Goal: Task Accomplishment & Management: Manage account settings

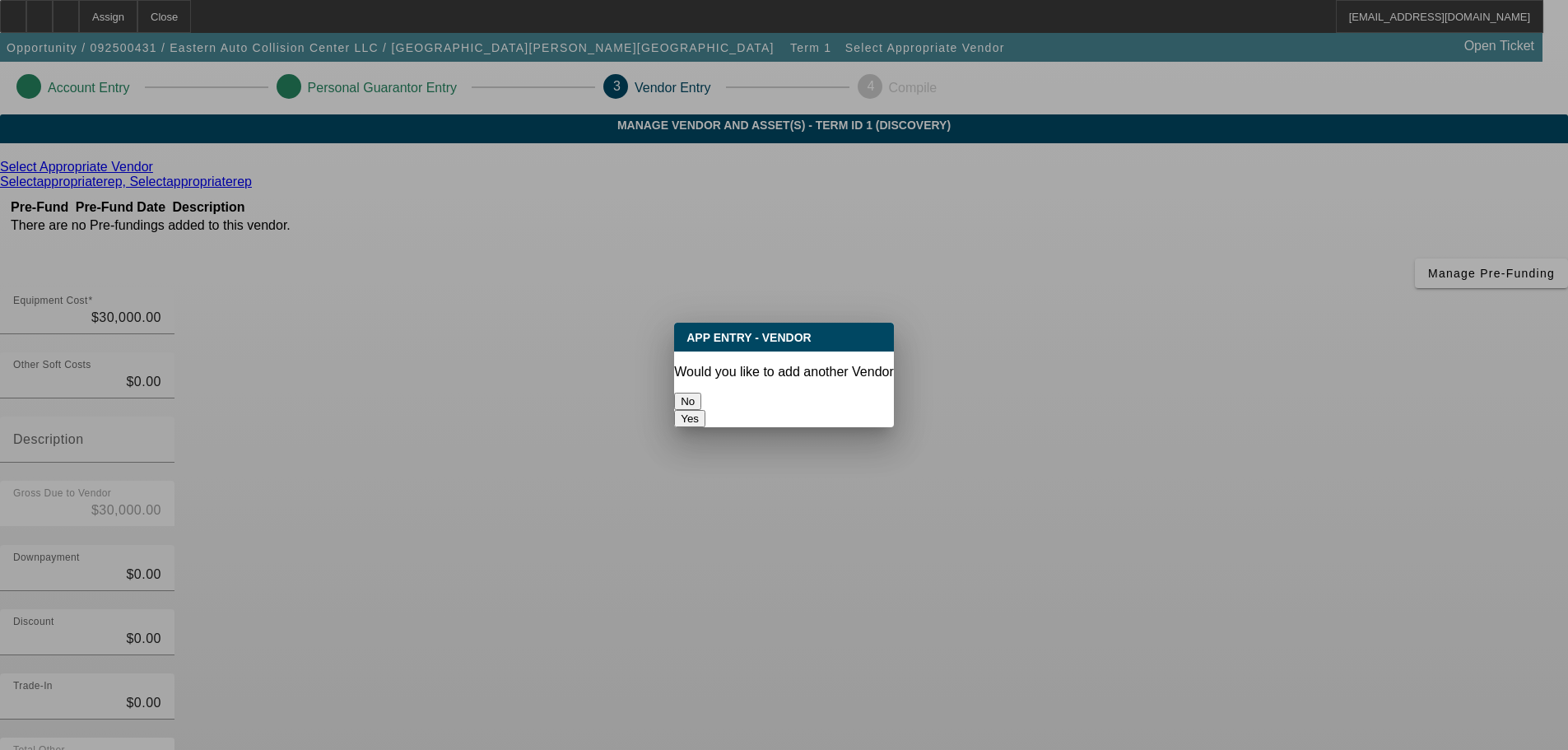
click at [701, 399] on button "No" at bounding box center [688, 402] width 27 height 18
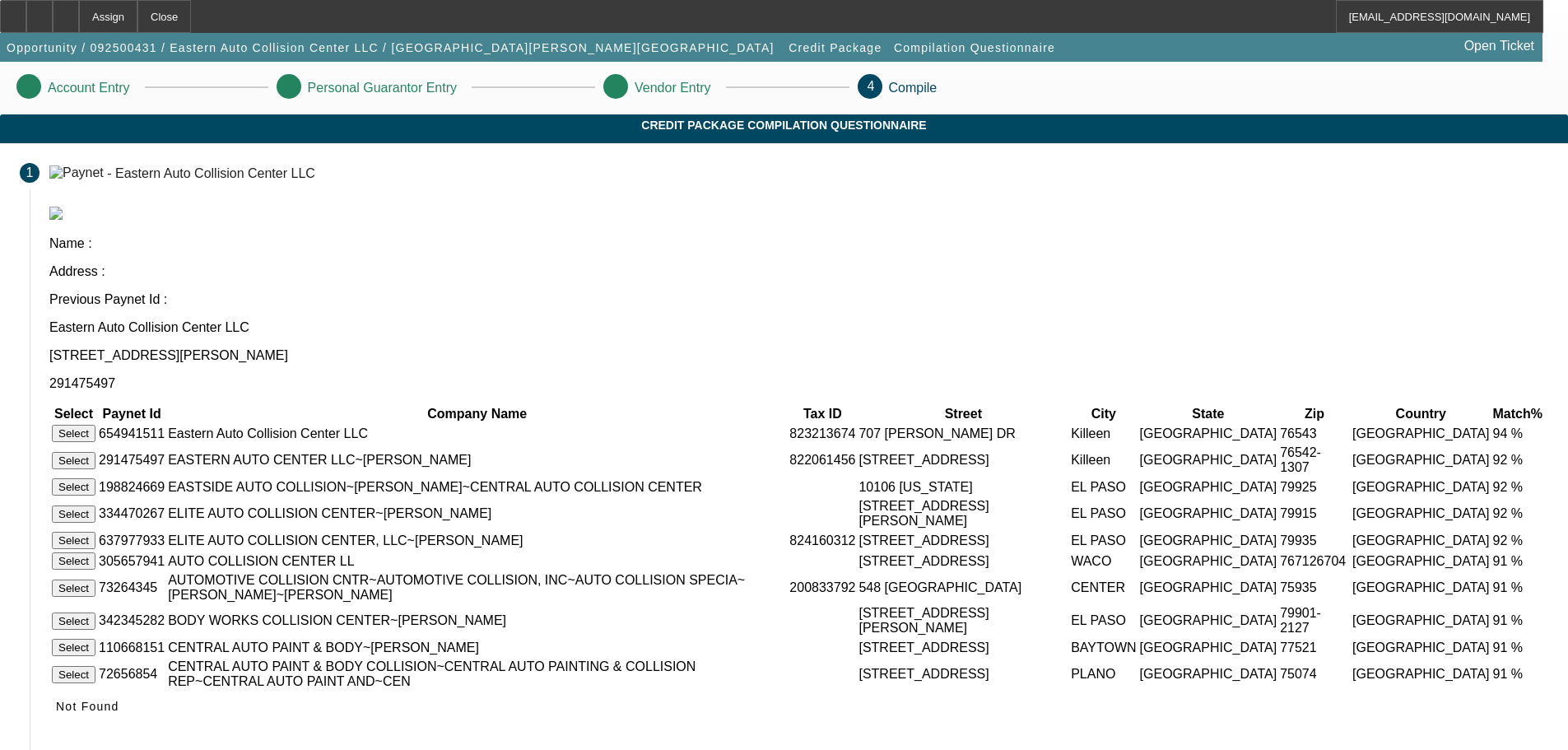
click at [95, 425] on button "Select" at bounding box center [73, 434] width 44 height 18
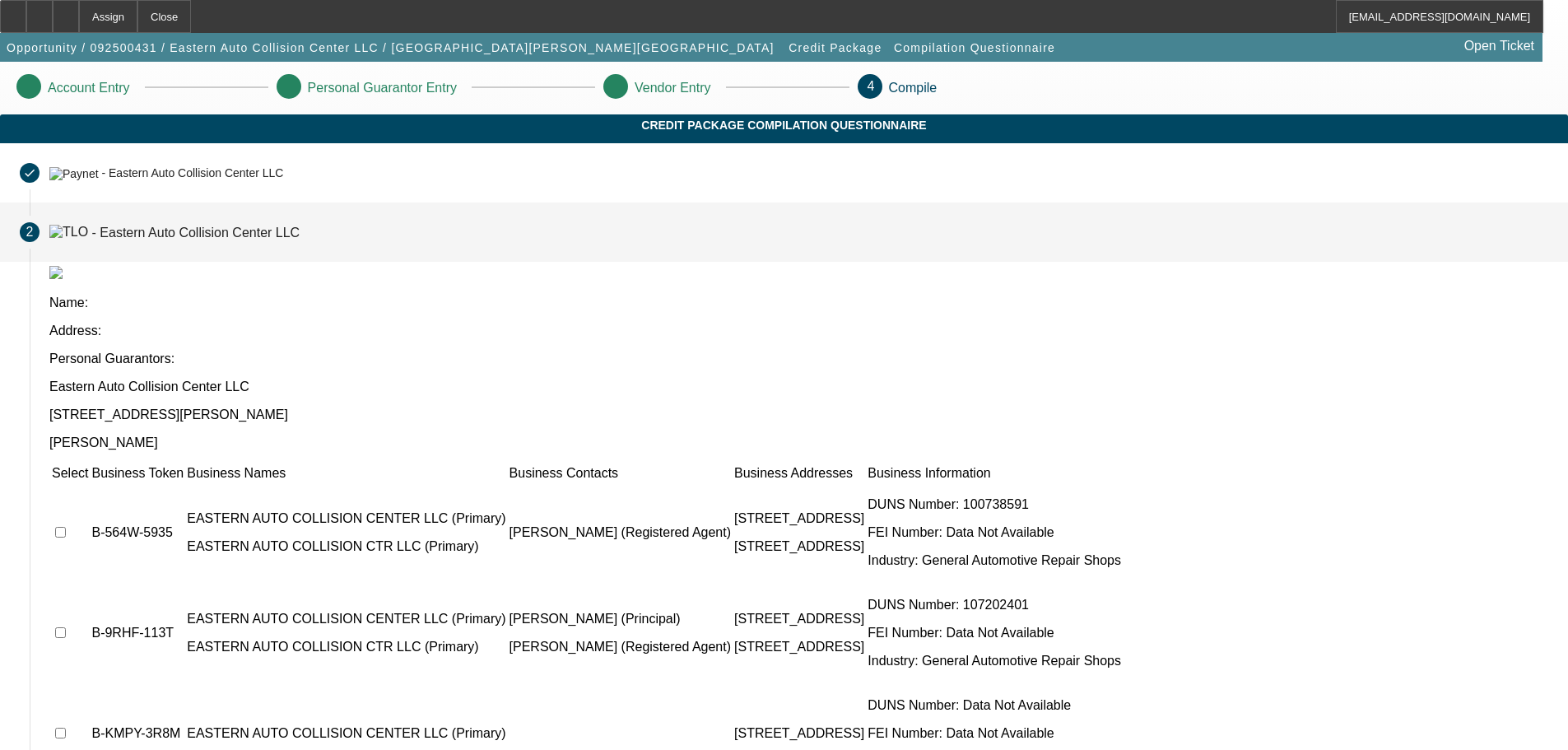
scroll to position [28, 0]
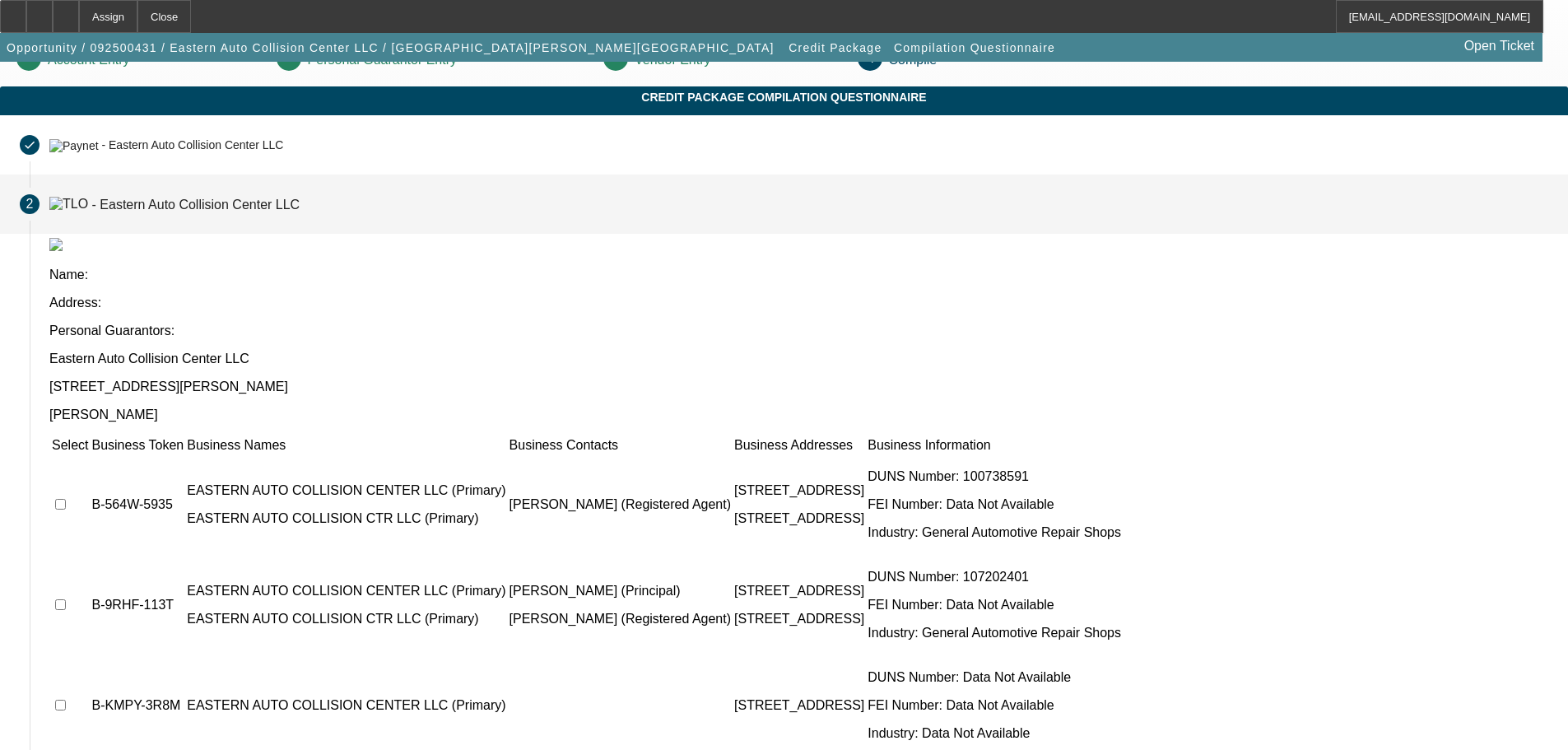
click at [66, 499] on input "checkbox" at bounding box center [60, 504] width 11 height 11
checkbox input "true"
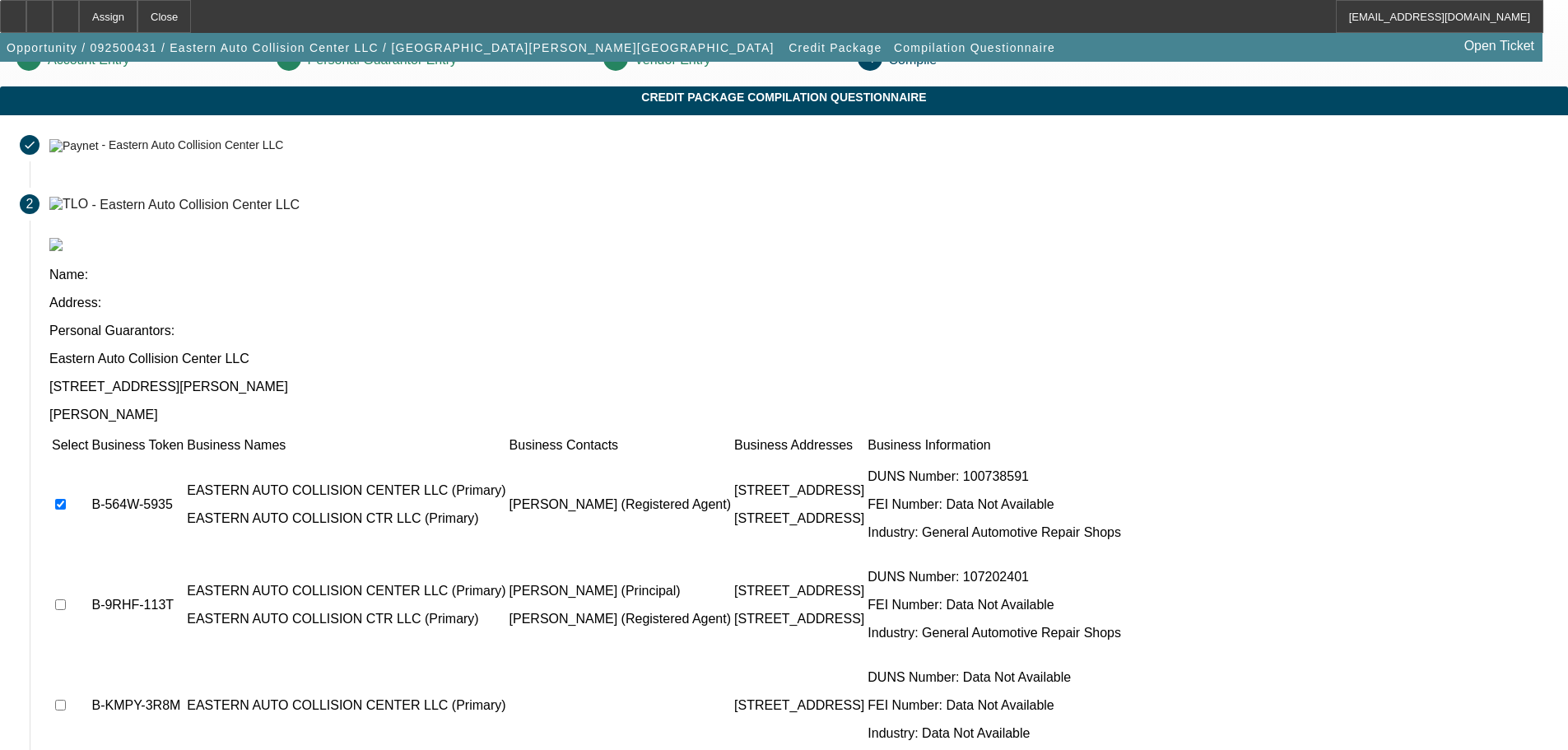
click at [66, 599] on input "checkbox" at bounding box center [60, 604] width 11 height 11
checkbox input "true"
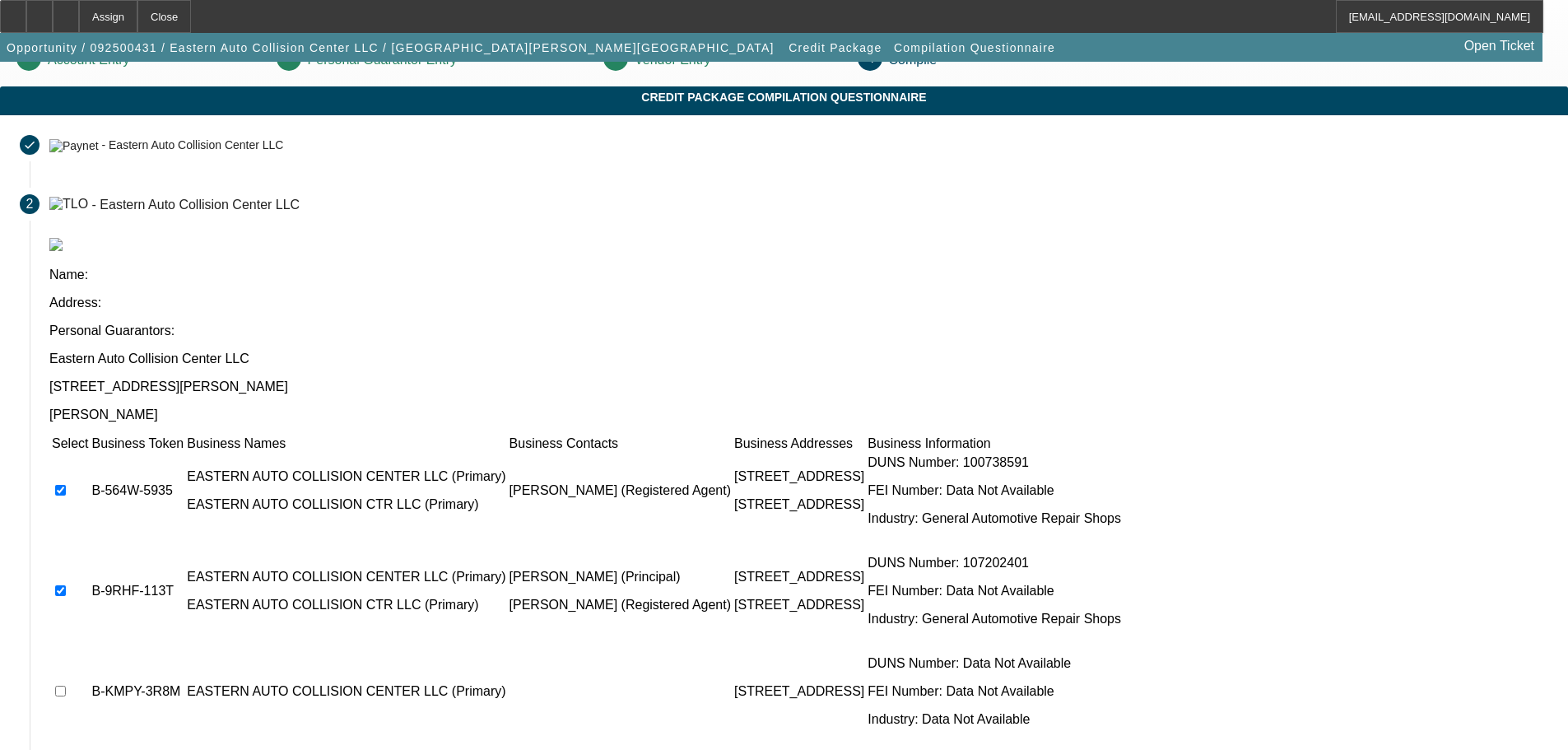
scroll to position [21, 0]
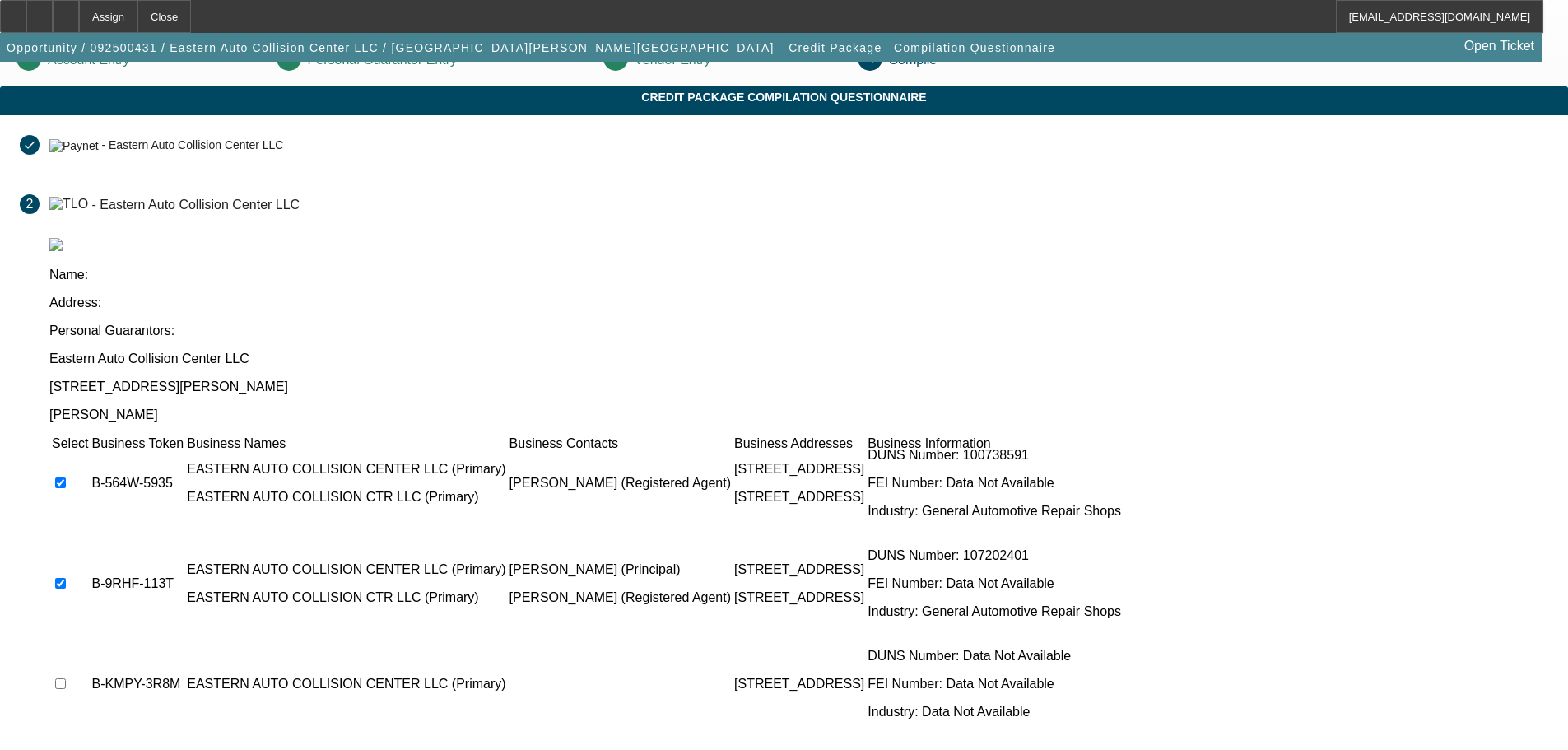
checkbox input "true"
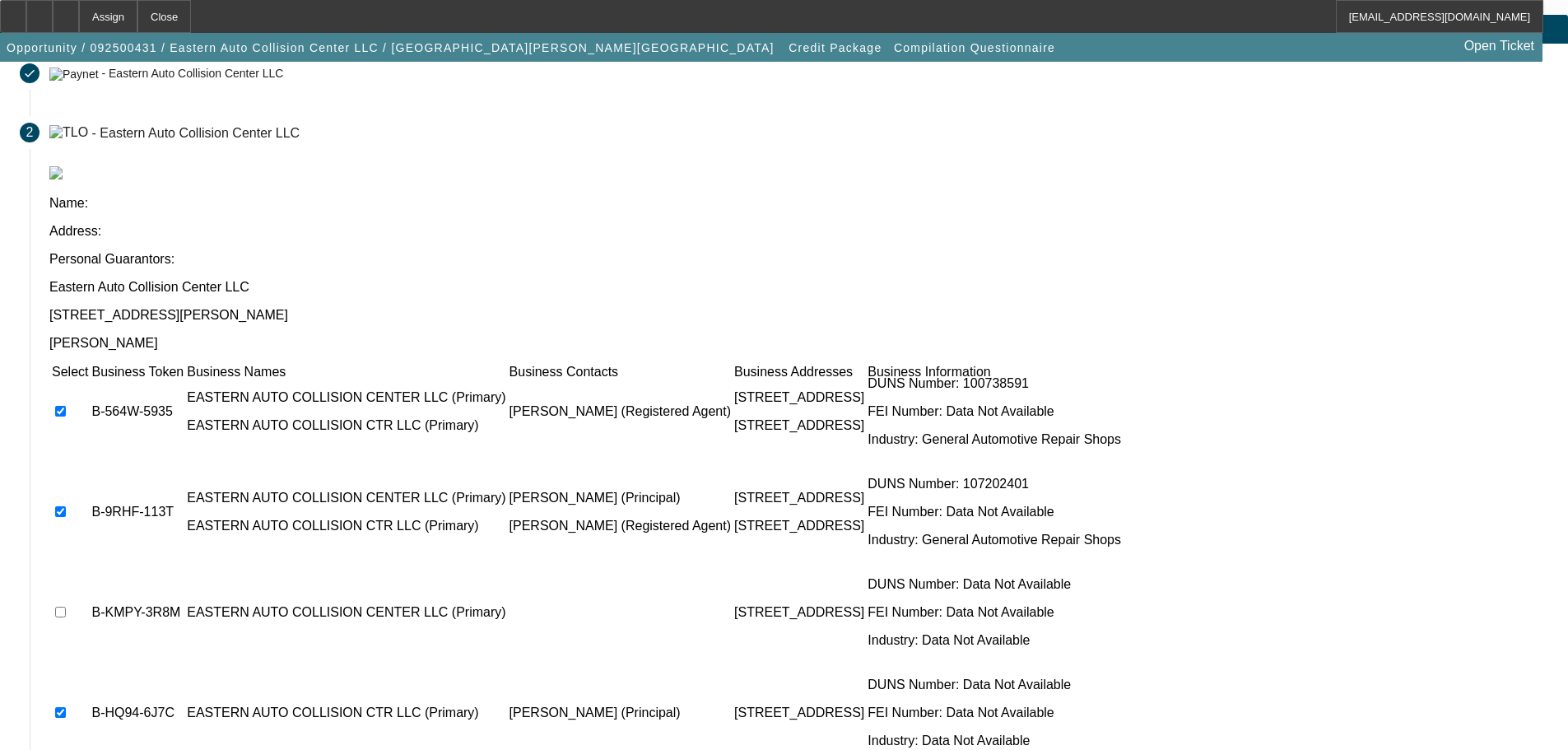
scroll to position [161, 0]
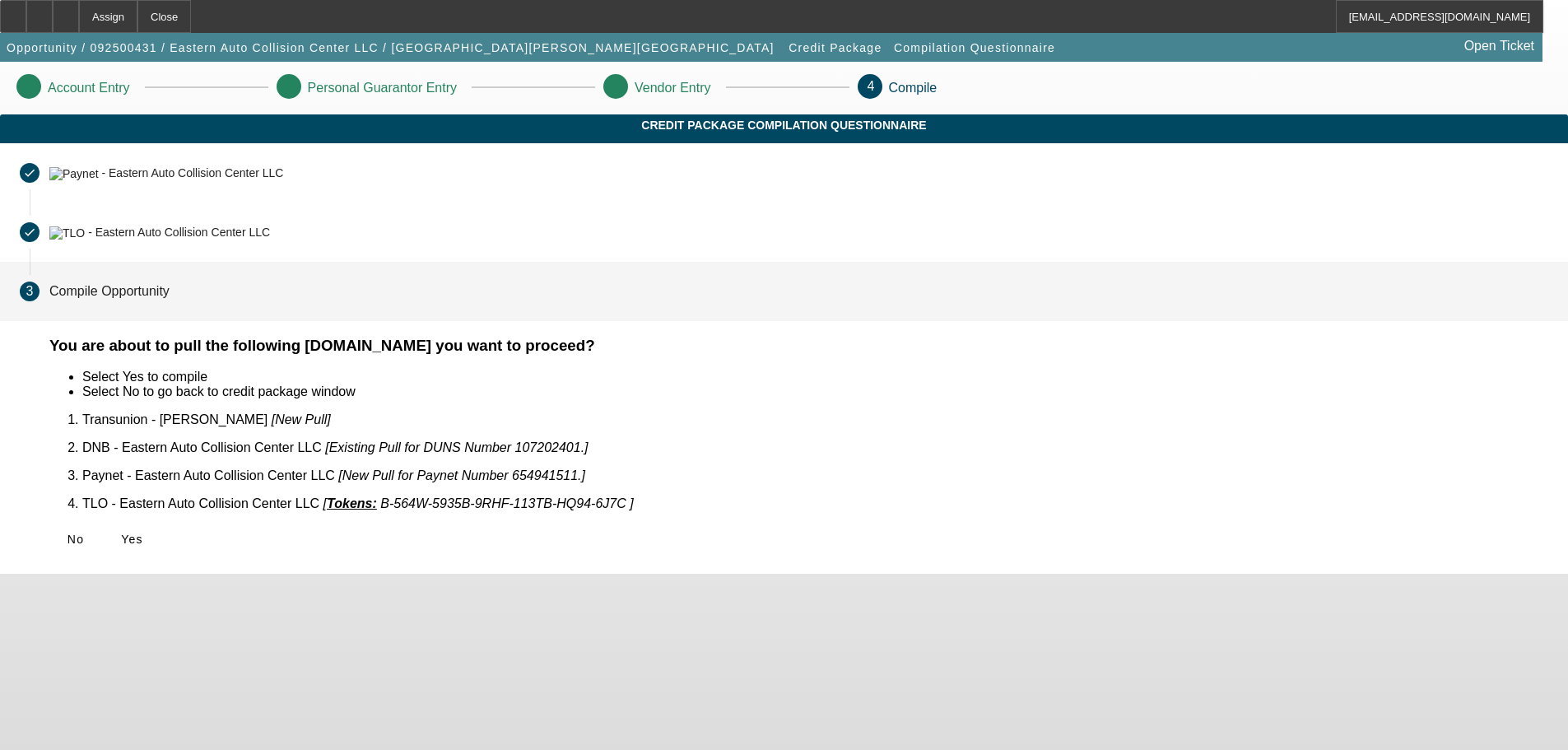
scroll to position [0, 0]
click at [143, 533] on span "Yes" at bounding box center [131, 540] width 22 height 14
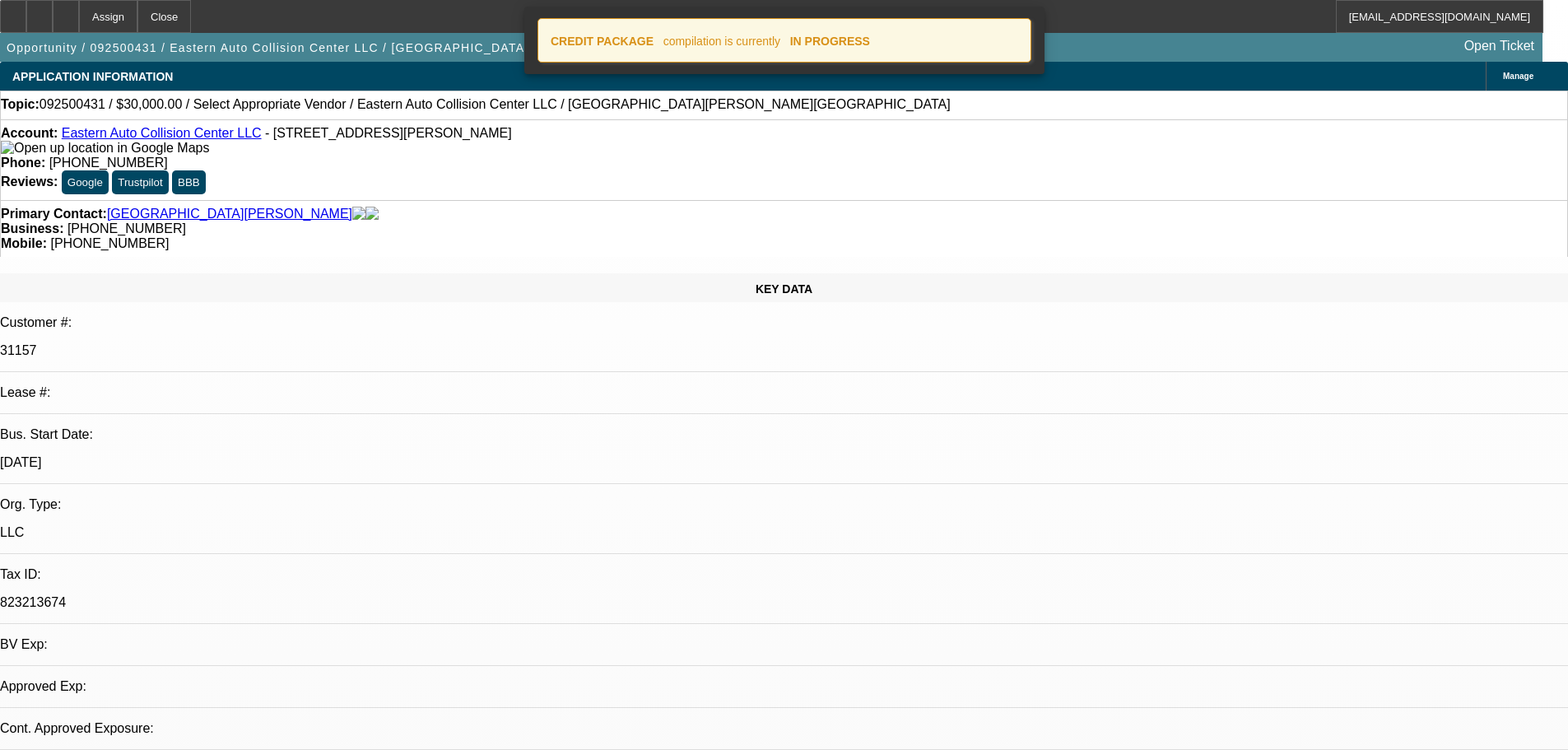
select select "0"
select select "2"
select select "0.1"
select select "4"
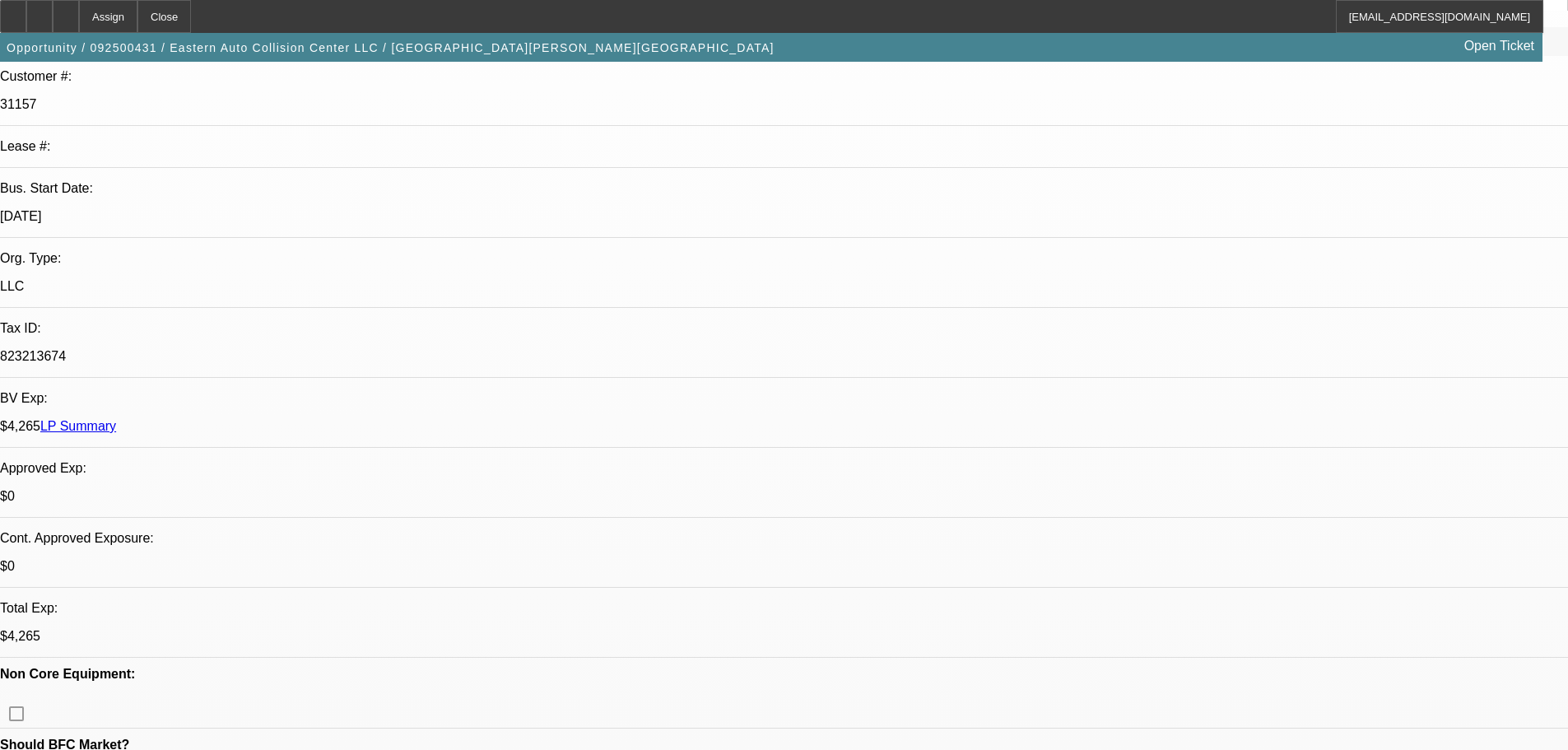
scroll to position [247, 0]
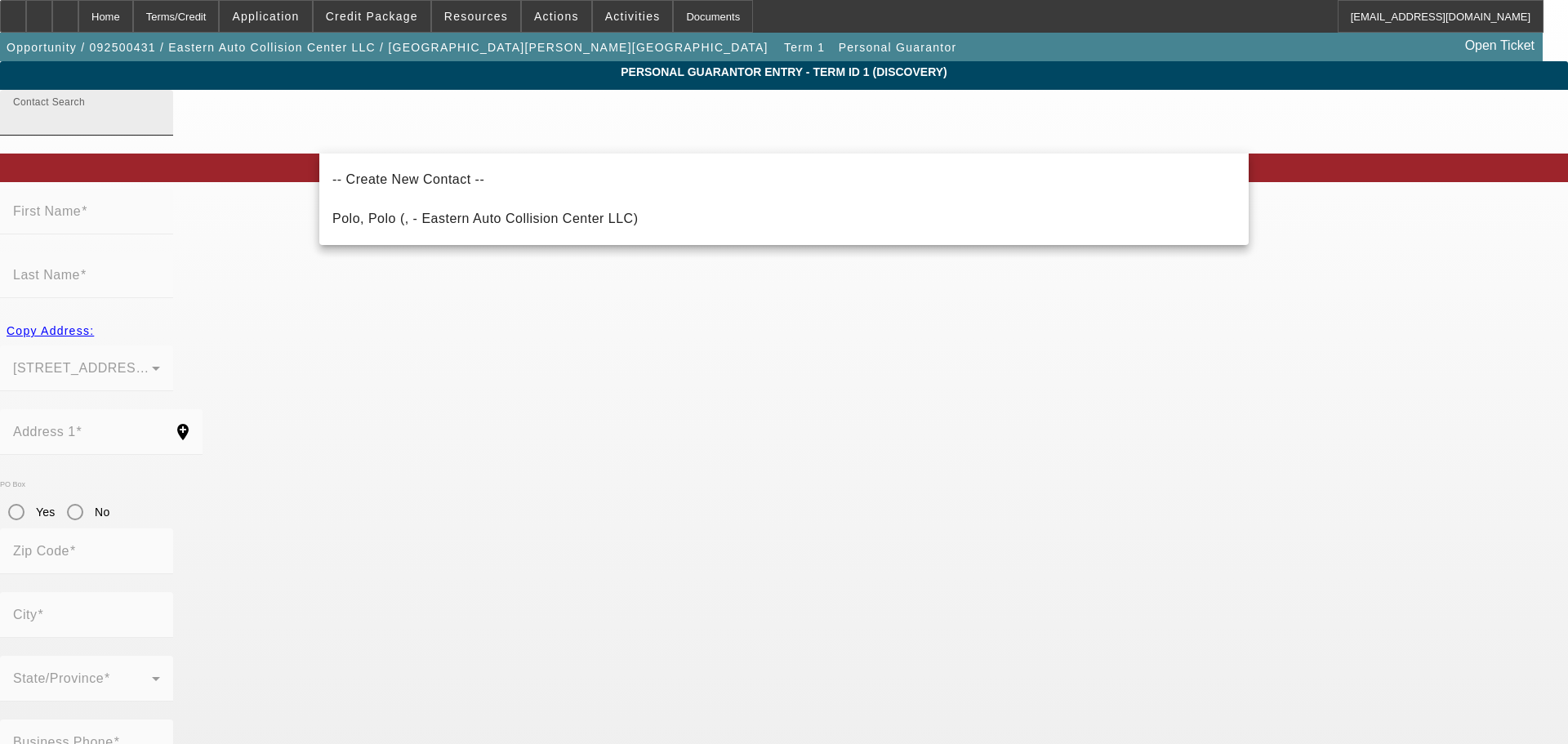
click at [160, 129] on input "Contact Search" at bounding box center [87, 119] width 147 height 19
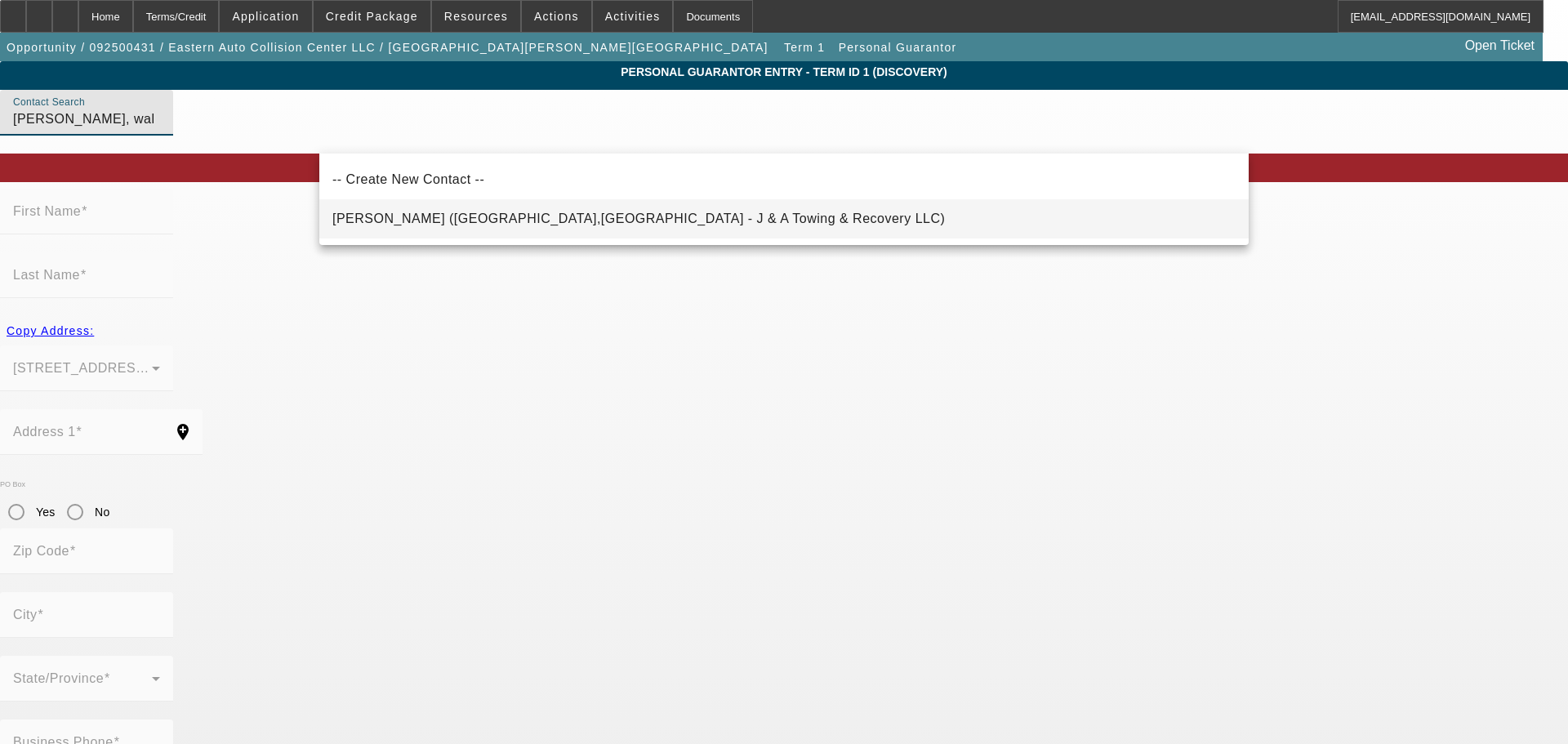
click at [558, 221] on span "Negron, Walesca (Killeen,TX - J & A Towing & Recovery LLC)" at bounding box center [638, 218] width 613 height 14
type input "Negron, Walesca (Killeen,TX - J & A Towing & Recovery LLC)"
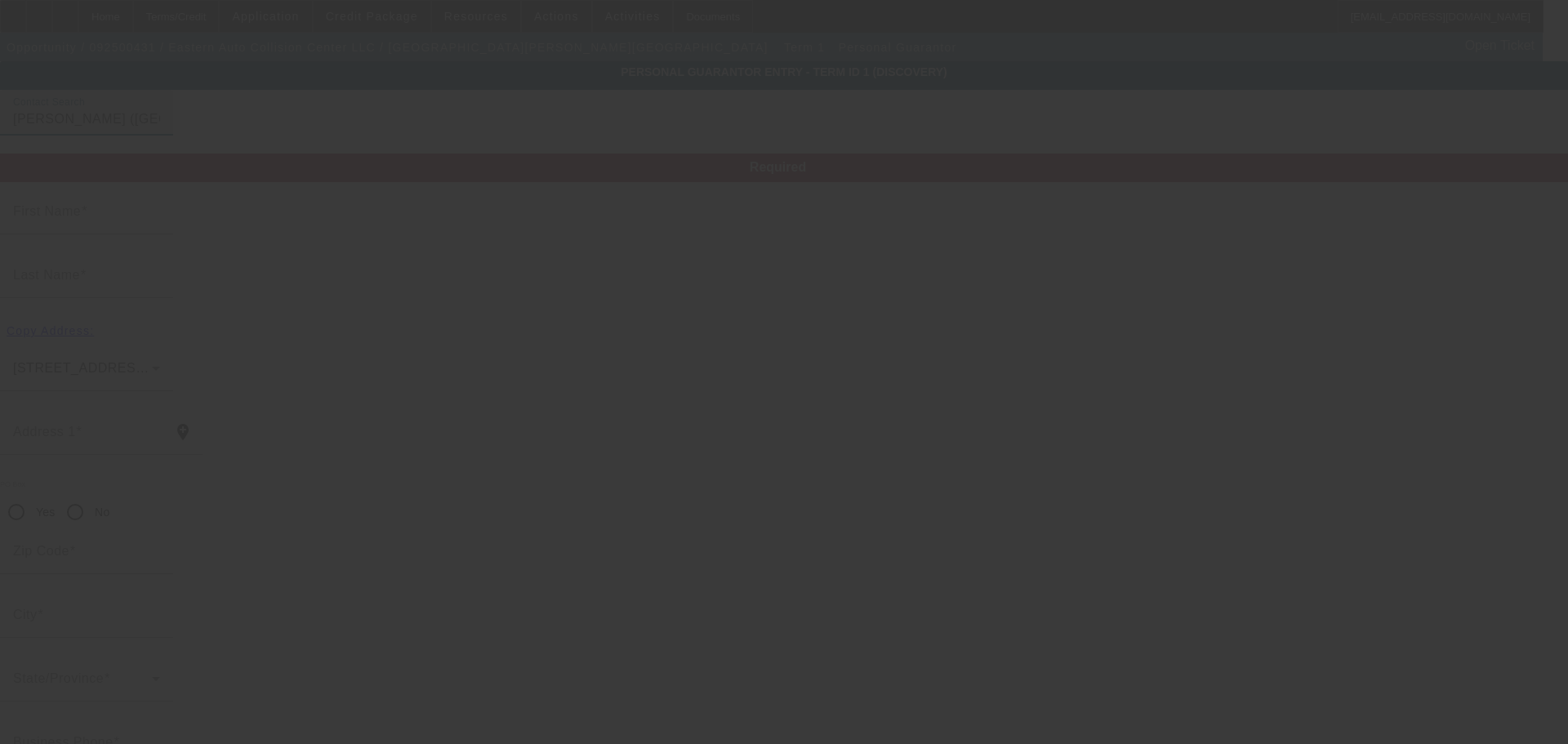
type input "Walesca"
type input "Negron"
type input "3604 Driftwood Dr"
radio input "true"
type input "76549"
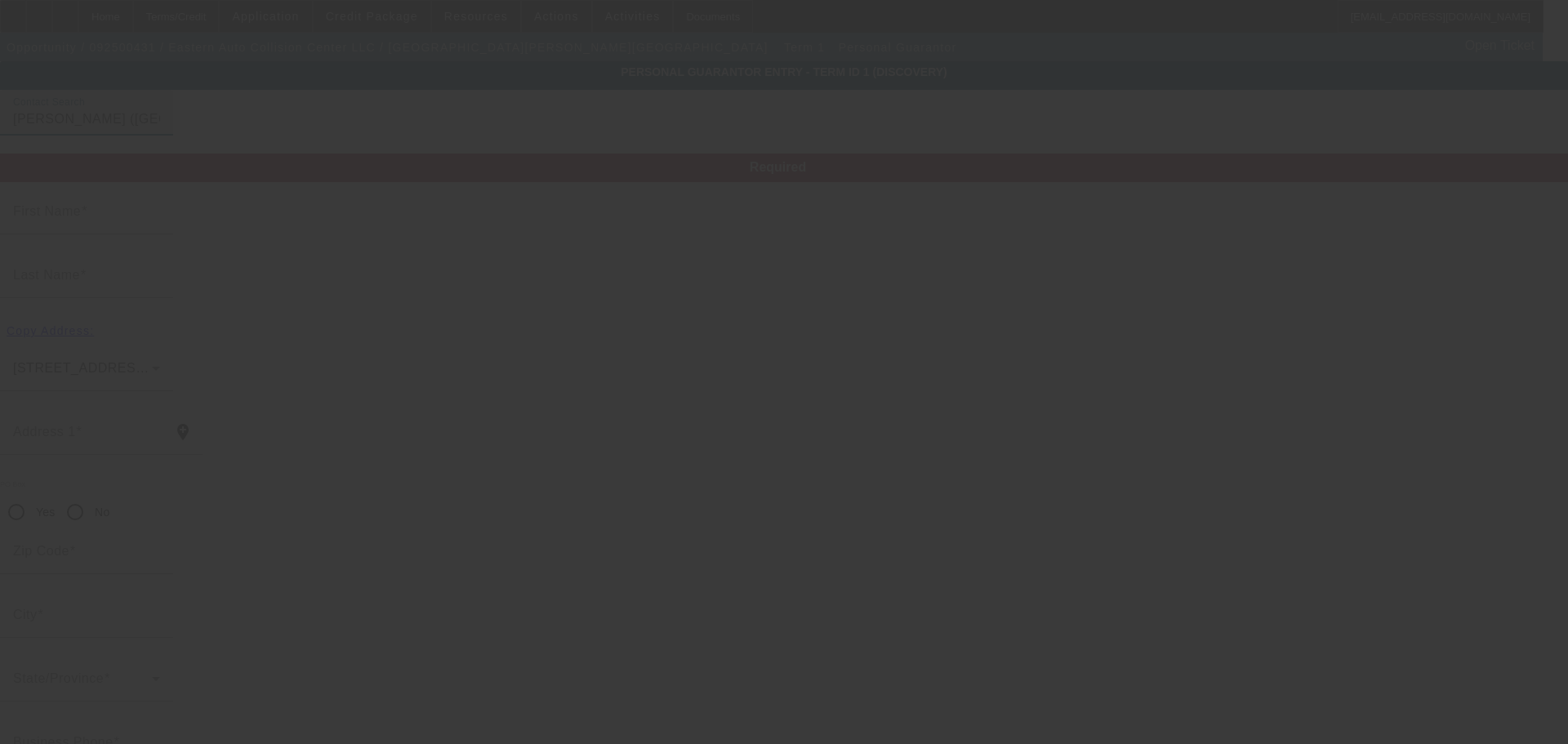
type input "Killeen"
type input "[PHONE_NUMBER]"
type input "50"
type input "581-89-0443"
type input "waly1970@msn.com"
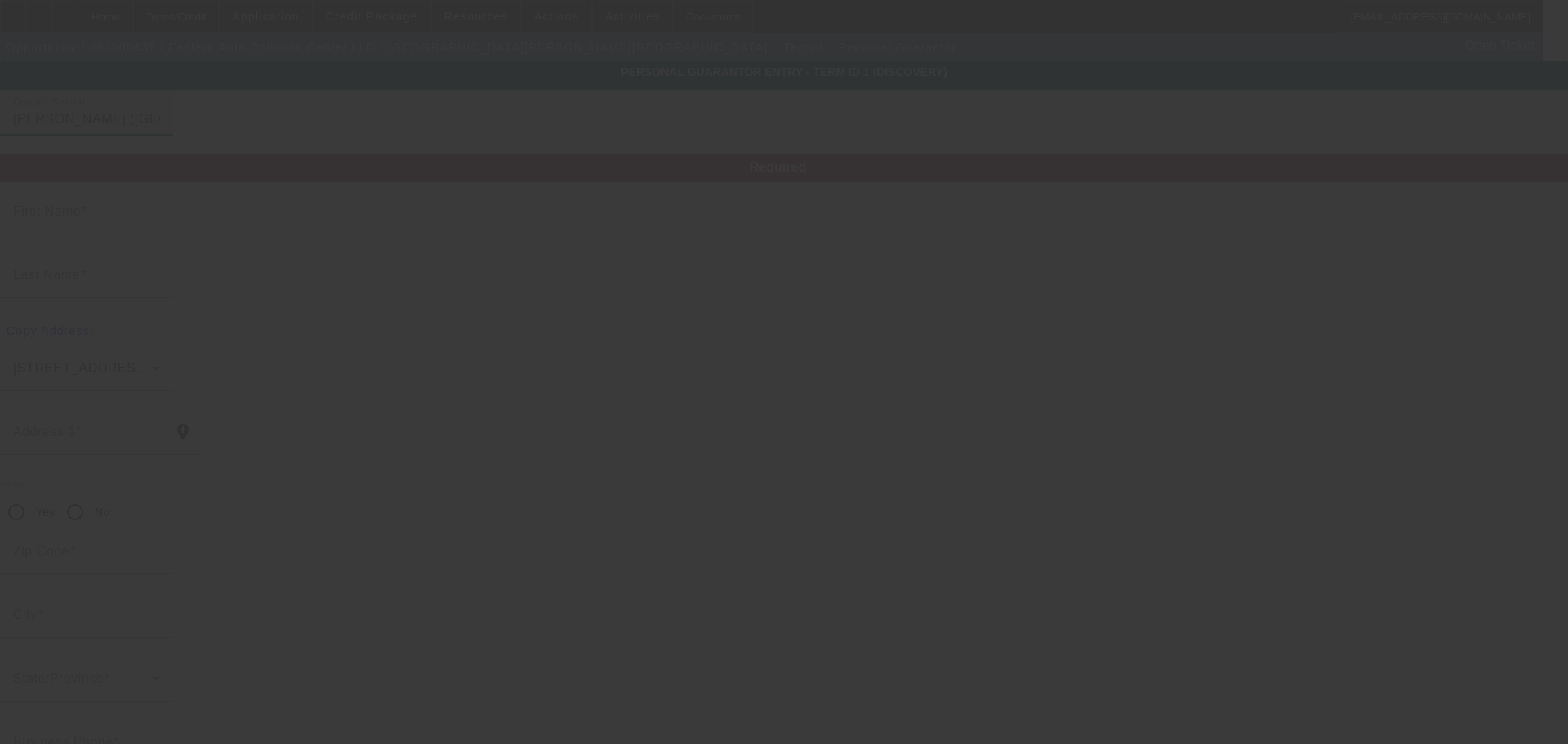
type input "(254) 630-1384"
type input "[PHONE_NUMBER]"
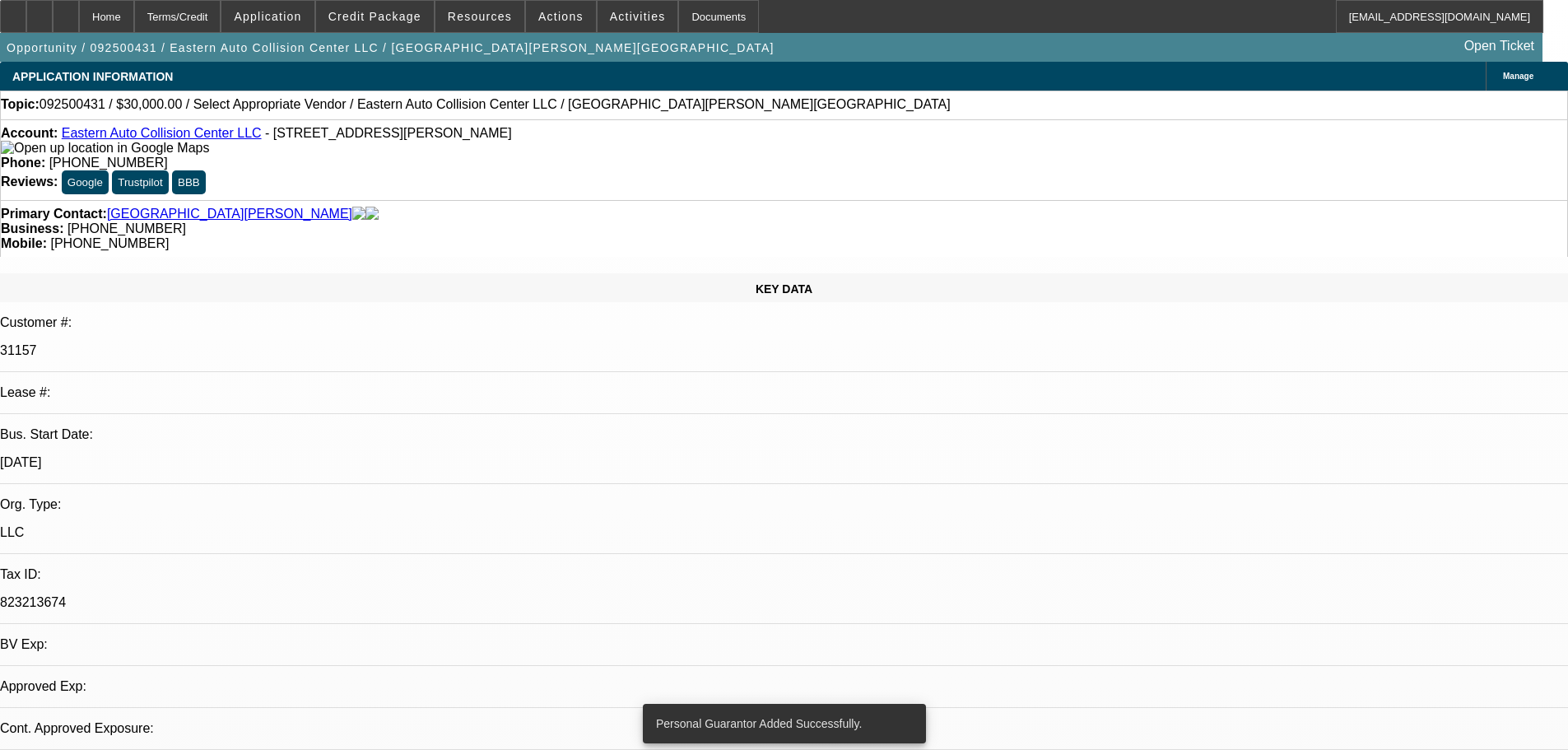
select select "0"
select select "2"
select select "0.1"
select select "4"
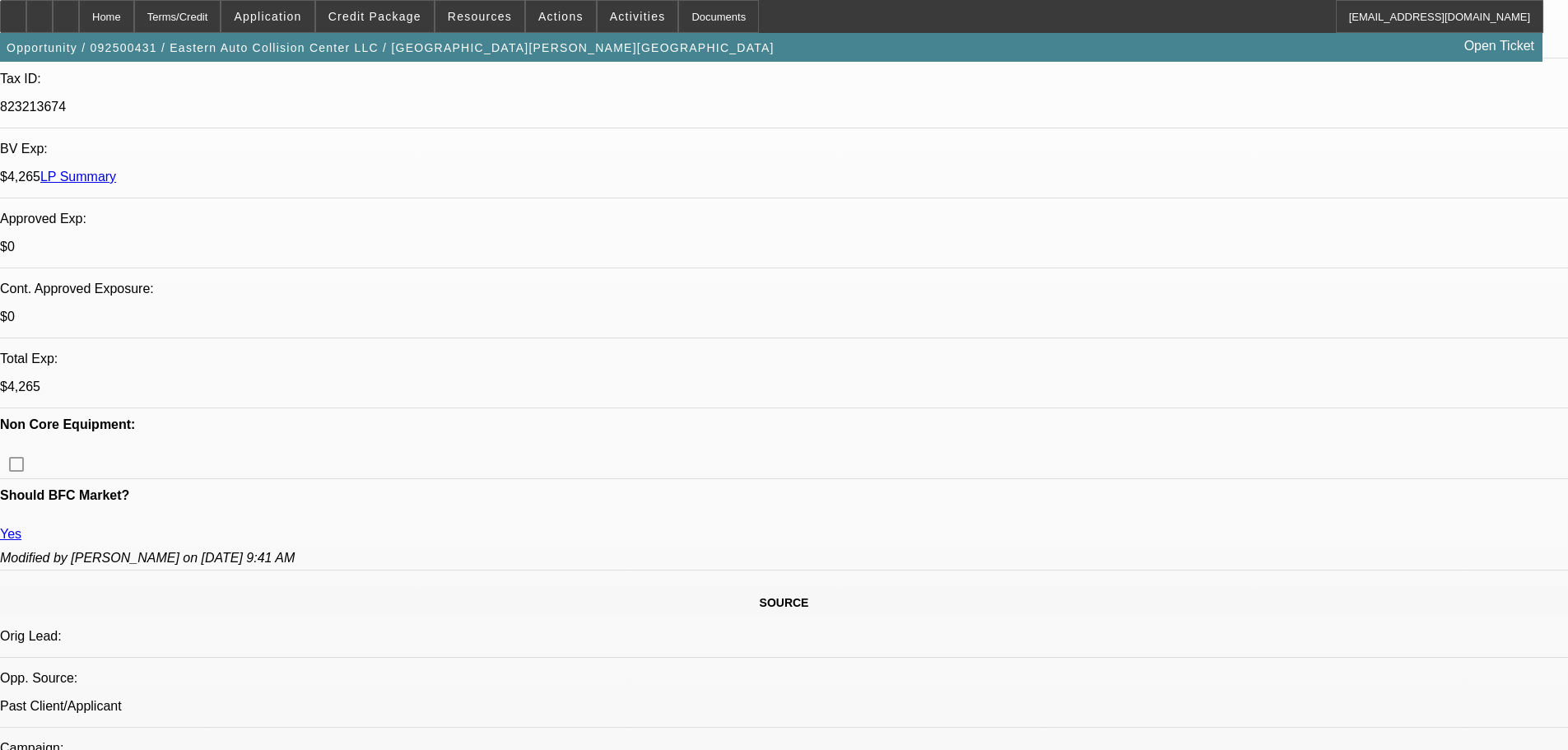
scroll to position [494, 0]
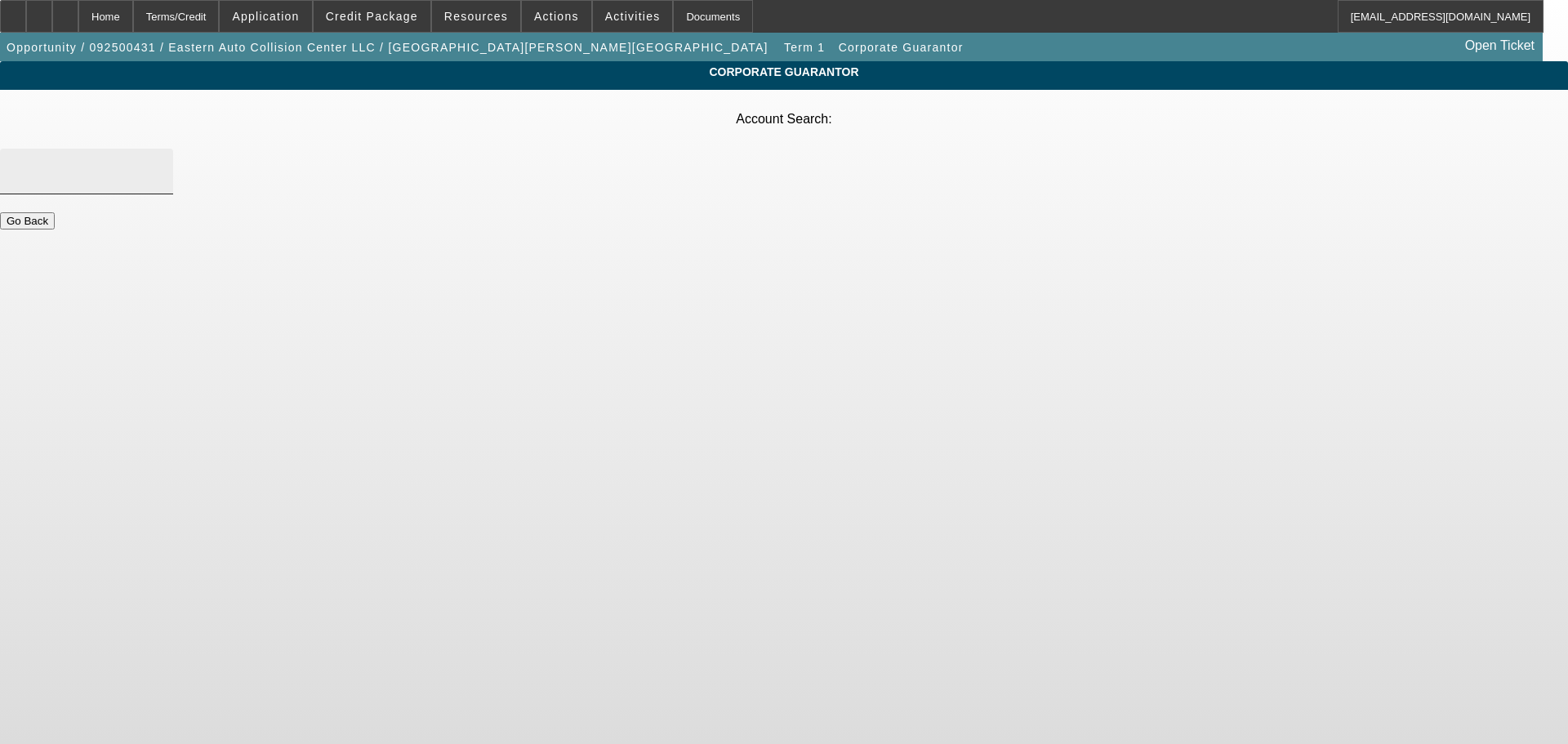
click at [160, 150] on div at bounding box center [87, 171] width 147 height 45
type input "w"
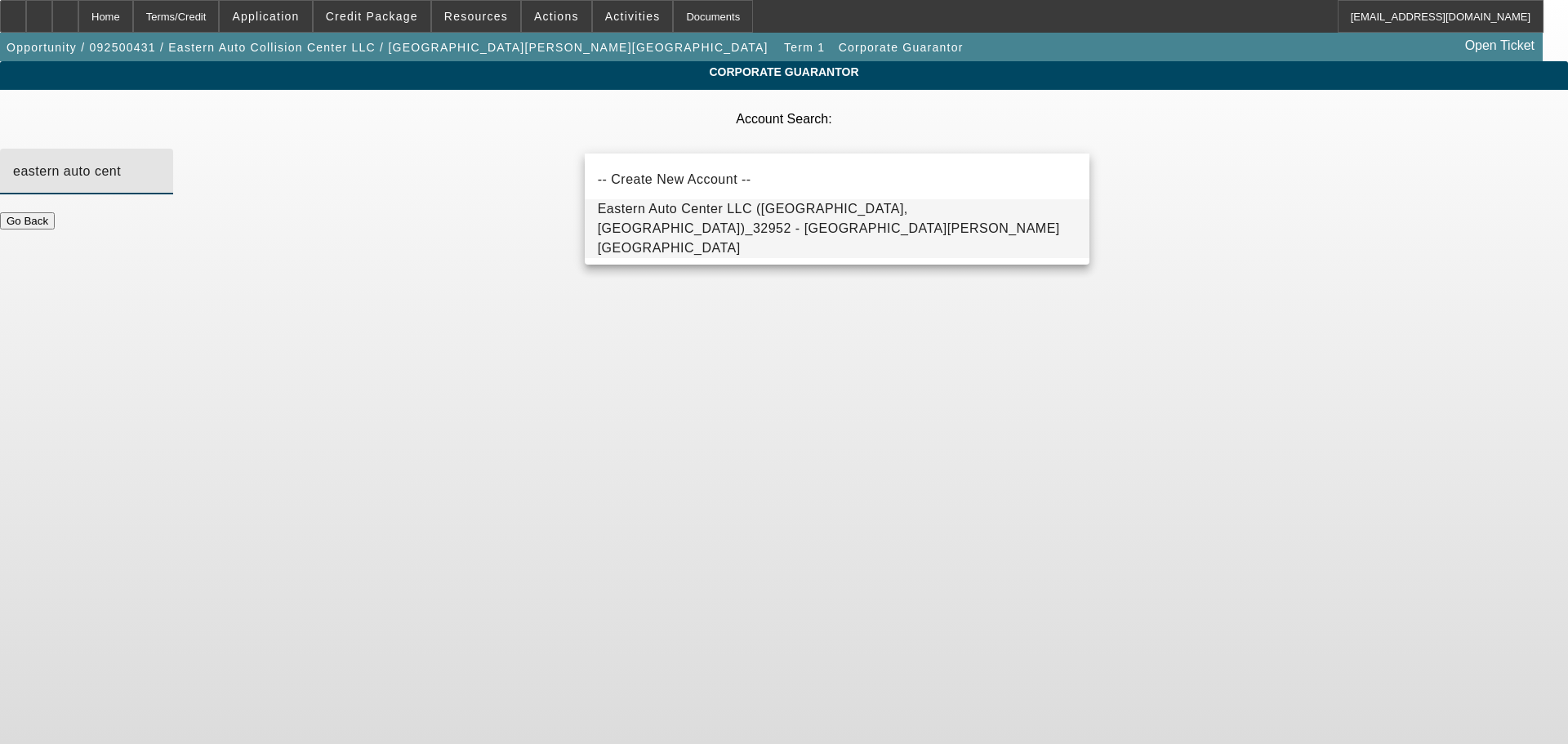
click at [779, 208] on span "Eastern Auto Center LLC (Killeen, TX)_32952 - Negron, Walesca" at bounding box center [838, 229] width 479 height 59
type input "Eastern Auto Center LLC (Killeen, TX)_32952 - Negron, Walesca"
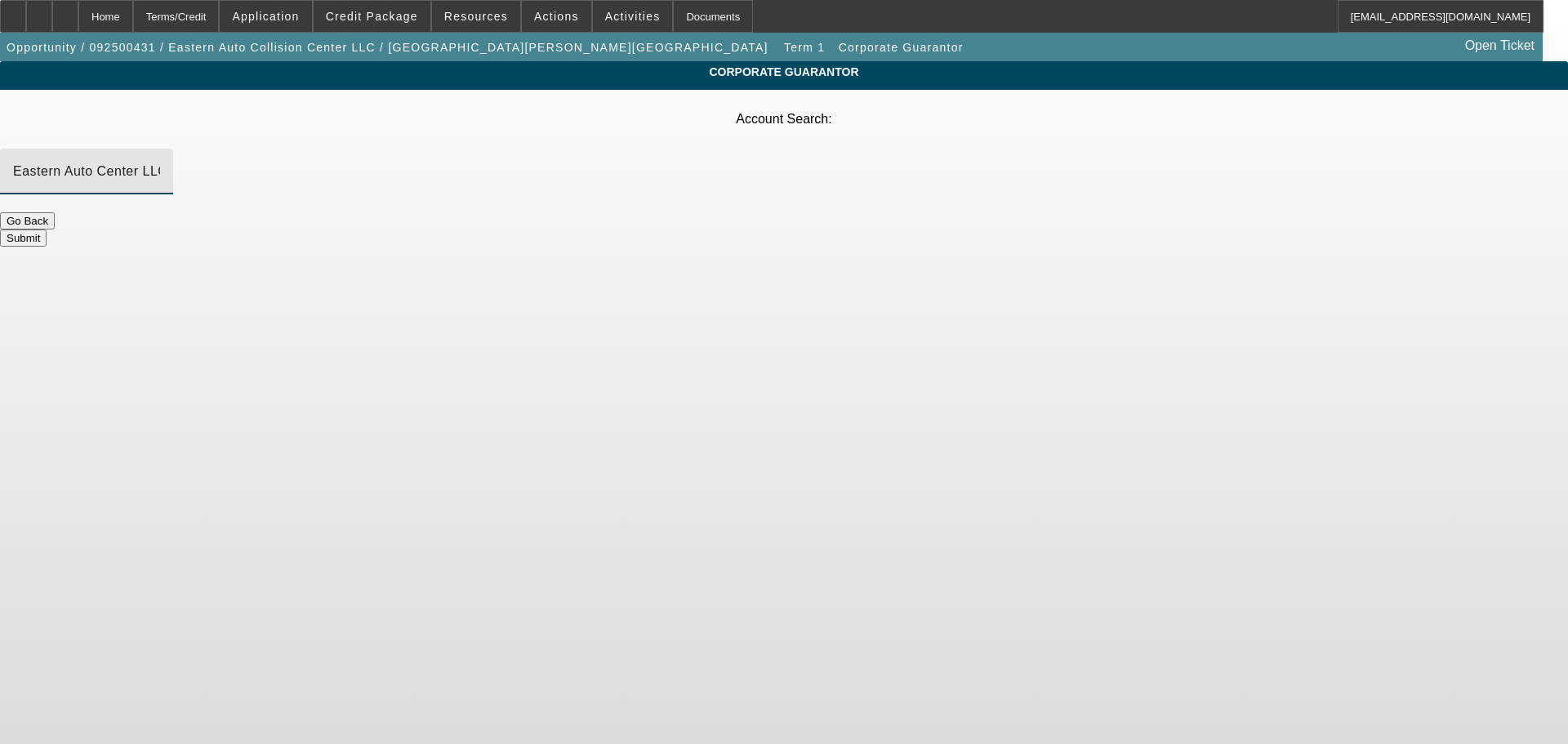
click at [46, 230] on button "Submit" at bounding box center [23, 238] width 46 height 17
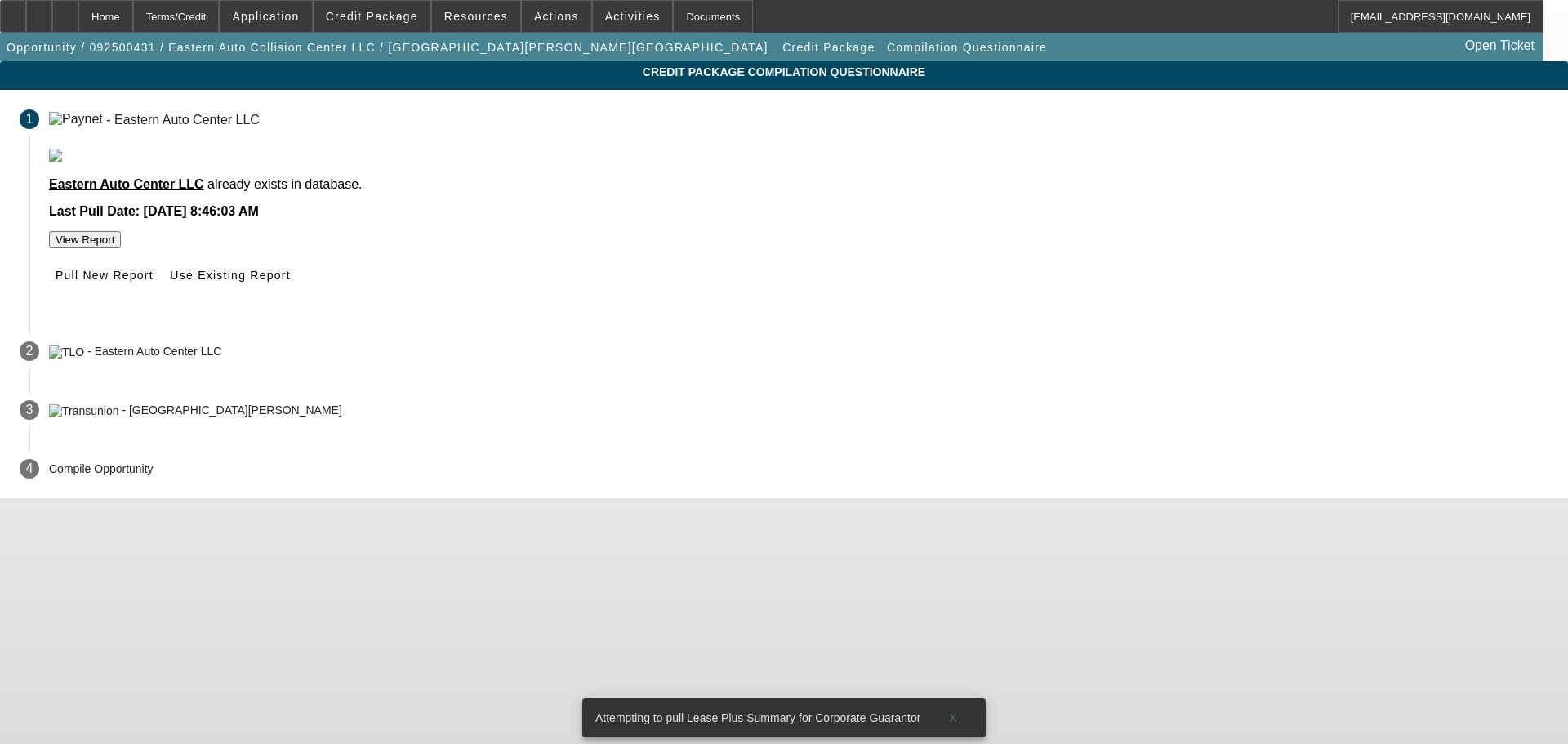
click at [672, 289] on div "Pull New Report Use Existing Report" at bounding box center [799, 275] width 1499 height 29
click at [153, 282] on span "Pull New Report" at bounding box center [105, 275] width 98 height 14
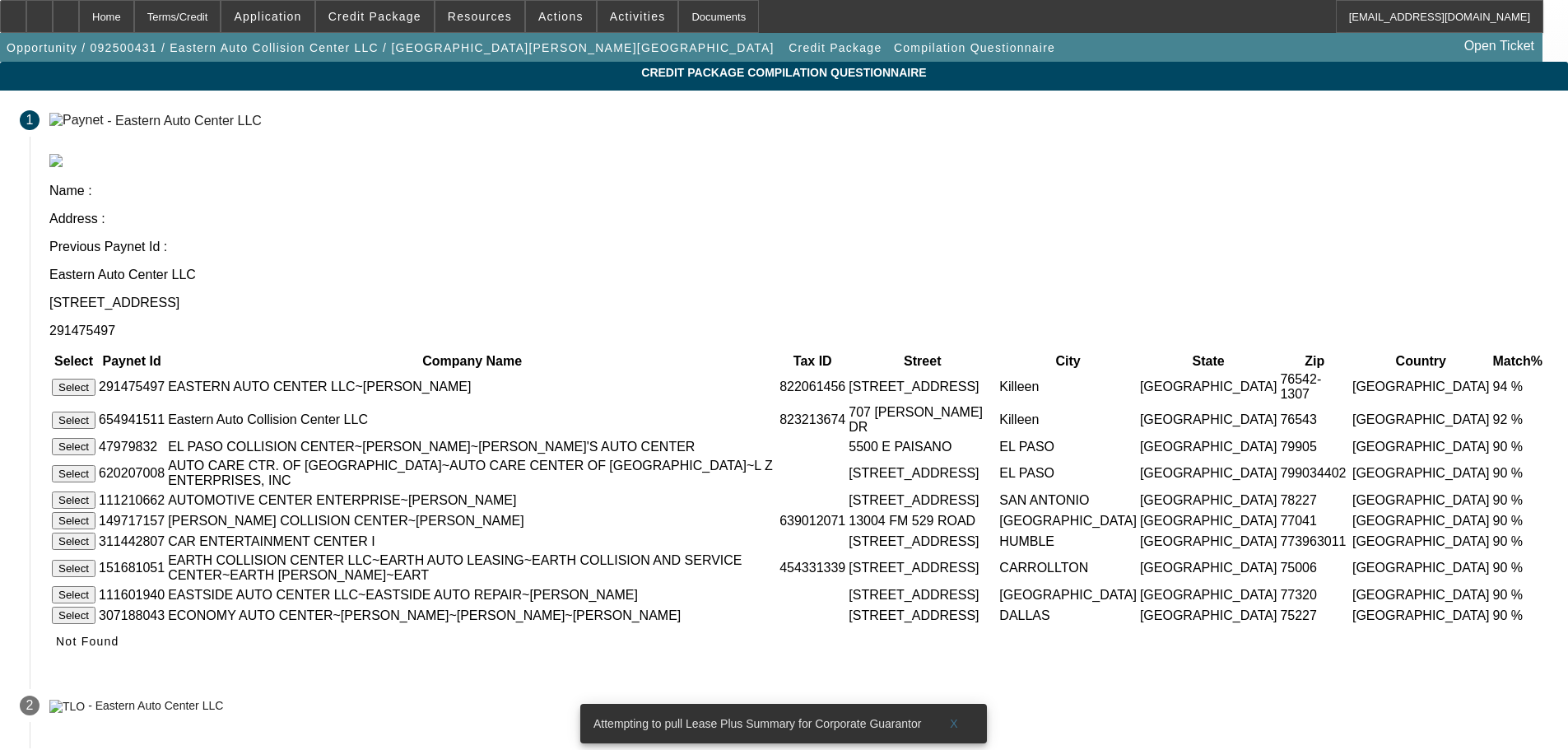
click at [95, 378] on button "Select" at bounding box center [73, 387] width 44 height 18
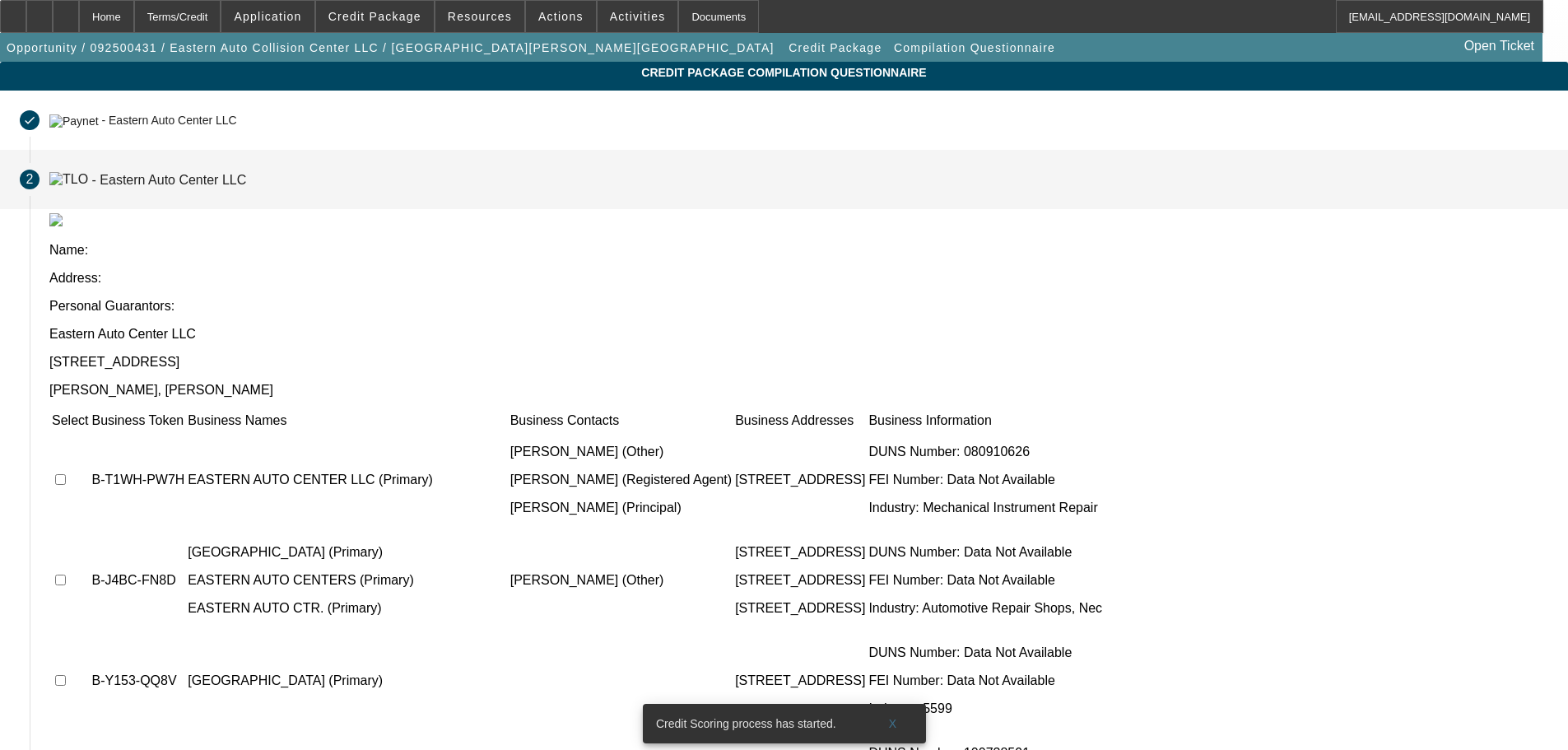
click at [66, 575] on input "checkbox" at bounding box center [60, 580] width 11 height 11
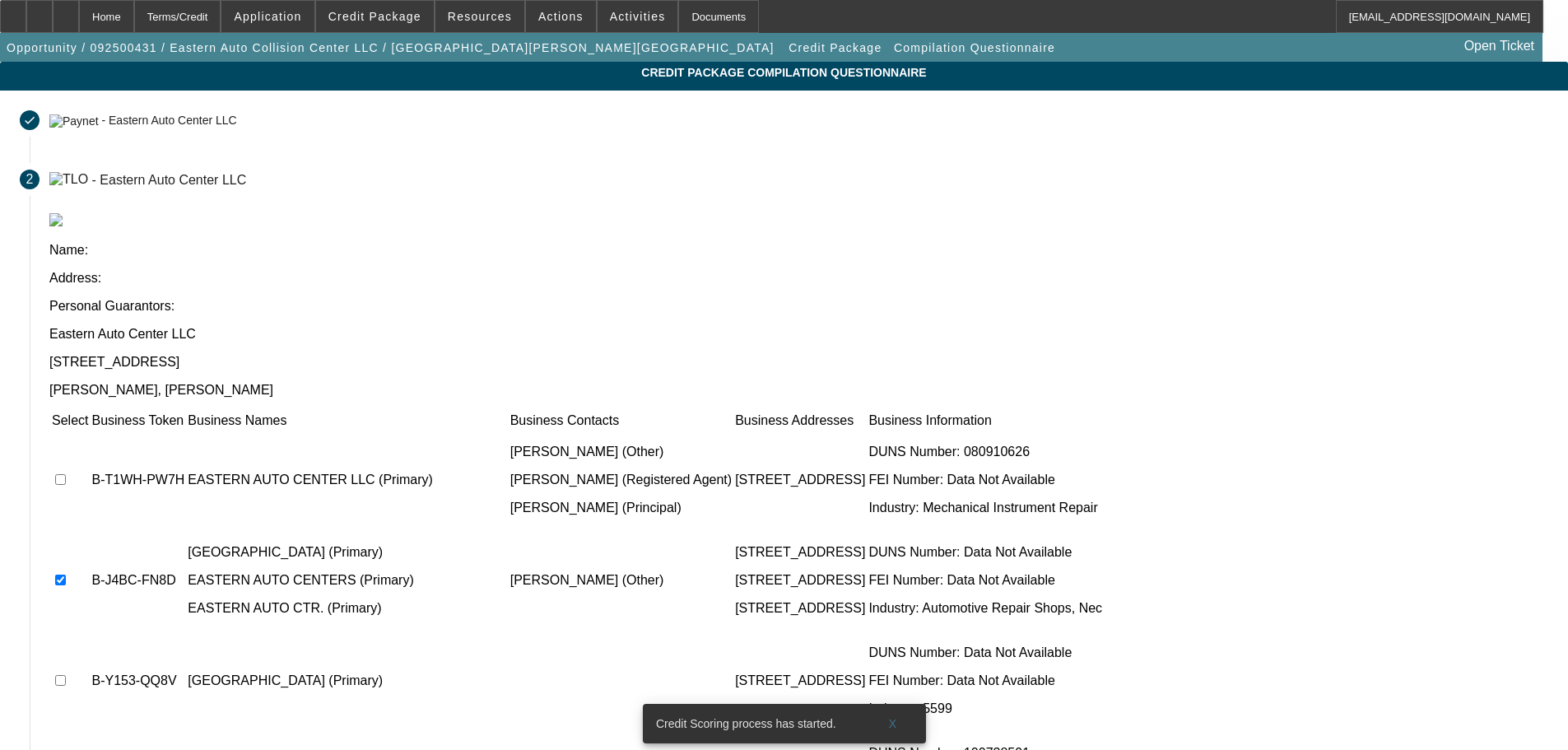
click at [66, 575] on input "checkbox" at bounding box center [60, 580] width 11 height 11
checkbox input "false"
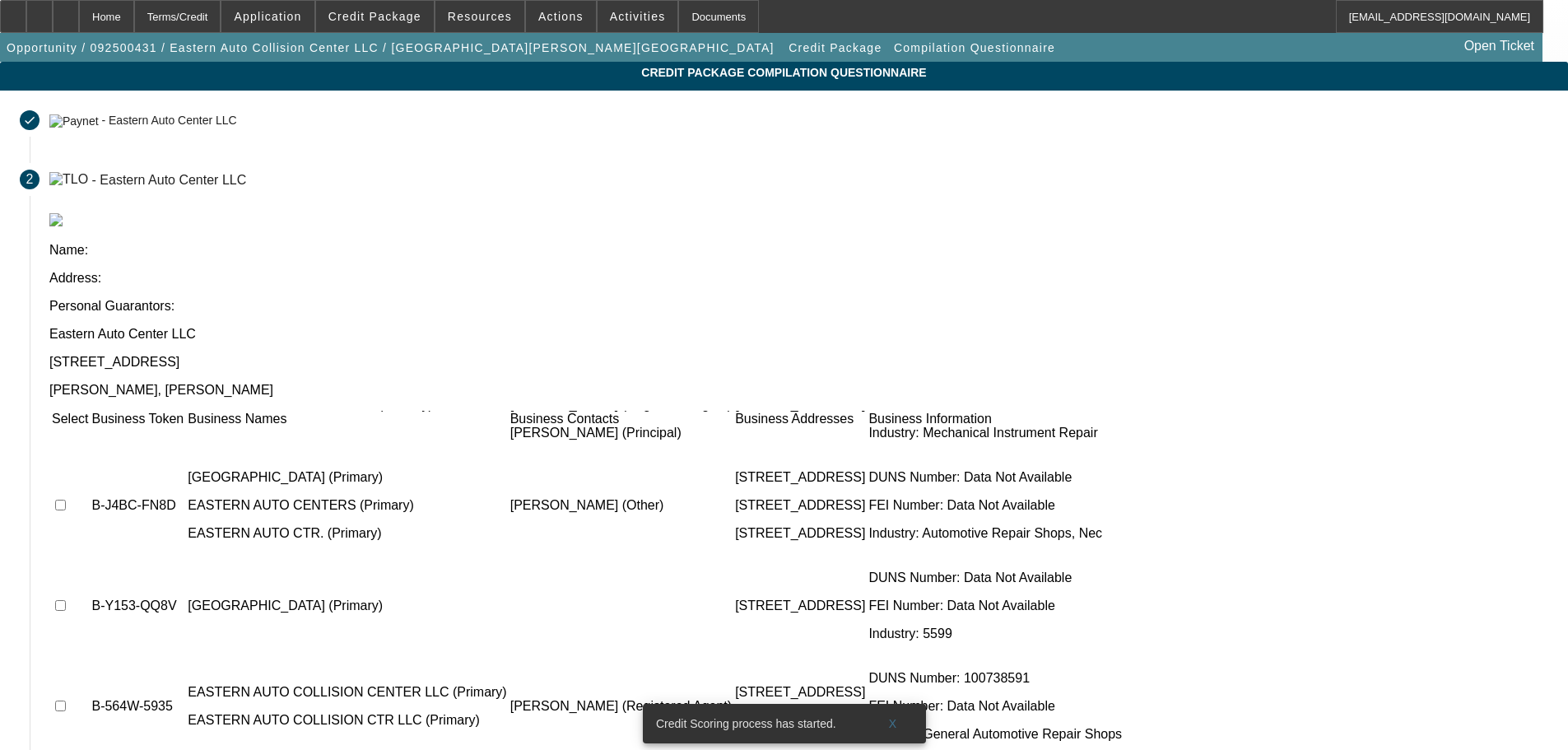
scroll to position [139, 0]
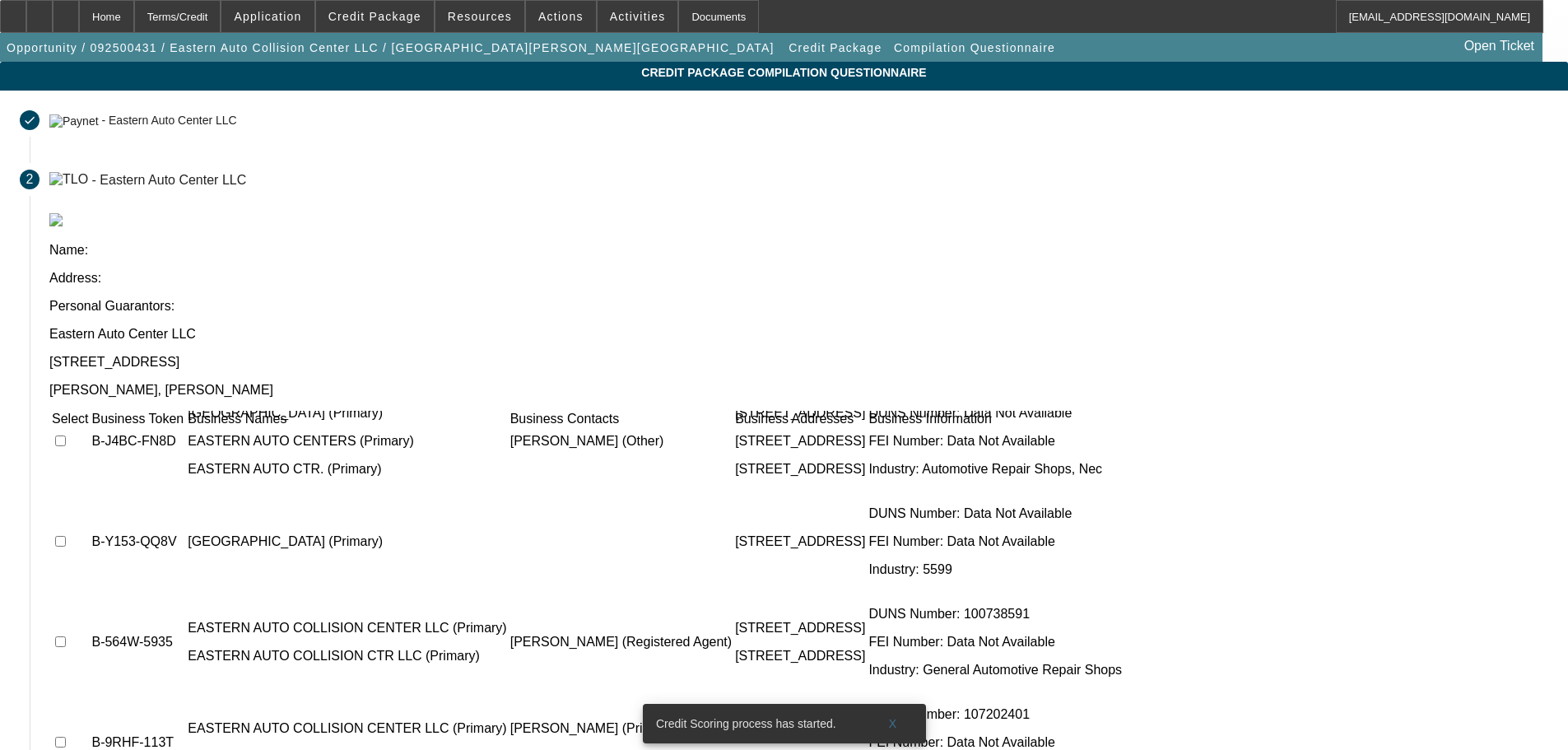
click at [66, 636] on input "checkbox" at bounding box center [60, 641] width 11 height 11
checkbox input "true"
click at [66, 736] on input "checkbox" at bounding box center [60, 741] width 11 height 11
checkbox input "true"
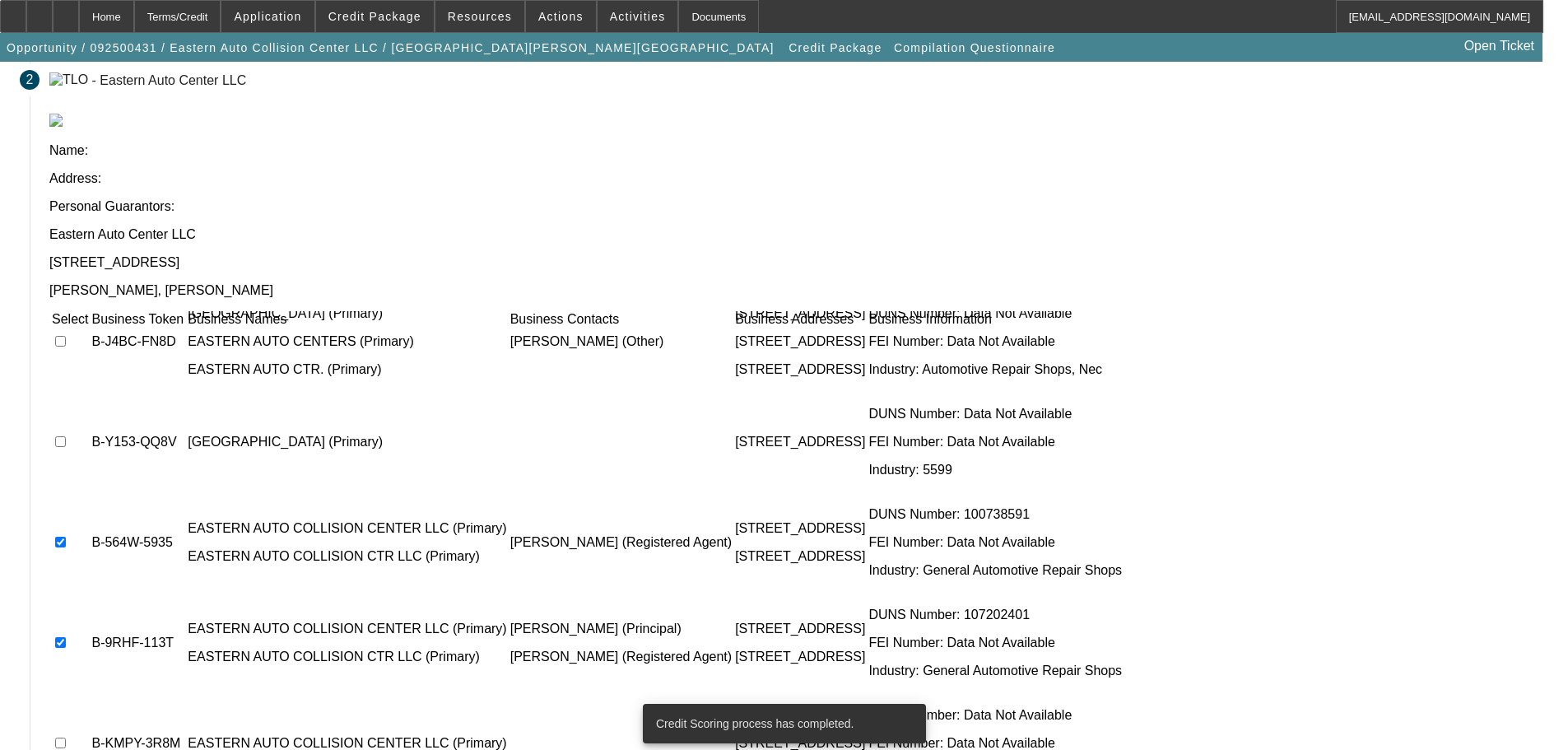
scroll to position [152, 0]
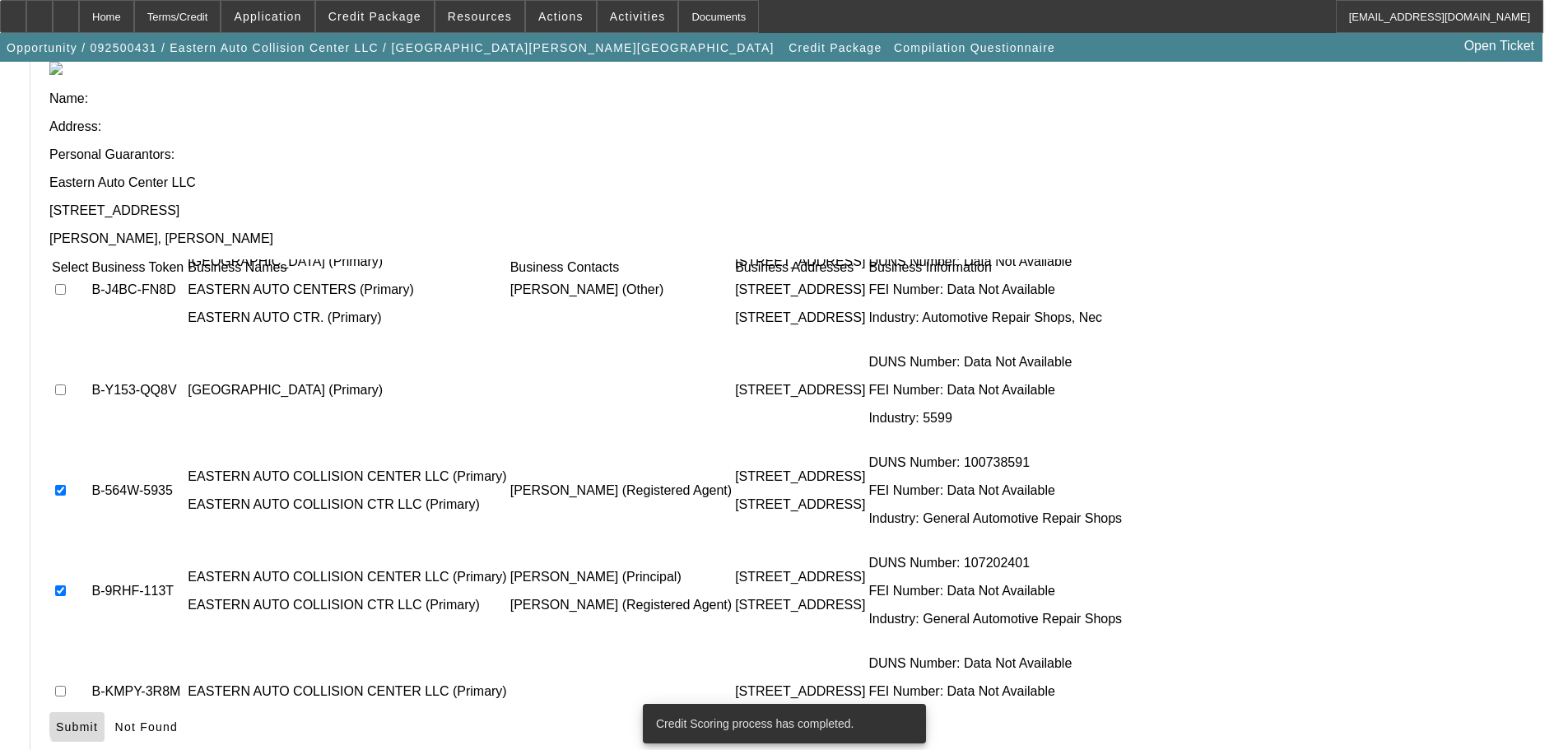
click at [98, 721] on span "Submit" at bounding box center [77, 728] width 42 height 14
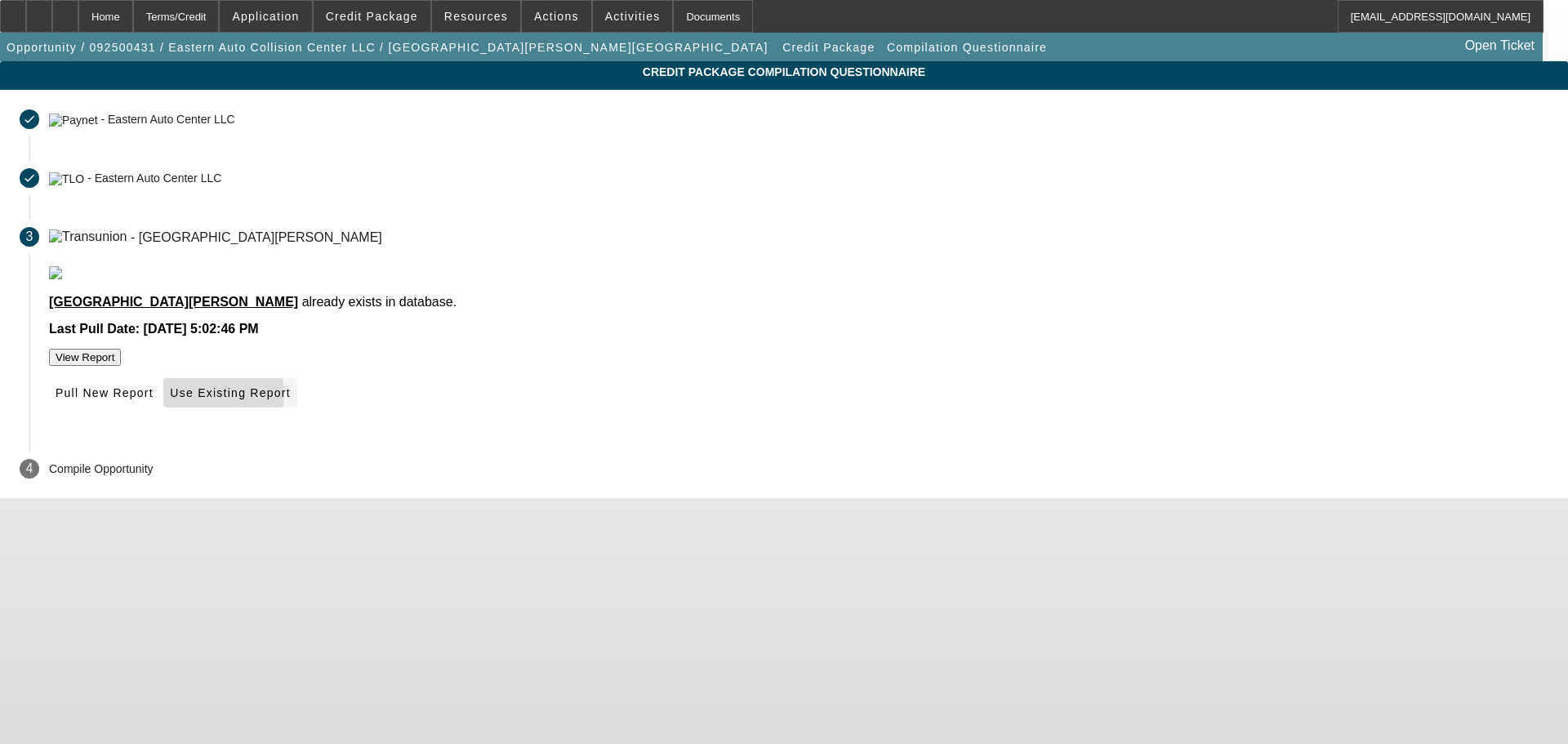
click at [289, 400] on span "Use Existing Report" at bounding box center [230, 393] width 120 height 14
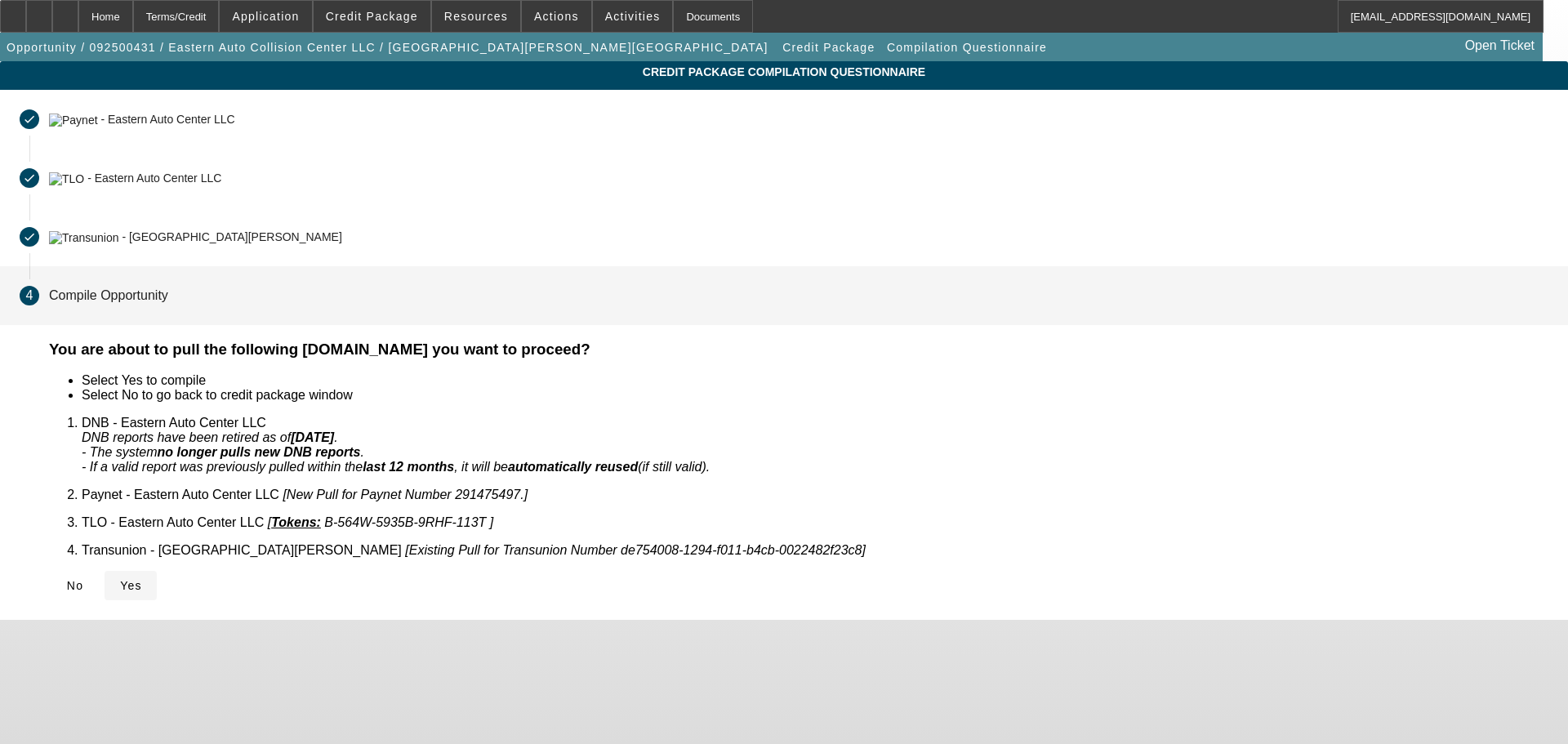
click at [142, 579] on span "Yes" at bounding box center [130, 586] width 22 height 14
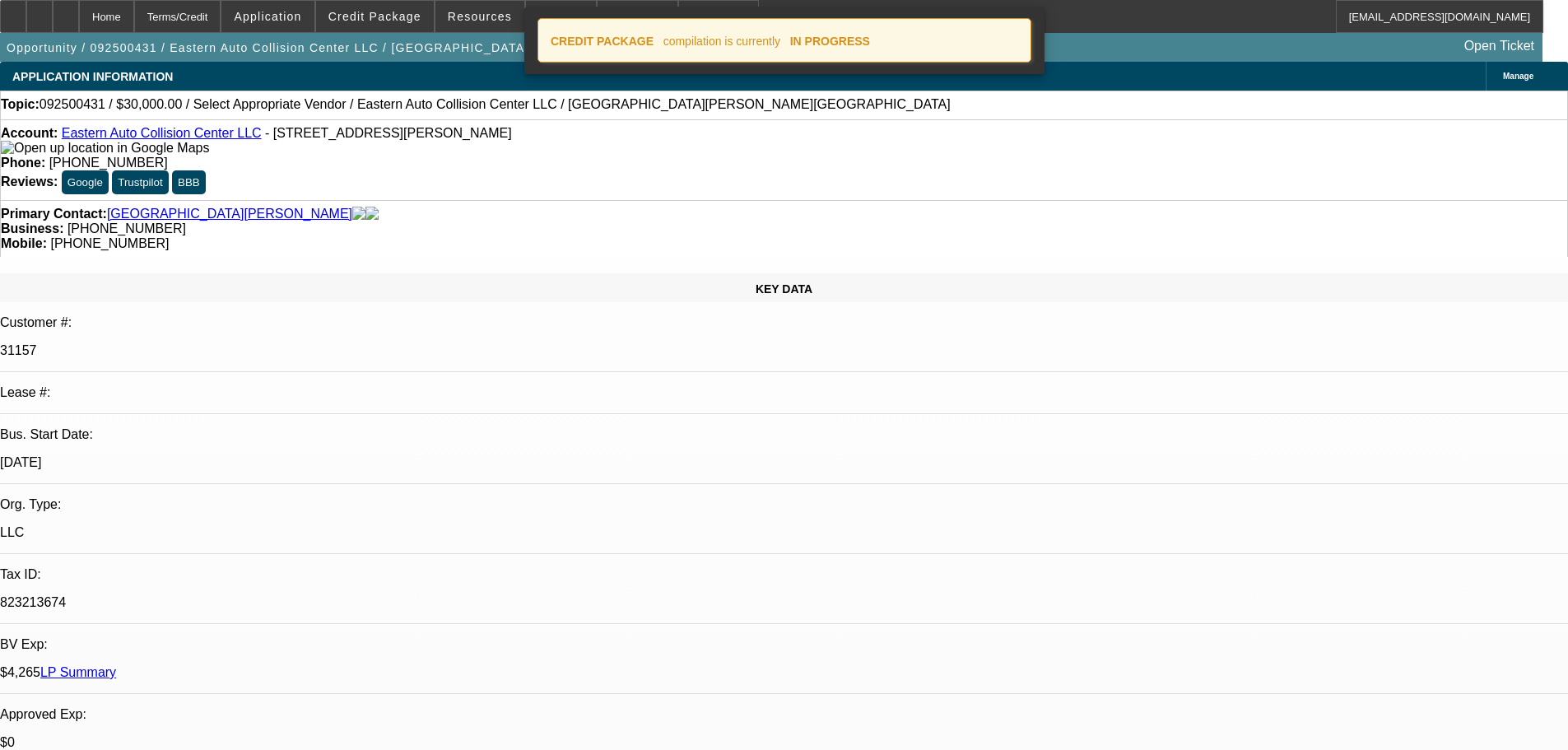
select select "0"
select select "2"
select select "0.1"
select select "4"
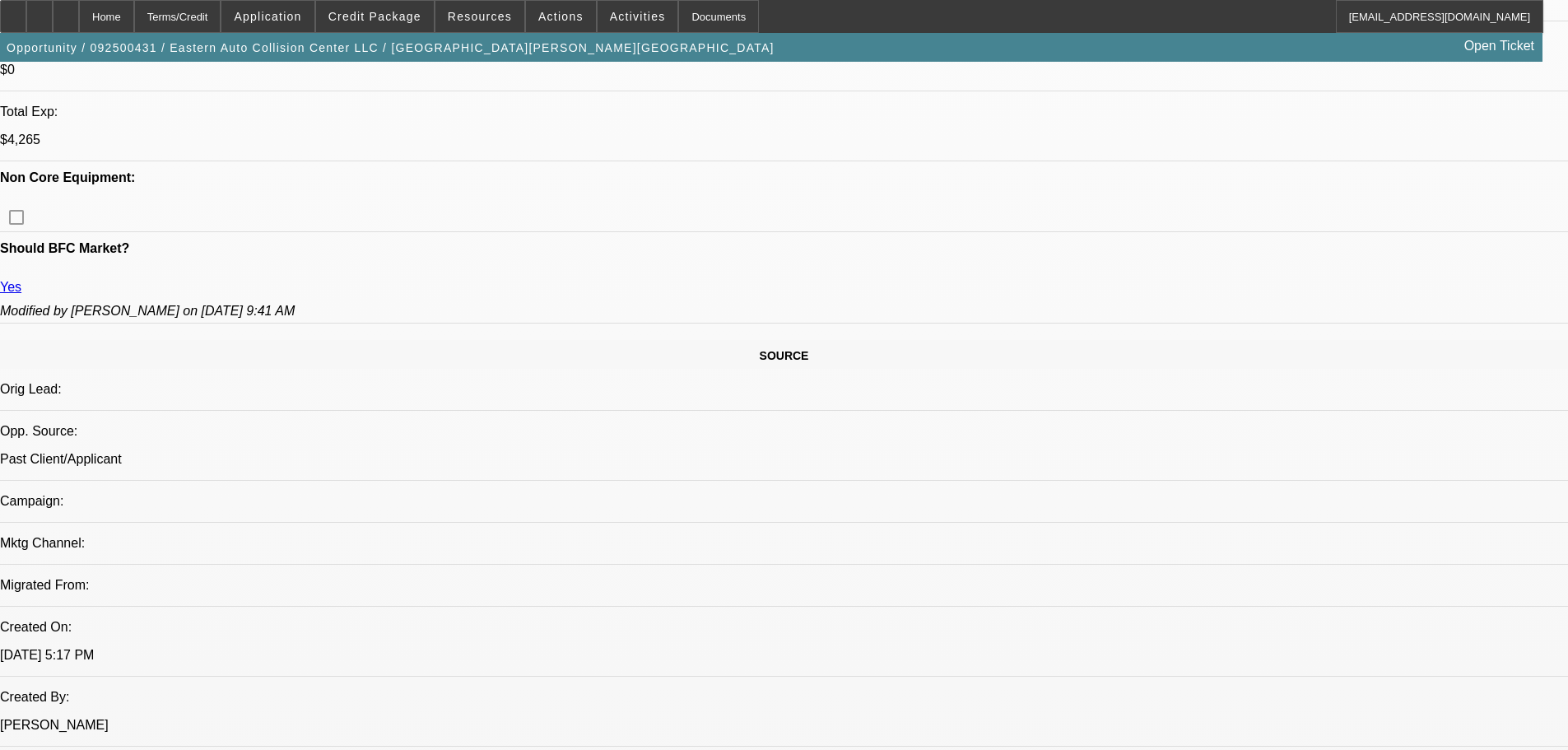
scroll to position [823, 0]
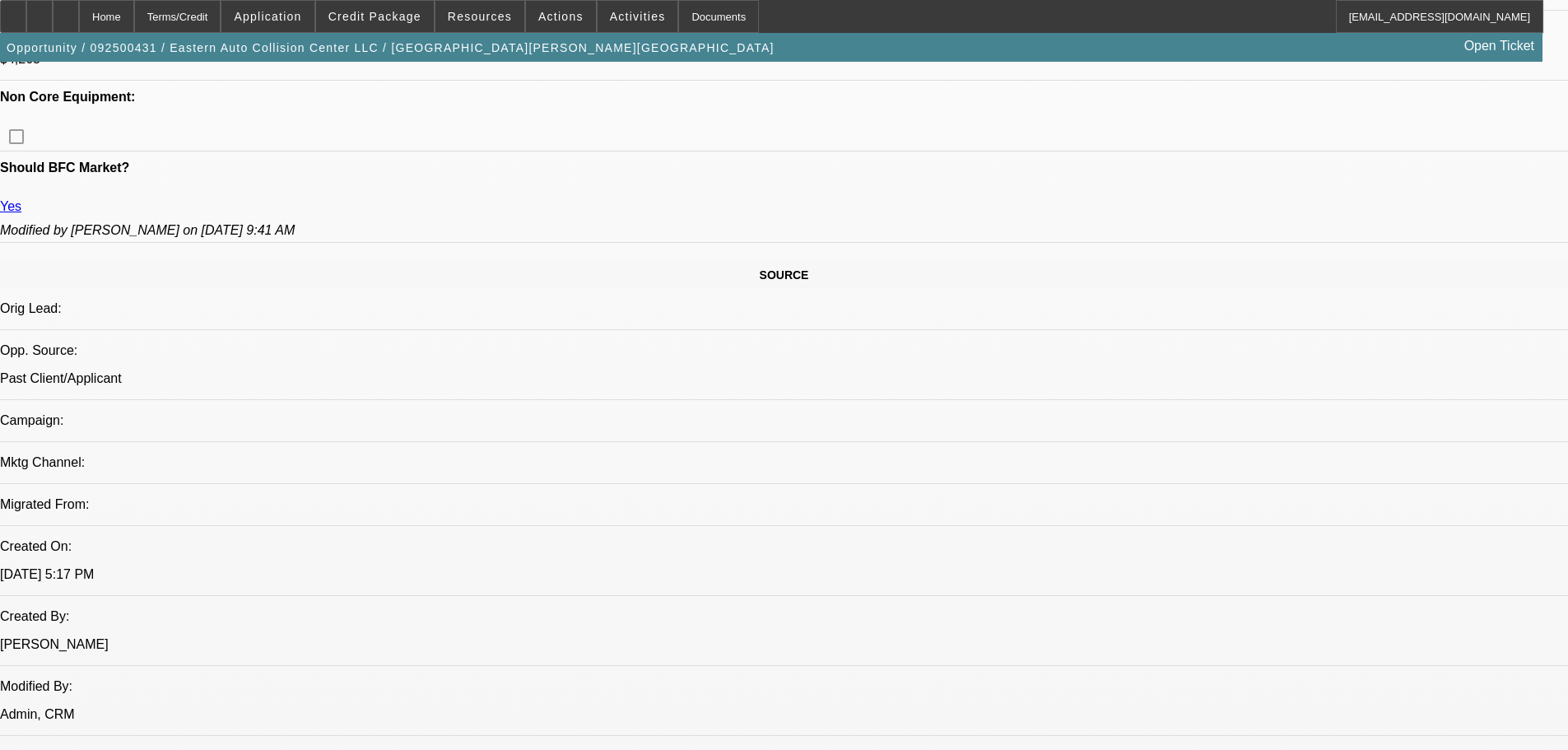
click at [359, 16] on span "Credit Package" at bounding box center [375, 17] width 93 height 14
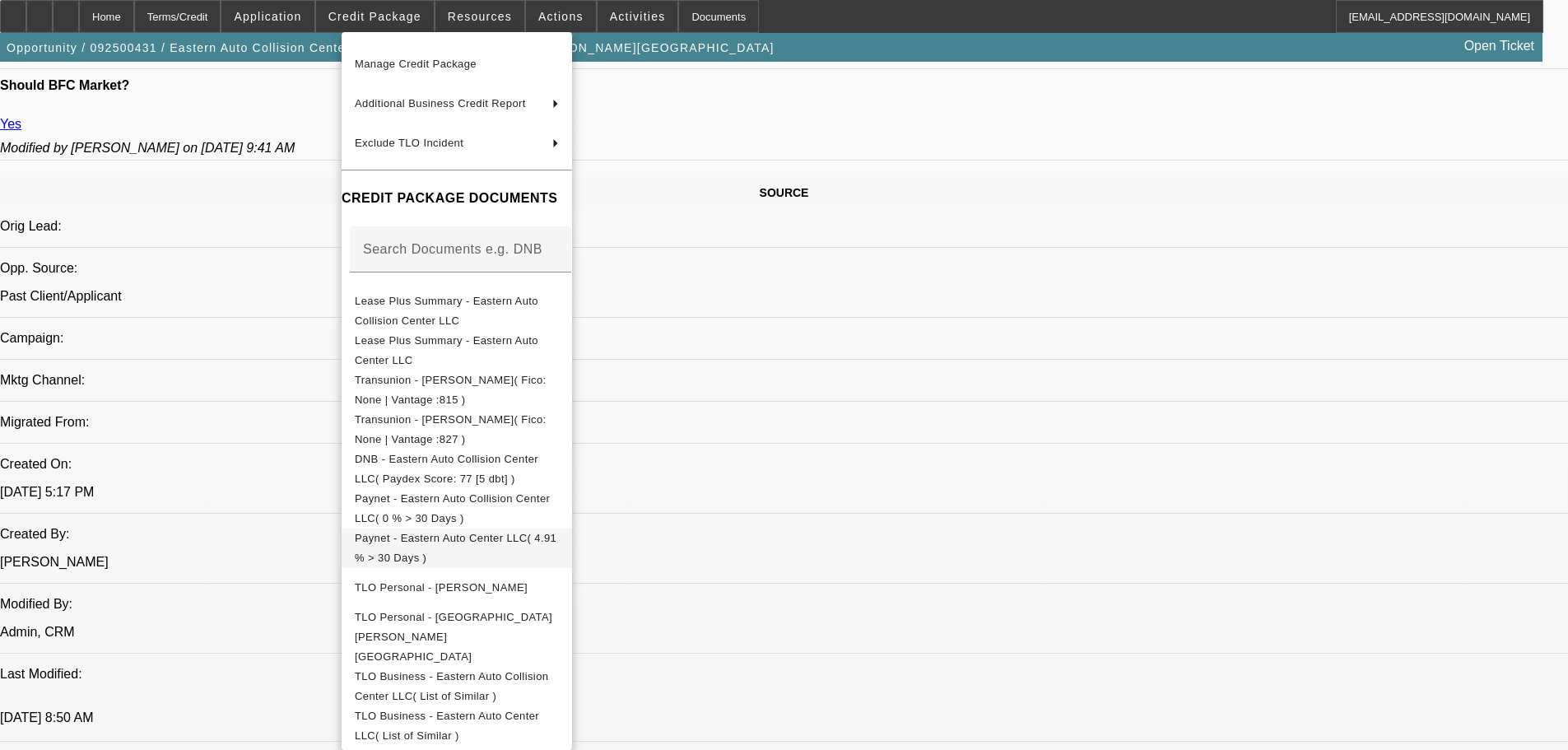
scroll to position [181, 0]
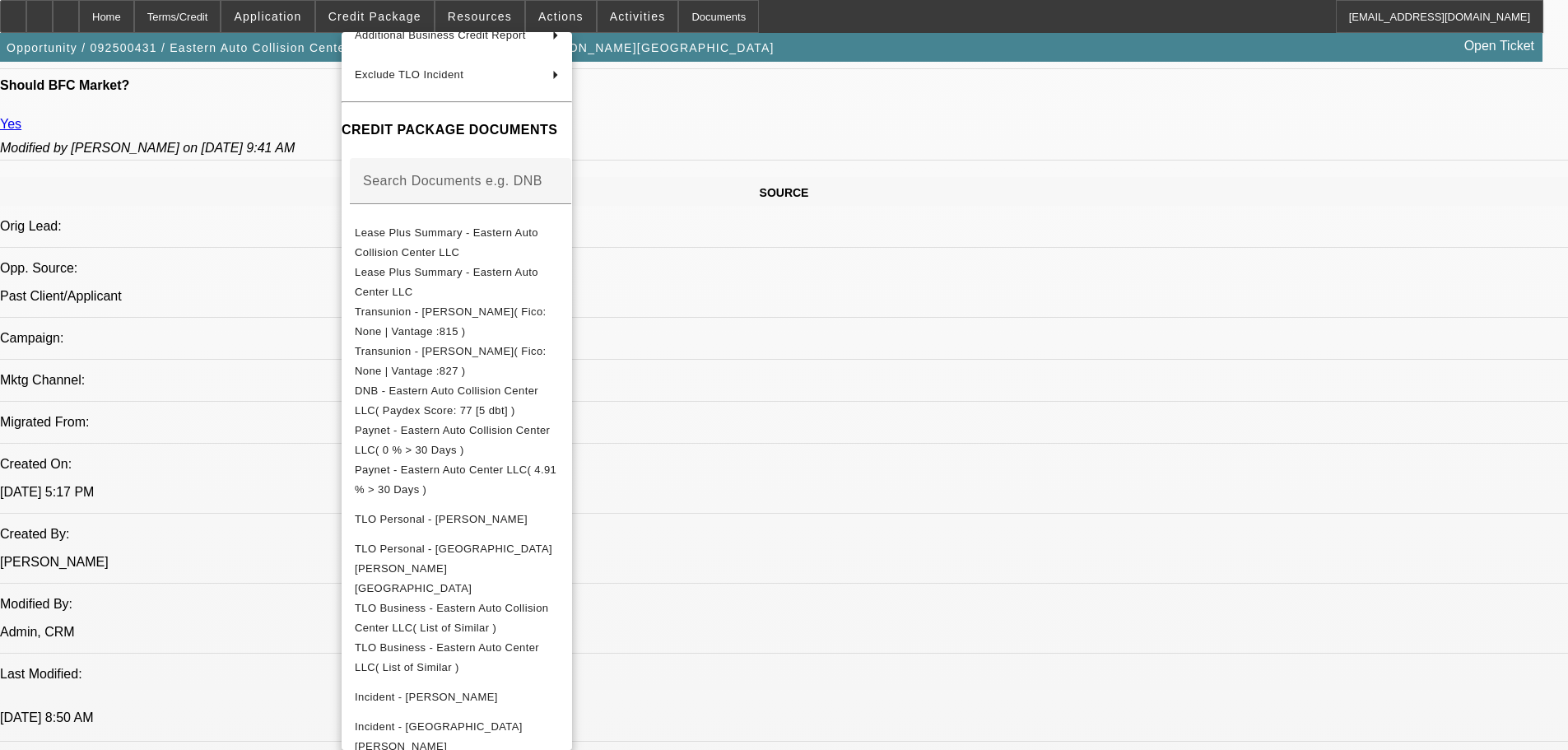
click at [866, 274] on div at bounding box center [784, 375] width 1568 height 750
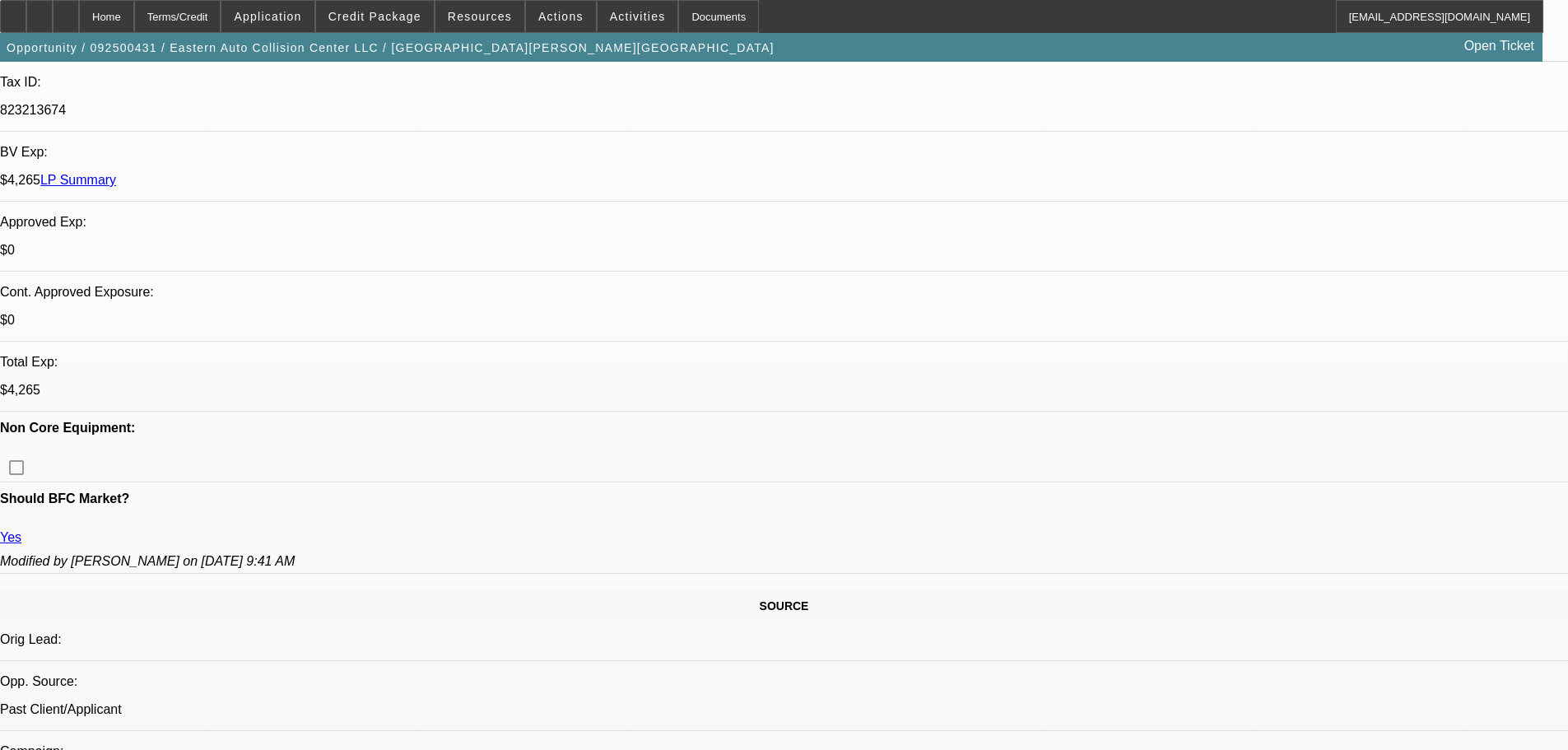
scroll to position [330, 0]
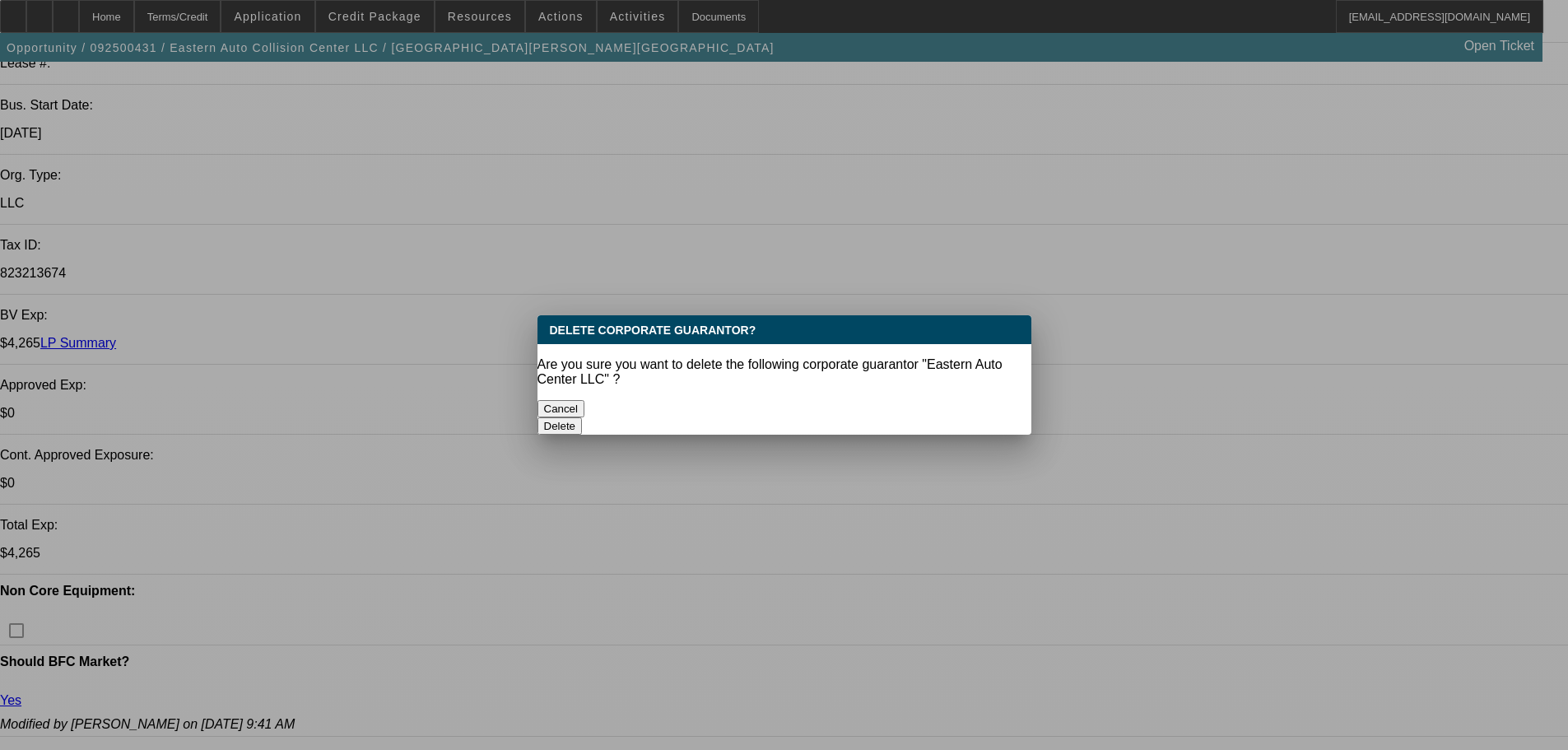
scroll to position [0, 0]
click at [583, 417] on button "Delete" at bounding box center [560, 426] width 46 height 18
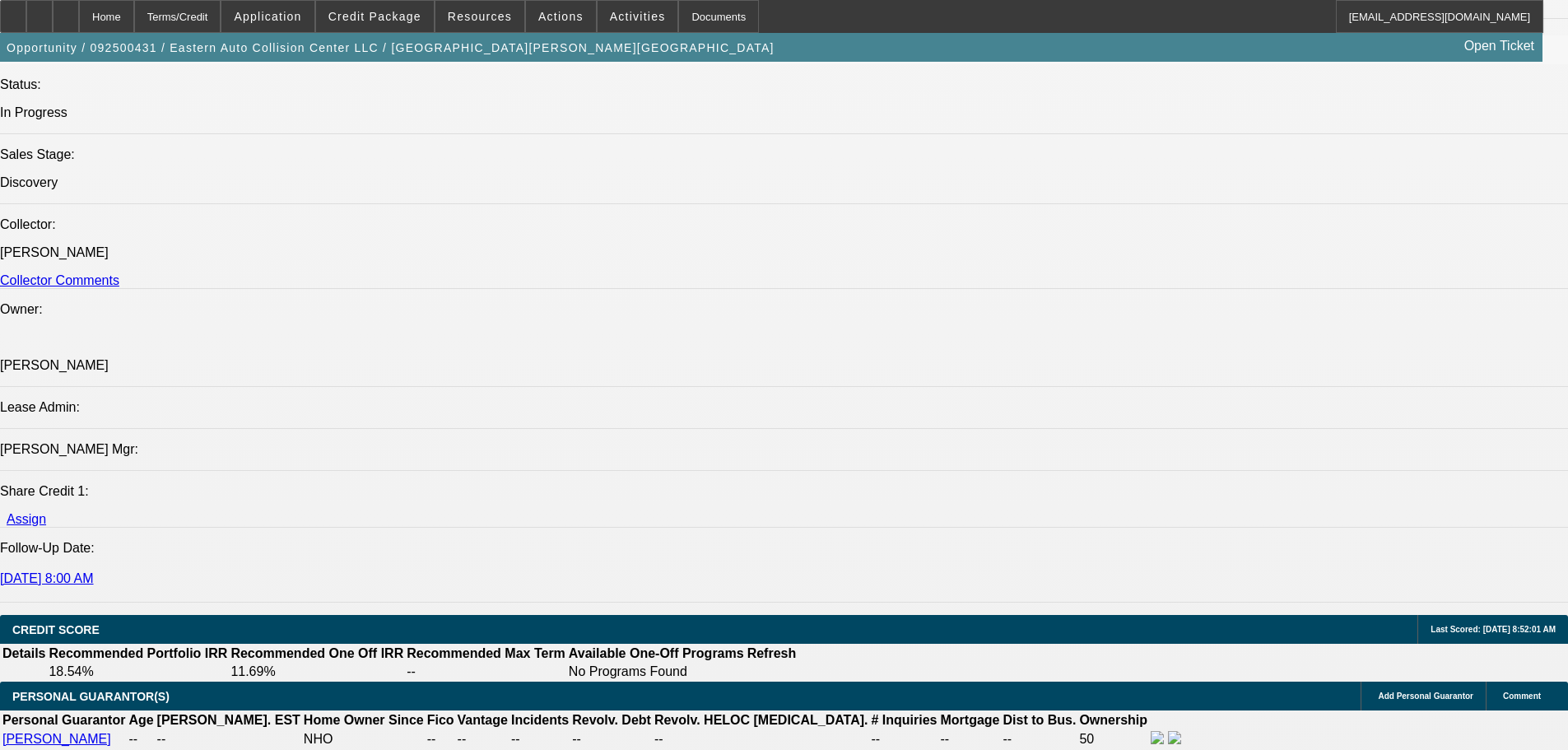
scroll to position [1729, 0]
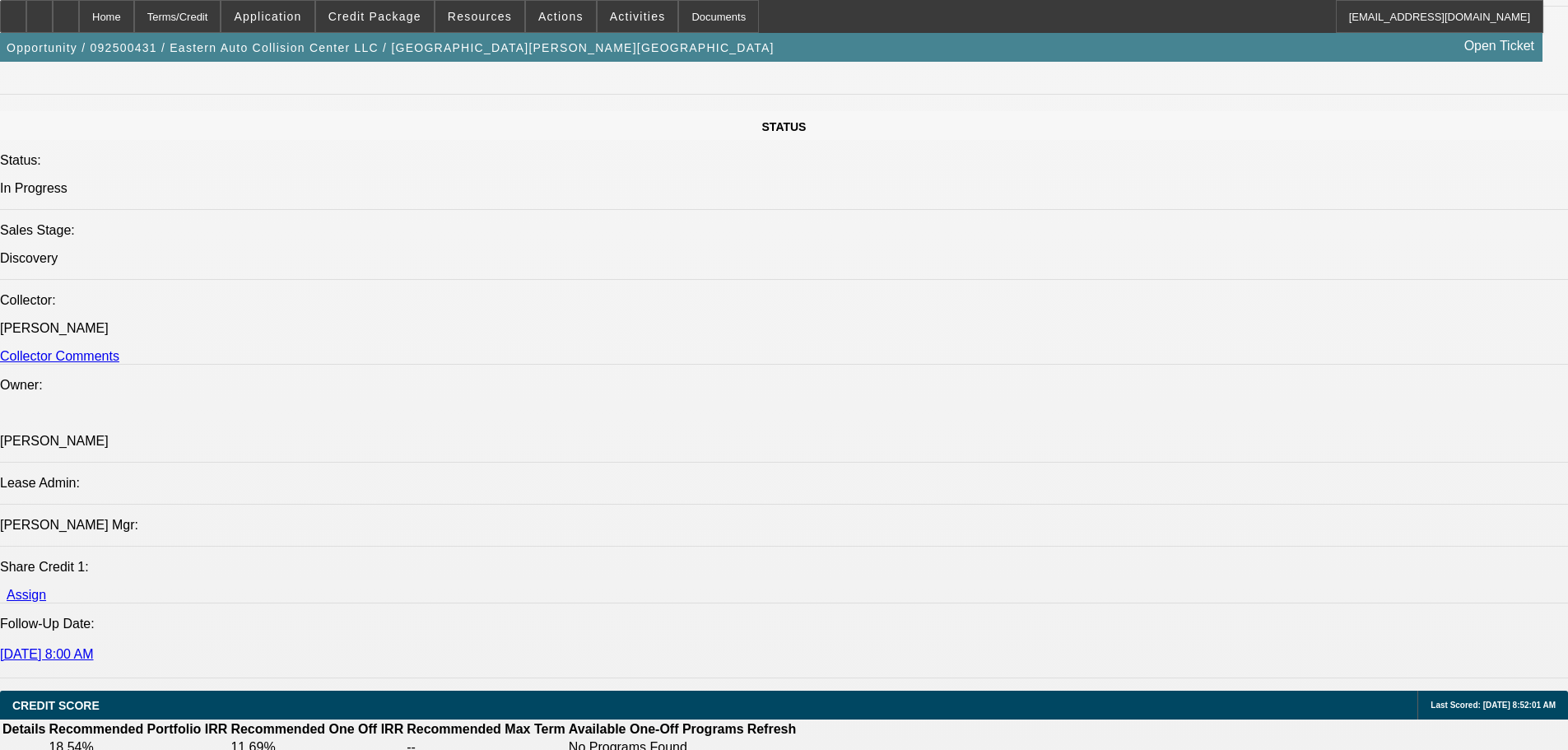
click at [386, 16] on span "Credit Package" at bounding box center [375, 17] width 93 height 14
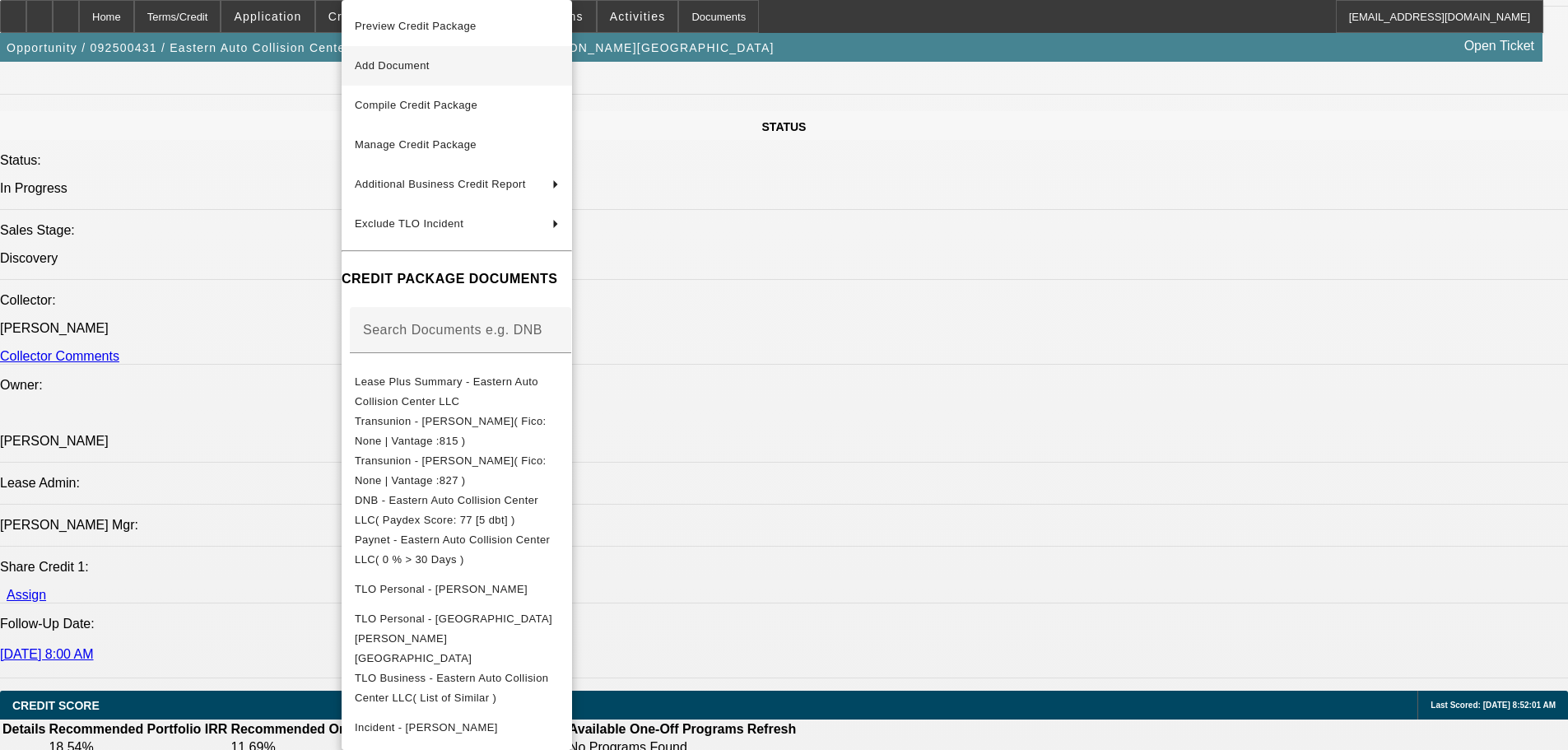
click at [430, 71] on span "Add Document" at bounding box center [392, 65] width 75 height 13
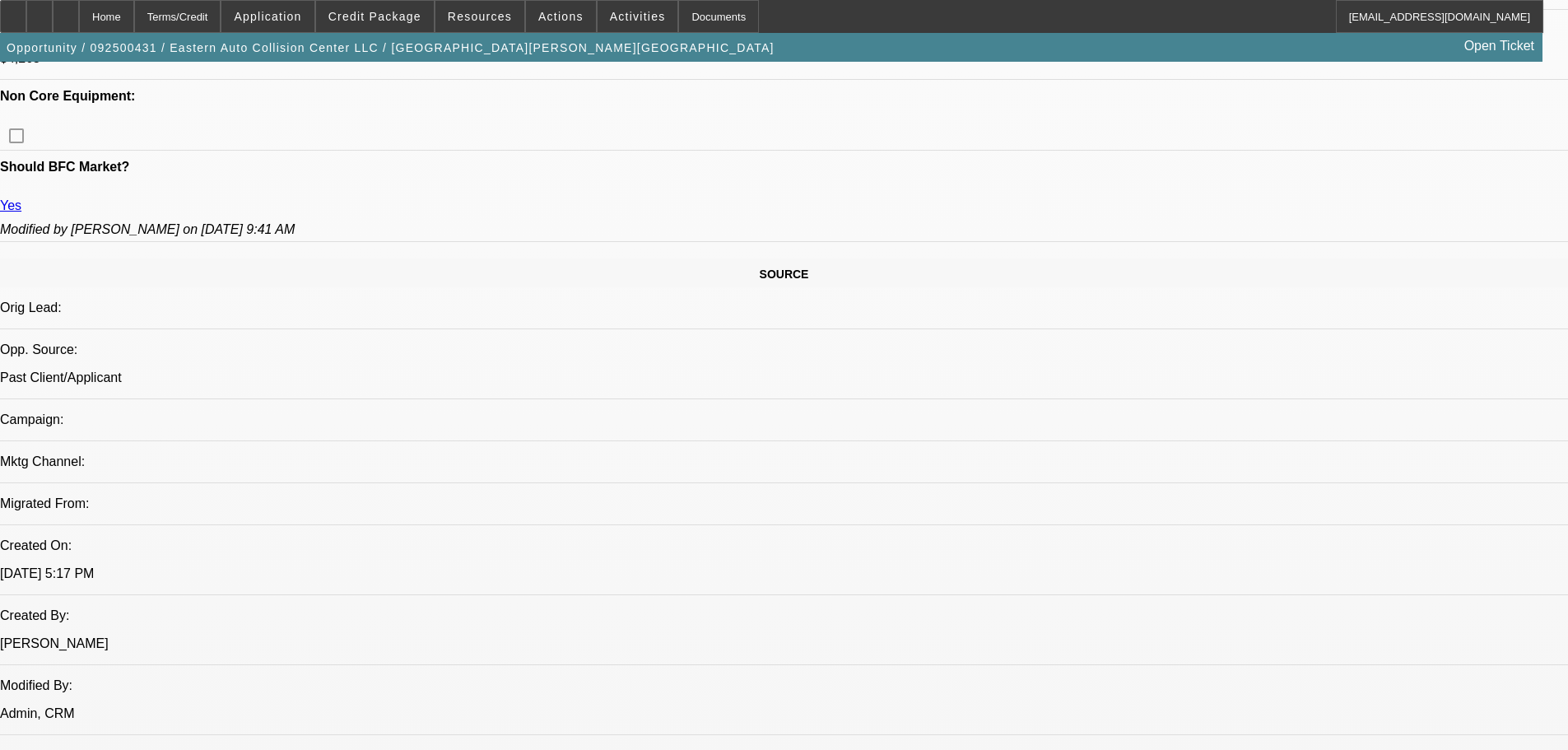
scroll to position [823, 0]
click at [391, 17] on span "Credit Package" at bounding box center [375, 17] width 93 height 14
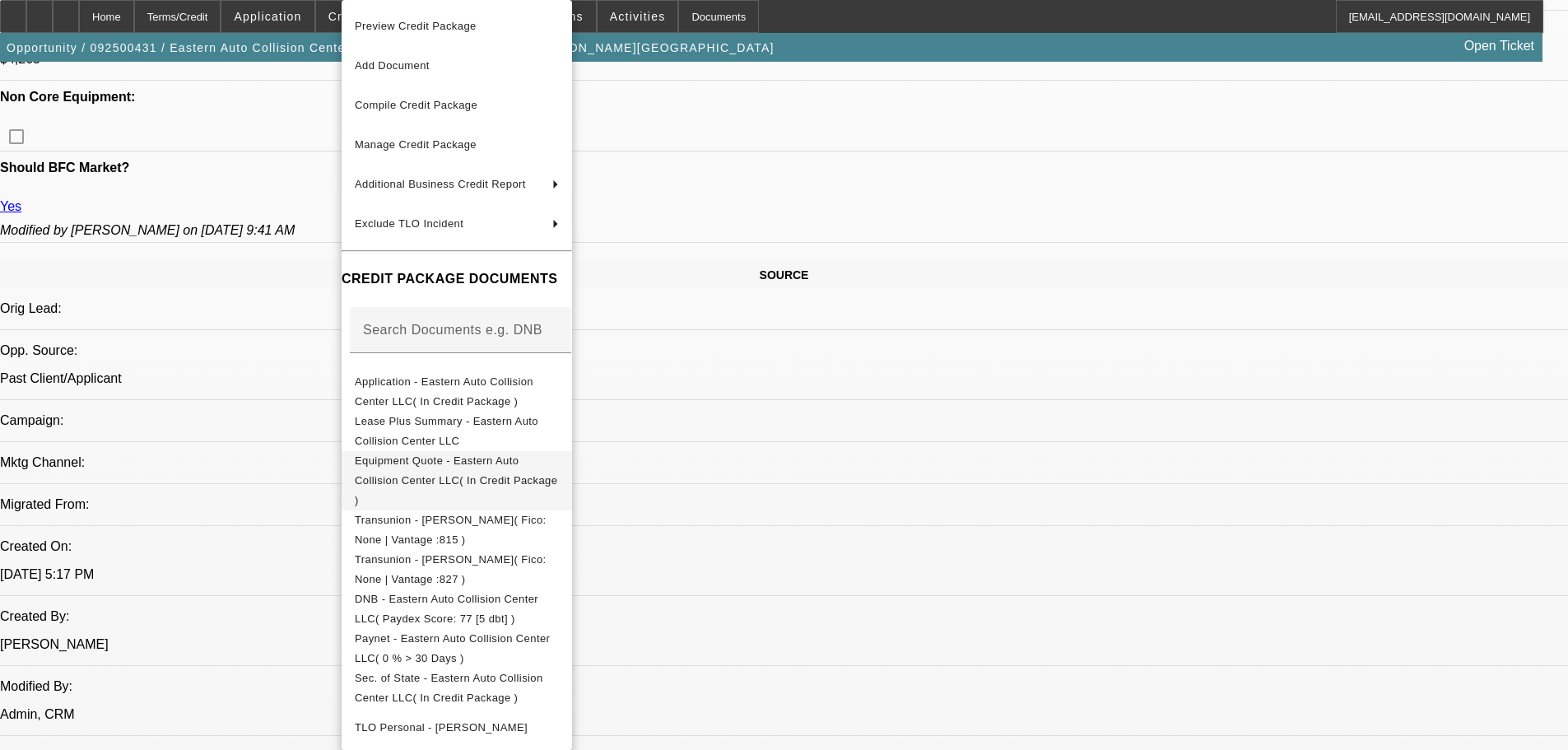
click at [537, 463] on span "Equipment Quote - Eastern Auto Collision Center LLC( In Credit Package )" at bounding box center [456, 480] width 202 height 52
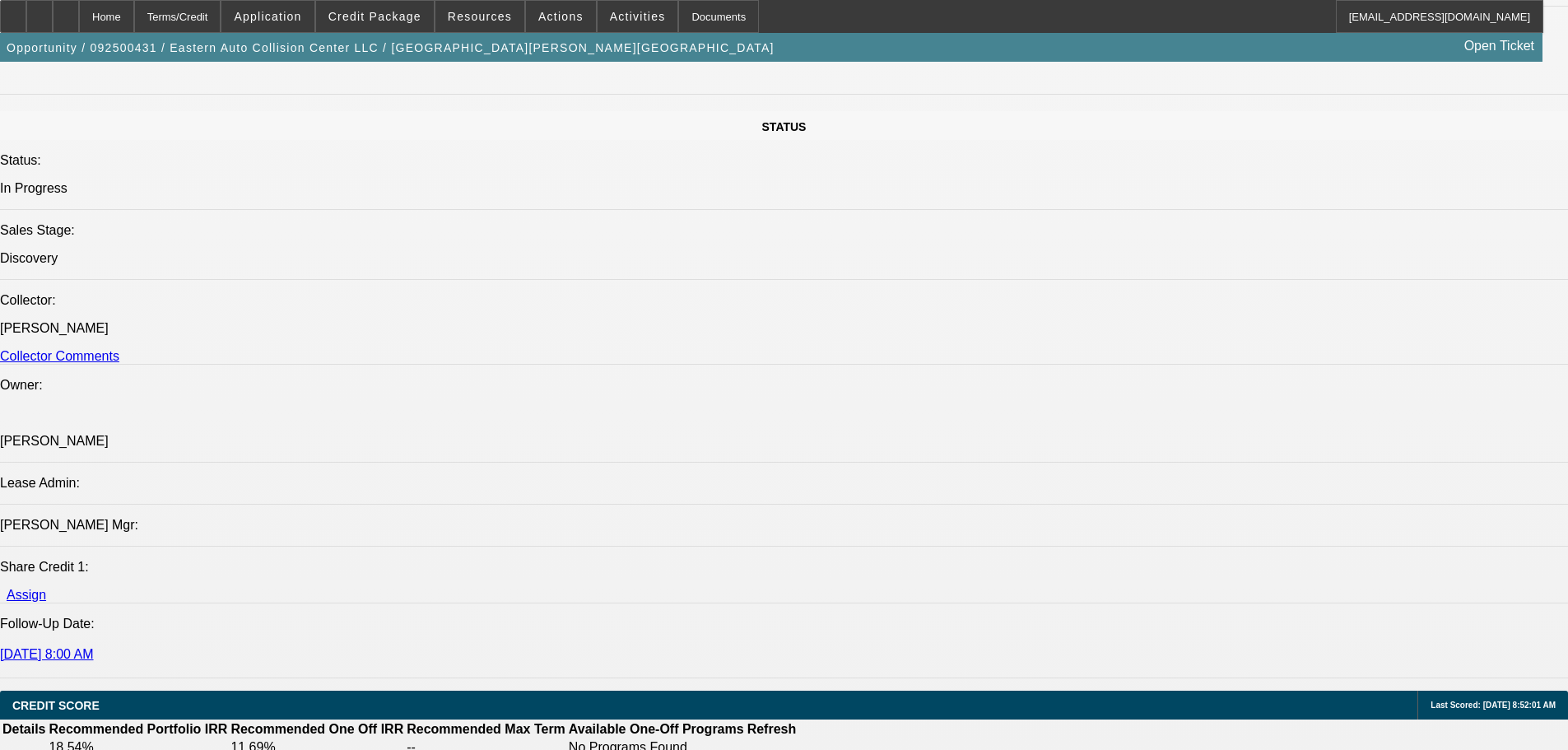
scroll to position [2058, 0]
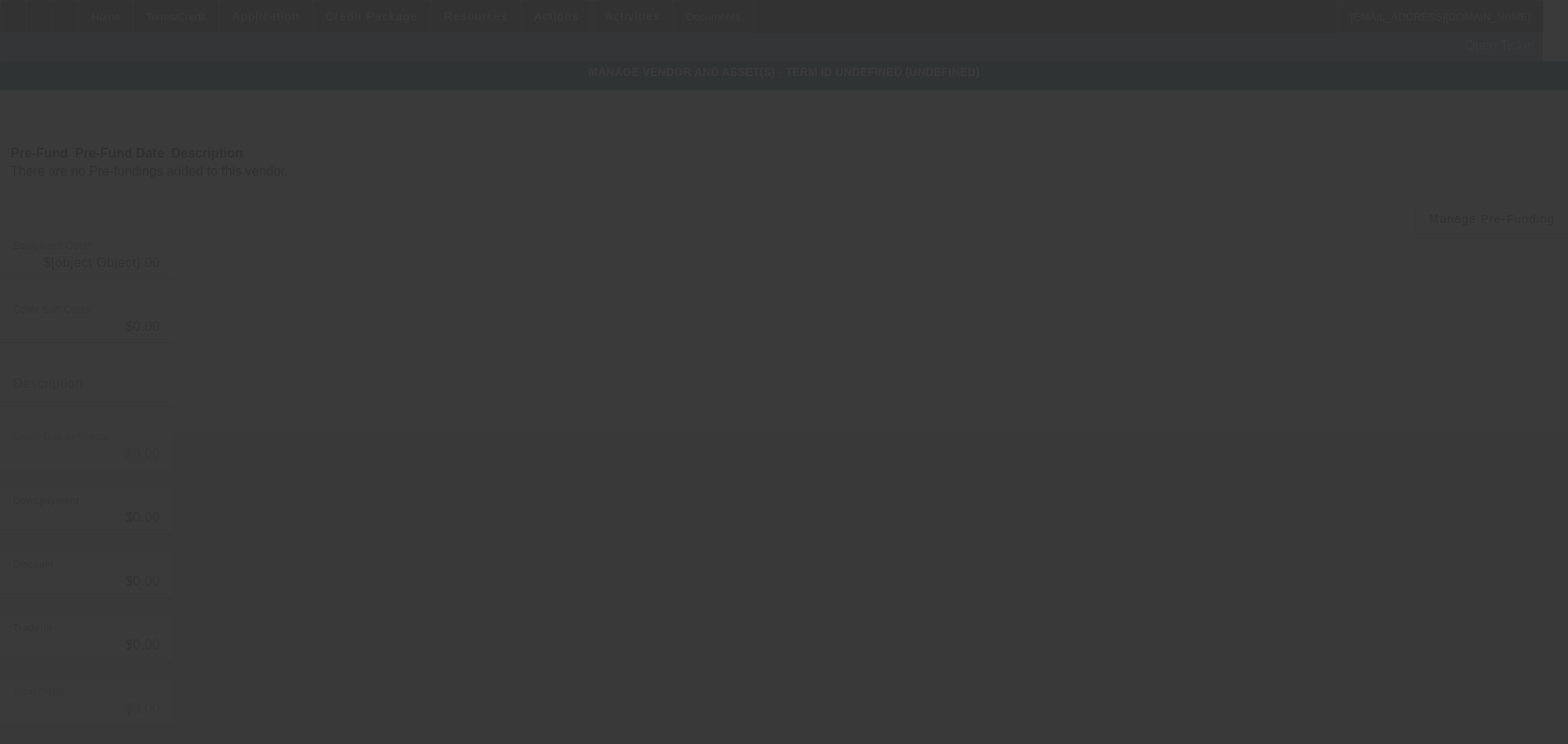
type input "$30,000.00"
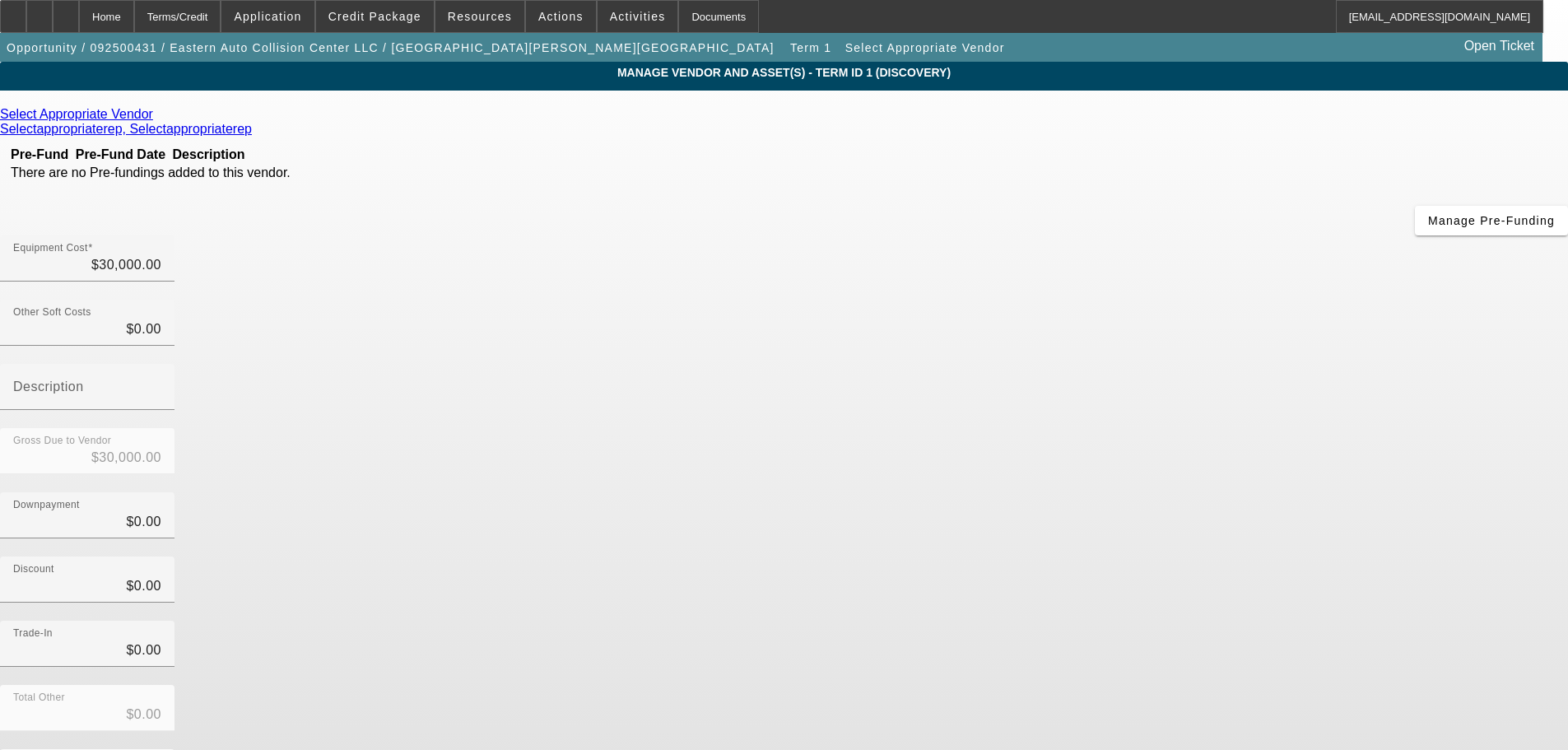
click at [158, 114] on icon at bounding box center [158, 114] width 0 height 14
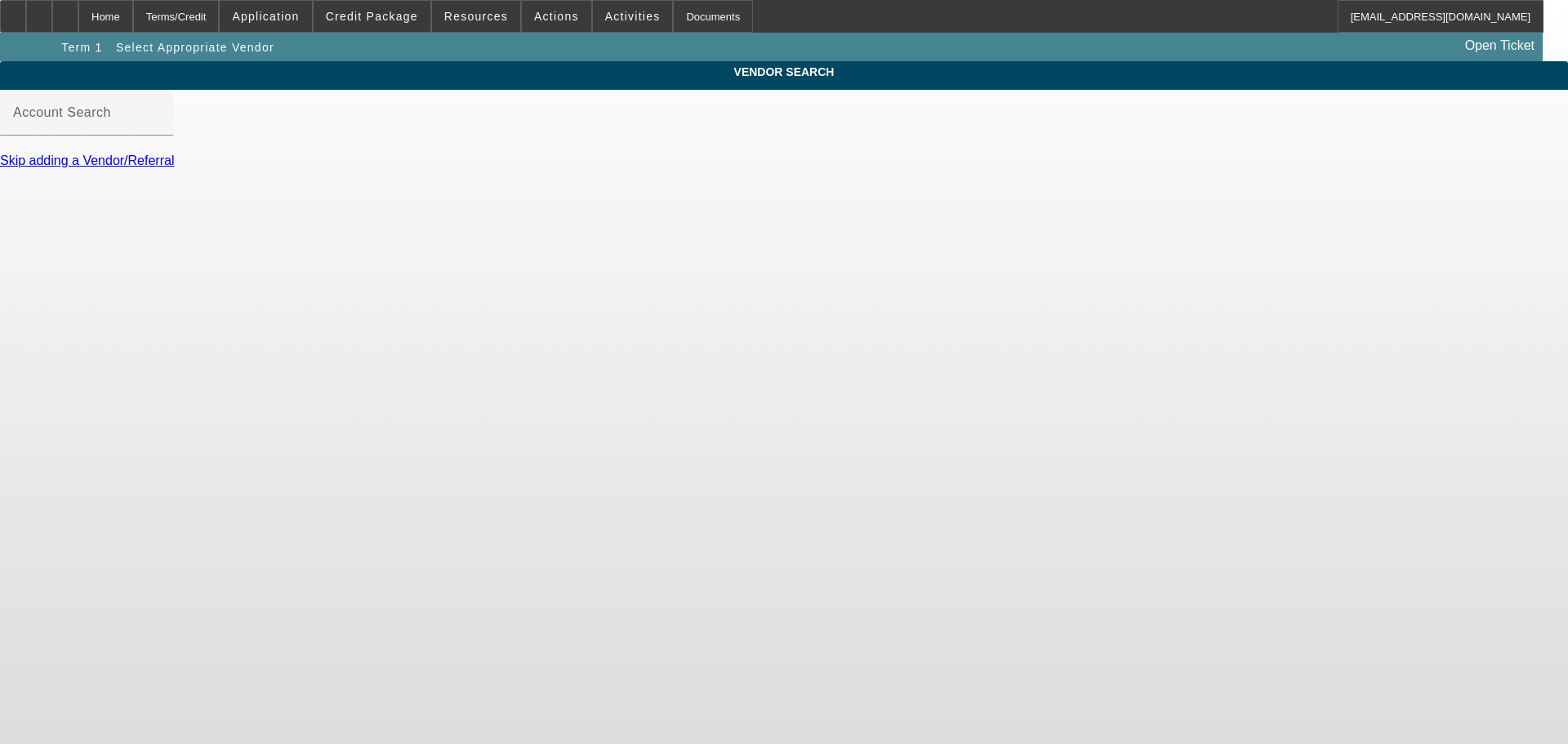
click at [160, 129] on input "Account Search" at bounding box center [87, 119] width 147 height 19
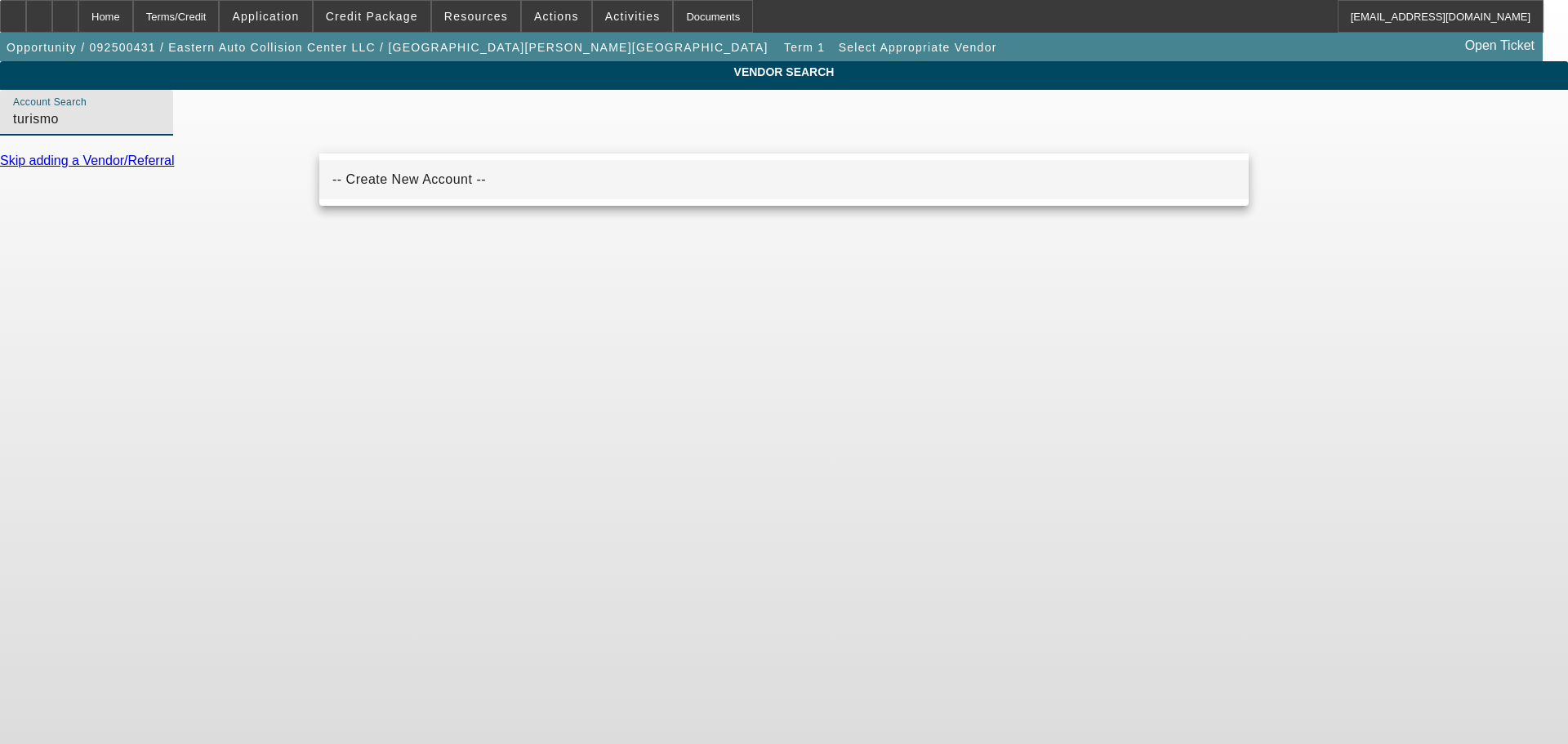
click at [556, 188] on mat-option "-- Create New Account --" at bounding box center [784, 179] width 929 height 40
type input "-- Create New Account --"
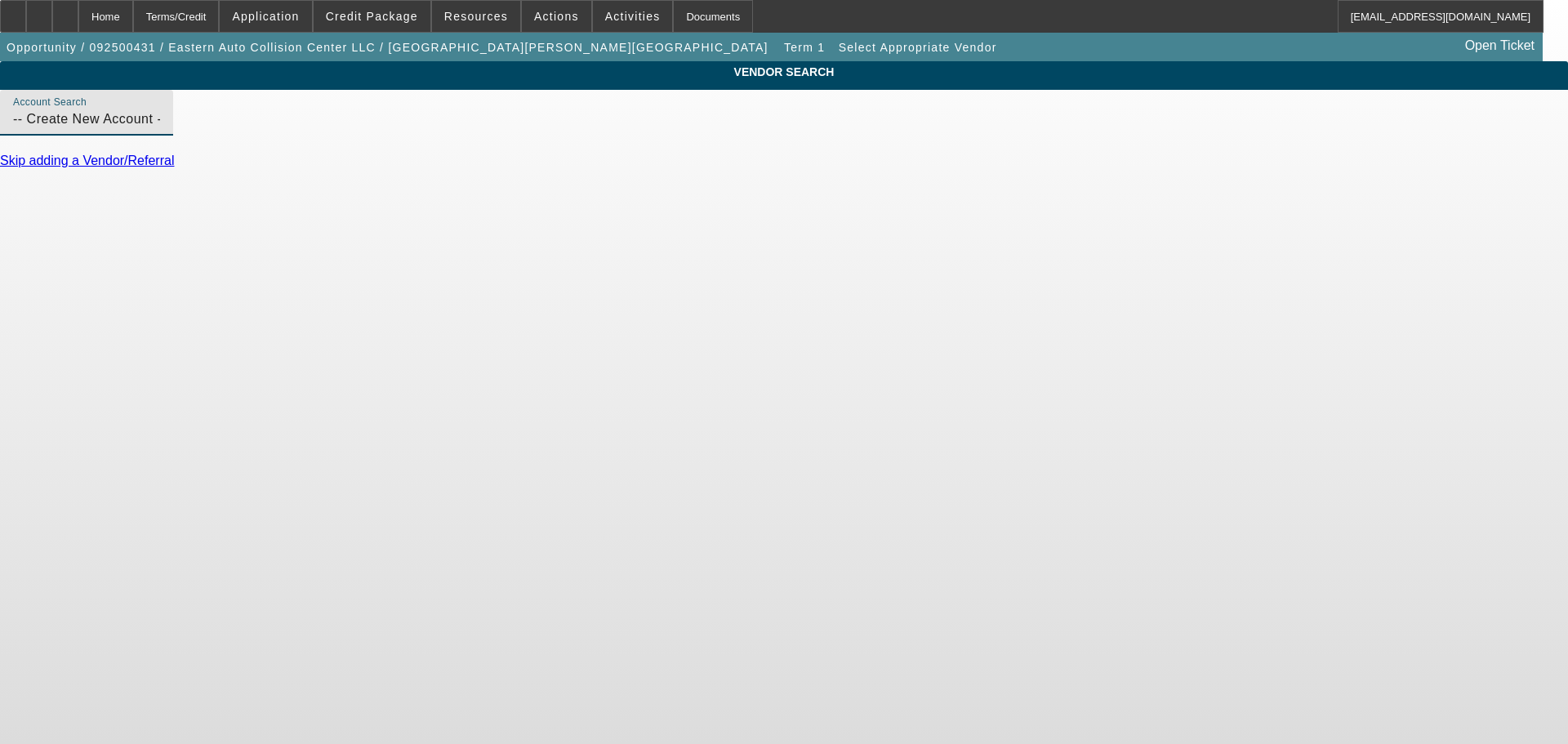
click at [160, 129] on input "-- Create New Account --" at bounding box center [87, 119] width 147 height 19
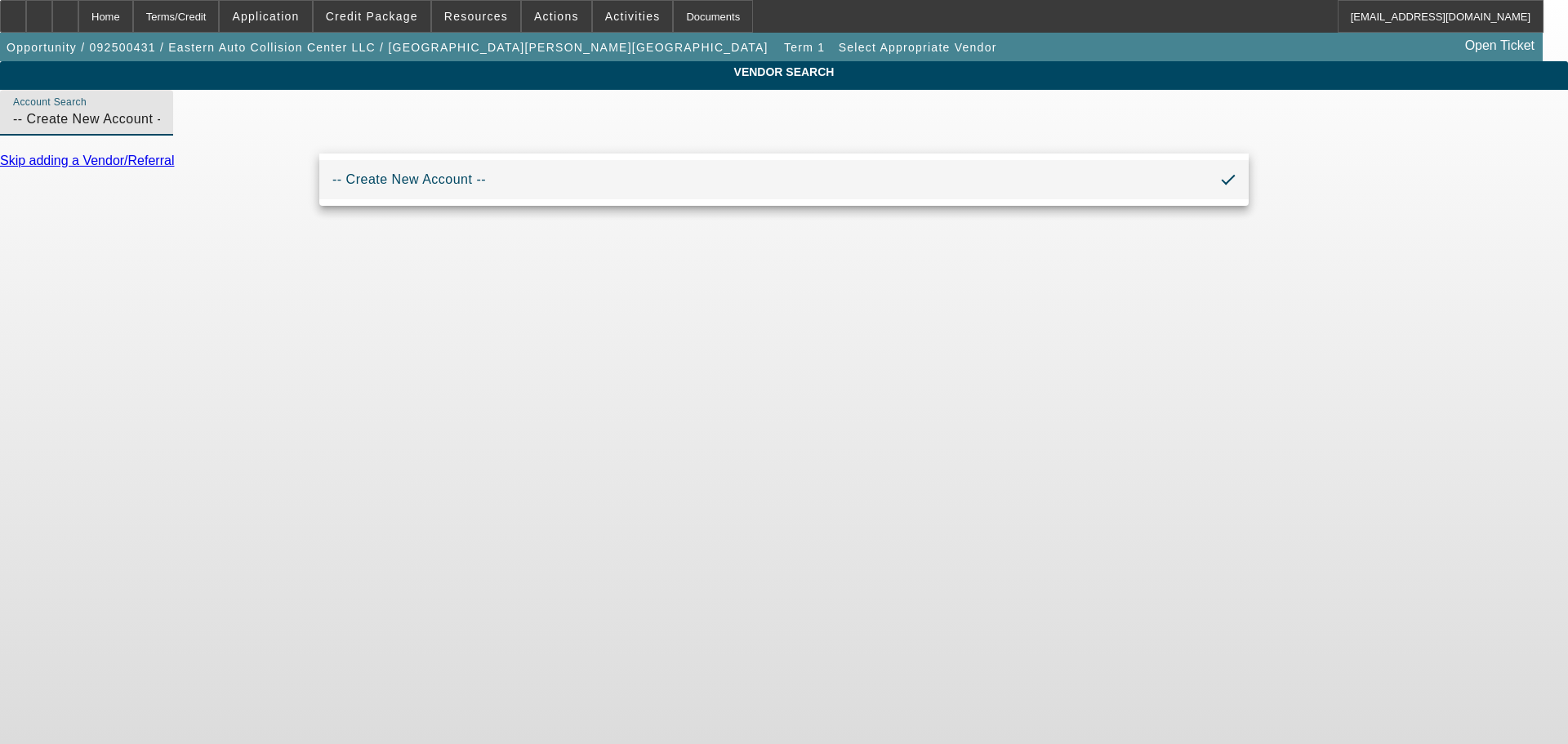
click at [160, 129] on input "-- Create New Account --" at bounding box center [87, 119] width 147 height 19
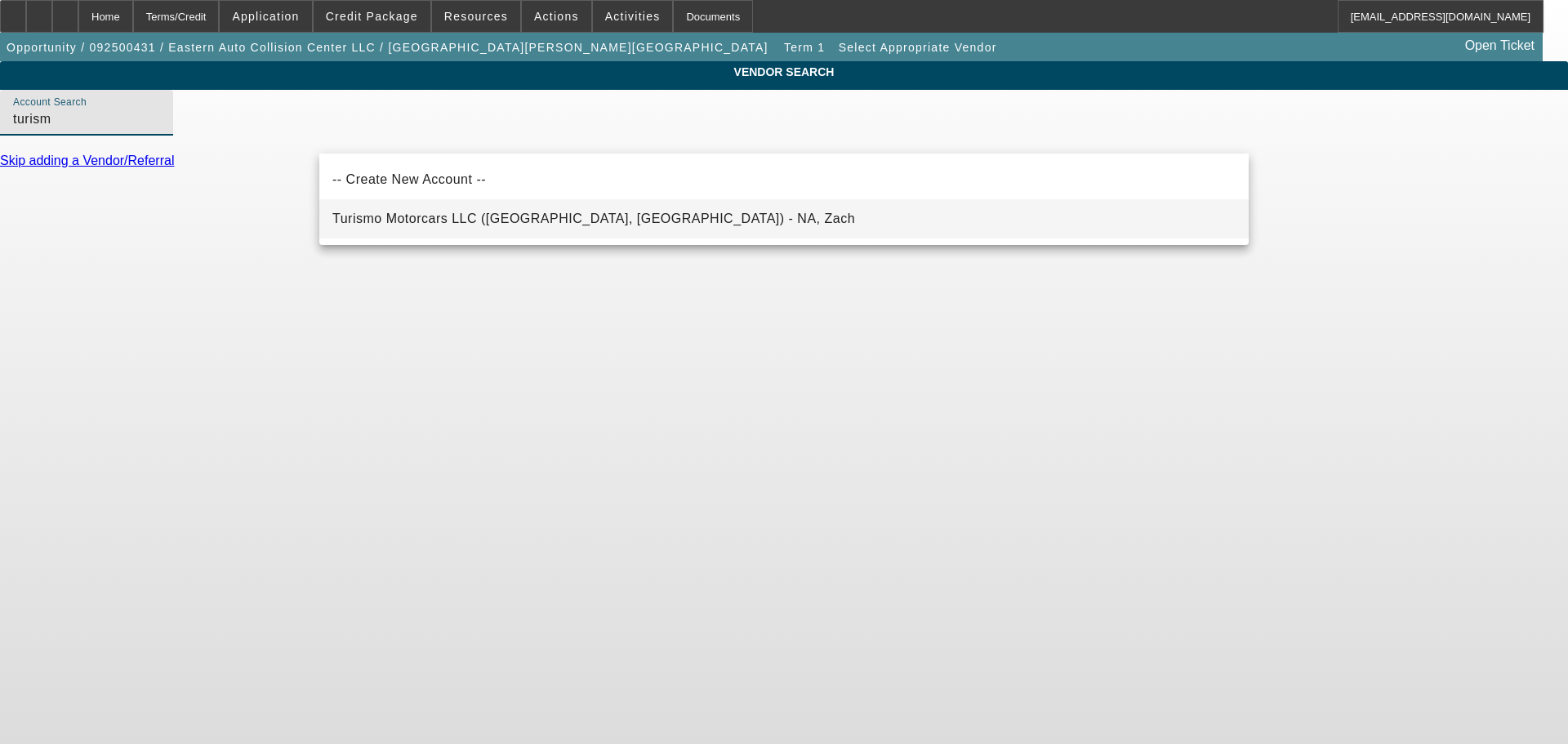
click at [1081, 231] on mat-option "Turismo Motorcars LLC (Fort Worth, TX) - NA, Zach" at bounding box center [784, 219] width 929 height 40
type input "Turismo Motorcars LLC (Fort Worth, TX) - NA, Zach"
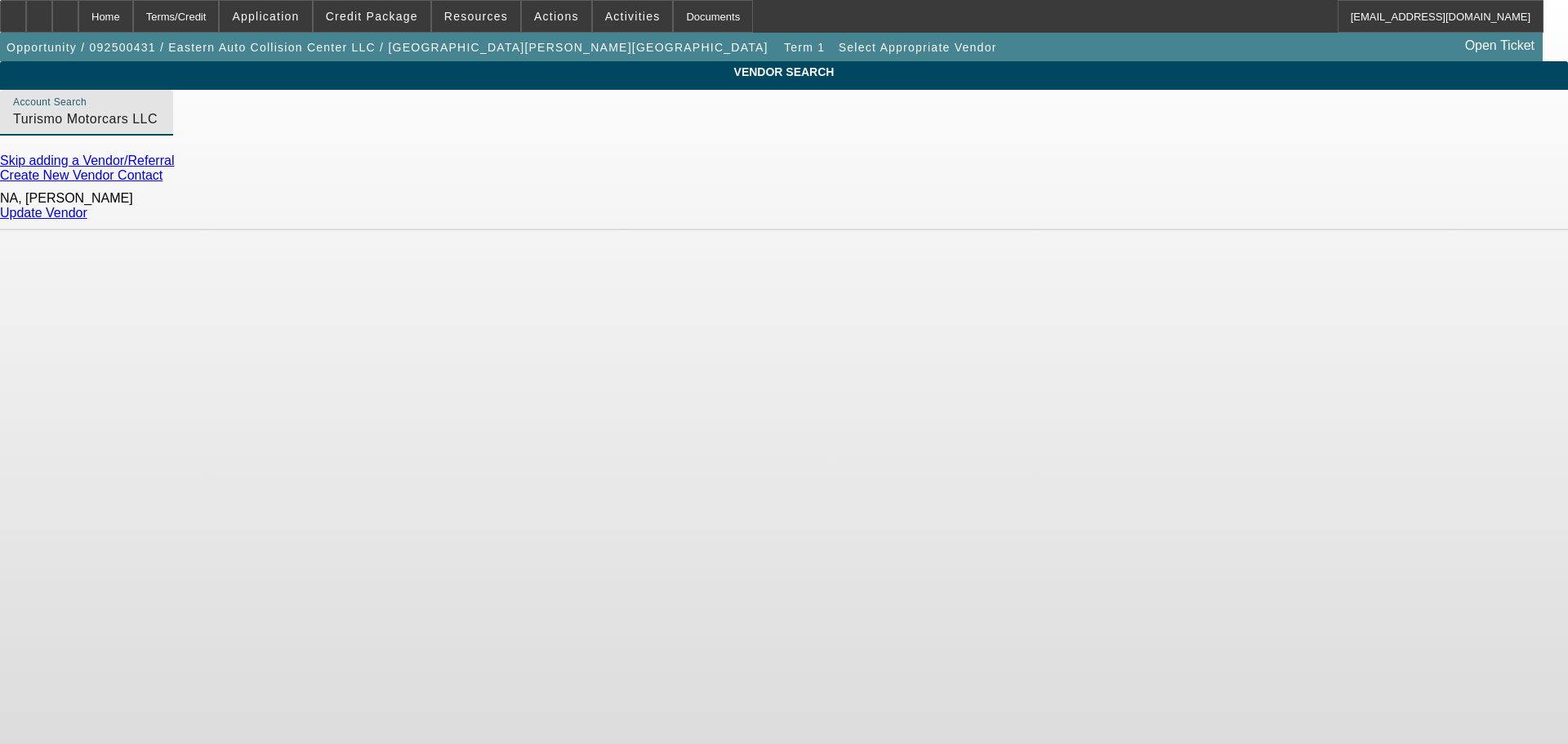
click at [88, 213] on link "Update Vendor" at bounding box center [43, 212] width 88 height 14
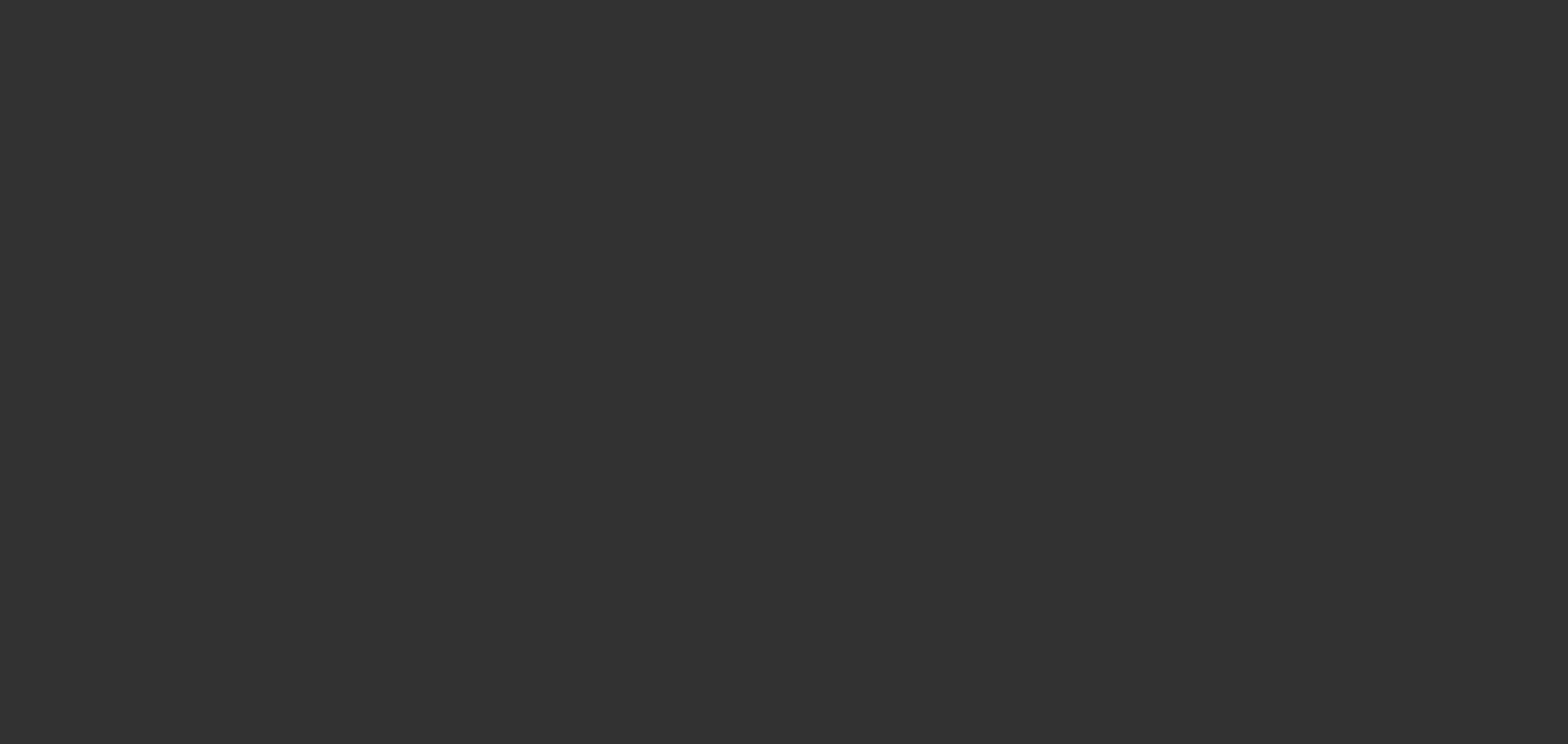
type input "$30,000.00"
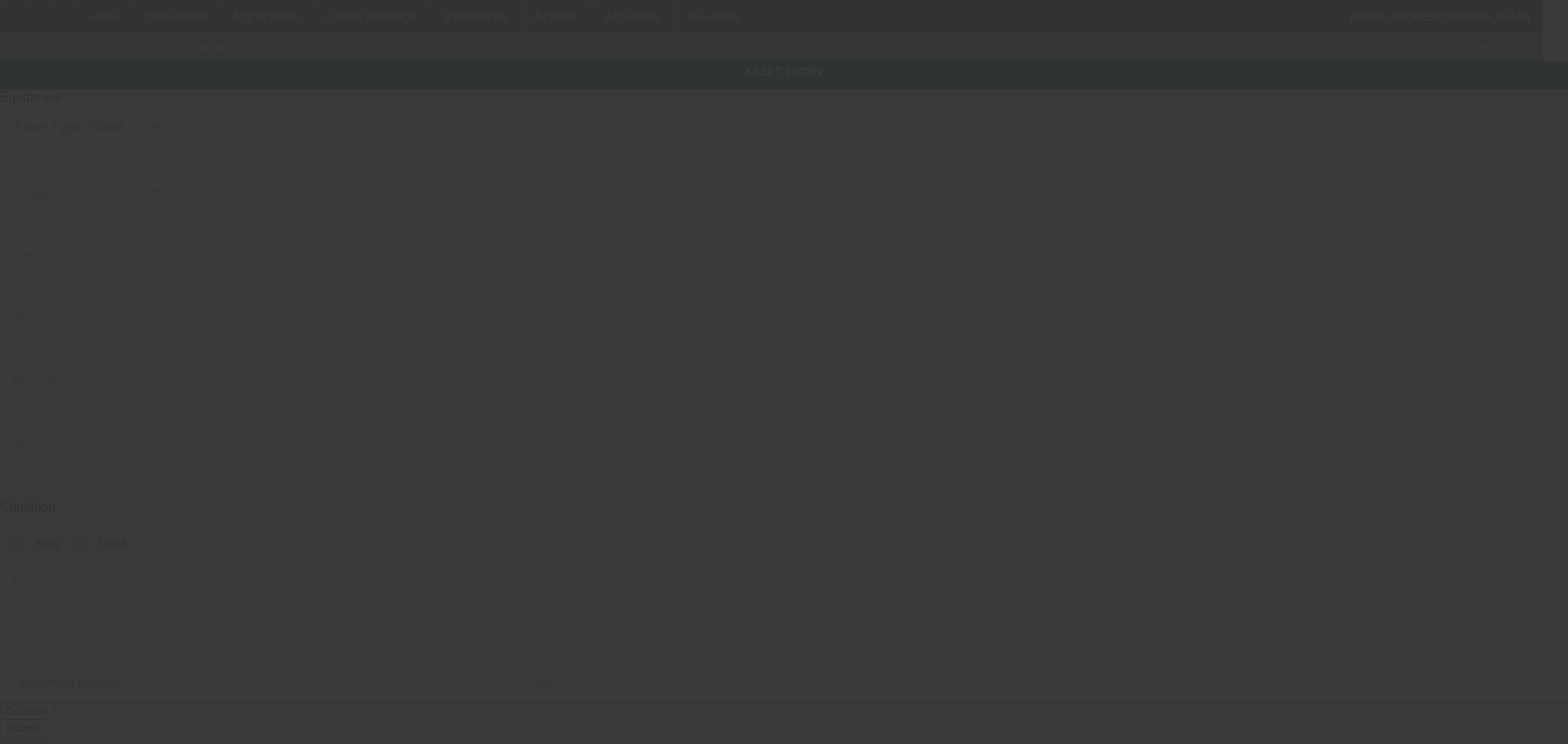
type input "707 Haynes Dr"
type input "Killeen"
type input "76543"
type input "Bell"
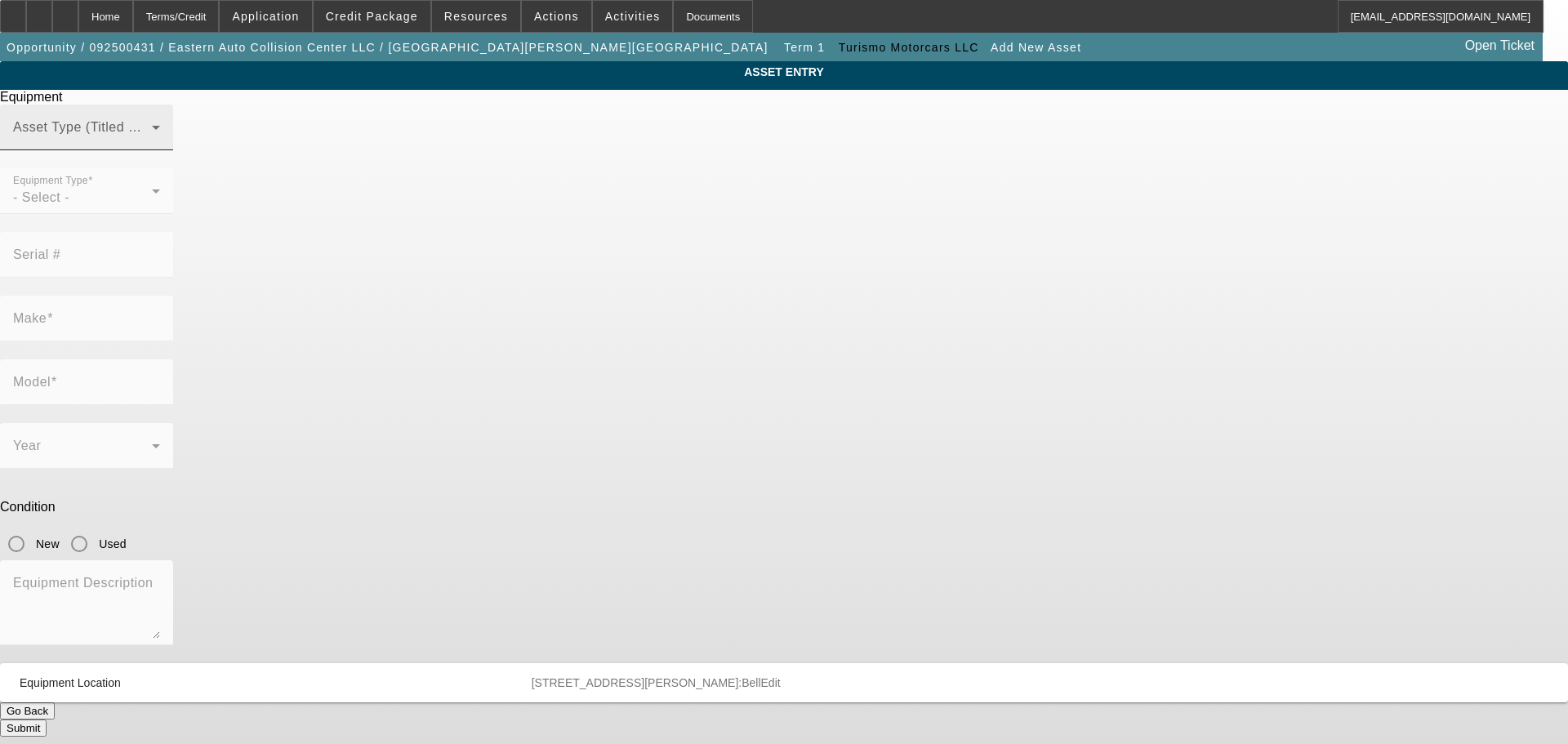
click at [151, 144] on span at bounding box center [83, 134] width 139 height 19
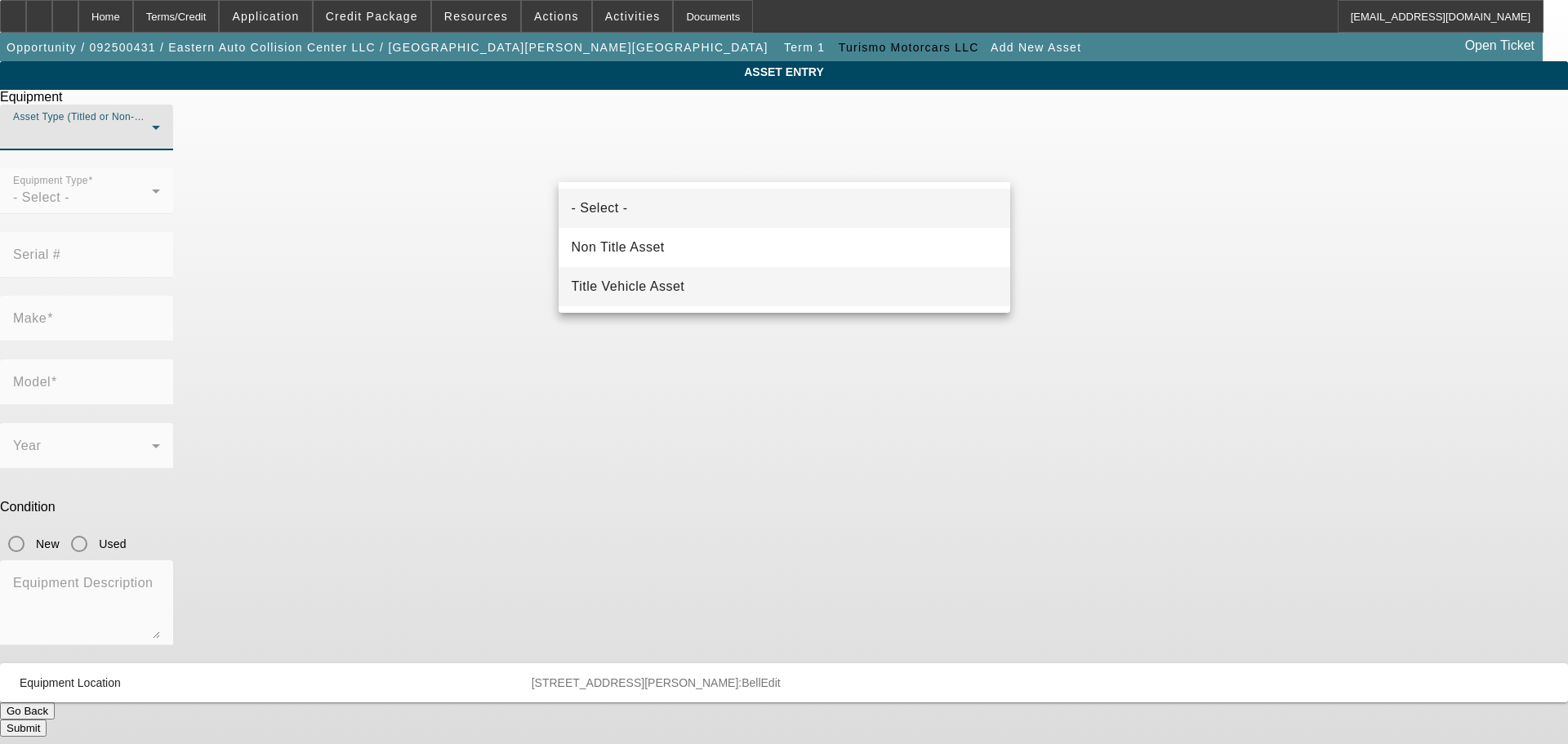
click at [670, 289] on span "Title Vehicle Asset" at bounding box center [628, 287] width 114 height 19
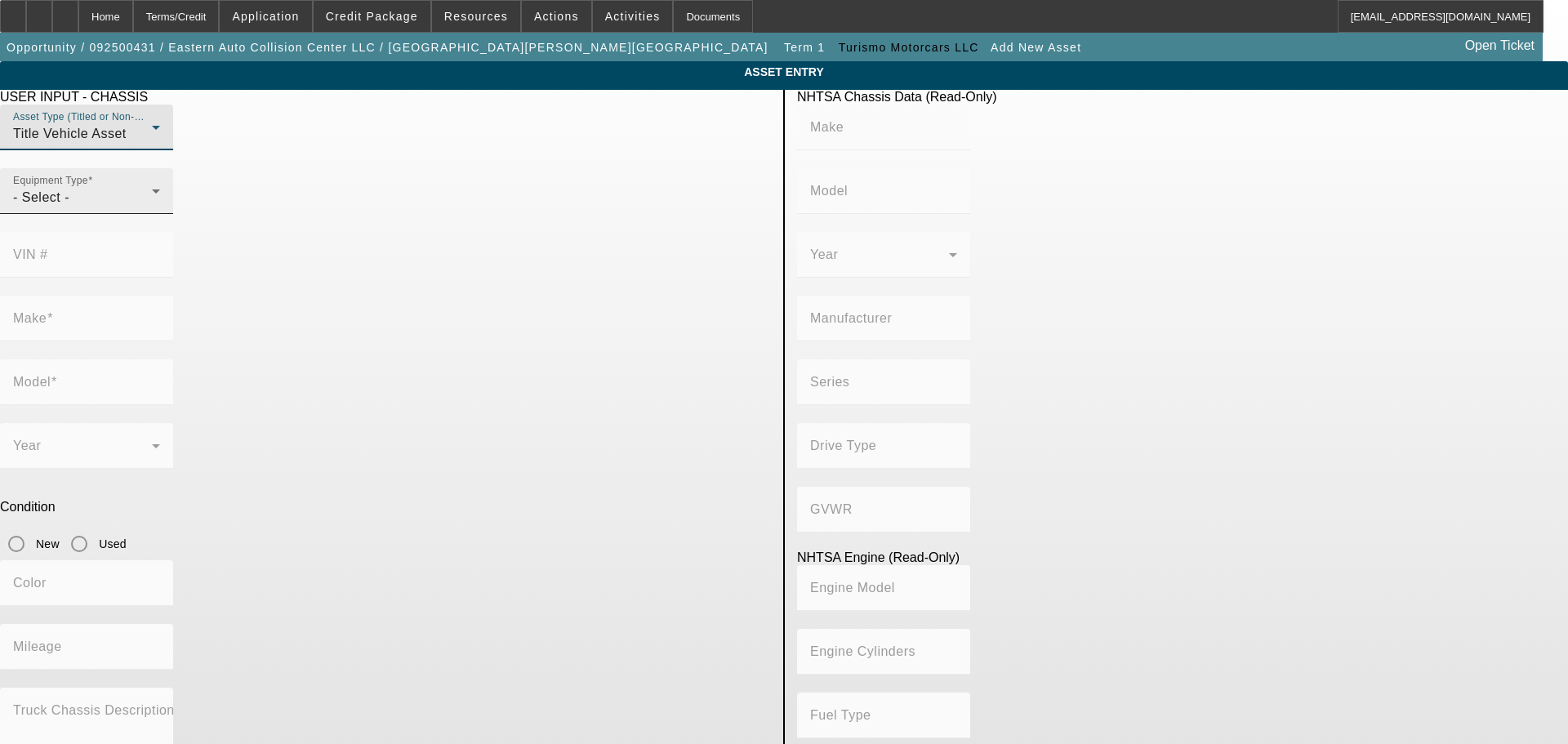
click at [160, 214] on div "Equipment Type - Select -" at bounding box center [87, 190] width 147 height 45
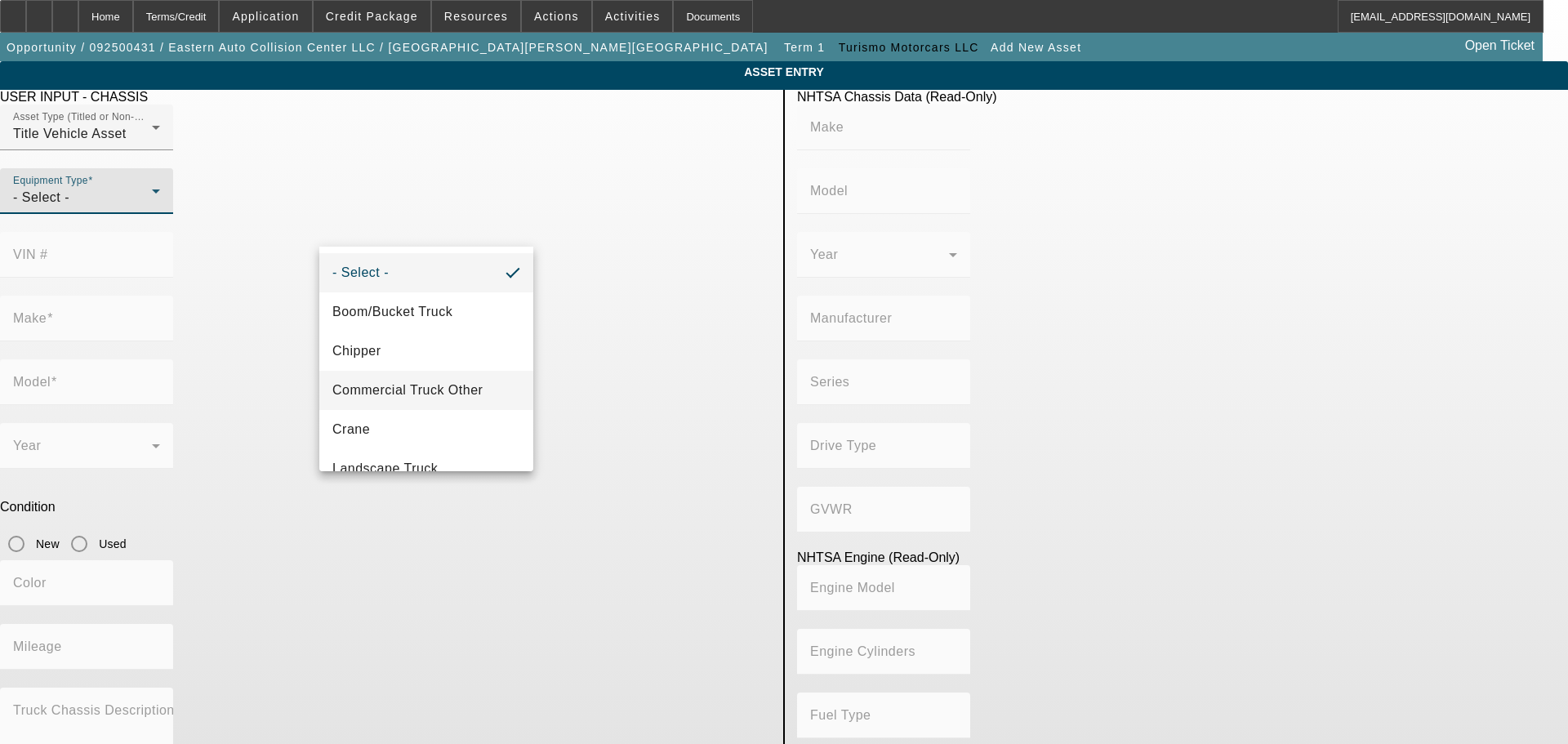
click at [423, 391] on span "Commercial Truck Other" at bounding box center [407, 390] width 151 height 19
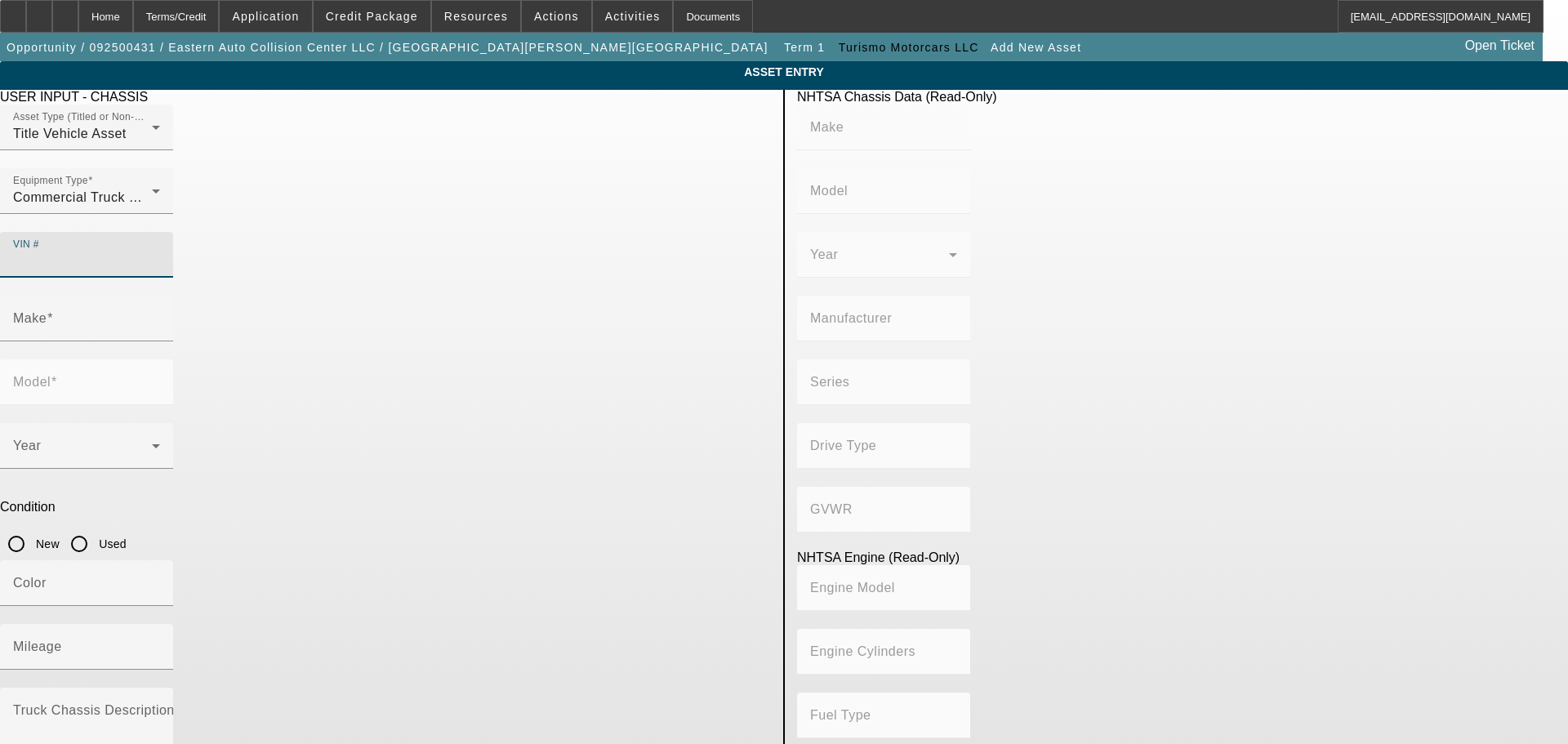
click at [160, 252] on input "VIN #" at bounding box center [87, 262] width 147 height 19
type input "3d3mx49a58g103140"
type input "DODGE"
type input "Ram"
type input "CHRYSLER DE MEXICO TOLUCA"
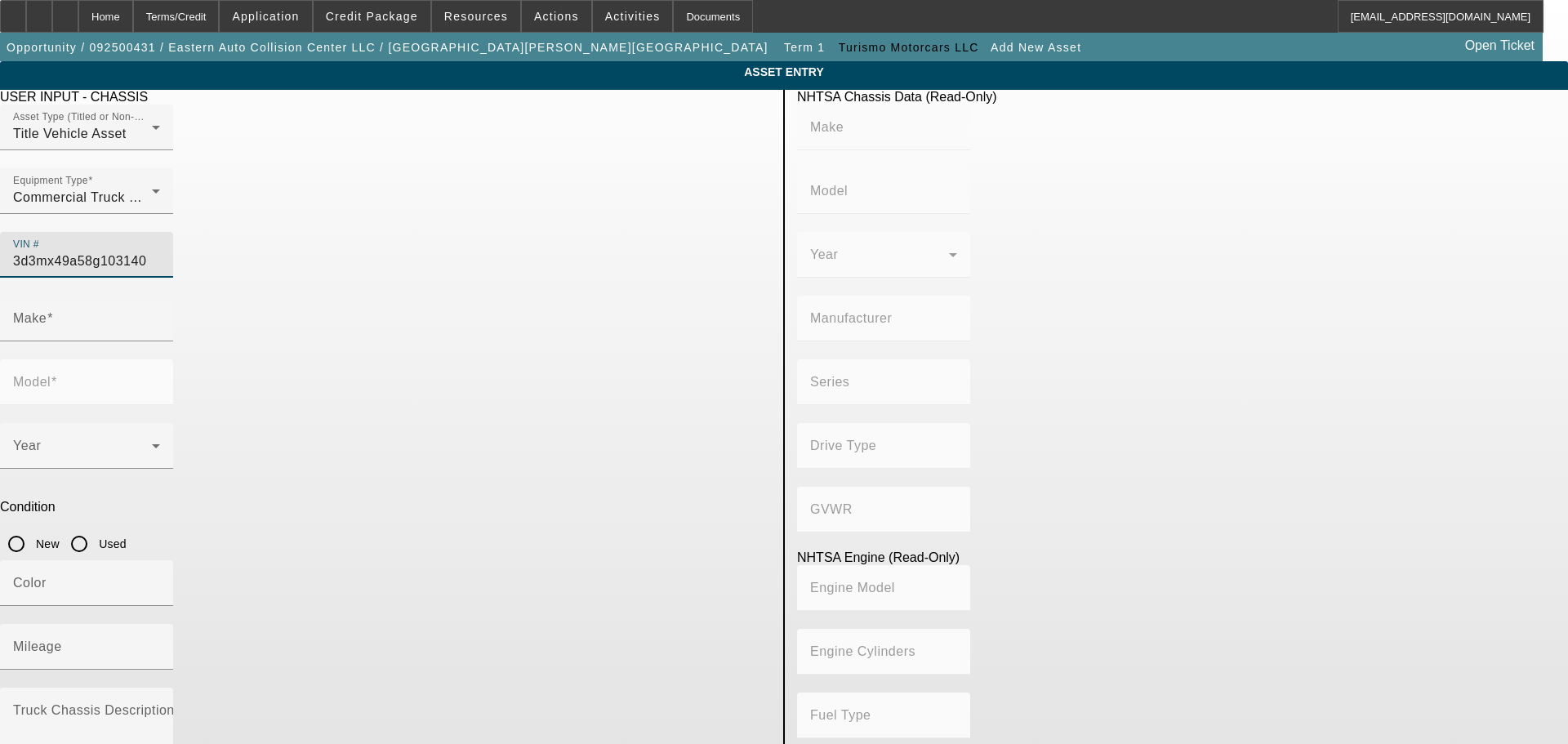
type input "D1 / Heavy Duty"
type input "4WD/4-Wheel Drive/4x4"
type input "Class 3: 10,001 - 14,000 lb (4,536 - 6,350 kg)"
type input "6"
type input "Diesel"
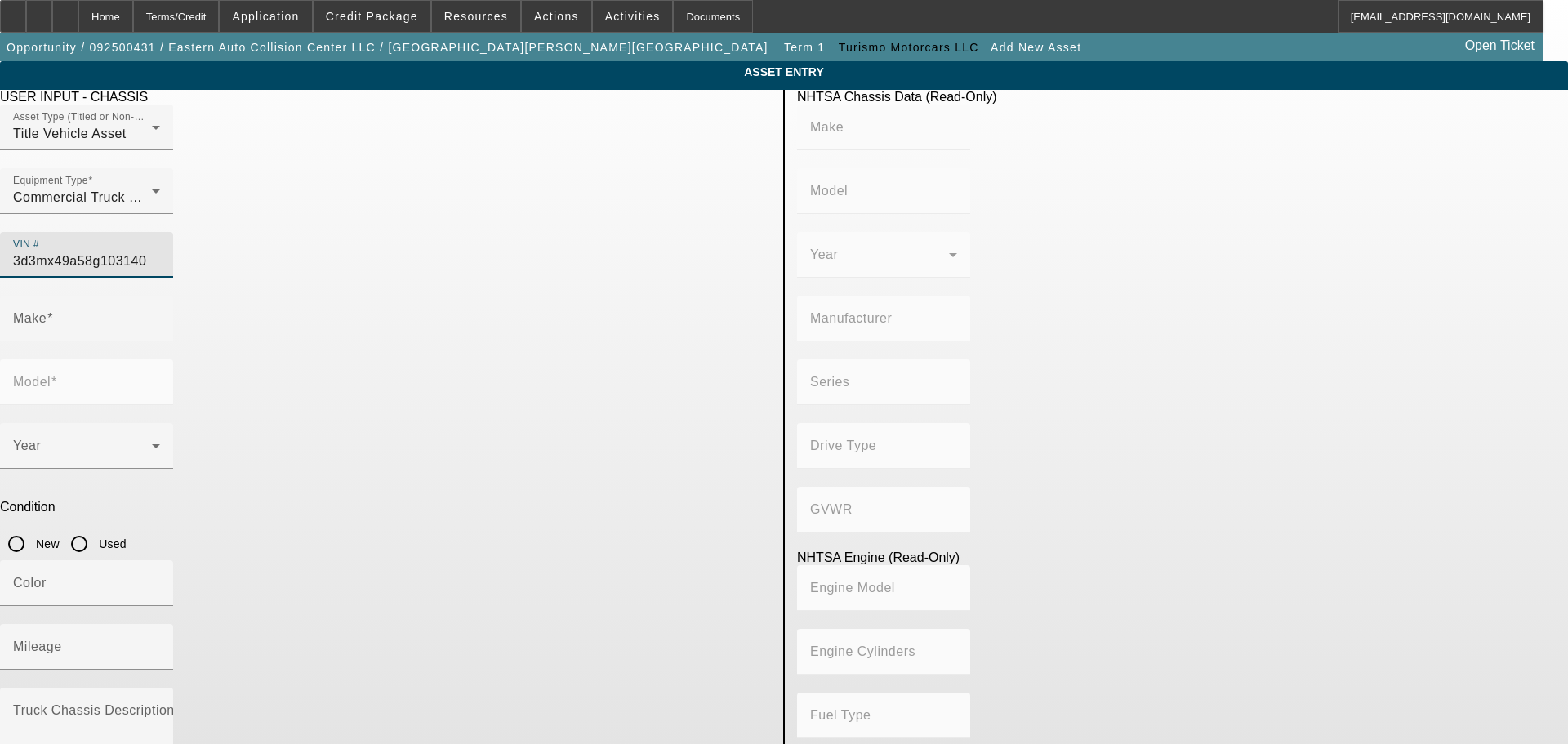
type input "408.85908543470"
type input "6.7"
type input "3D3MX49A58G103140"
click at [96, 528] on input "Used" at bounding box center [79, 544] width 33 height 33
radio input "true"
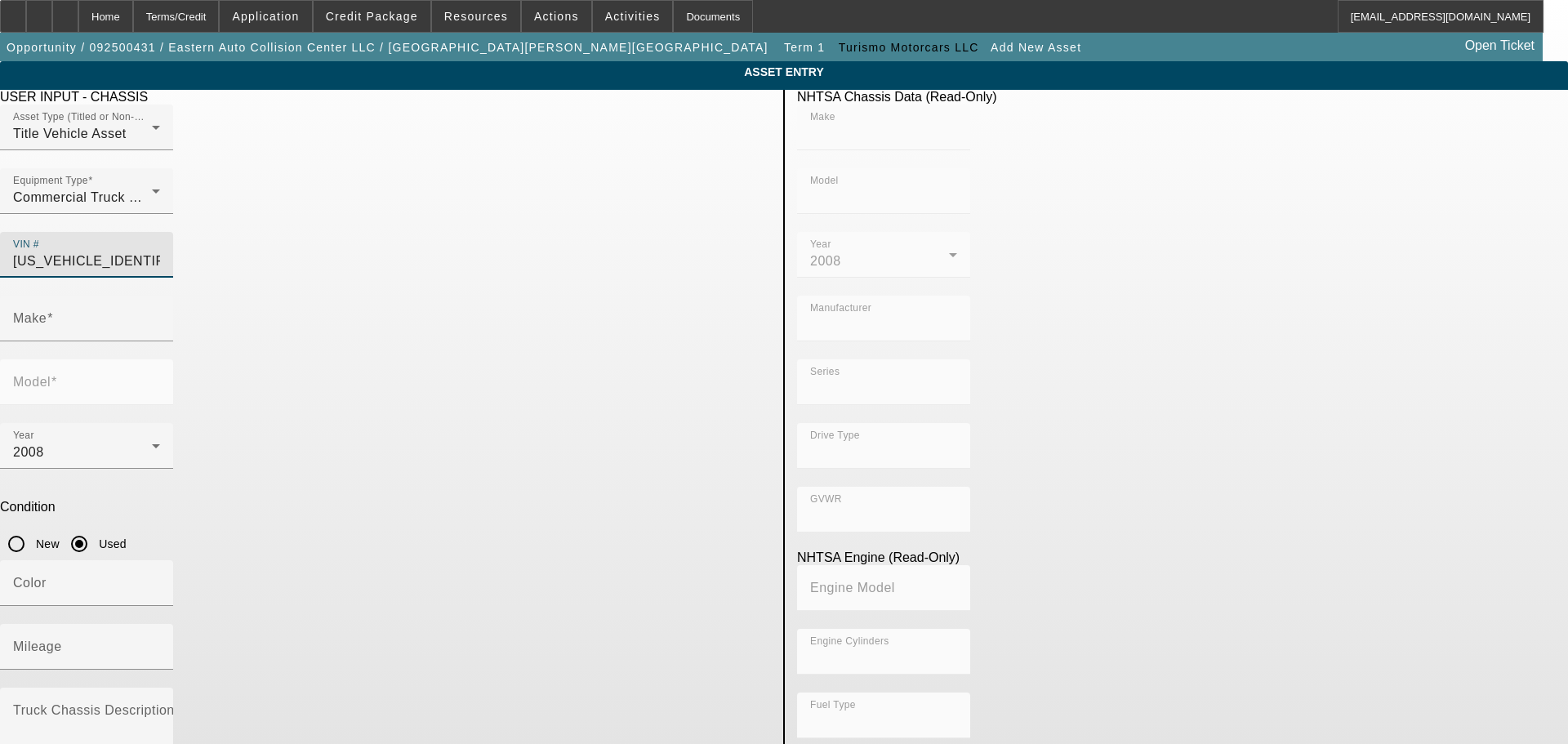
type input "DODGE"
type input "Ram"
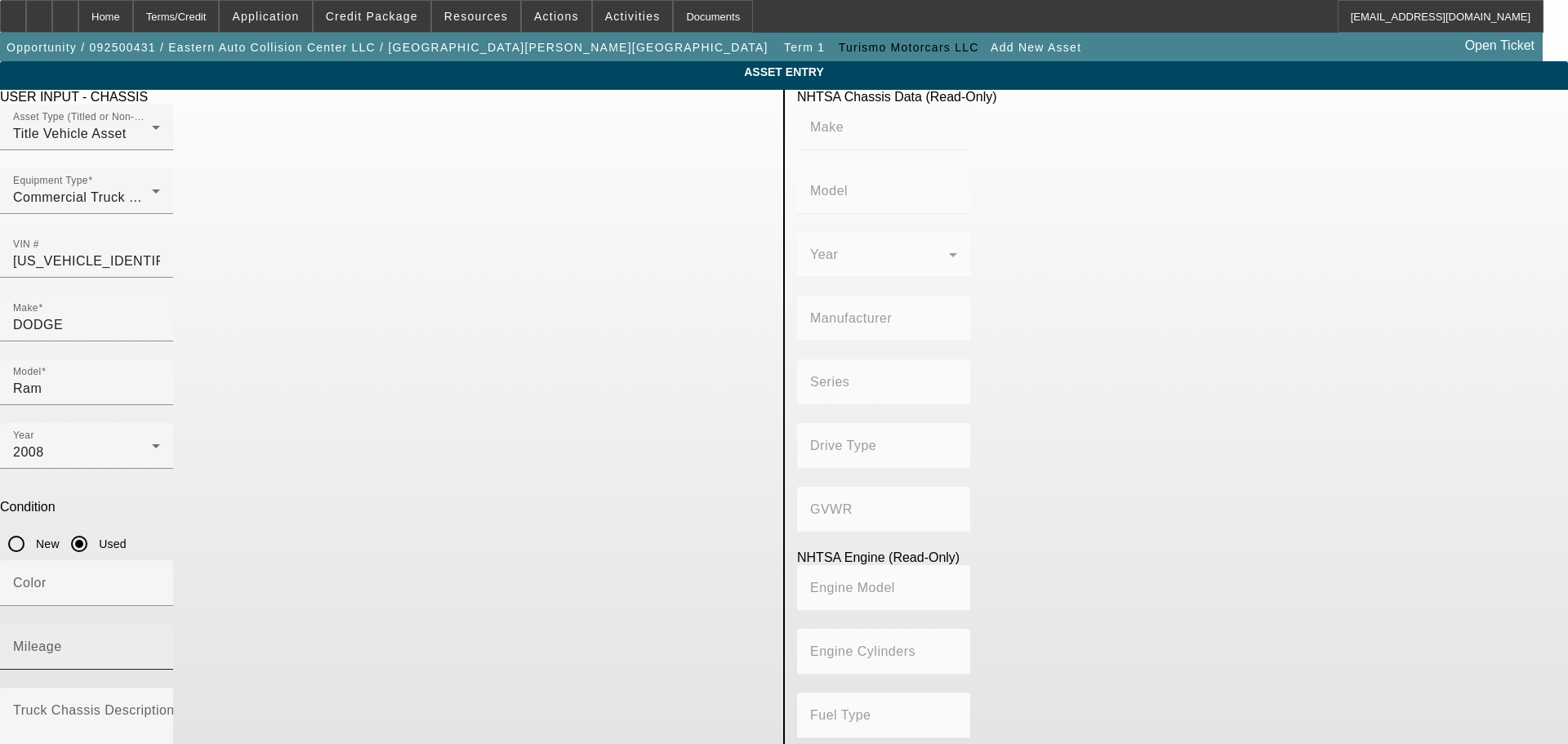
click at [62, 640] on mat-label "Mileage" at bounding box center [38, 647] width 49 height 14
click at [160, 644] on input "Mileage" at bounding box center [87, 653] width 147 height 19
type input "DODGE"
type input "Ram"
type input "CHRYSLER DE MEXICO TOLUCA"
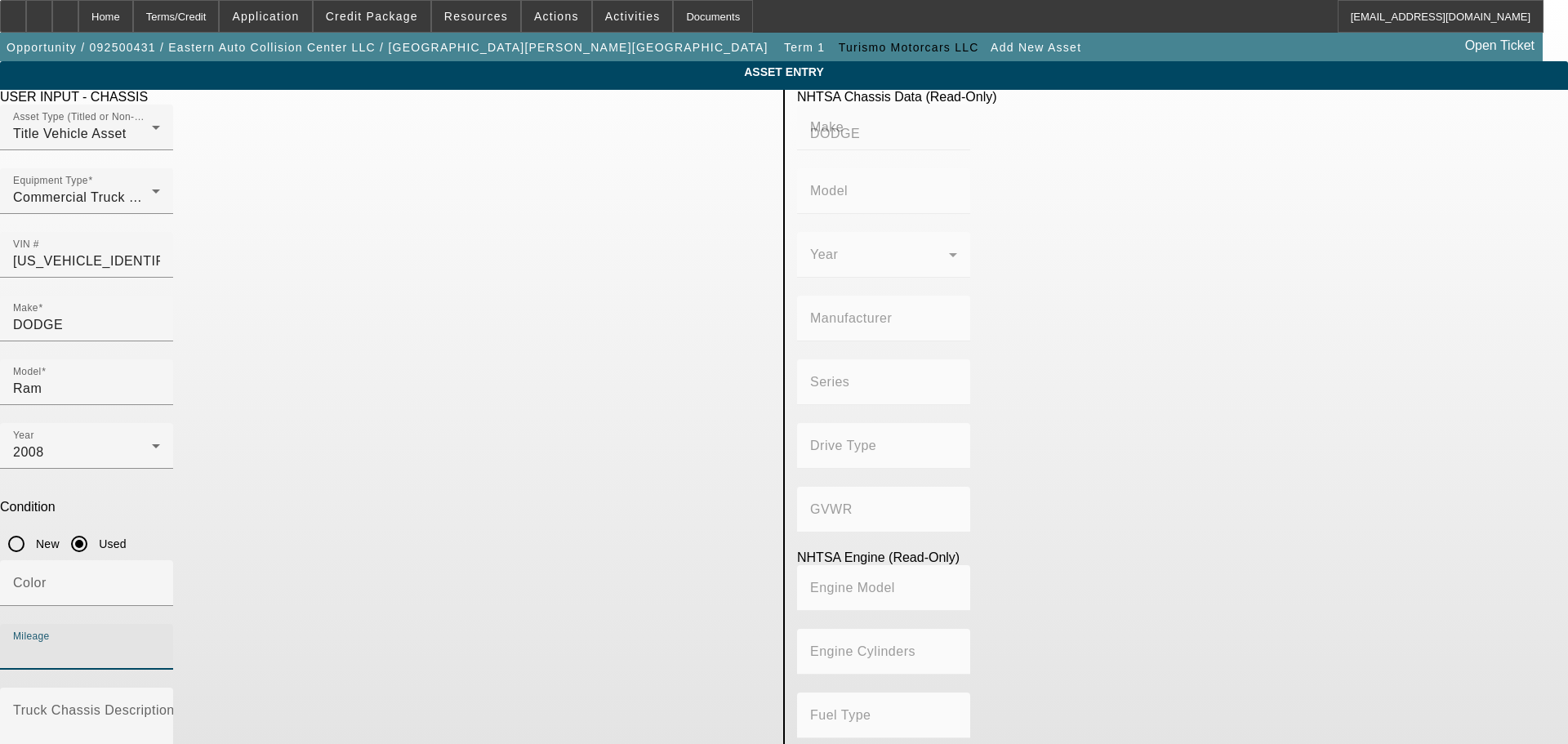
type input "D1 / Heavy Duty"
type input "4WD/4-Wheel Drive/4x4"
type input "Class 3: 10,001 - 14,000 lb (4,536 - 6,350 kg)"
type input "6"
type input "Diesel"
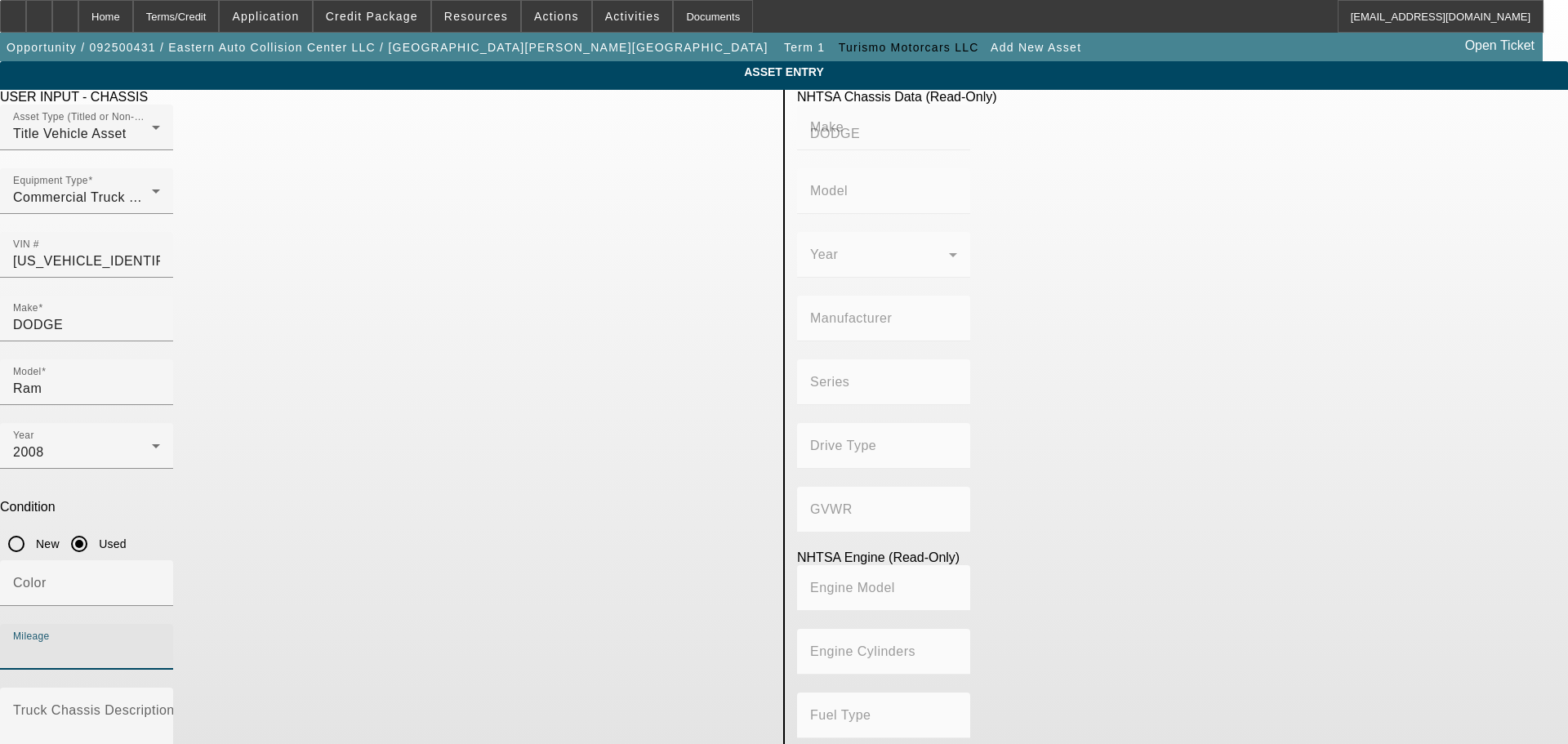
type input "408.85908543470"
type input "6.7"
type input "98500"
click at [160, 252] on input "3D3MX49A58G103140" at bounding box center [87, 262] width 147 height 19
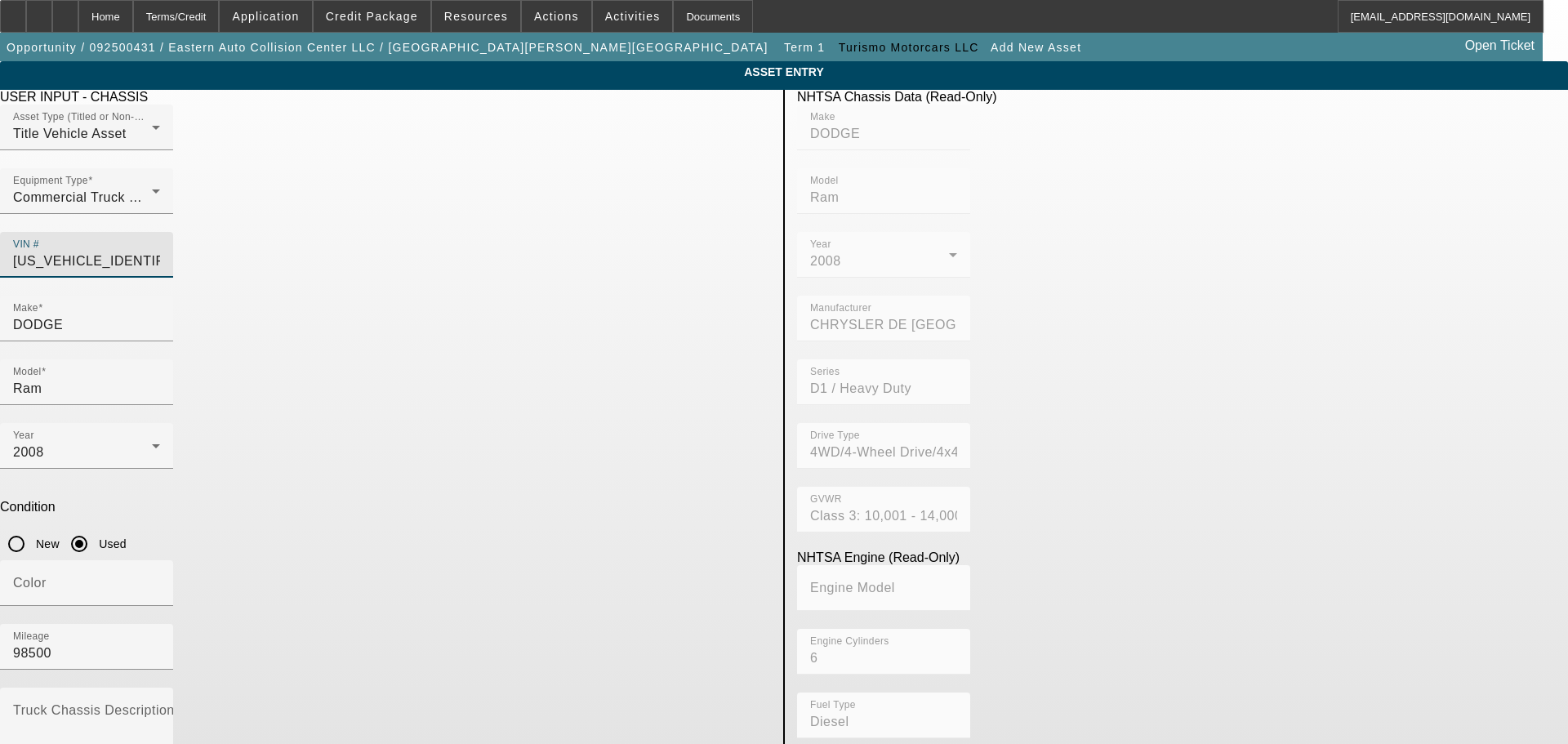
click at [160, 252] on input "3D3MX49A58G103140" at bounding box center [87, 262] width 147 height 19
click at [380, 703] on mat-label "Truck Chassis Description (Describe the truck chassis only)" at bounding box center [197, 710] width 368 height 14
click at [160, 707] on textarea "Truck Chassis Description (Describe the truck chassis only)" at bounding box center [87, 736] width 147 height 59
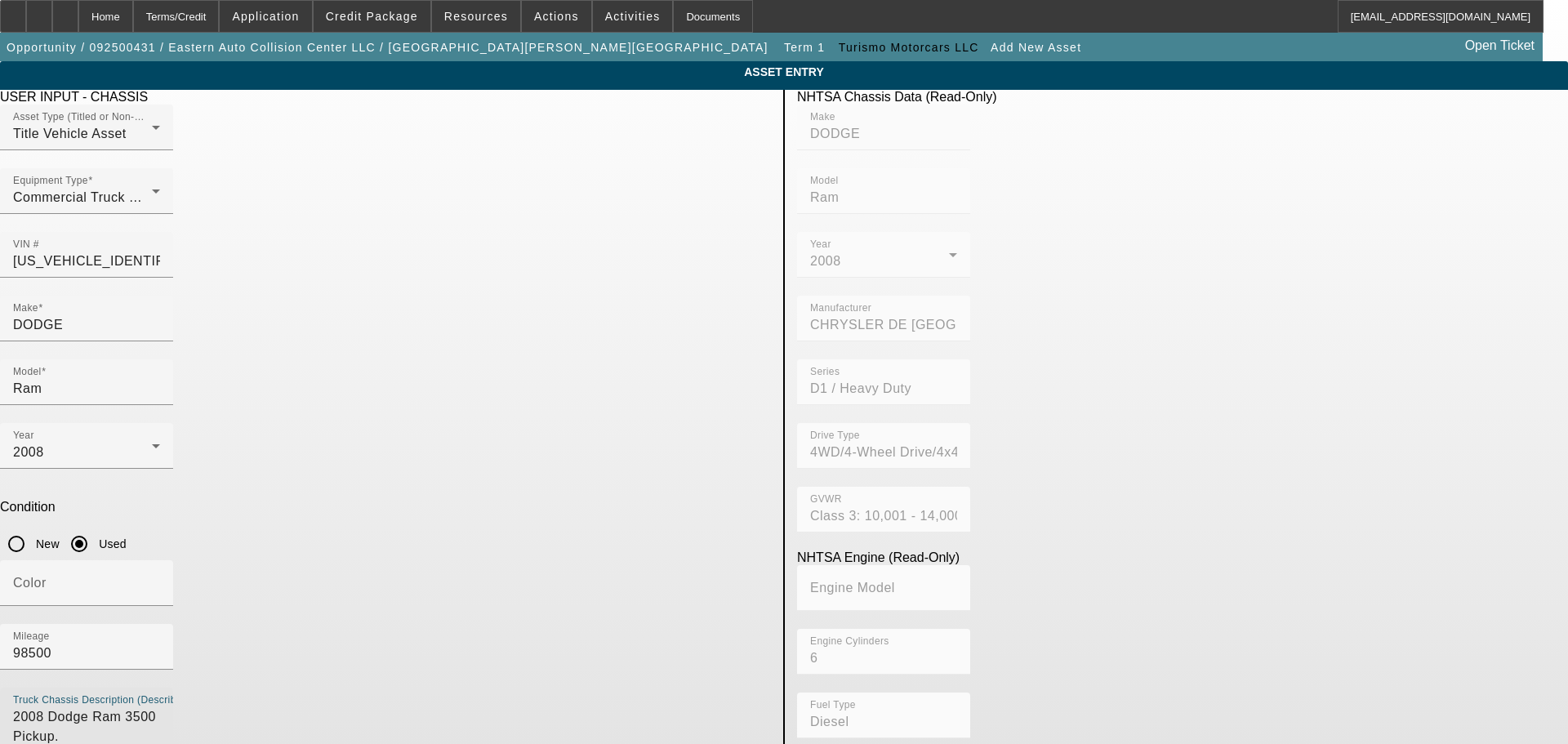
type textarea "2008 Dodge Ram 3500 Pickup."
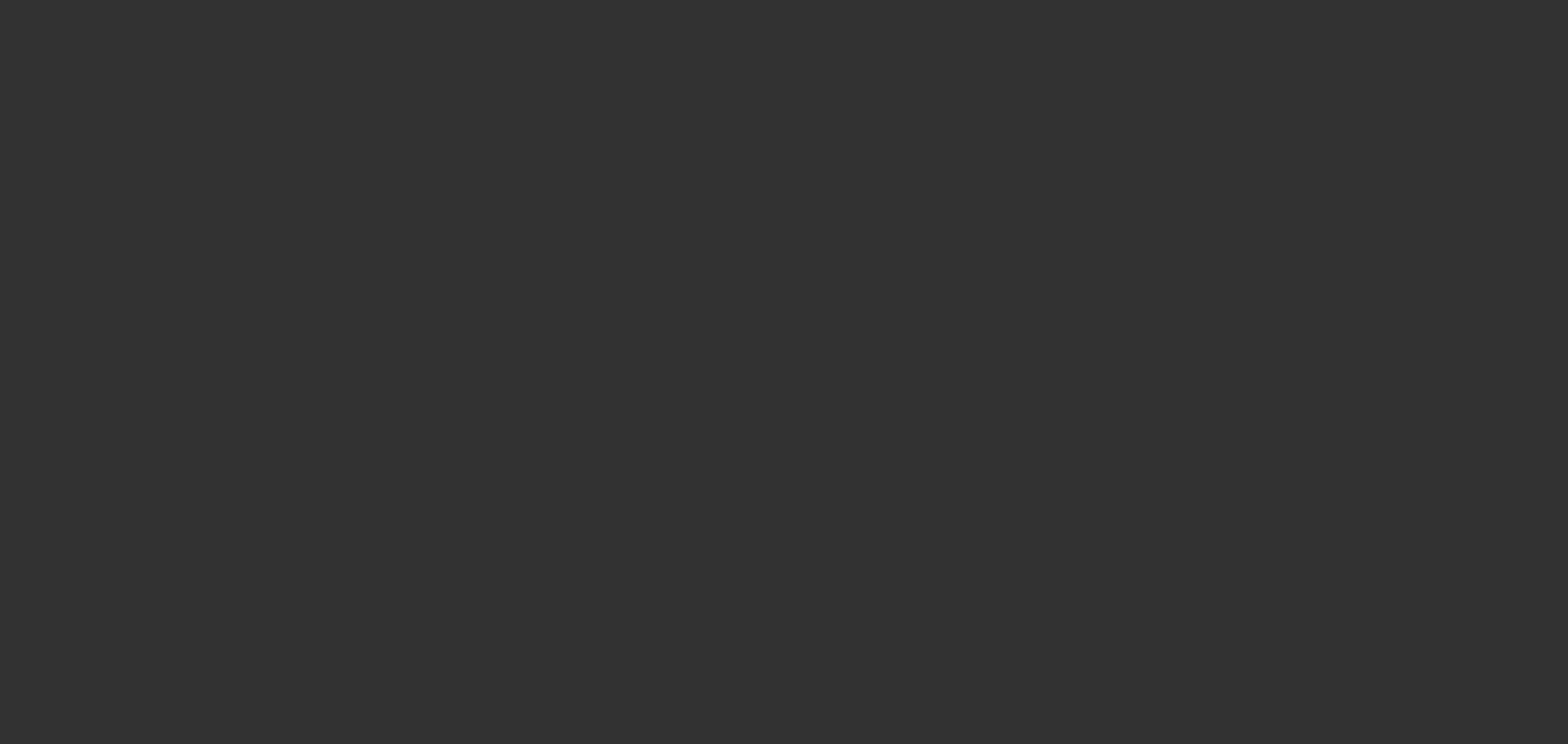
type input "$30,000.00"
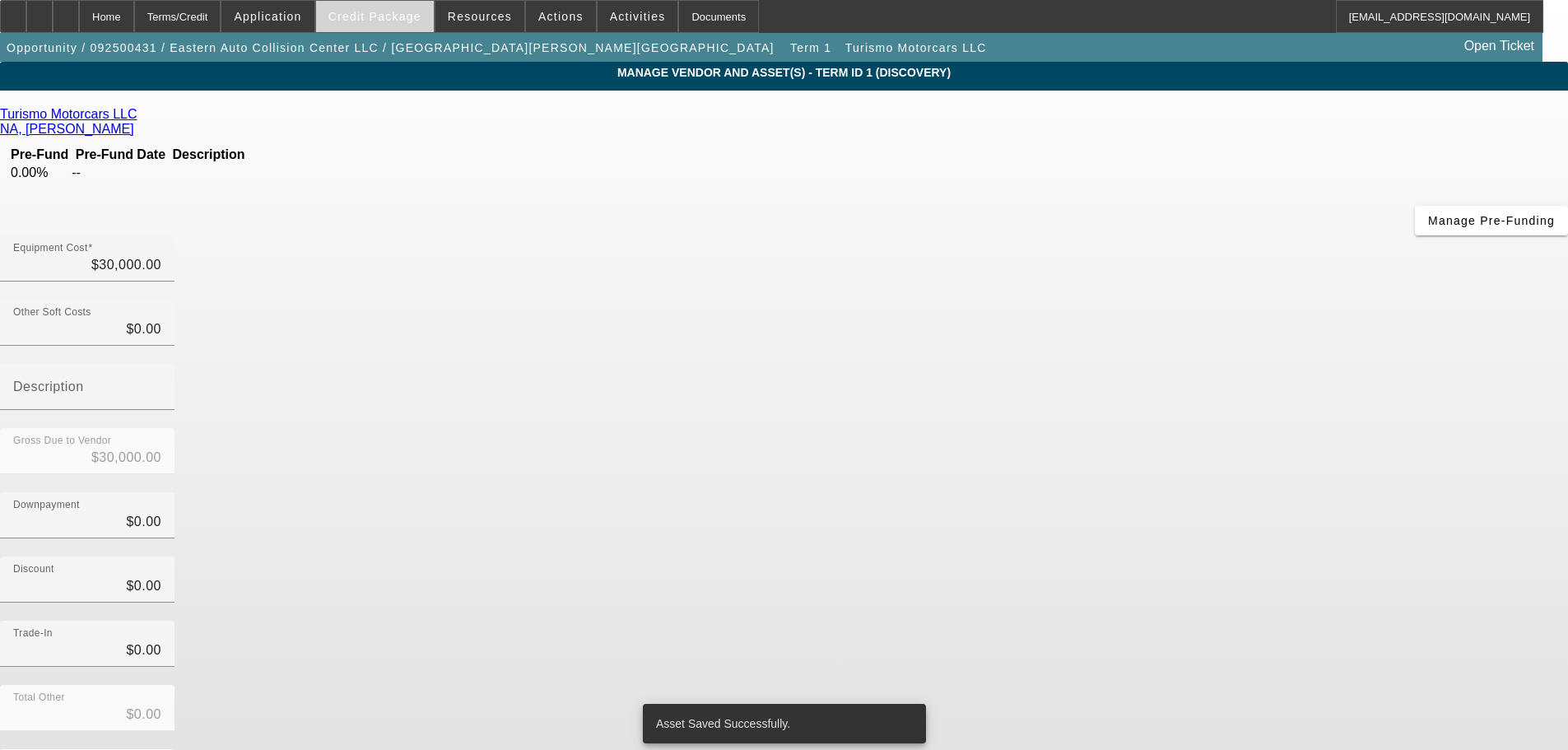
click at [373, 23] on span at bounding box center [374, 17] width 118 height 40
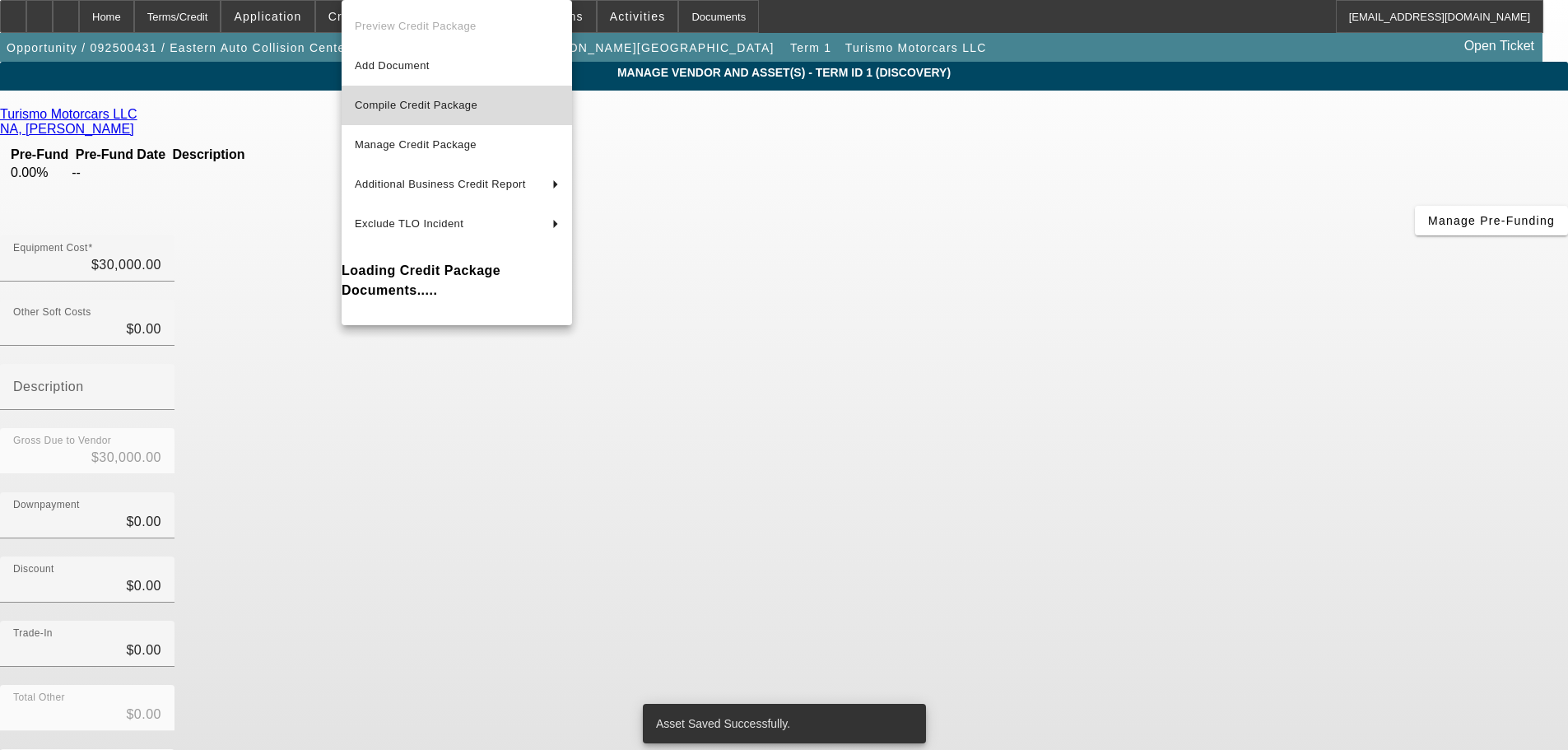
click at [420, 99] on span "Compile Credit Package" at bounding box center [416, 105] width 123 height 13
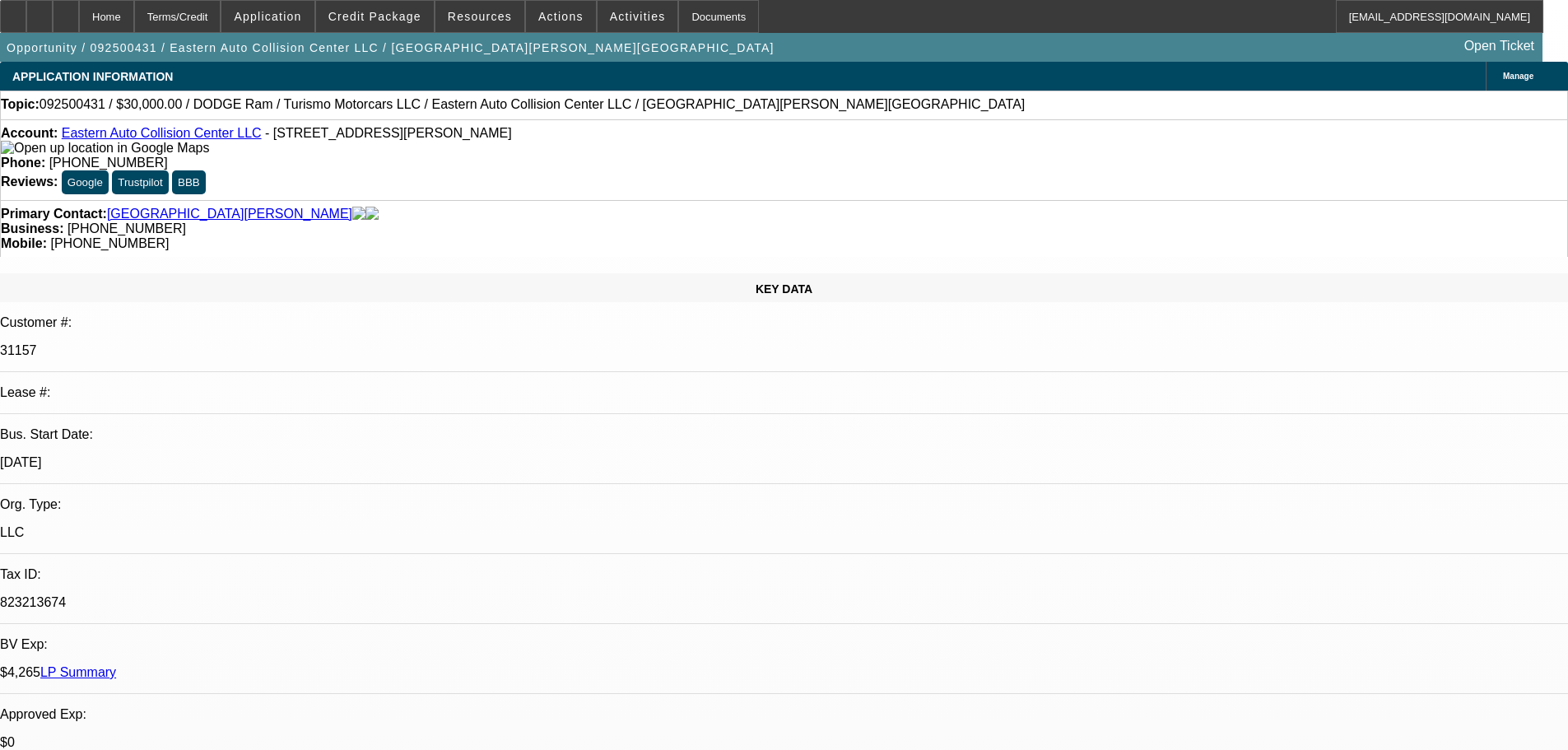
select select "0"
select select "2"
select select "0.1"
select select "4"
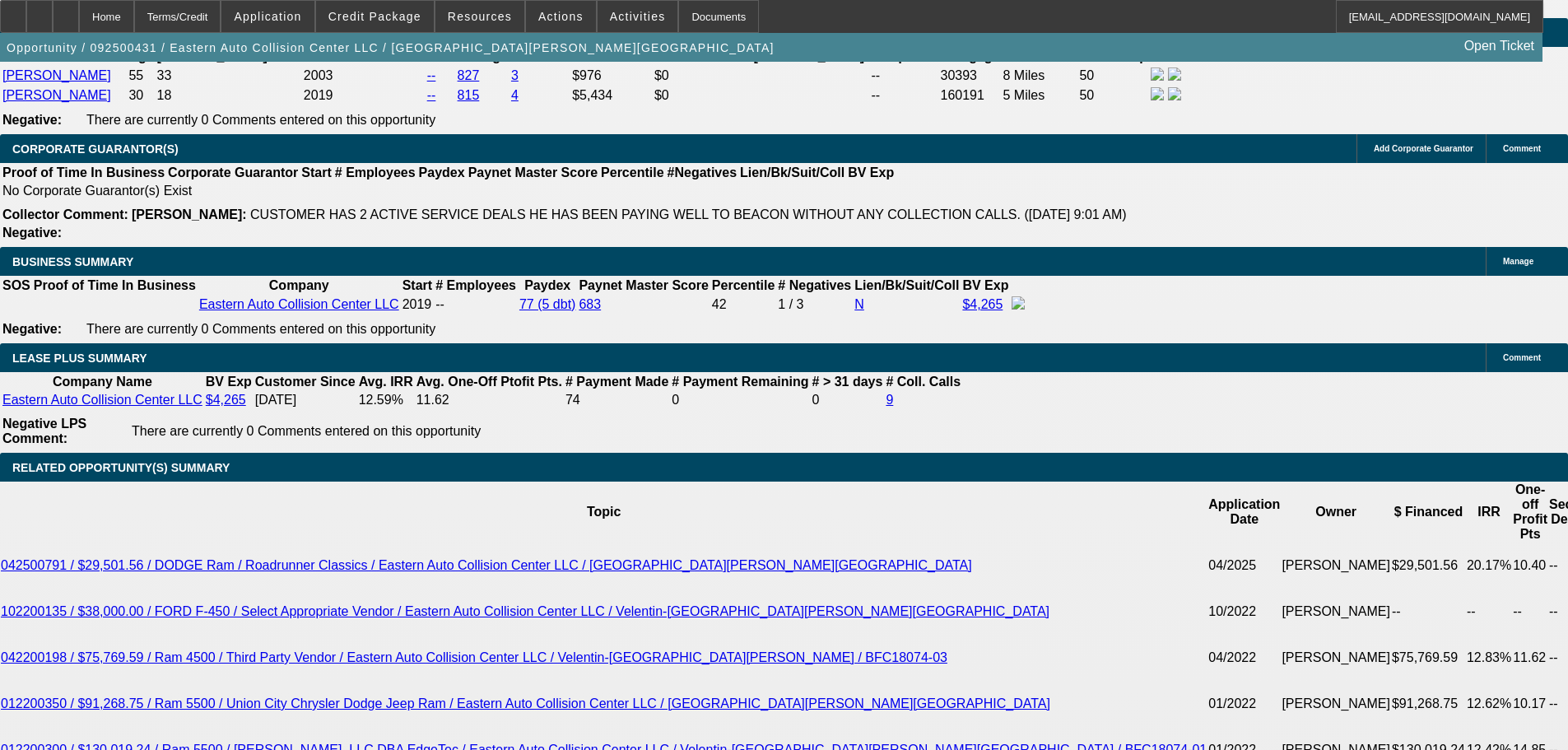
scroll to position [2470, 0]
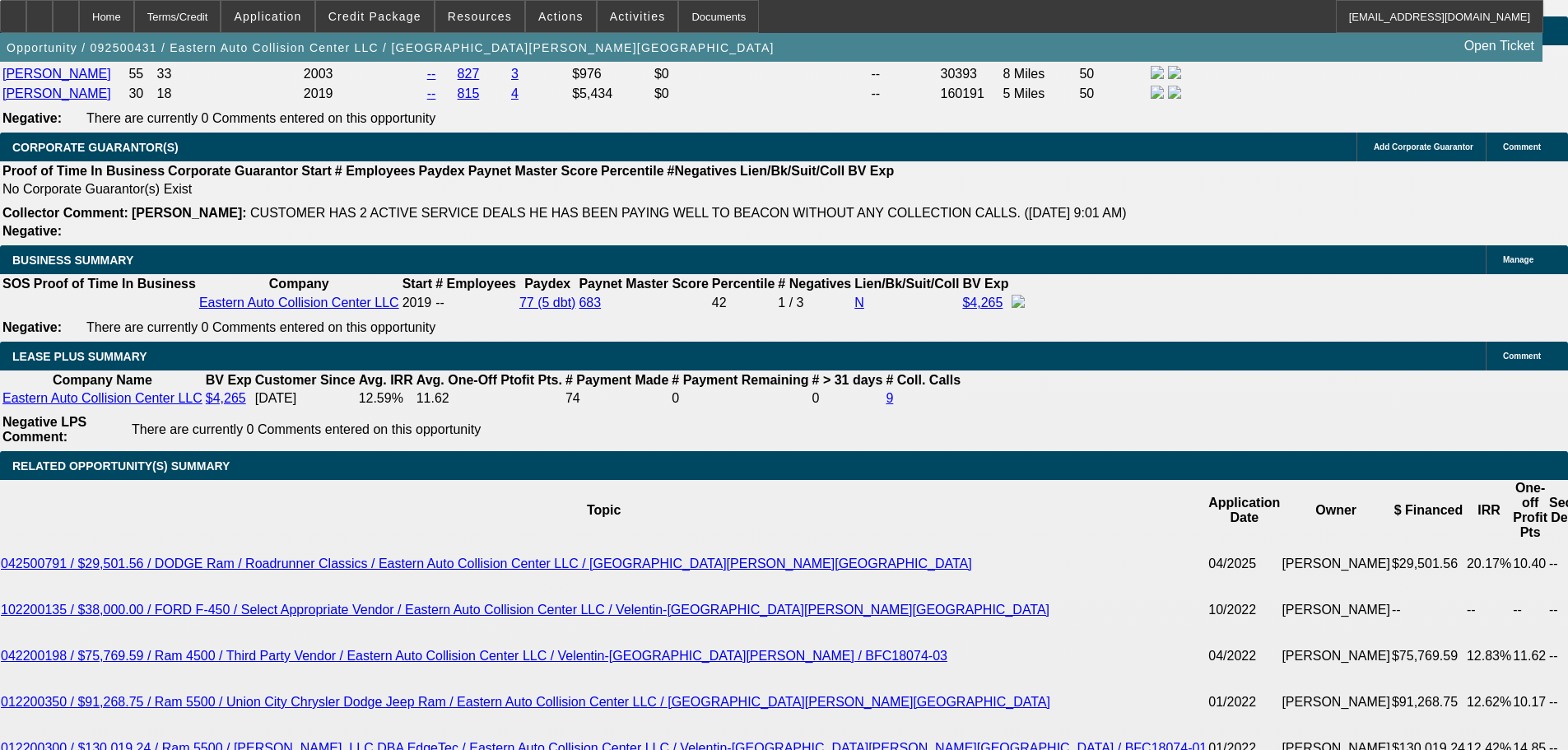
type input "$0.00"
type input "36"
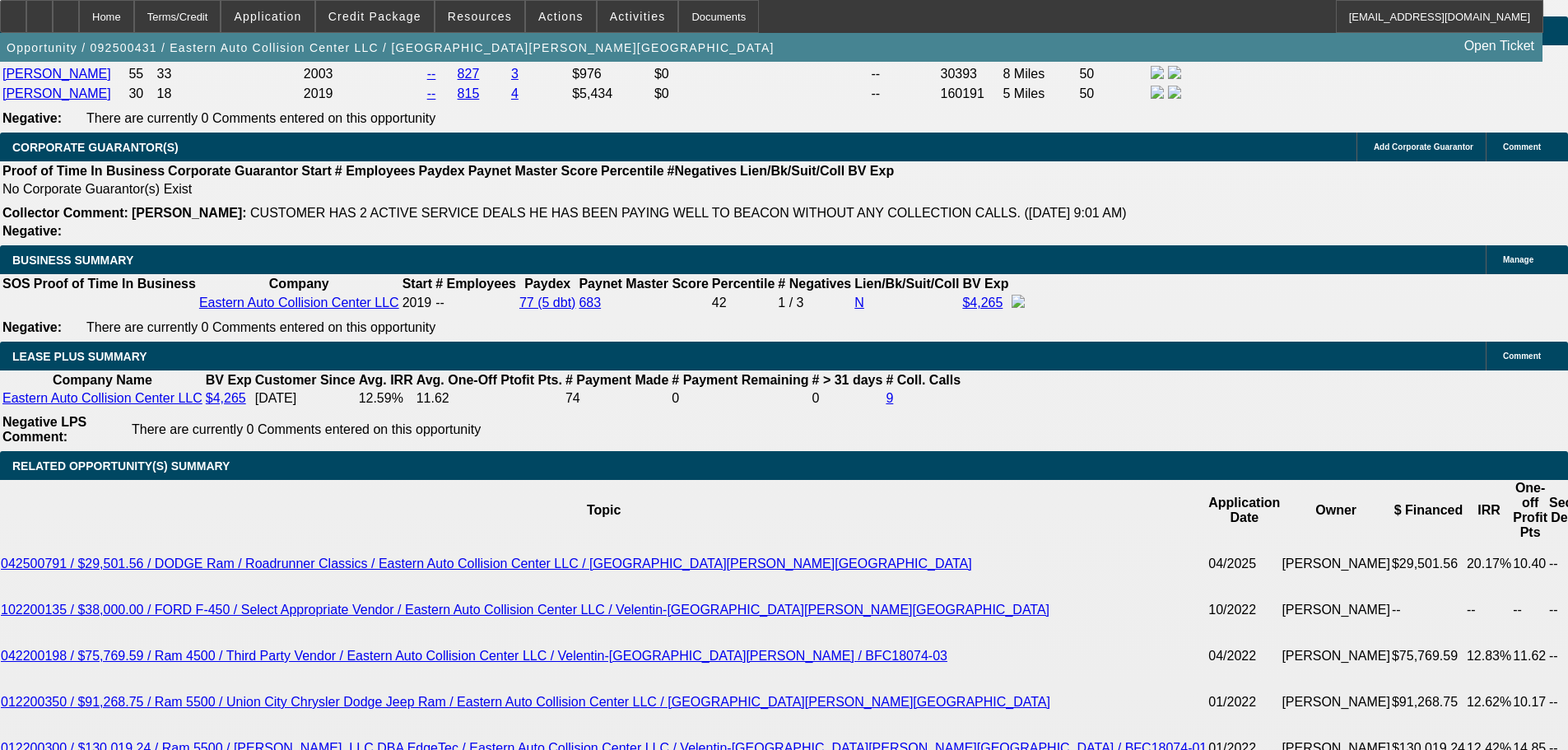
type input "1"
type input "$1,692.48"
type input "$846.24"
type input "12"
type input "$1,992.86"
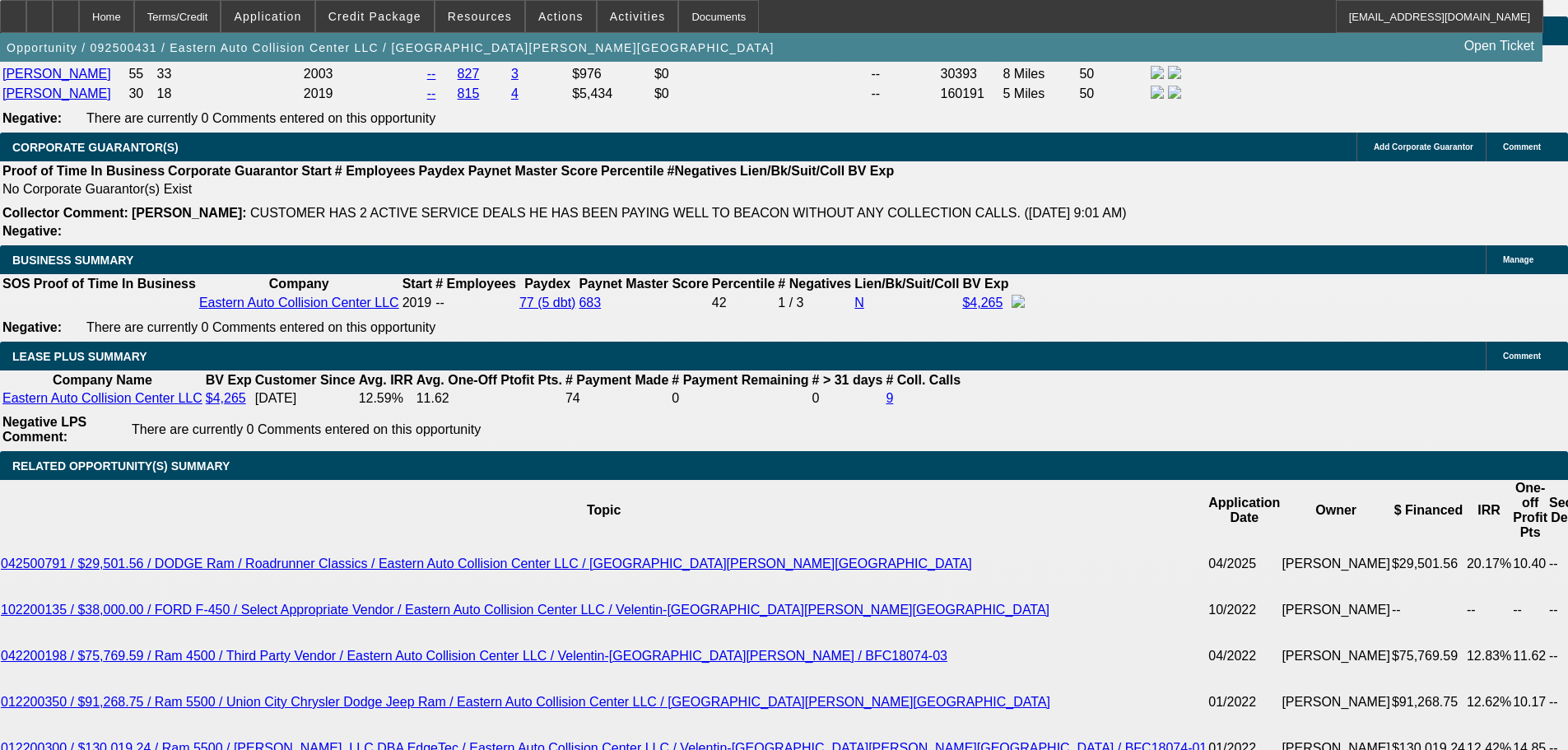
type input "$996.43"
type input "12"
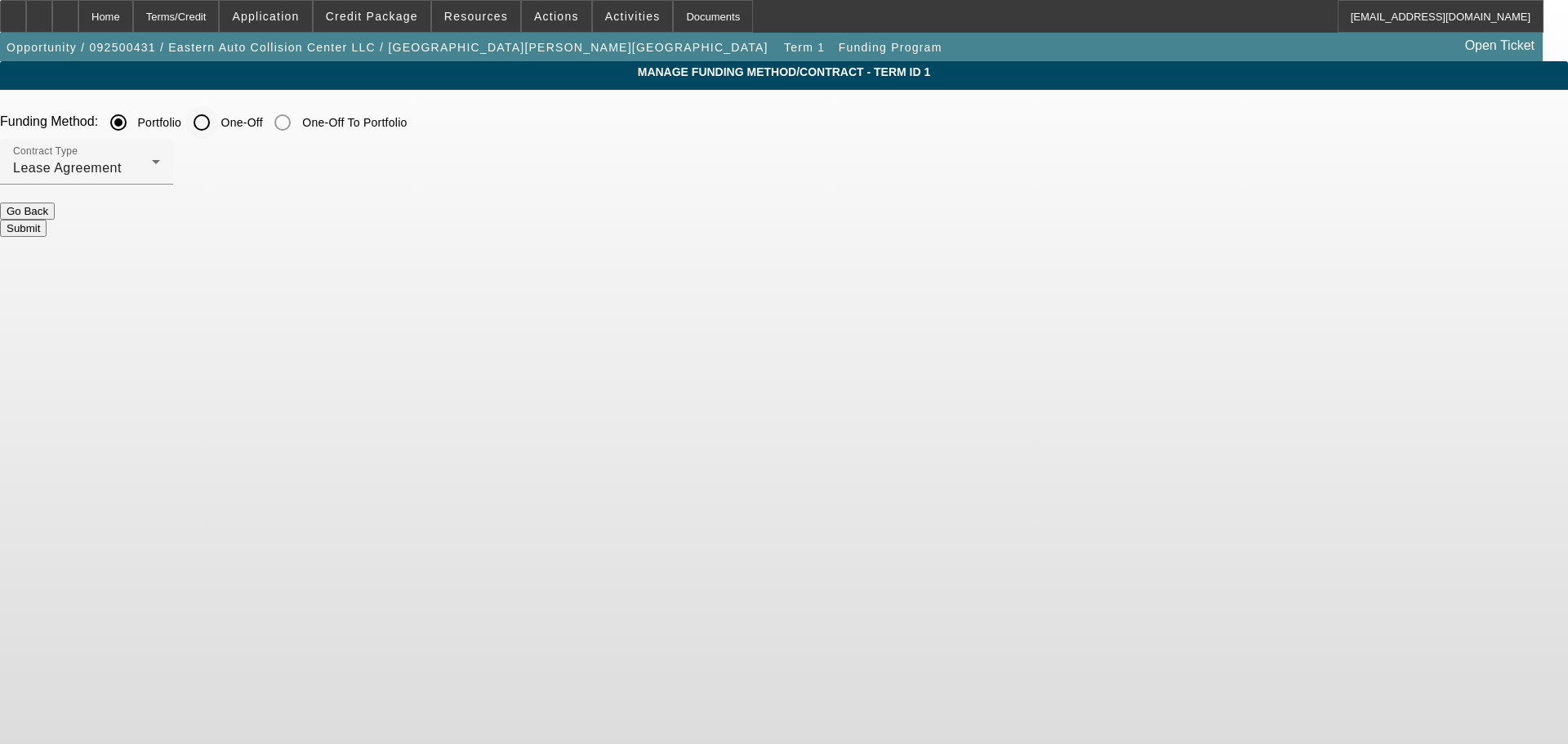
click at [218, 128] on input "One-Off" at bounding box center [202, 123] width 33 height 33
radio input "true"
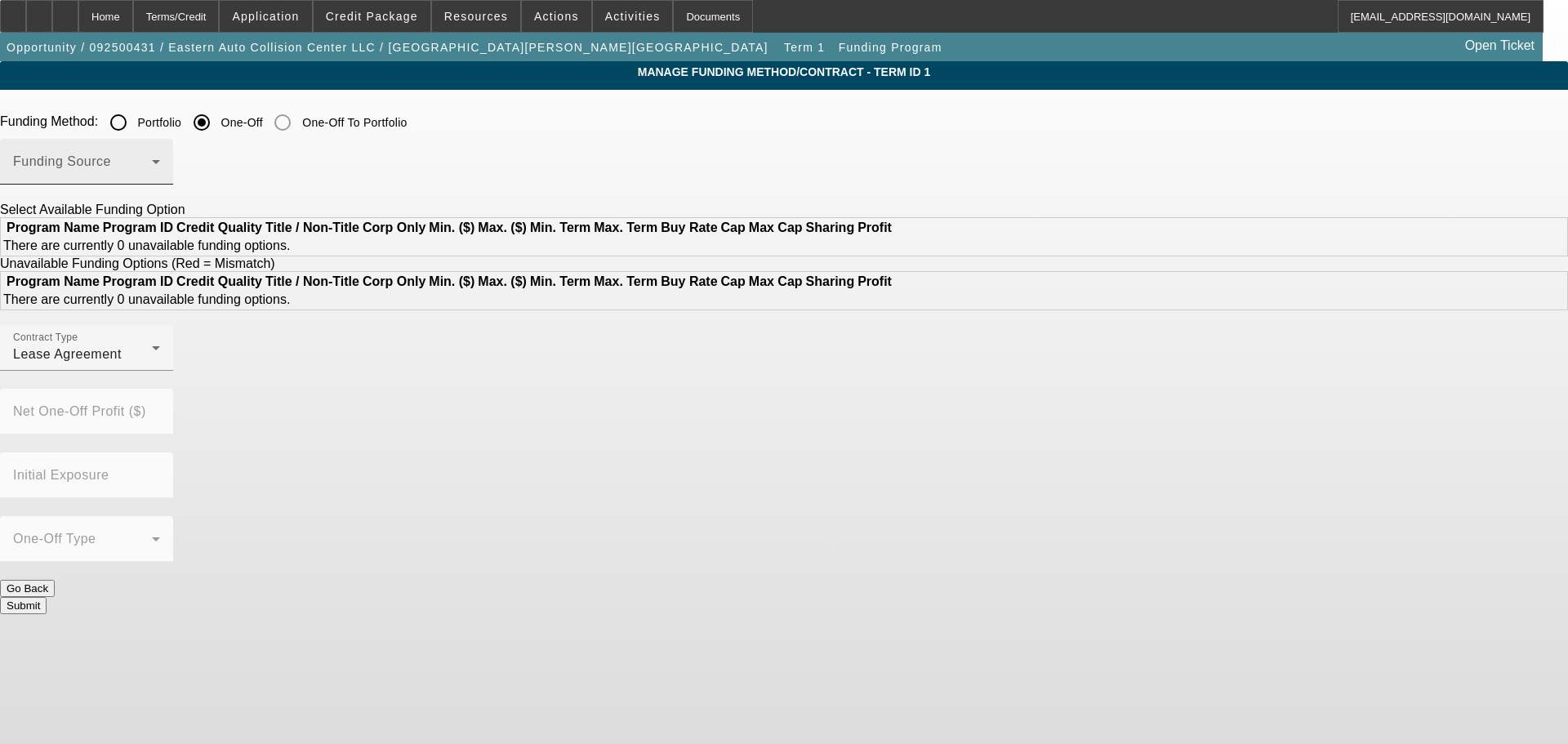
click at [151, 174] on span at bounding box center [83, 168] width 139 height 19
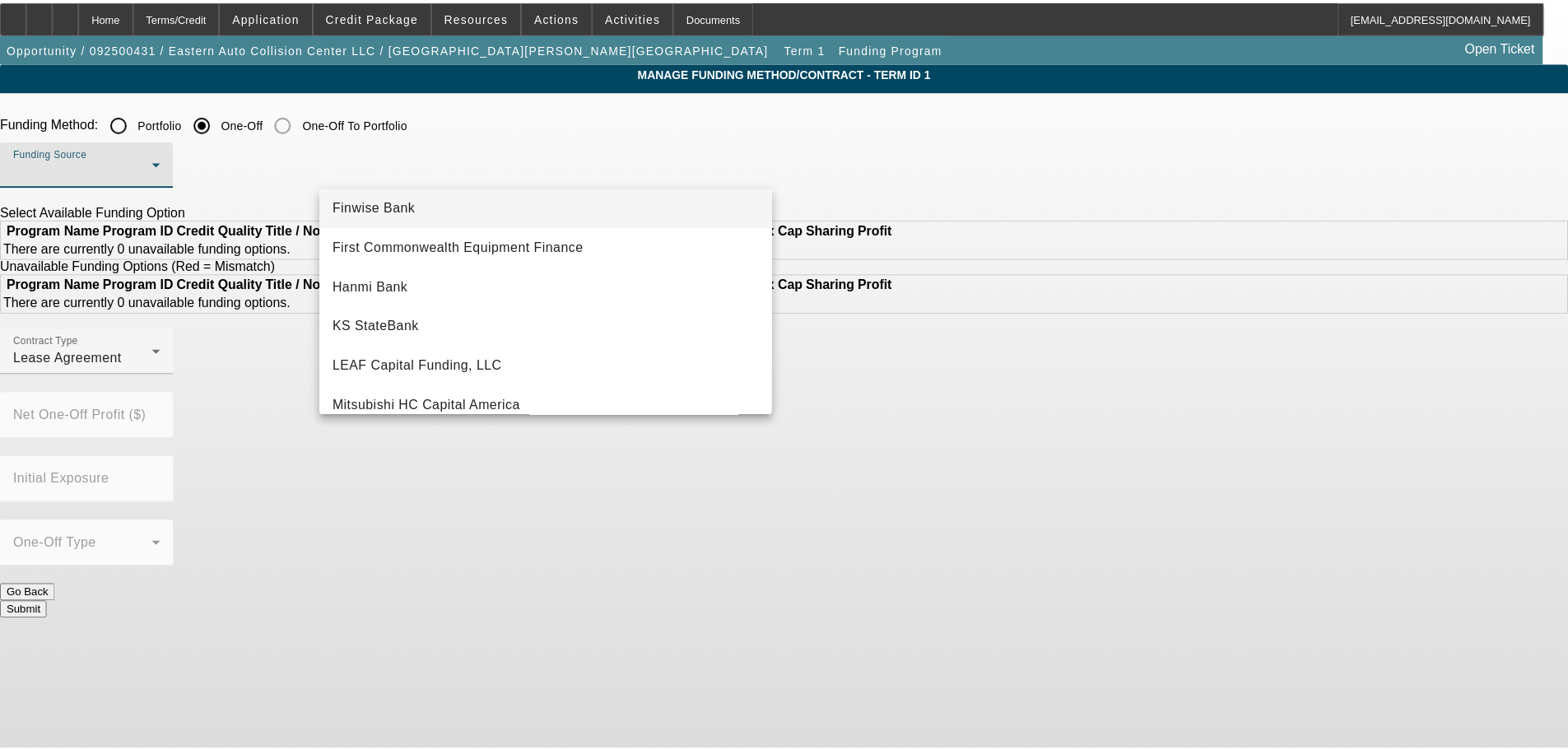
scroll to position [164, 0]
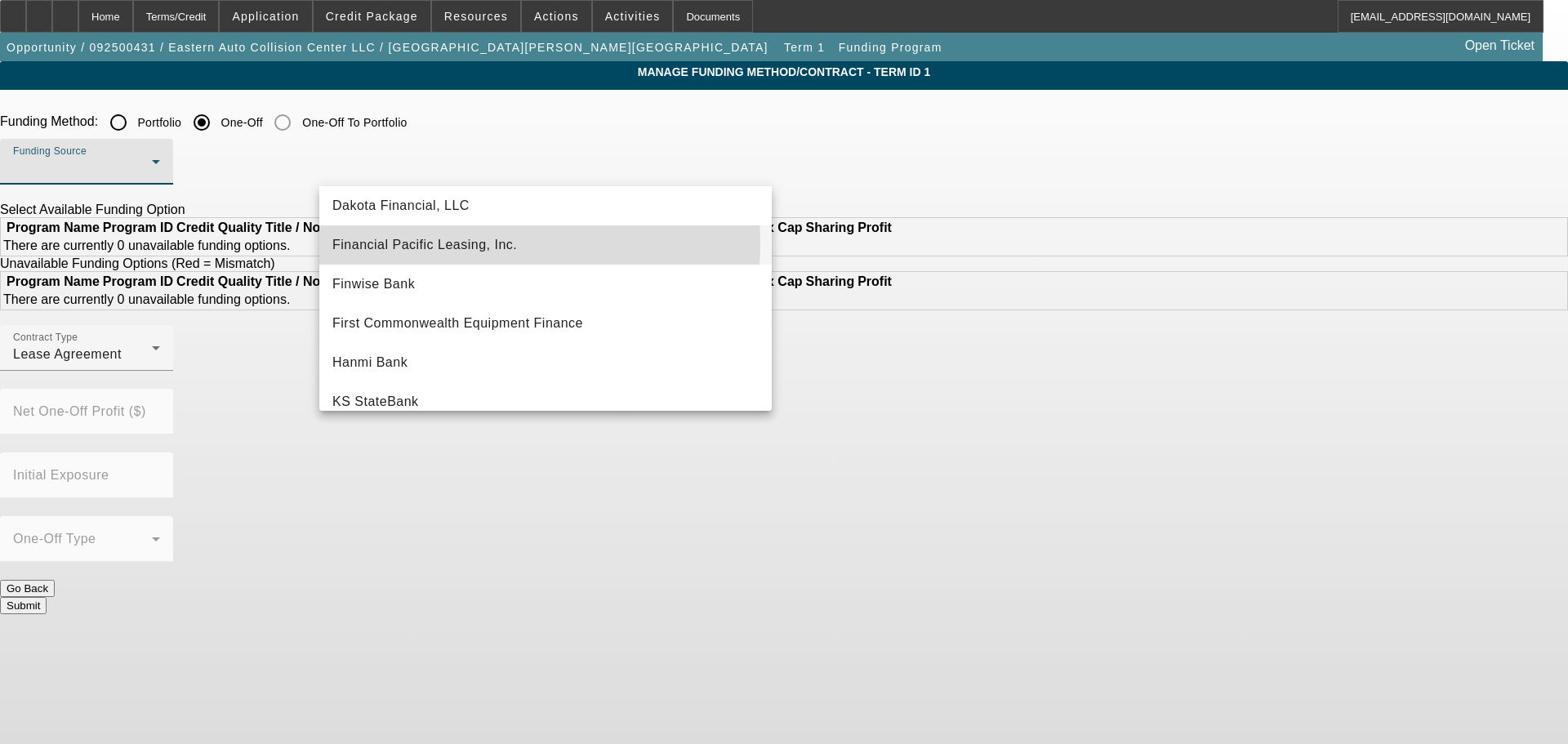
click at [485, 242] on span "Financial Pacific Leasing, Inc." at bounding box center [424, 245] width 184 height 19
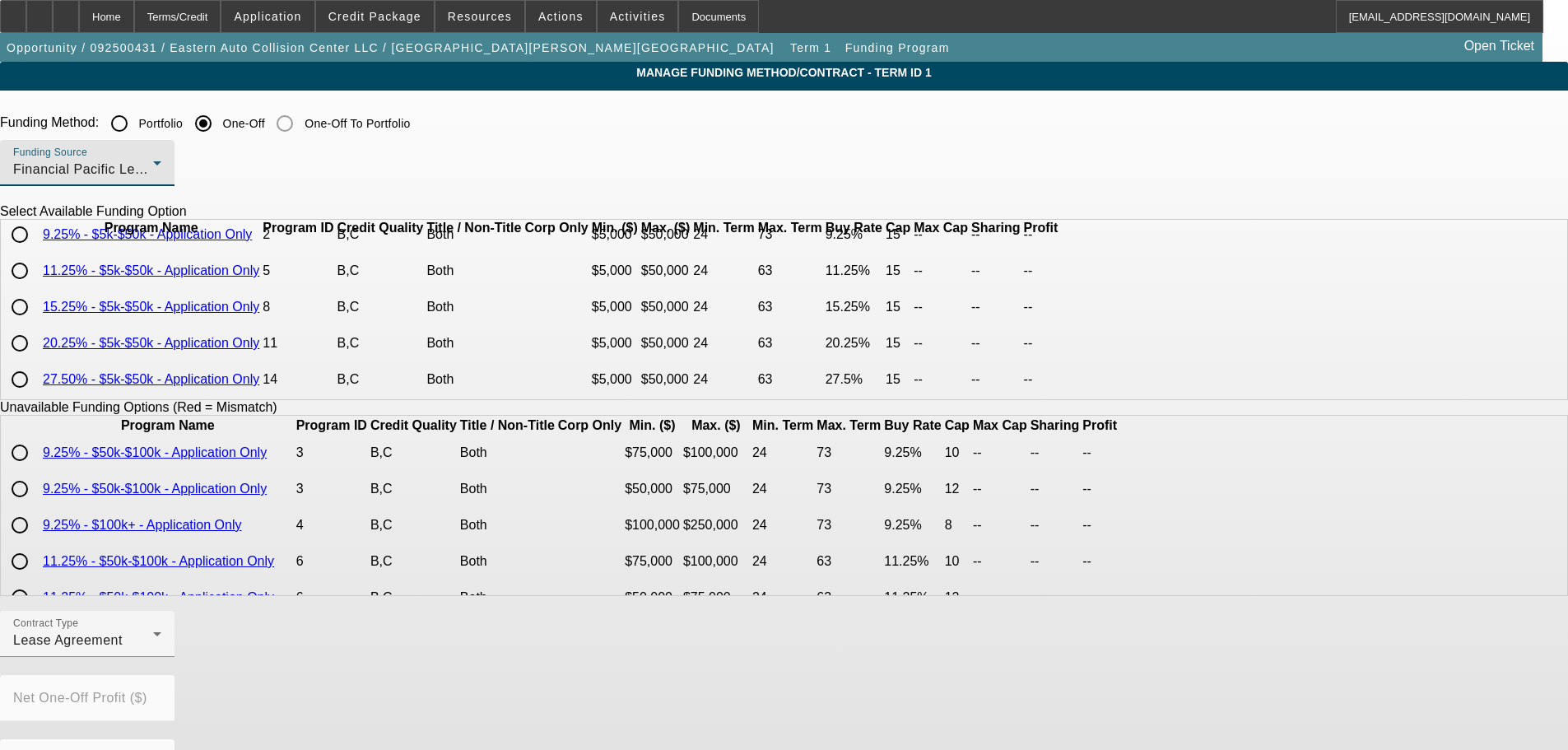
scroll to position [114, 0]
click at [36, 303] on input "radio" at bounding box center [19, 307] width 33 height 33
radio input "true"
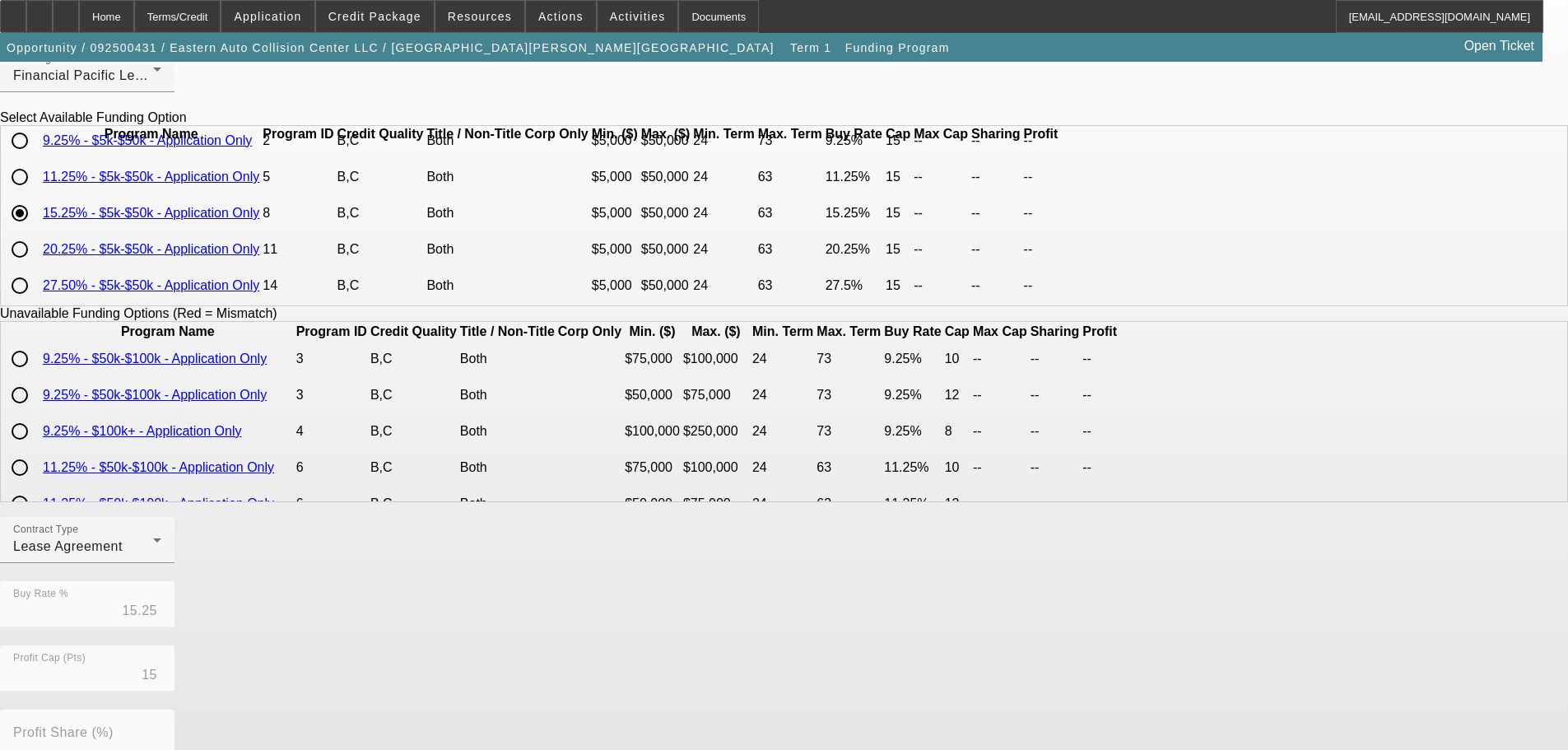
scroll to position [330, 0]
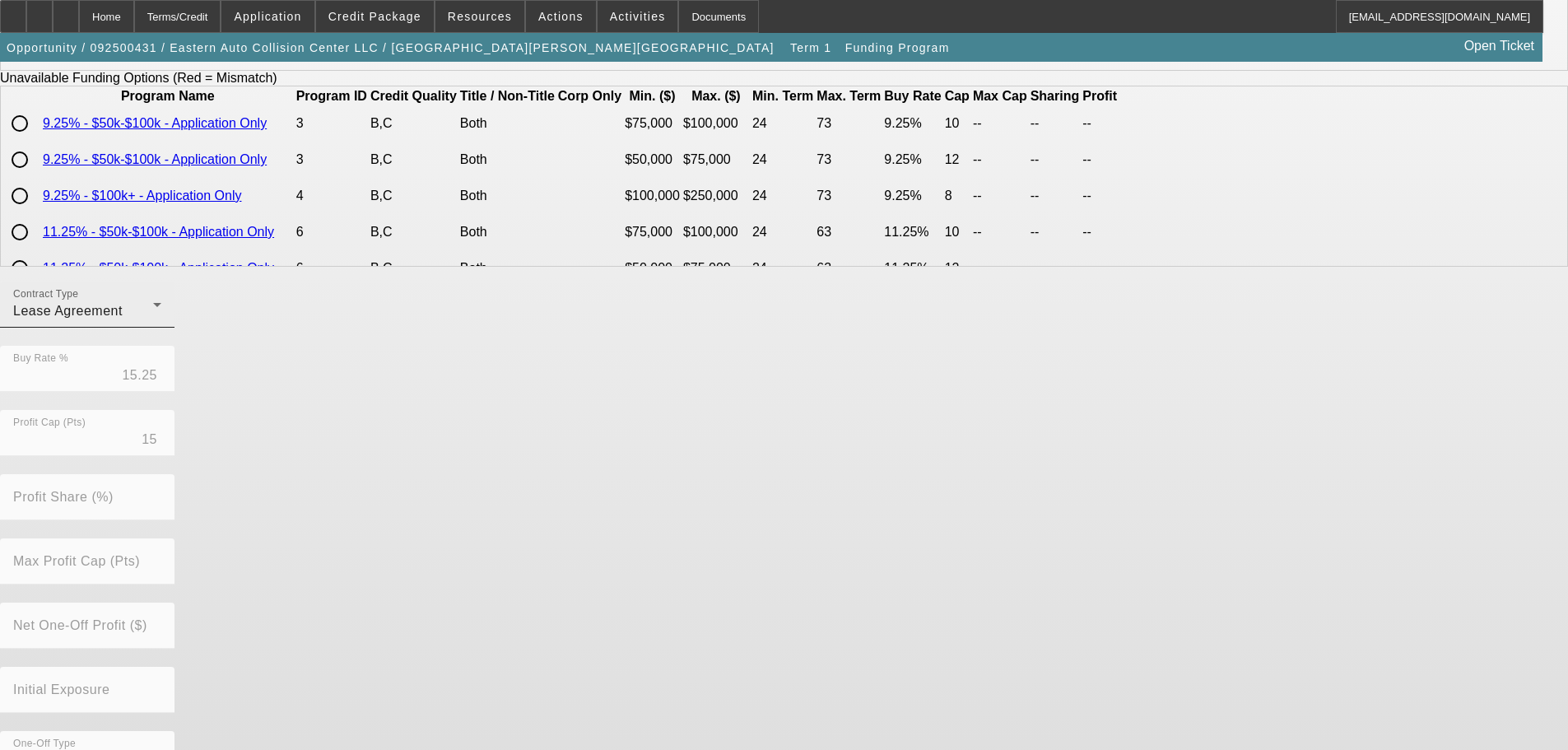
click at [123, 318] on span "Lease Agreement" at bounding box center [68, 310] width 110 height 14
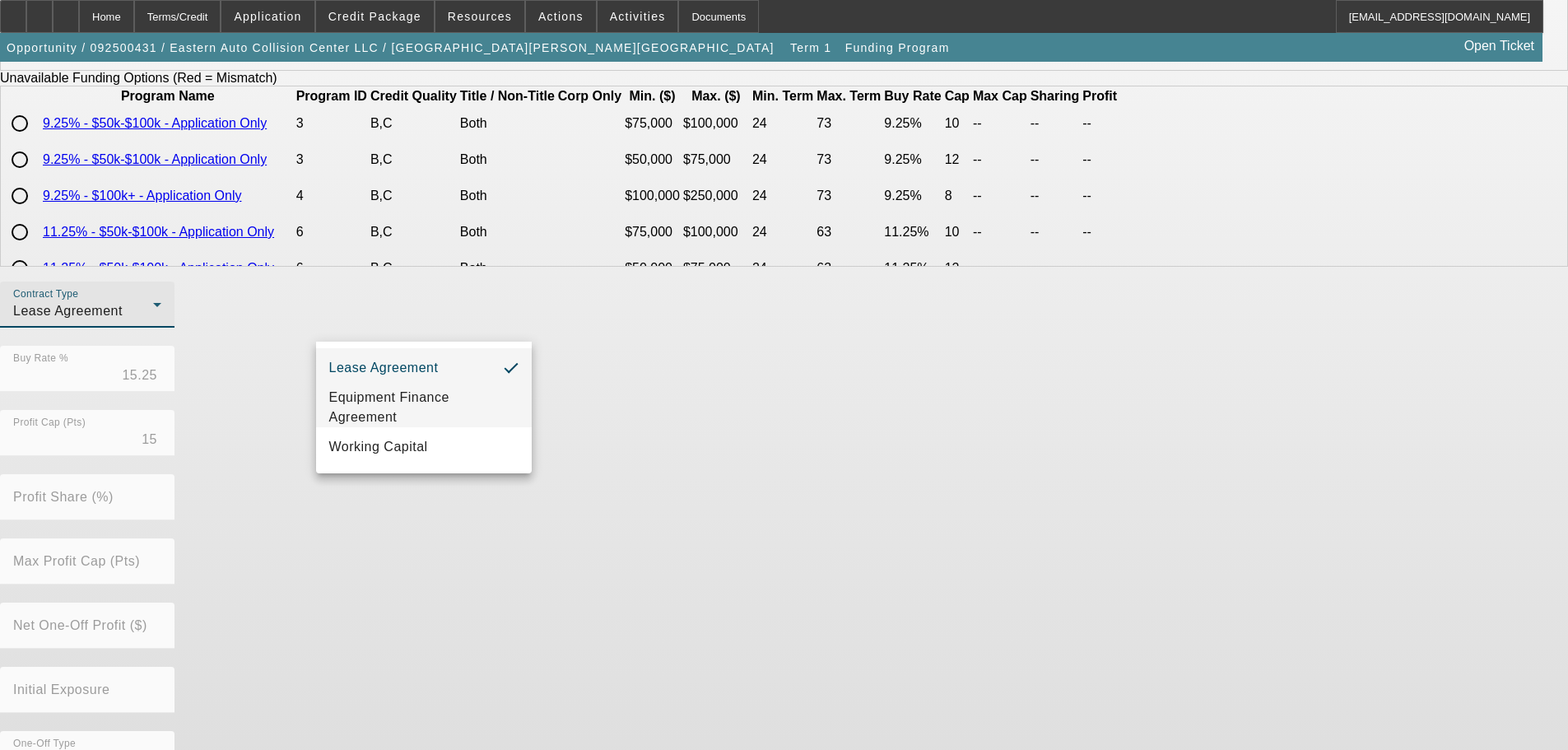
click at [427, 406] on span "Equipment Finance Agreement" at bounding box center [424, 408] width 190 height 40
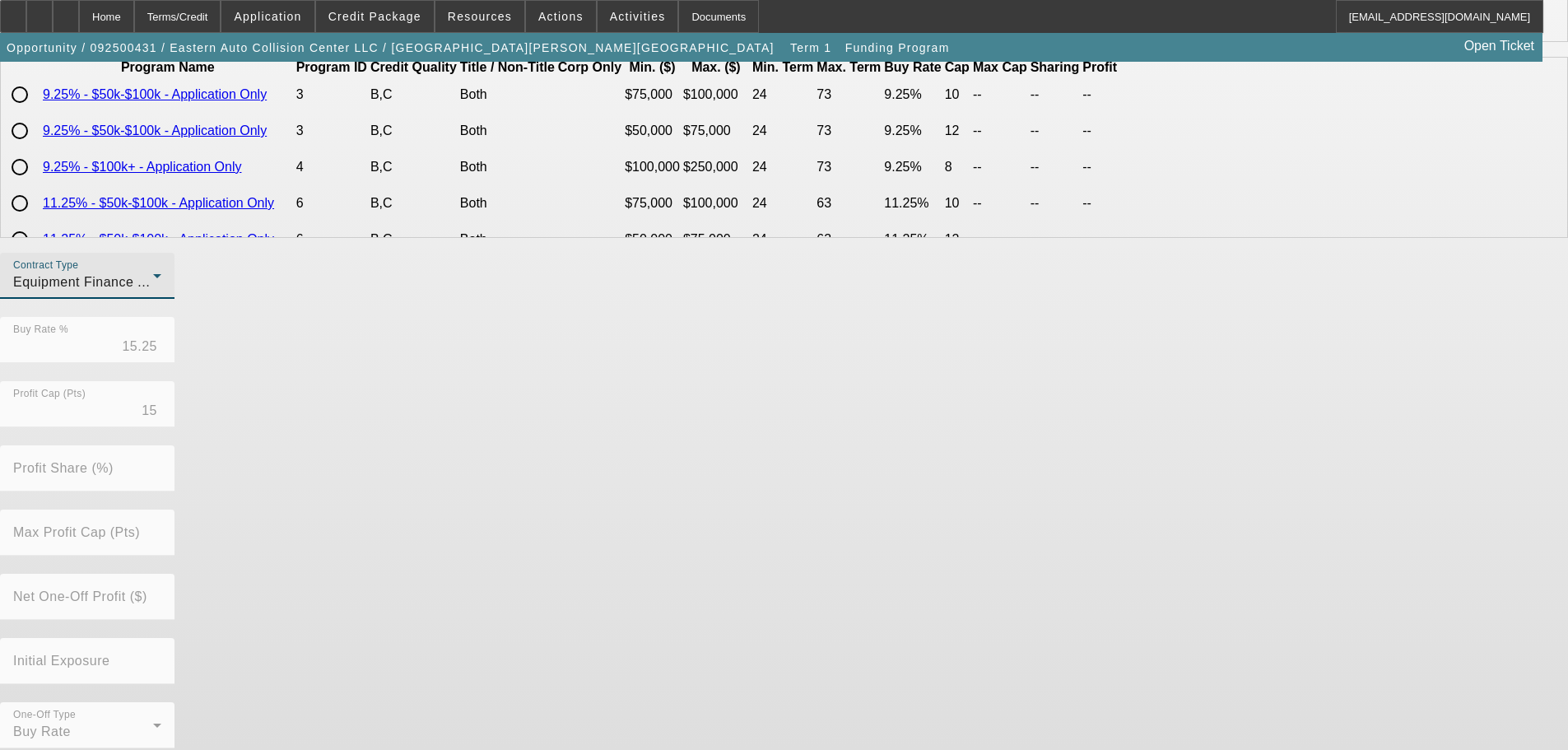
scroll to position [374, 0]
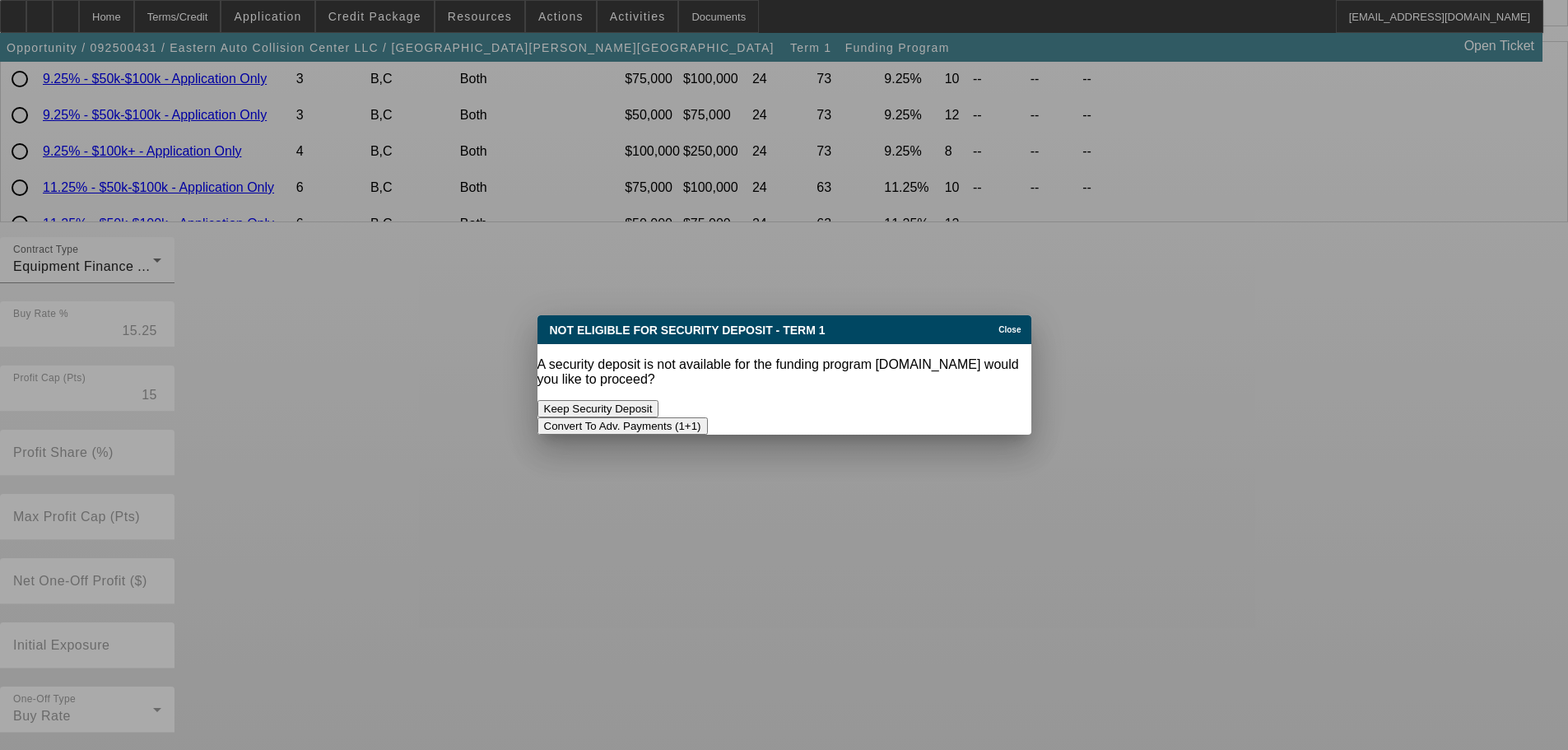
click at [708, 417] on button "Convert To Adv. Payments (1+1)" at bounding box center [623, 426] width 170 height 18
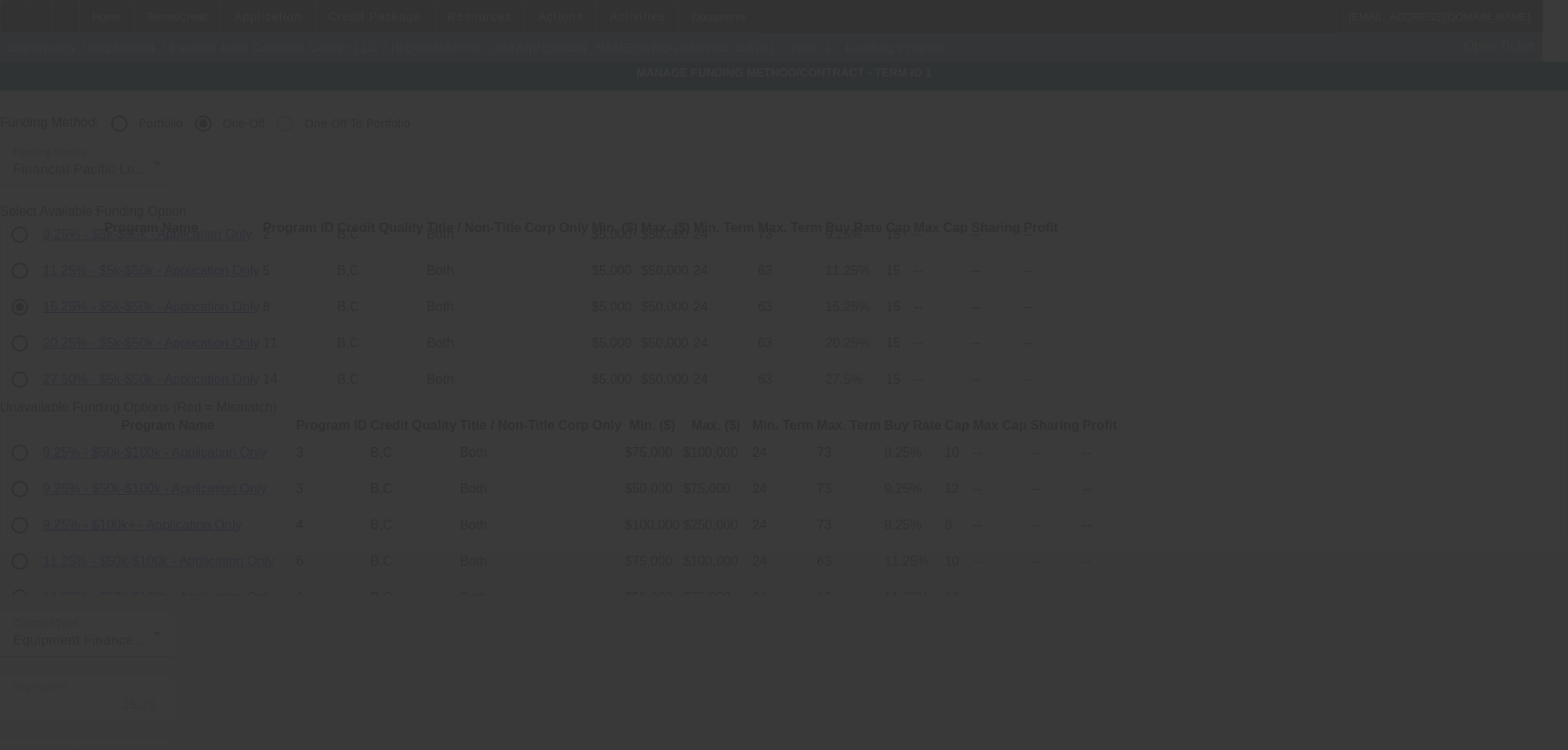
scroll to position [374, 0]
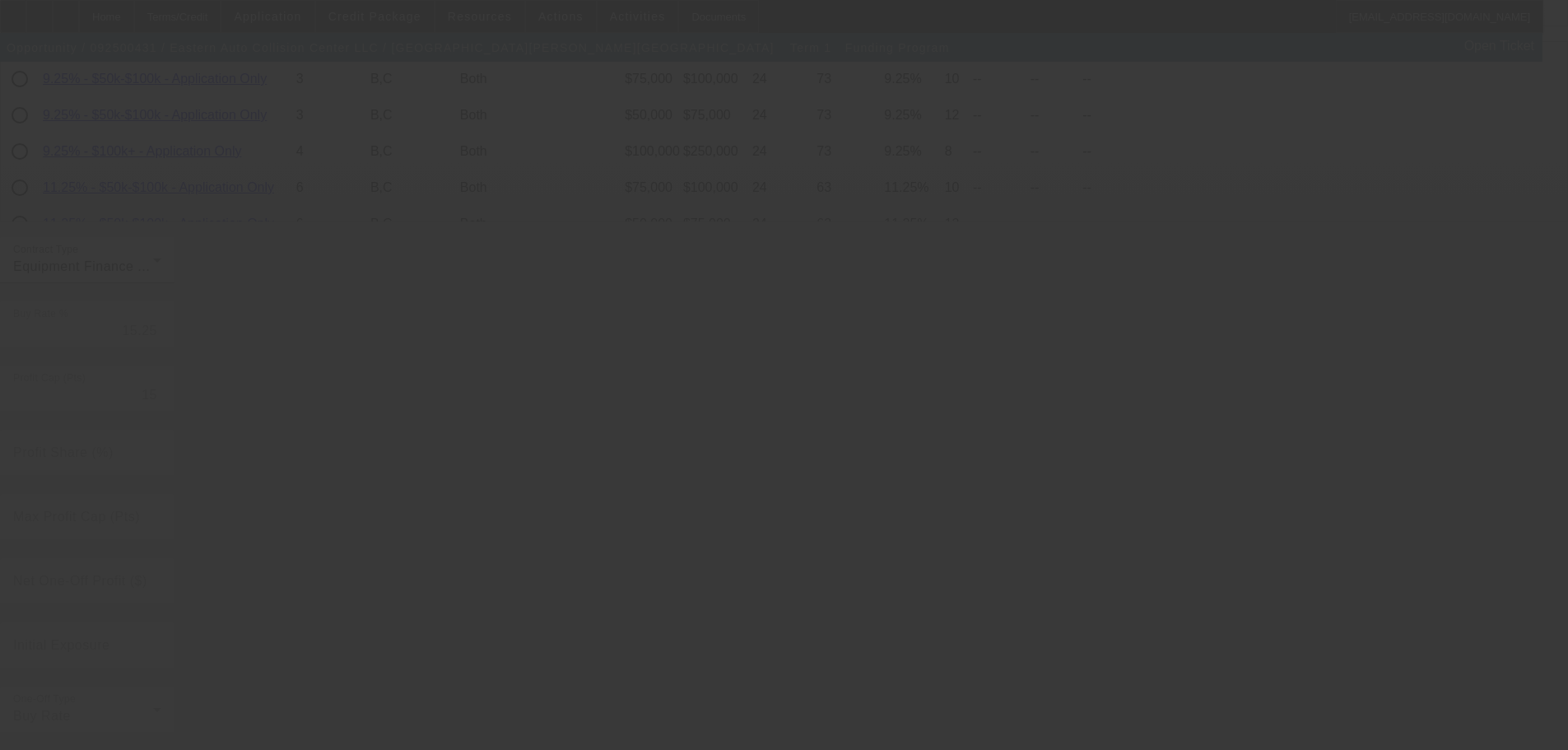
radio input "true"
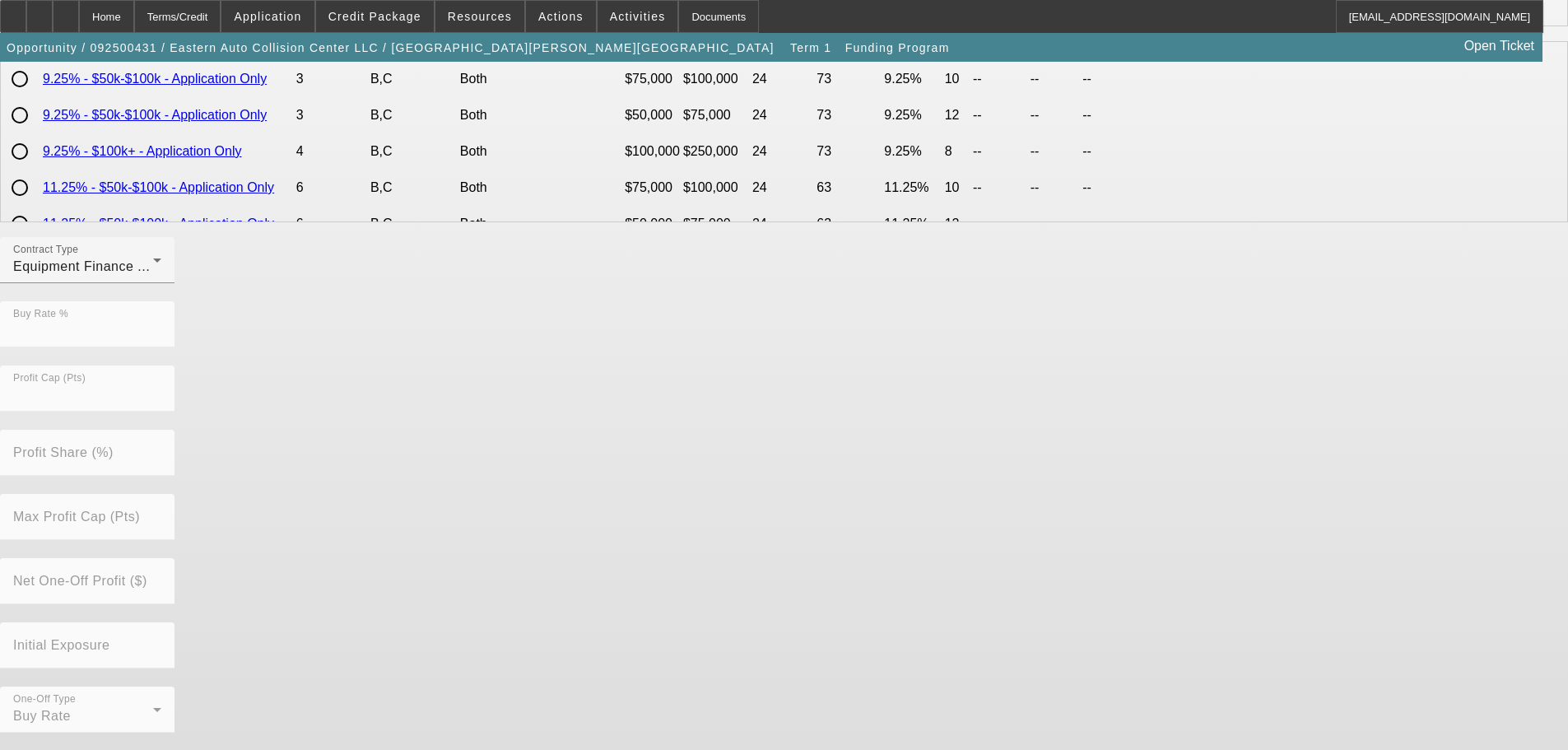
scroll to position [0, 0]
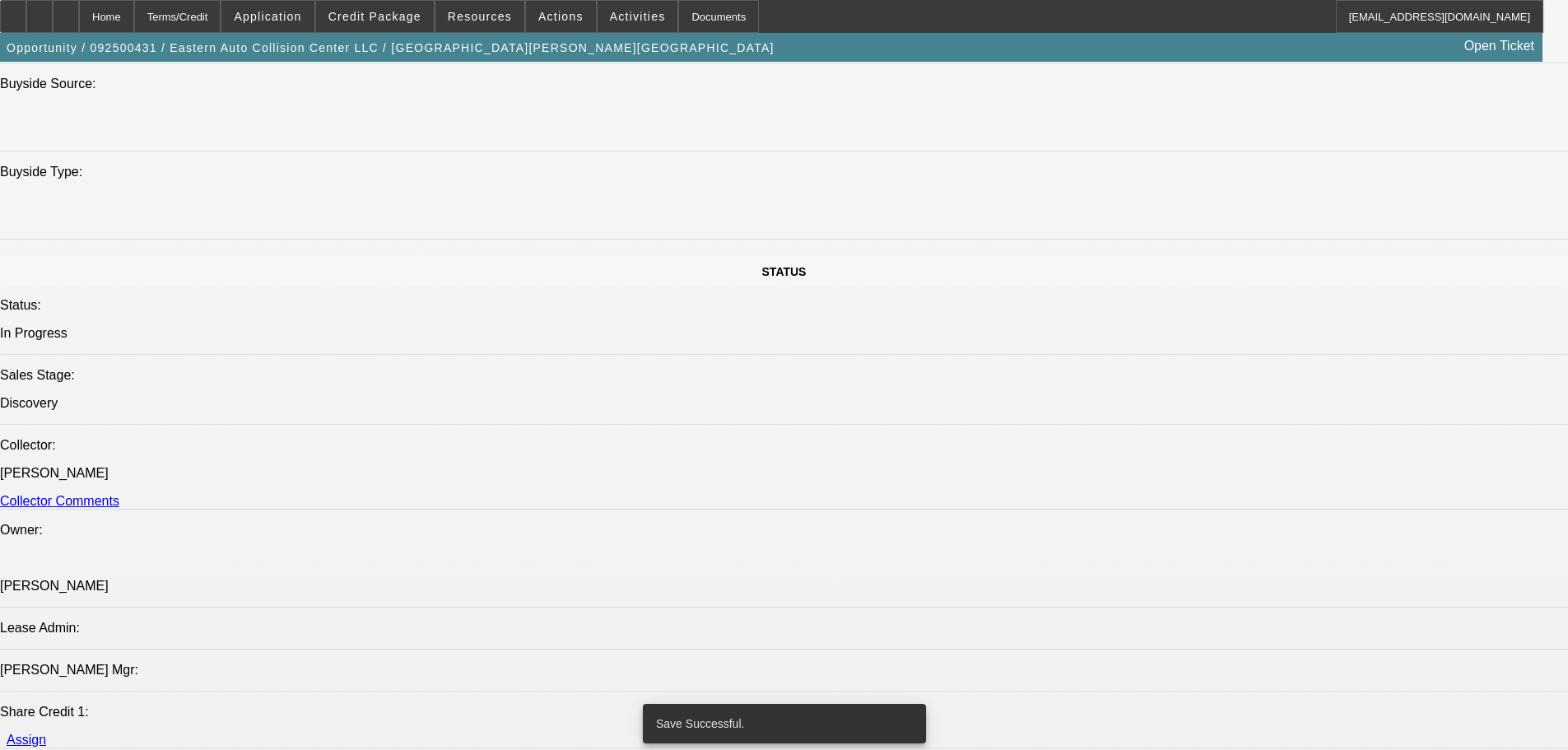
scroll to position [1378, 0]
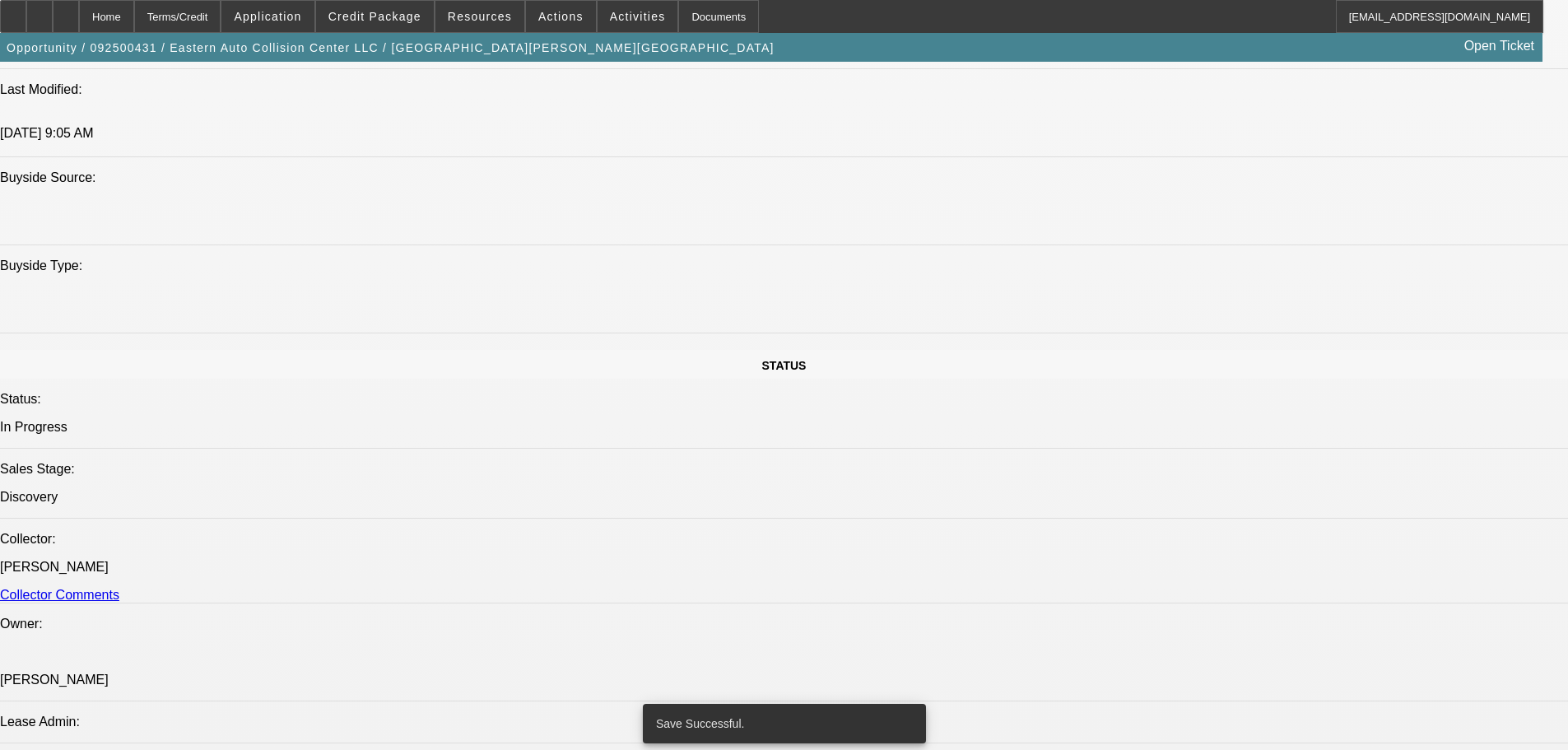
select select "0"
select select "6"
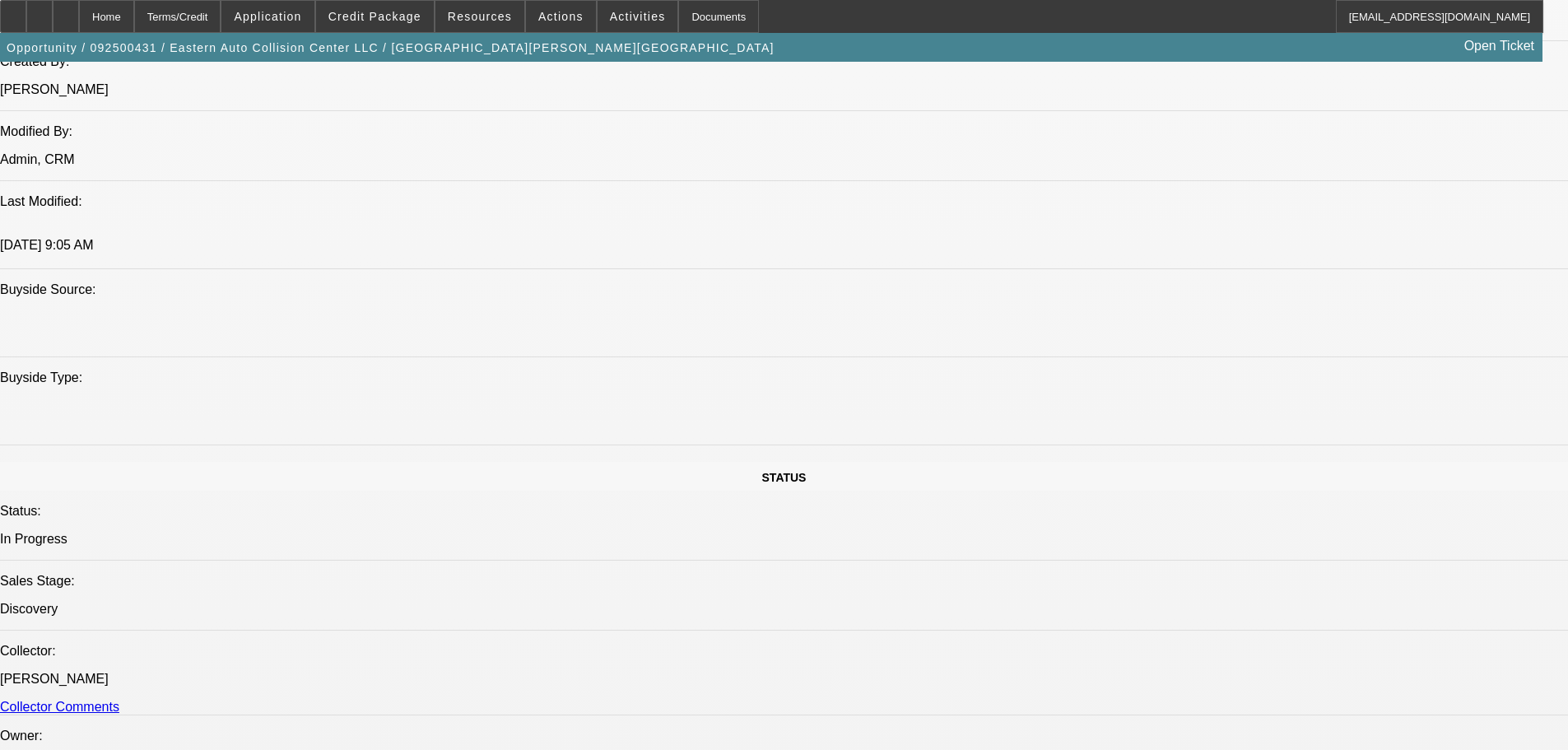
radio input "true"
type textarea "EFA is sales tax paid by customer, upfront on gross receipts for operating--and…"
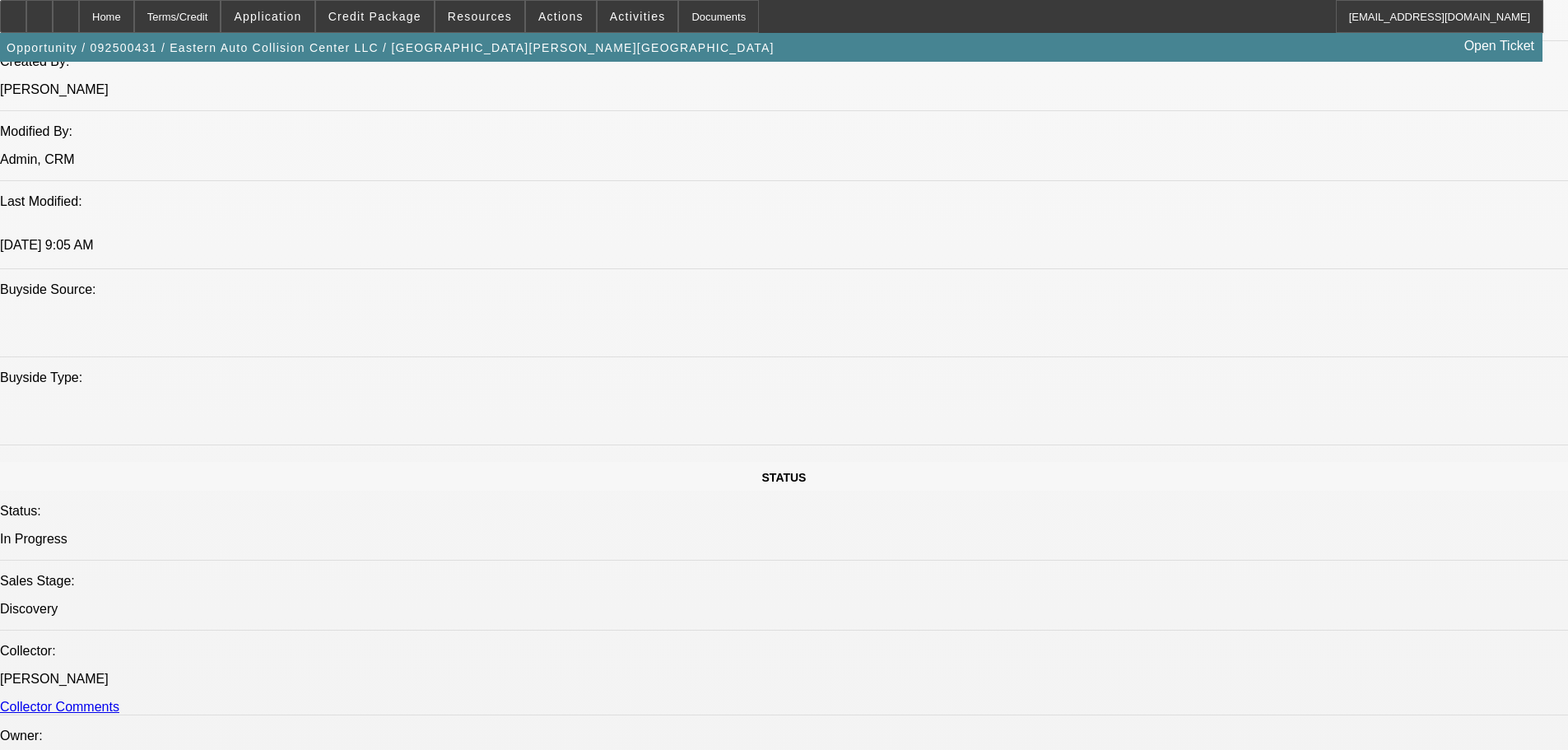
radio input "true"
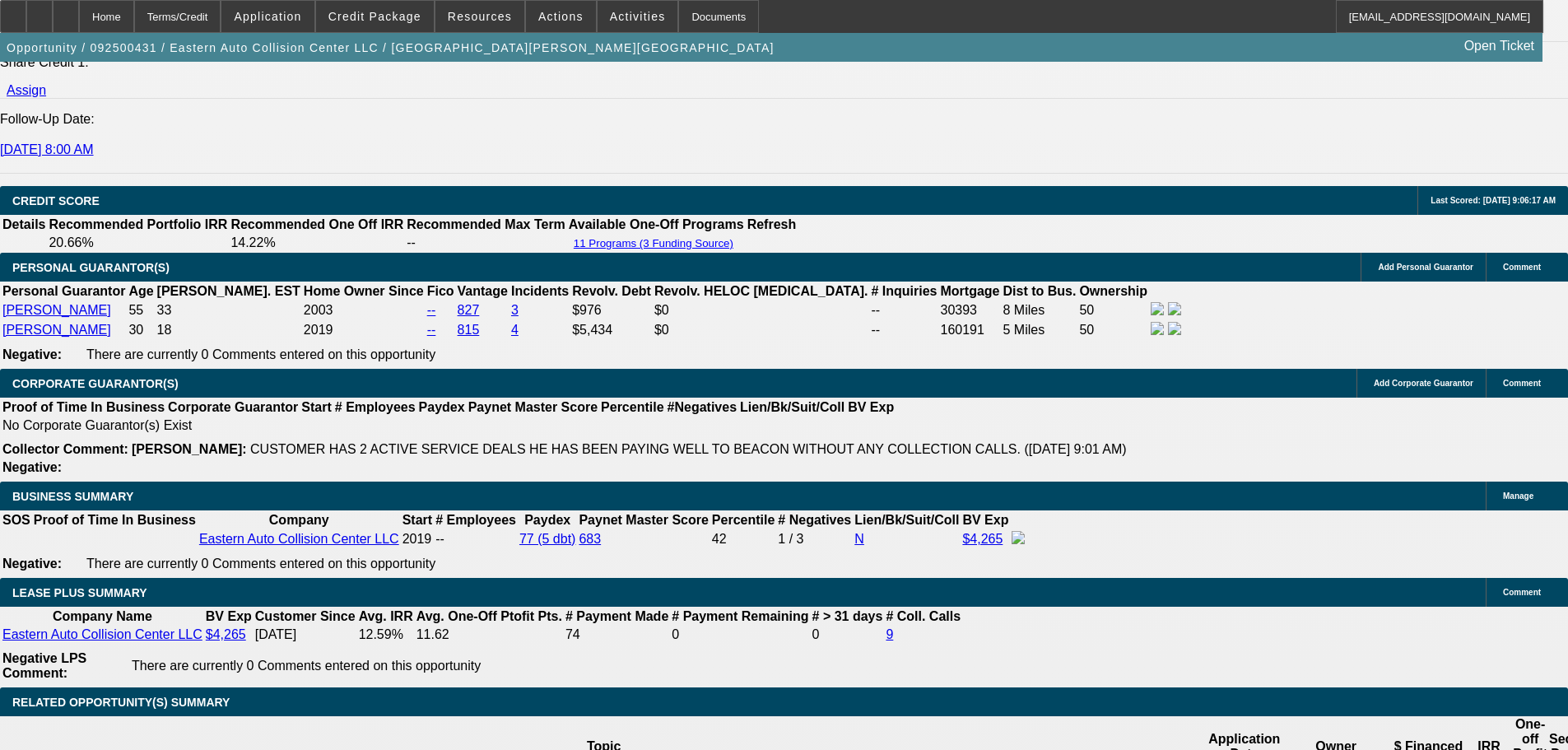
scroll to position [2227, 0]
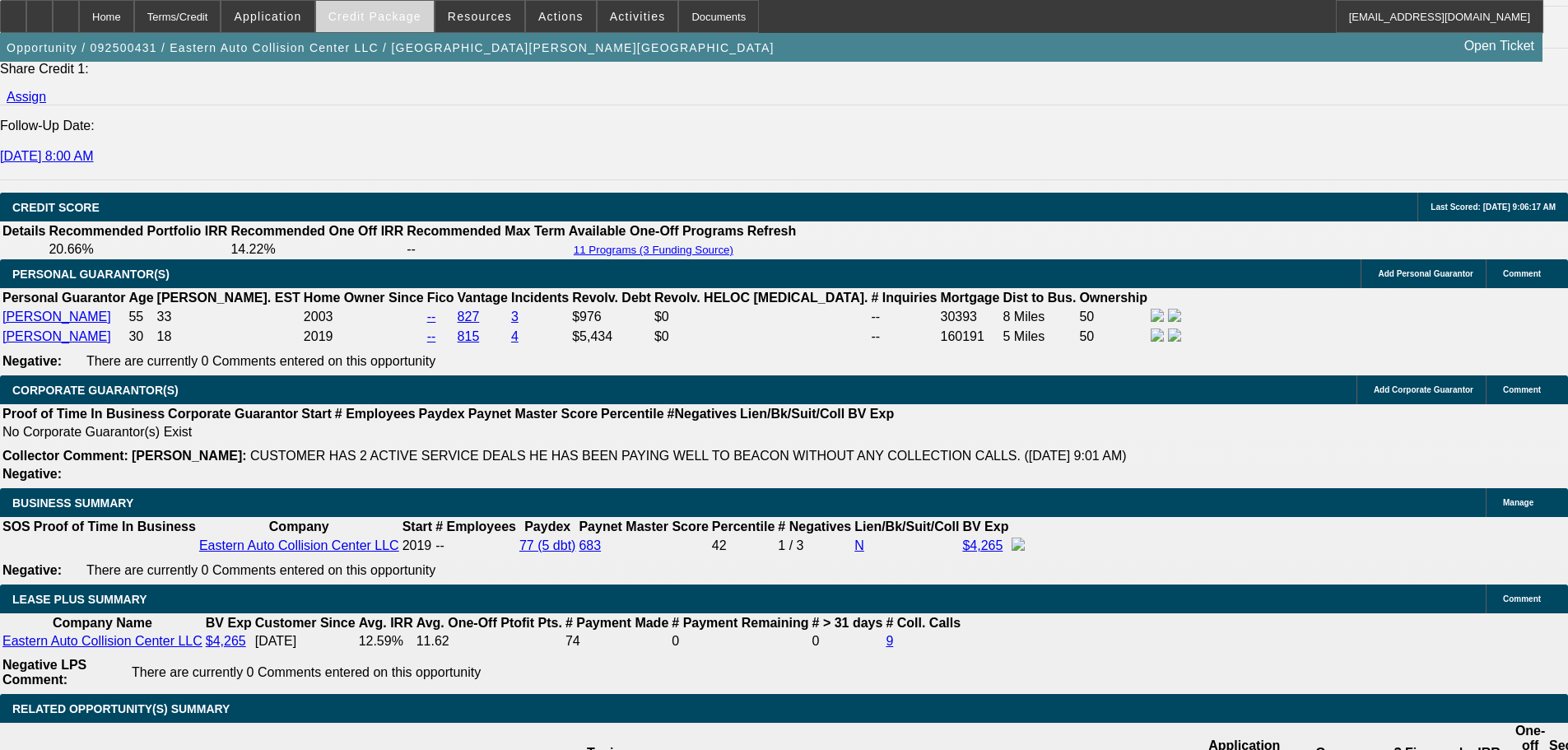
click at [410, 23] on span at bounding box center [374, 17] width 118 height 40
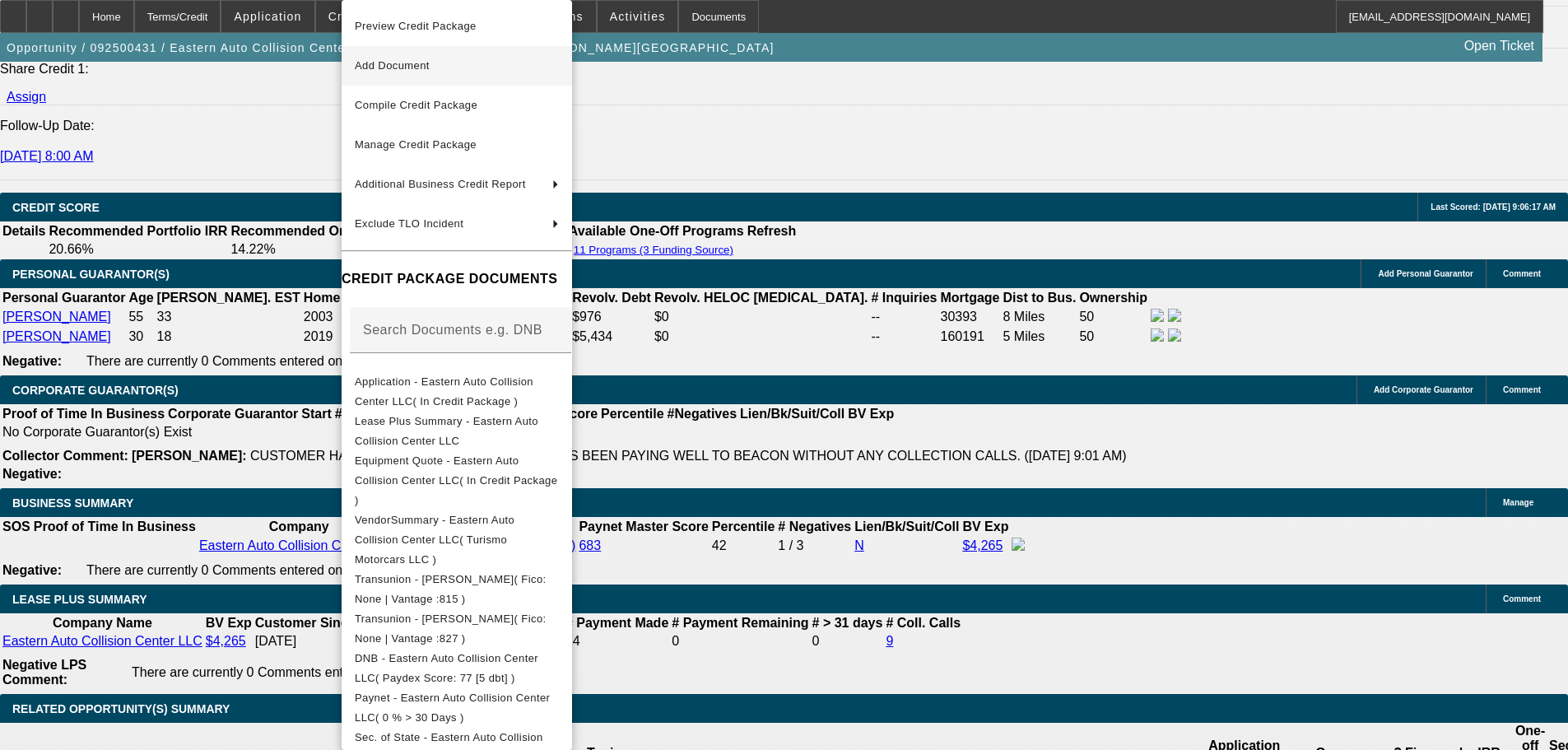
click at [447, 71] on span "Add Document" at bounding box center [457, 66] width 204 height 19
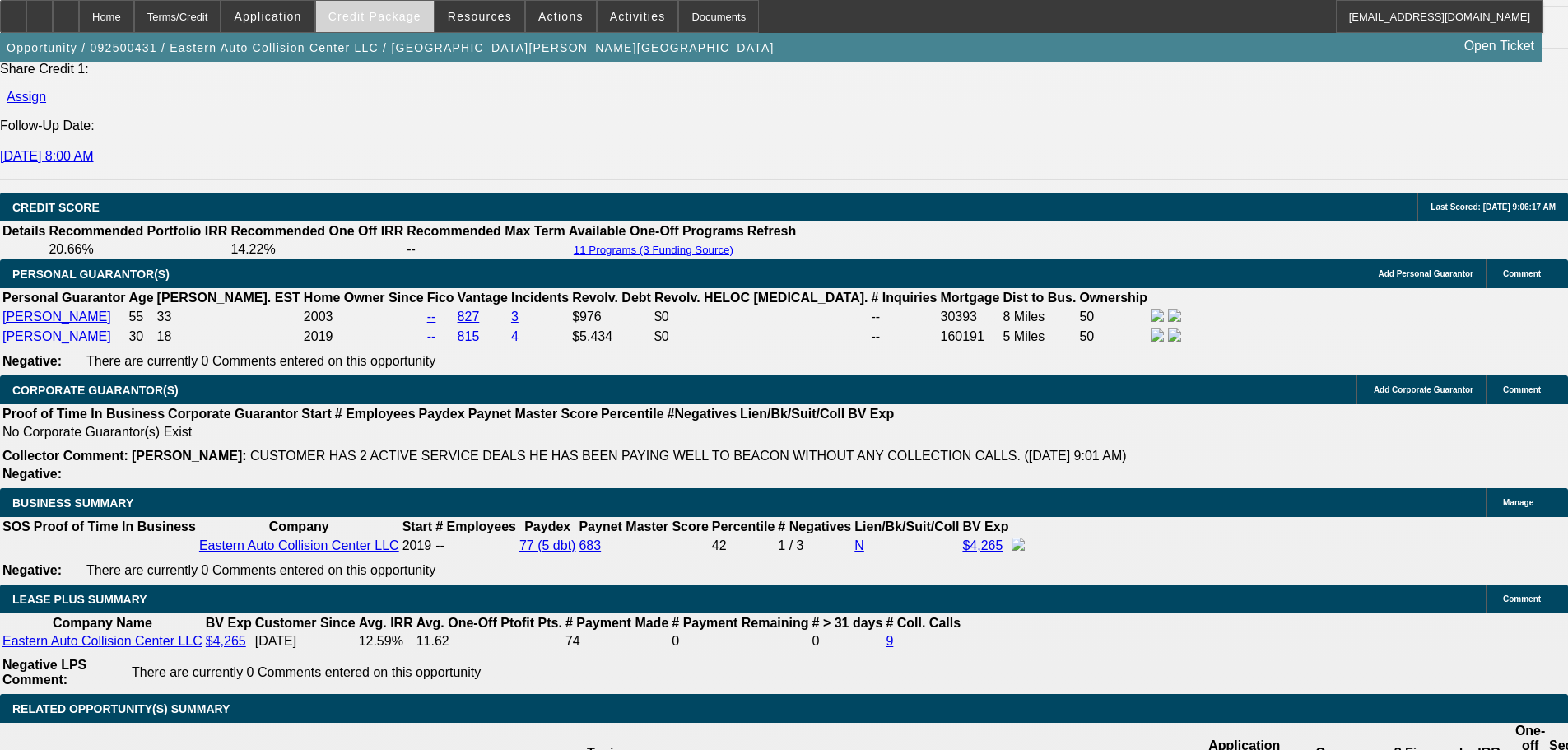
click at [394, 14] on span "Credit Package" at bounding box center [375, 17] width 93 height 14
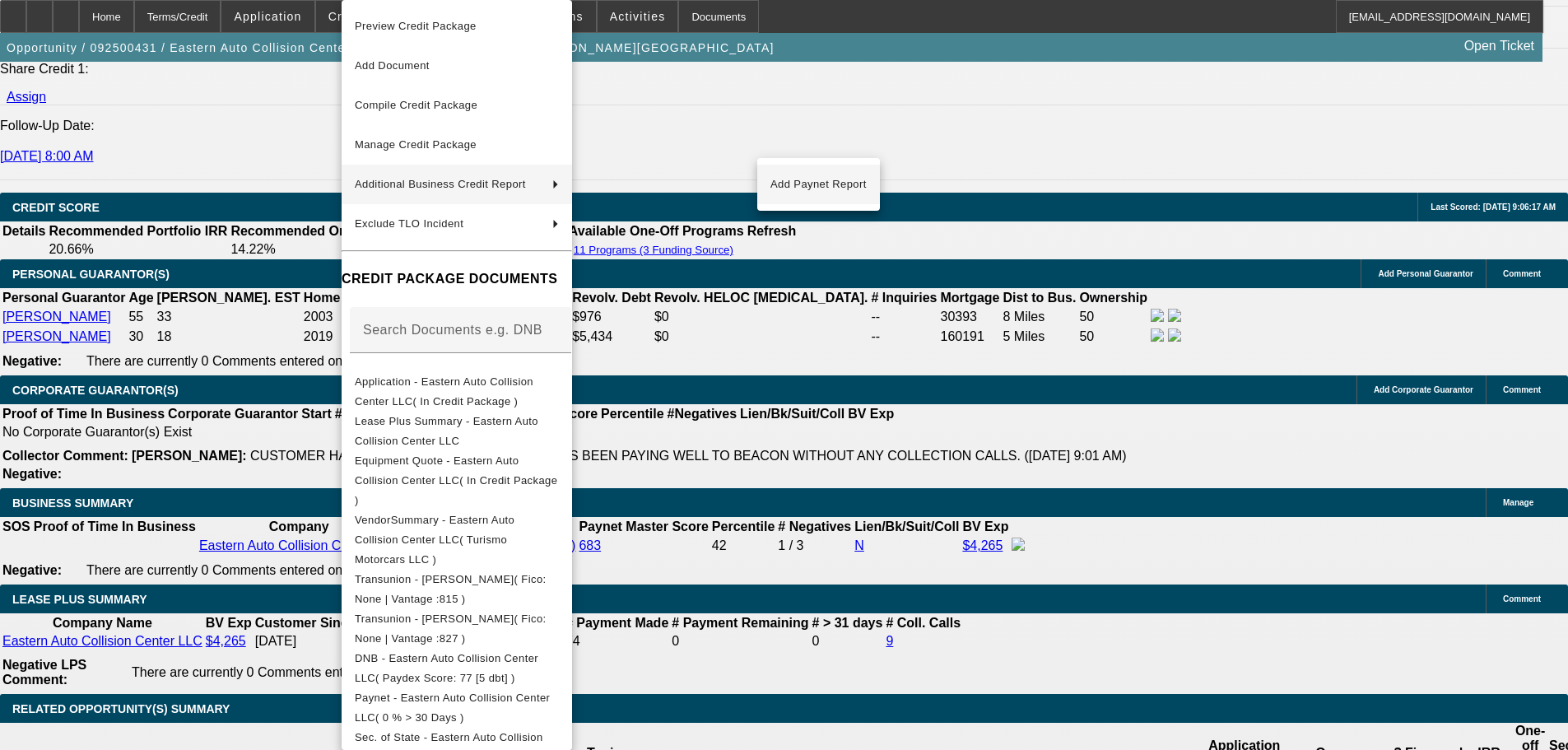
click at [831, 191] on span "Add Paynet Report" at bounding box center [818, 184] width 96 height 19
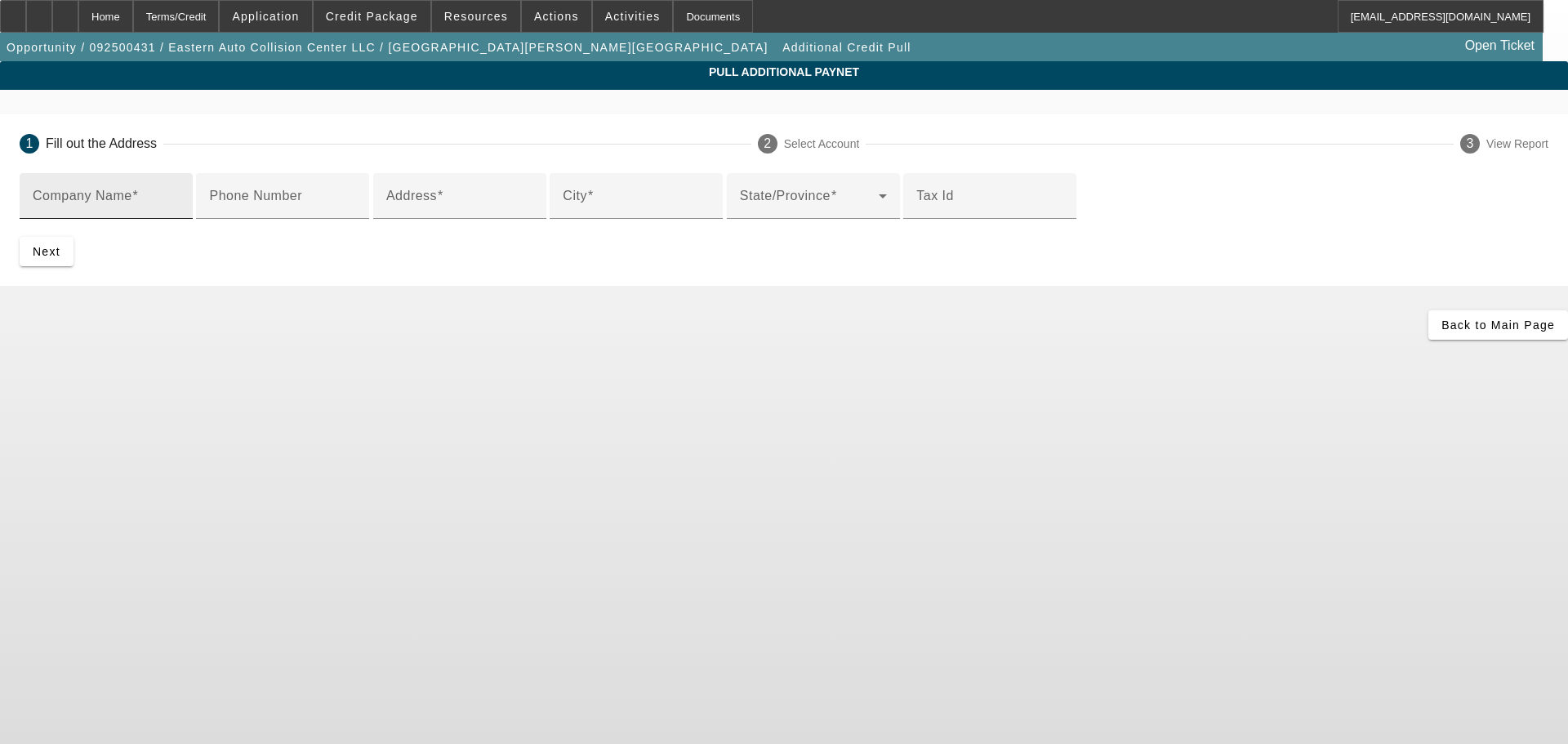
click at [179, 205] on input "Company Name" at bounding box center [106, 203] width 147 height 19
type input "turismo motorcars"
click at [450, 212] on input "Address" at bounding box center [459, 203] width 147 height 19
type input "3488 e long avenue suite 116"
click at [563, 212] on input "City" at bounding box center [636, 203] width 147 height 19
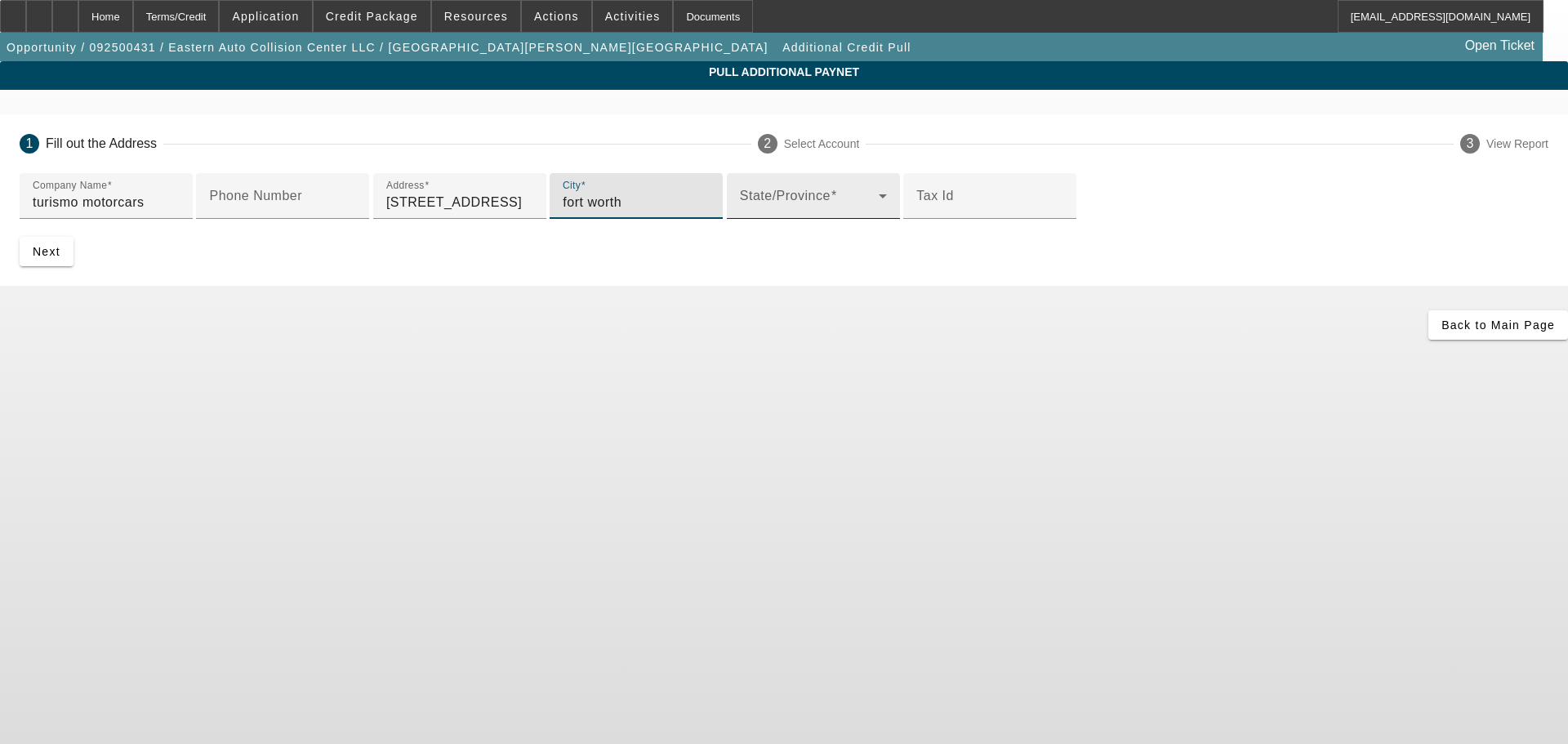
type input "fort worth"
click at [740, 219] on div "State/Province" at bounding box center [813, 195] width 147 height 45
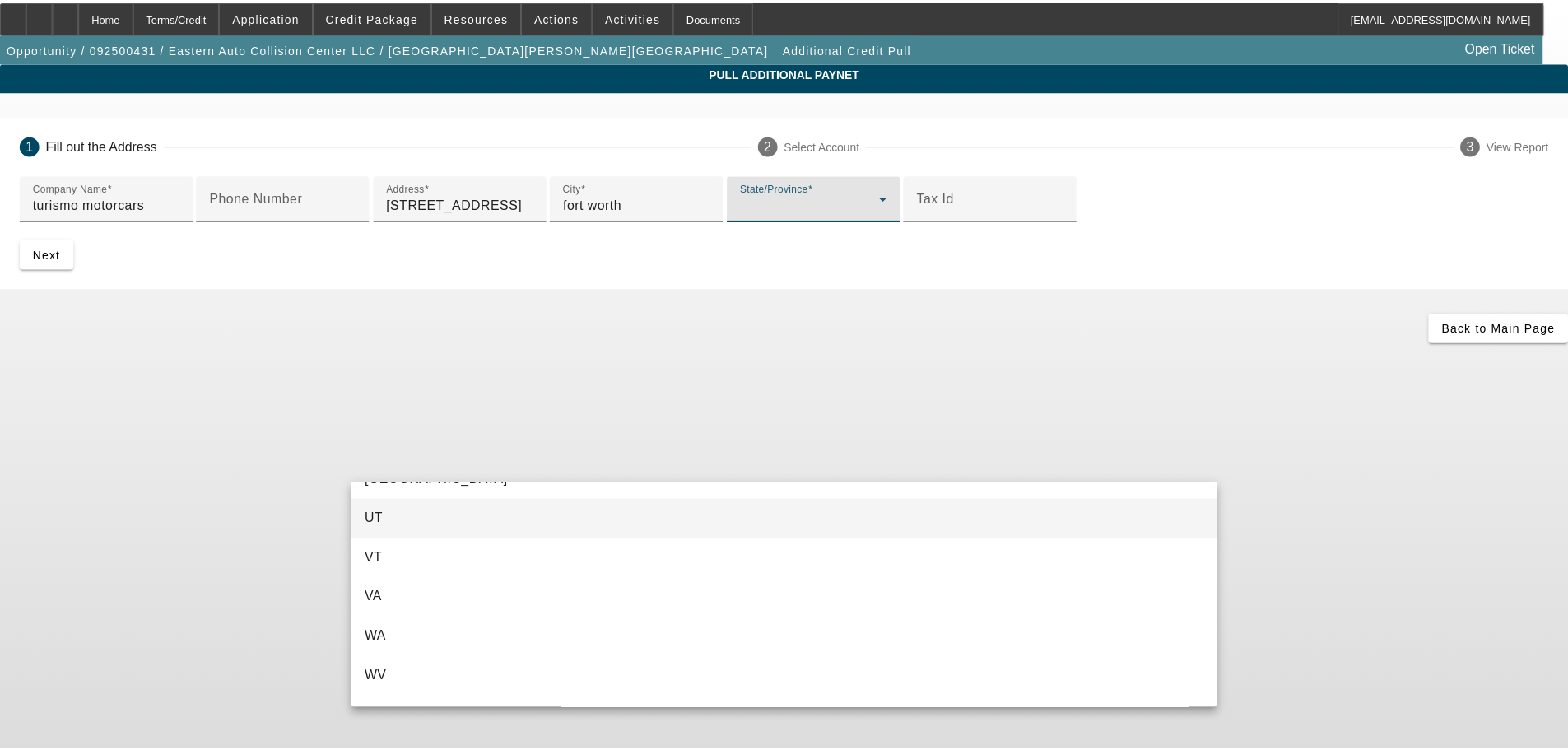
scroll to position [1647, 0]
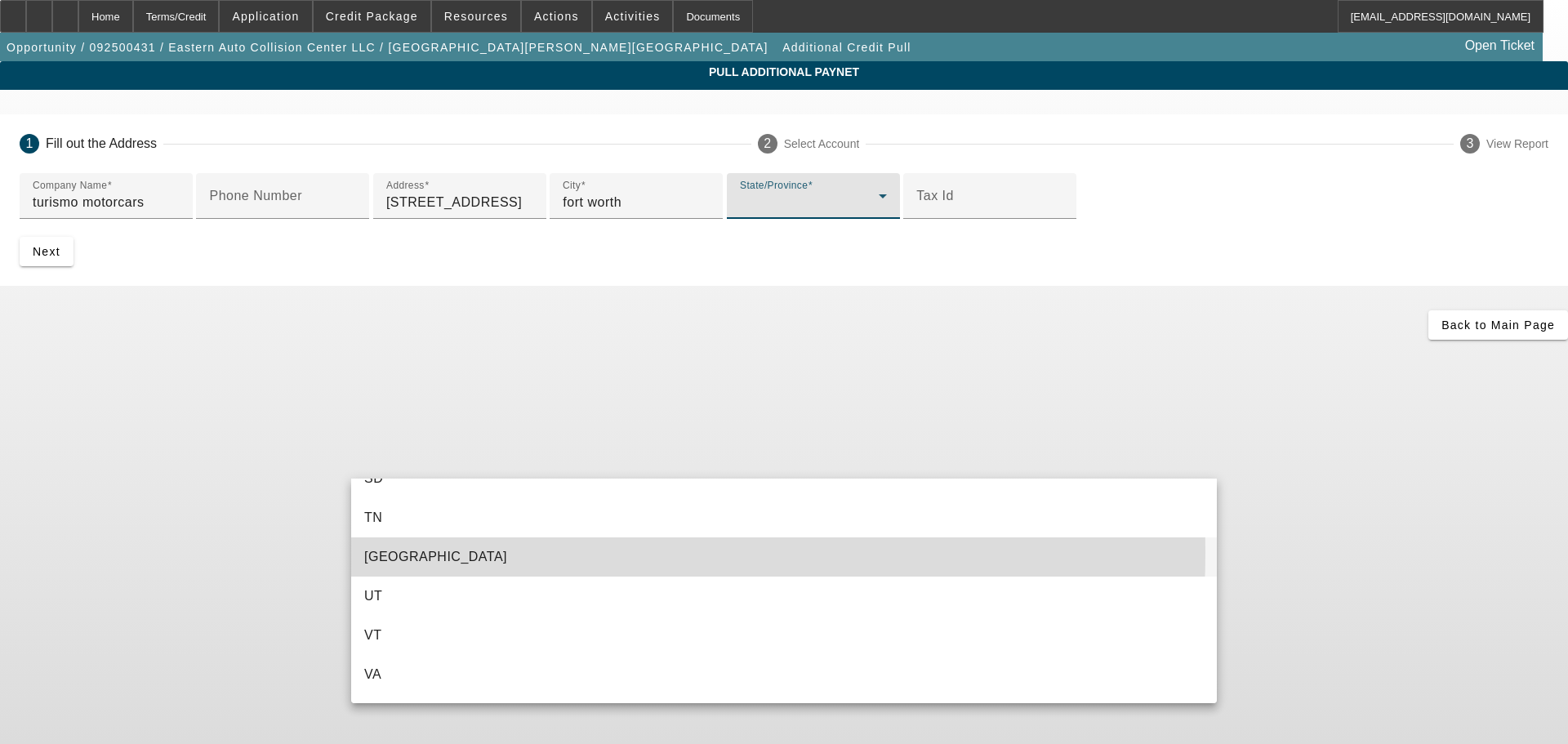
click at [412, 551] on mat-option "TX" at bounding box center [784, 557] width 866 height 40
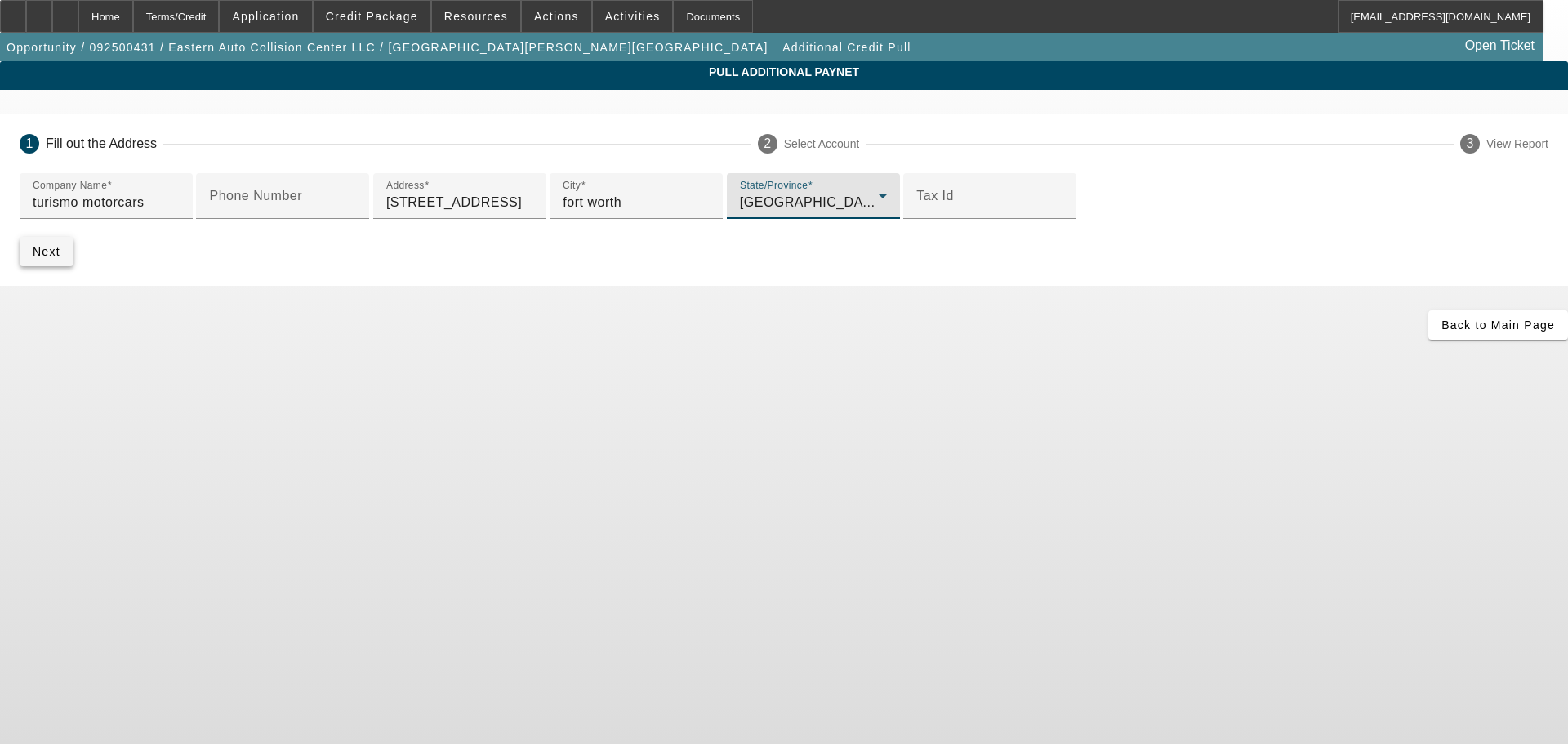
click at [73, 271] on span "submit" at bounding box center [46, 251] width 54 height 40
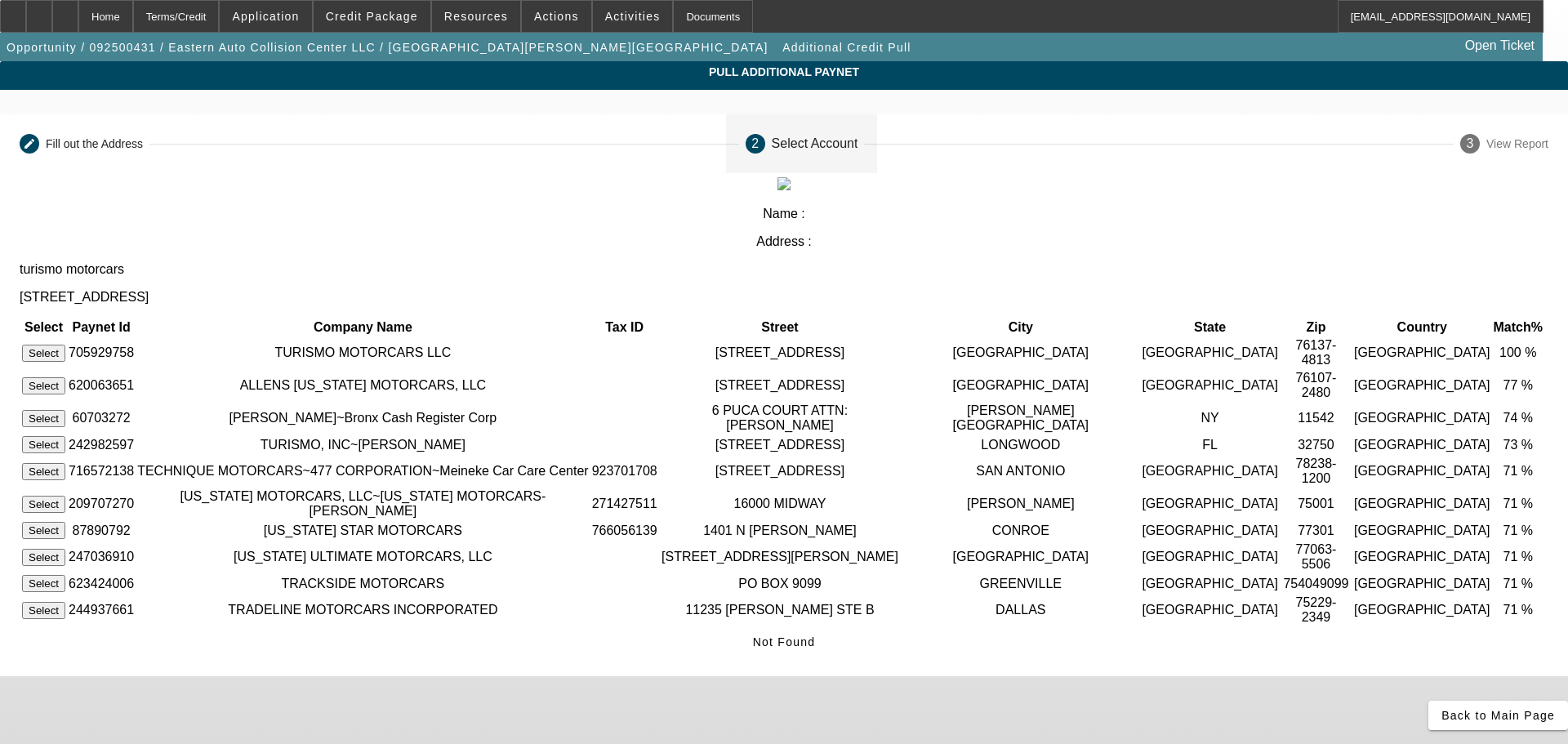
click at [66, 344] on button "Select" at bounding box center [43, 353] width 43 height 17
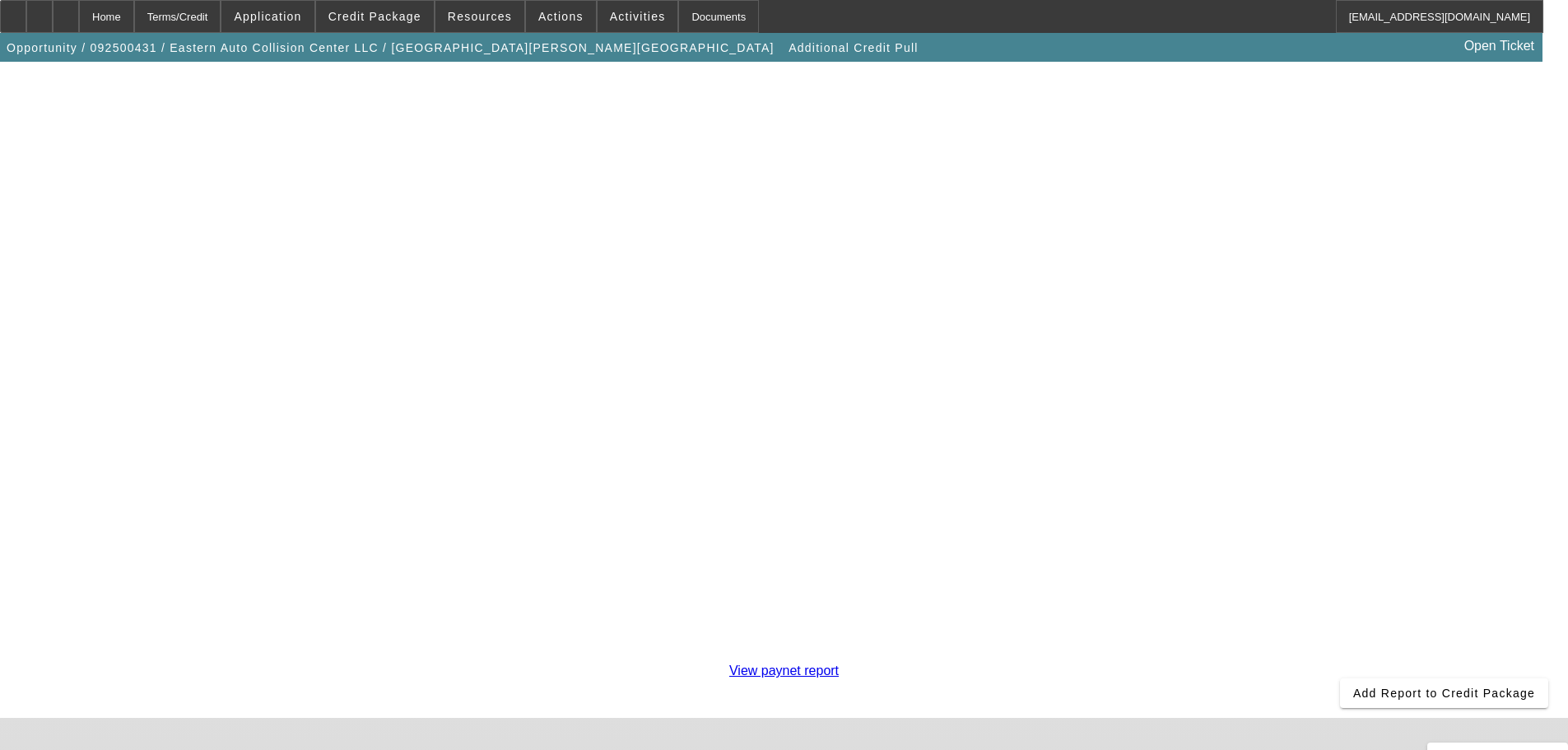
scroll to position [289, 0]
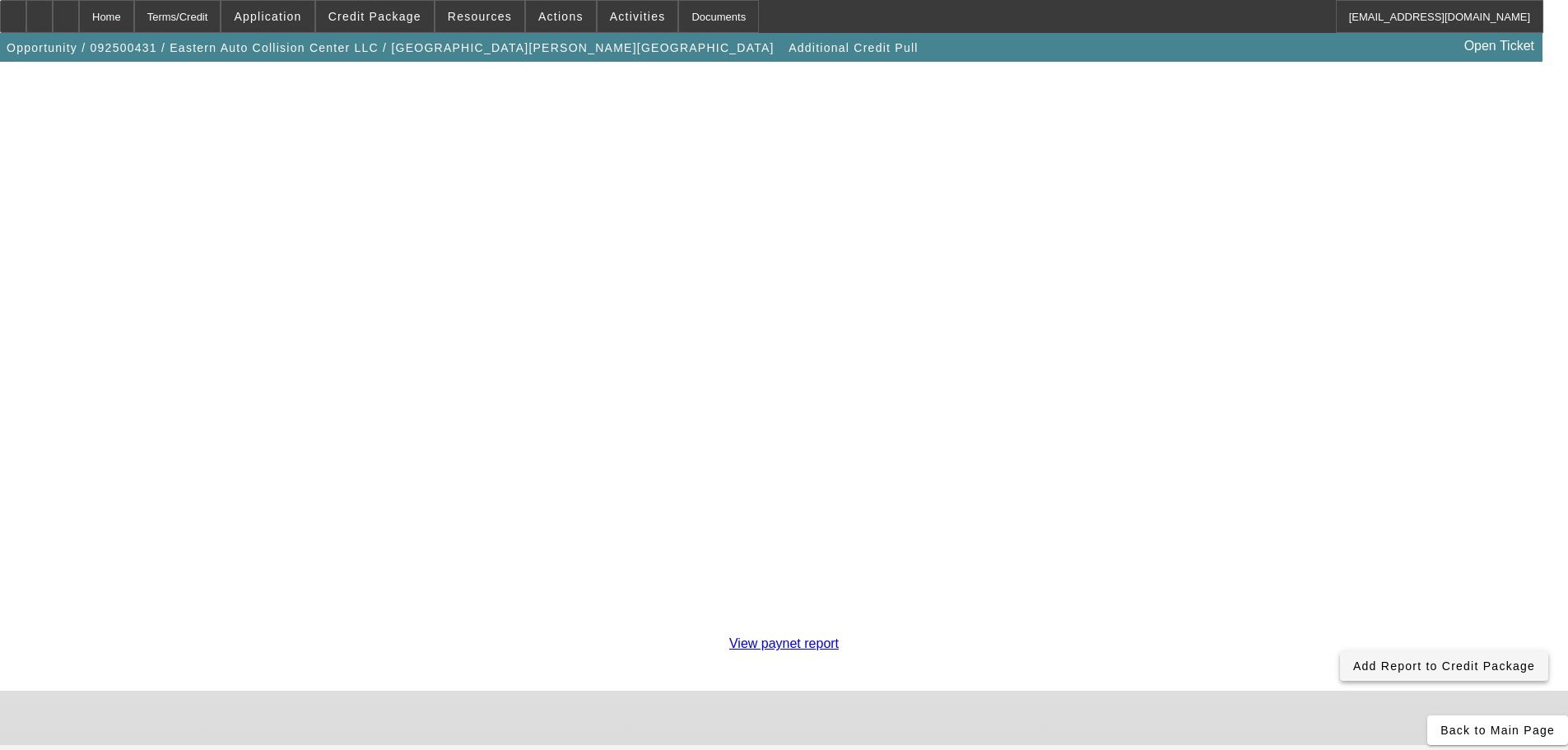
click at [1340, 646] on span at bounding box center [1444, 665] width 208 height 40
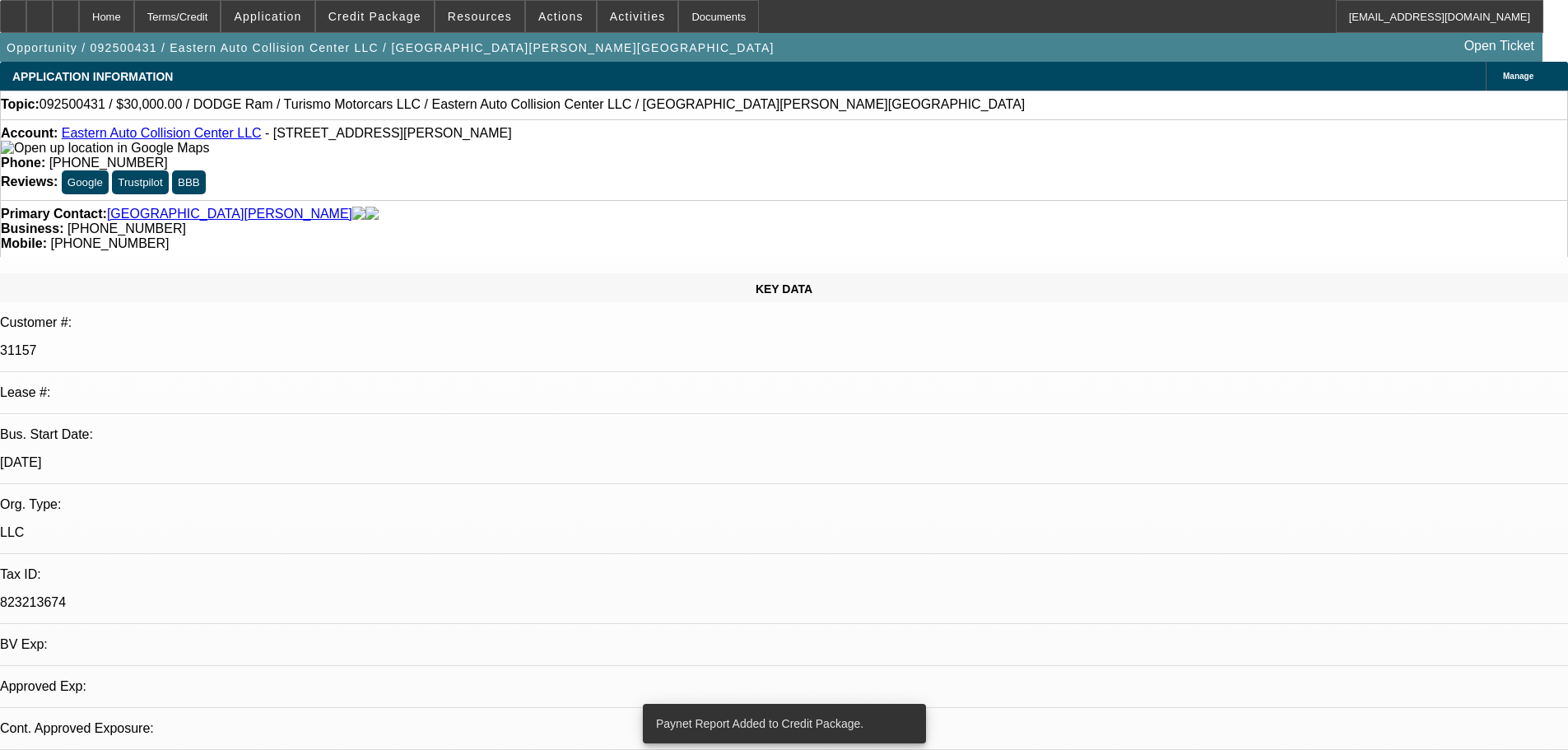
select select "0"
select select "6"
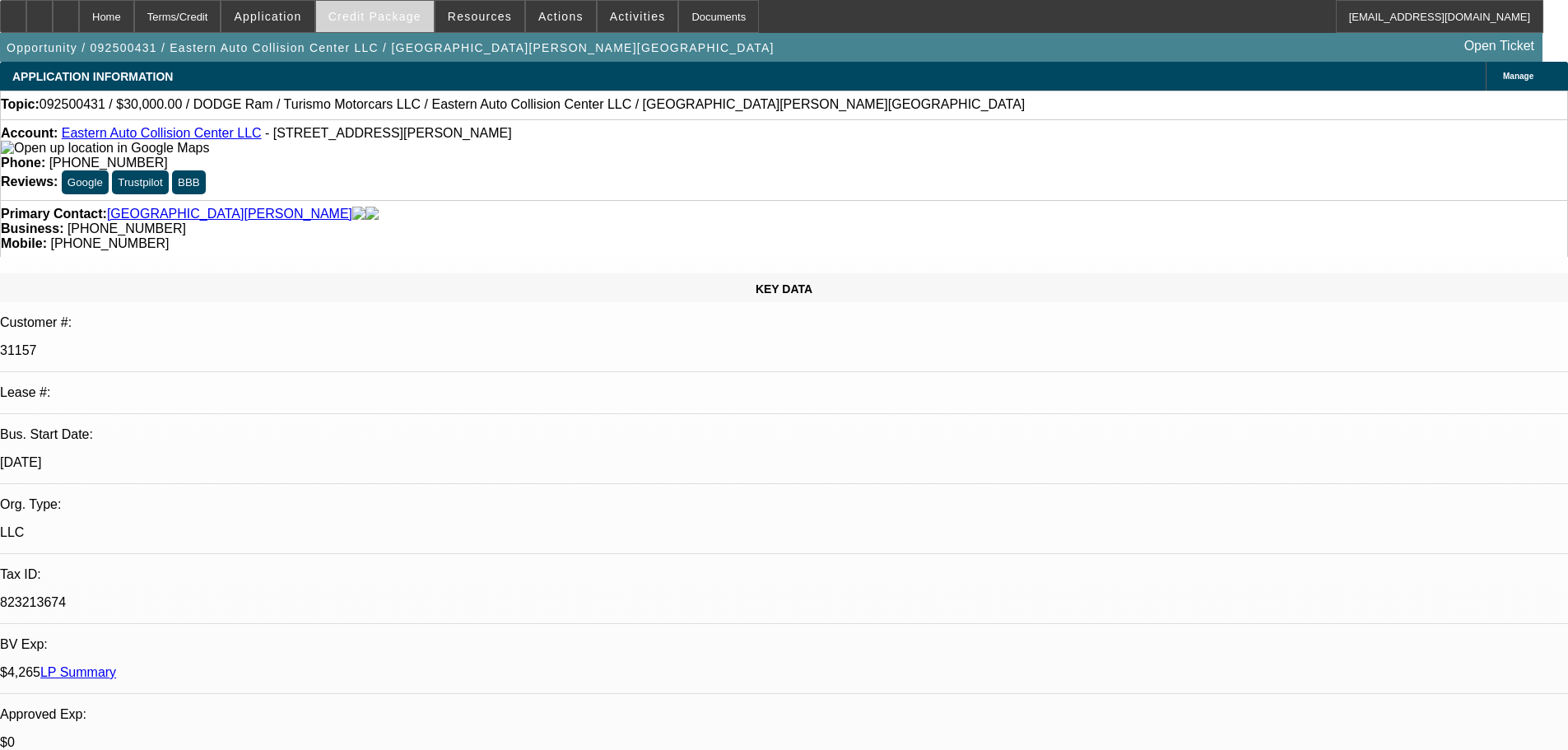
click at [390, 4] on span at bounding box center [374, 17] width 118 height 40
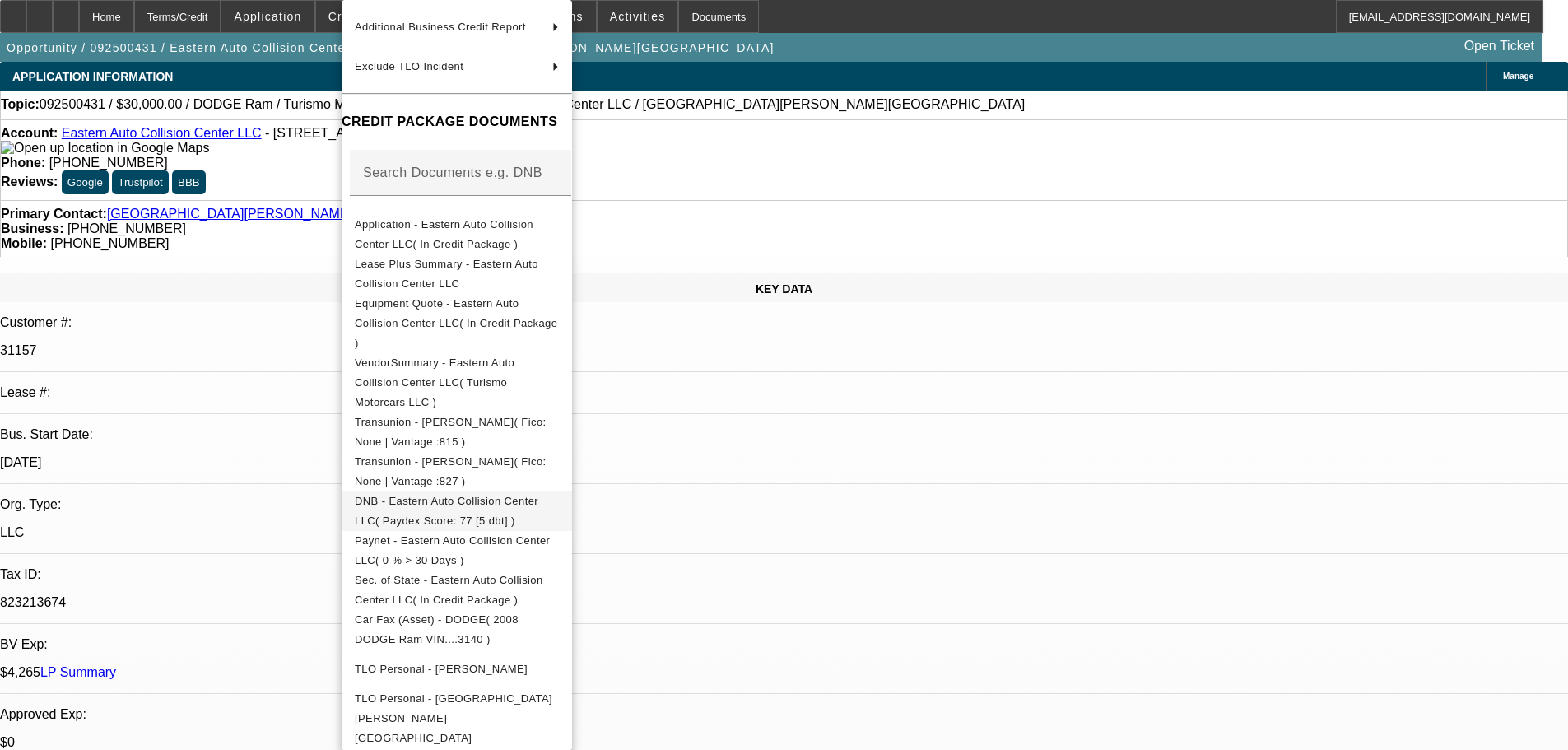
scroll to position [295, 0]
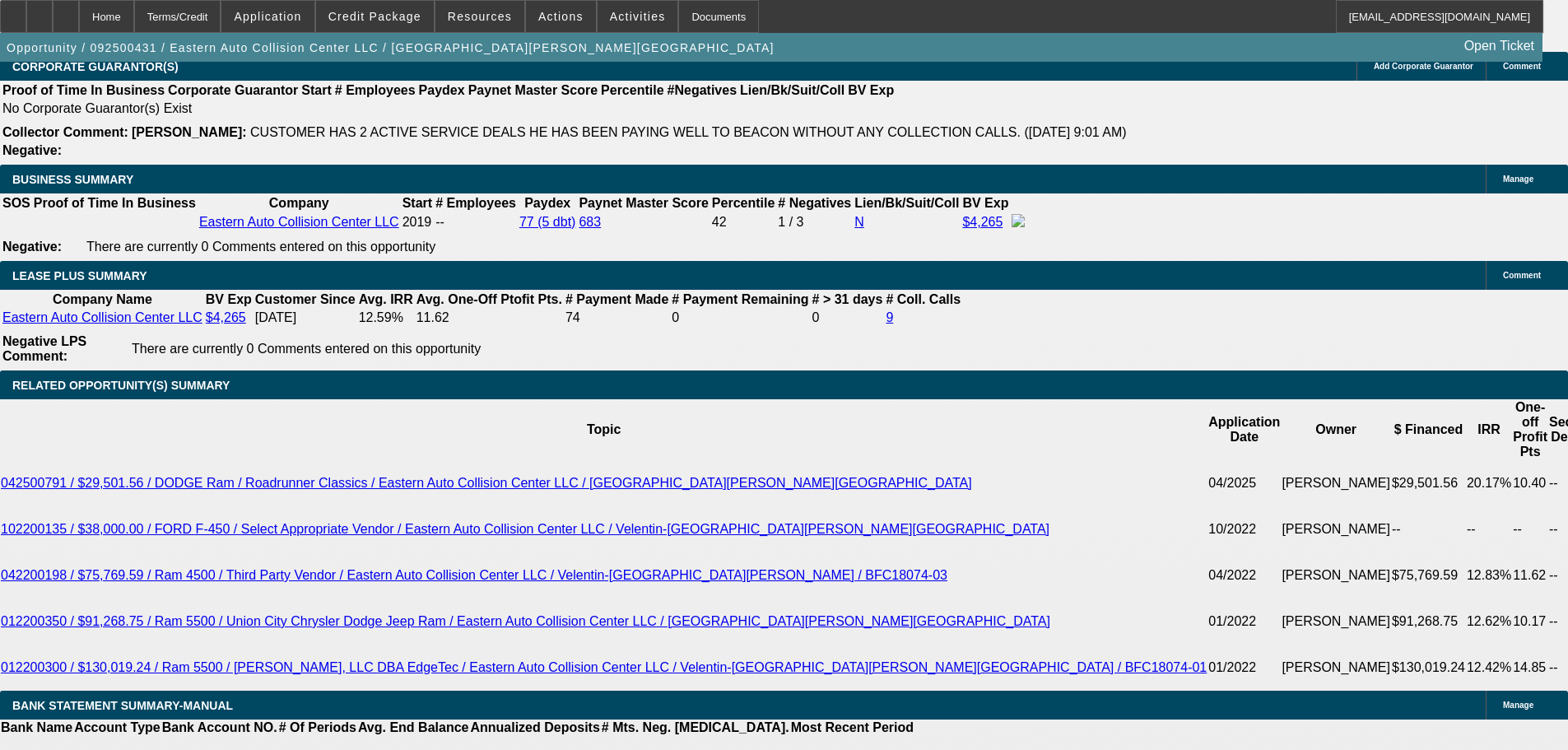
scroll to position [2553, 0]
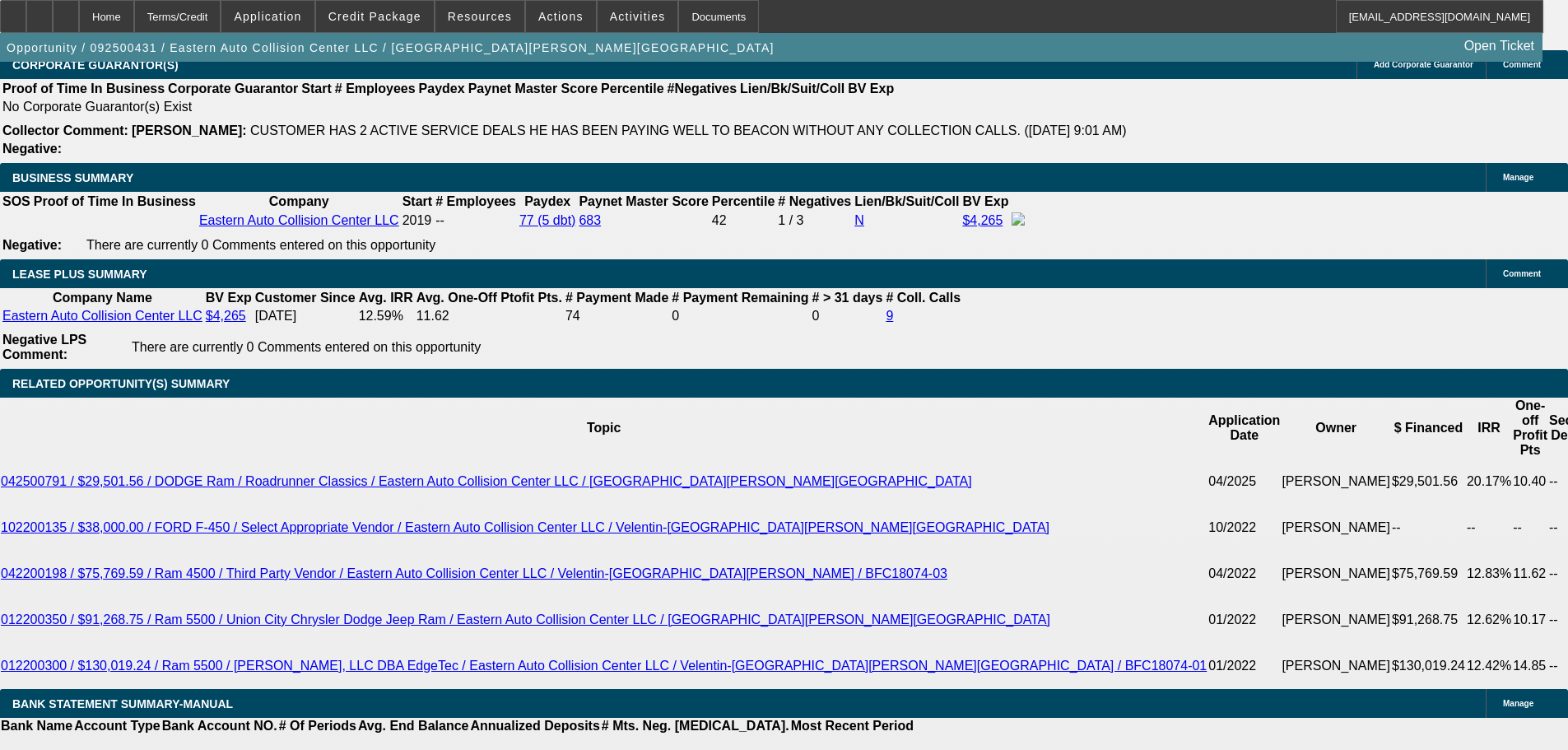
drag, startPoint x: 264, startPoint y: 446, endPoint x: 383, endPoint y: 437, distance: 119.3
type input "3"
type input "UNKNOWN"
type input "$3,000.00"
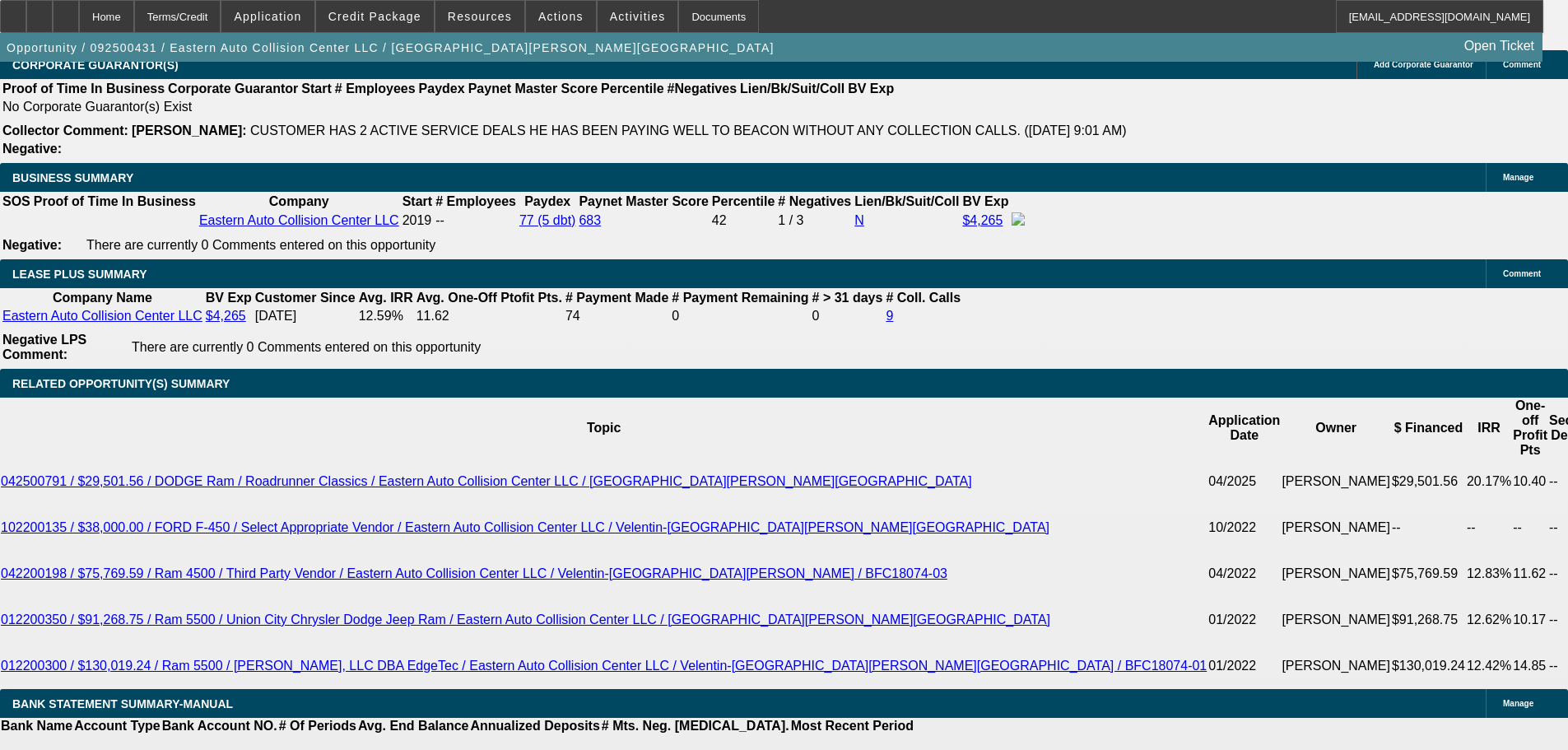
drag, startPoint x: 355, startPoint y: 421, endPoint x: 433, endPoint y: 416, distance: 78.2
type input "1"
type input "$846.24"
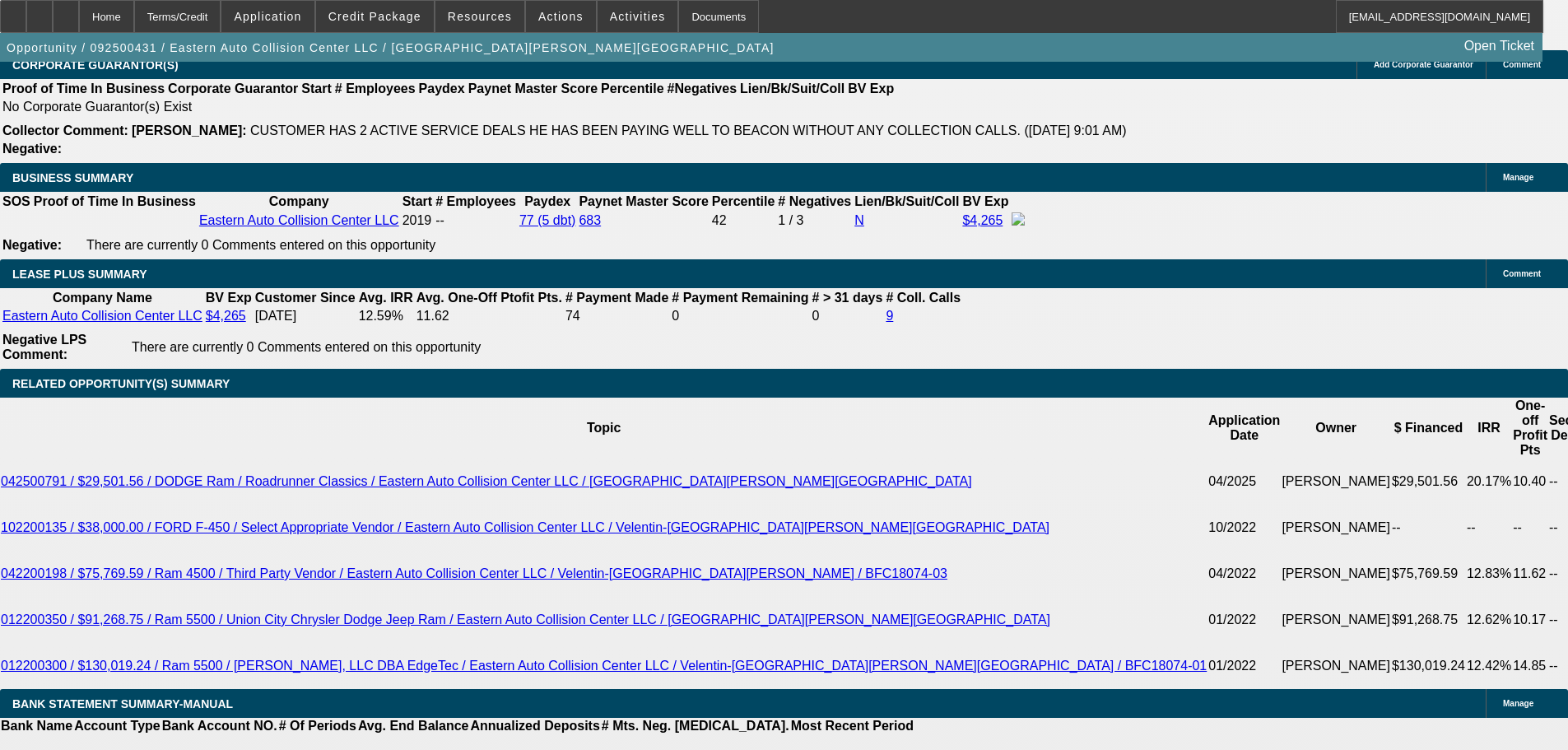
type input "13"
type input "$1,010.82"
type input "13"
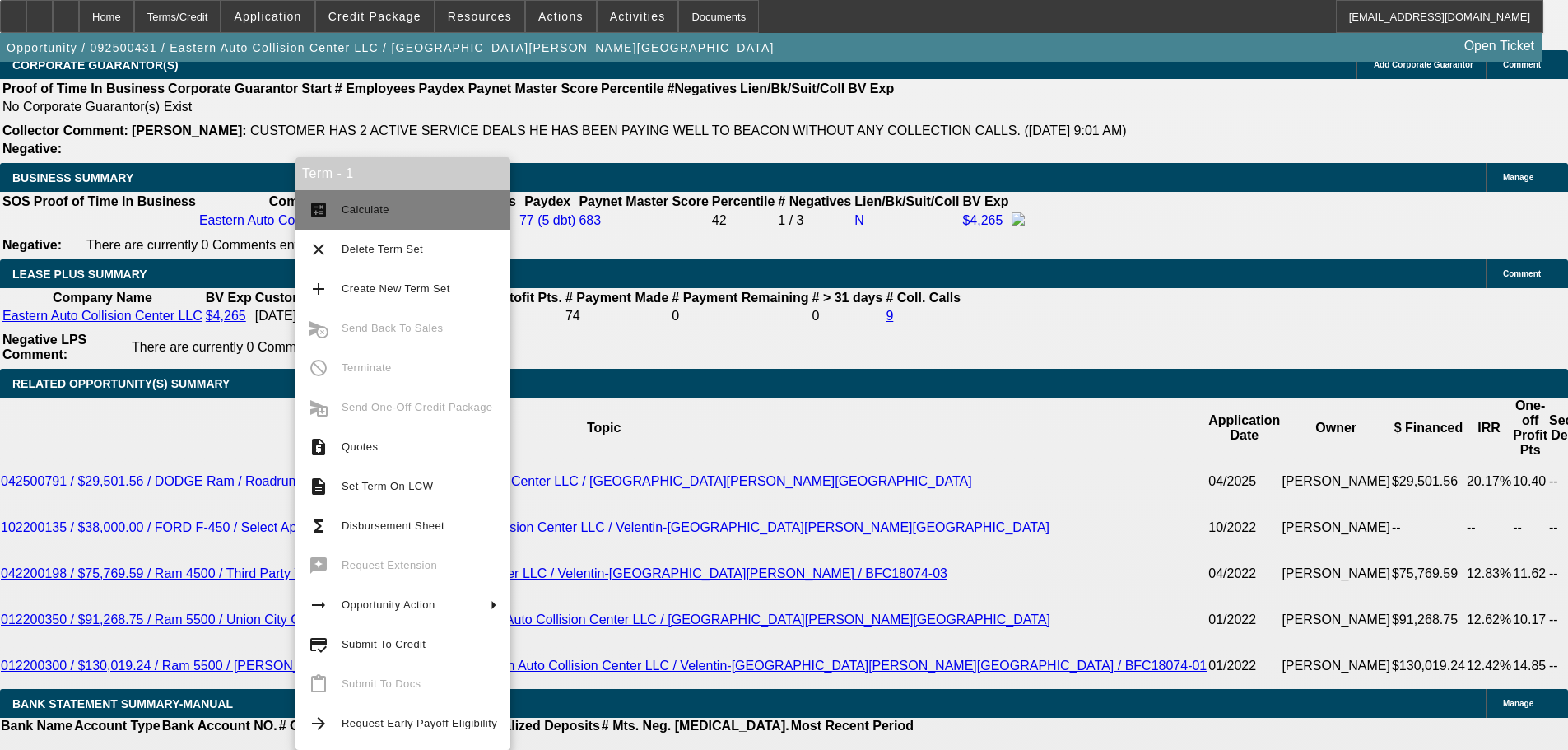
click at [391, 200] on span "Calculate" at bounding box center [419, 210] width 156 height 19
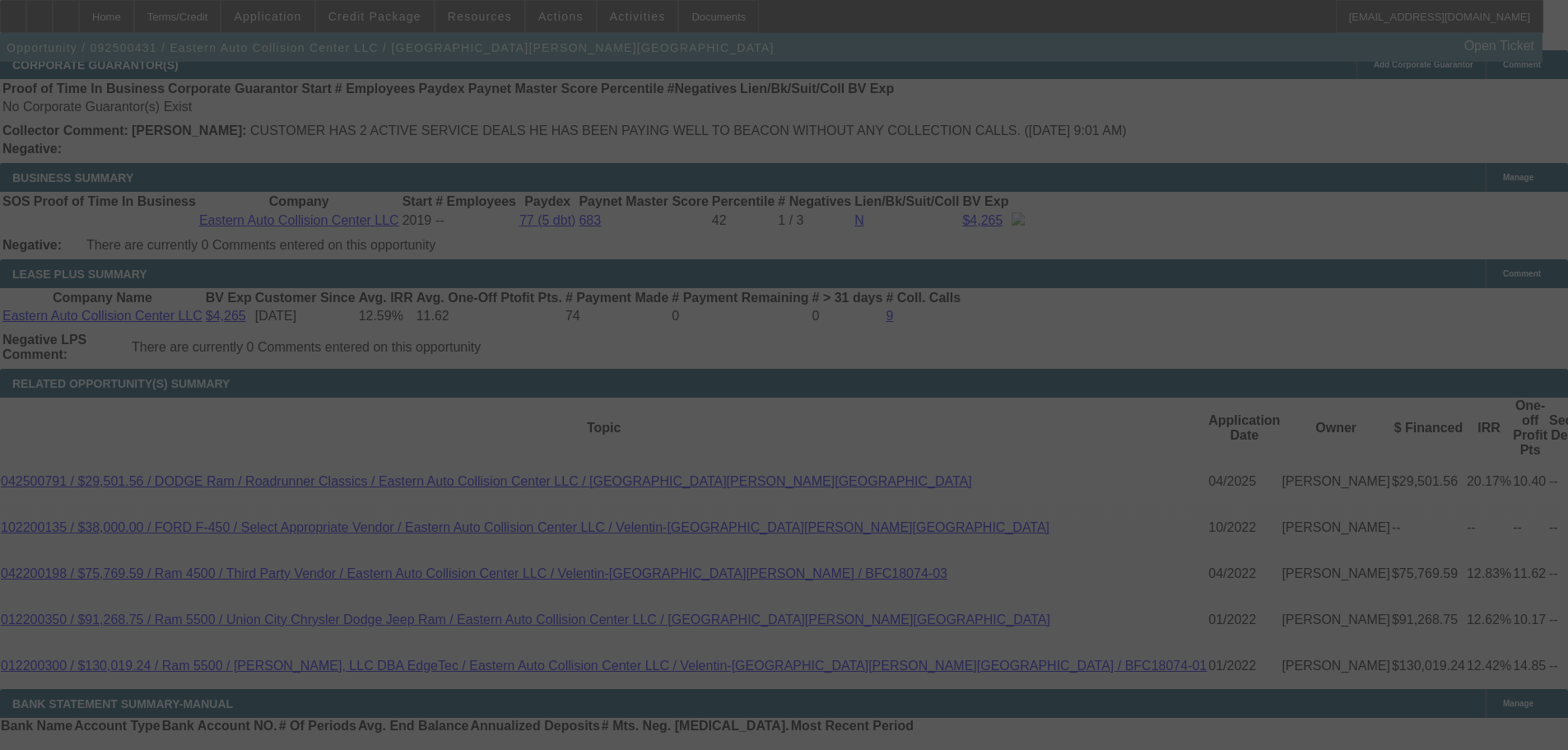
select select "0"
select select "6"
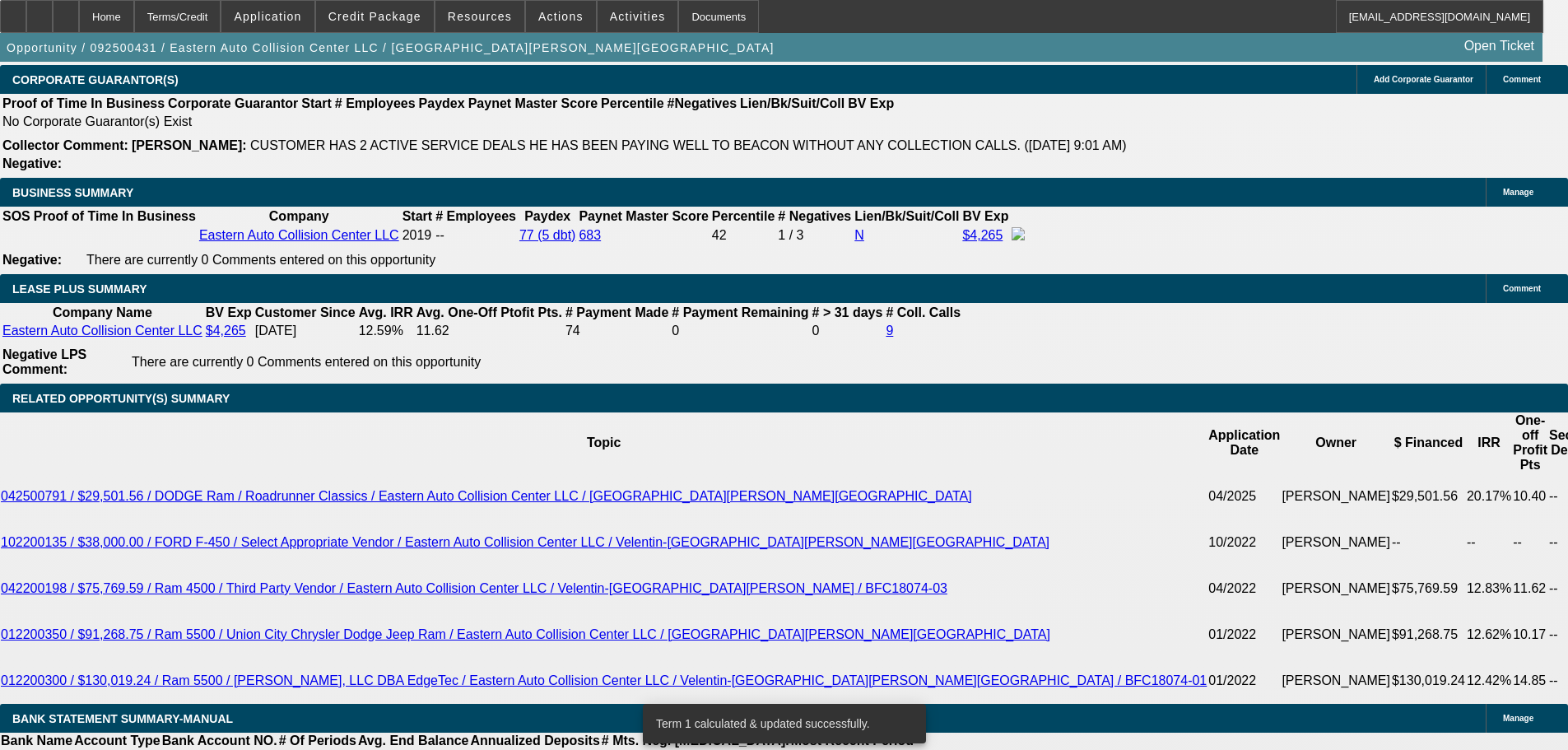
scroll to position [2533, 0]
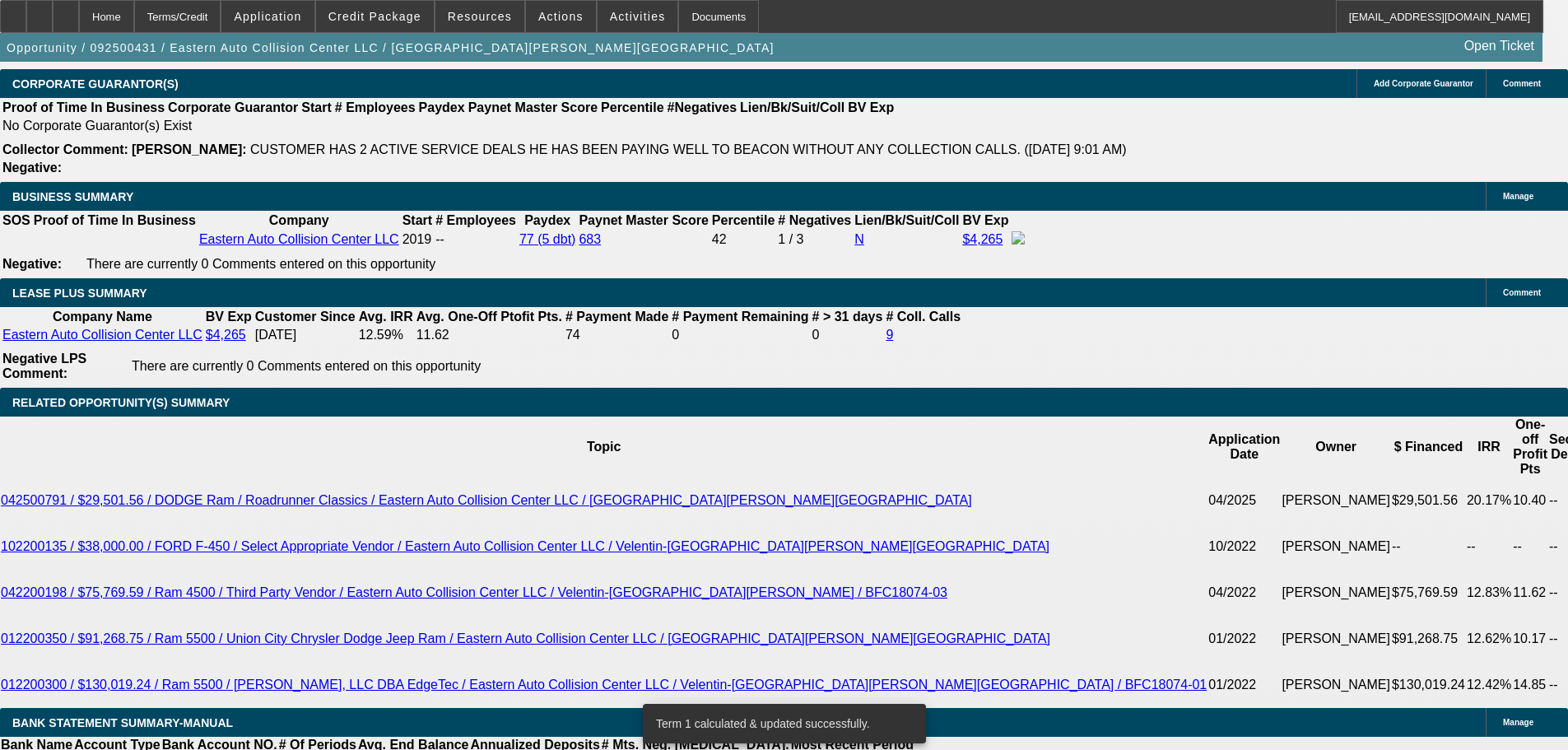
drag, startPoint x: 357, startPoint y: 441, endPoint x: 437, endPoint y: 437, distance: 80.1
drag, startPoint x: 232, startPoint y: 446, endPoint x: 375, endPoint y: 446, distance: 143.0
type input "1"
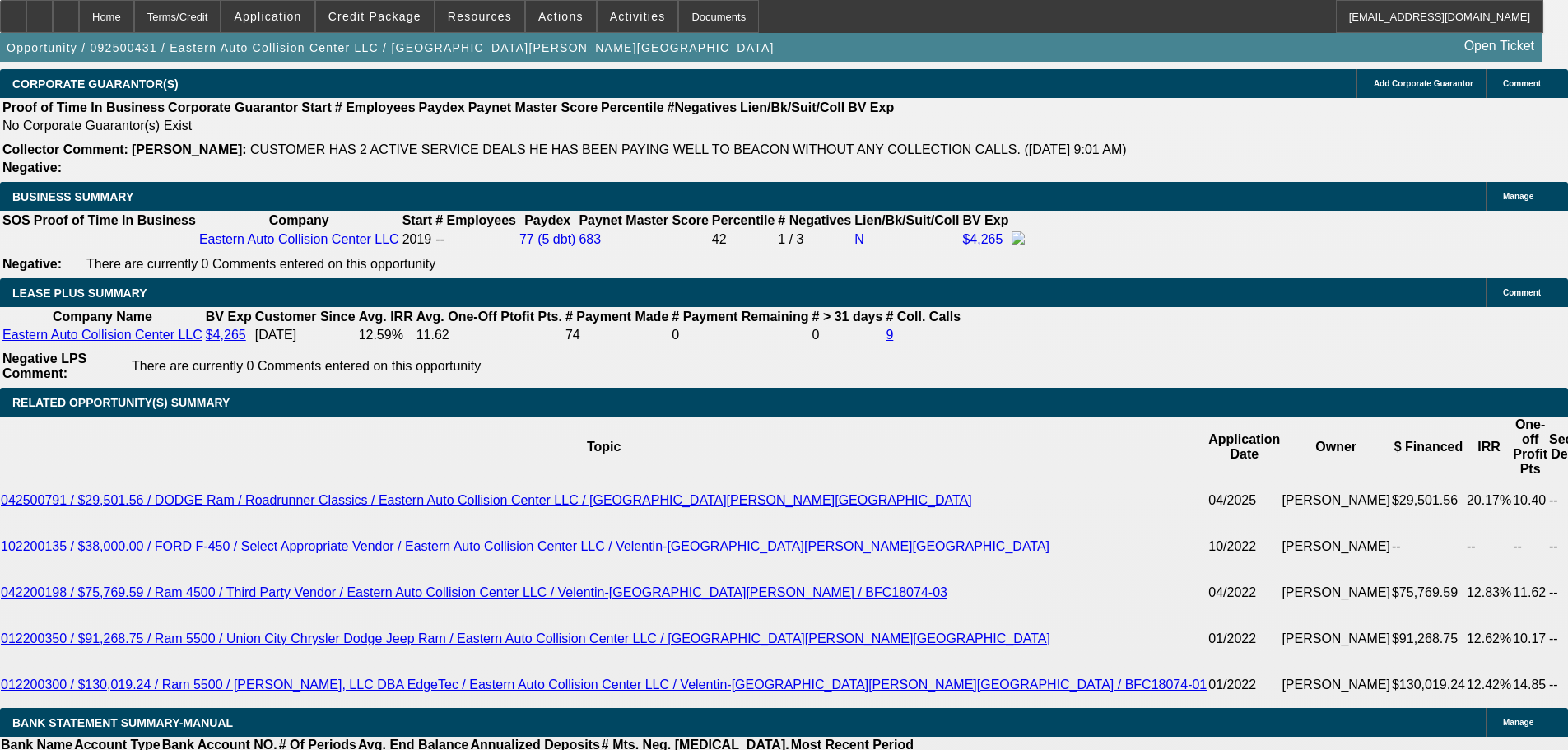
type input "UNKNOWN"
type input "1025"
type input "14"
type input "$1,025.00"
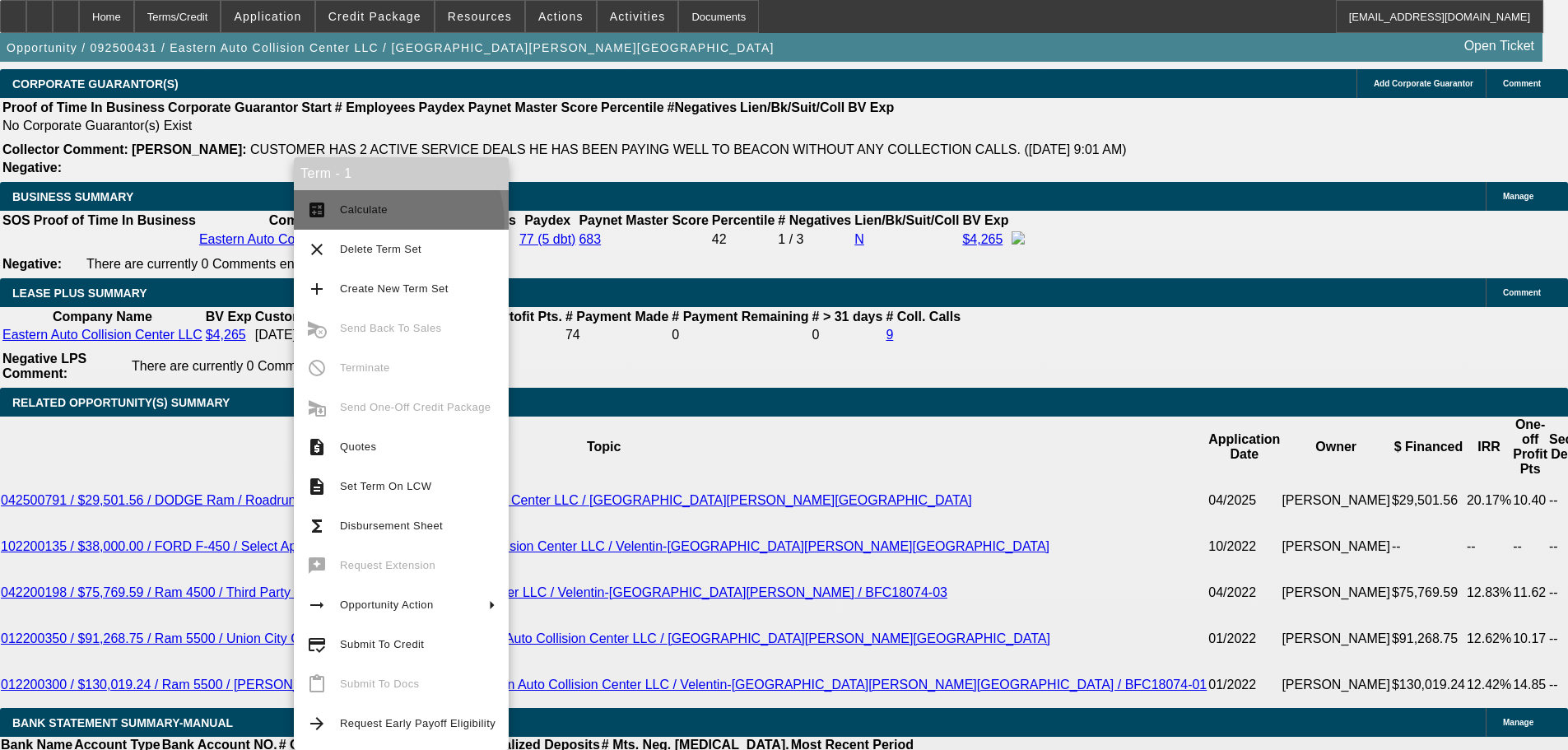
click at [397, 223] on button "calculate Calculate" at bounding box center [401, 210] width 215 height 40
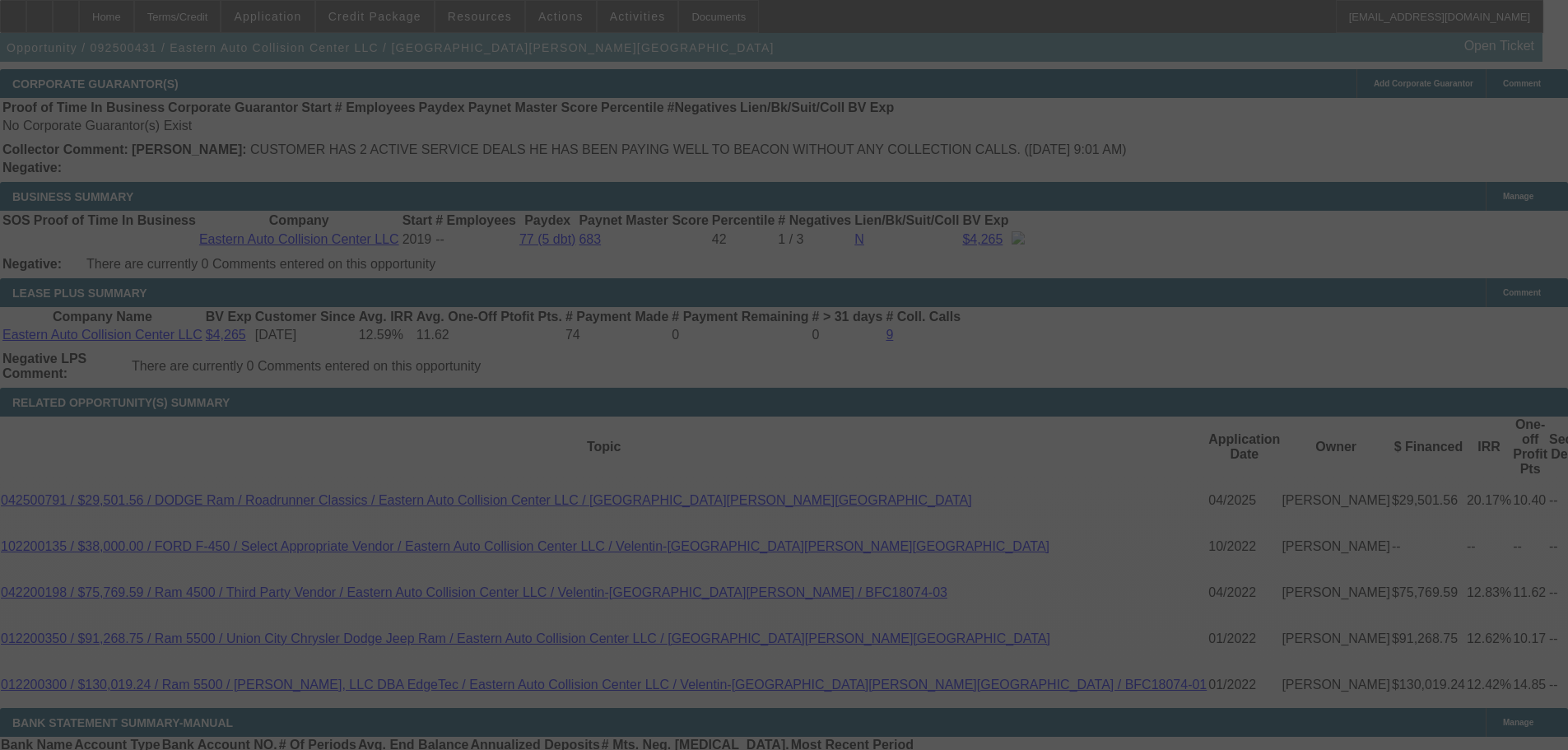
select select "0"
select select "6"
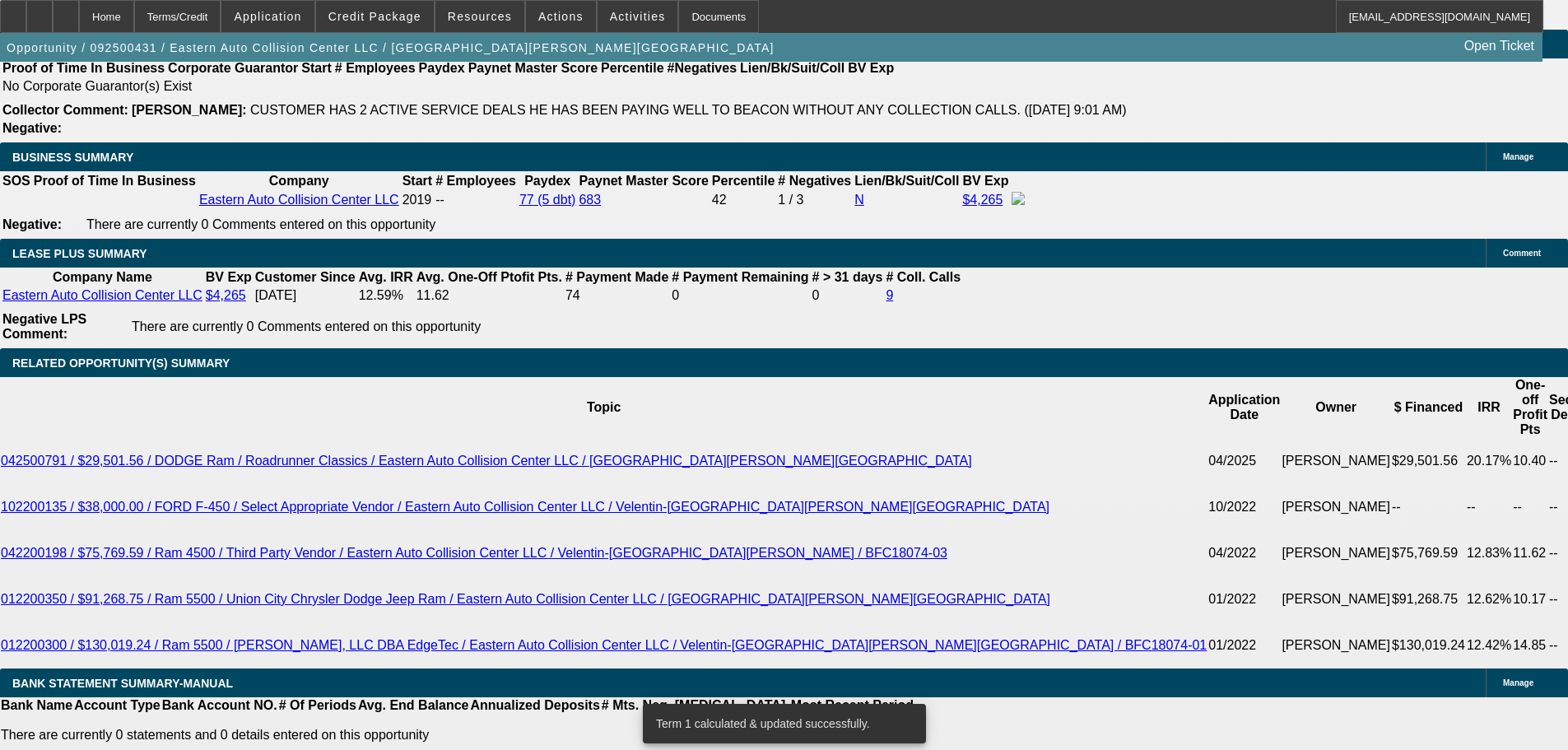
scroll to position [2432, 0]
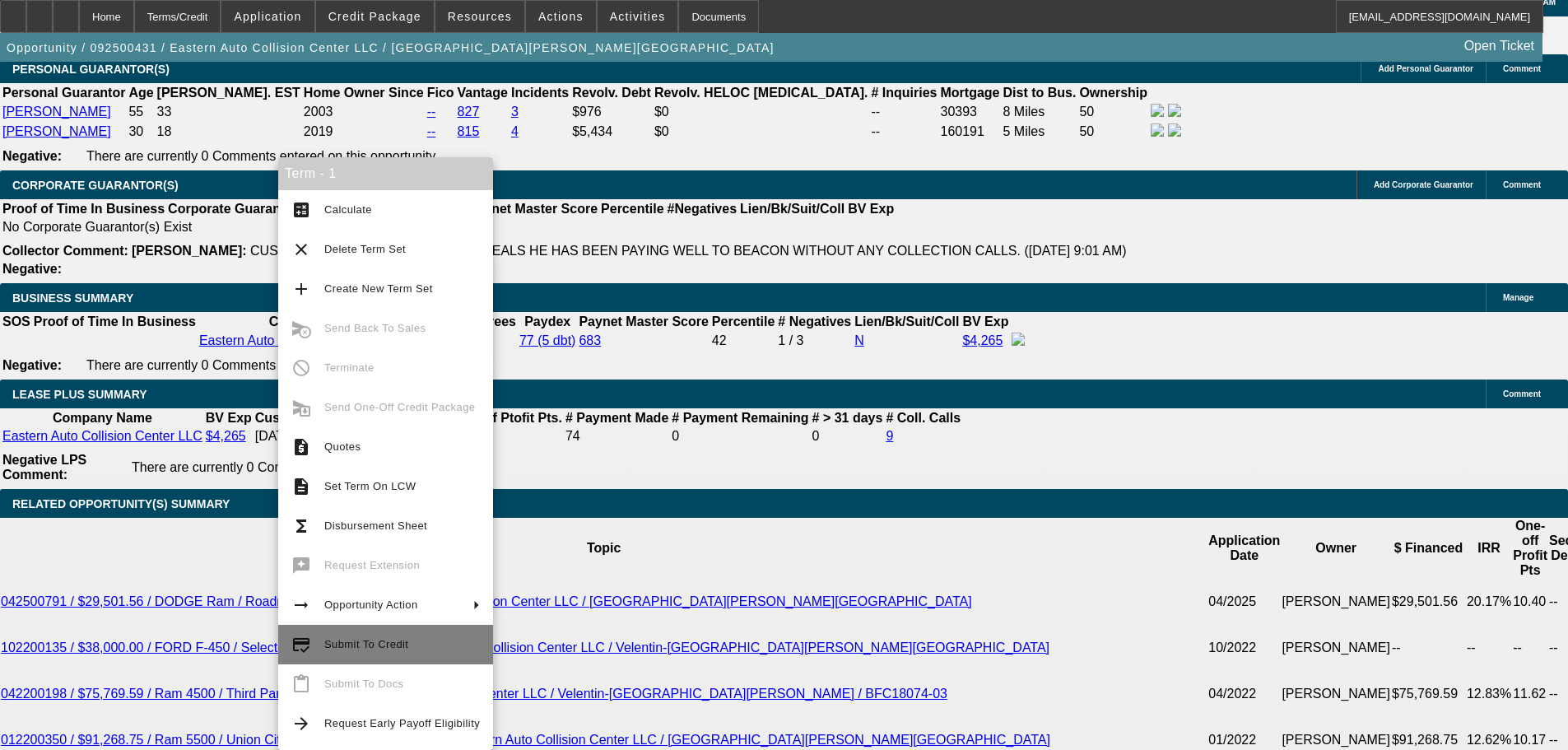
click at [404, 639] on span "Submit To Credit" at bounding box center [402, 645] width 156 height 19
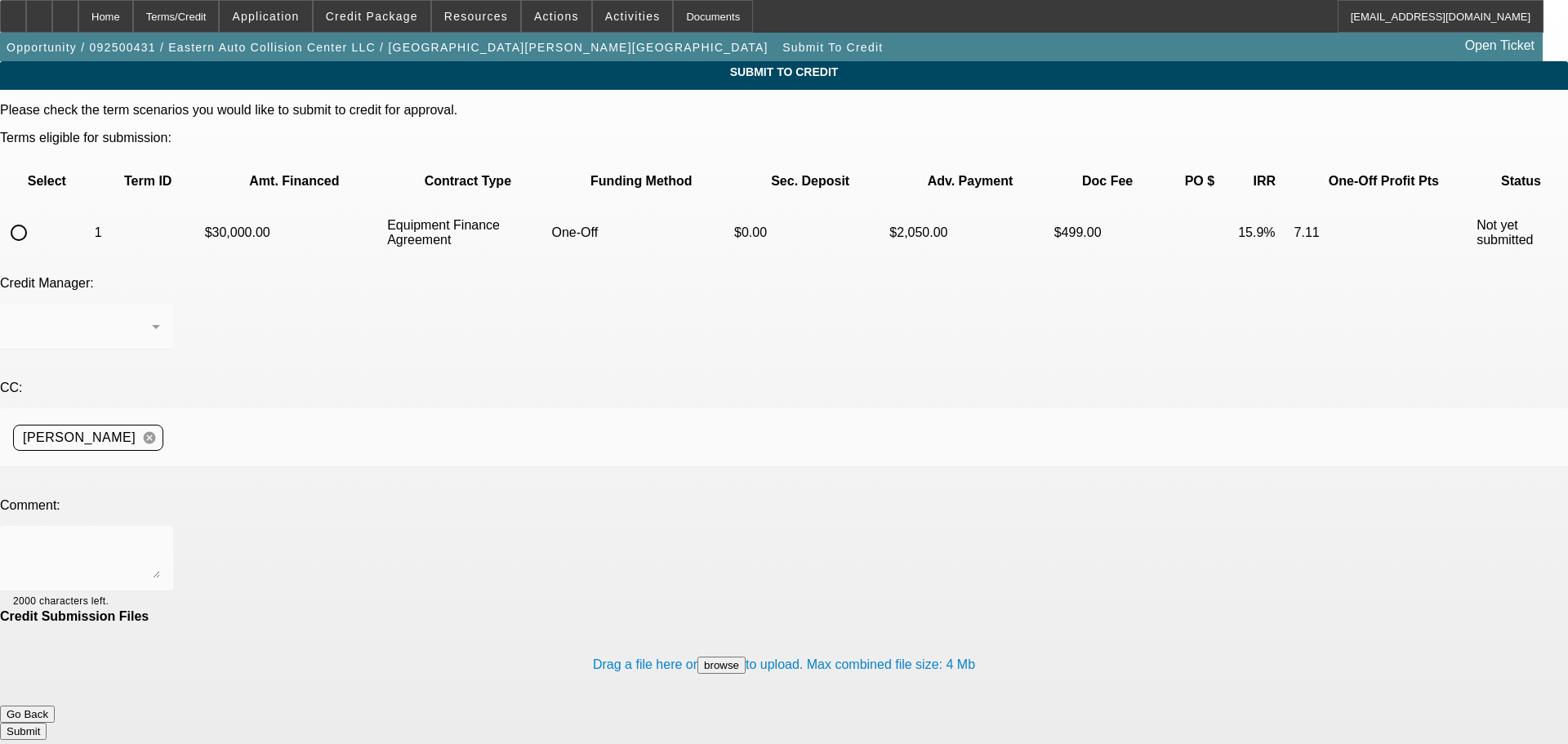
click at [35, 216] on input "radio" at bounding box center [19, 233] width 33 height 33
radio input "true"
click at [160, 539] on textarea at bounding box center [87, 559] width 147 height 40
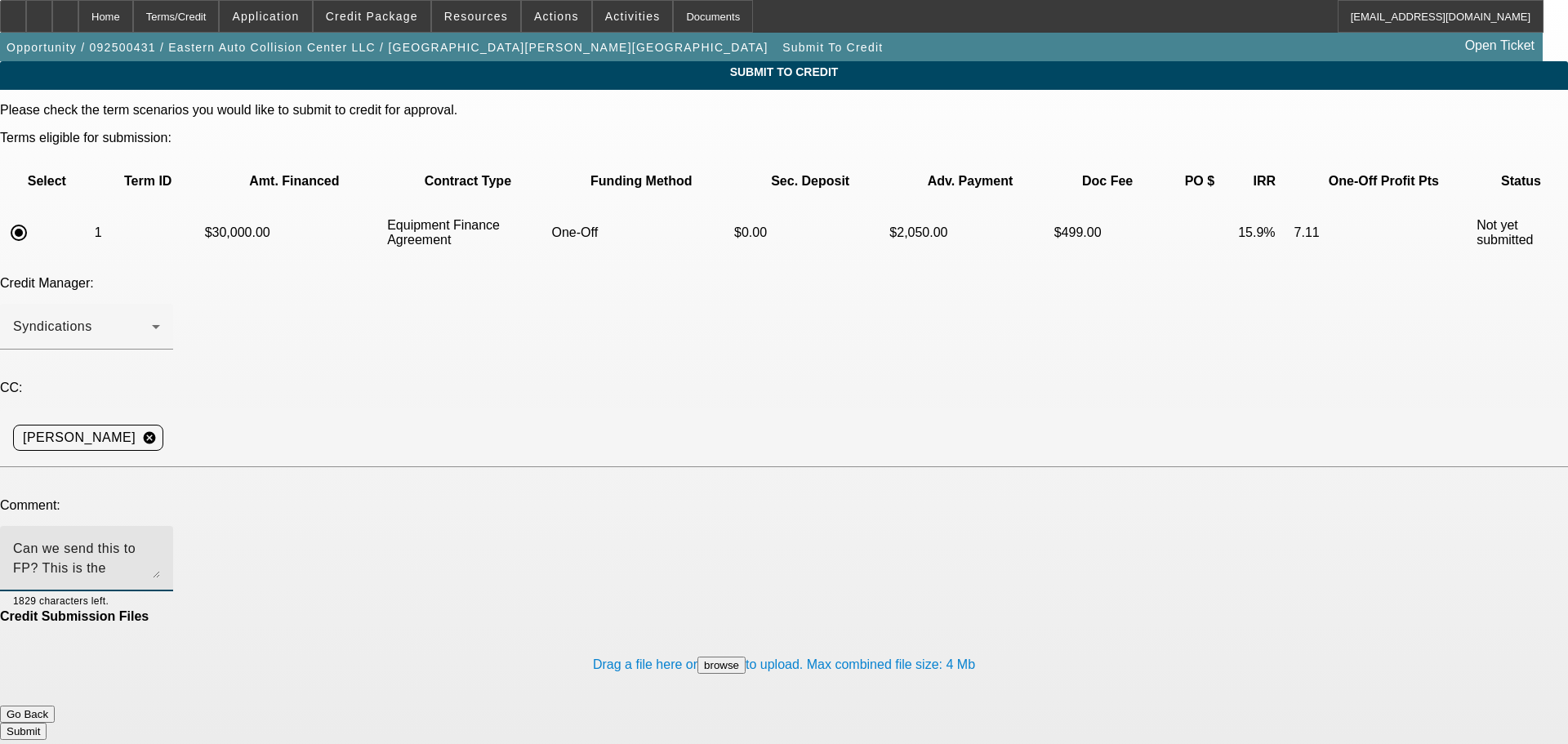
type textarea "Can we send this to FP? This is the replacement for the $29,500 approval we had…"
click at [46, 723] on button "Submit" at bounding box center [23, 731] width 46 height 17
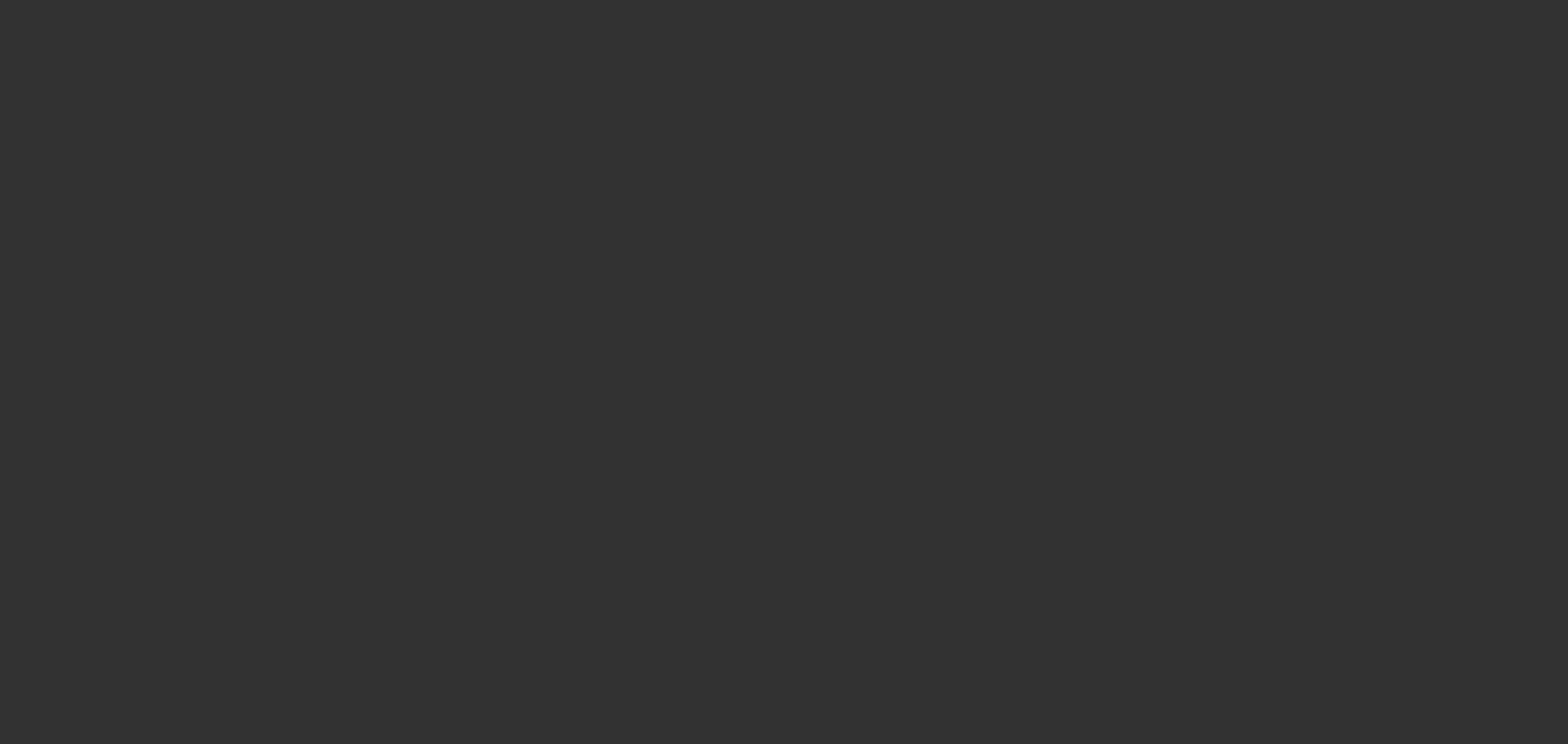
click at [394, 10] on div at bounding box center [784, 372] width 1568 height 744
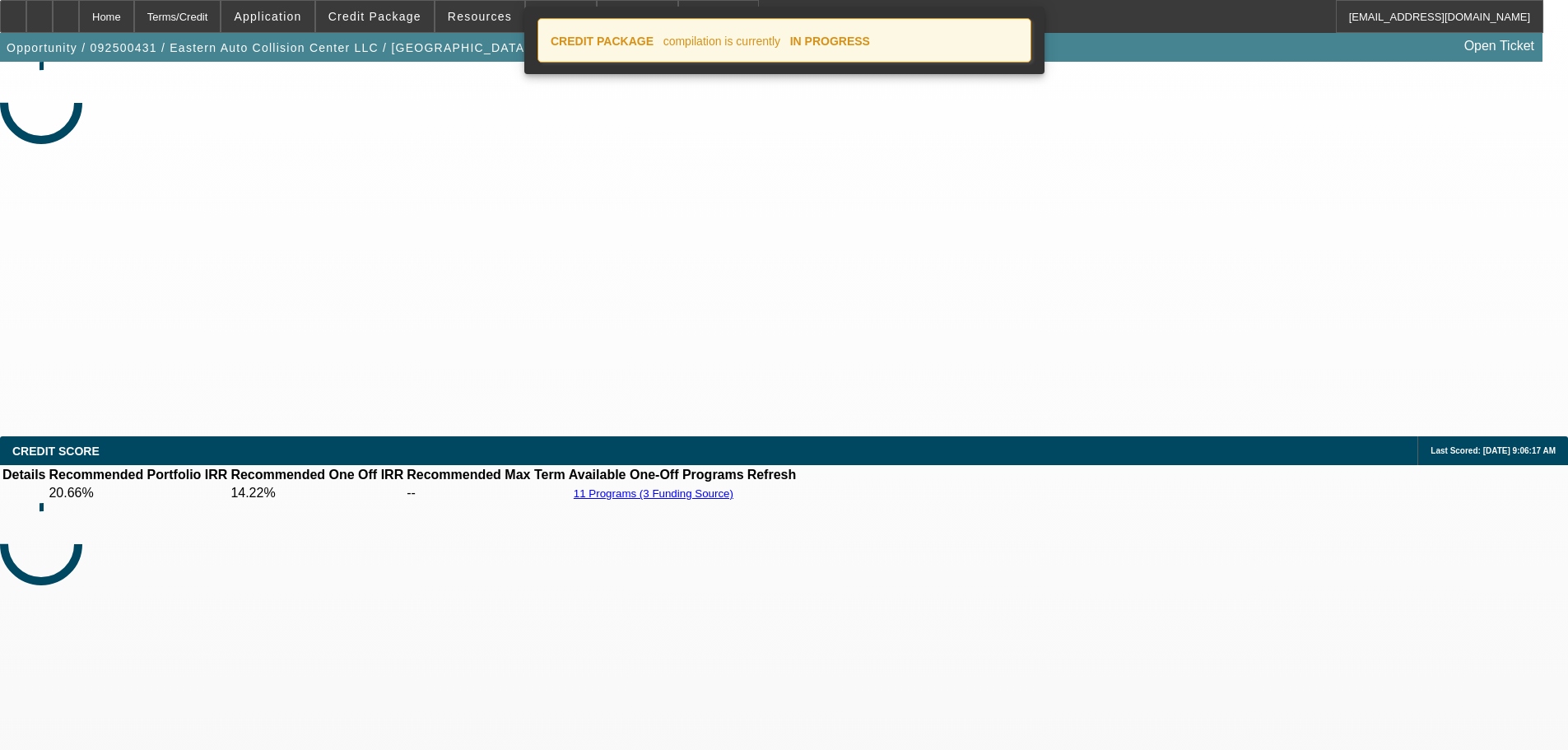
select select "0"
select select "6"
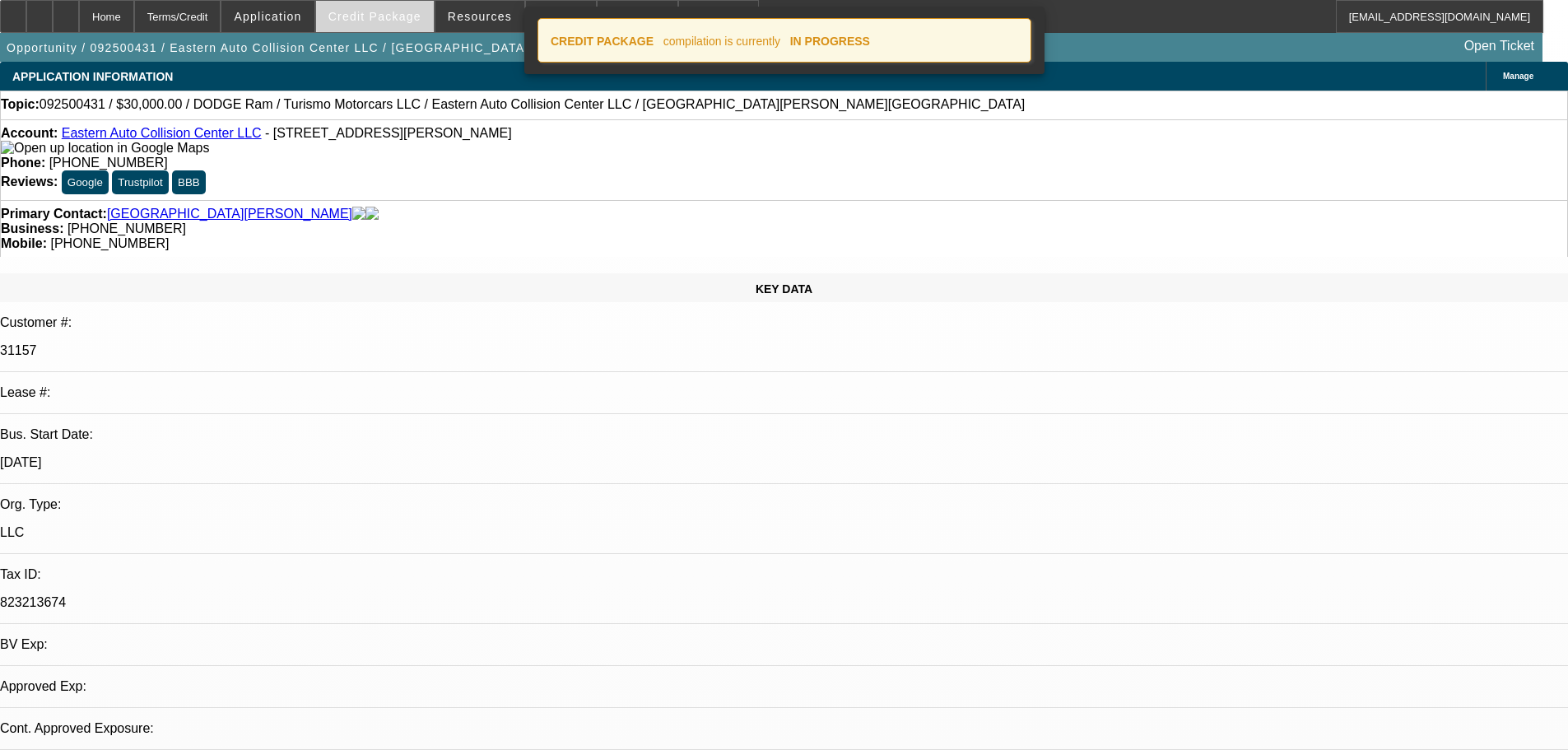
click at [406, 18] on span "Credit Package" at bounding box center [375, 17] width 93 height 14
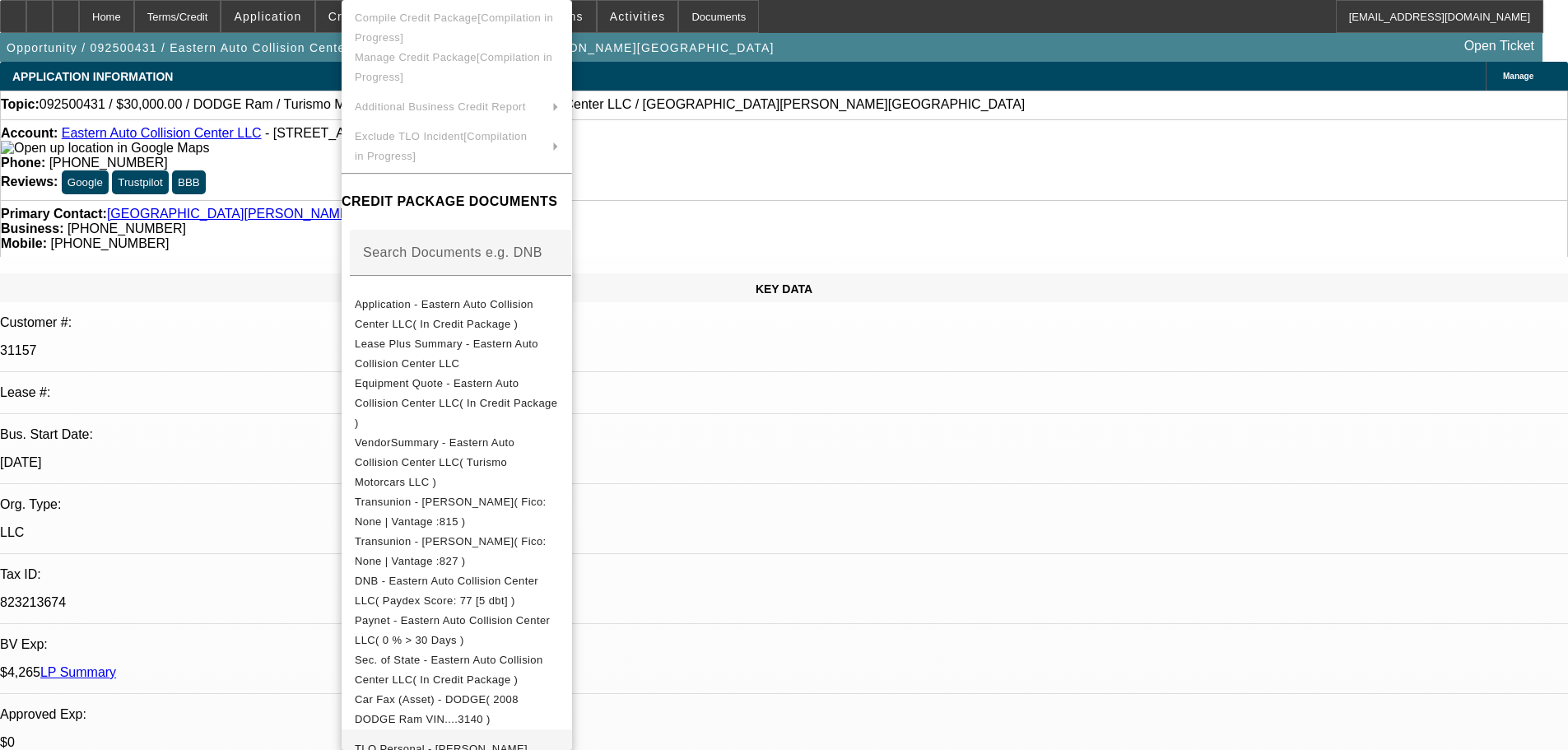
scroll to position [164, 0]
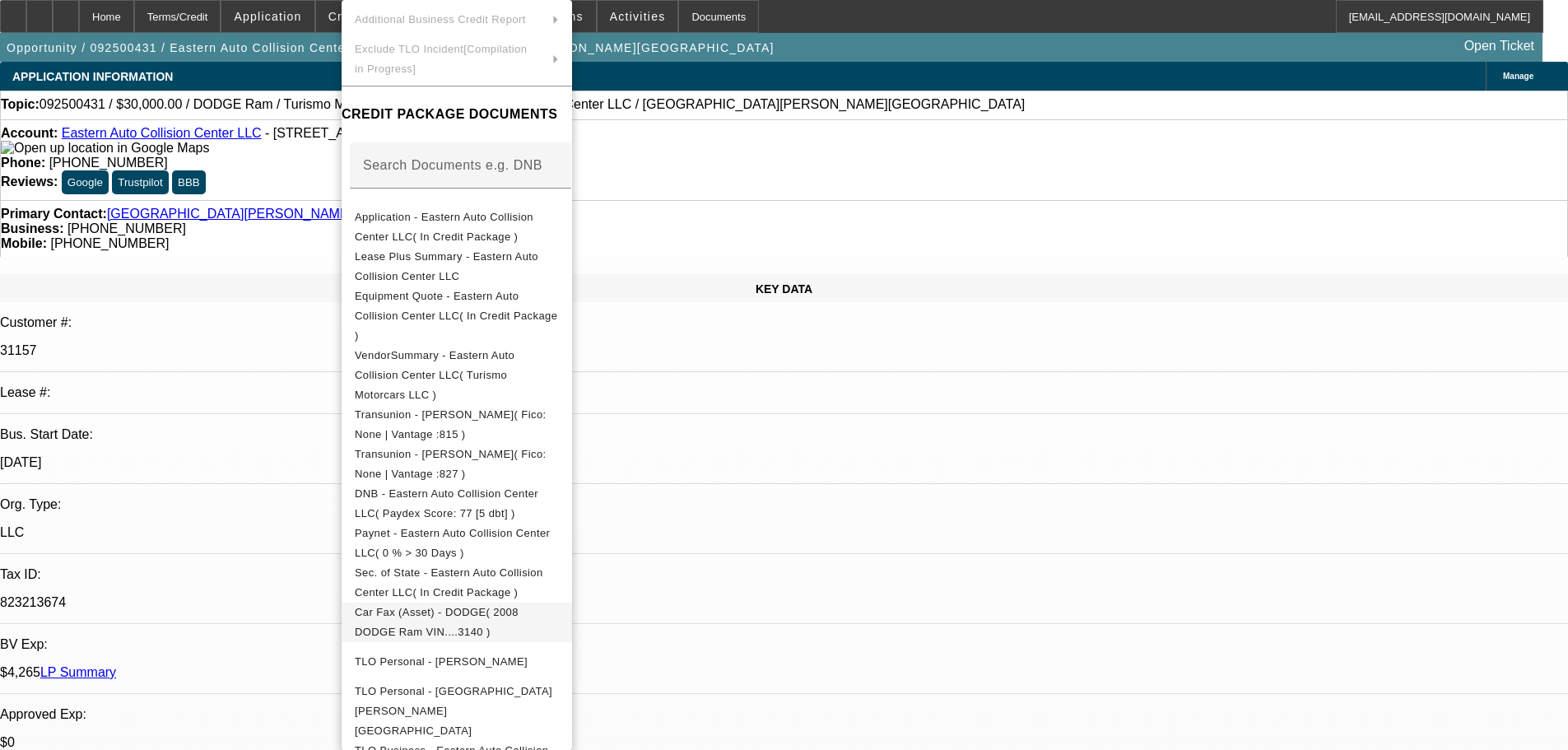
click at [538, 603] on span "Car Fax (Asset) - DODGE( 2008 DODGE Ram VIN....3140 )" at bounding box center [457, 623] width 204 height 40
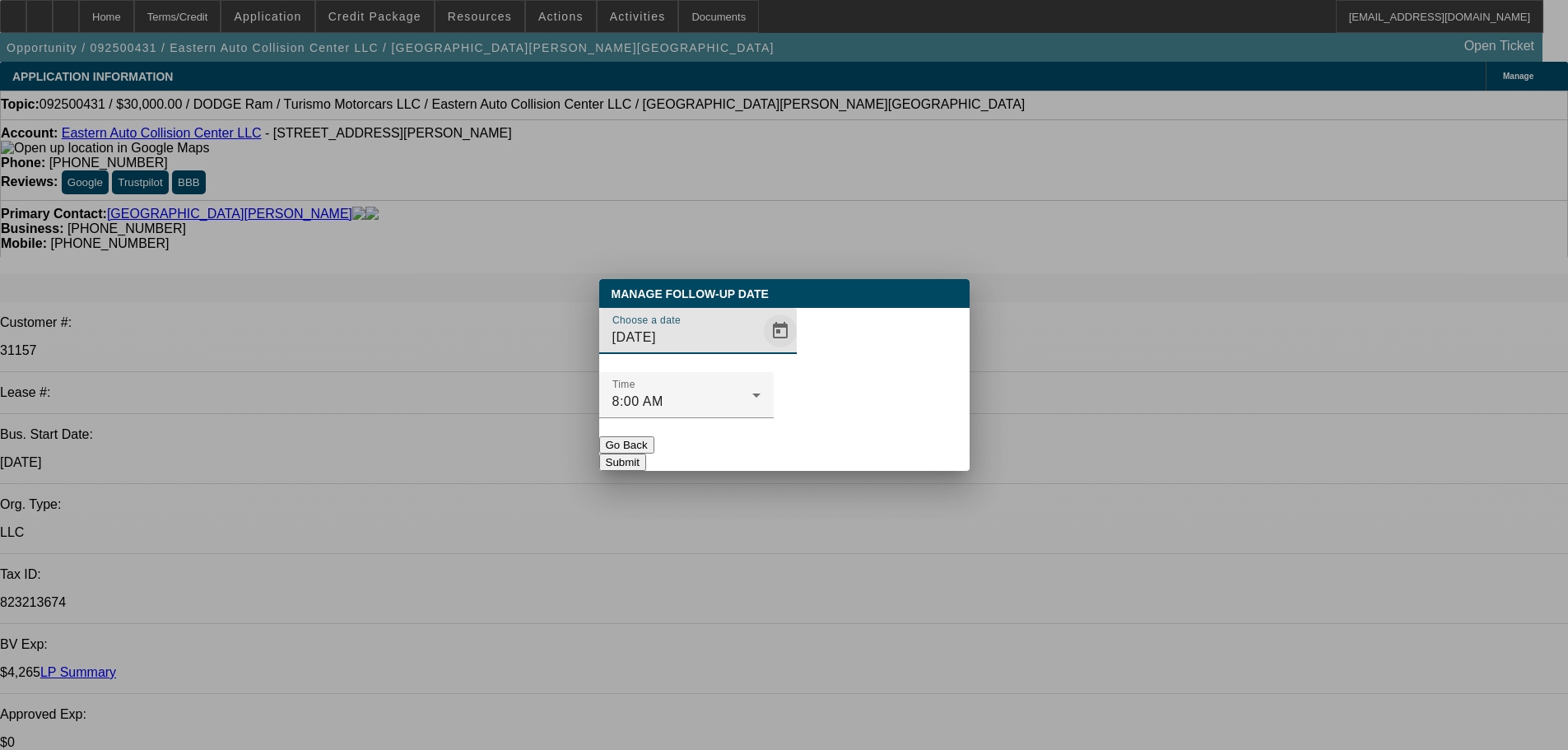
click at [761, 351] on span "Open calendar" at bounding box center [780, 331] width 40 height 40
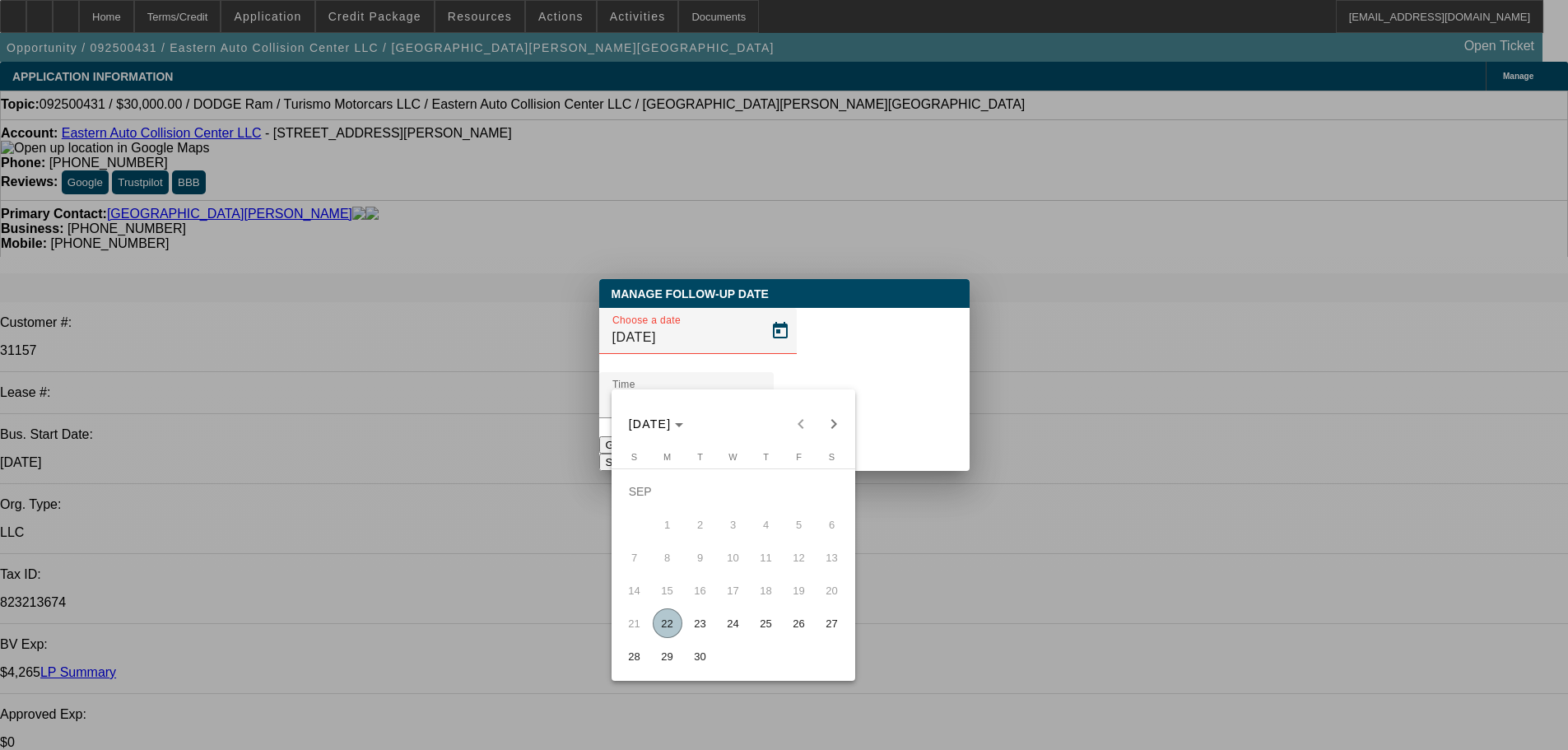
click at [699, 633] on span "23" at bounding box center [700, 623] width 29 height 29
type input "9/23/2025"
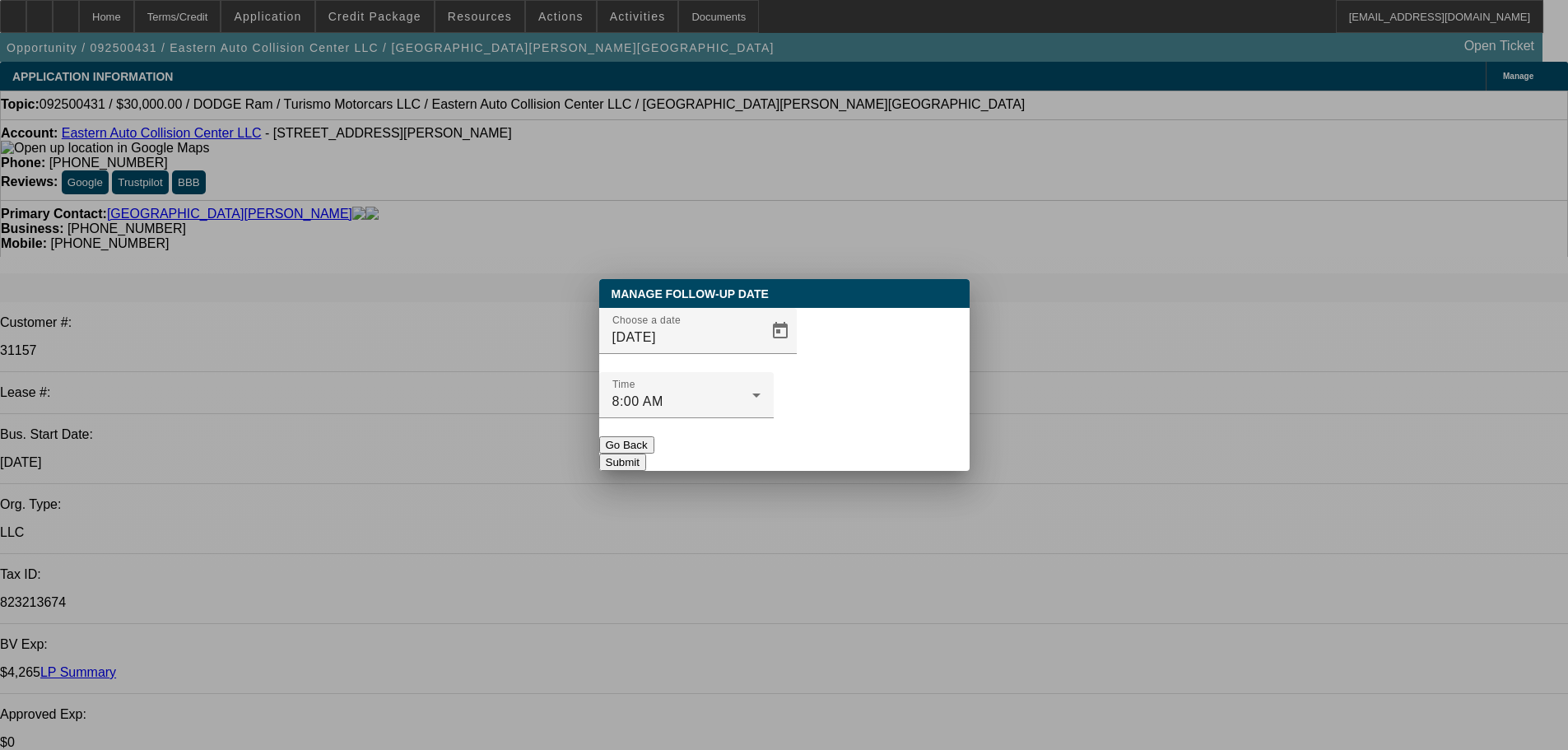
click at [646, 453] on button "Submit" at bounding box center [623, 462] width 47 height 18
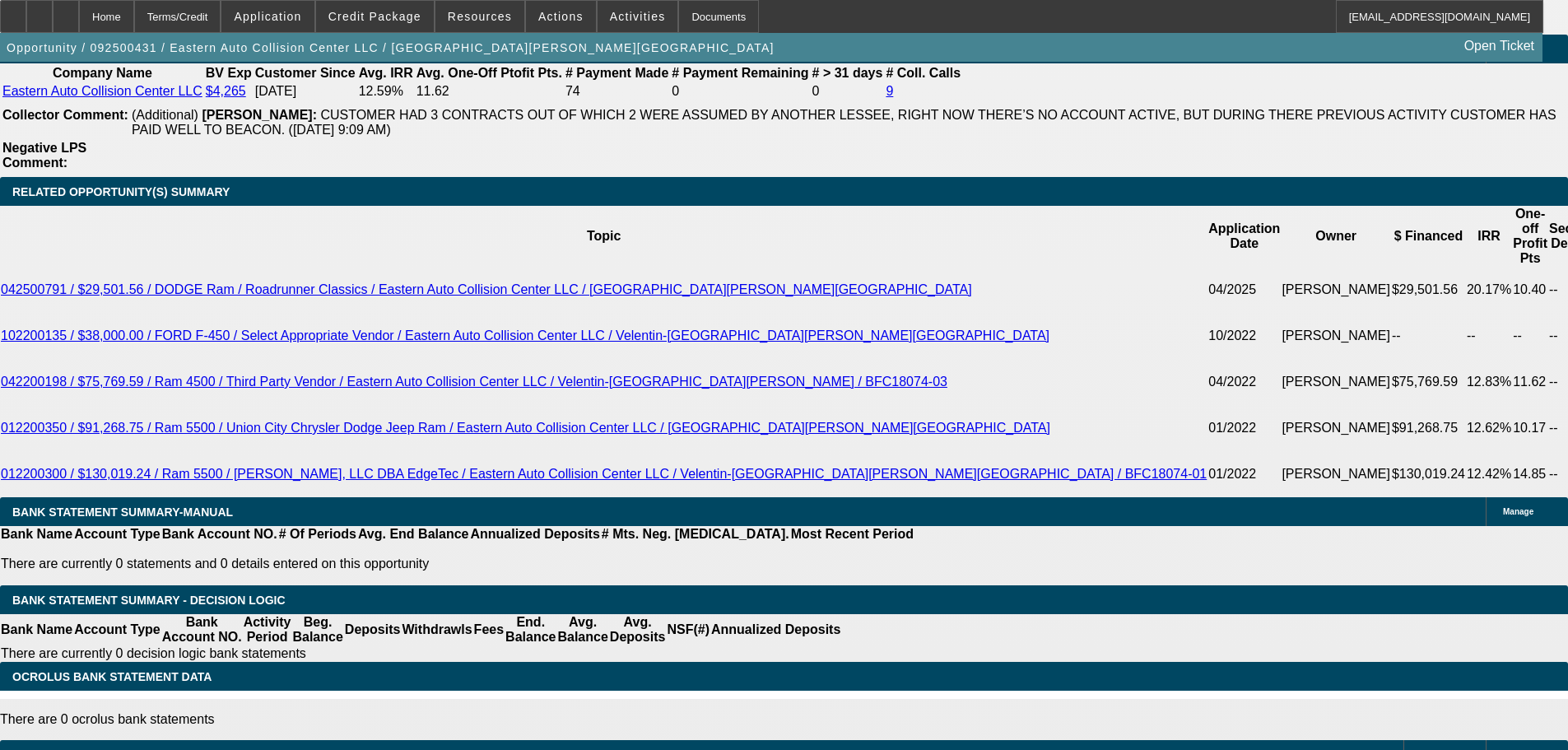
scroll to position [3046, 0]
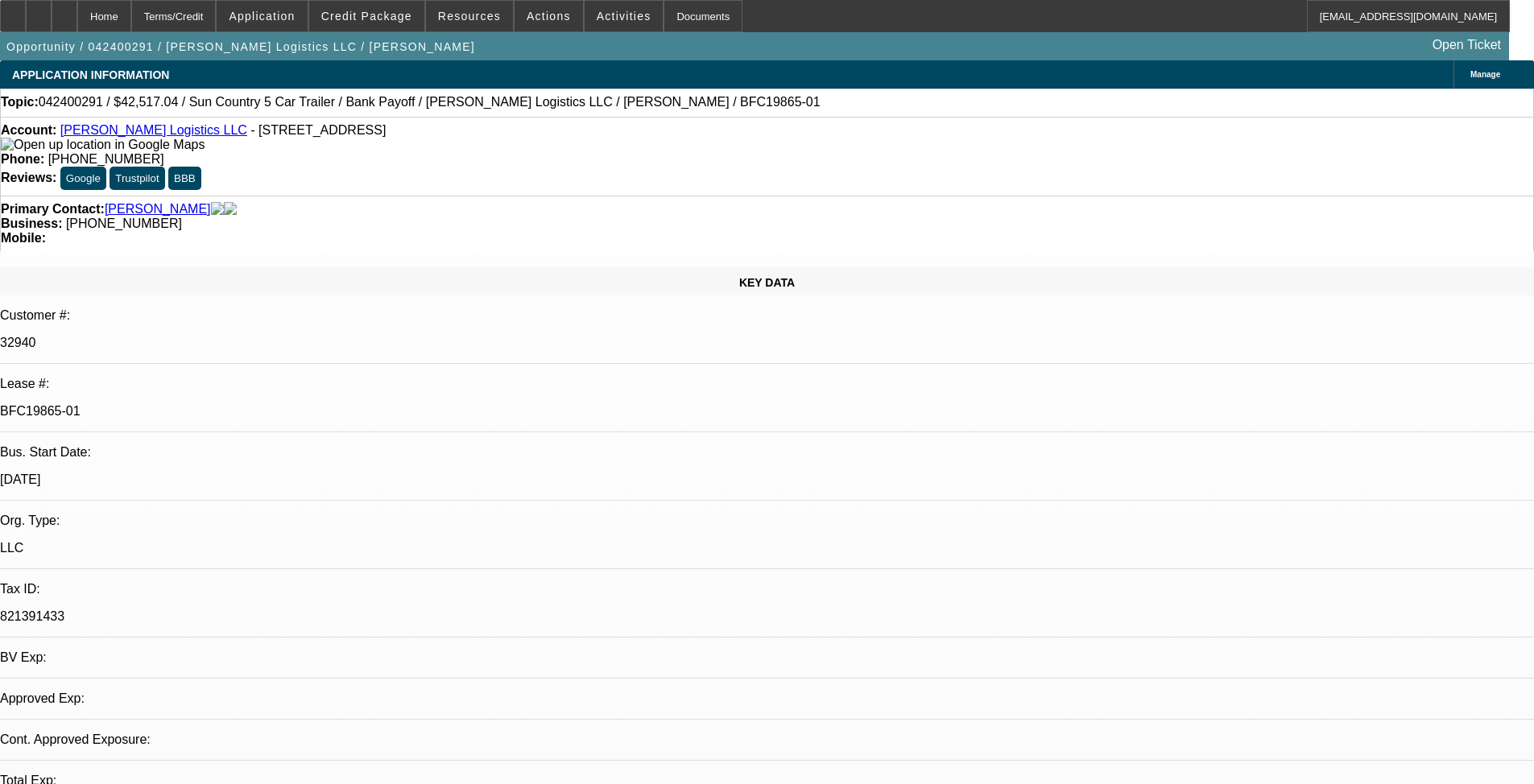
select select "0"
select select "0.1"
select select "4"
select select "0"
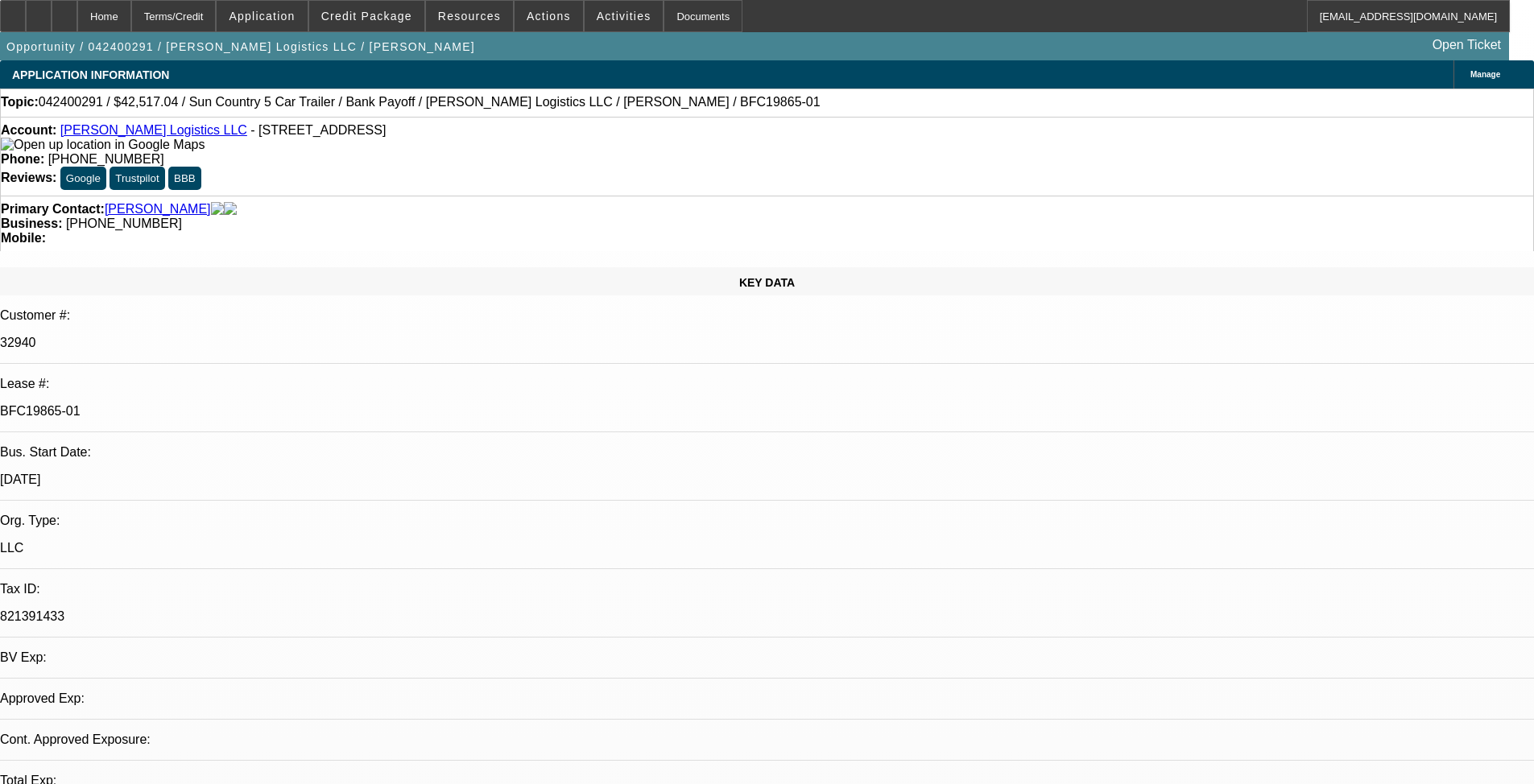
select select "0"
select select "0.1"
select select "4"
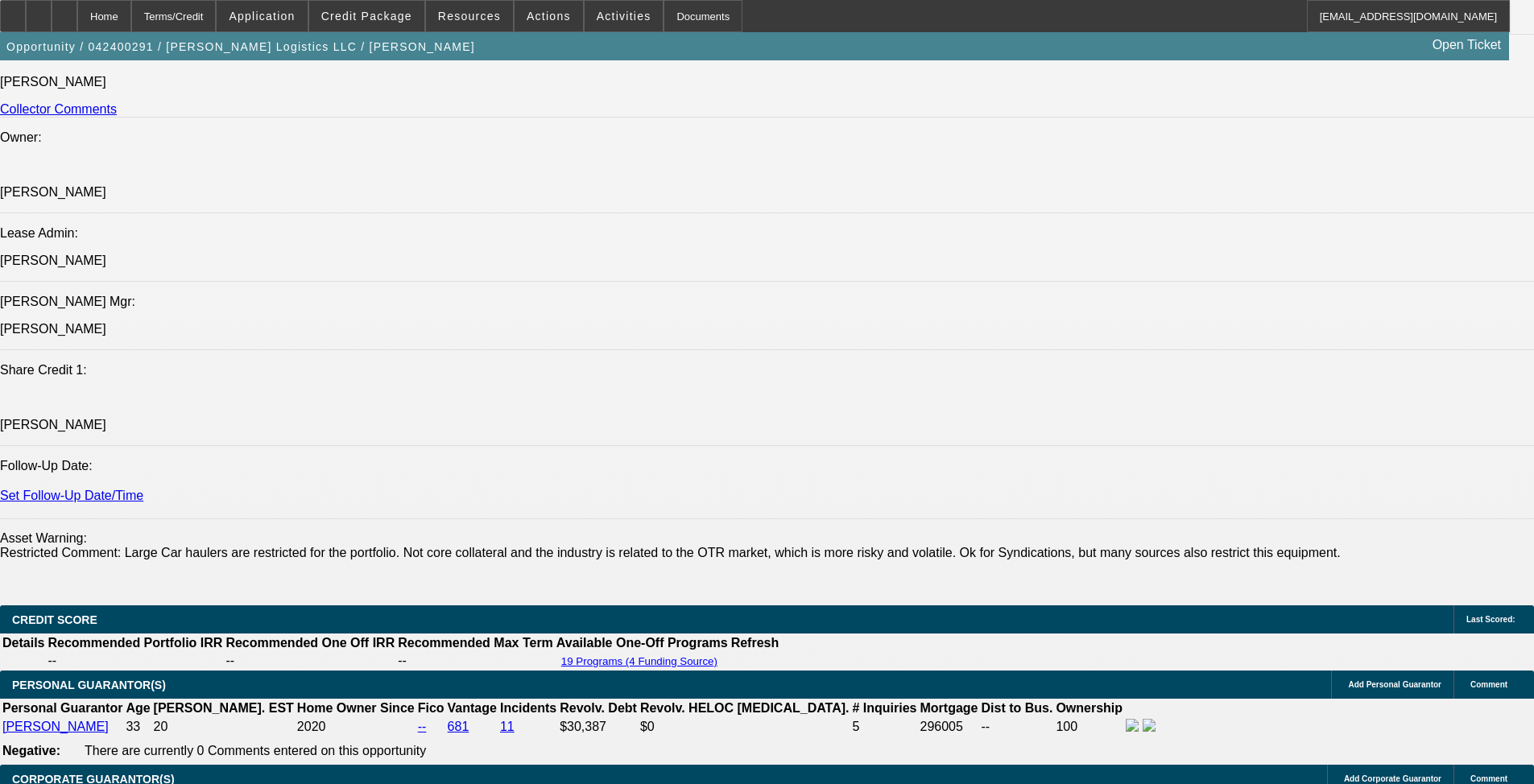
scroll to position [2174, 0]
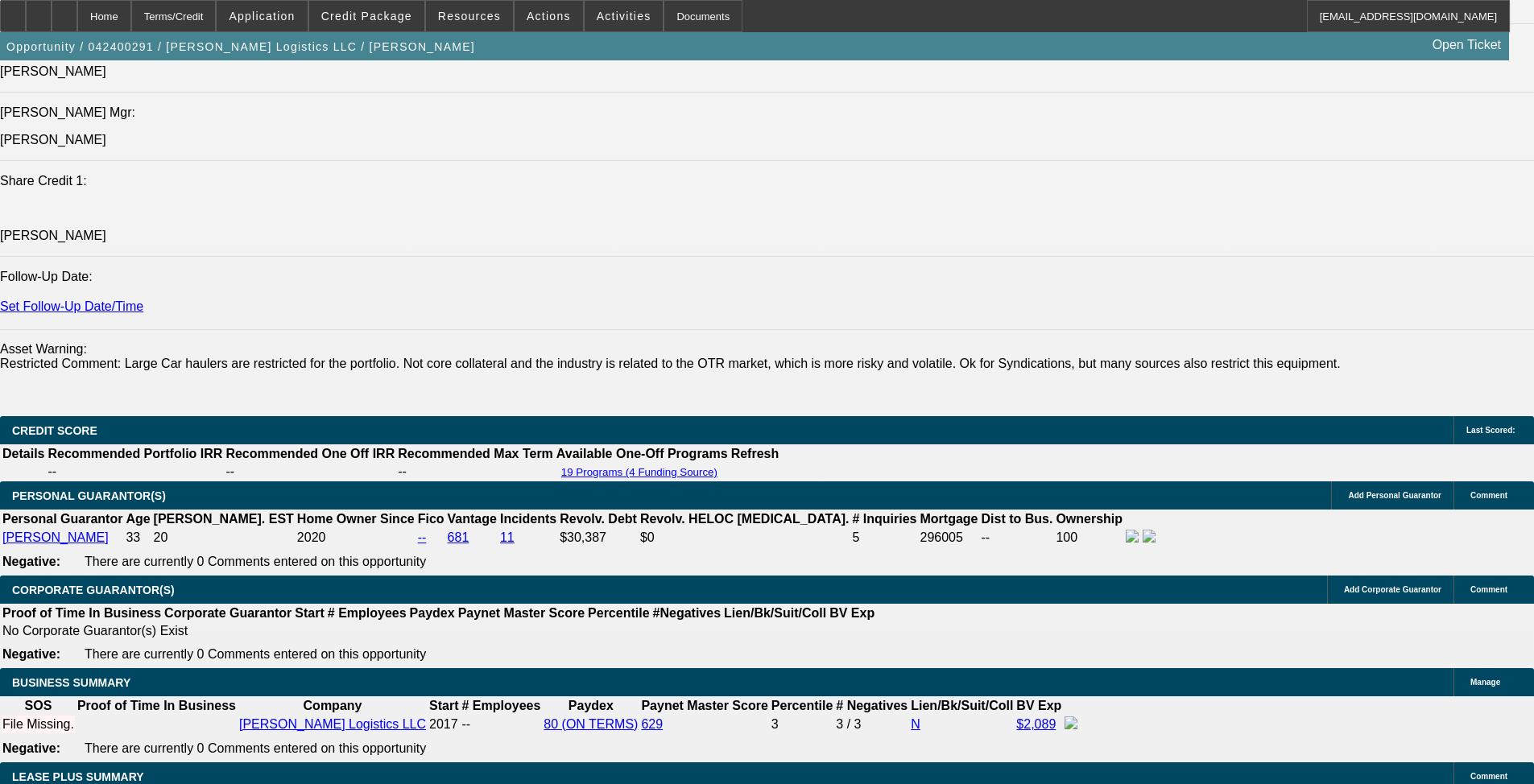
drag, startPoint x: 97, startPoint y: 555, endPoint x: 138, endPoint y: 587, distance: 52.0
copy div "[PERSON_NAME] has owned & operated, [PERSON_NAME] Logistics LLC, since [DATE]. …"
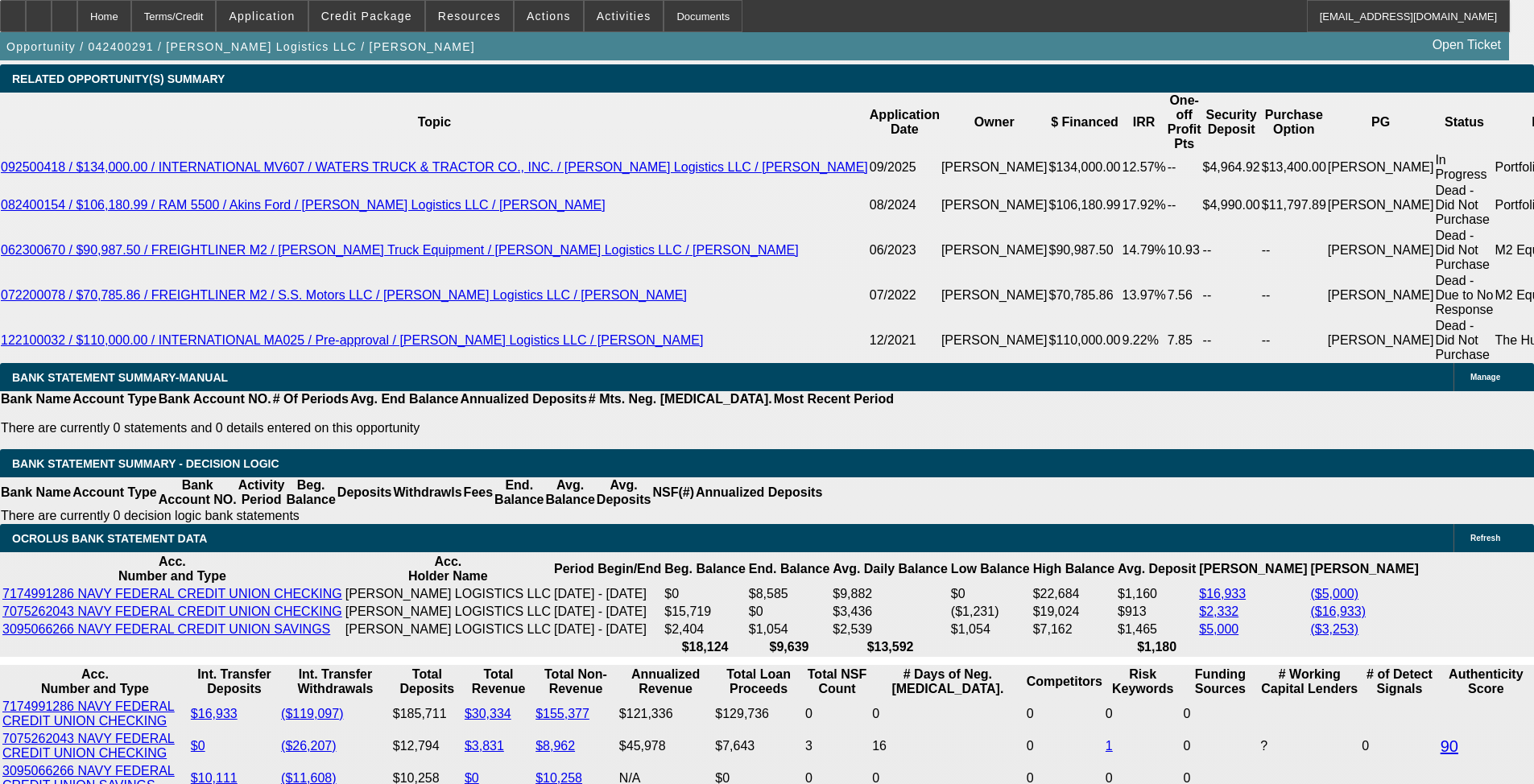
scroll to position [2365, 0]
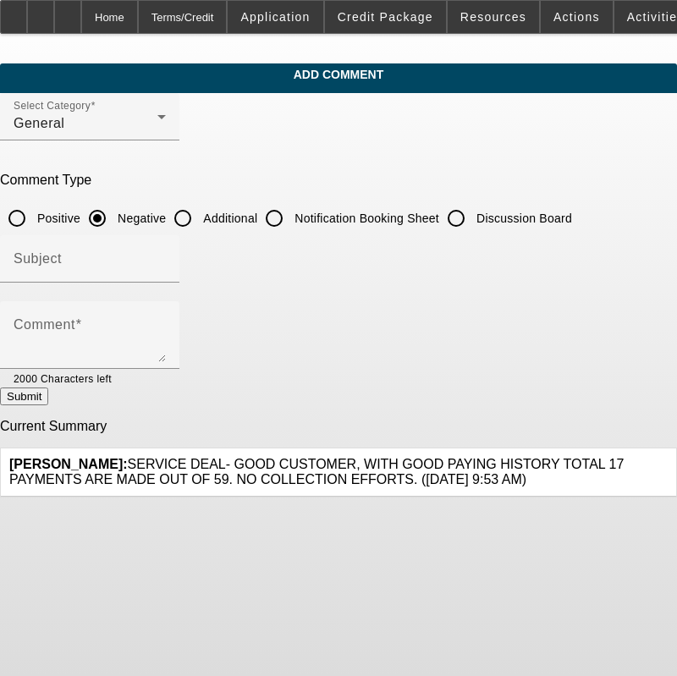
click at [200, 215] on input "Additional" at bounding box center [183, 218] width 34 height 34
radio input "true"
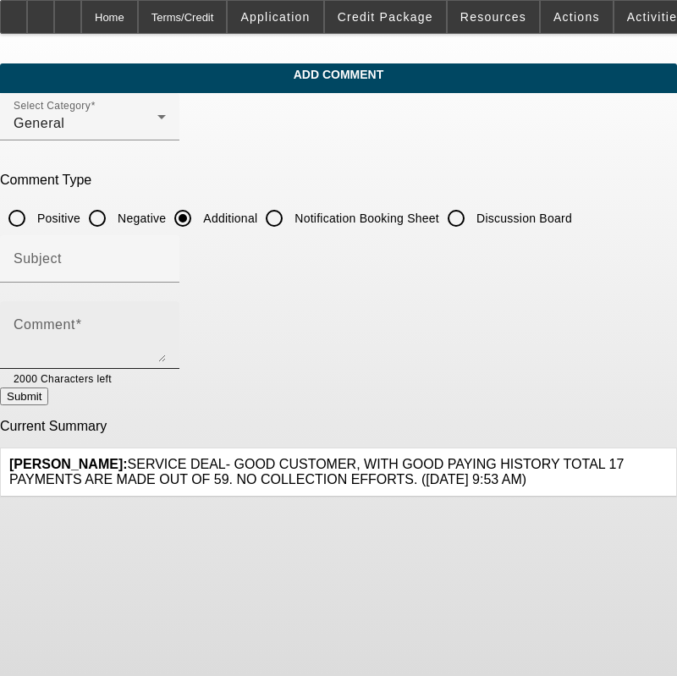
click at [86, 342] on textarea "Comment" at bounding box center [90, 342] width 152 height 41
paste textarea "[PERSON_NAME] has owned & operated, [PERSON_NAME] Logistics LLC, since [DATE]. …"
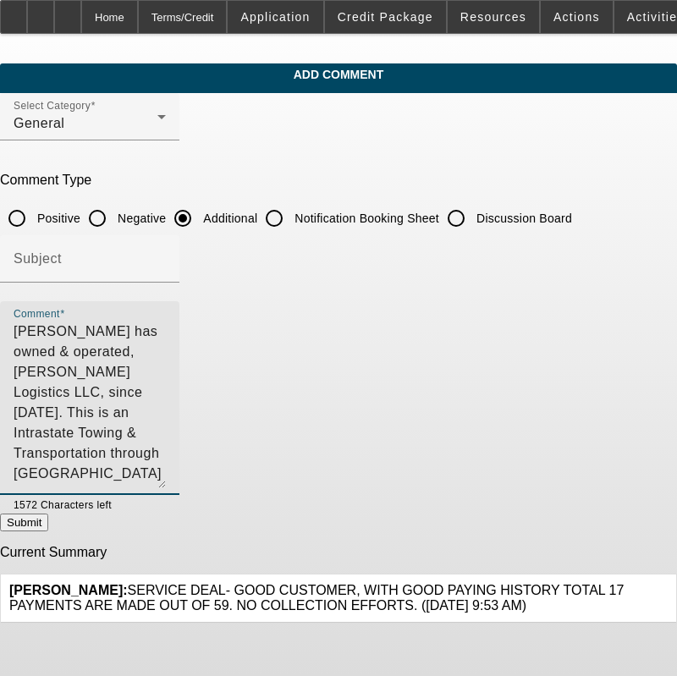
drag, startPoint x: 627, startPoint y: 355, endPoint x: 260, endPoint y: 289, distance: 373.2
click at [166, 477] on textarea "[PERSON_NAME] has owned & operated, [PERSON_NAME] Logistics LLC, since [DATE]. …" at bounding box center [90, 405] width 152 height 167
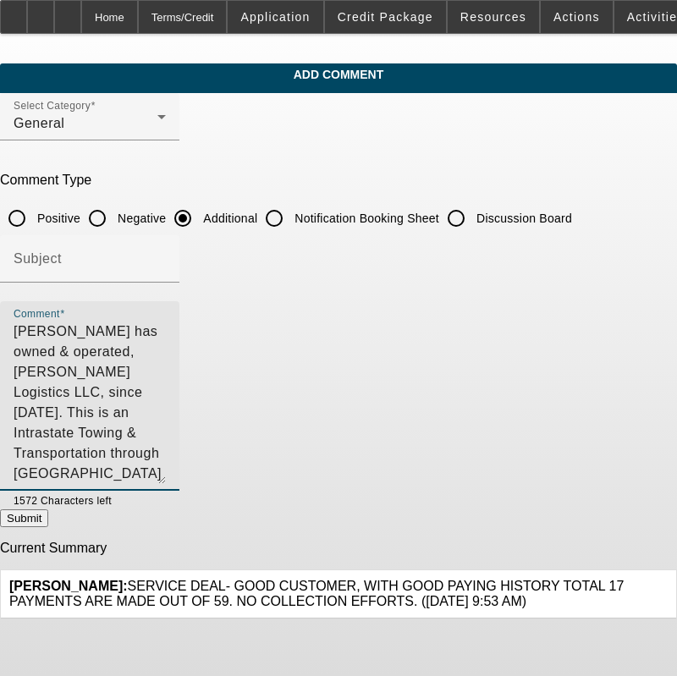
click at [135, 328] on textarea "[PERSON_NAME] has owned & operated, [PERSON_NAME] Logistics LLC, since [DATE]. …" at bounding box center [90, 403] width 152 height 162
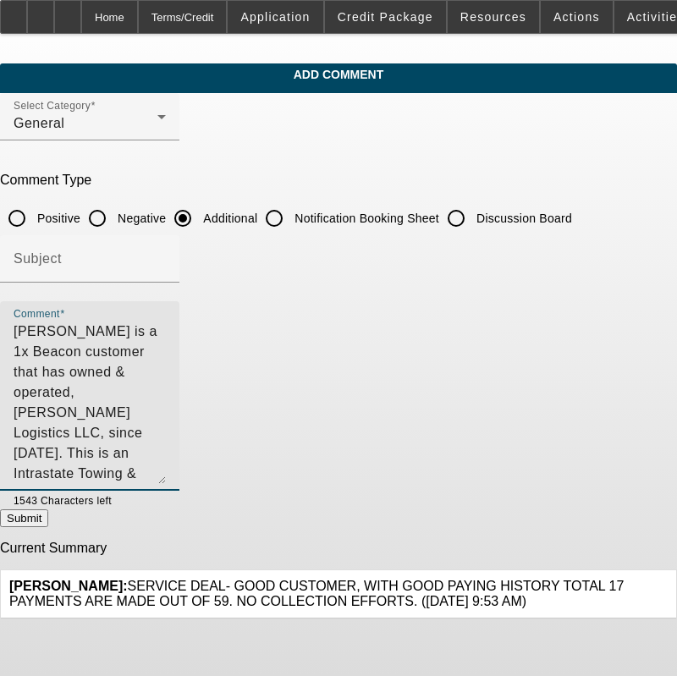
click at [166, 349] on textarea "[PERSON_NAME] is a 1x Beacon customer that has owned & operated, [PERSON_NAME] …" at bounding box center [90, 403] width 152 height 162
click at [166, 395] on textarea "[PERSON_NAME] is a 1x Beacon customer that has owned & operated, [PERSON_NAME] …" at bounding box center [90, 403] width 152 height 162
type textarea "[PERSON_NAME] is a 1x Beacon customer that has owned & operated, [PERSON_NAME] …"
click at [48, 527] on button "Submit" at bounding box center [24, 518] width 48 height 18
radio input "true"
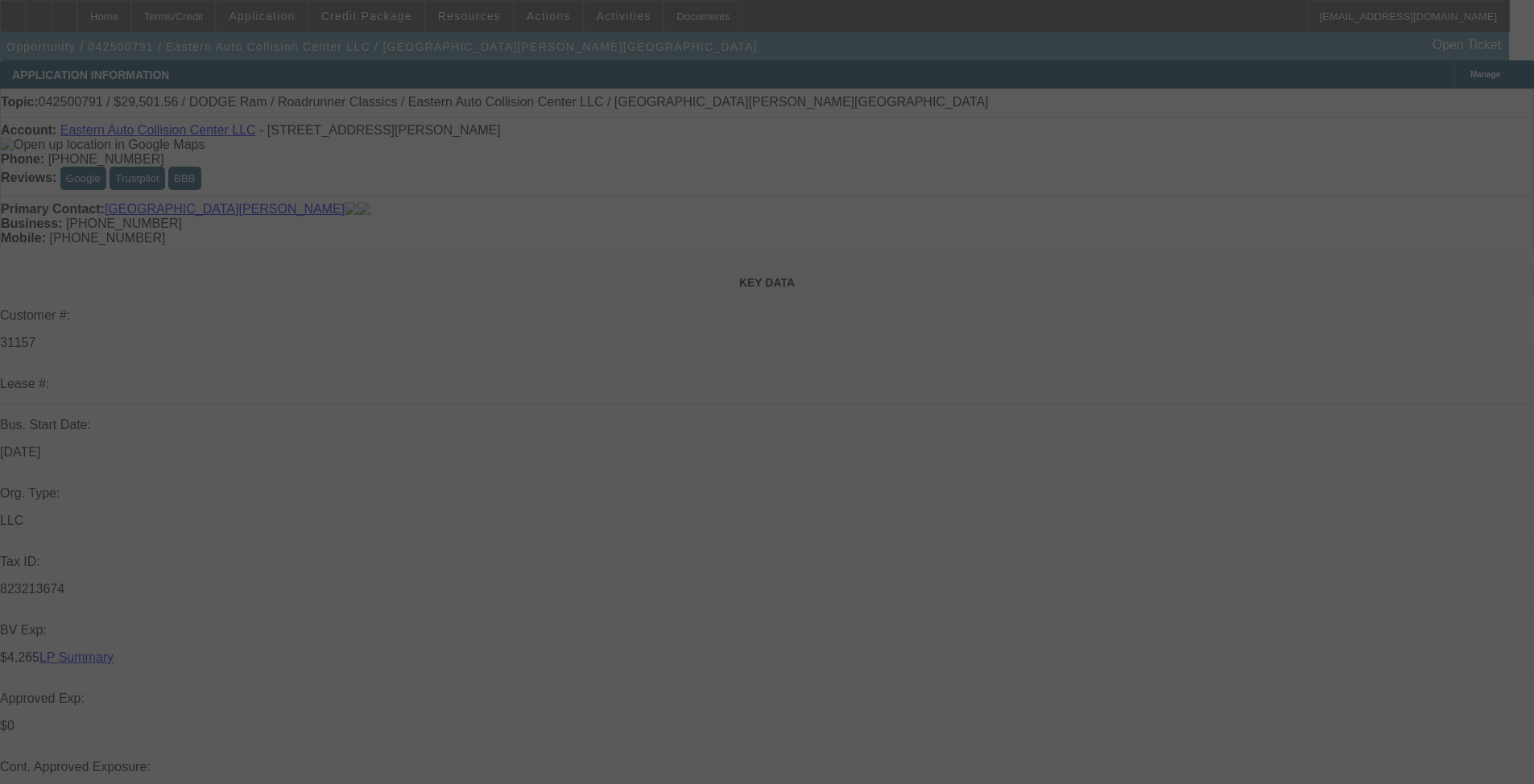
select select "0"
select select "0.1"
select select "0"
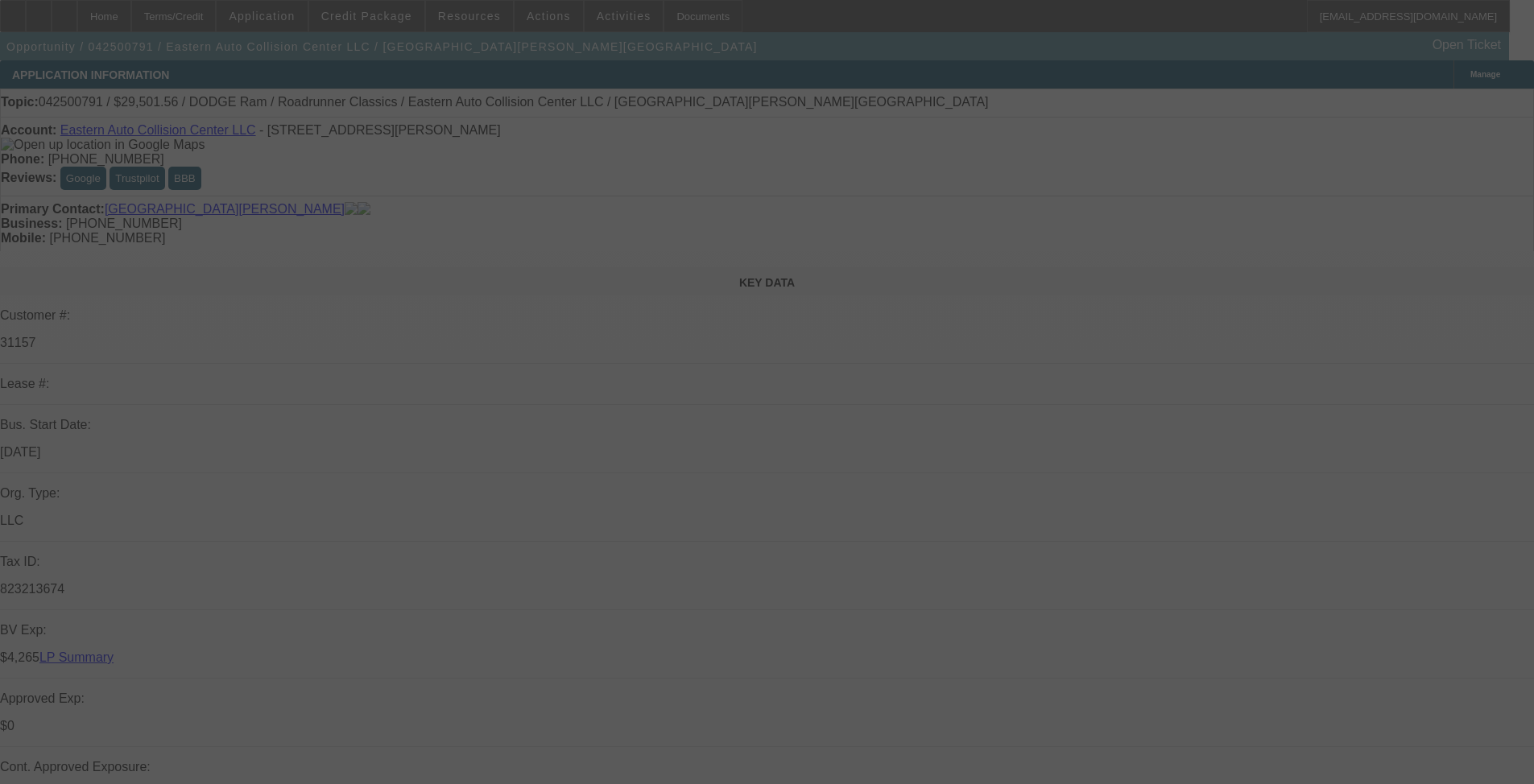
select select "0.1"
select select "0"
select select "0.1"
select select "0"
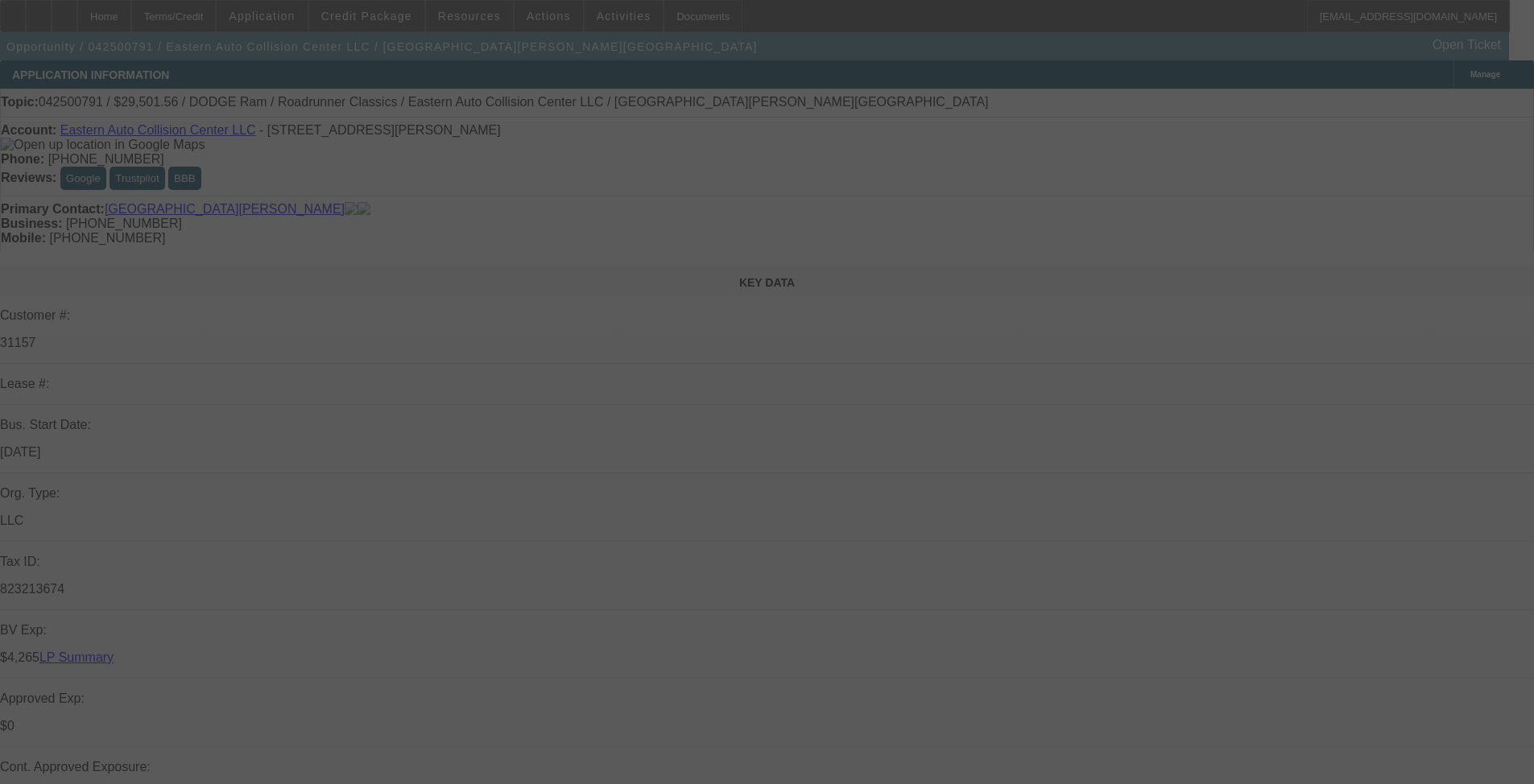
select select "0"
select select "0.1"
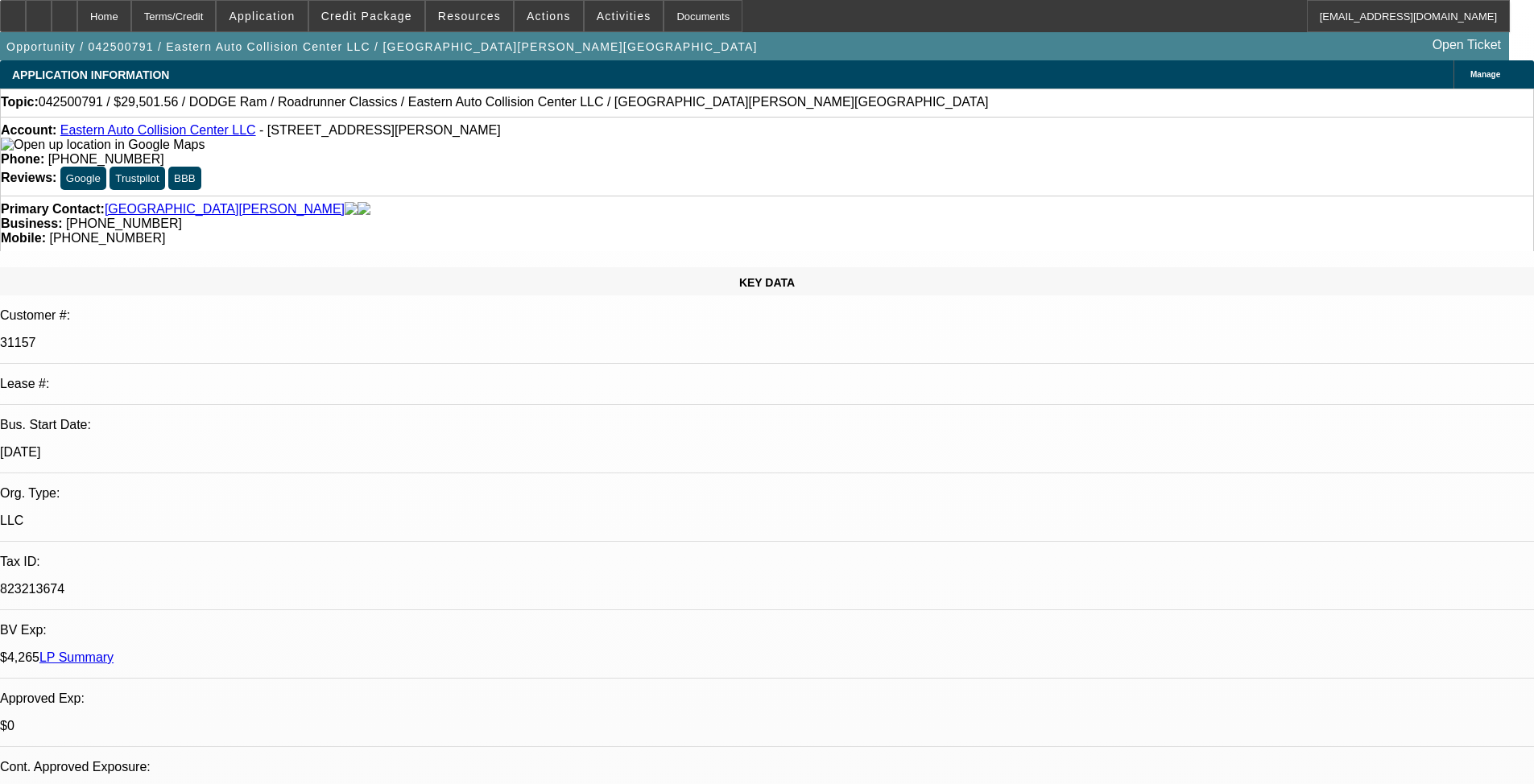
select select "1"
select select "4"
select select "1"
select select "4"
select select "1"
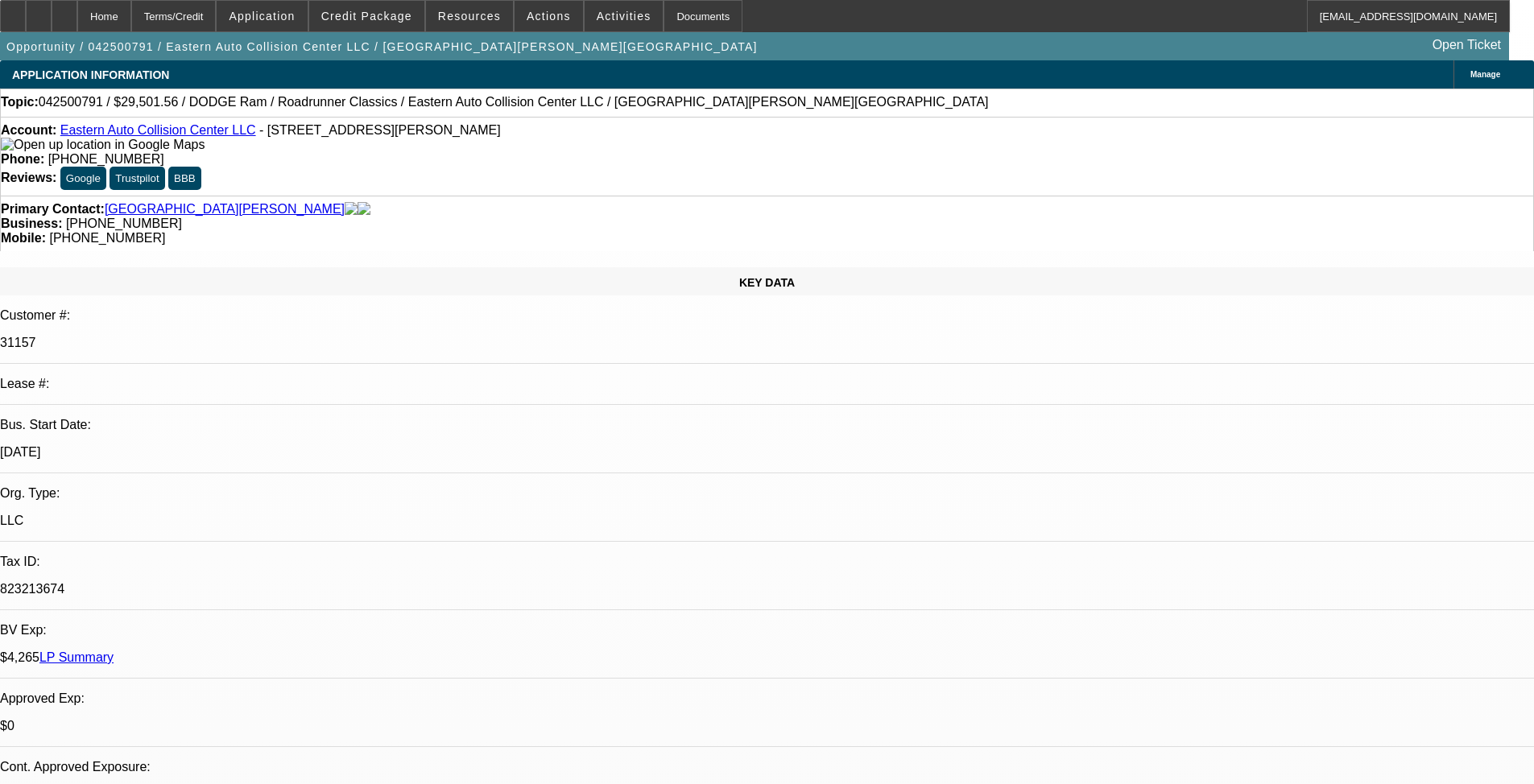
select select "4"
select select "1"
select select "4"
click at [386, 22] on span "Credit Package" at bounding box center [367, 16] width 91 height 13
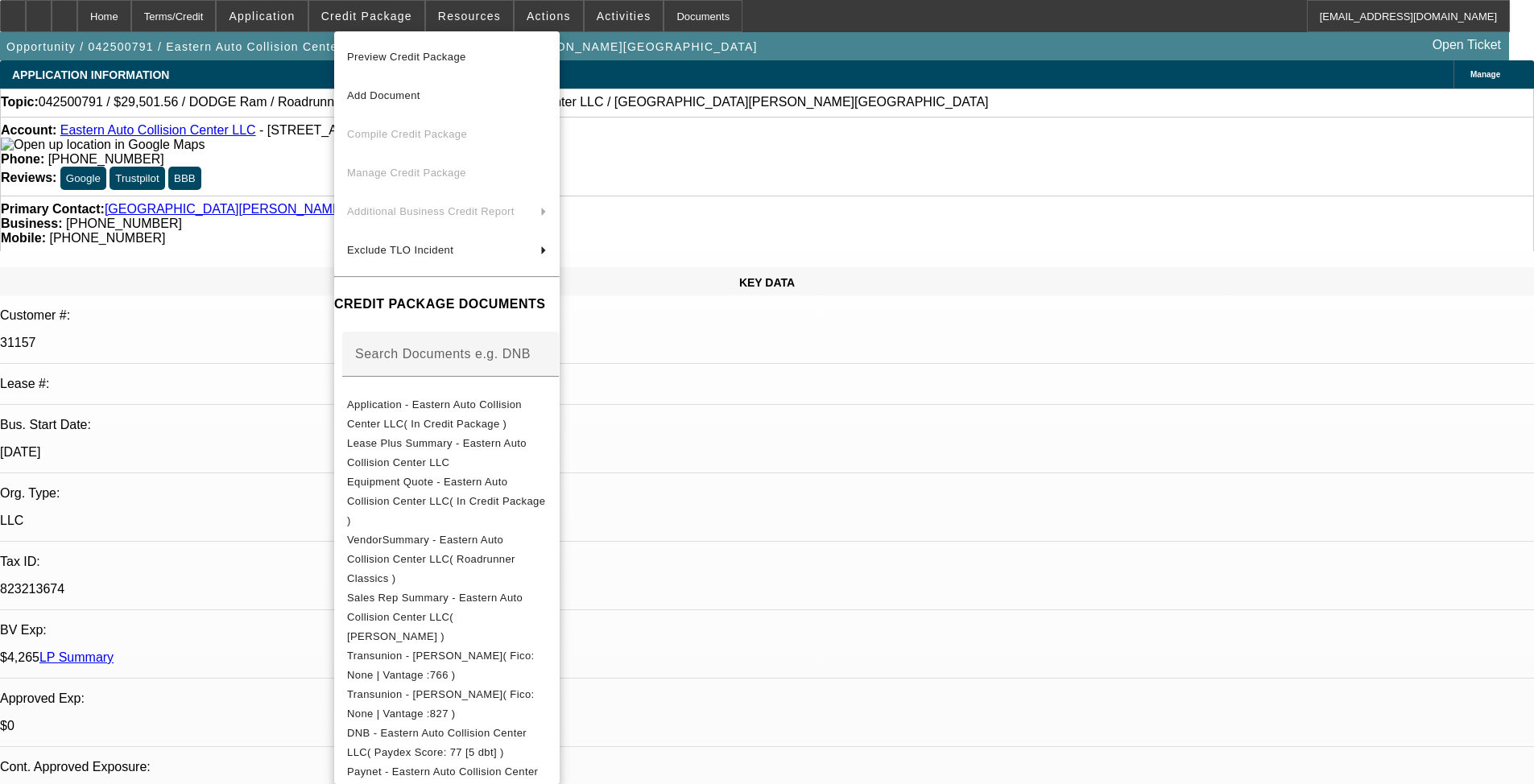
click at [505, 422] on button "Application - Eastern Auto Collision Center LLC( In Credit Package )" at bounding box center [446, 415] width 226 height 39
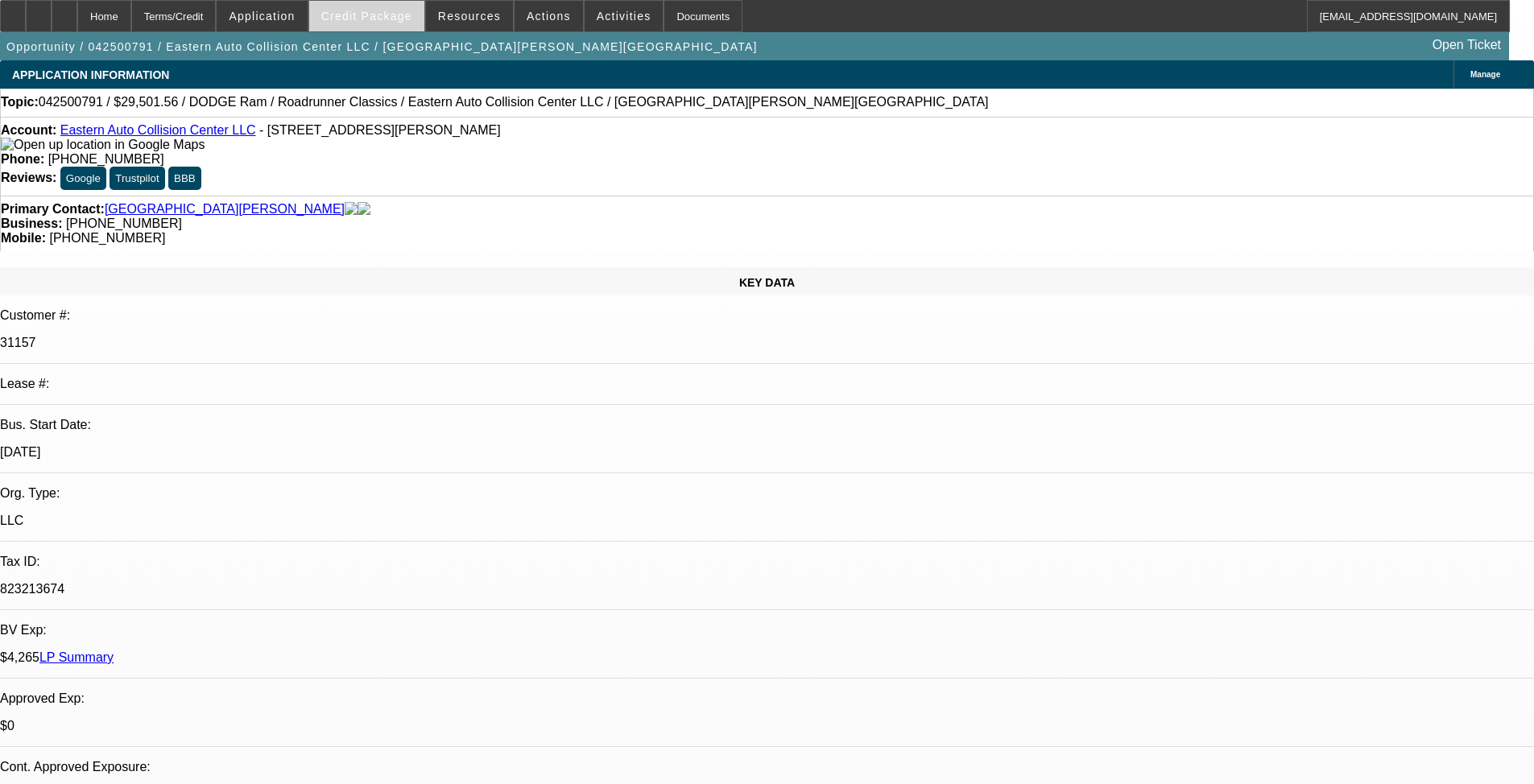
click at [375, 22] on span "Credit Package" at bounding box center [367, 16] width 91 height 13
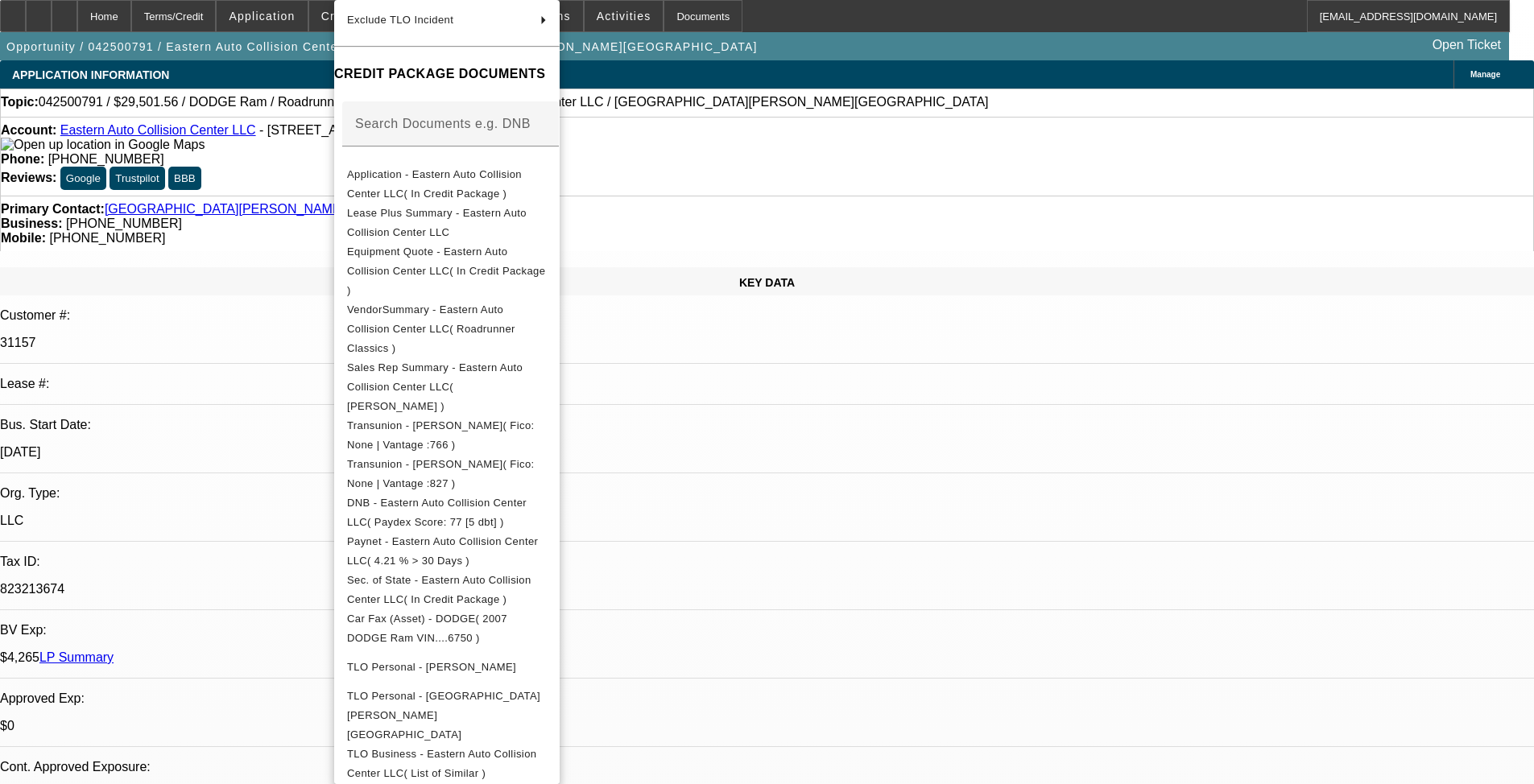
scroll to position [402, 0]
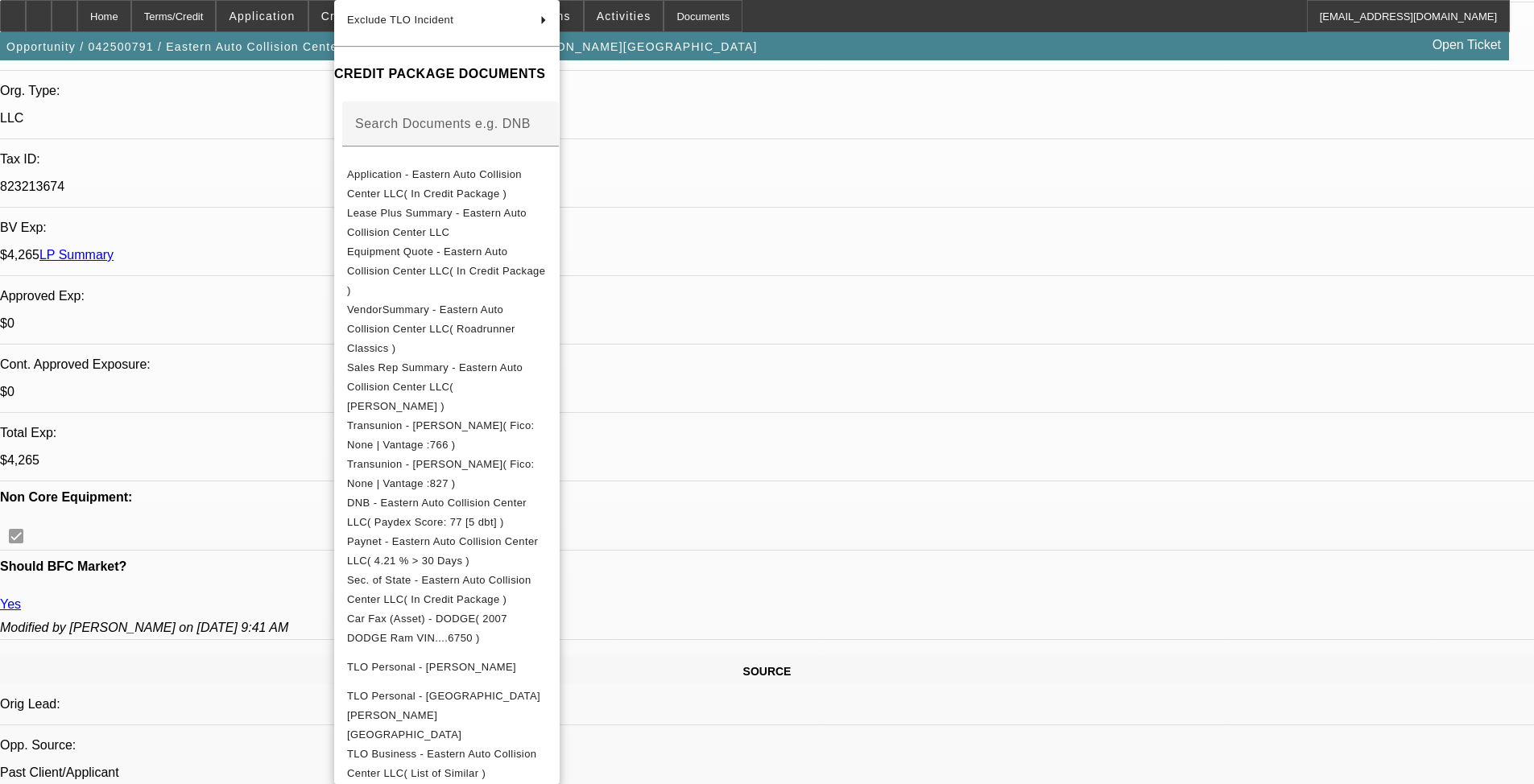
click at [279, 441] on div at bounding box center [767, 392] width 1534 height 784
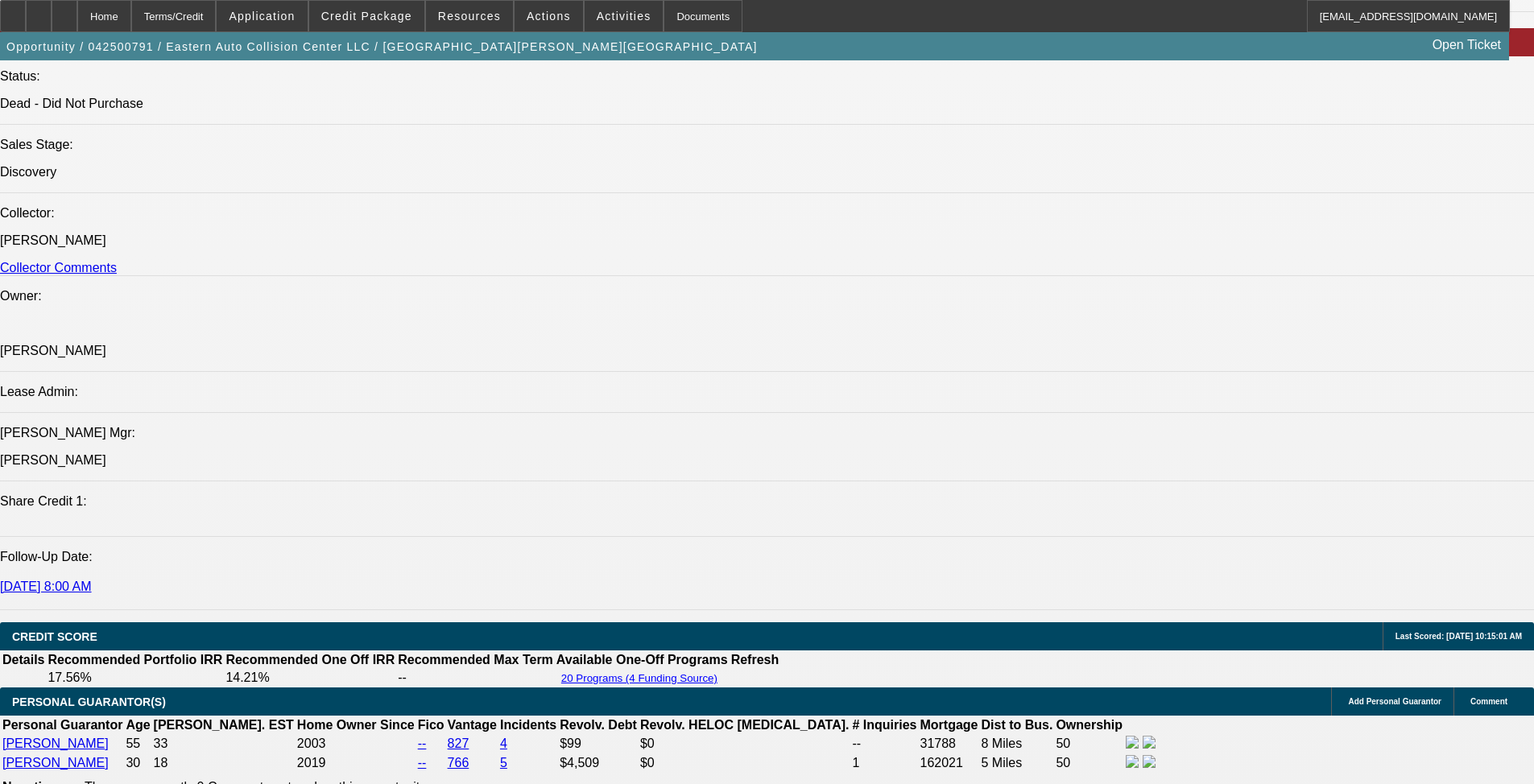
scroll to position [1932, 0]
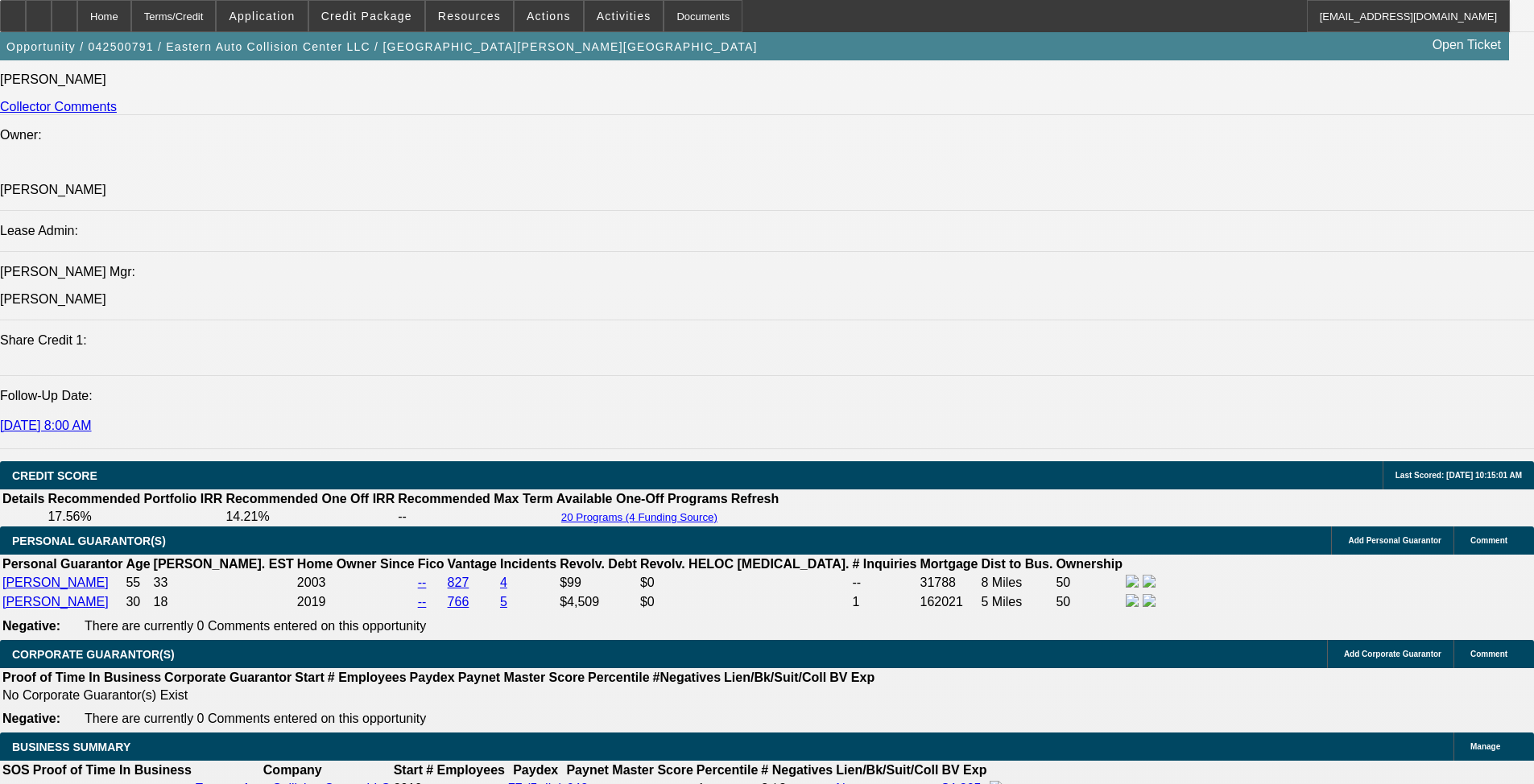
drag, startPoint x: 100, startPoint y: 323, endPoint x: 985, endPoint y: 351, distance: 885.4
copy span "Walesca Valentin Negron and her son, Abimael Valentin Negron are 2x customers t…"
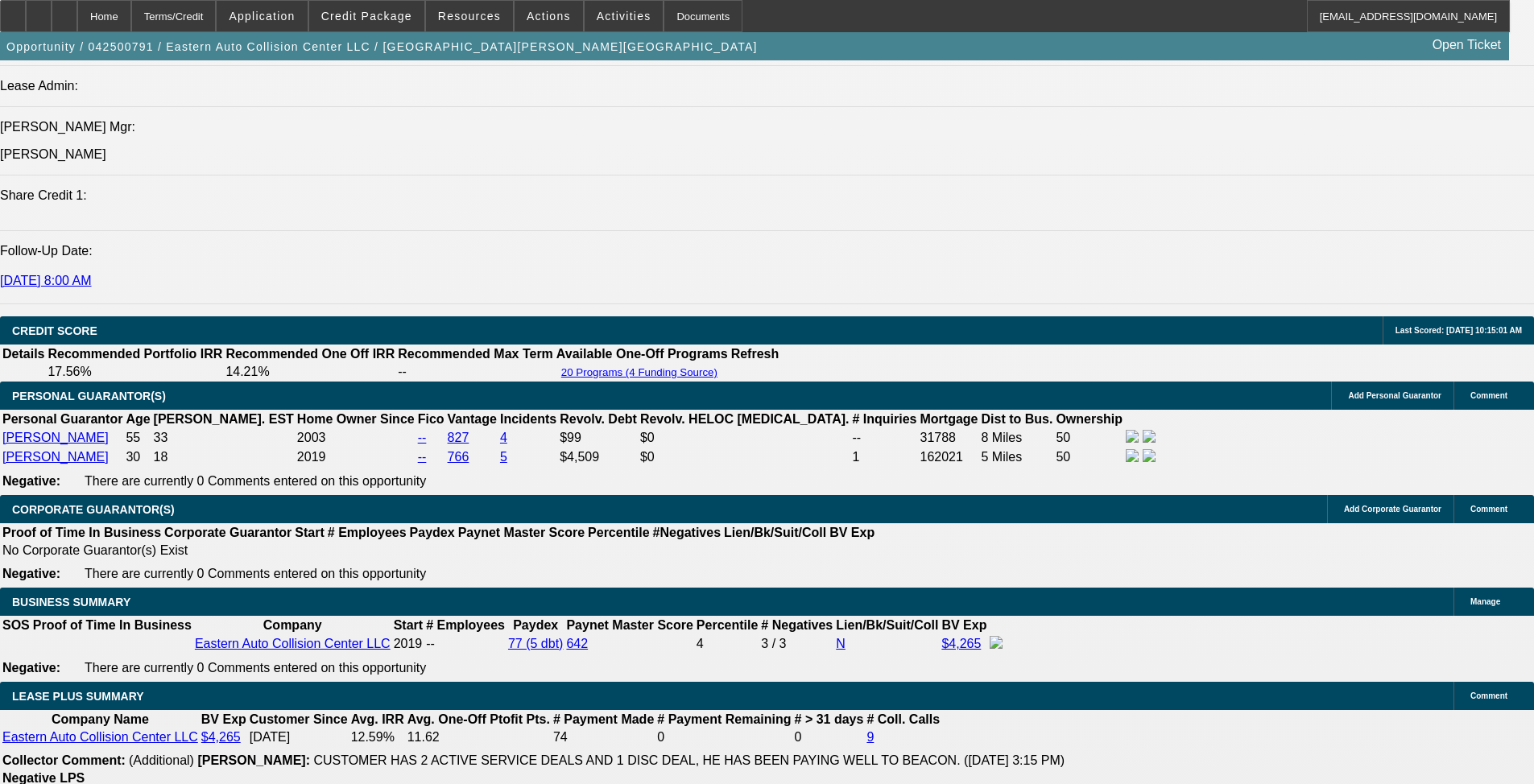
scroll to position [2335, 0]
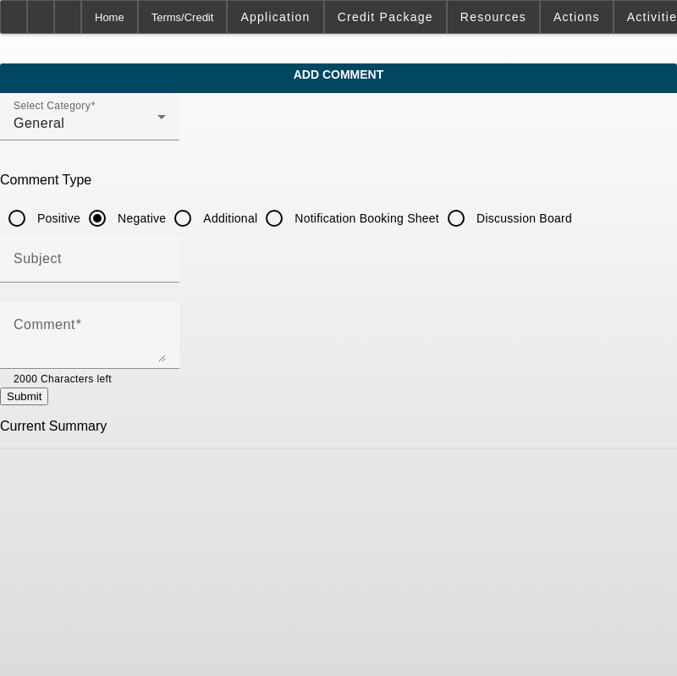
click at [200, 219] on input "Additional" at bounding box center [183, 218] width 34 height 34
radio input "true"
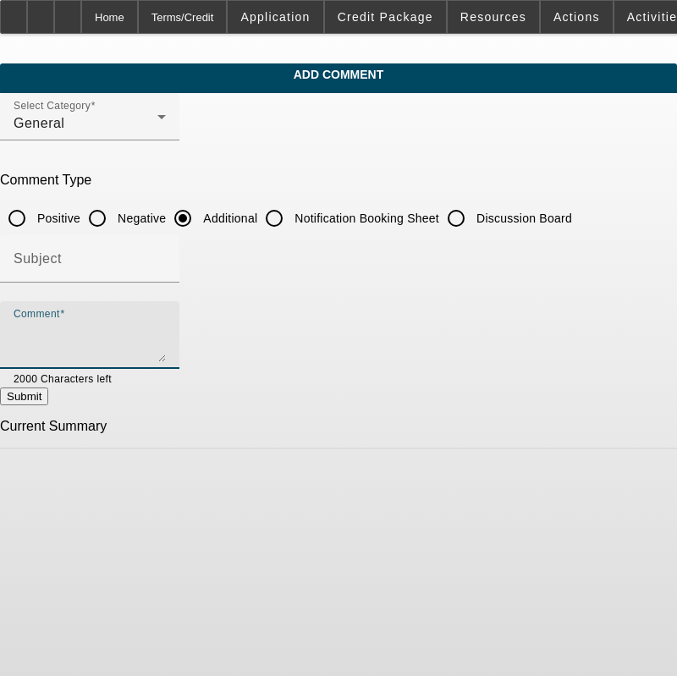
click at [156, 324] on textarea "Comment" at bounding box center [90, 342] width 152 height 41
paste textarea "[PERSON_NAME] and her son, [PERSON_NAME] are 2x customers that have owned and o…"
type textarea "Walesca Valentin Negron and her son, Abimael Valentin Negron are 2x customers t…"
click at [48, 399] on button "Submit" at bounding box center [24, 397] width 48 height 18
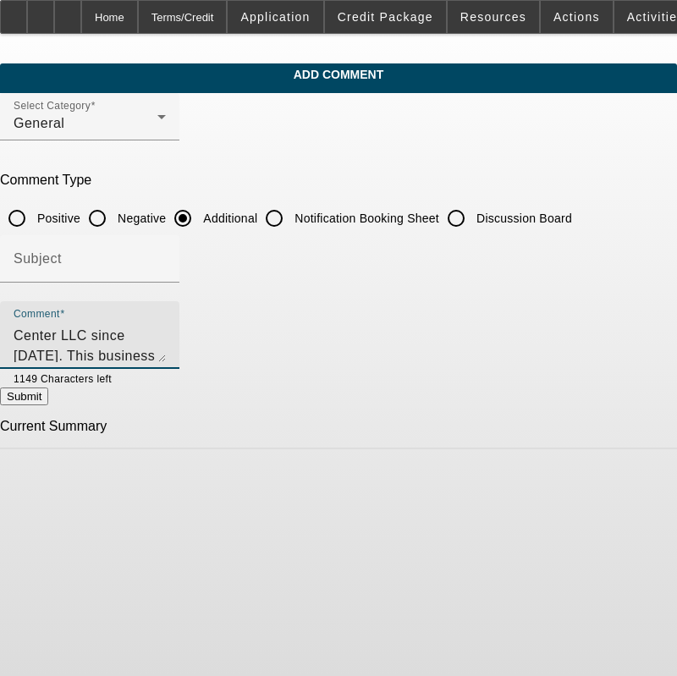
radio input "true"
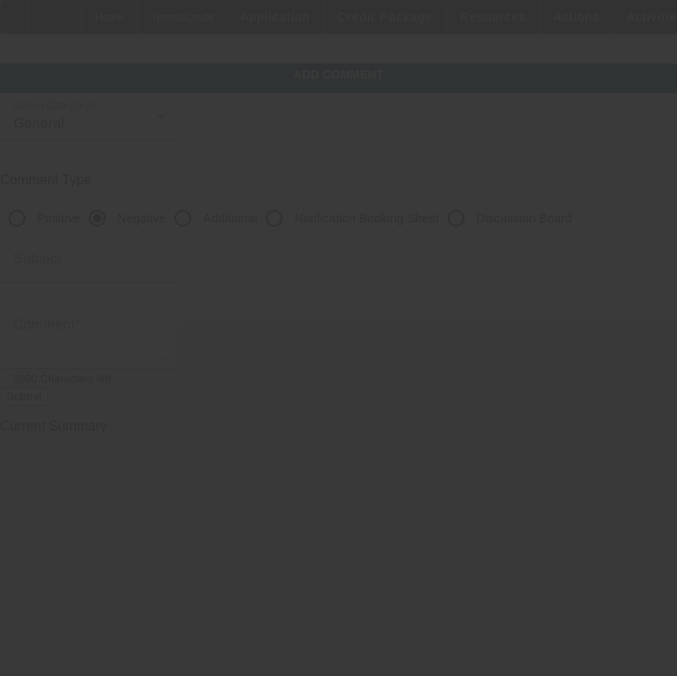
scroll to position [0, 0]
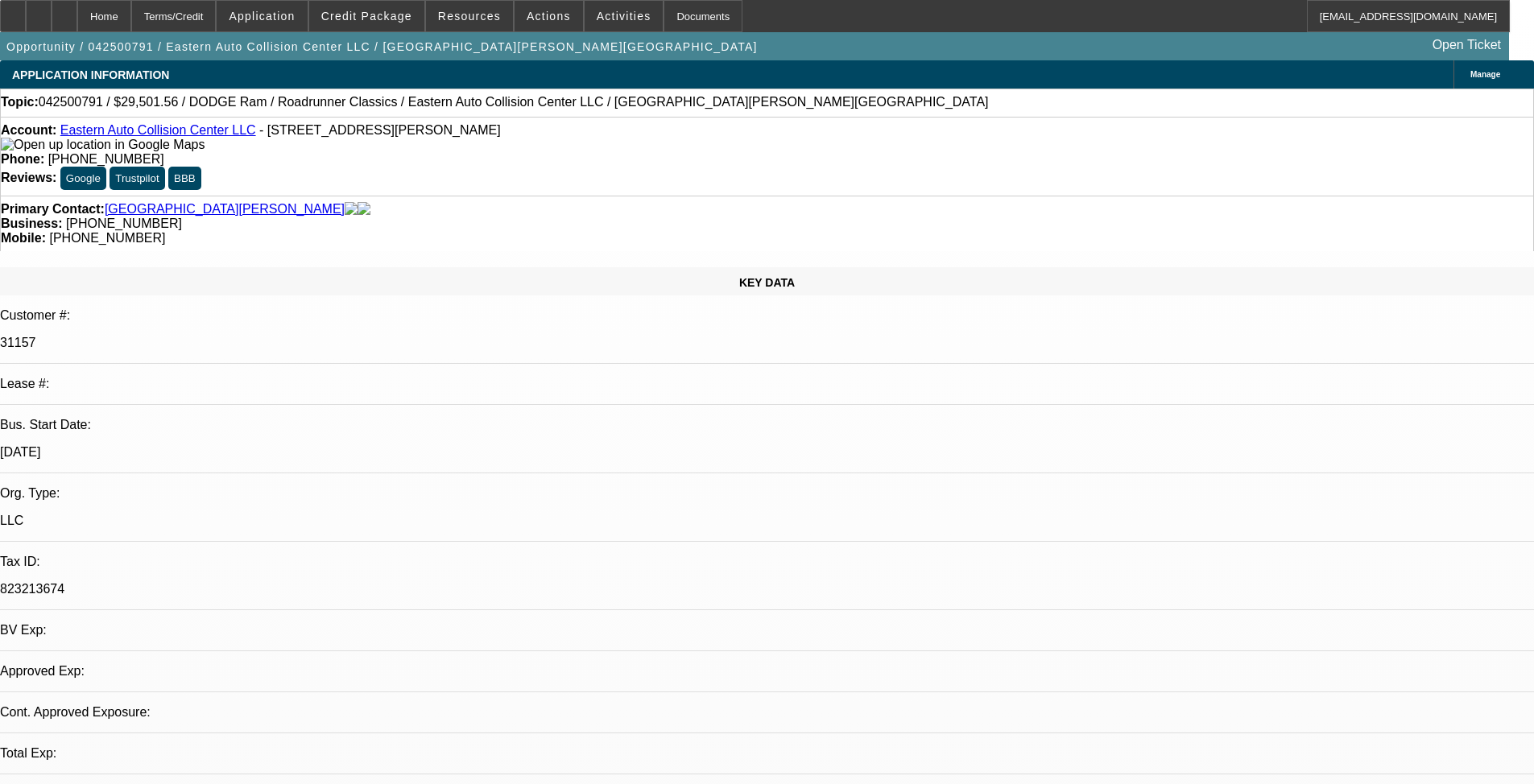
select select "0"
select select "0.1"
select select "0"
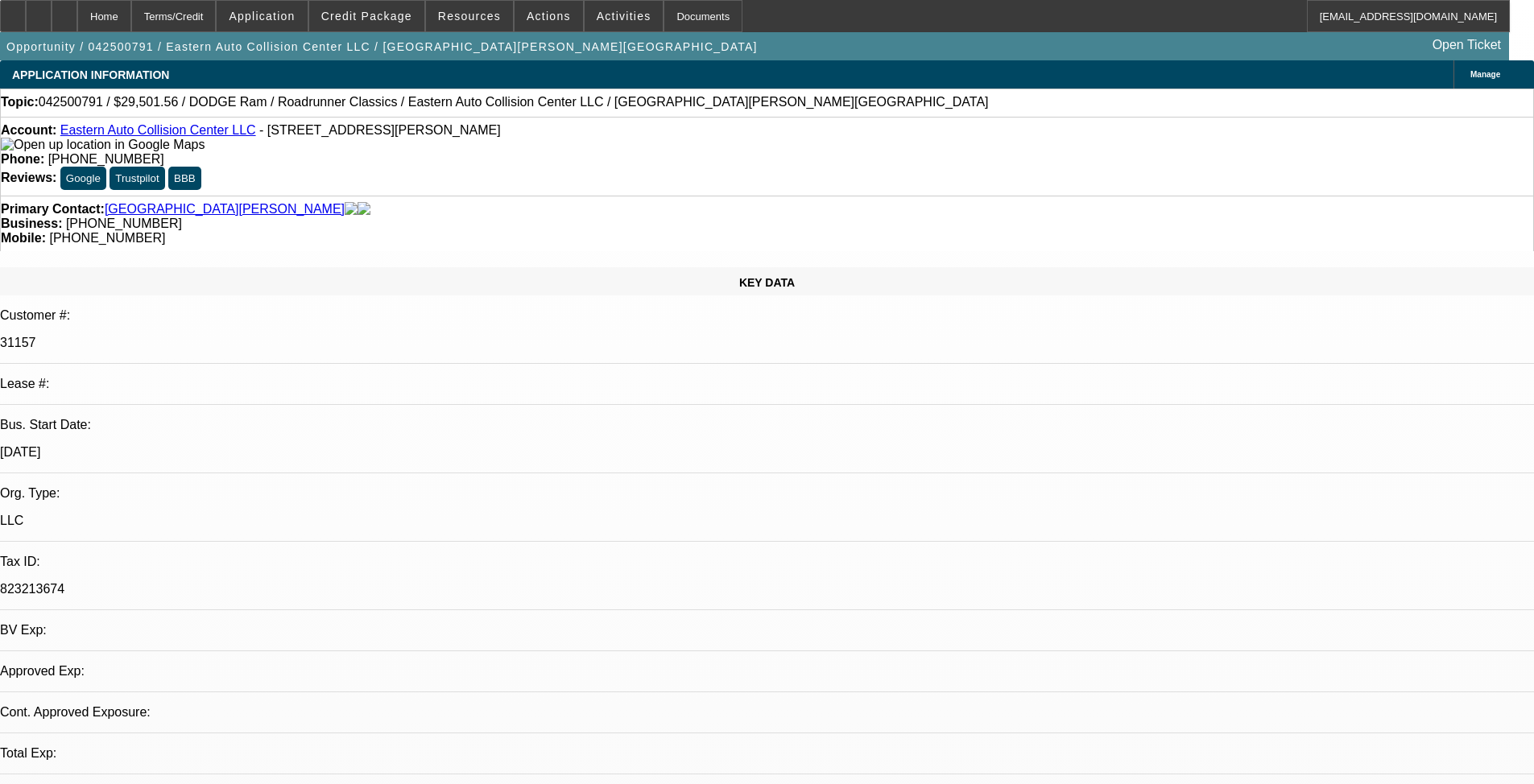
select select "0.1"
select select "0"
select select "0.1"
select select "0"
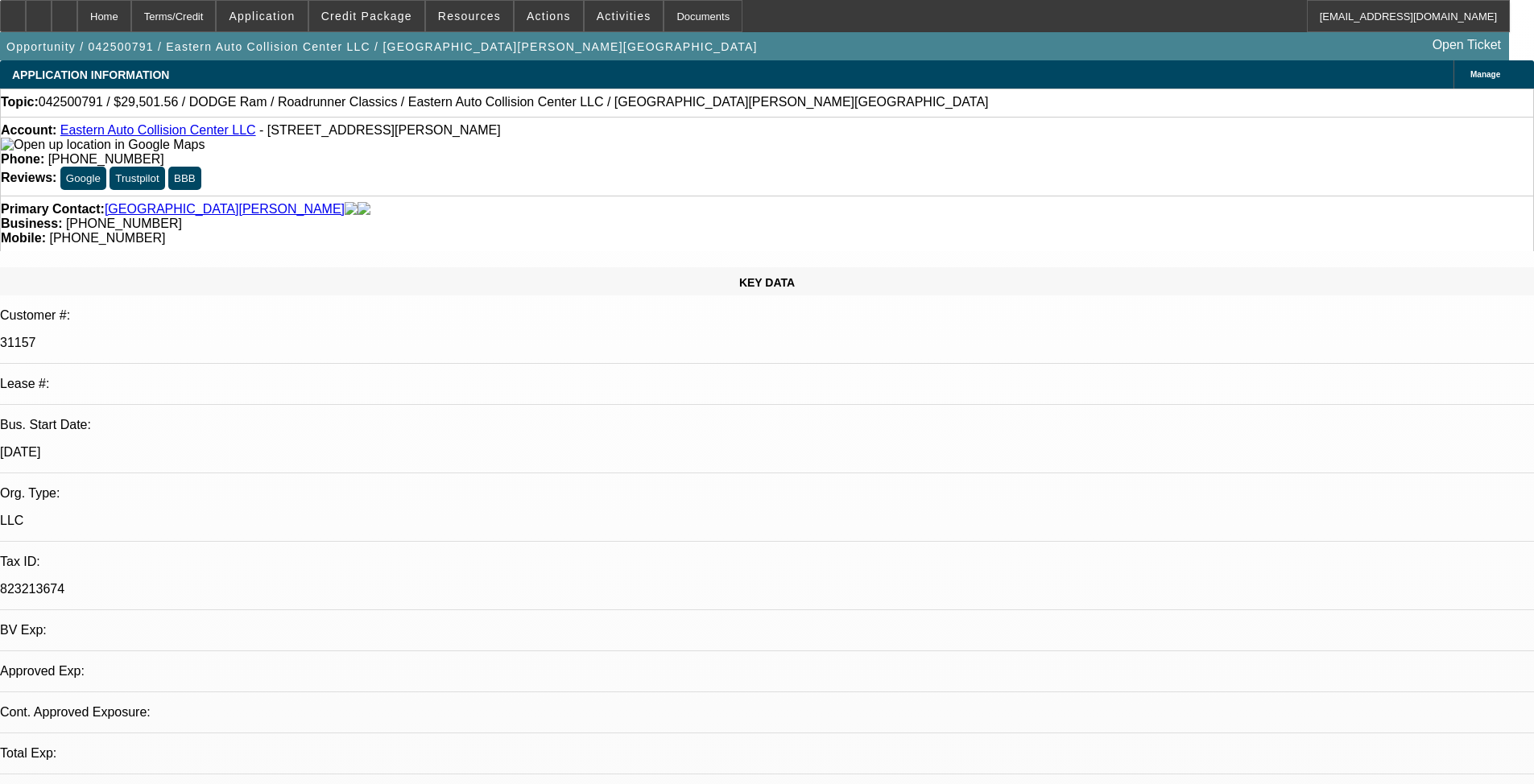
select select "0"
select select "0.1"
select select "1"
select select "4"
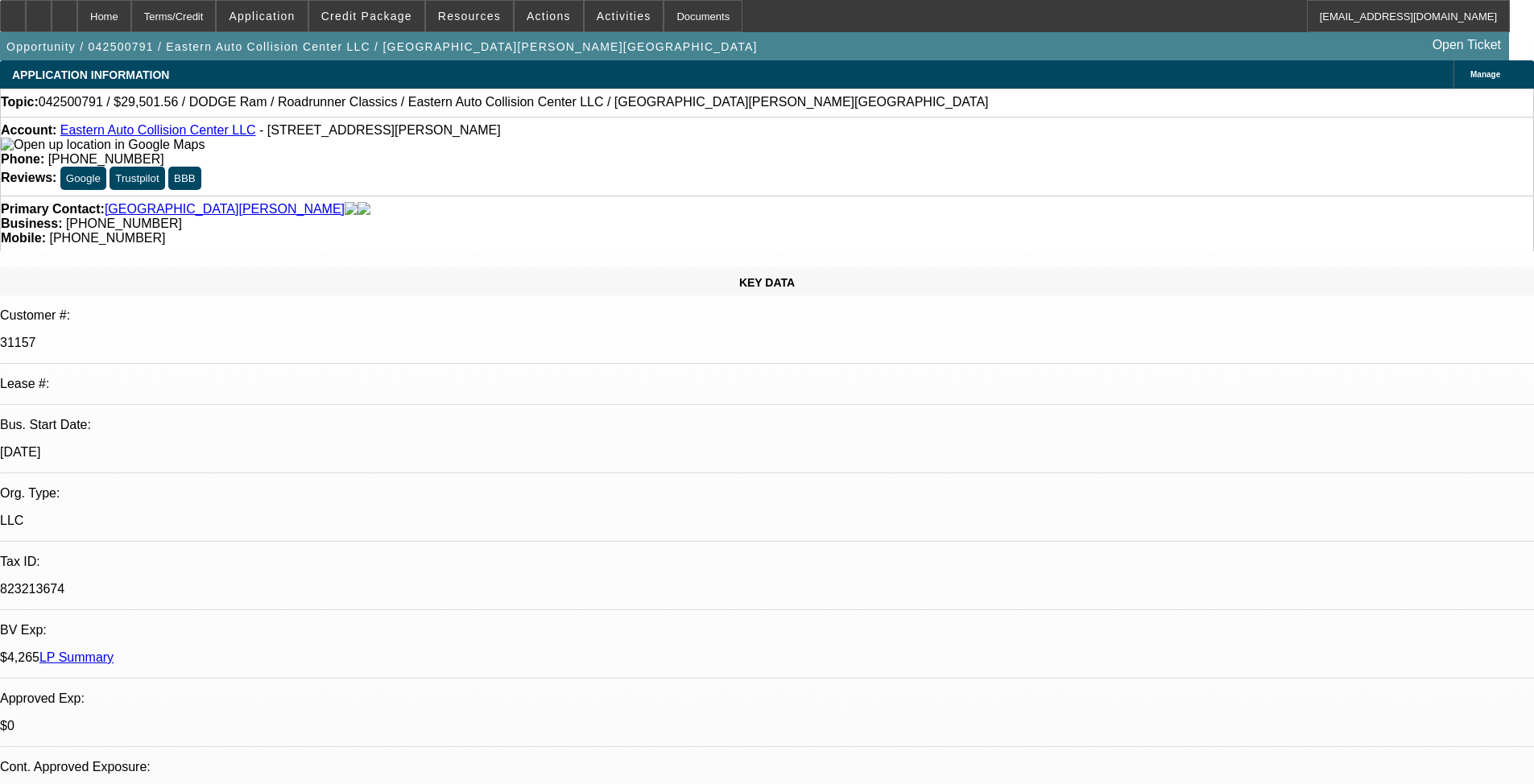
select select "1"
select select "4"
select select "1"
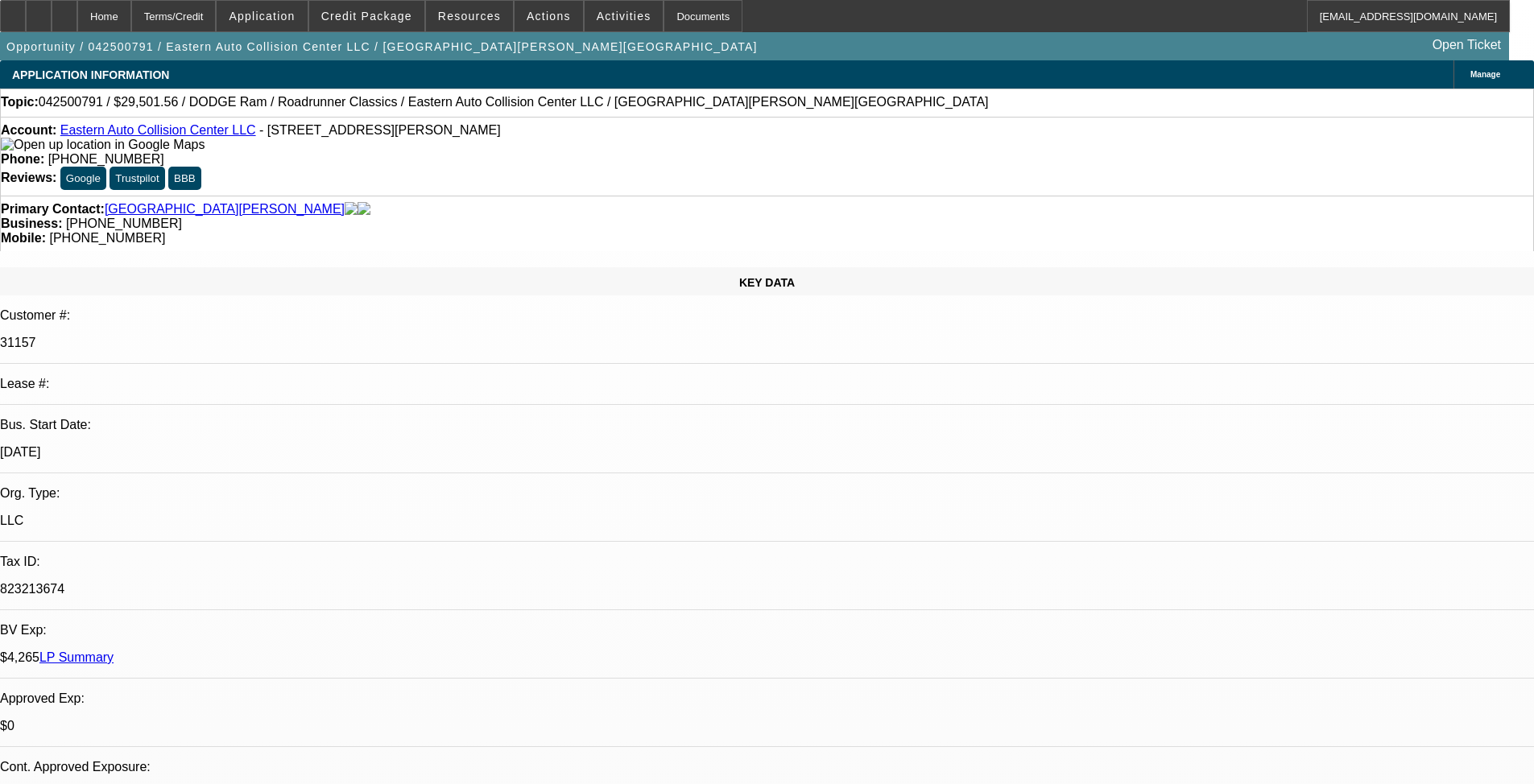
select select "4"
select select "1"
select select "4"
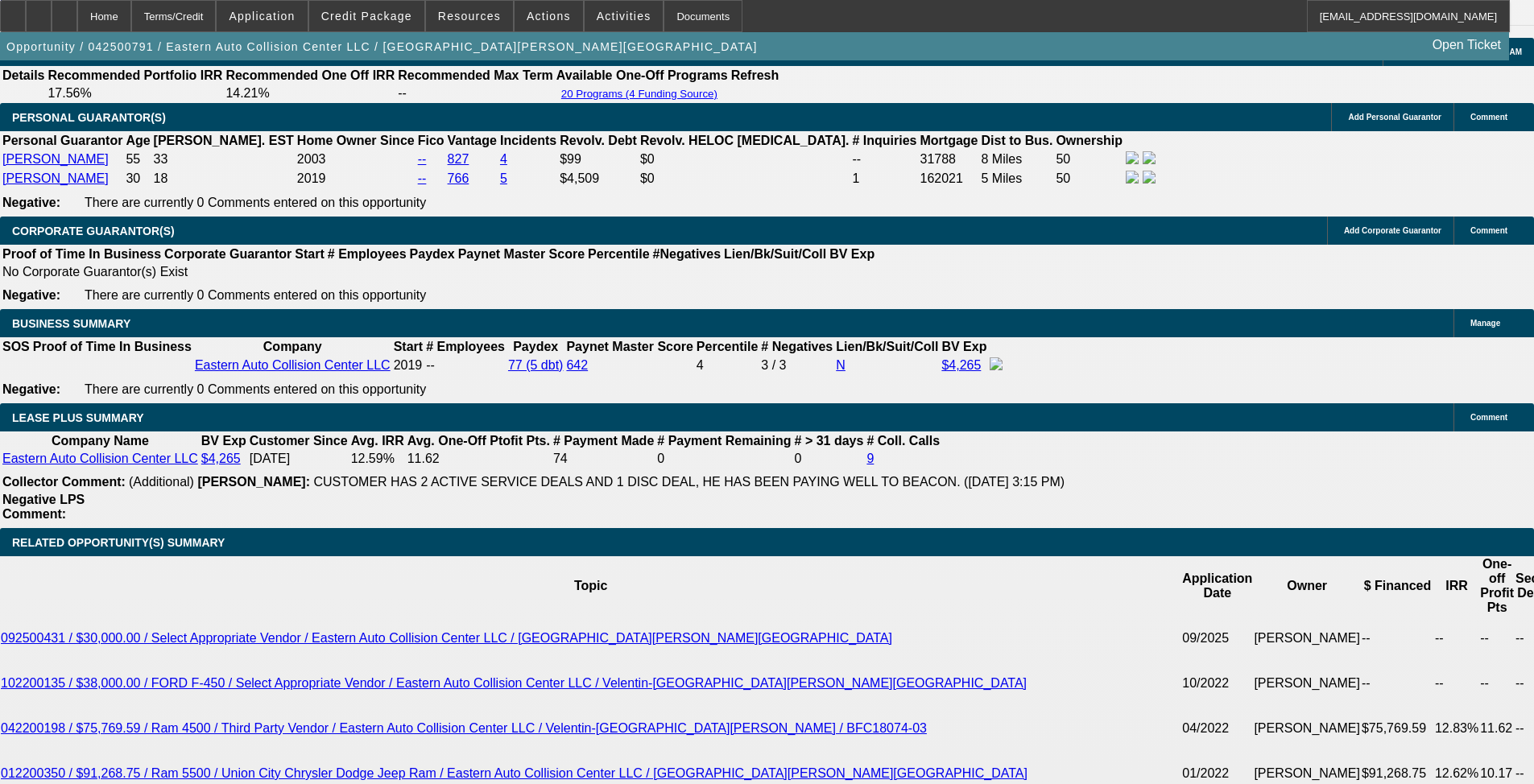
scroll to position [2497, 0]
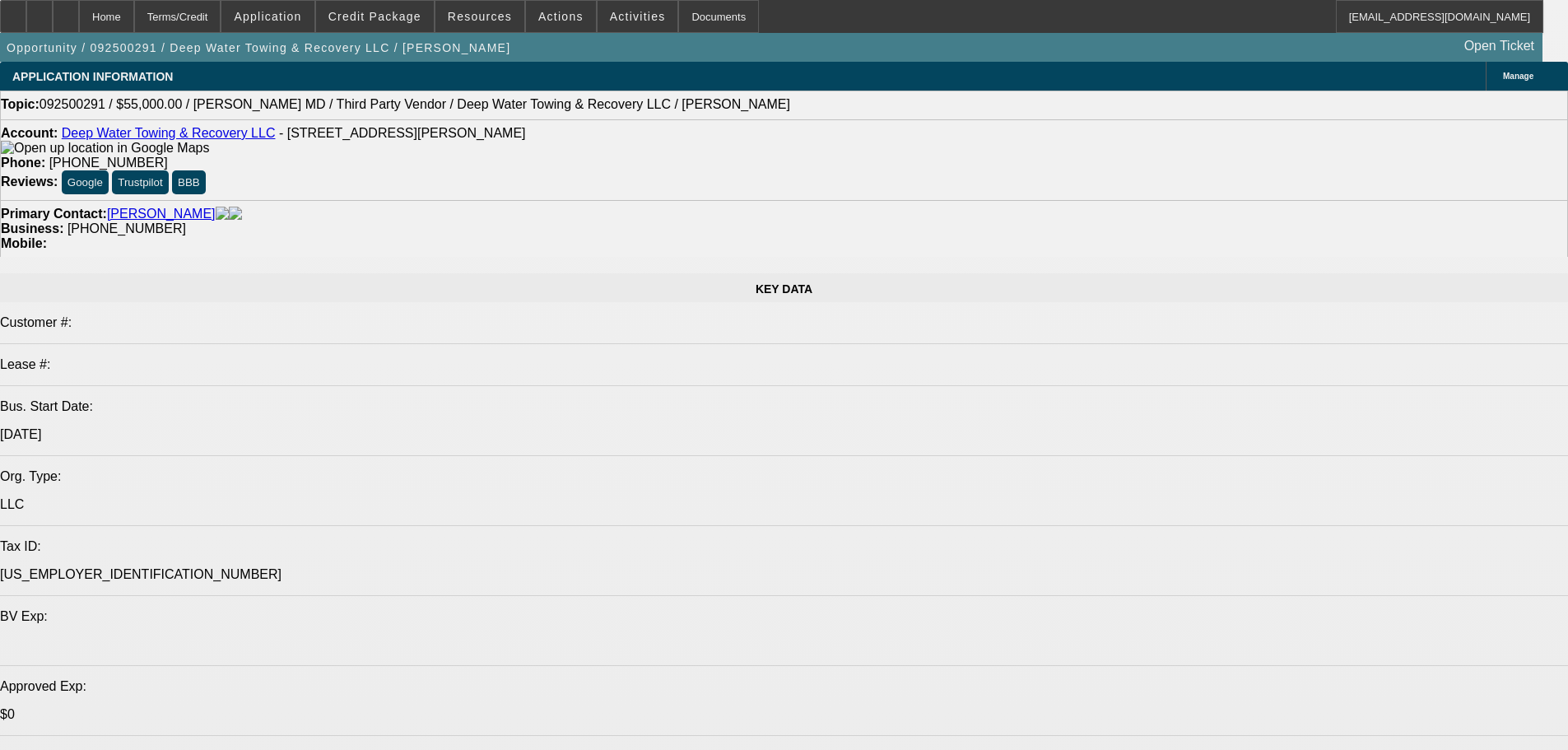
select select "0"
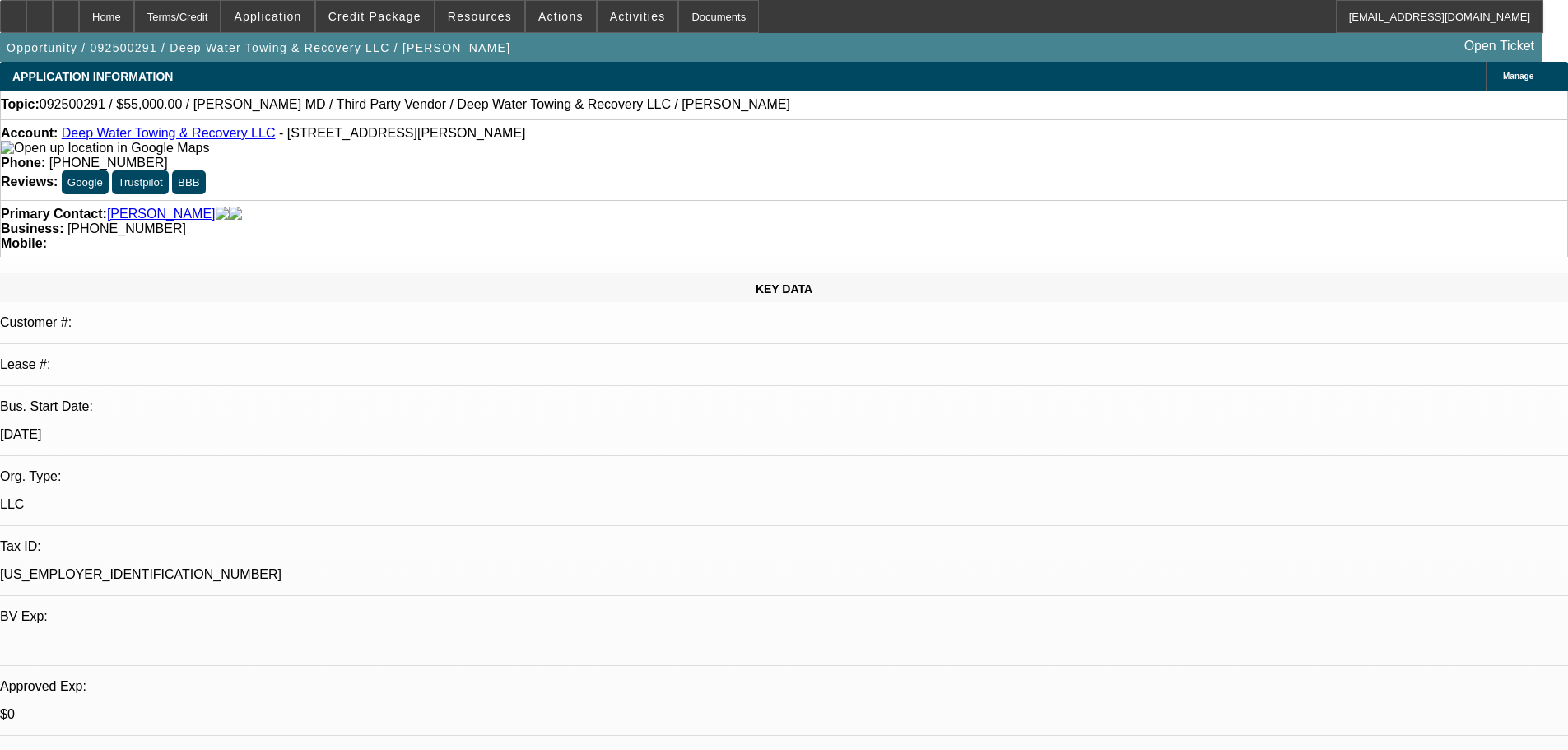
select select "2"
select select "0.1"
select select "4"
select select "0"
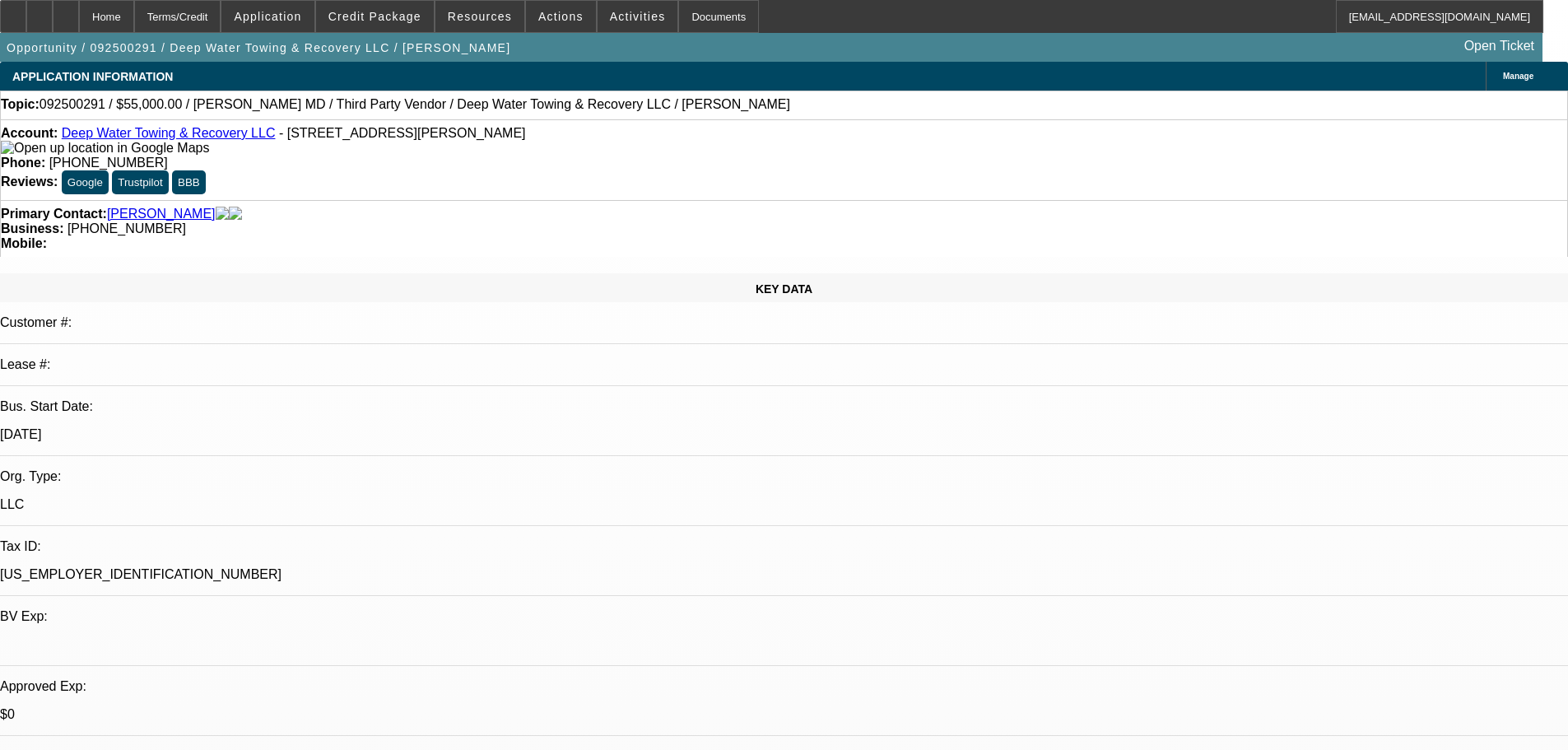
select select "2"
select select "0.1"
select select "4"
select select "0"
select select "2"
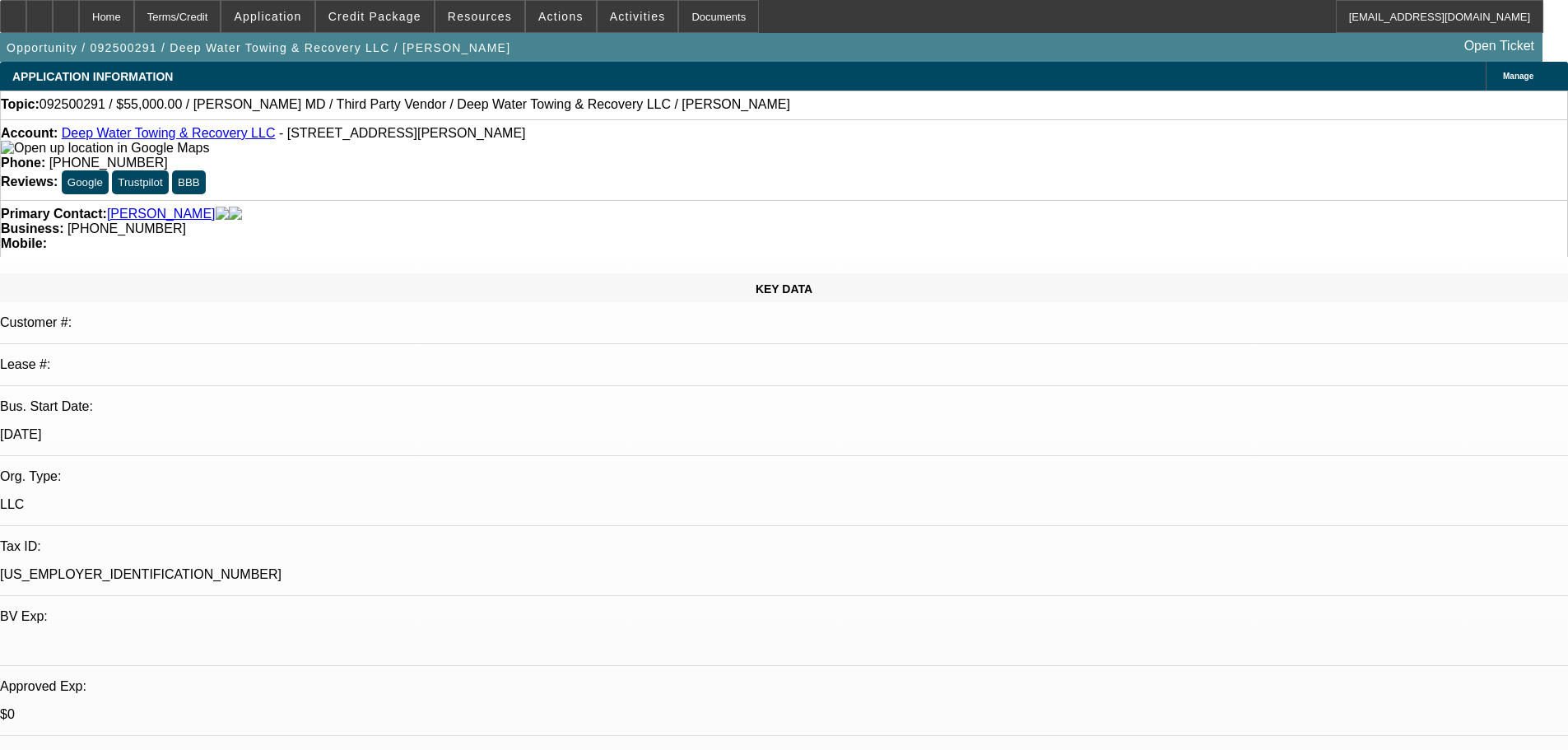
select select "2"
select select "0.1"
select select "4"
select select "0"
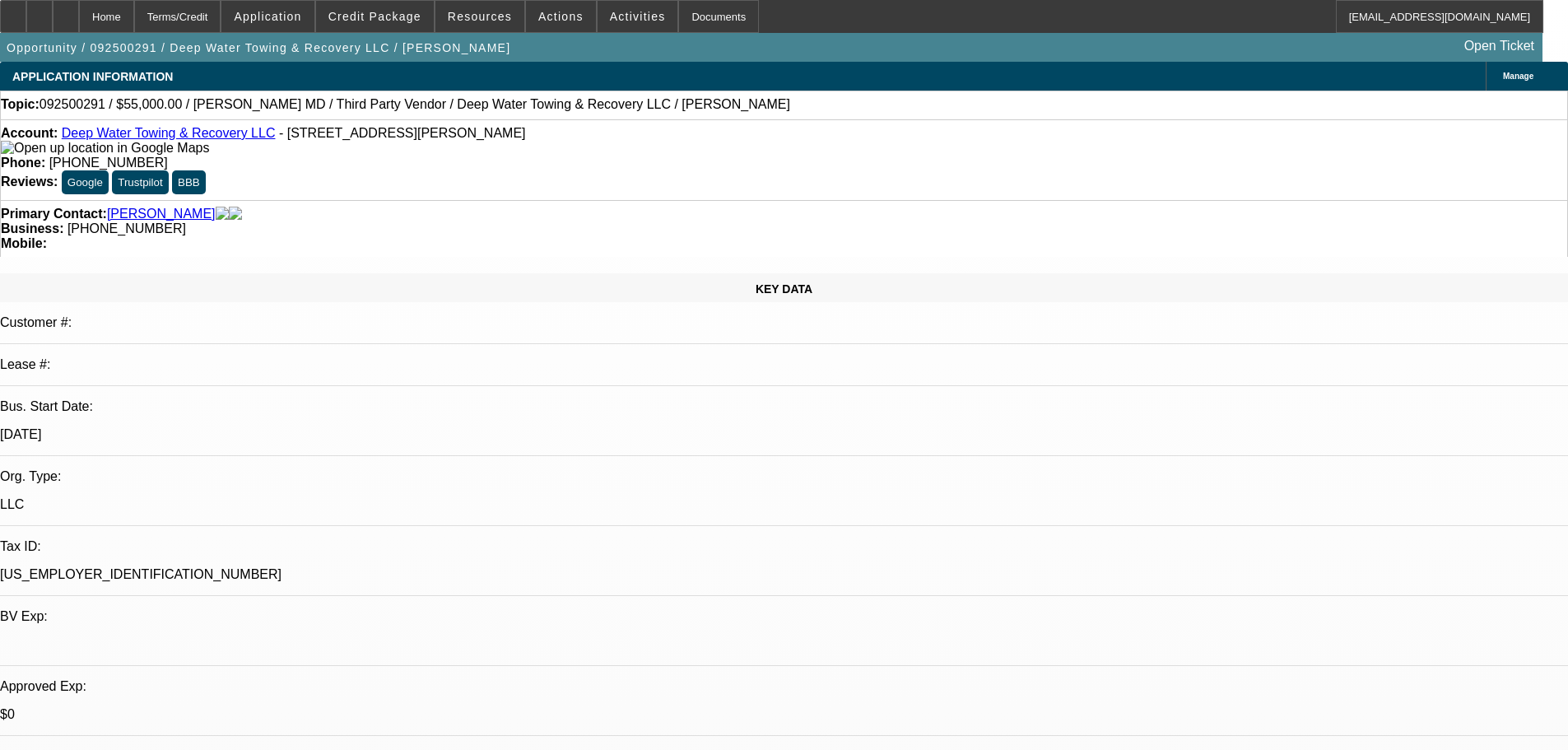
select select "2"
select select "0"
select select "6"
click at [394, 26] on span at bounding box center [374, 17] width 118 height 40
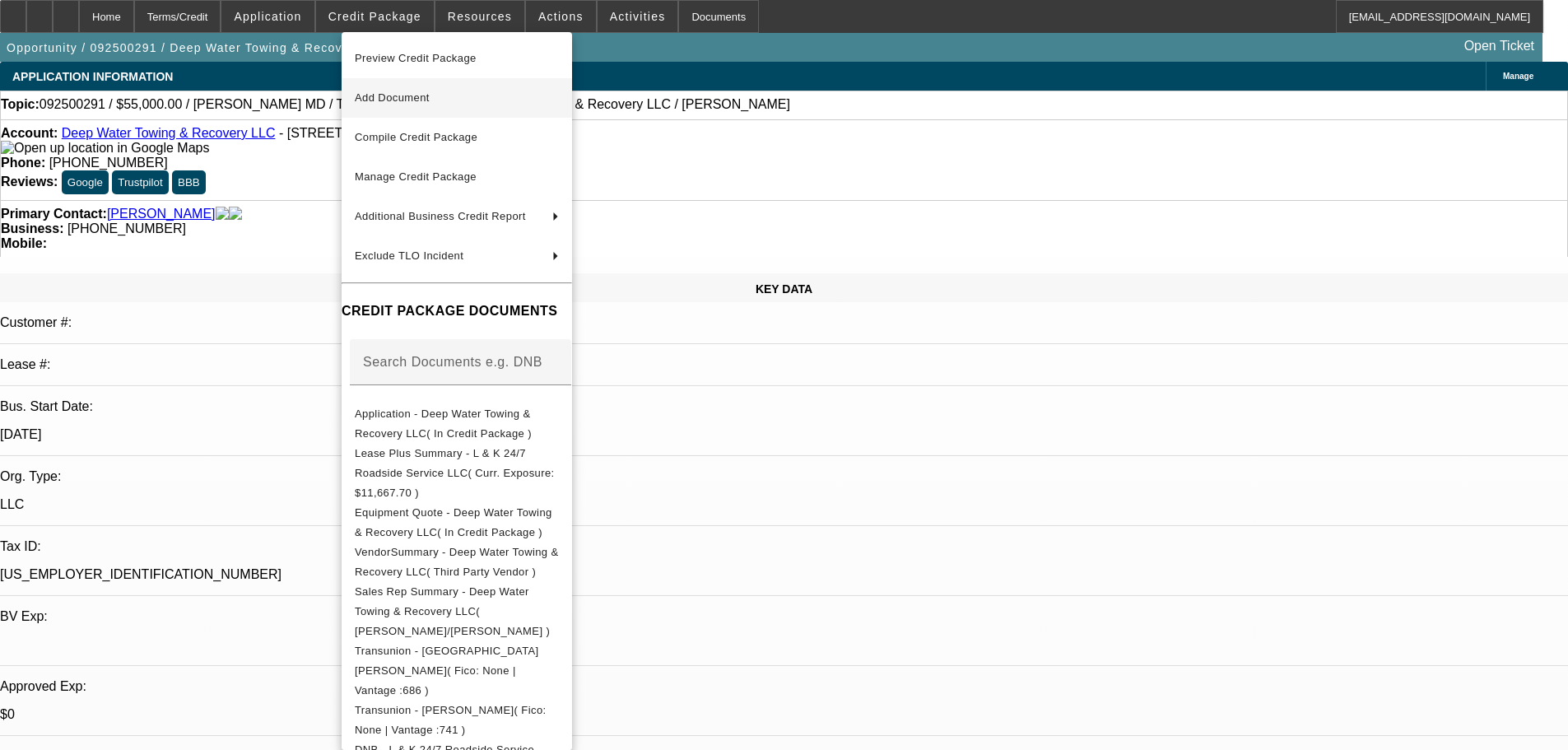
click at [499, 106] on span "Add Document" at bounding box center [457, 98] width 204 height 19
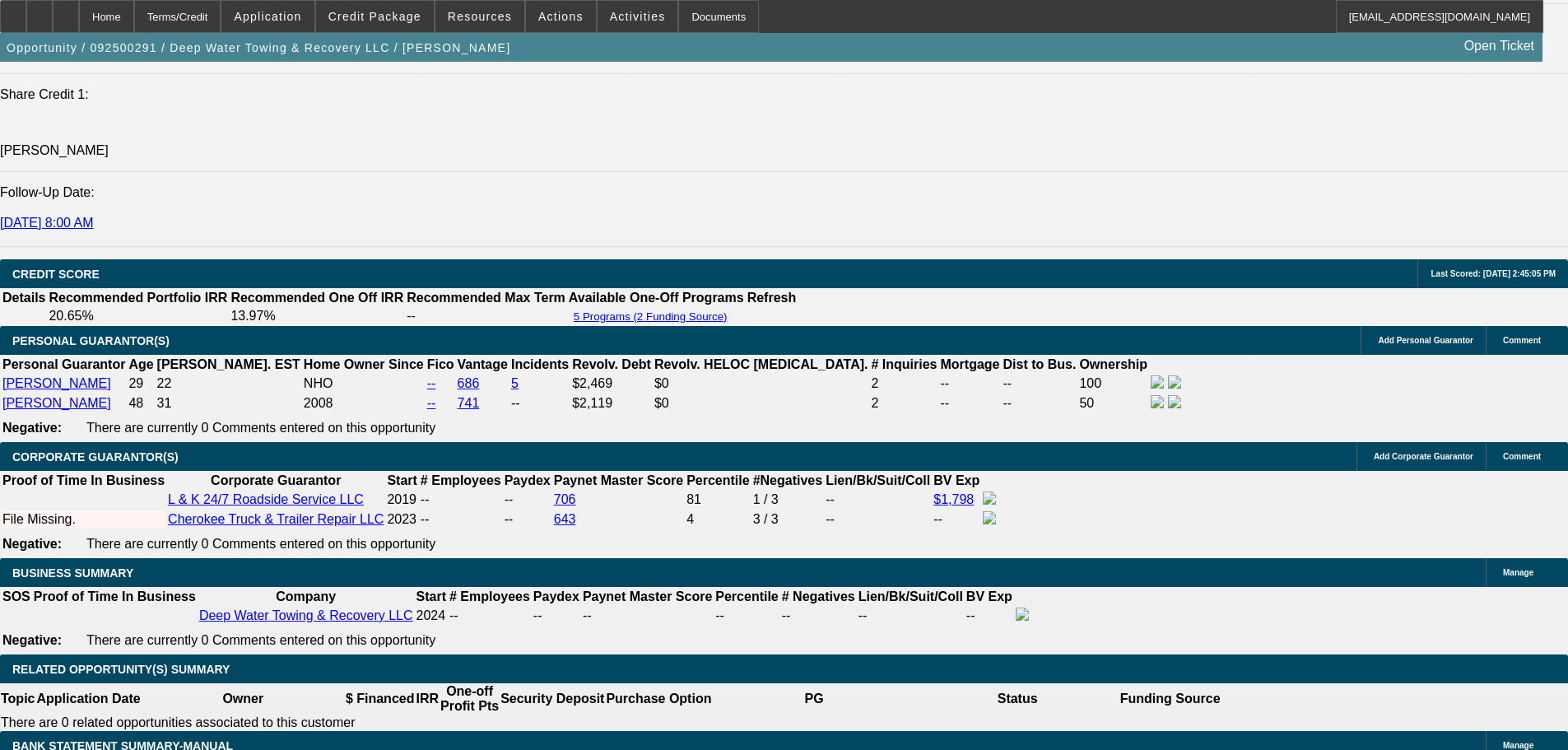
scroll to position [2305, 0]
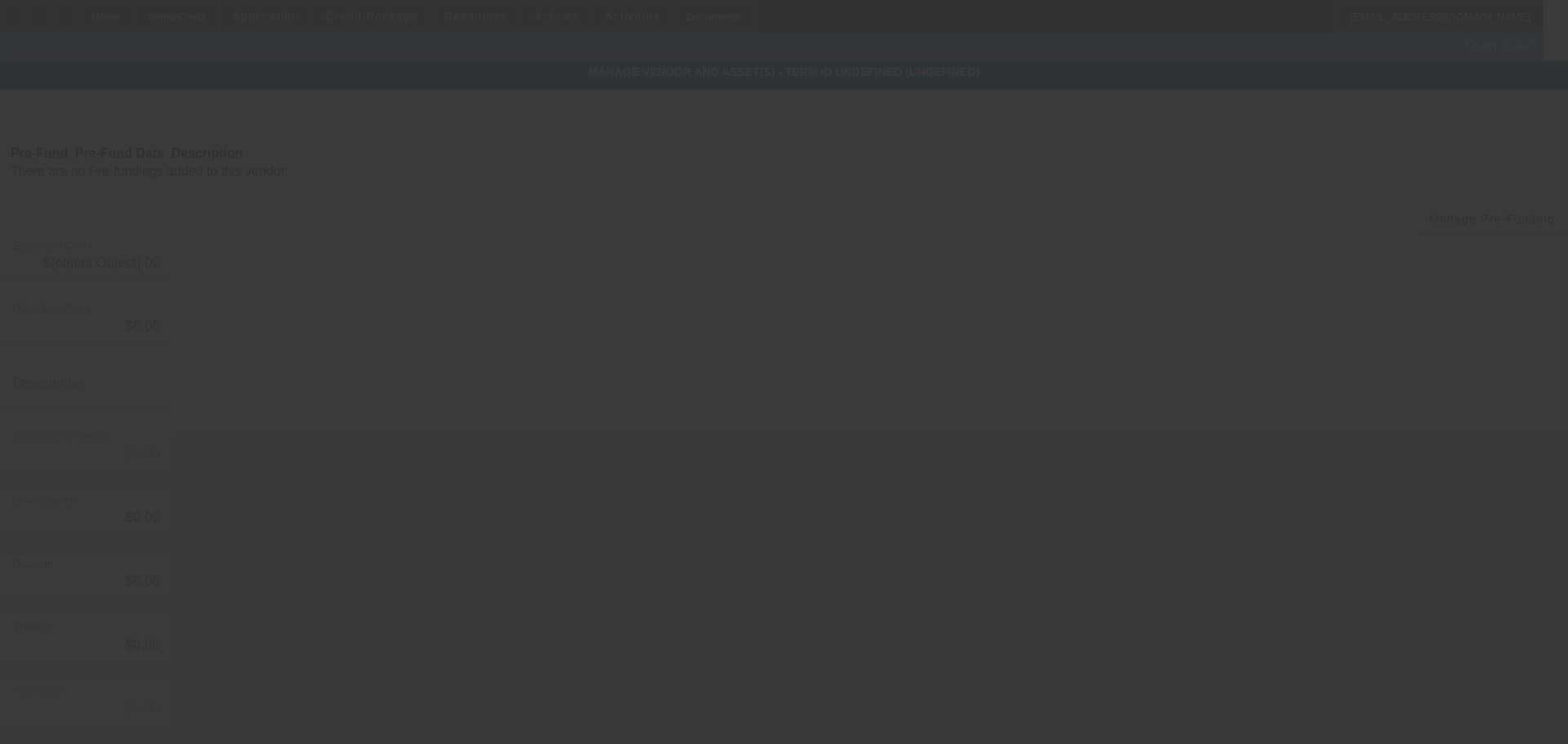
type input "$75,000.00"
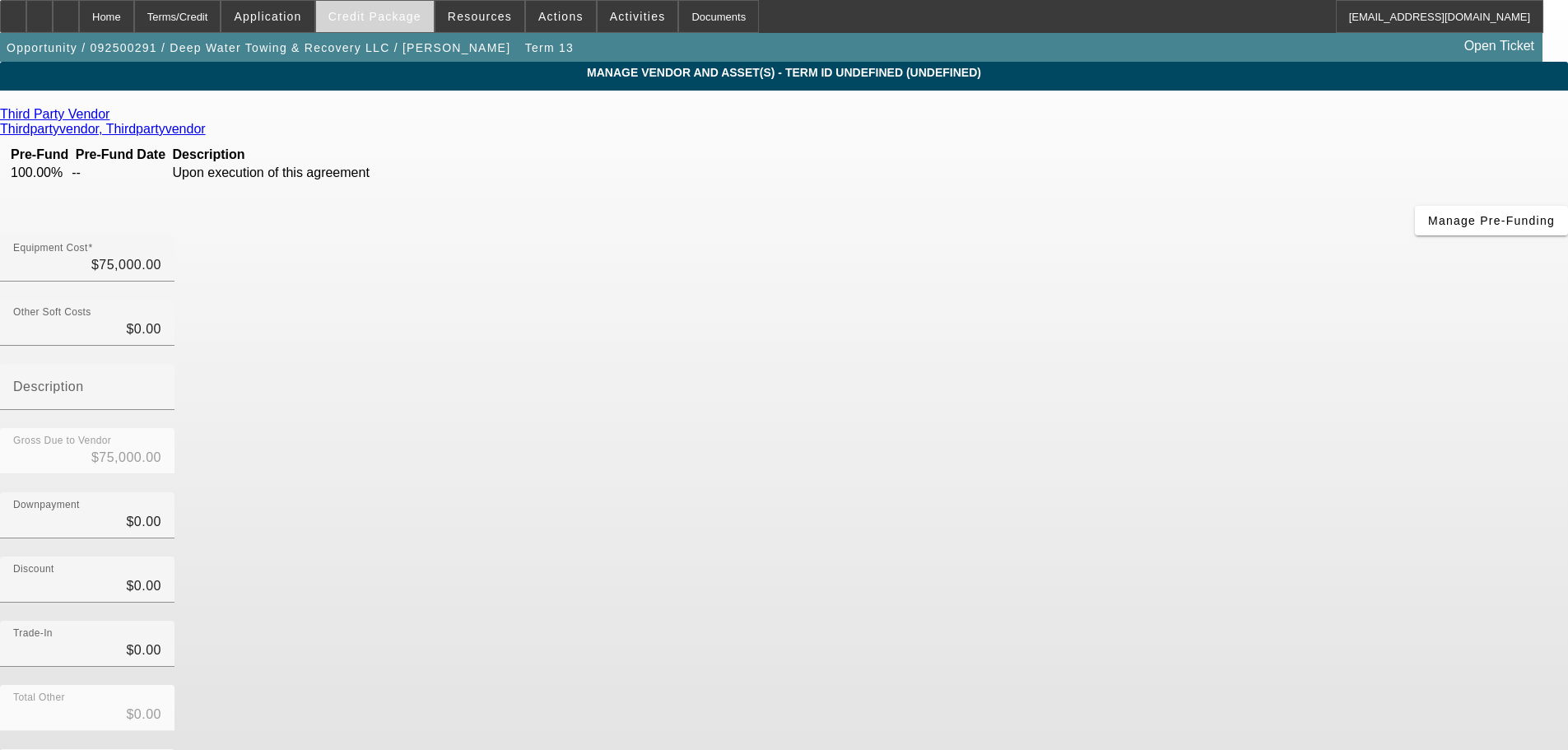
click at [403, 13] on span "Credit Package" at bounding box center [375, 17] width 93 height 14
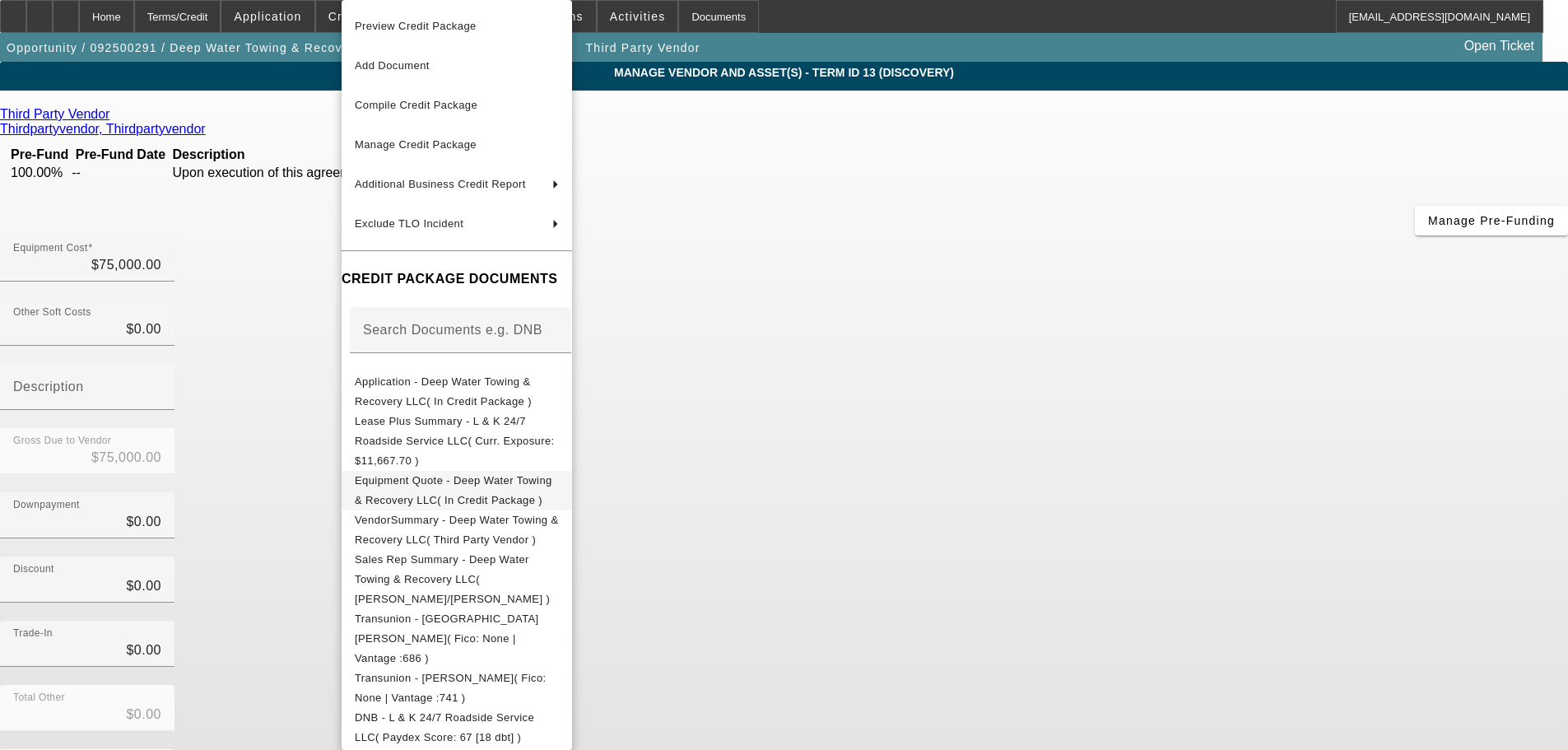
click at [552, 476] on span "Equipment Quote - Deep Water Towing & Recovery LLC( In Credit Package )" at bounding box center [453, 489] width 197 height 32
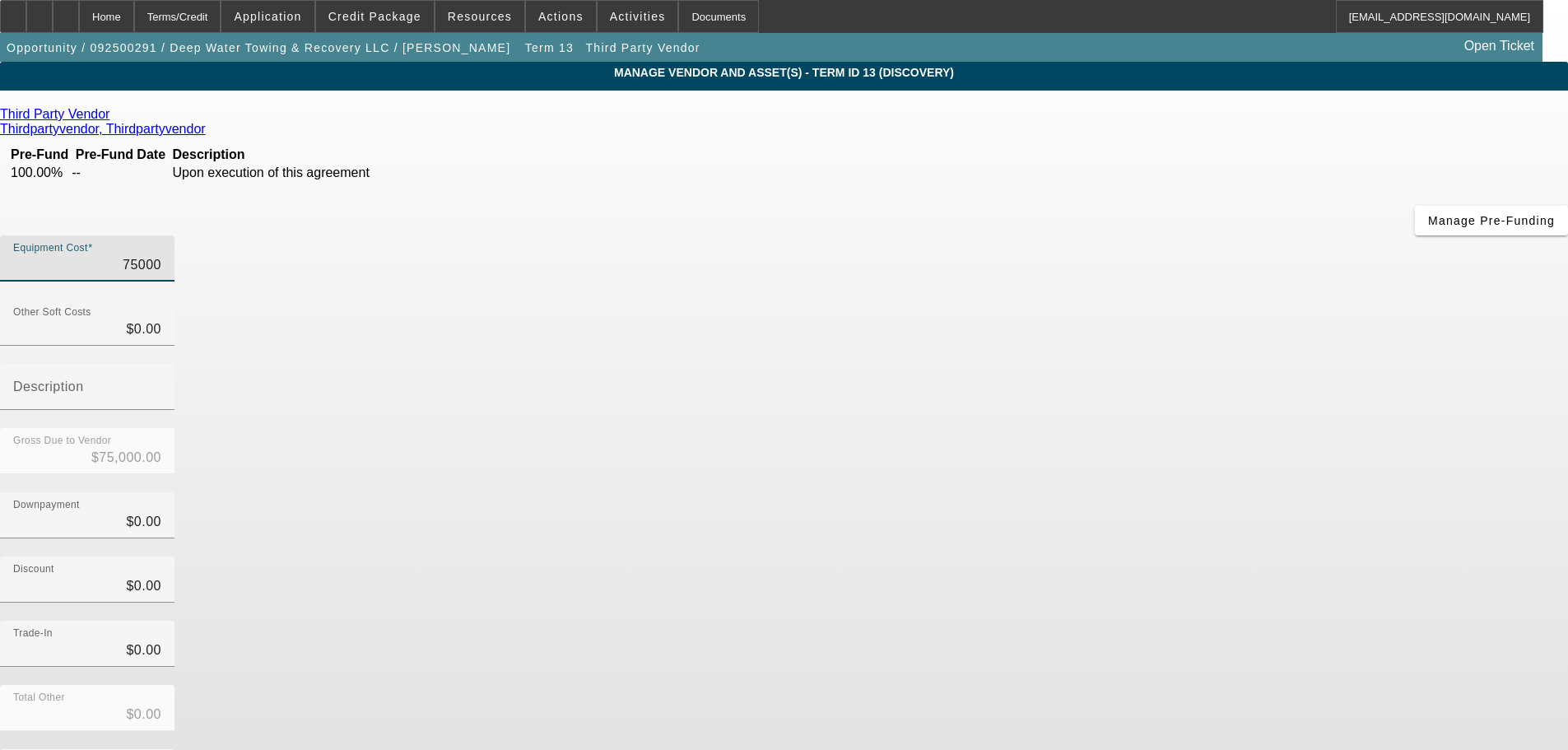
drag, startPoint x: 937, startPoint y: 132, endPoint x: 1275, endPoint y: 149, distance: 338.4
click at [1275, 149] on app-vendor-asset-manage "MANAGE VENDOR AND ASSET(S) - Term ID 13 (Discovery) Remove Vendor Third Party V…" at bounding box center [784, 503] width 1568 height 884
type input "4"
type input "$4.00"
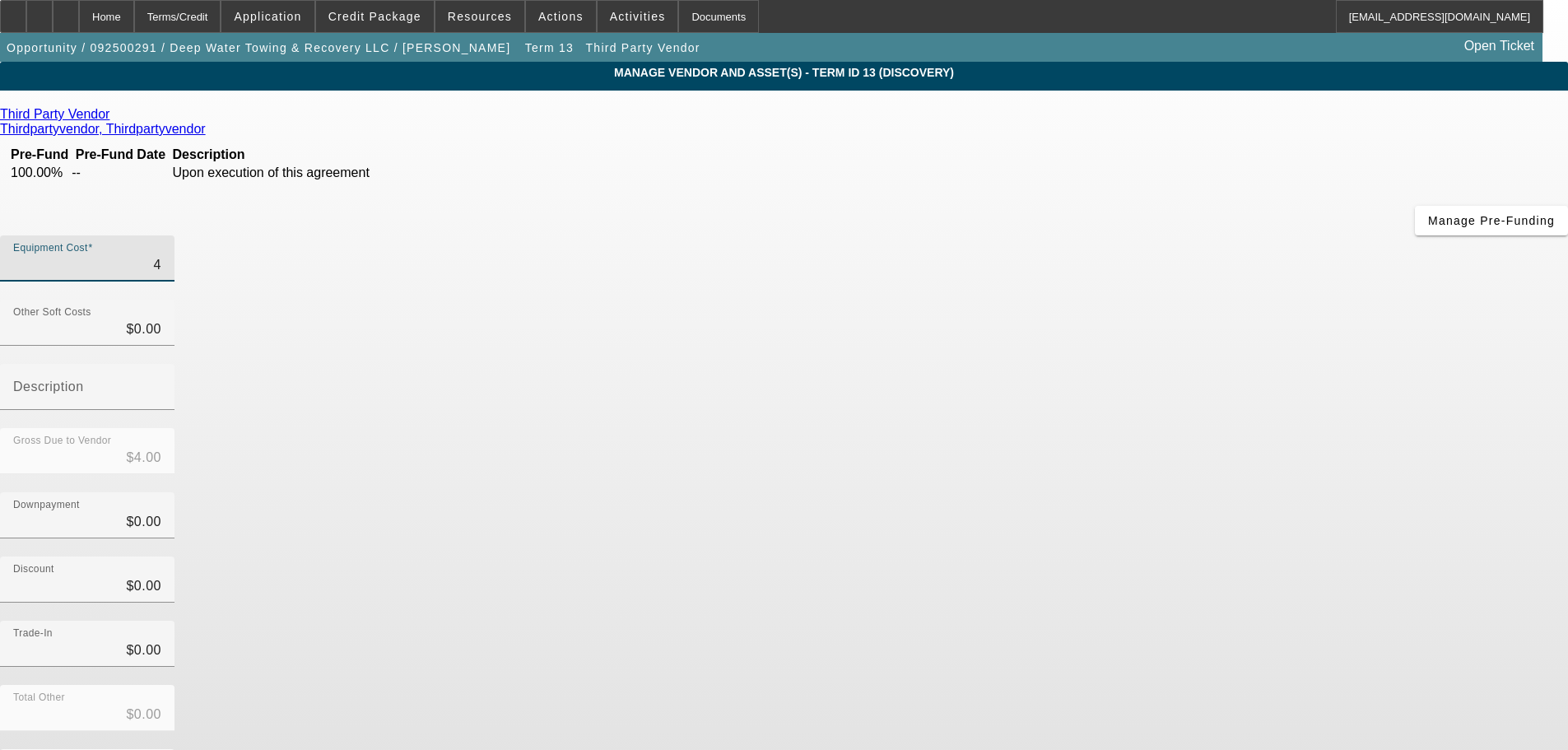
type input "43"
type input "$43.00"
type input "436"
type input "$436.00"
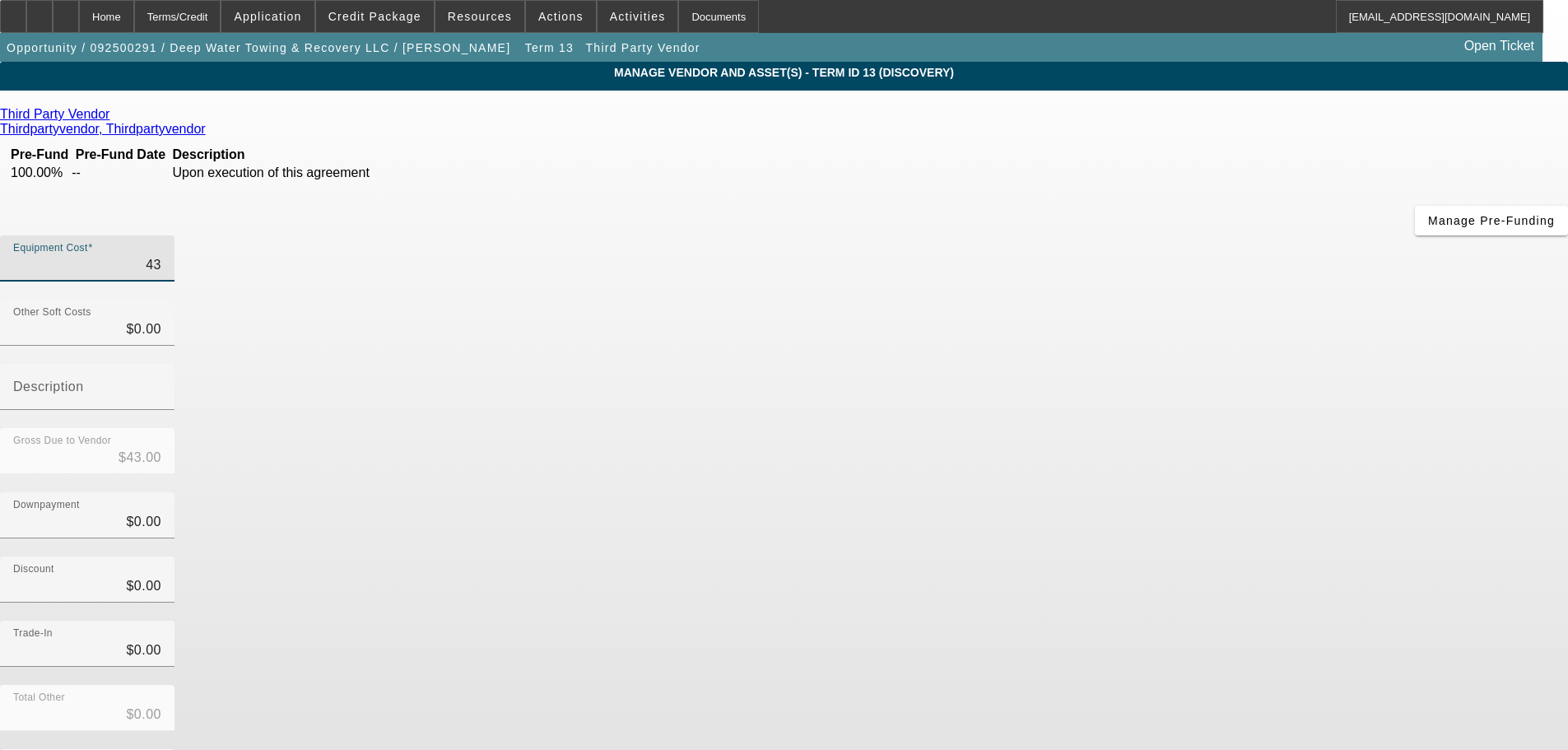
type input "$436.00"
type input "43"
type input "$43.00"
type input "435"
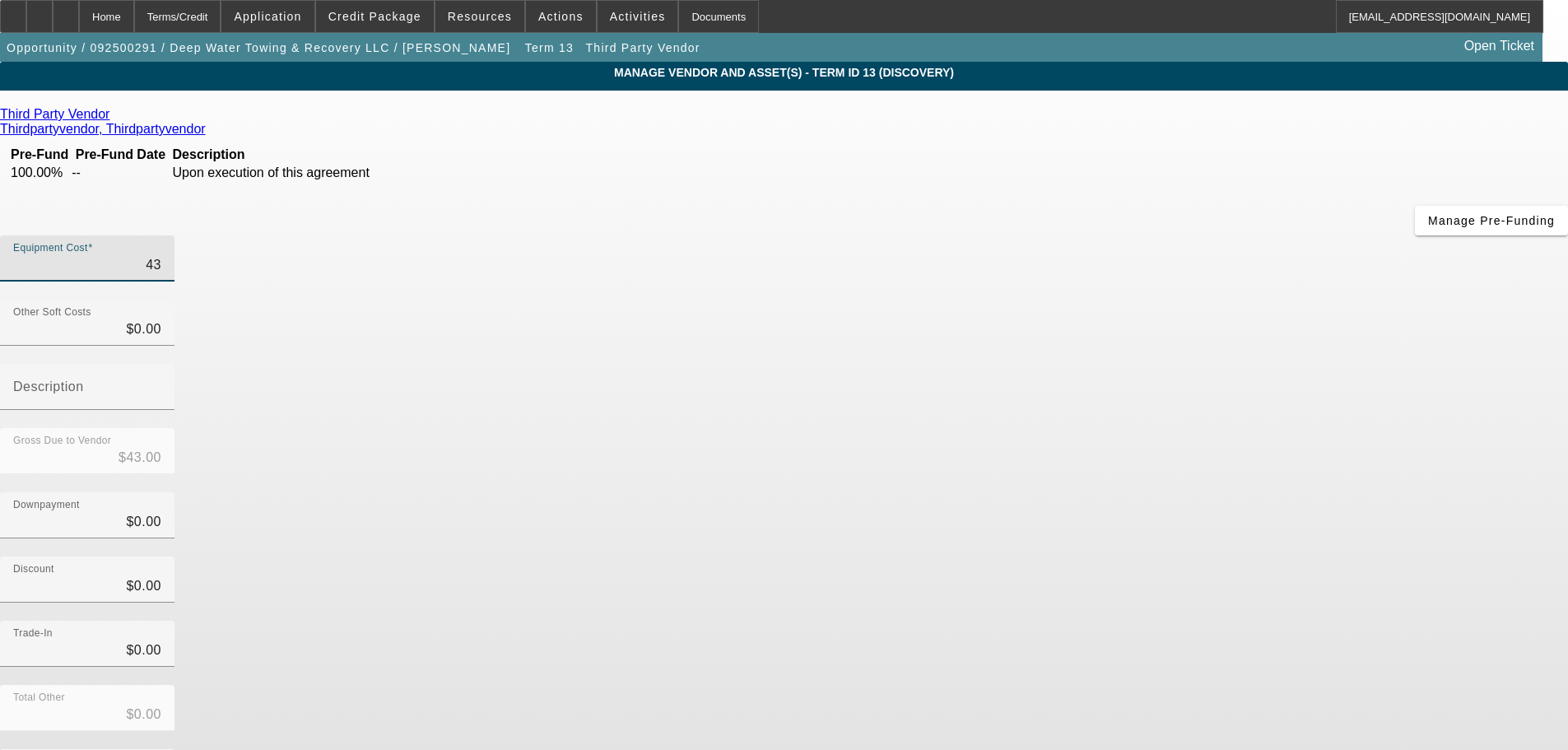
type input "$435.00"
type input "4350"
type input "$4,350.00"
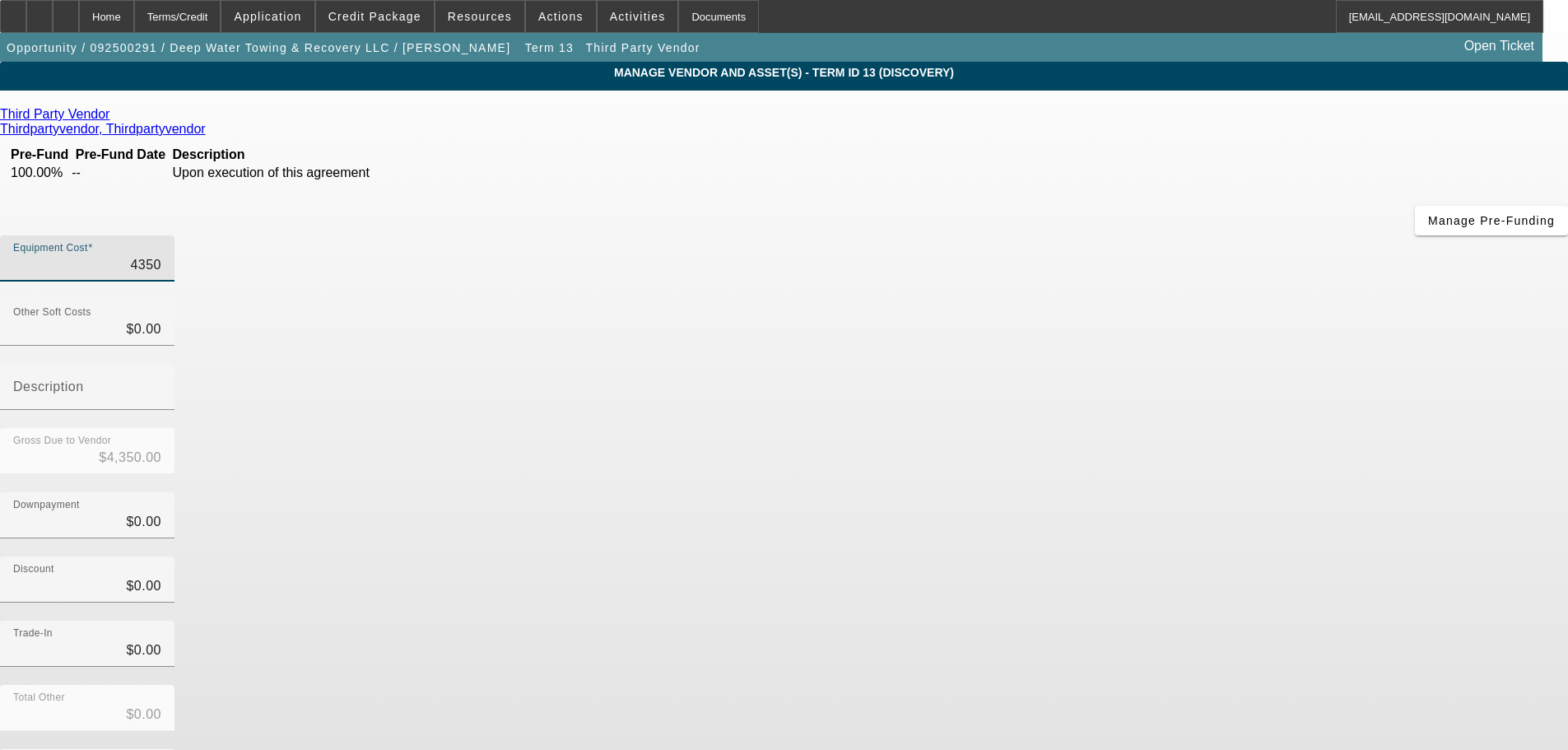
type input "43500"
type input "$43,500.00"
click at [1165, 621] on div "Trade-In $0.00" at bounding box center [784, 653] width 1568 height 64
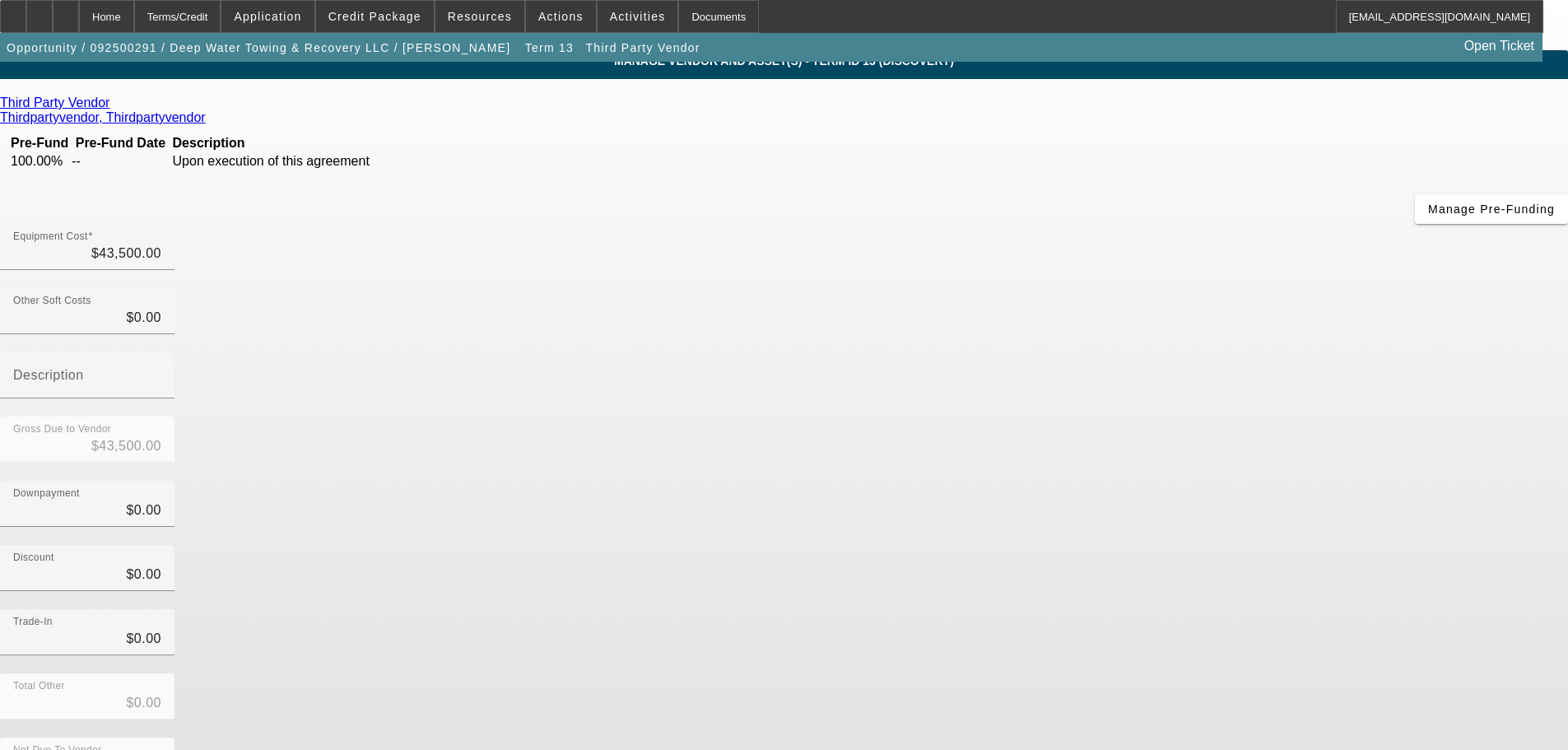
scroll to position [22, 0]
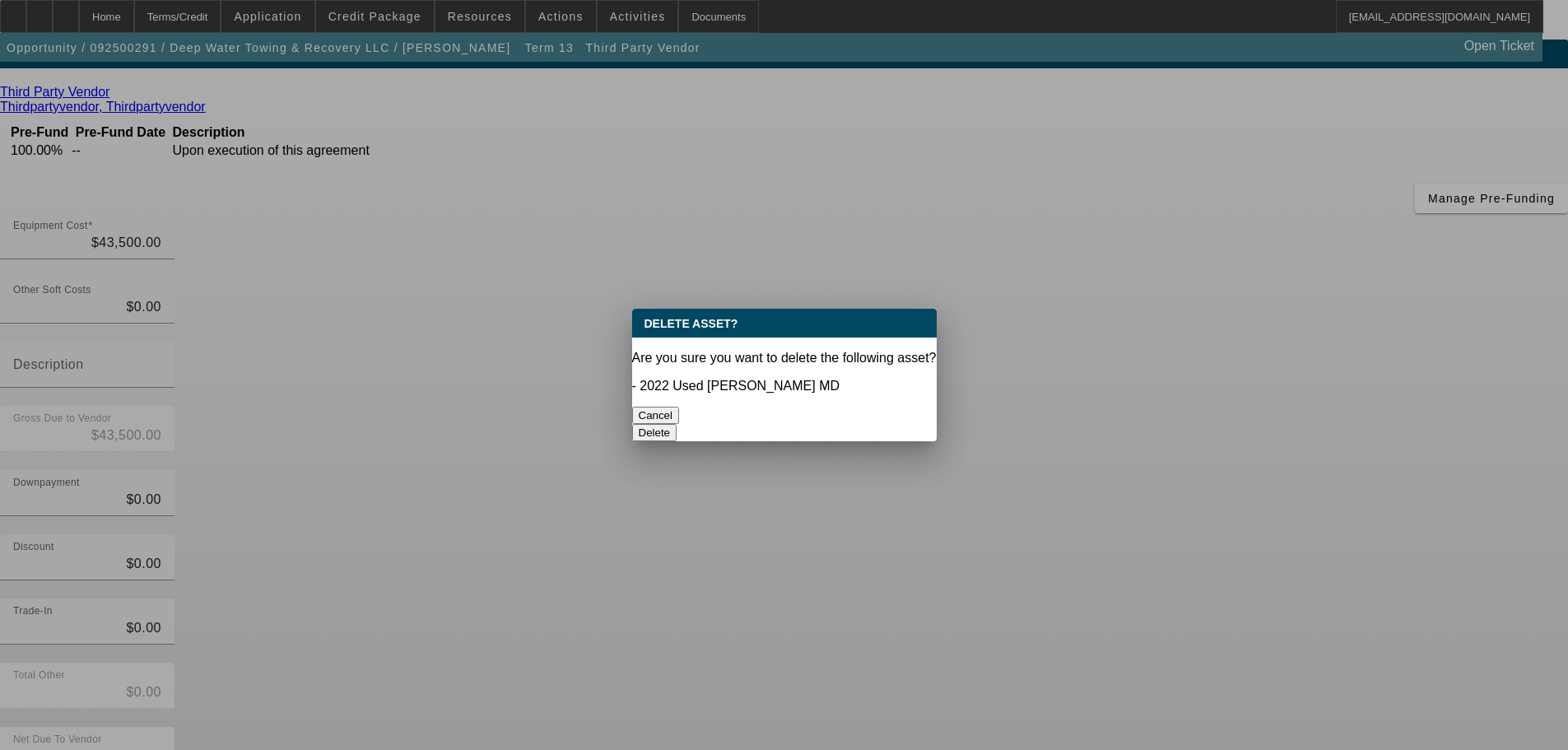
click at [678, 424] on button "Delete" at bounding box center [655, 433] width 46 height 18
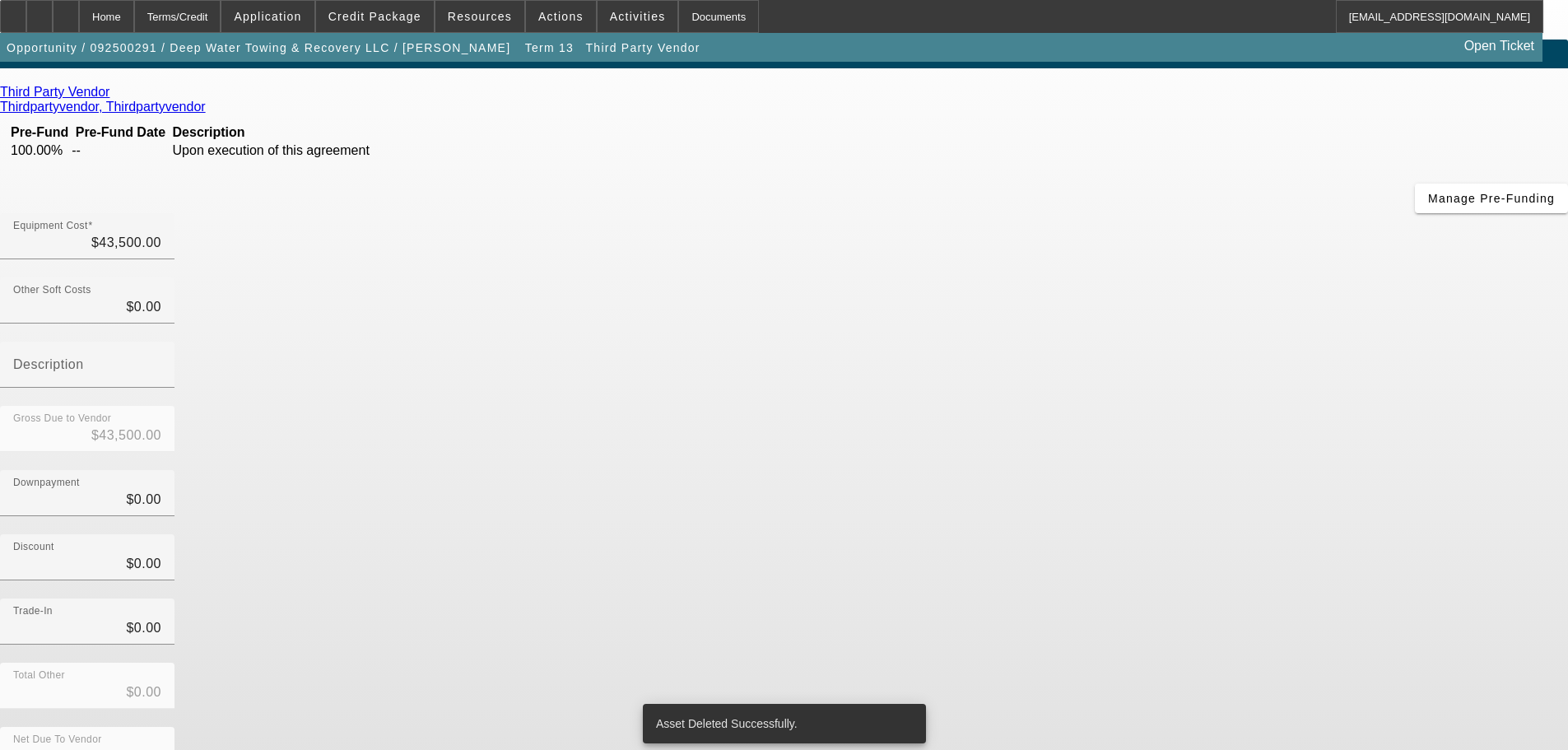
scroll to position [16, 0]
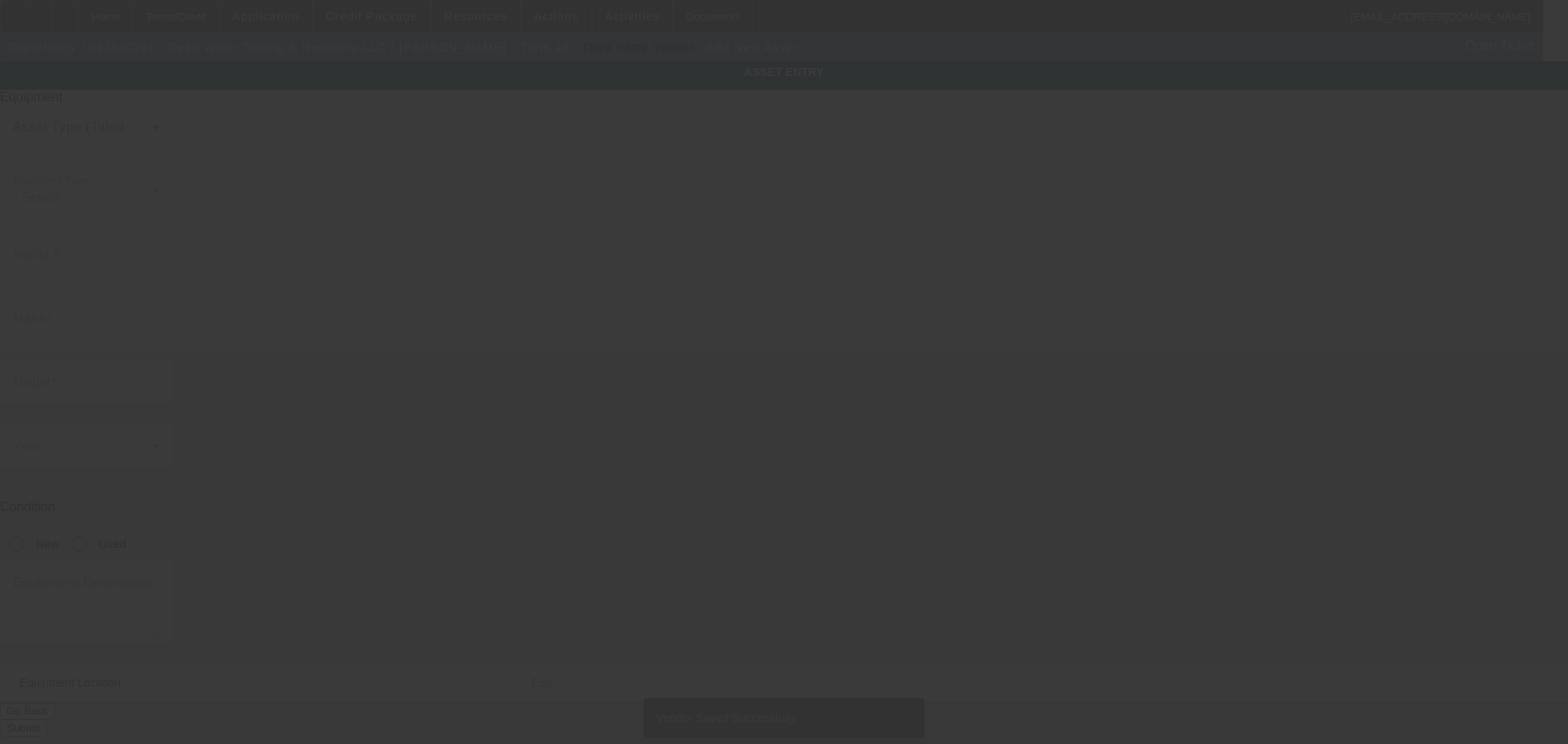
type input "2285 Margerum Rd"
type input "Cherokee"
type input "35616"
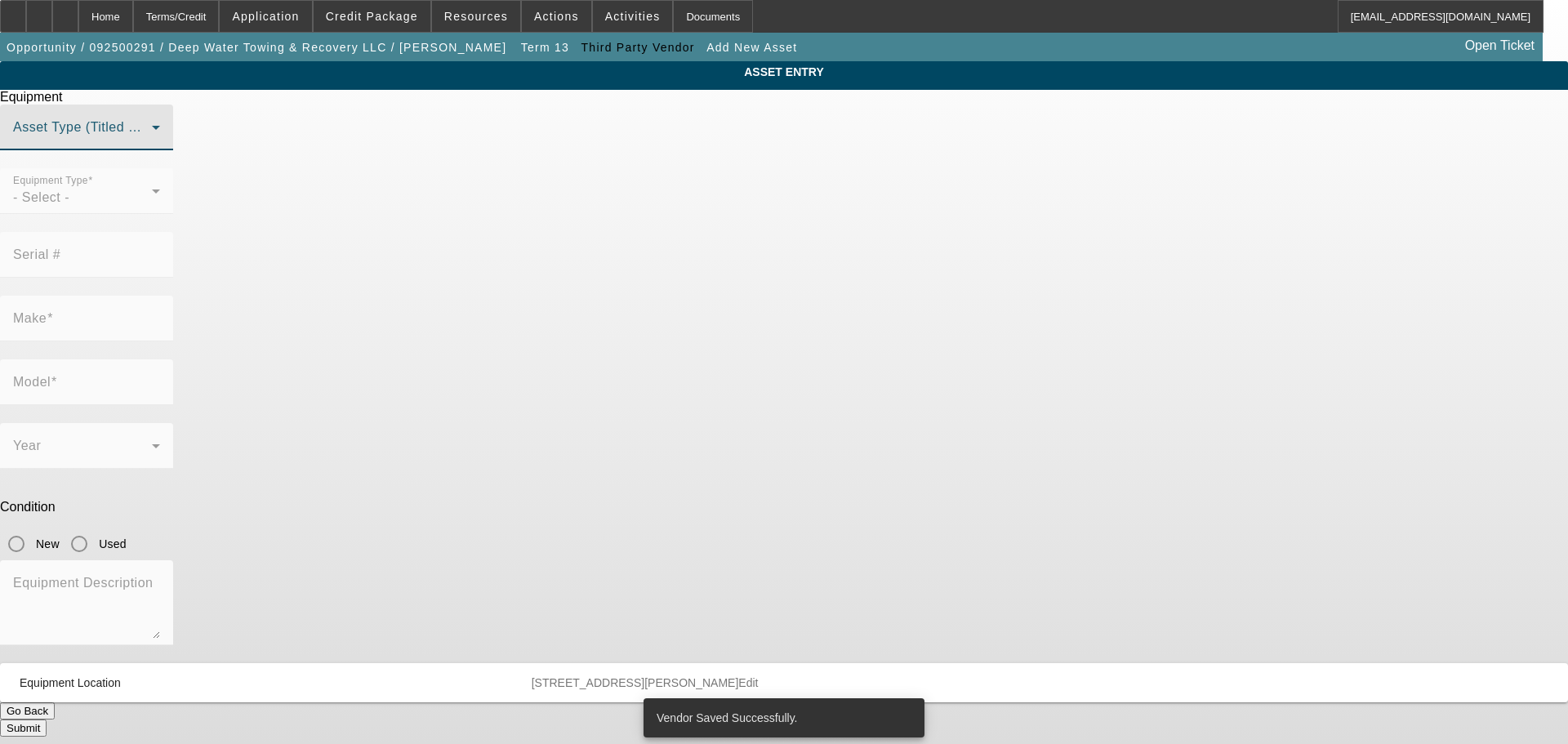
click at [151, 144] on span at bounding box center [83, 134] width 139 height 19
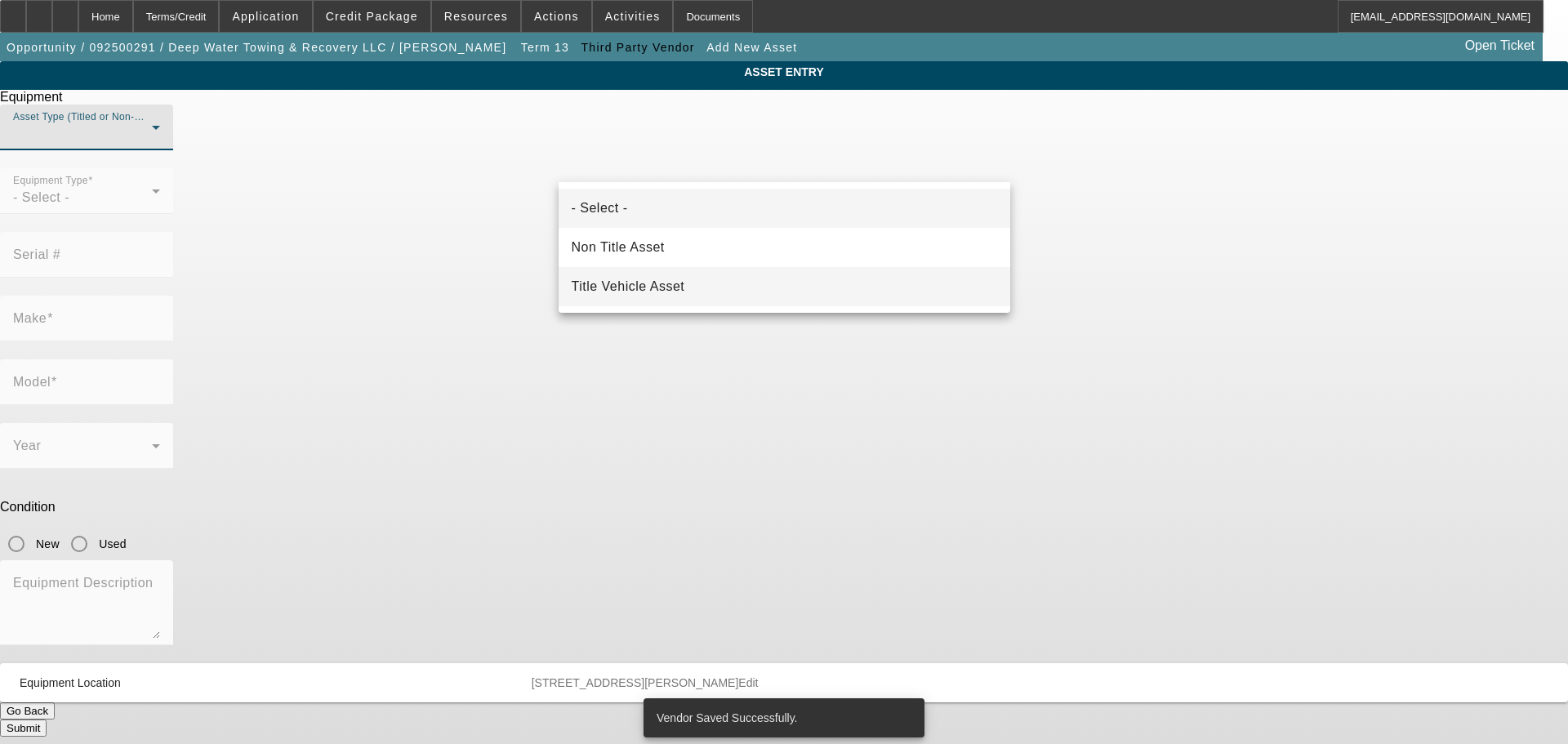
click at [653, 279] on span "Title Vehicle Asset" at bounding box center [628, 287] width 114 height 19
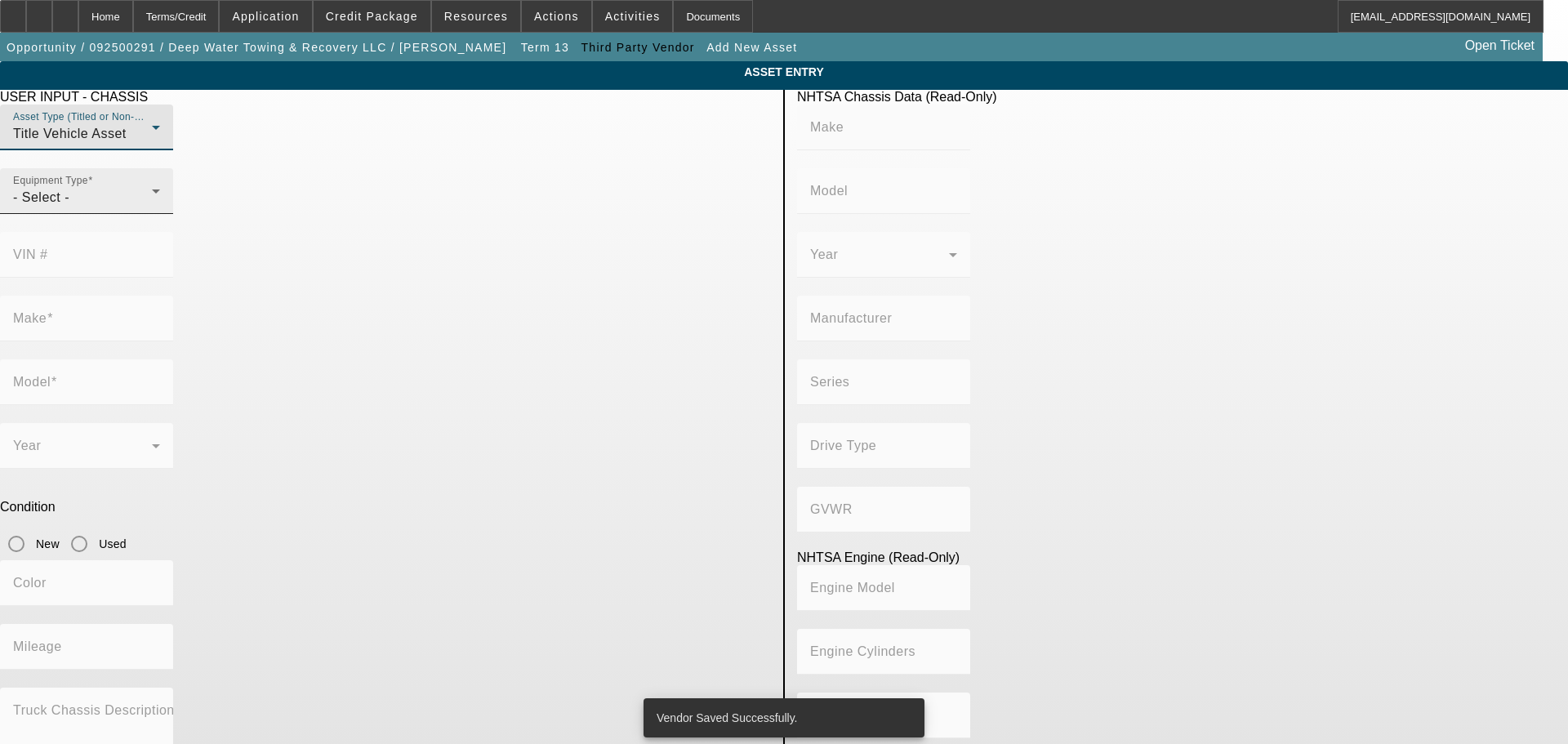
click at [151, 207] on div "- Select -" at bounding box center [83, 198] width 139 height 19
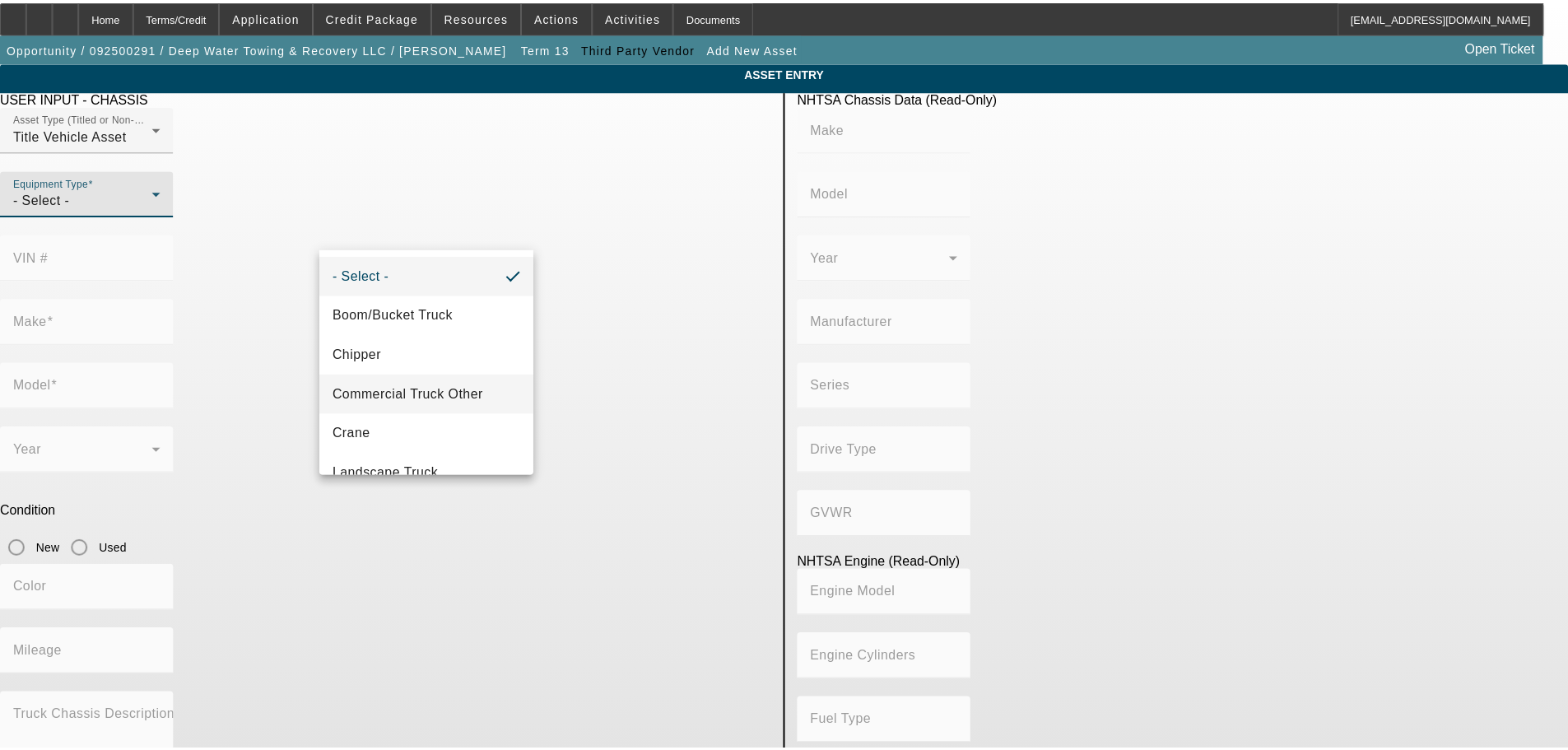
scroll to position [182, 0]
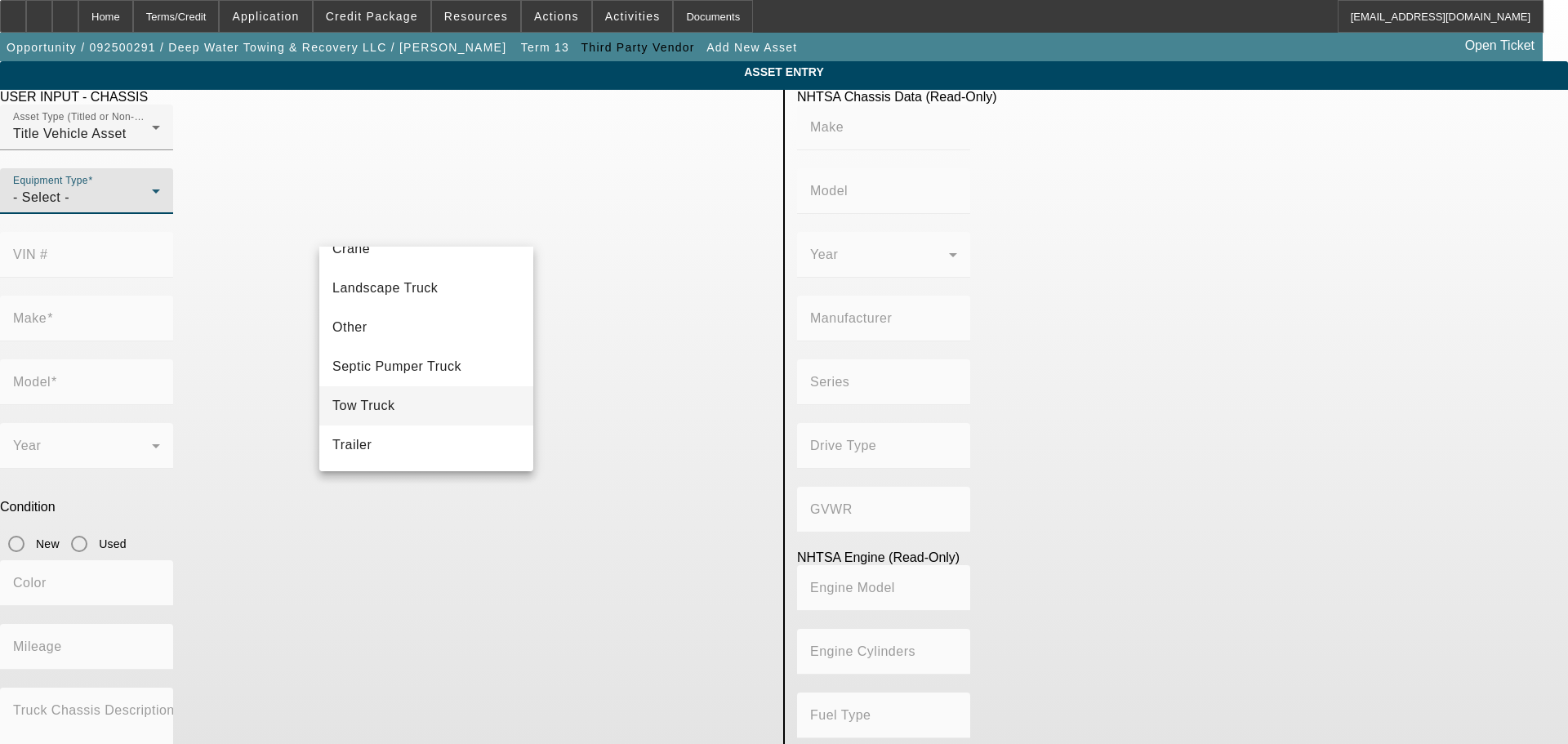
click at [423, 403] on mat-option "Tow Truck" at bounding box center [426, 405] width 214 height 40
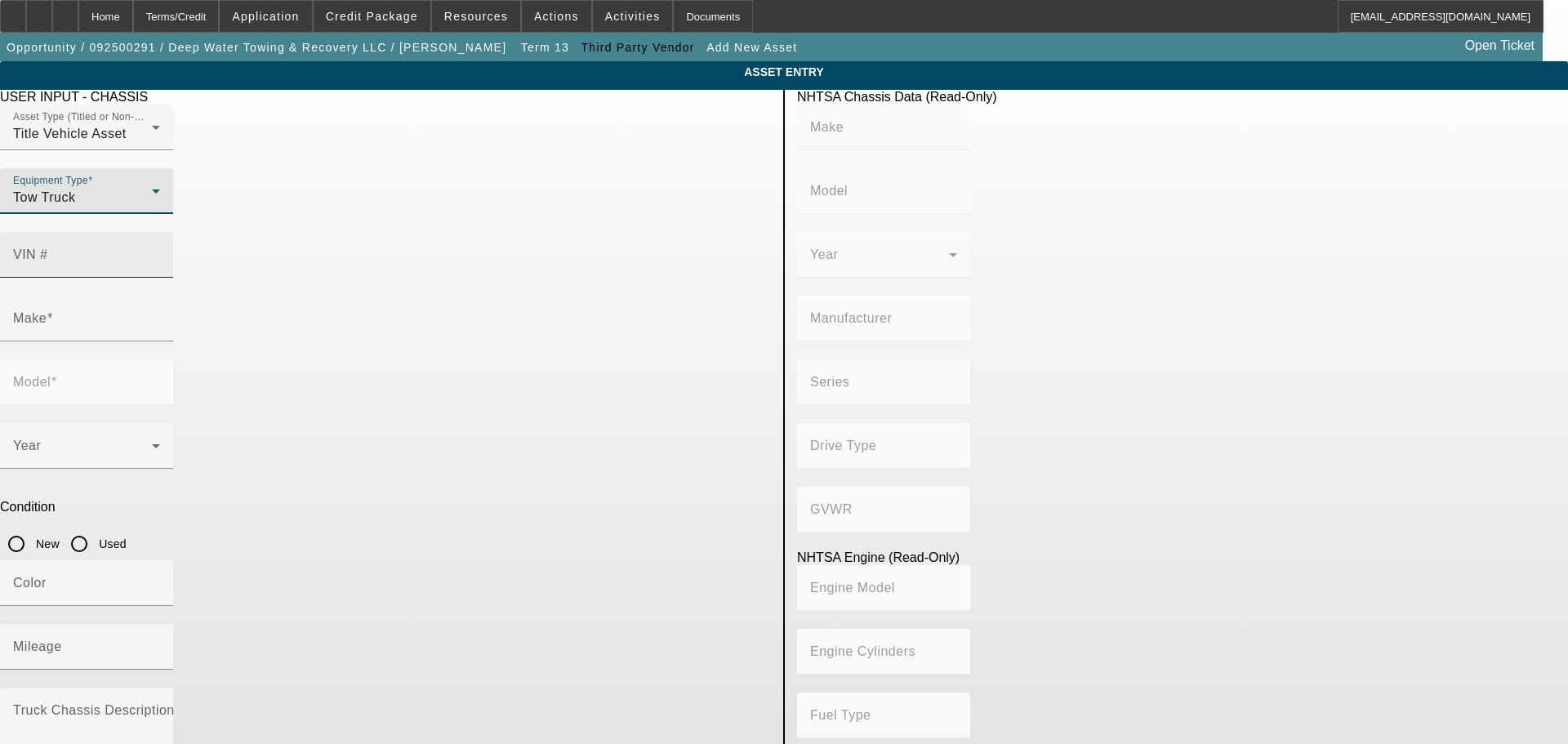
click at [160, 252] on input "VIN #" at bounding box center [87, 262] width 147 height 19
type input "1fvacxdt0hhhv2780"
type input "FREIGHTLINER"
type input "M2"
type input "DAIMLER TRUCK NORTH AMERICA LLC"
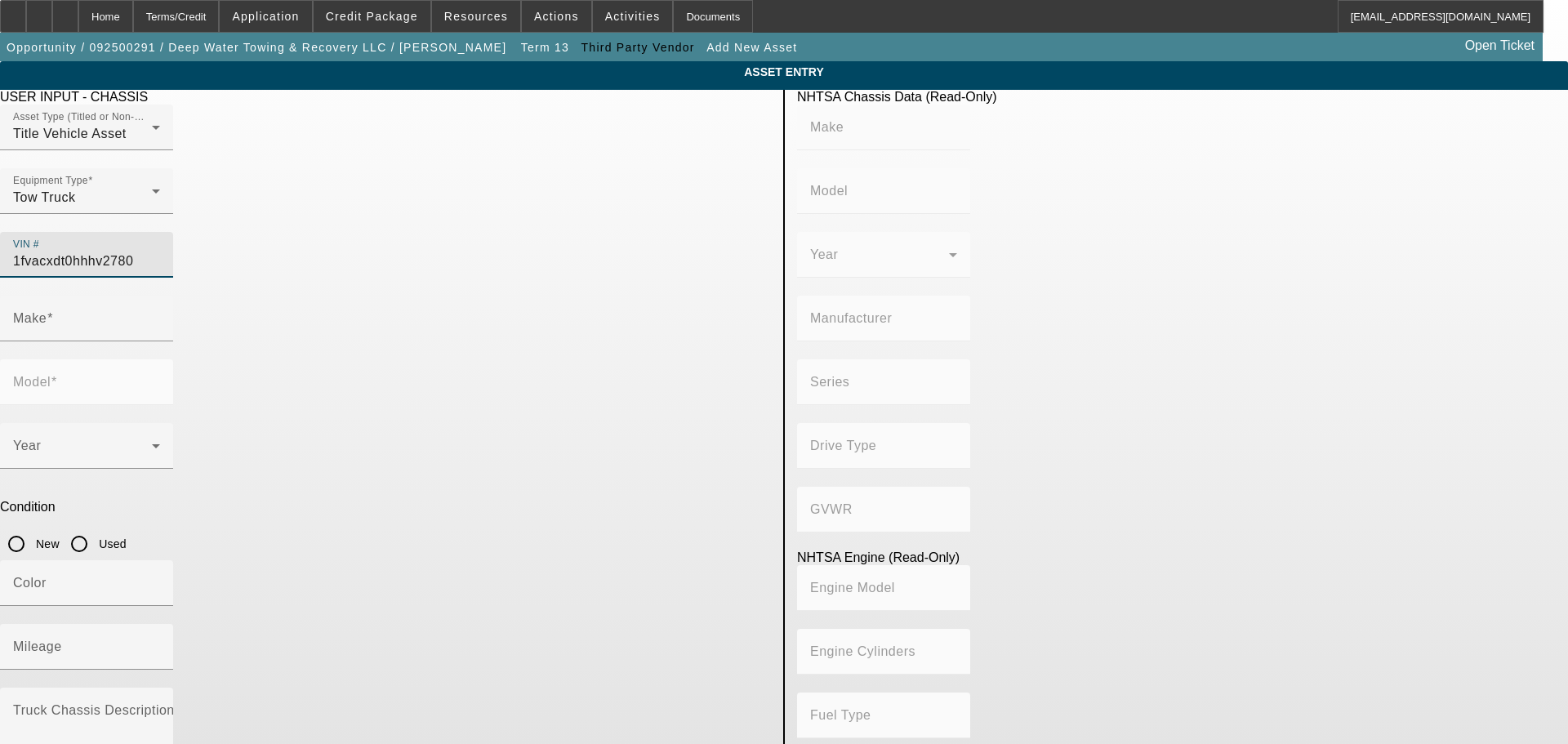
type input "106 Medium Duty"
type input "4x2"
type input "Class 7: 26,001 - 33,000 lb (11,794 - 14,969 kg)"
type input "Cummins ISB"
type input "6"
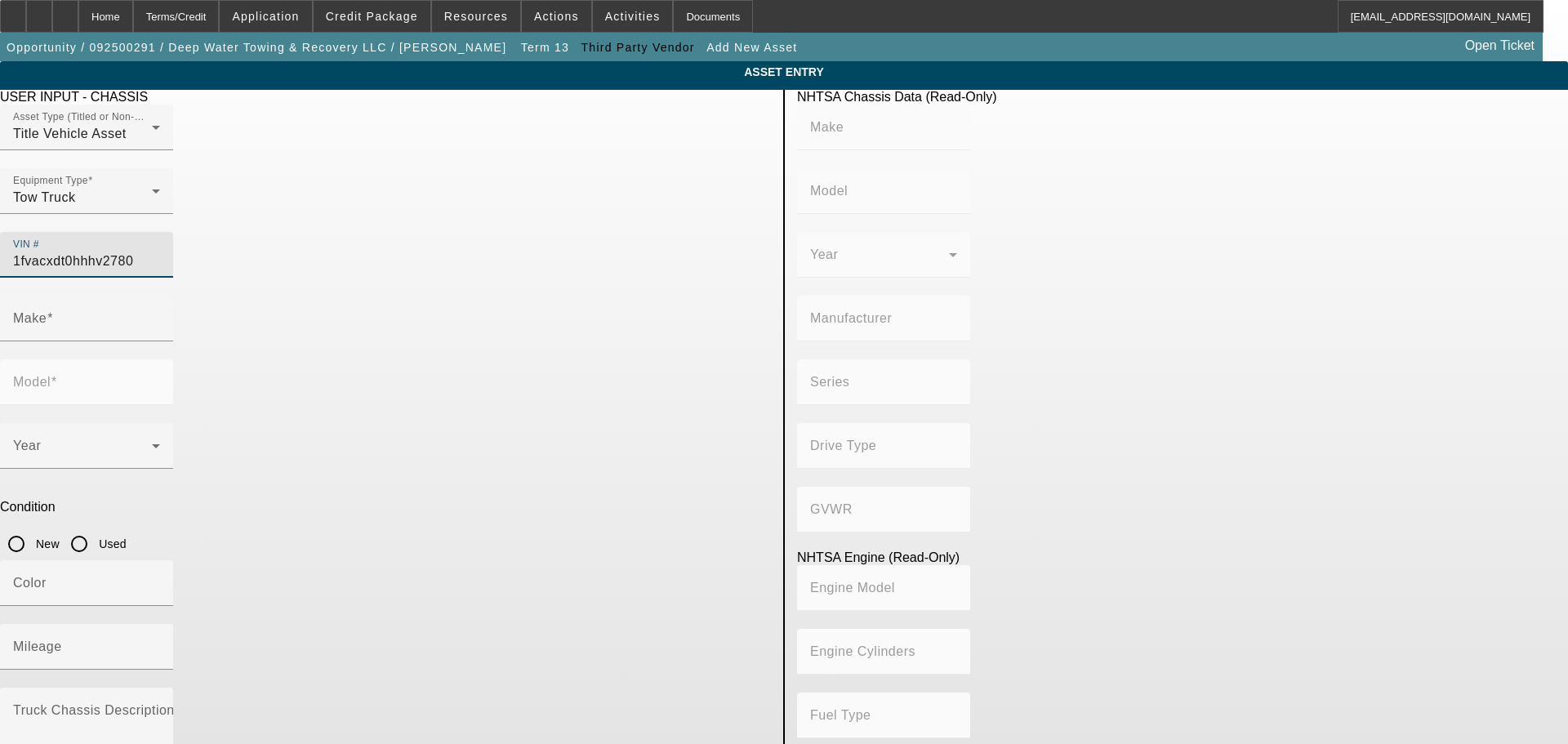
type input "Diesel"
type input "408.85908543470"
type input "6.7"
type input "FREIGHTLINER"
type input "M2"
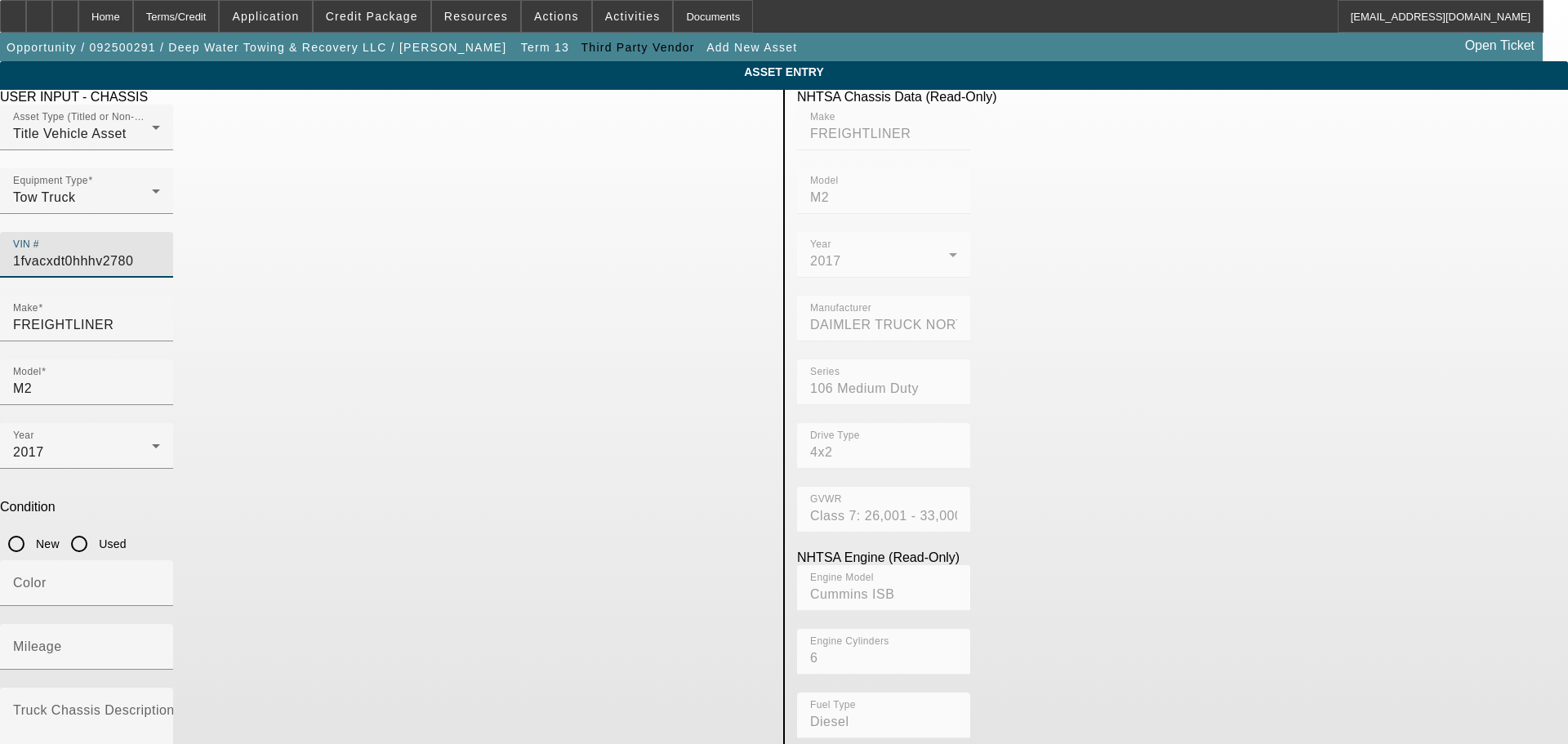
type input "1FVACXDT0HHHV2780"
click at [96, 528] on input "Used" at bounding box center [79, 544] width 33 height 33
radio input "true"
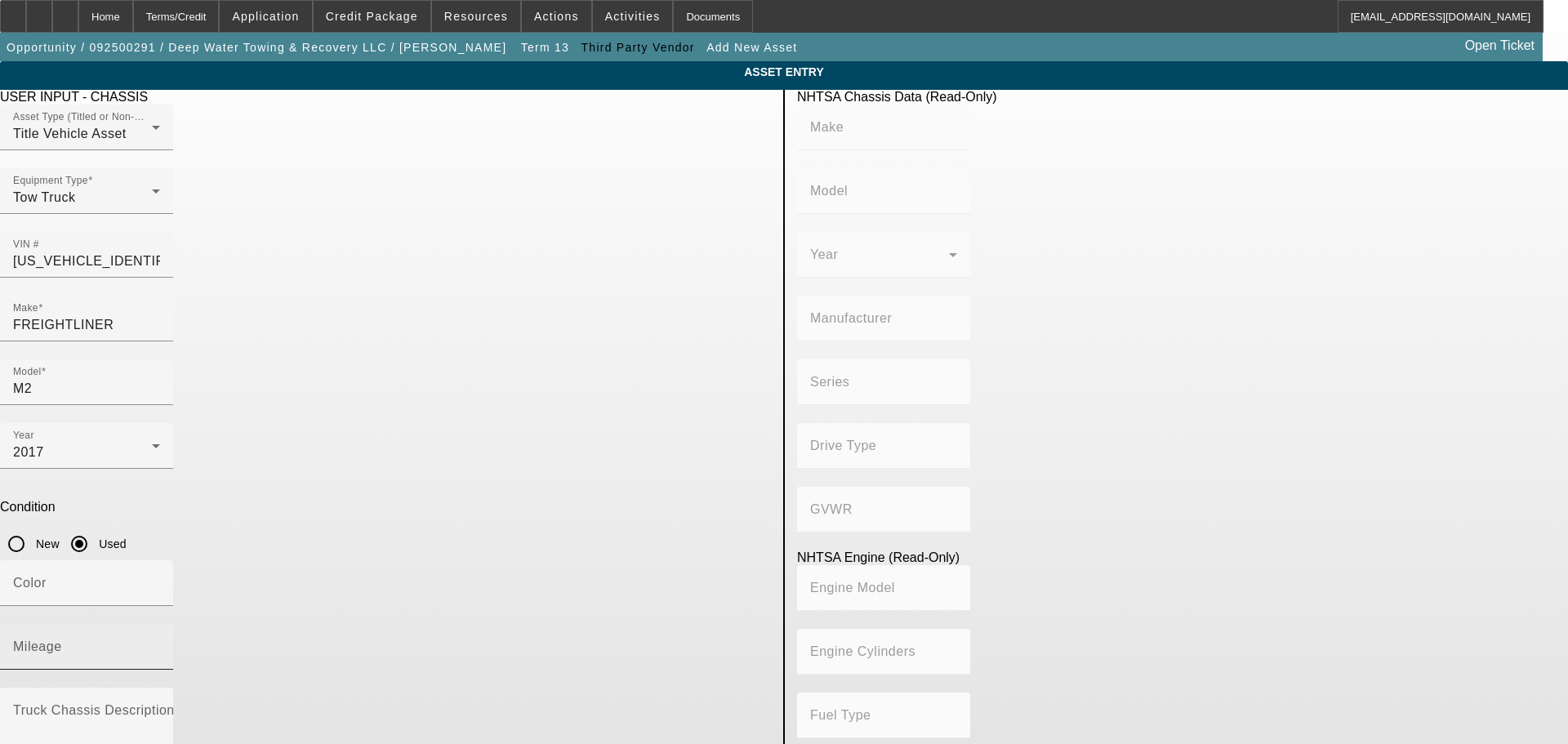
type input "FREIGHTLINER"
type input "M2"
type input "DAIMLER TRUCK NORTH AMERICA LLC"
type input "106 Medium Duty"
type input "4x2"
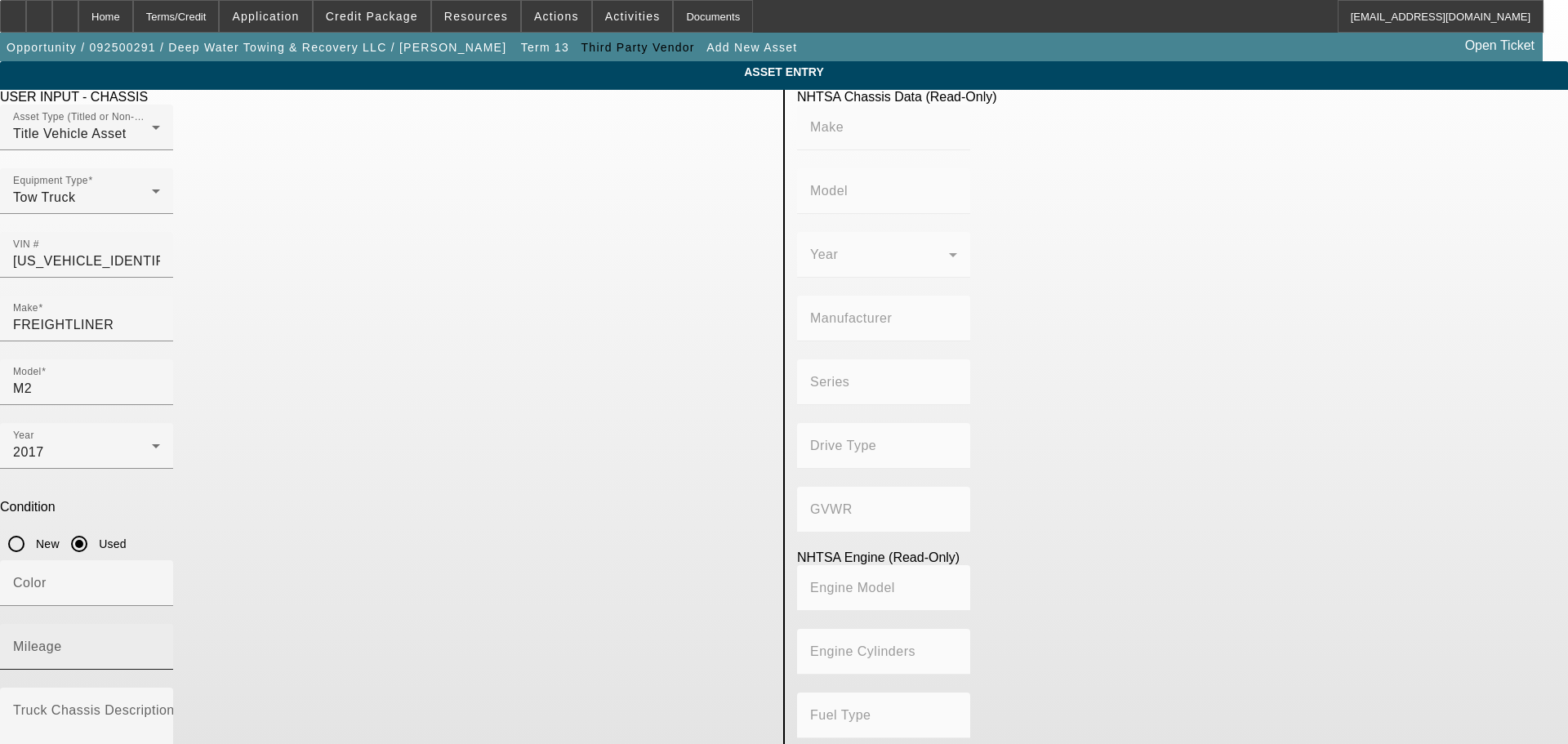
type input "Class 7: 26,001 - 33,000 lb (11,794 - 14,969 kg)"
type input "Cummins ISB"
type input "6"
type input "Diesel"
type input "408.85908543470"
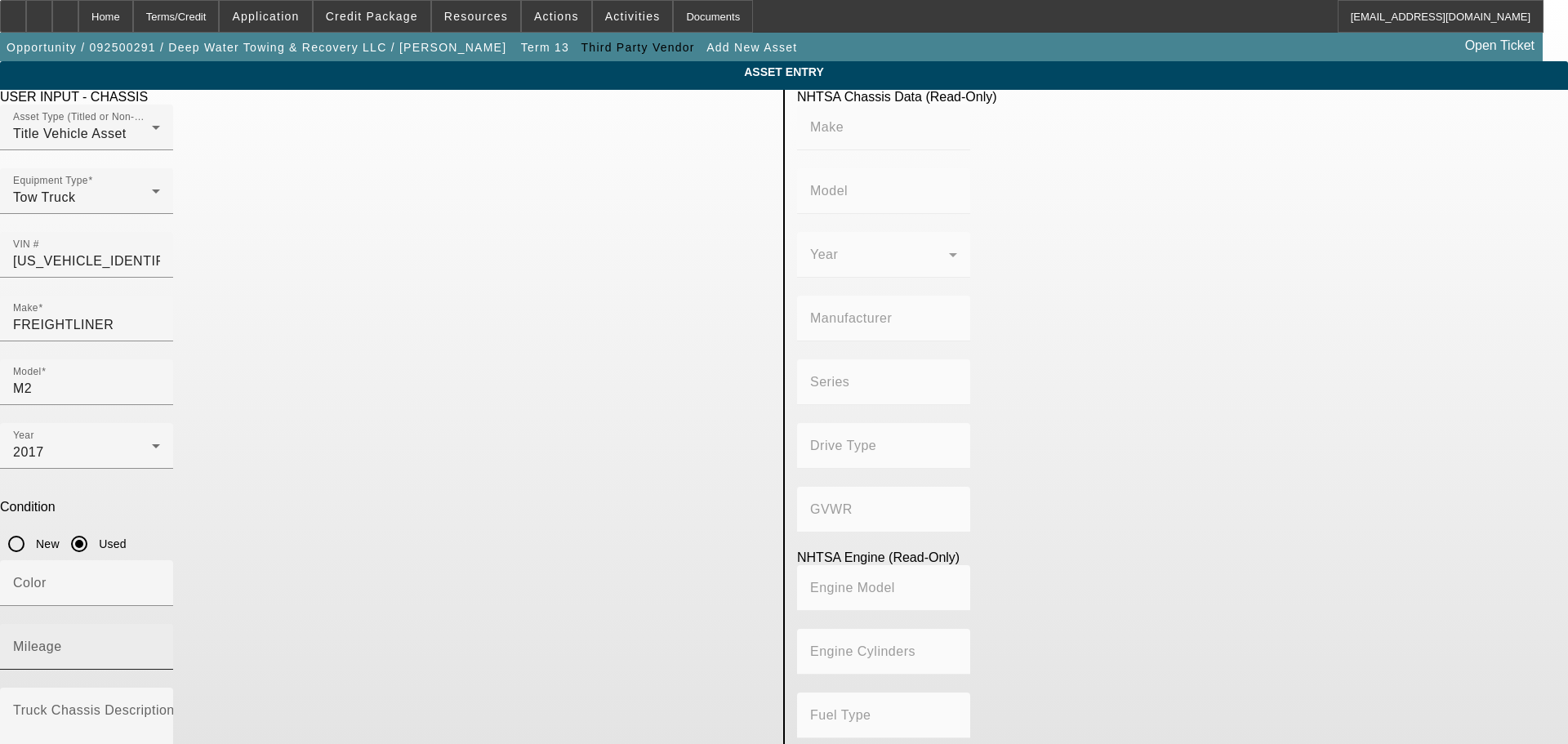
type input "6.7"
click at [160, 644] on input "Mileage" at bounding box center [87, 653] width 147 height 19
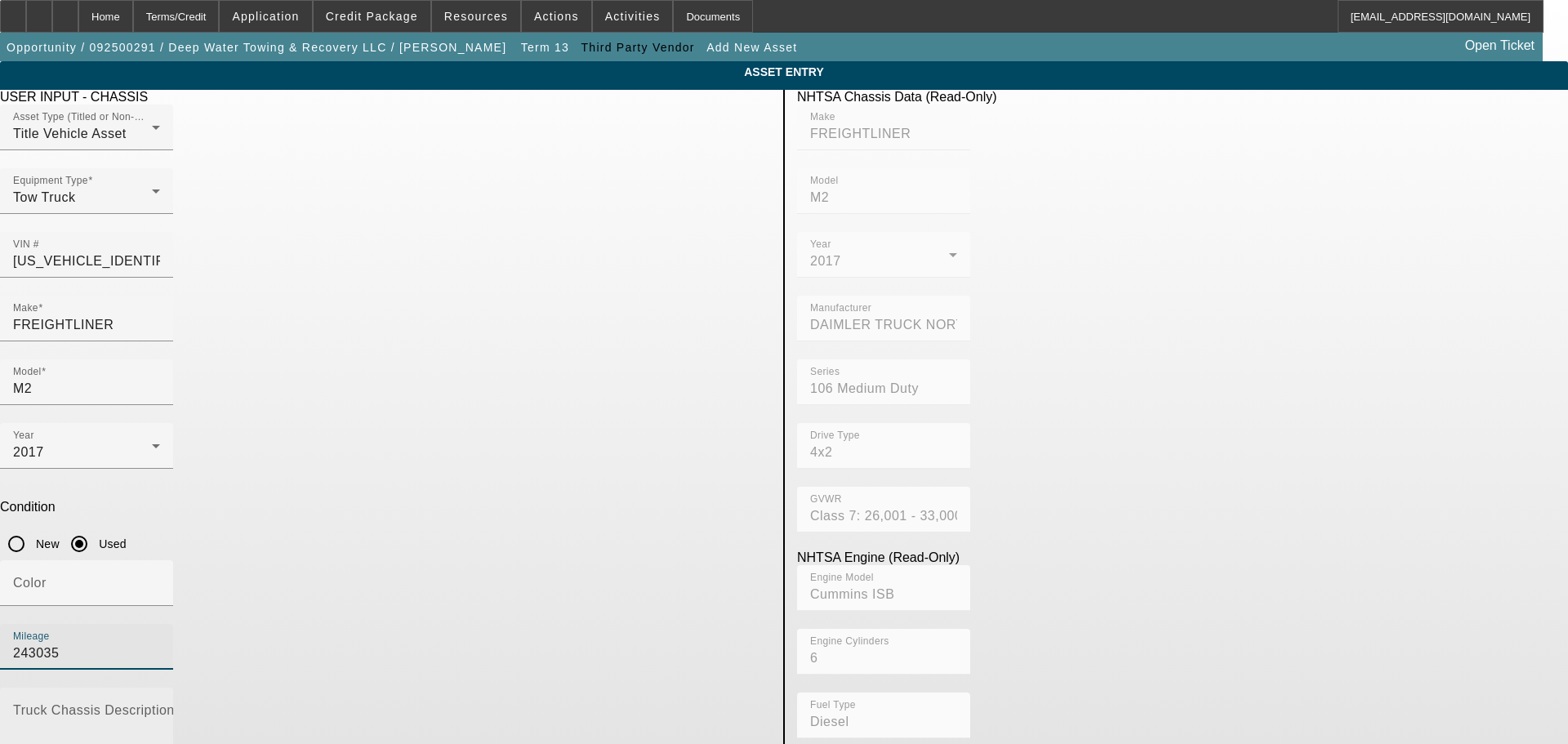
type input "243035"
click at [160, 707] on textarea "Truck Chassis Description (Describe the truck chassis only)" at bounding box center [87, 736] width 147 height 59
type textarea "With:"
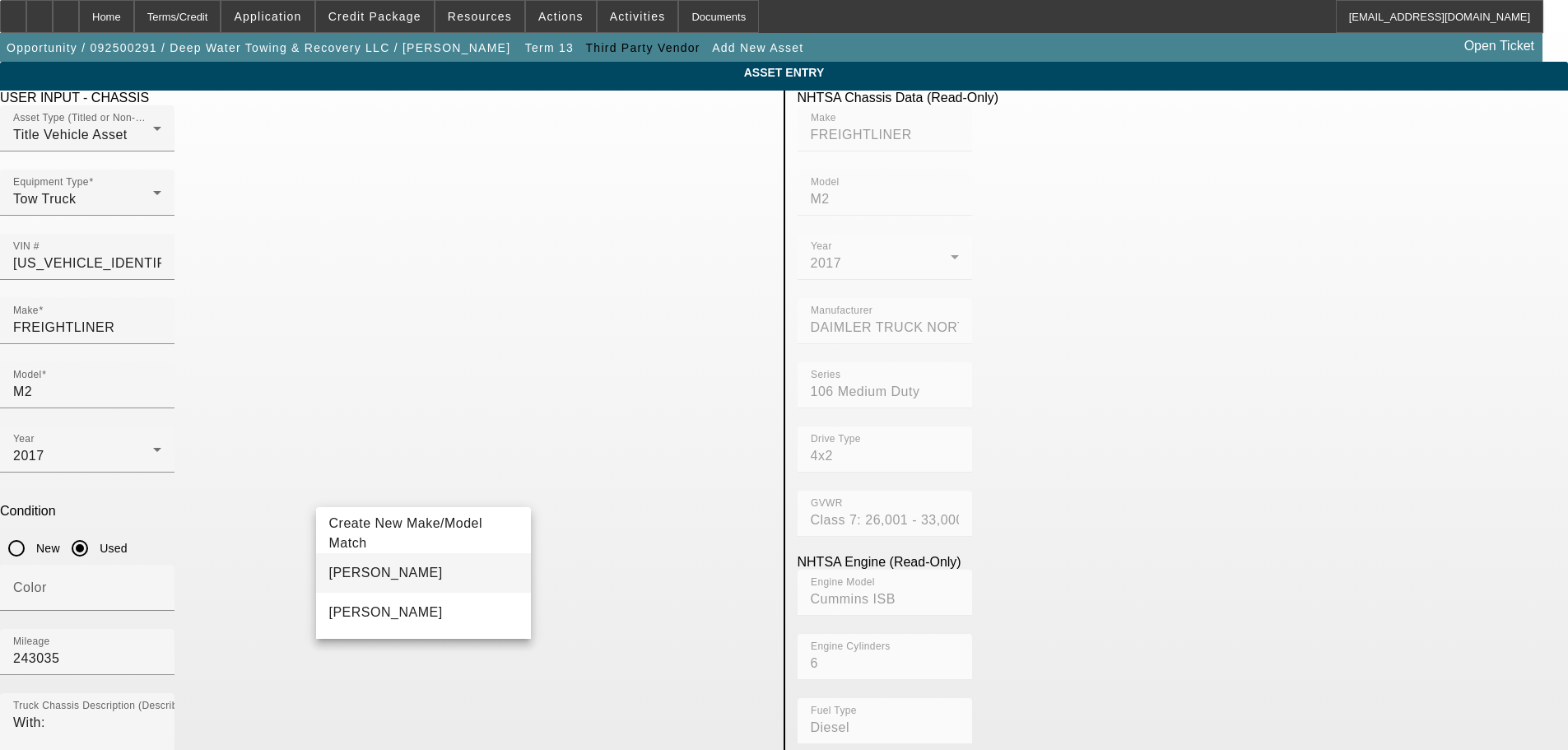
click at [384, 572] on mat-option "Jerr-Dan" at bounding box center [424, 573] width 216 height 40
type input "Jerr-Dan"
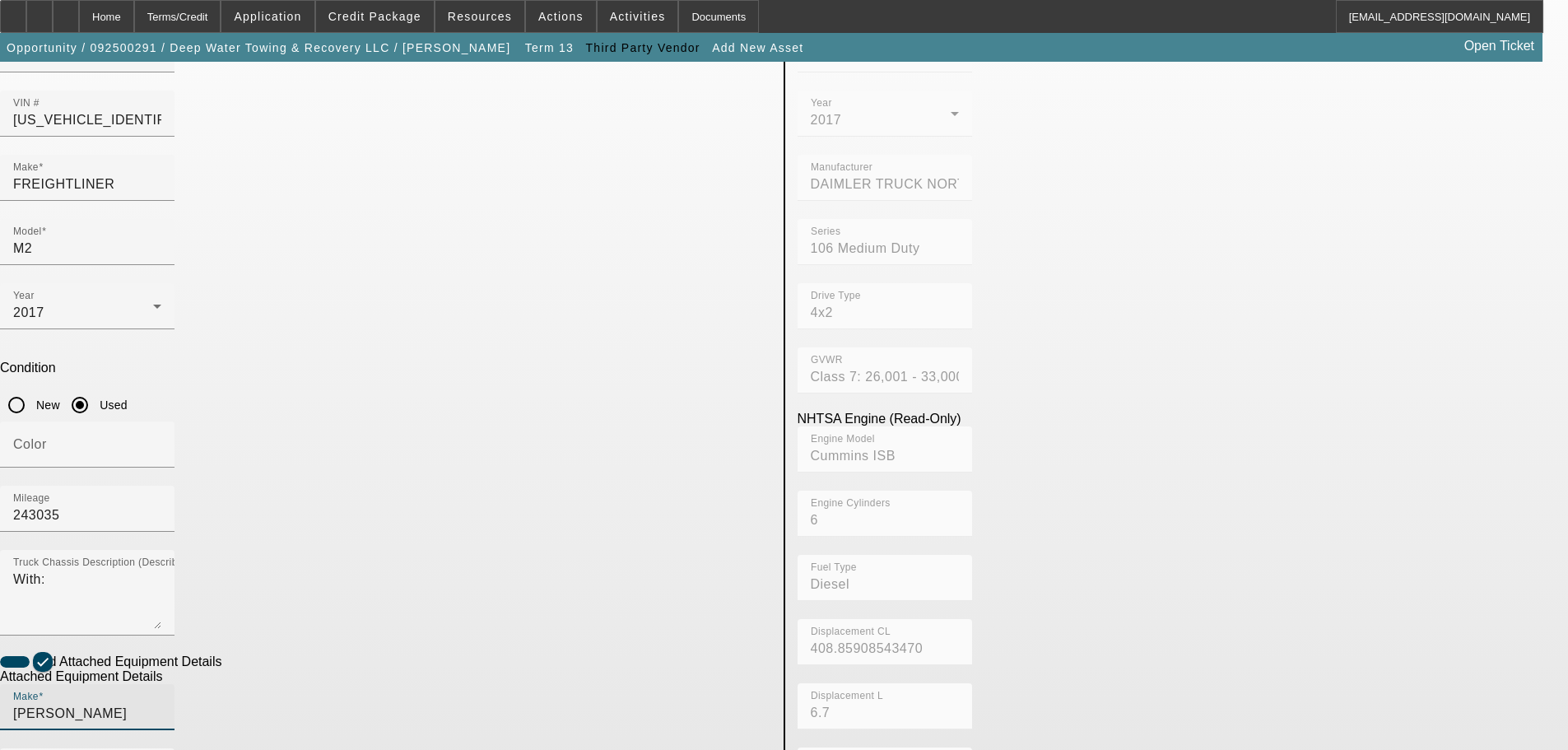
scroll to position [310, 0]
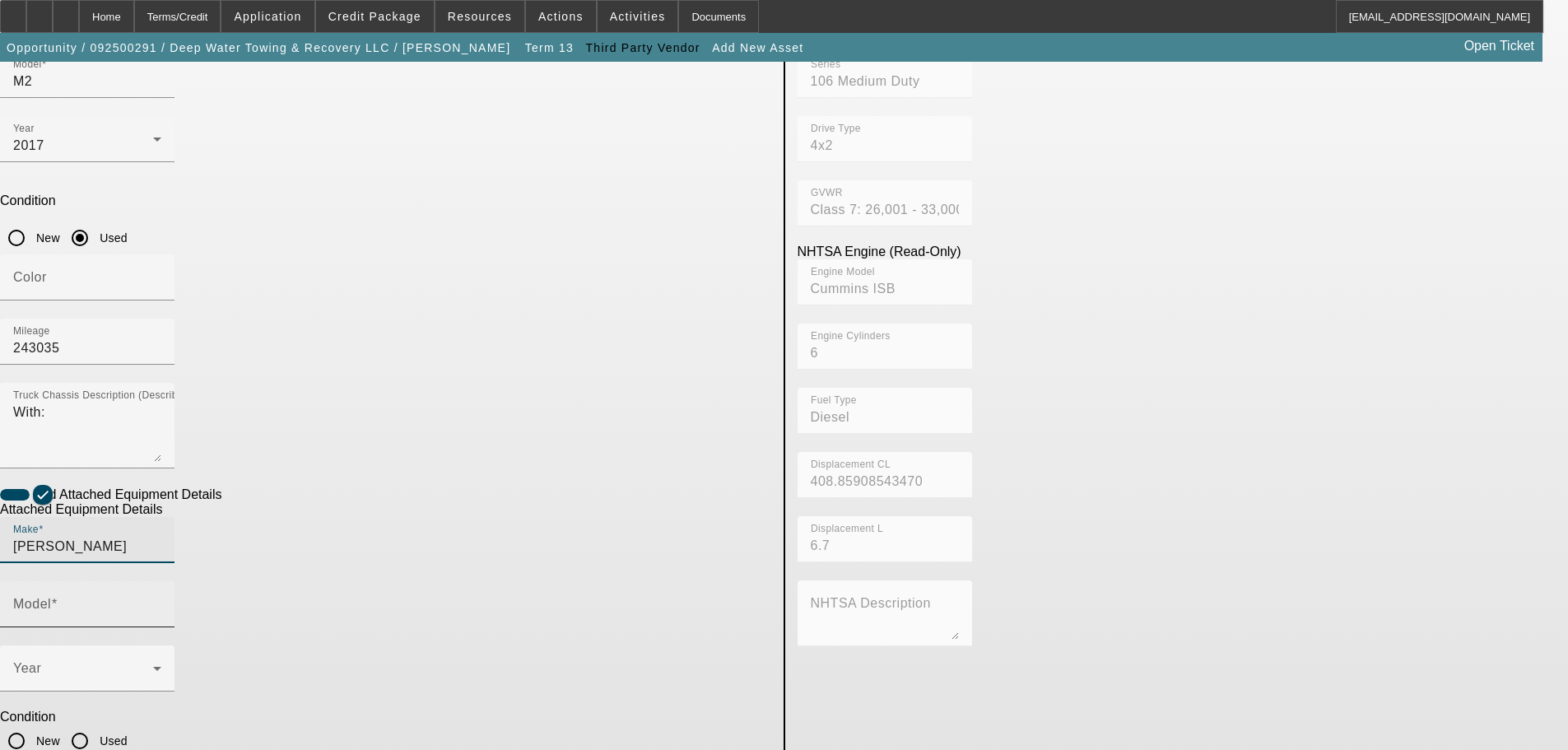
click at [57, 597] on span at bounding box center [53, 604] width 7 height 14
click at [161, 601] on input "Model" at bounding box center [88, 611] width 148 height 19
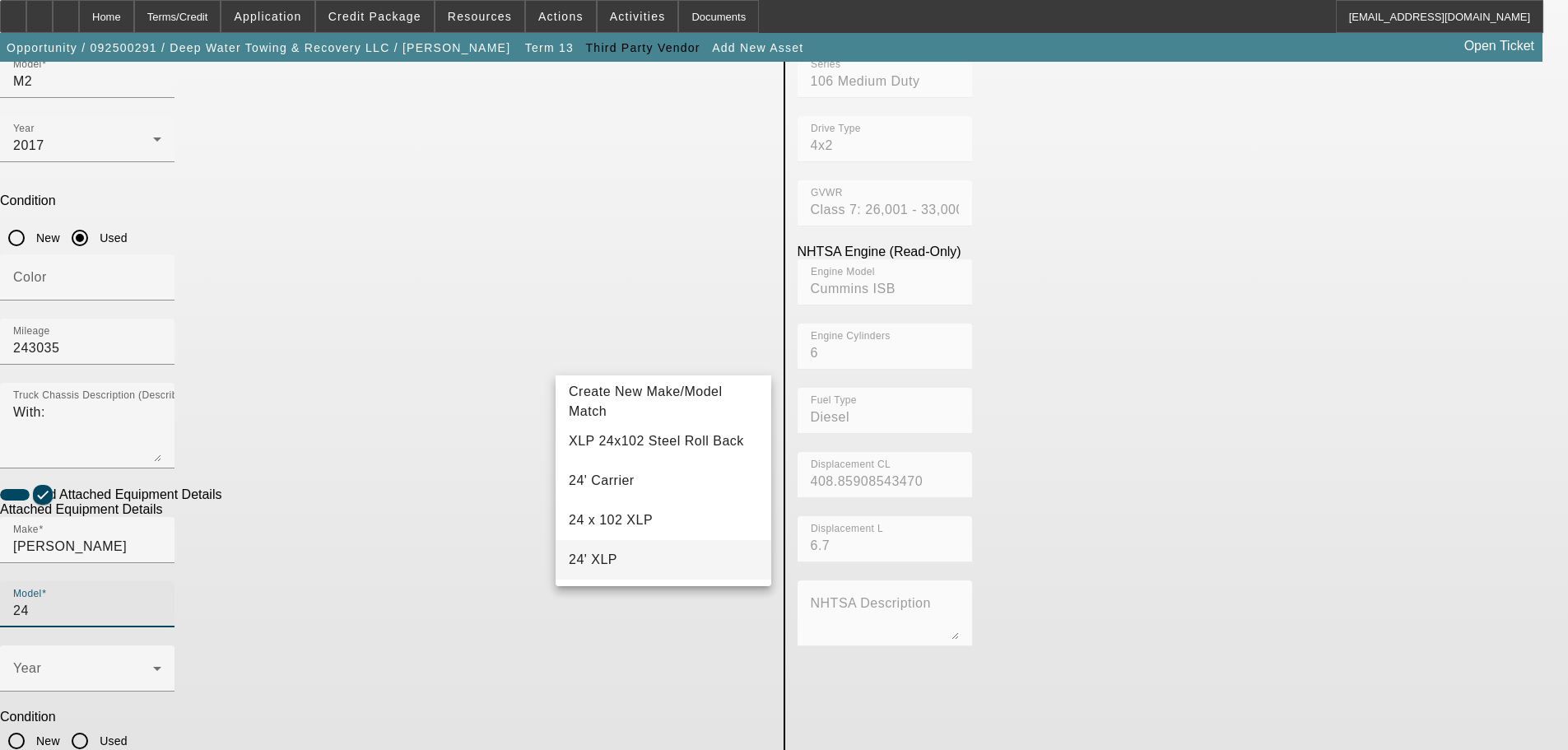
scroll to position [79, 0]
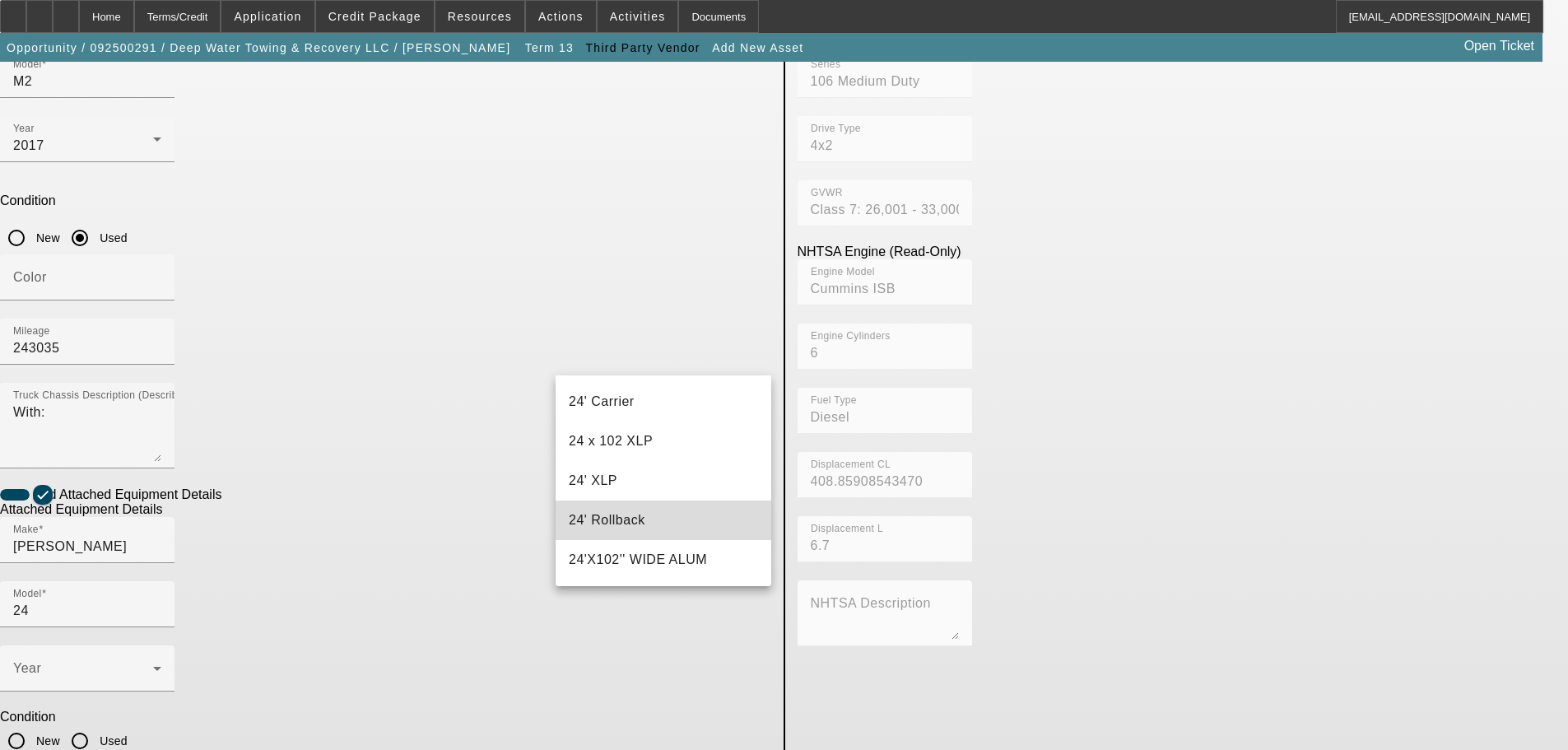
click at [676, 511] on mat-option "24' Rollback" at bounding box center [663, 520] width 216 height 40
type input "24' Rollback"
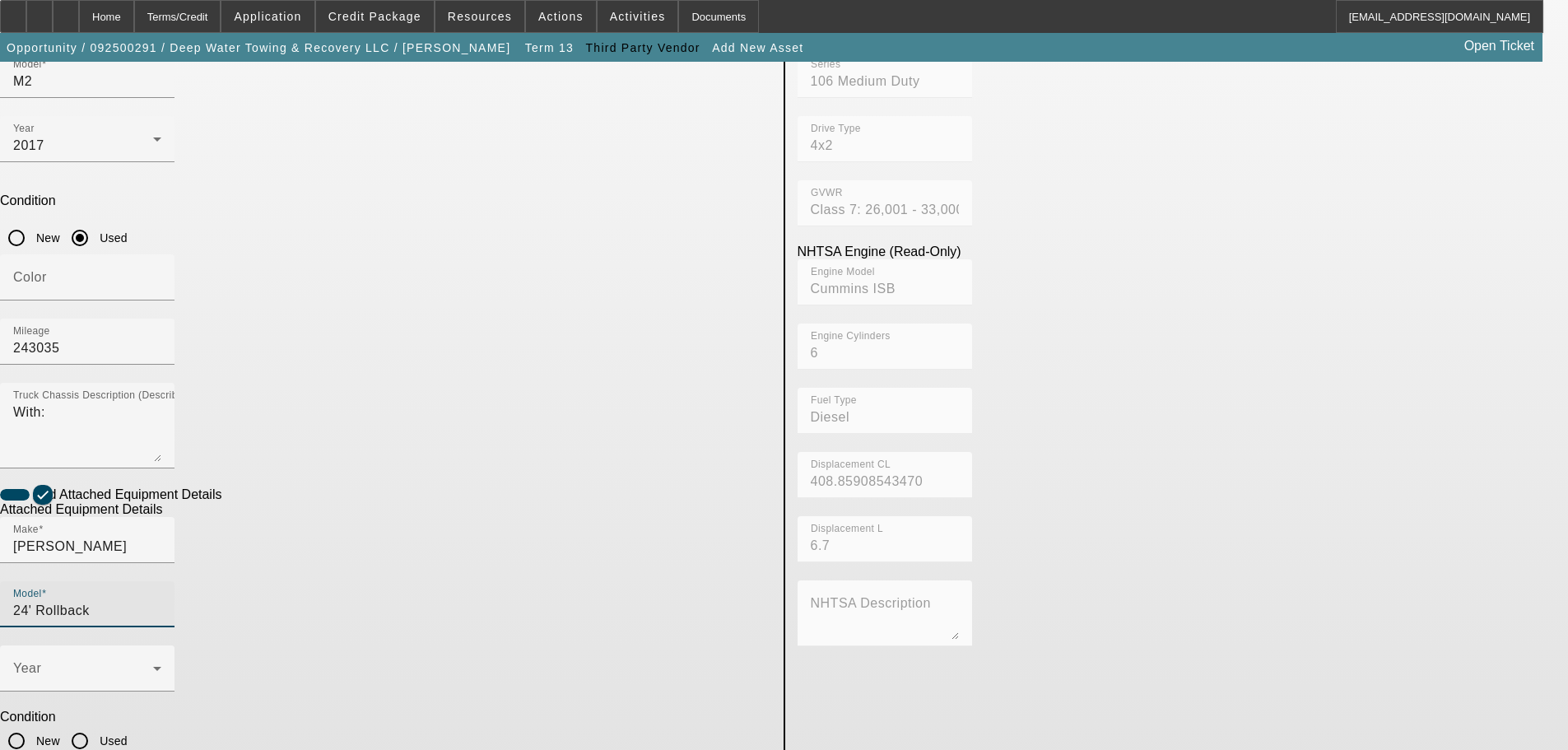
click at [96, 725] on input "Used" at bounding box center [80, 741] width 33 height 33
radio input "true"
click at [153, 665] on span at bounding box center [84, 675] width 140 height 19
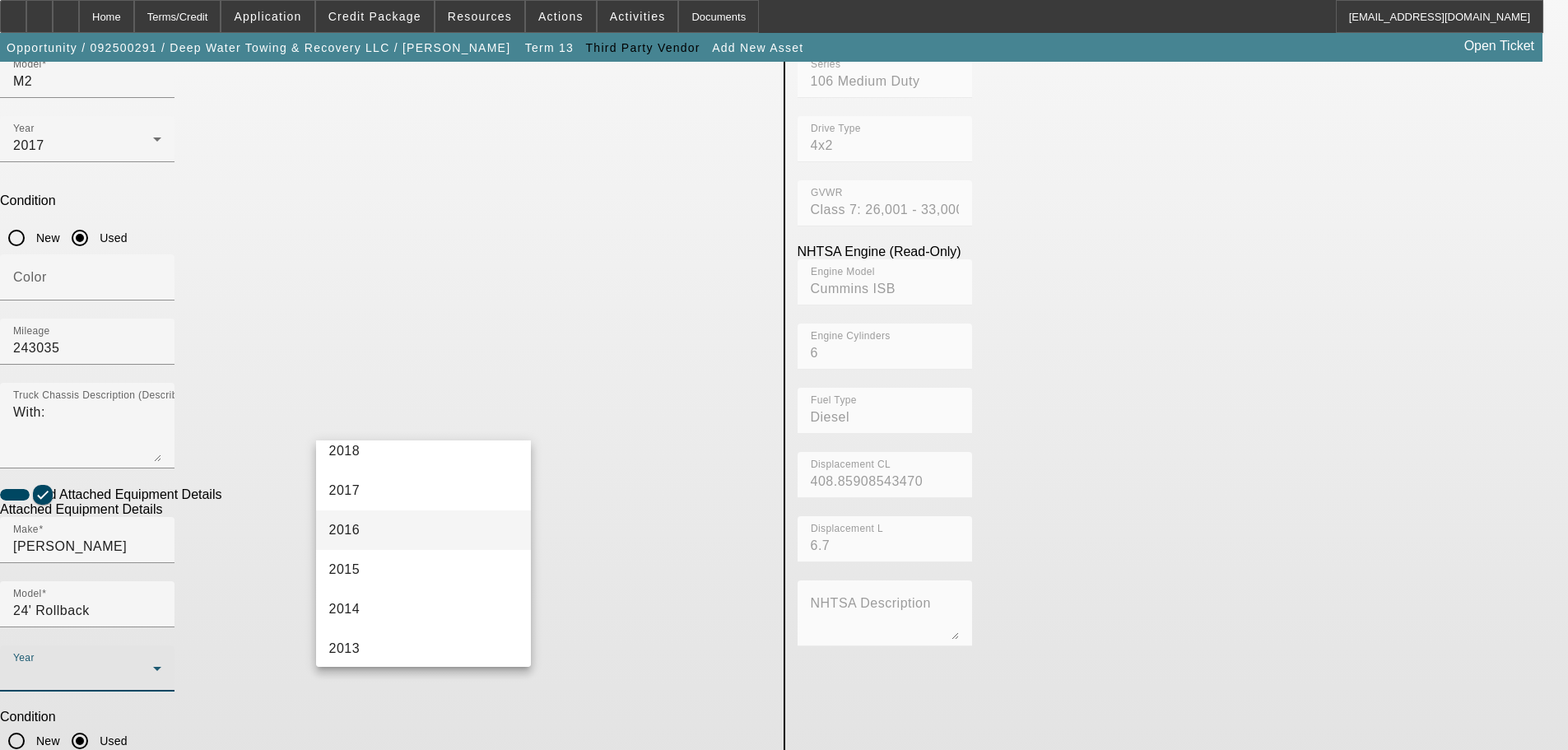
scroll to position [411, 0]
click at [383, 495] on mat-option "2017" at bounding box center [424, 489] width 216 height 40
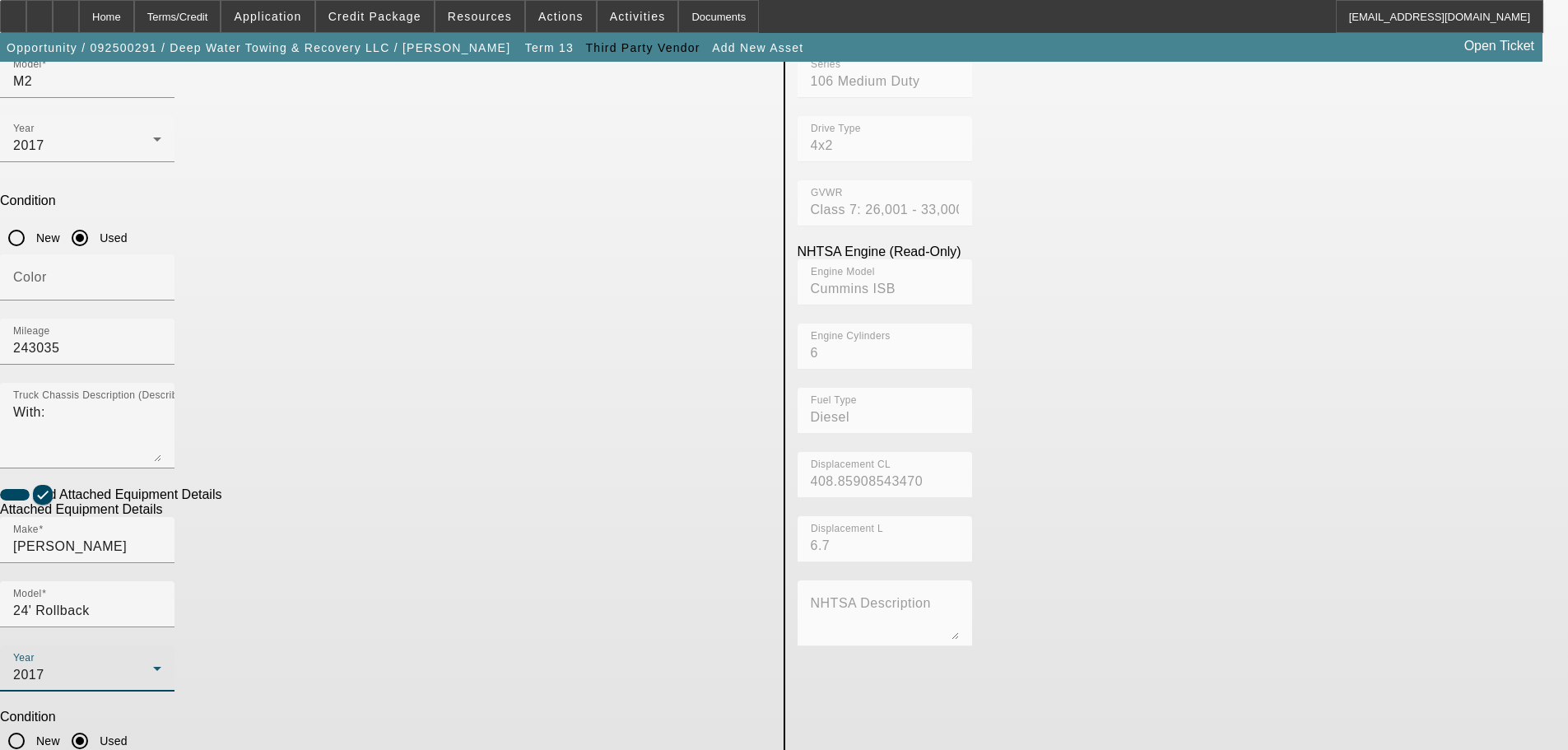
checkbox input "true"
type textarea "M"
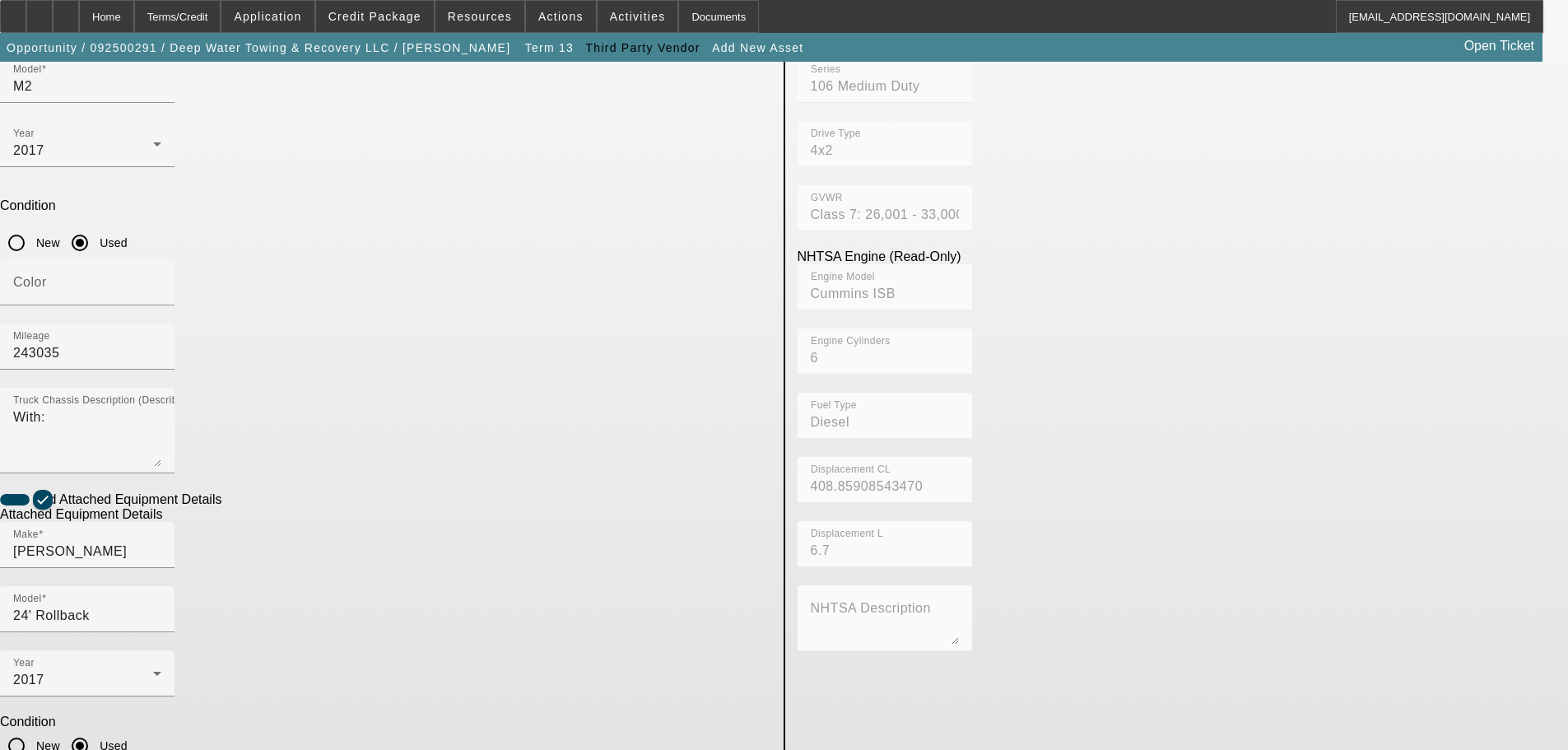
scroll to position [310, 0]
type textarea "Class 7 Medium Duty Rollback w/ 24' Steel Jerr-Dan Bed."
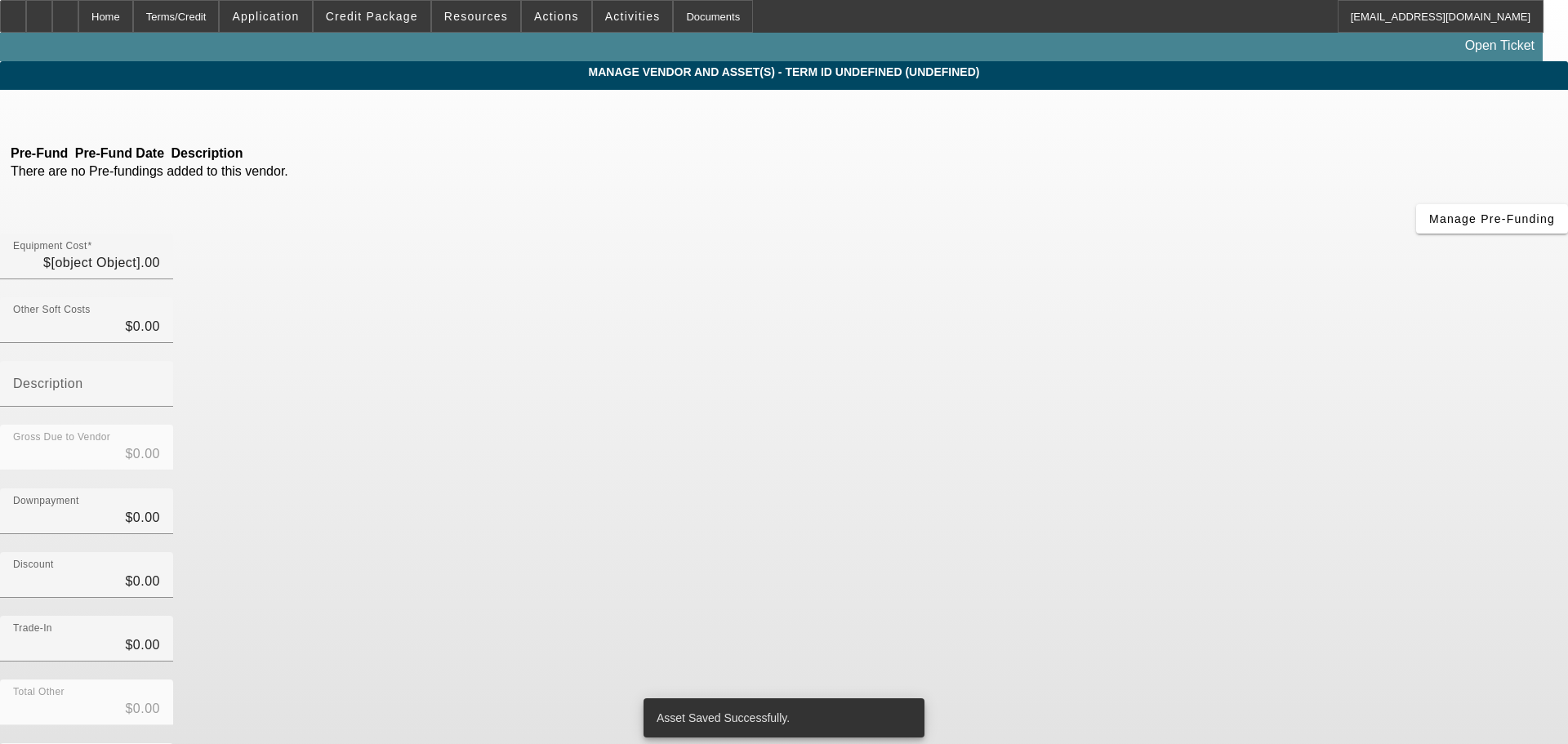
type input "$43,500.00"
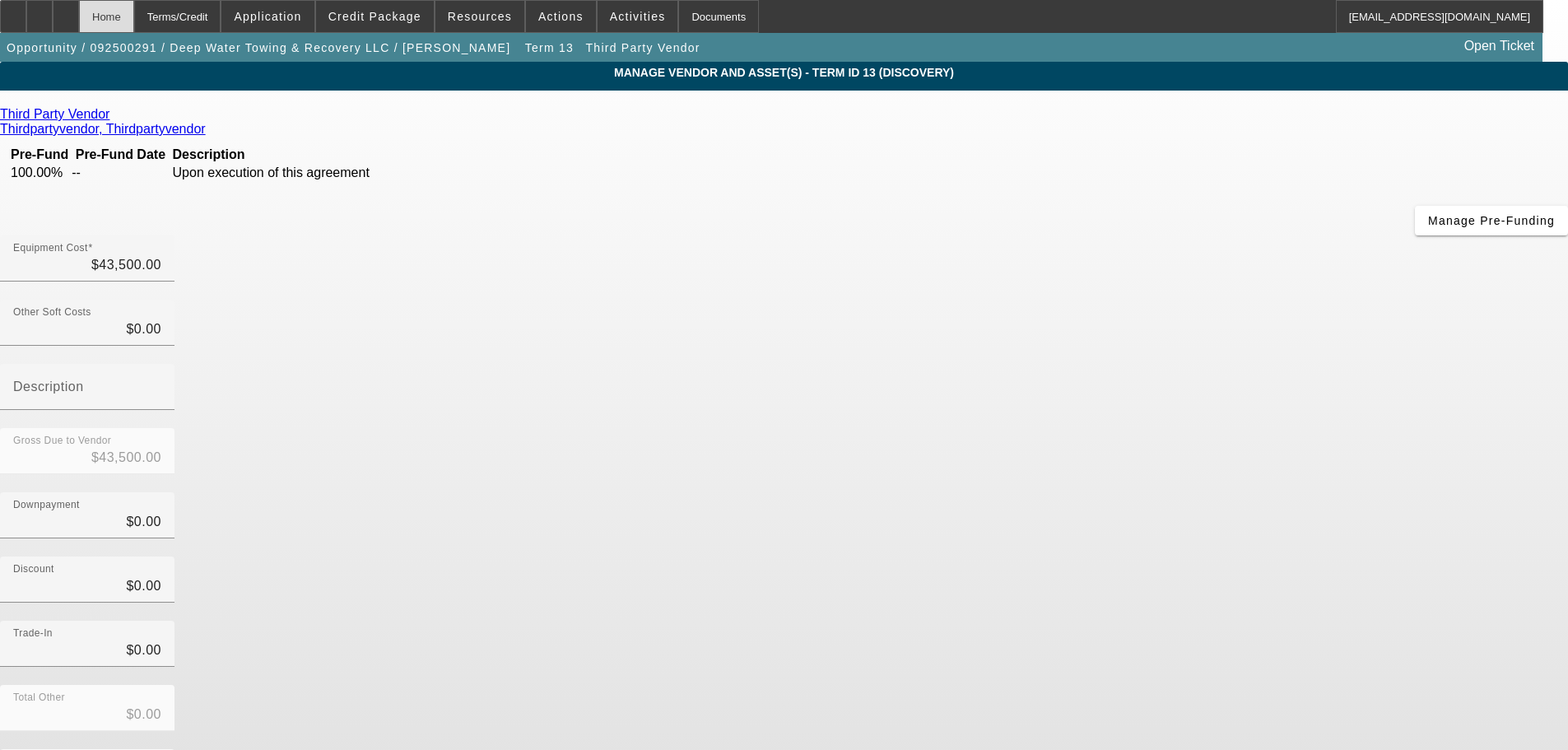
click at [134, 17] on div "Home" at bounding box center [106, 17] width 55 height 33
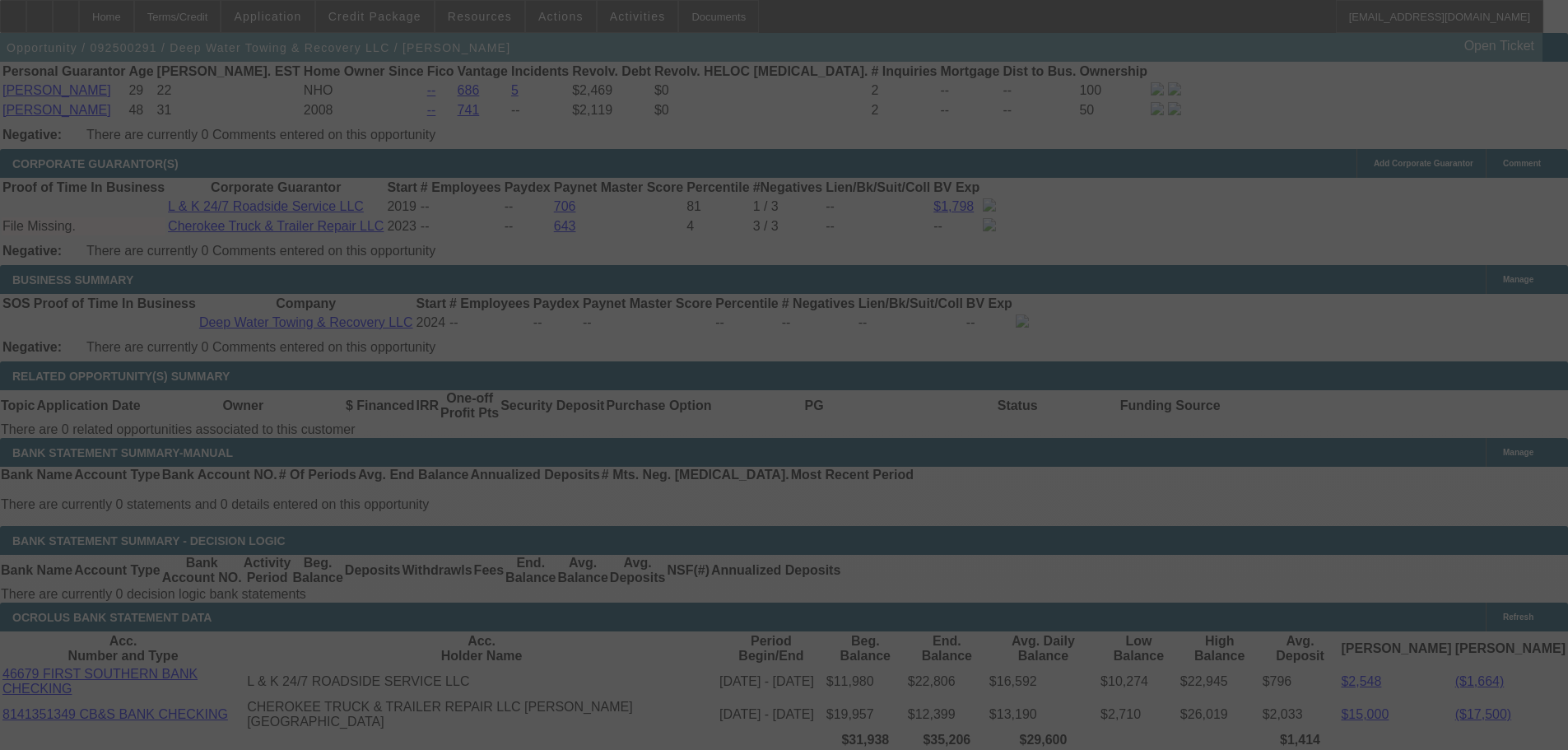
scroll to position [2463, 0]
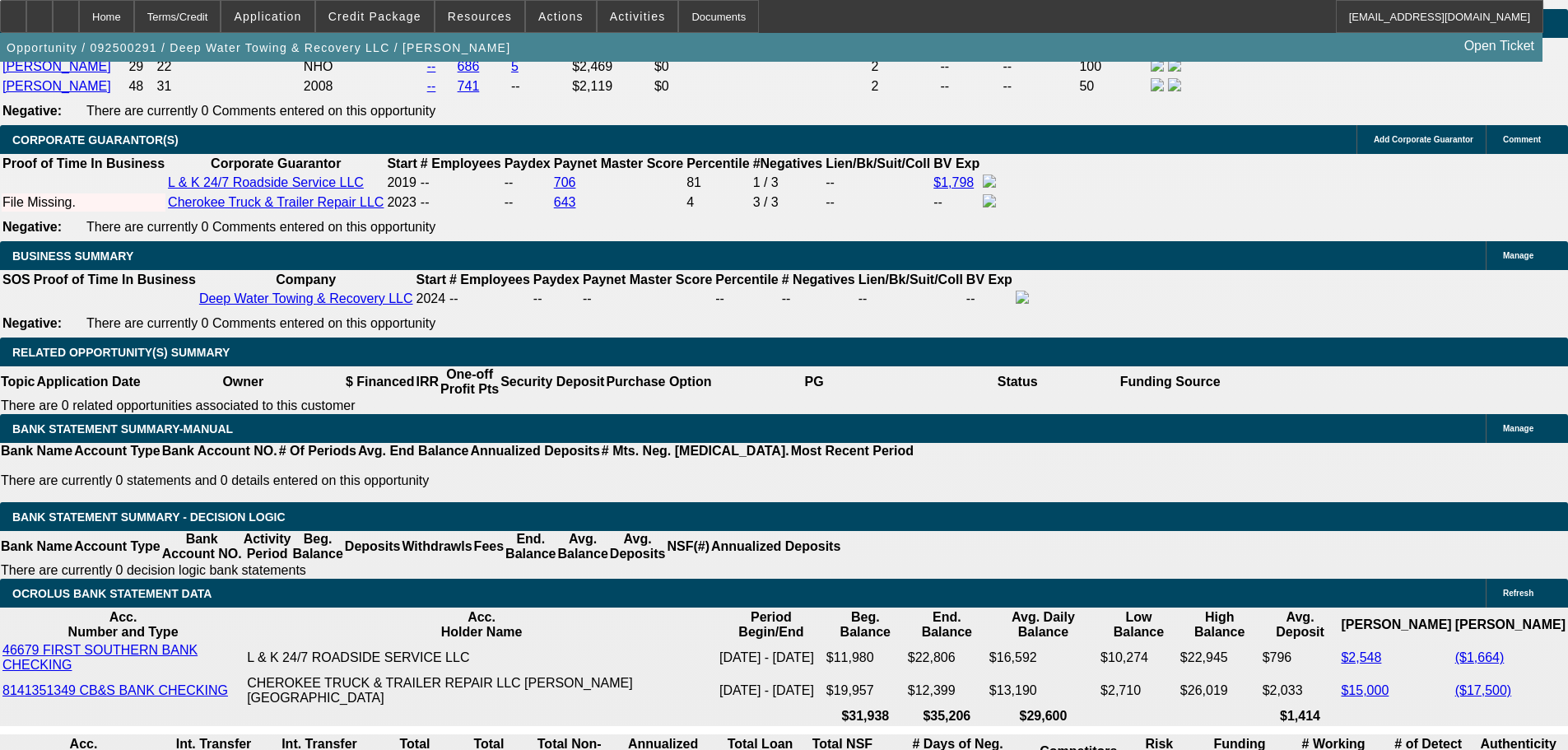
select select "0"
select select "2"
select select "0.1"
select select "4"
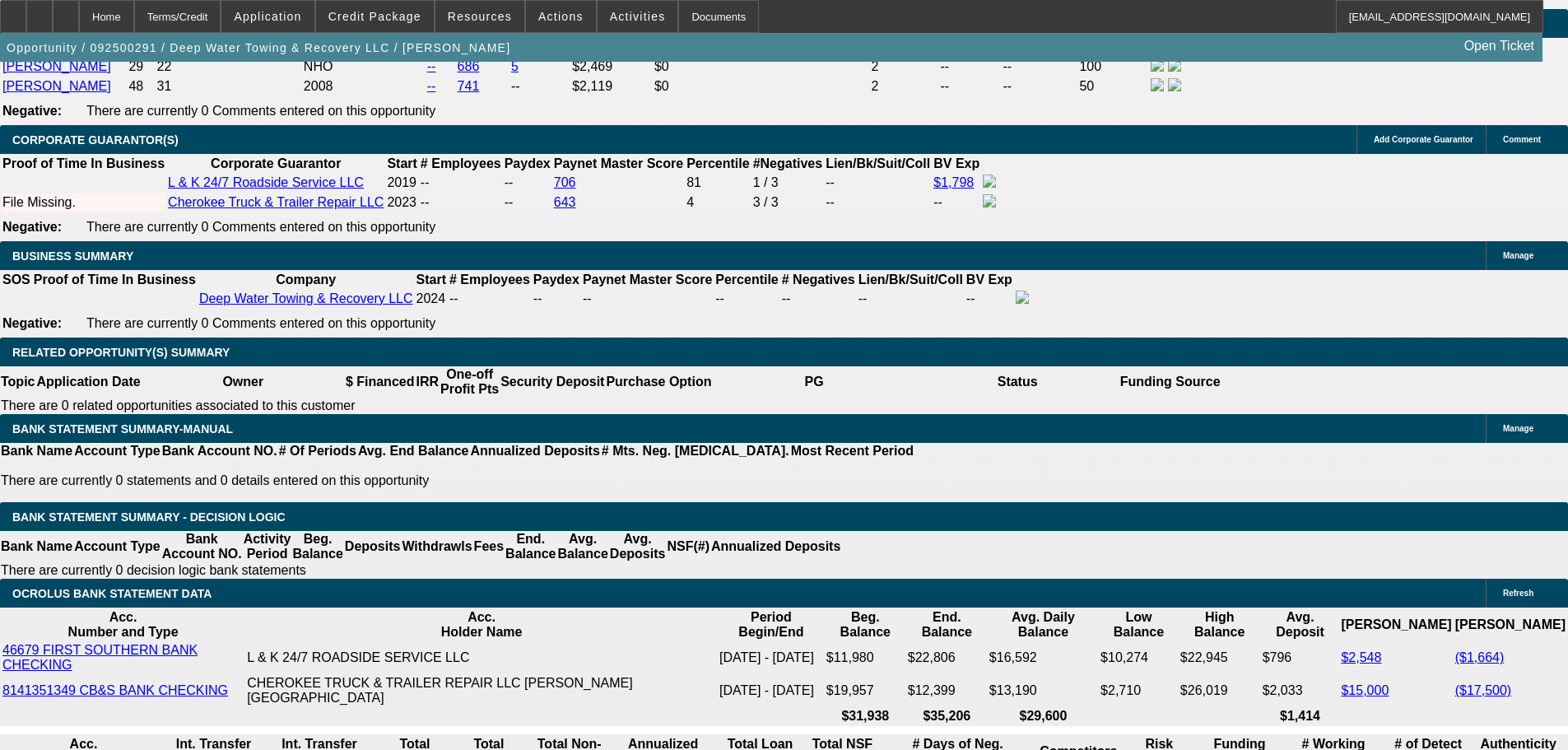
select select "0"
select select "2"
select select "0.1"
select select "4"
select select "0"
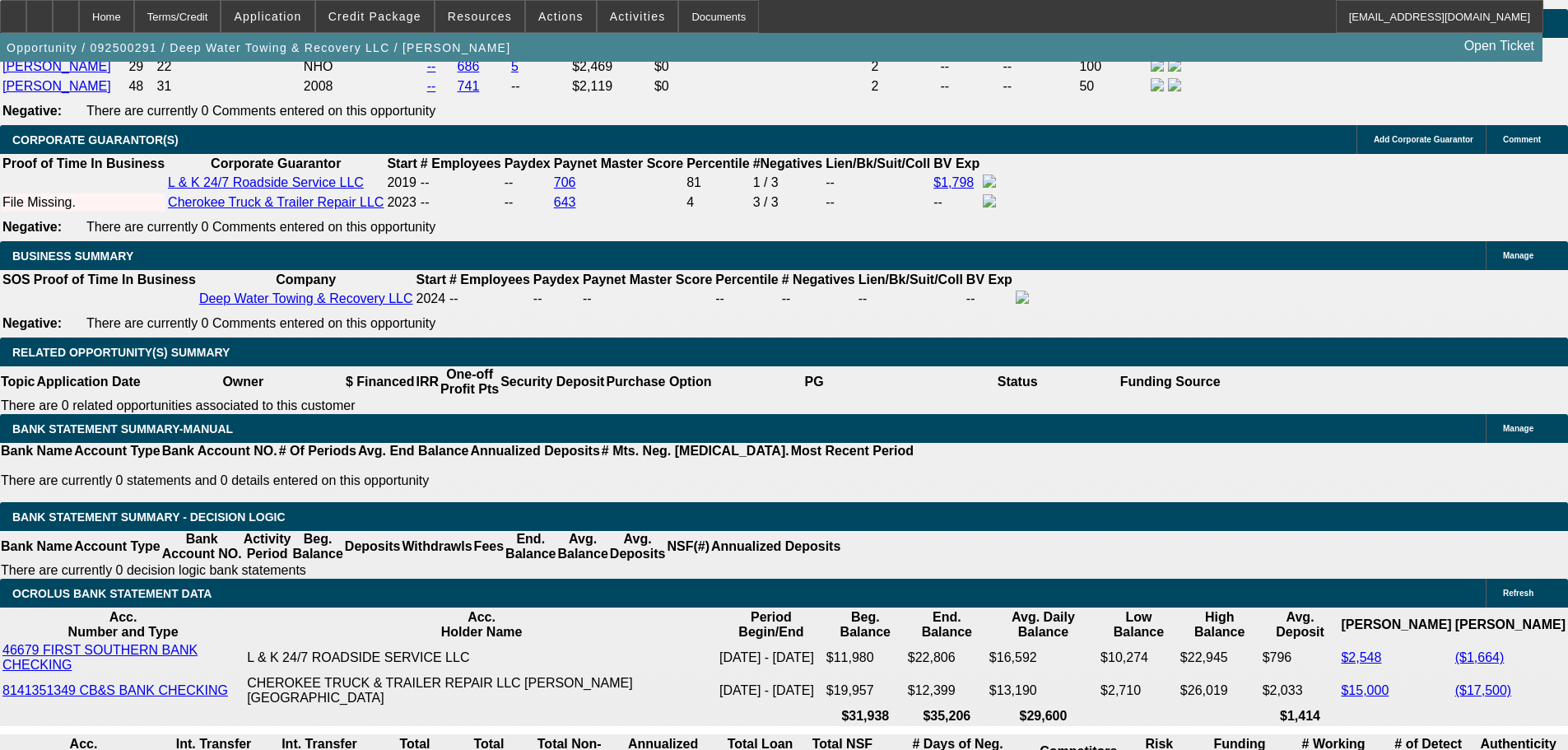
select select "2"
select select "0.1"
select select "4"
select select "0"
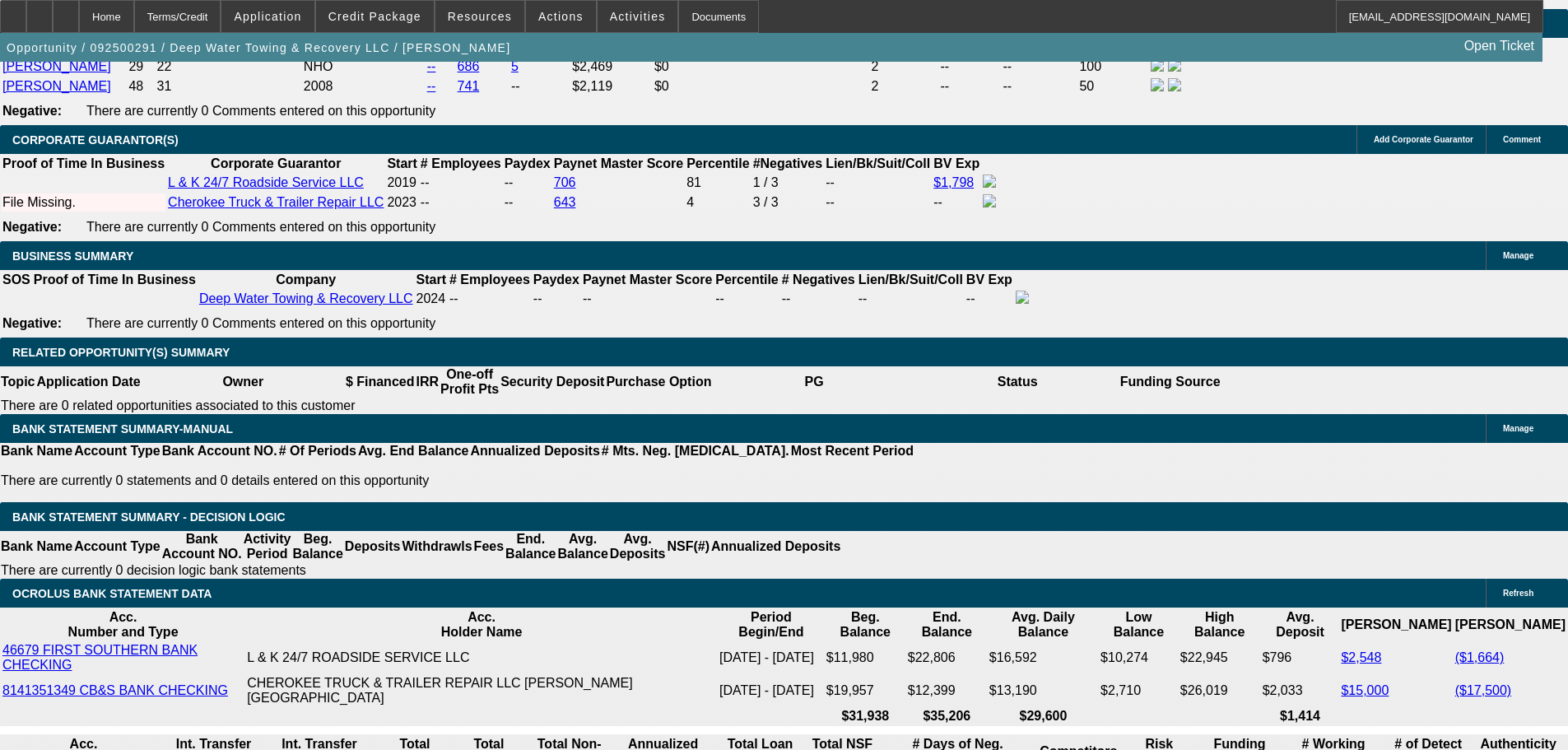
select select "0"
select select "2"
select select "0"
select select "6"
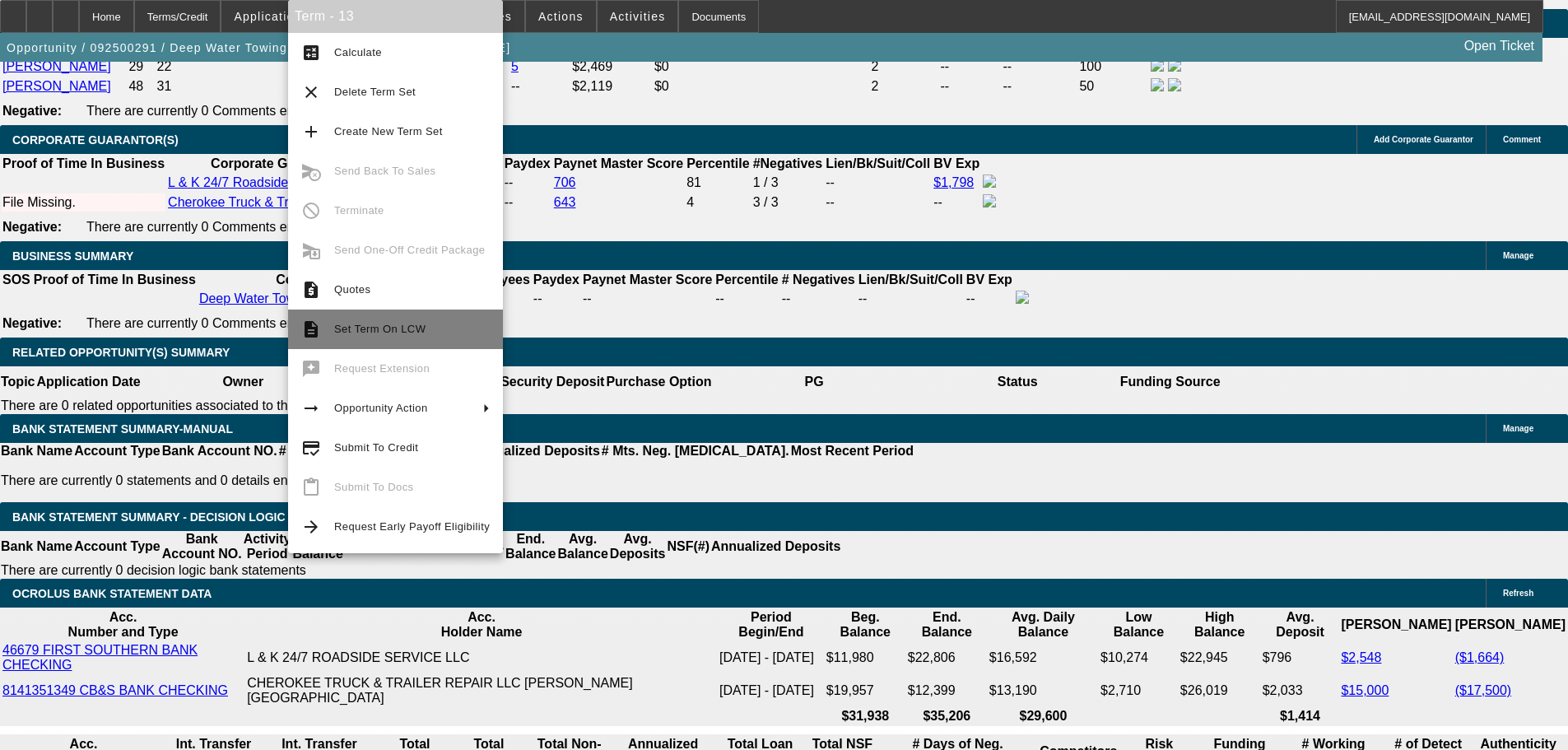
click at [401, 328] on span "Set Term On LCW" at bounding box center [380, 329] width 91 height 13
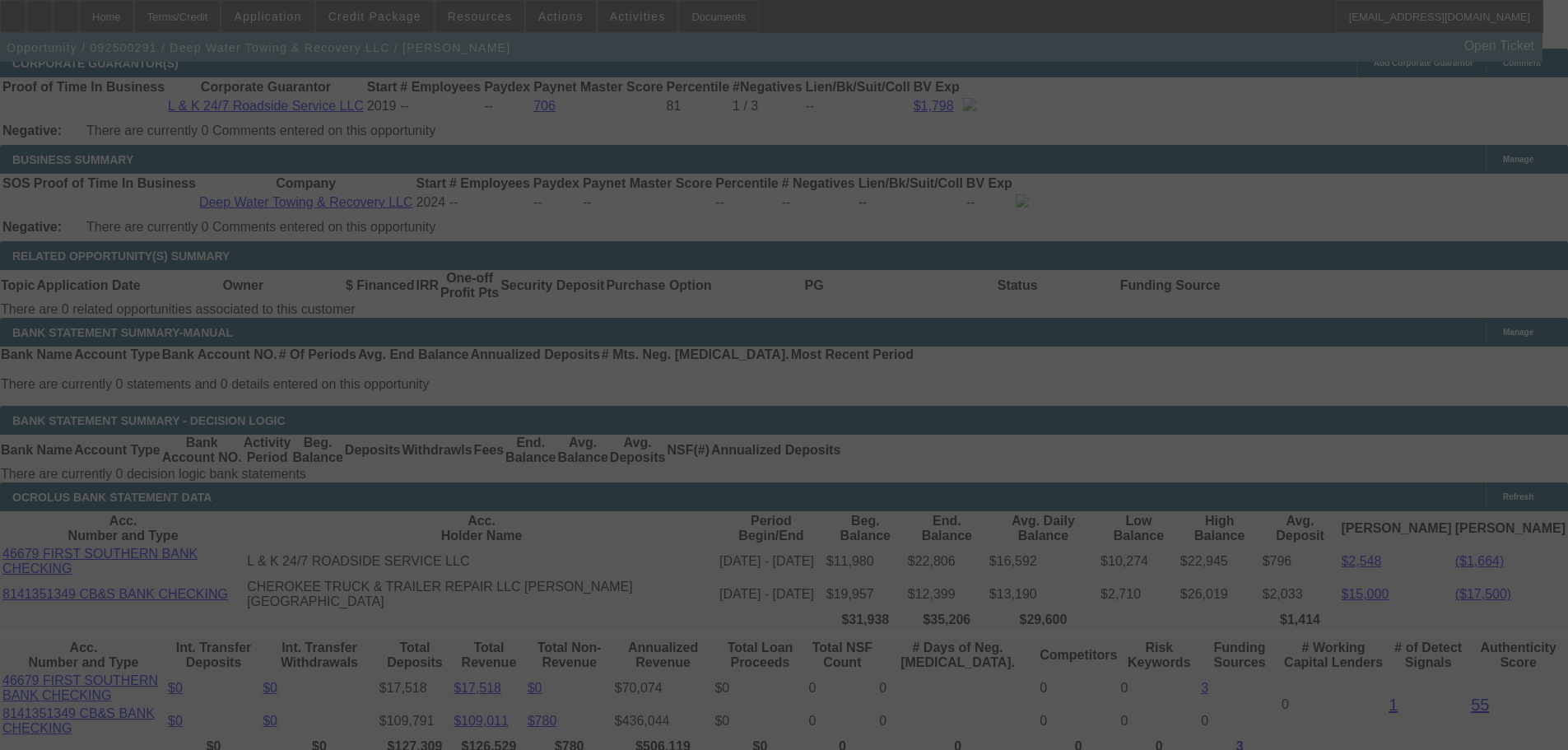
scroll to position [2533, 0]
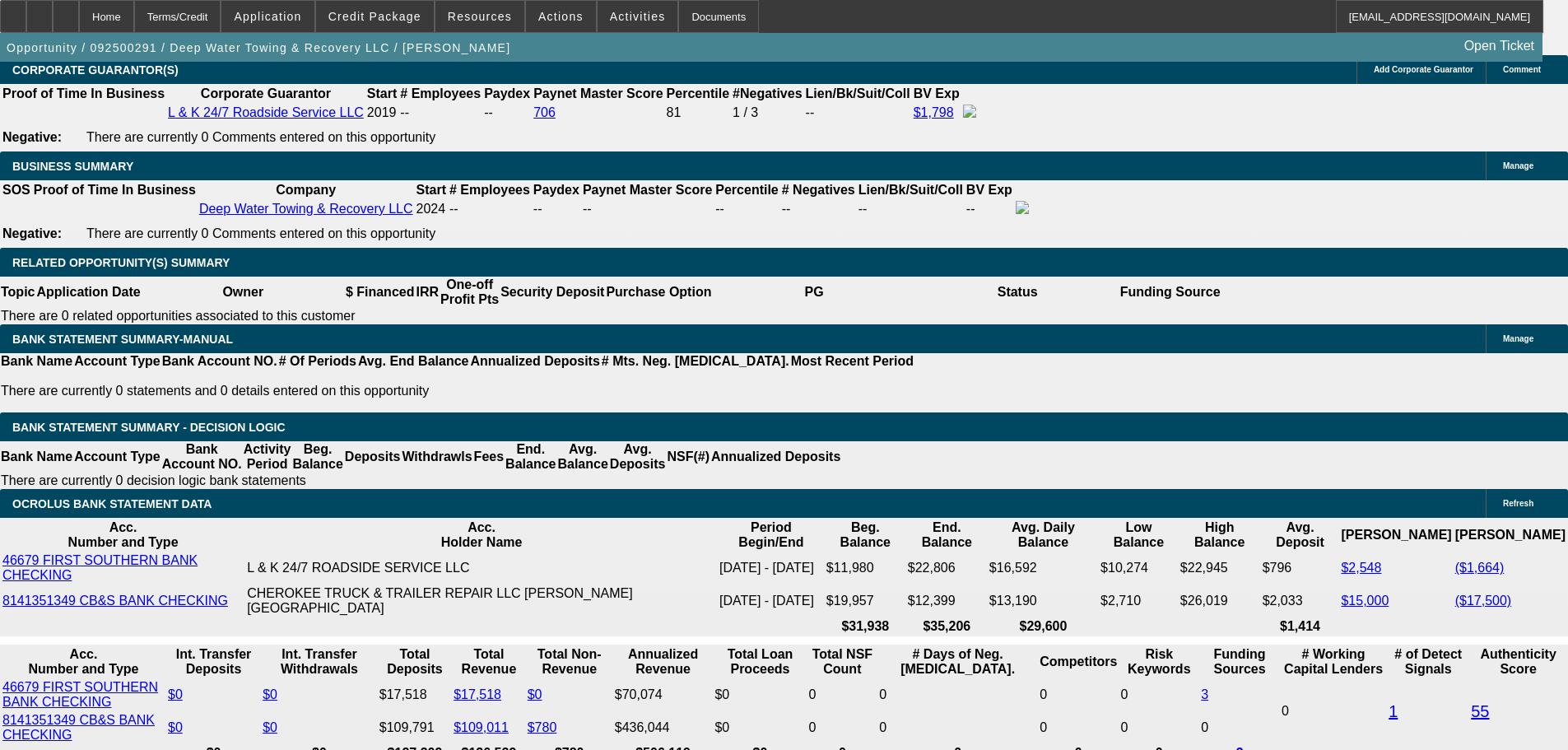
select select "0"
select select "2"
select select "0.1"
select select "4"
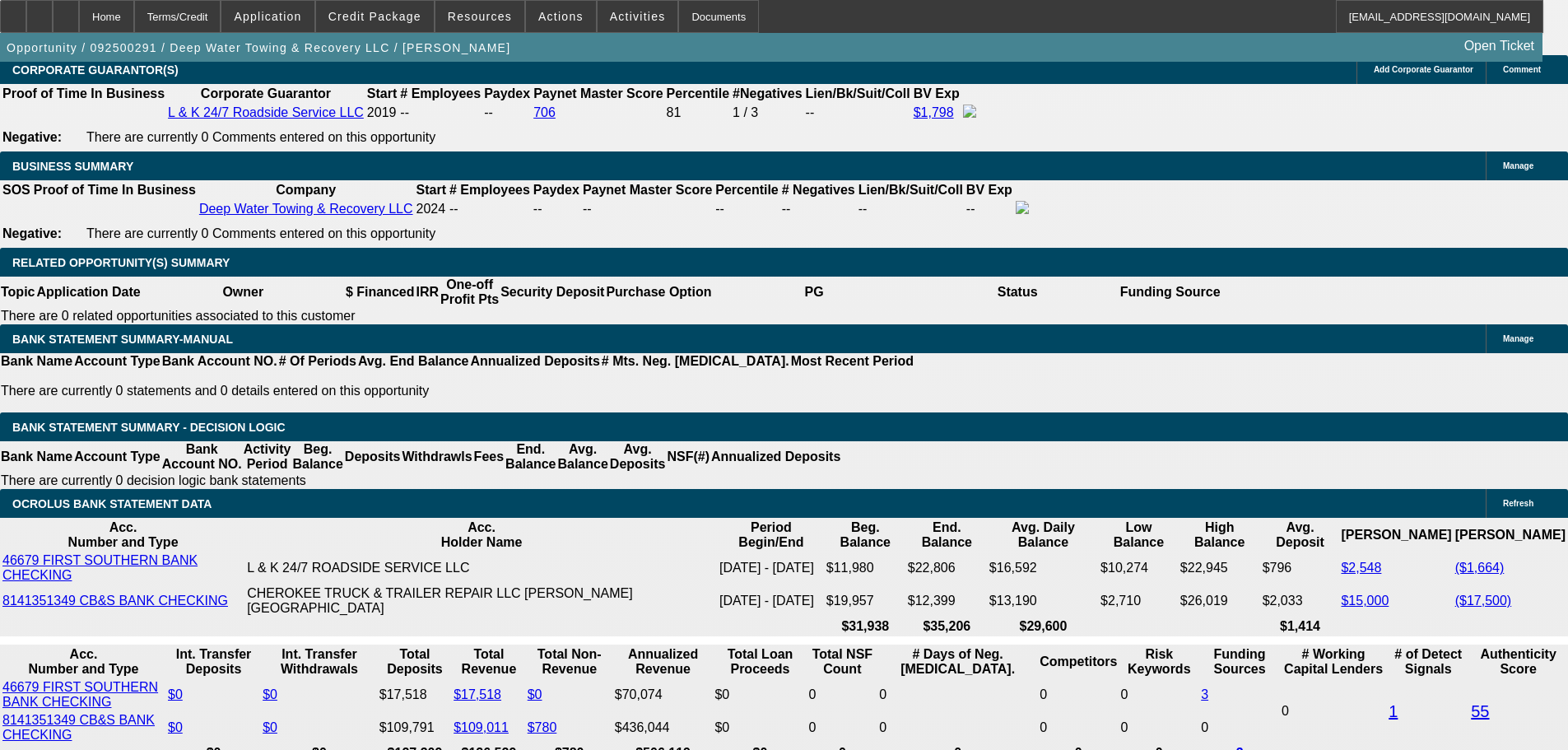
select select "0"
select select "2"
select select "0.1"
select select "4"
select select "0"
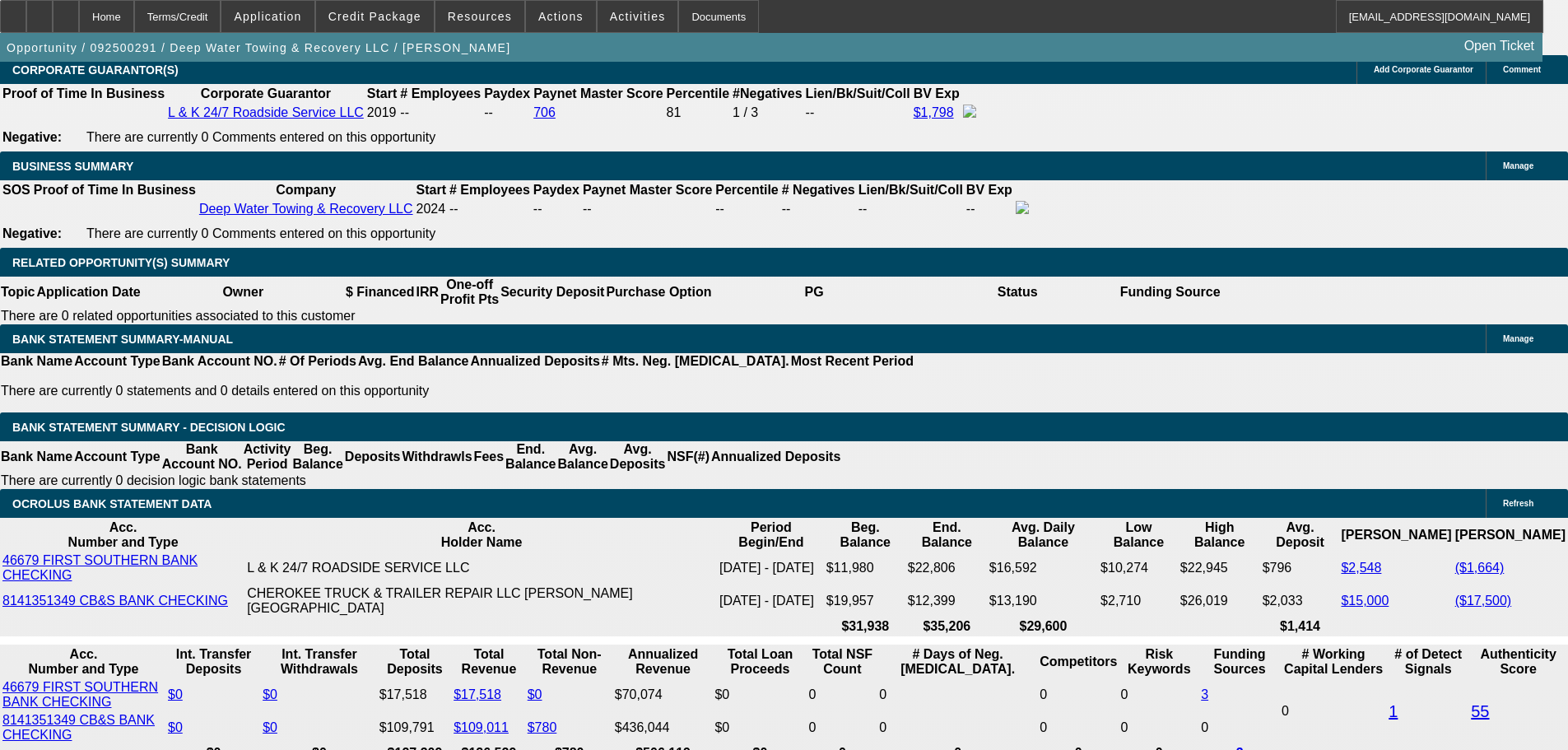
select select "2"
select select "0.1"
select select "4"
select select "0"
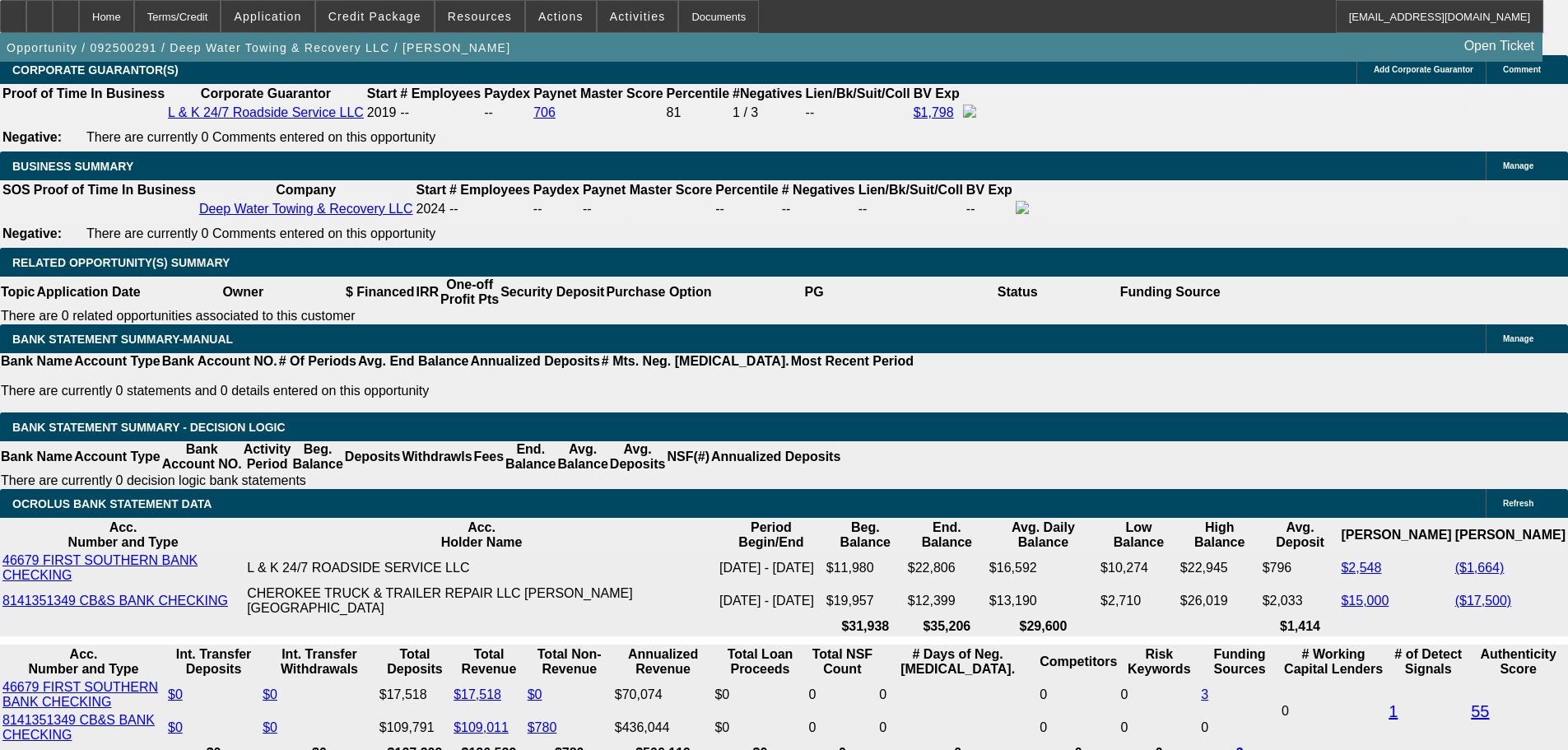
select select "0"
select select "2"
select select "0"
select select "6"
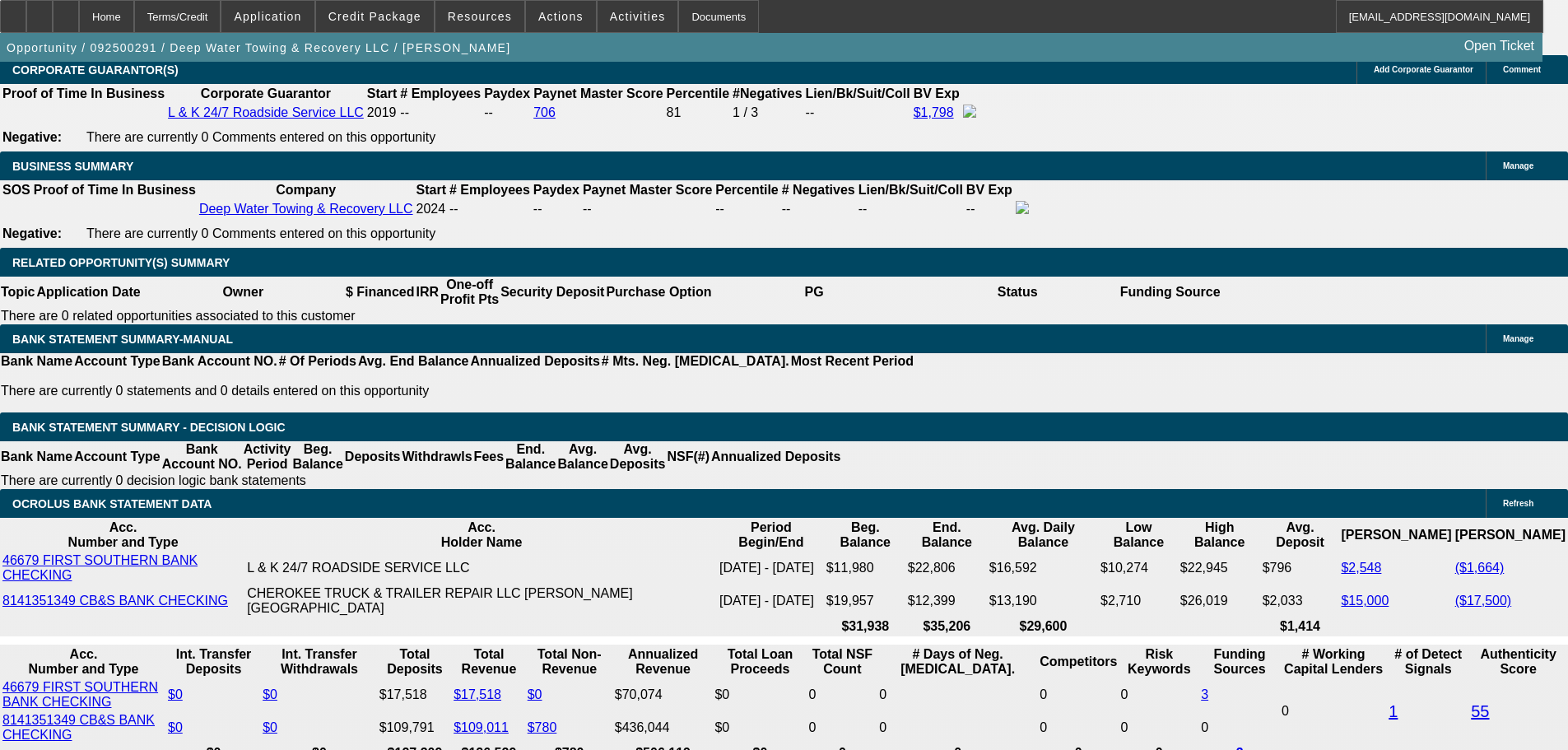
type input "$0.00"
type input "48"
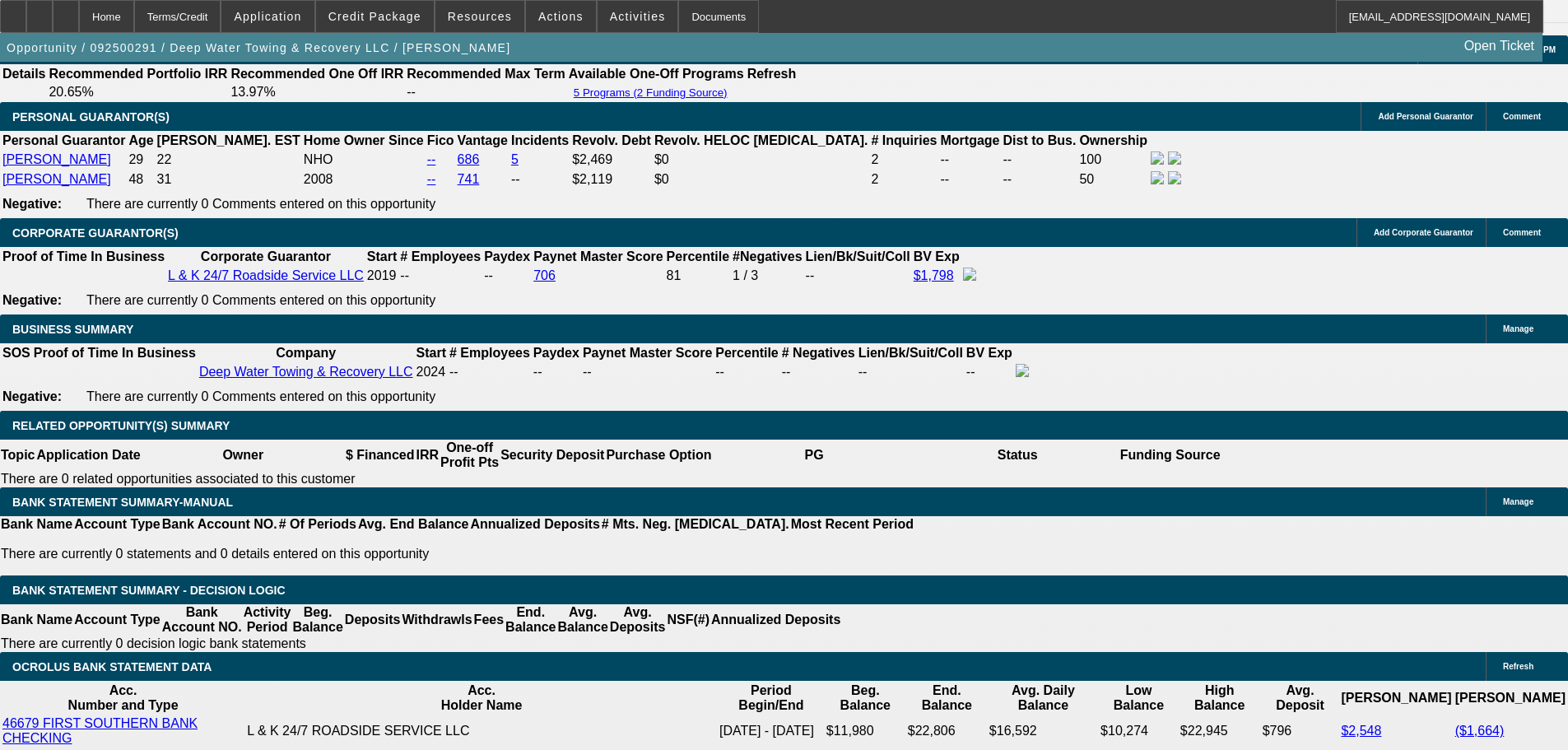
scroll to position [2369, 0]
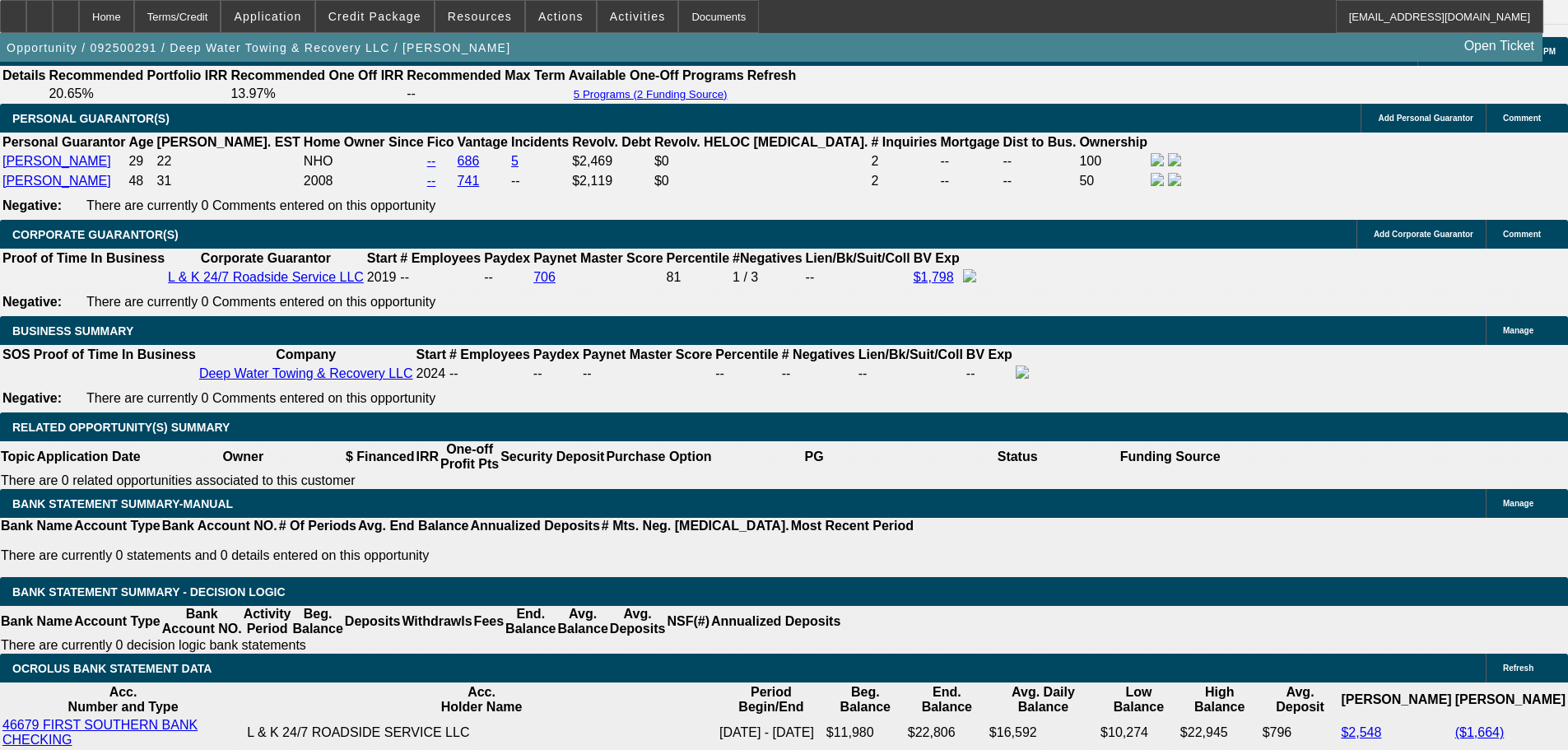
select select "0"
select select "2"
select select "0"
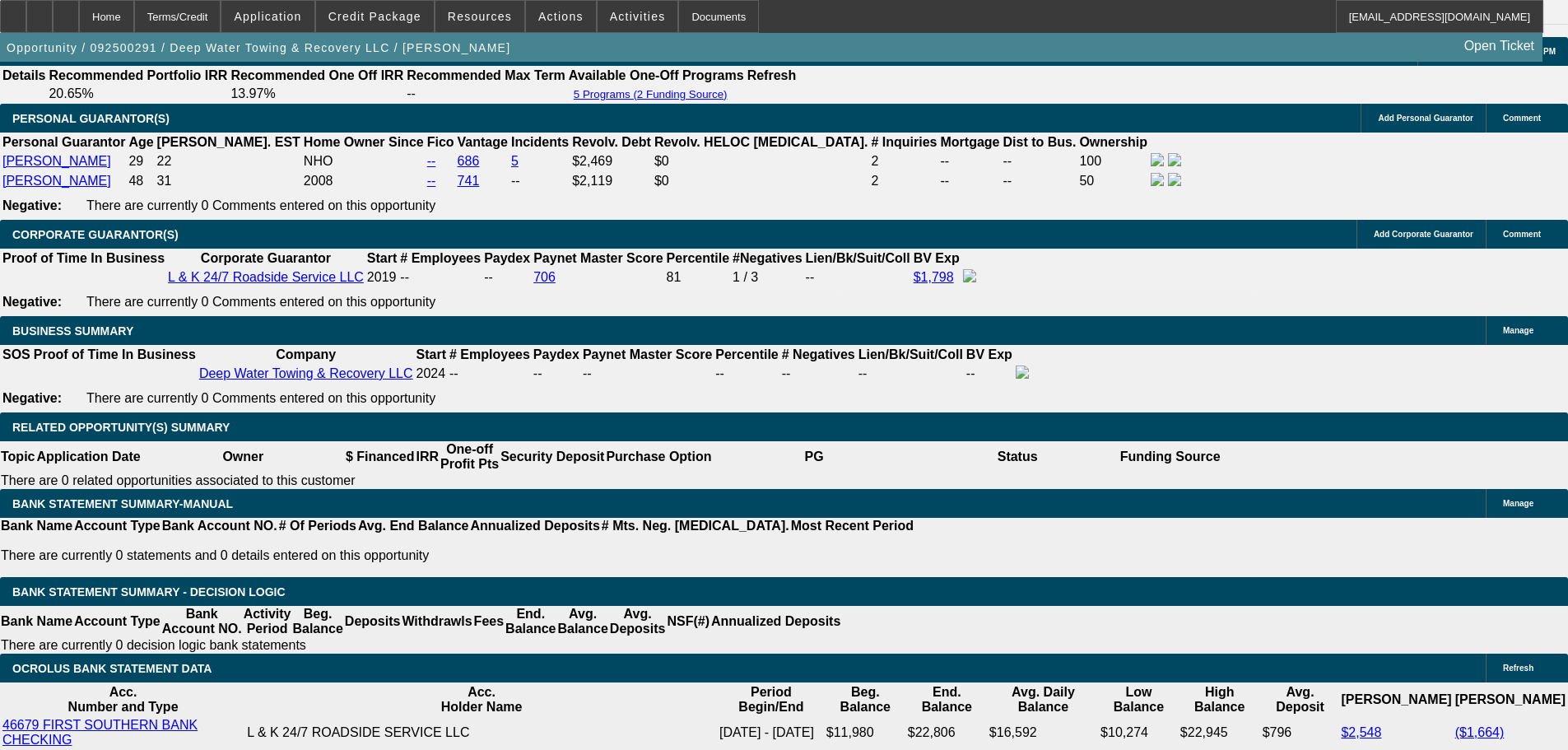
select select "6"
select select "0"
select select "2"
select select "0.1"
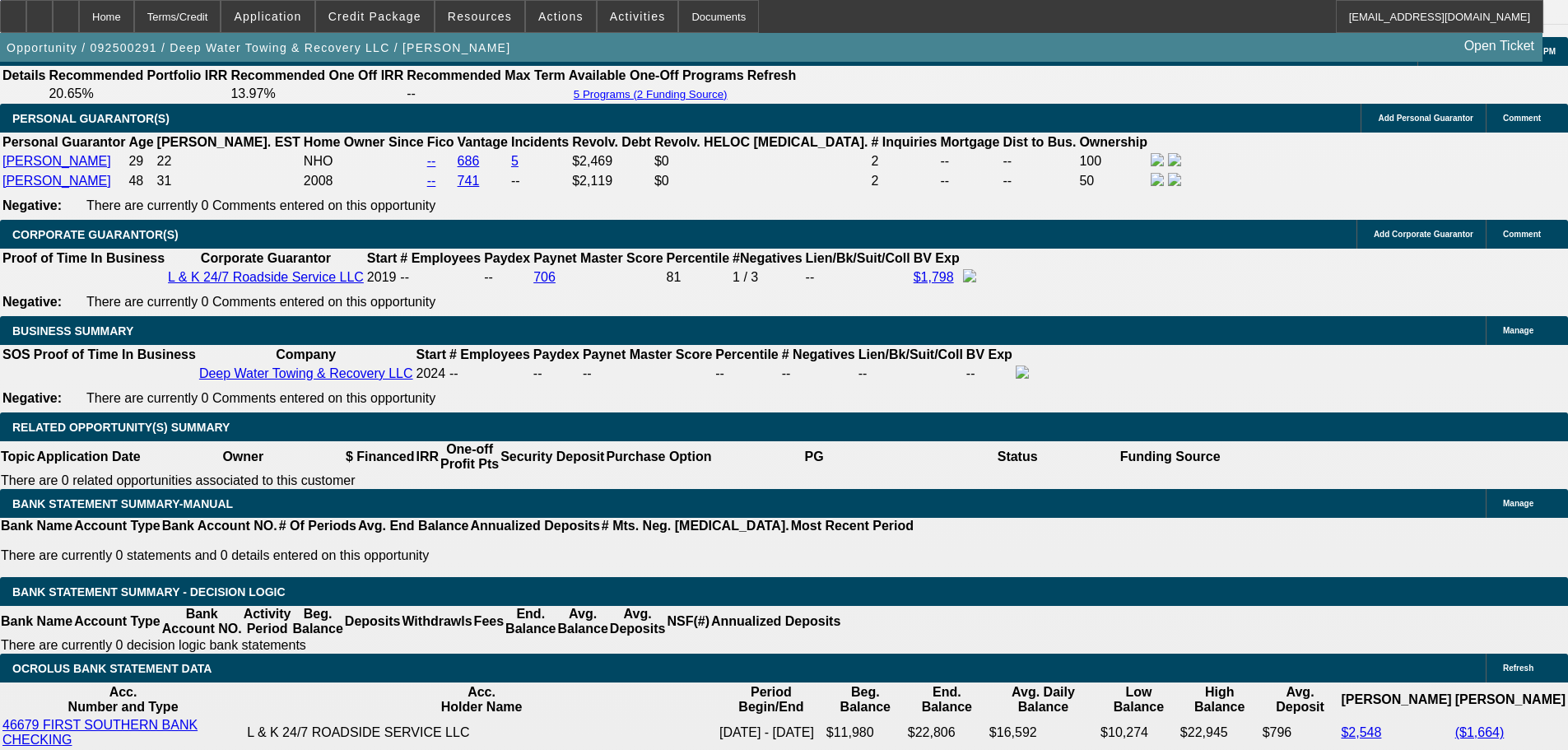
select select "4"
select select "0"
select select "2"
select select "0.1"
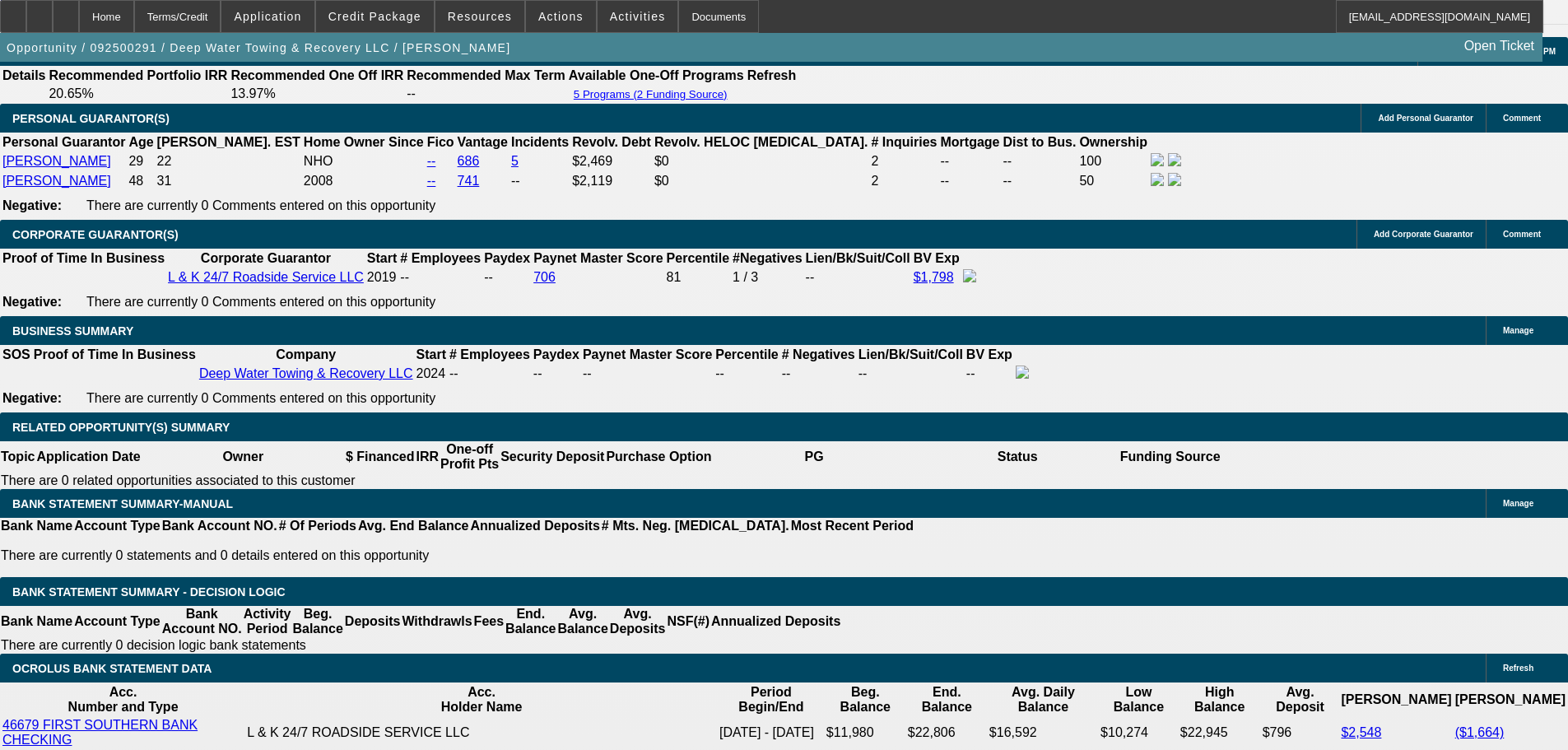
select select "4"
select select "0"
select select "2"
select select "0.1"
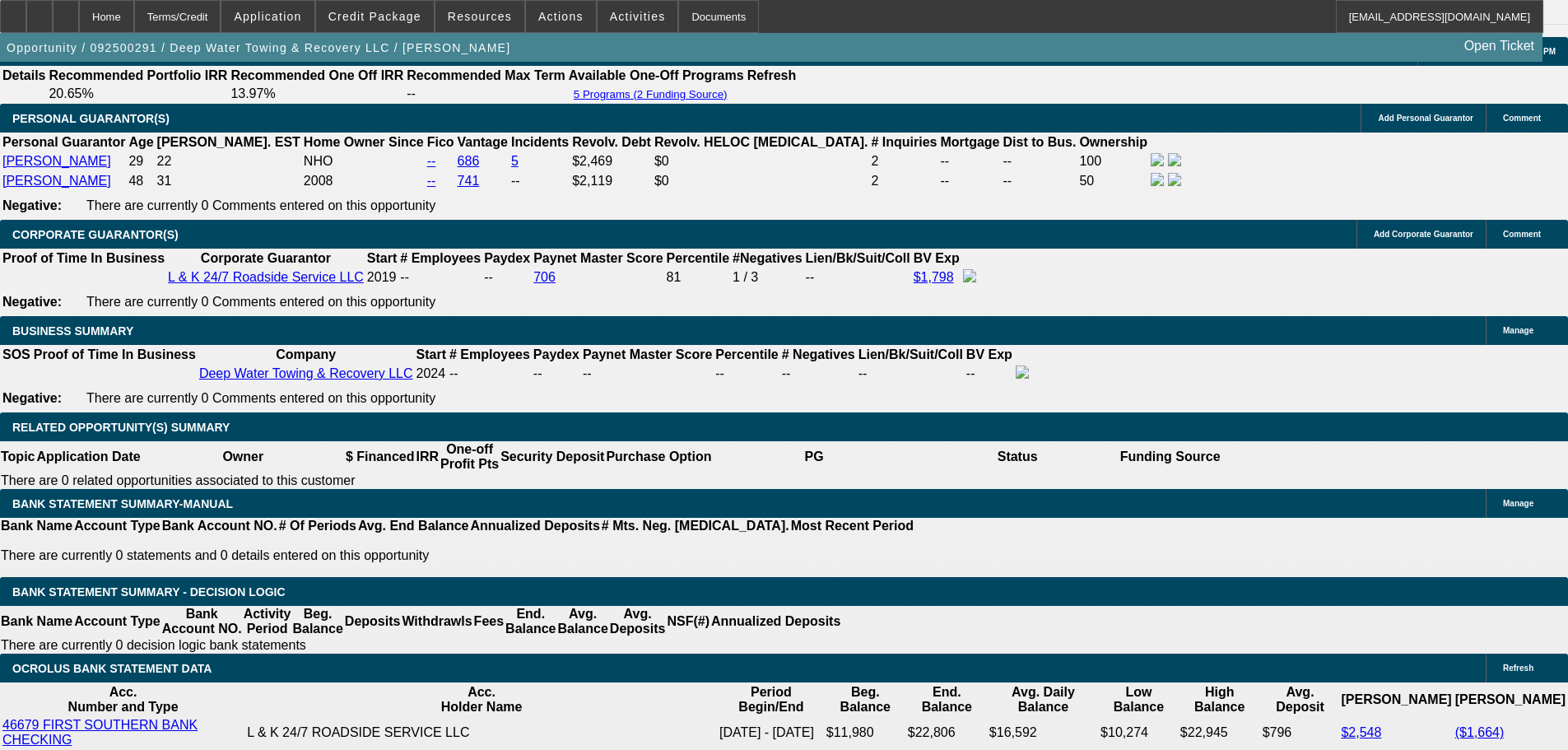
select select "4"
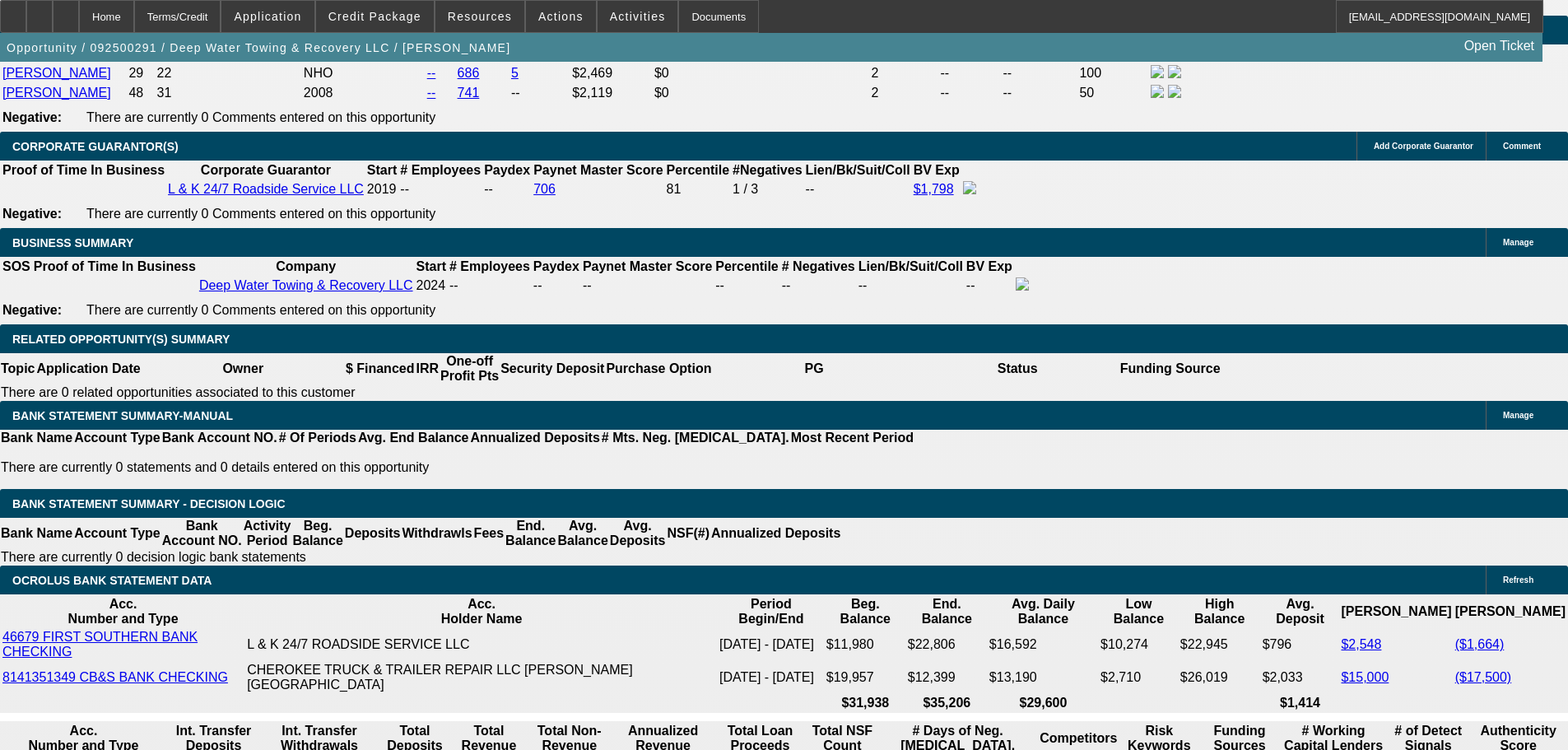
scroll to position [2450, 0]
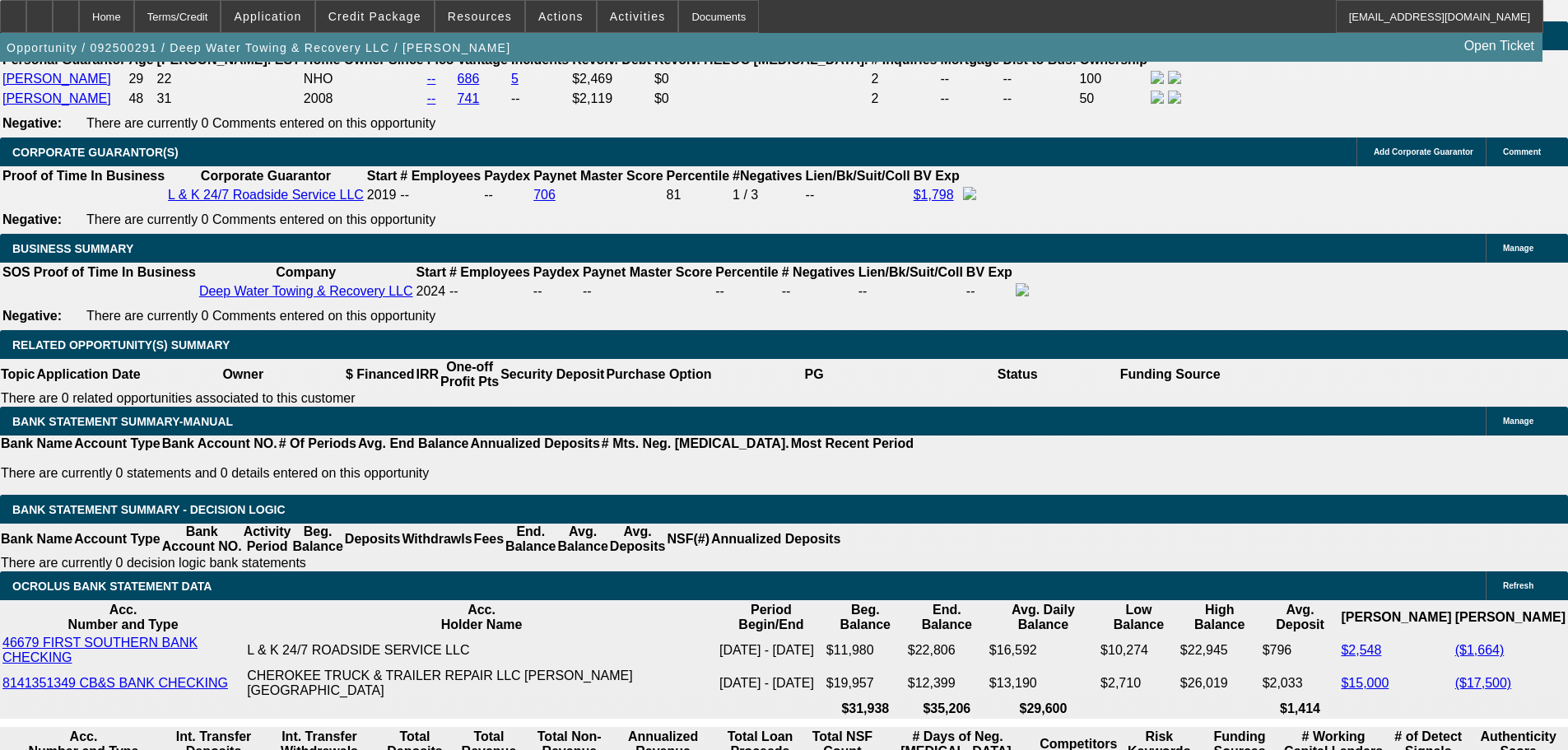
select select "0"
select select "2"
select select "0.1"
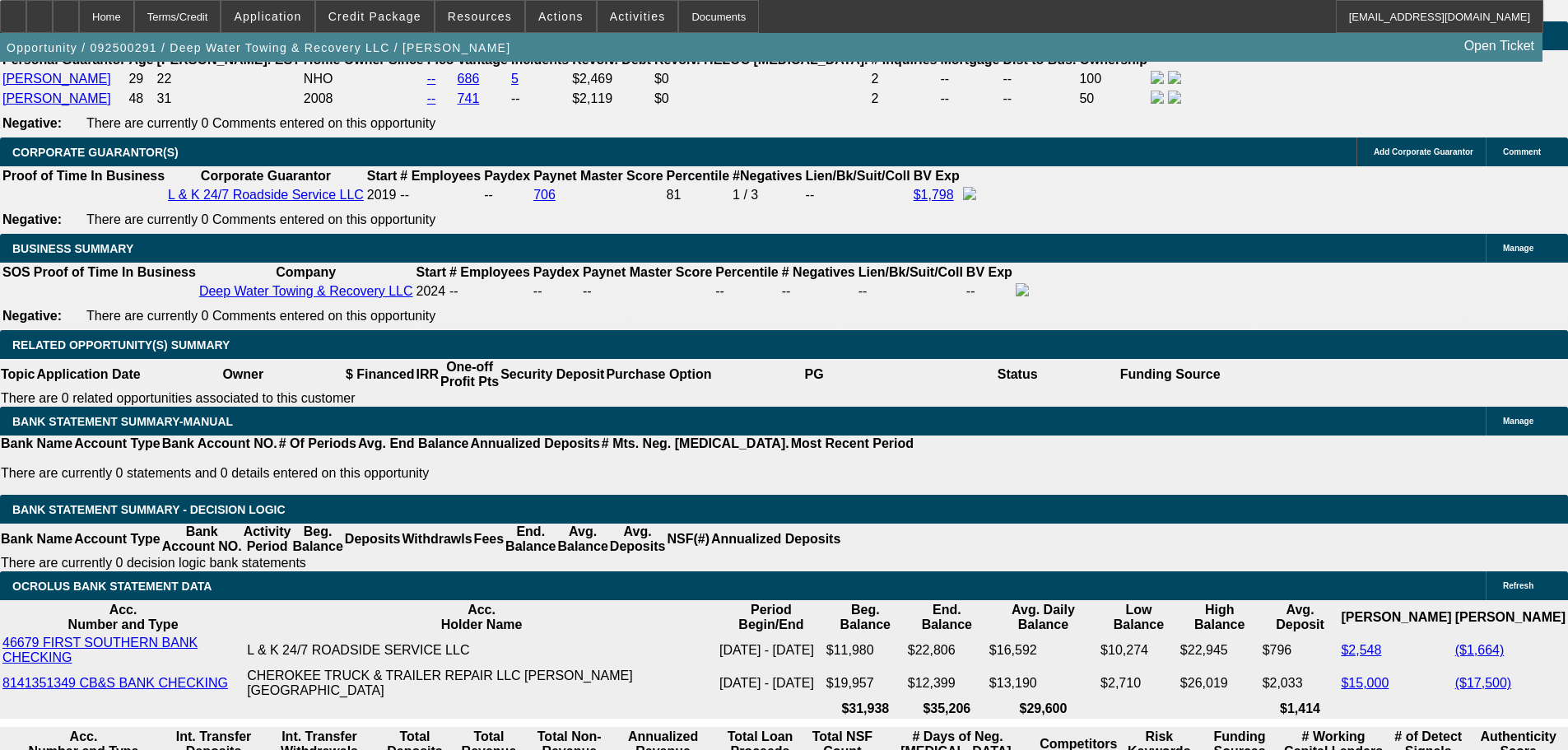
select select "4"
select select "0"
select select "2"
select select "0.1"
select select "4"
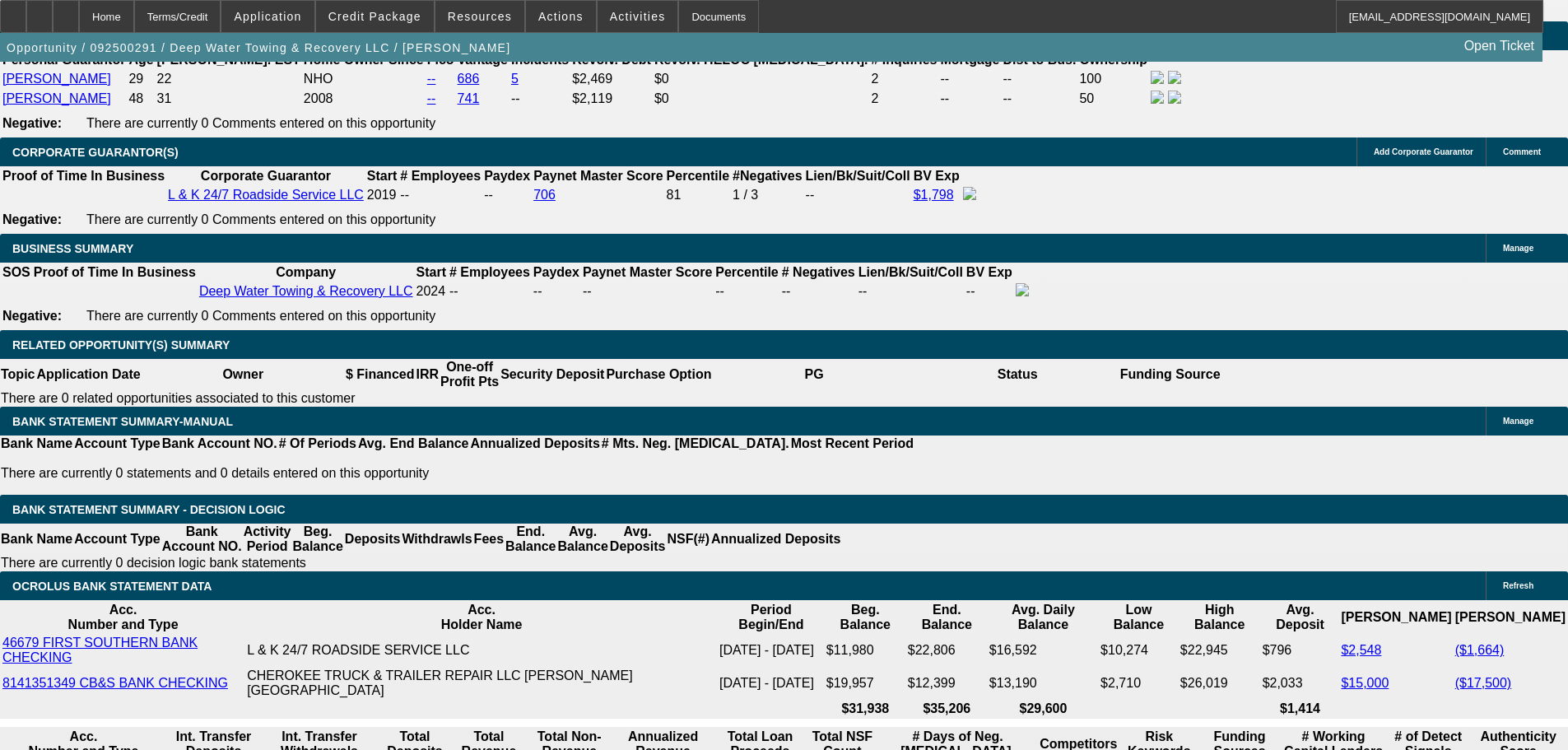
select select "0"
select select "2"
select select "0.1"
select select "4"
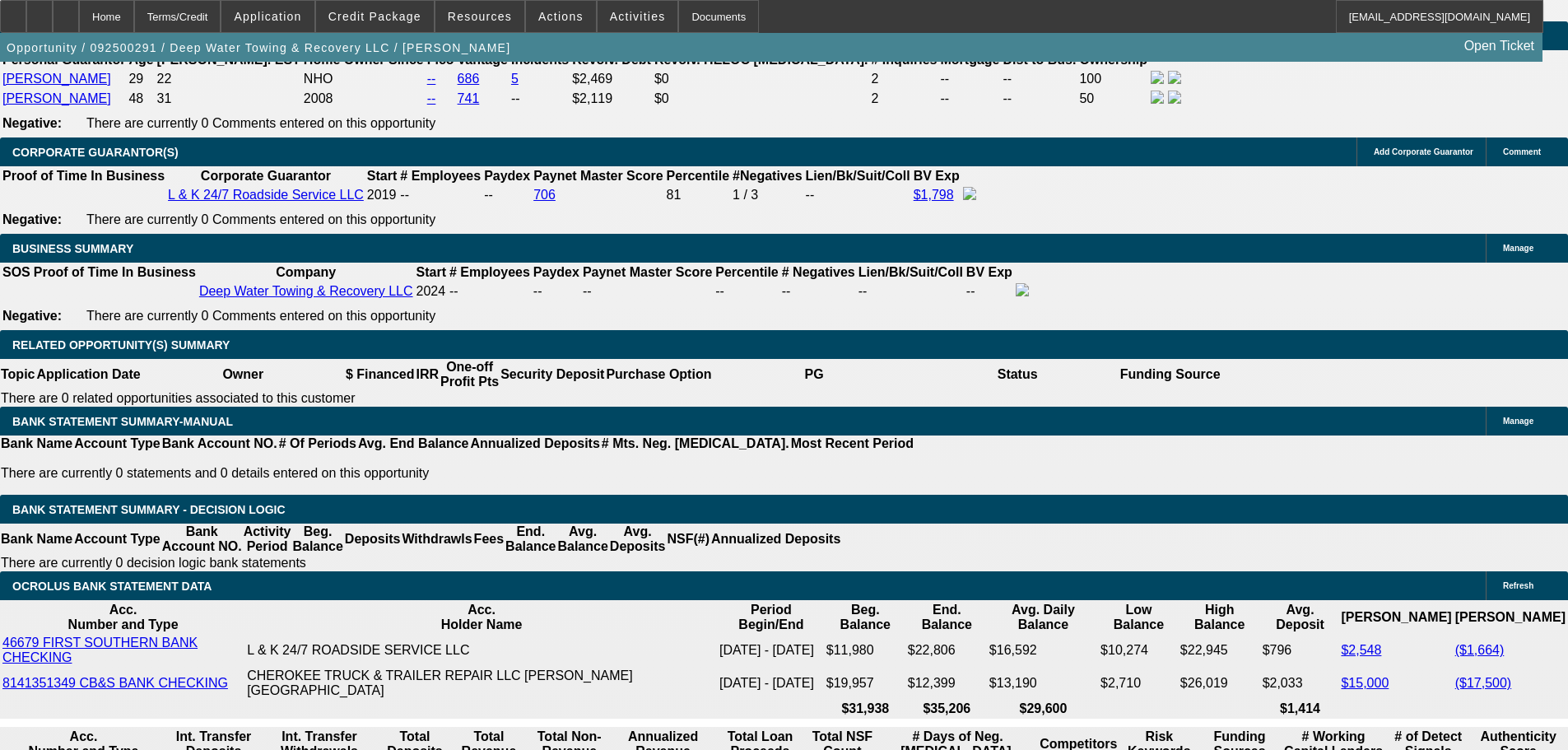
select select "0"
select select "2"
select select "0"
select select "6"
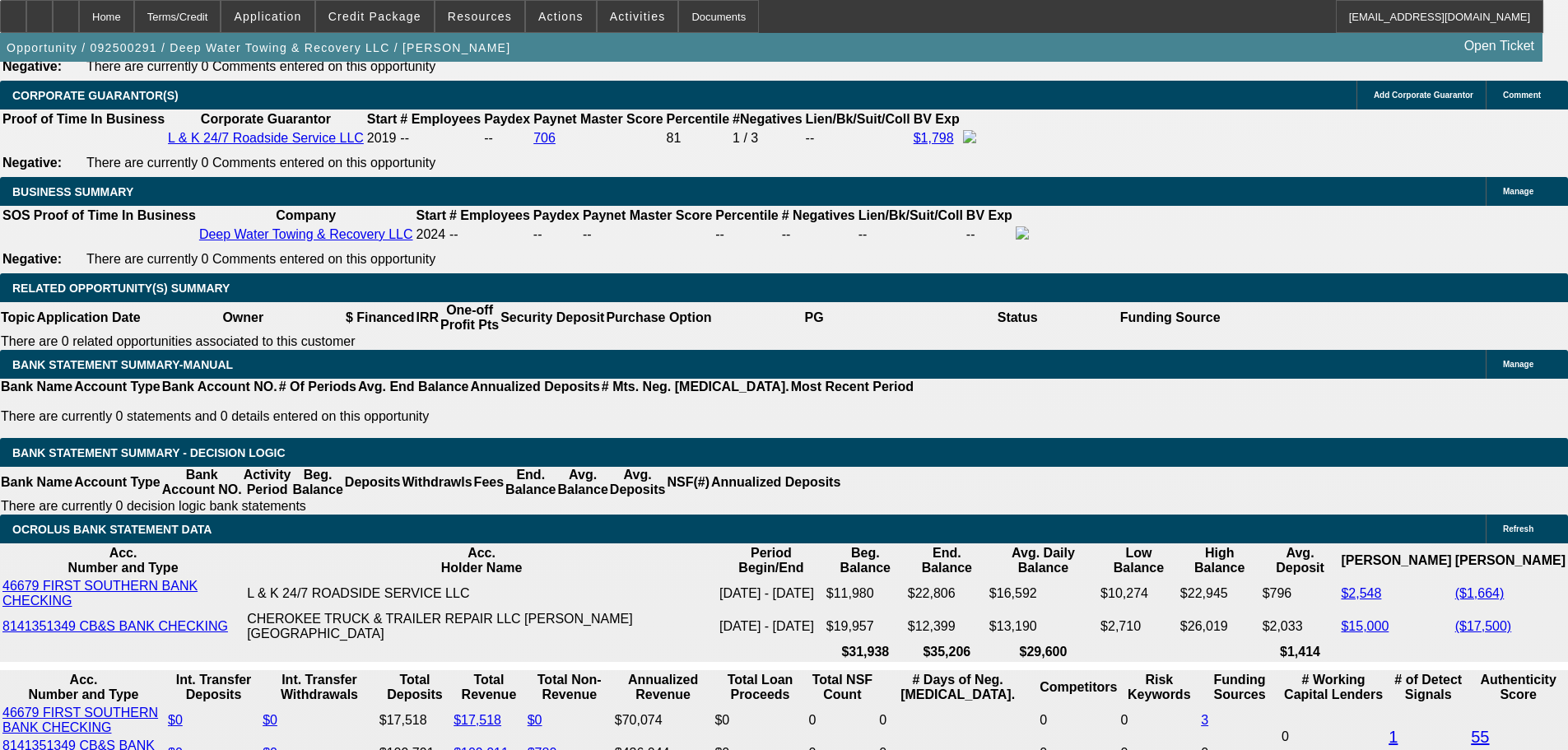
scroll to position [2533, 0]
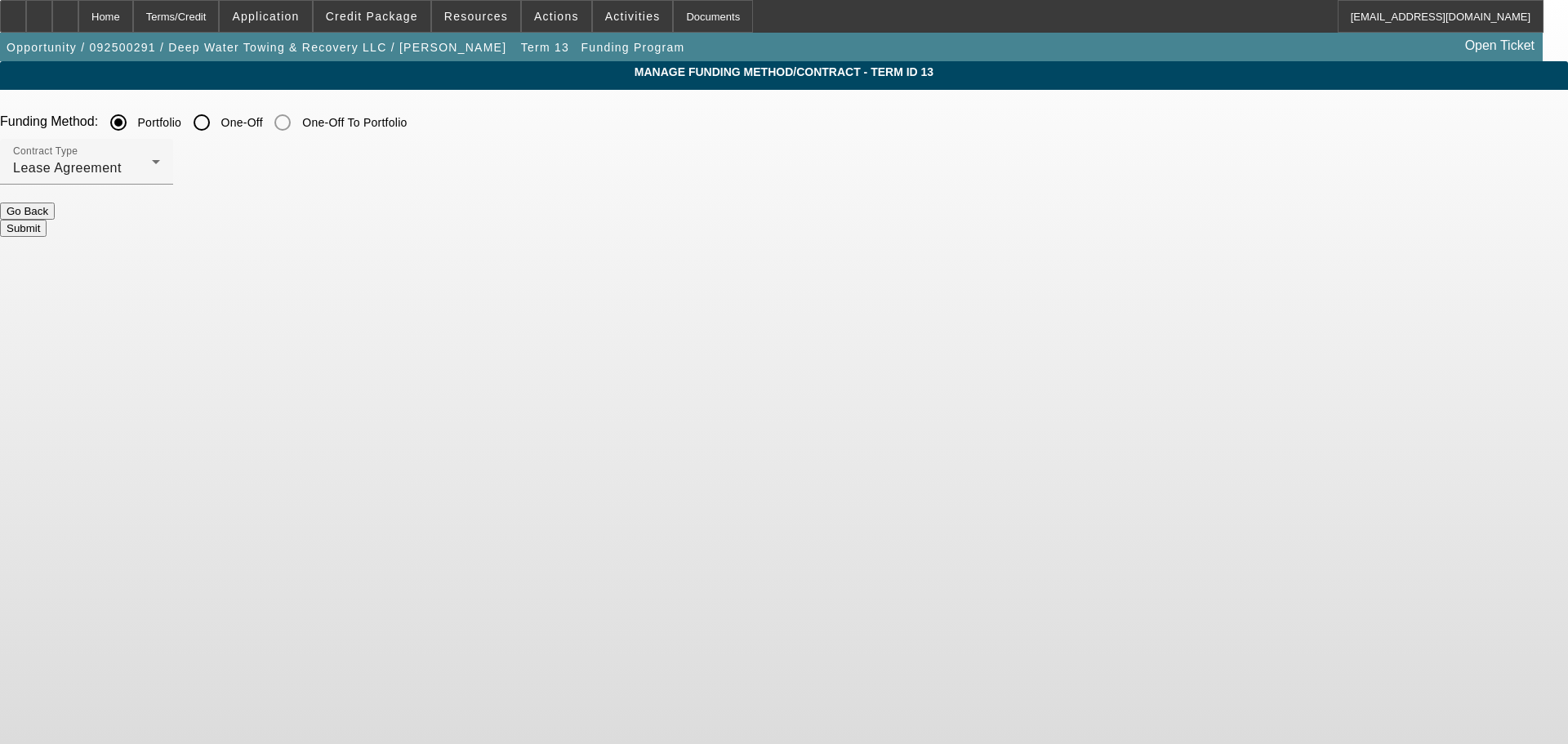
click at [218, 114] on input "One-Off" at bounding box center [202, 123] width 33 height 33
radio input "true"
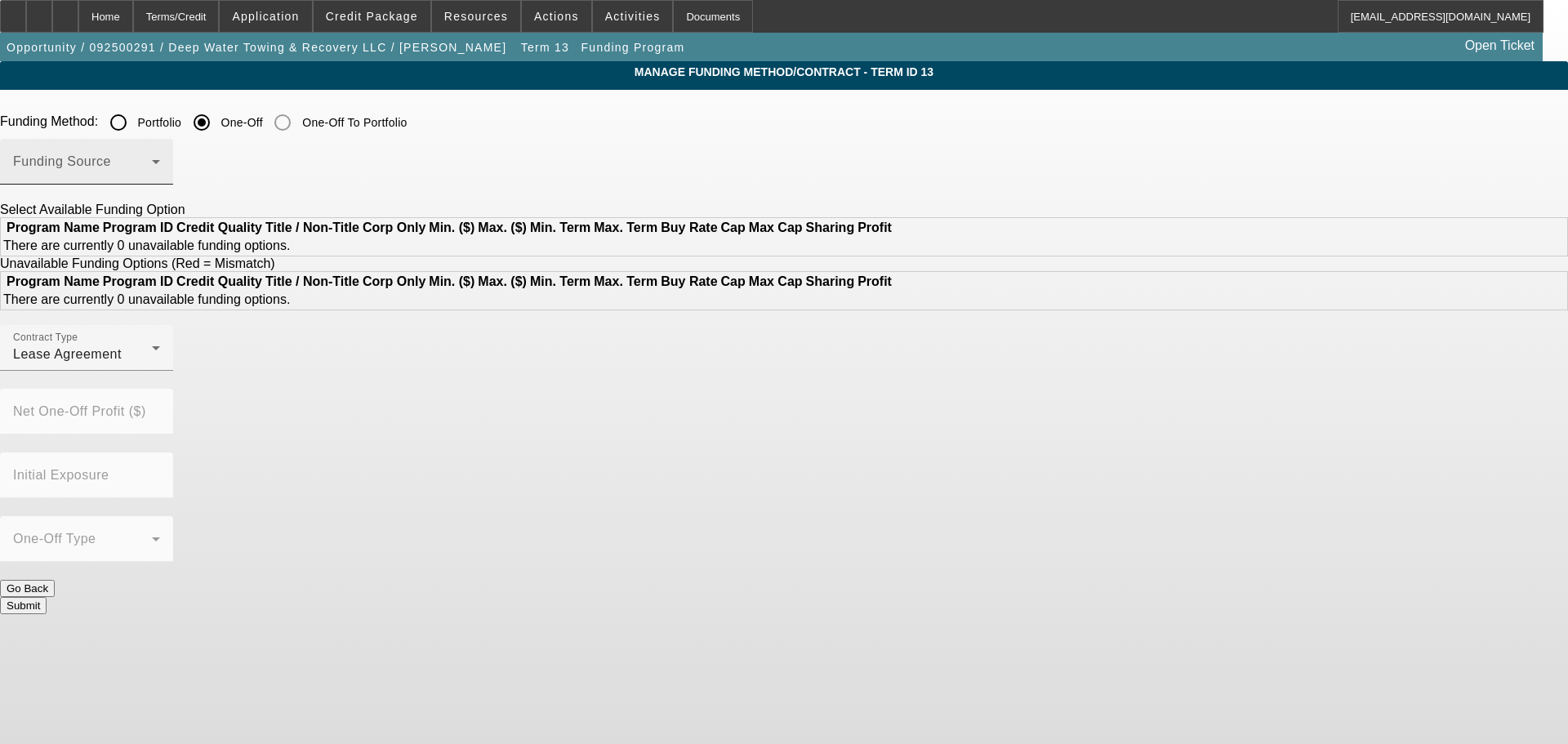
click at [151, 162] on span at bounding box center [83, 168] width 139 height 19
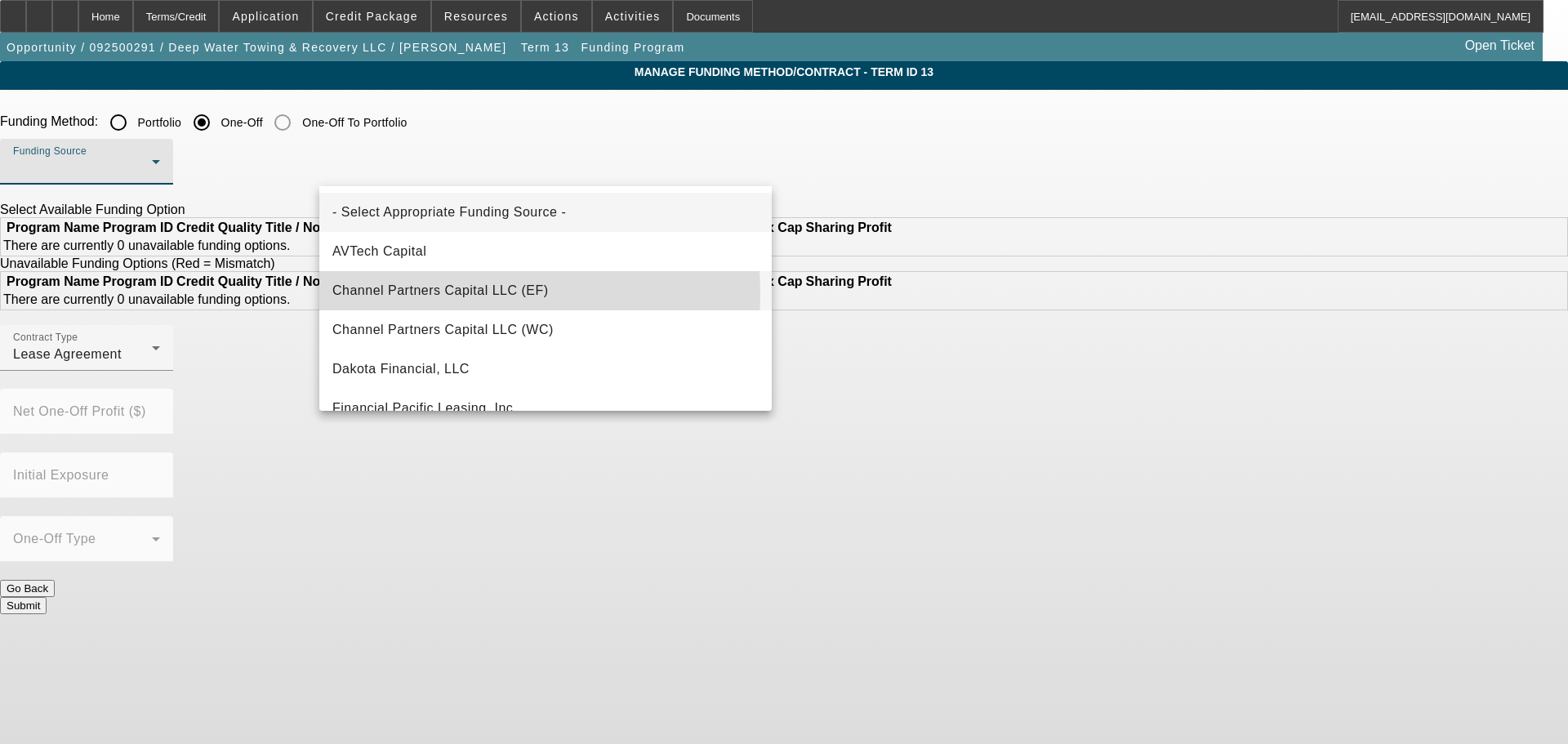
click at [456, 293] on span "Channel Partners Capital LLC (EF)" at bounding box center [440, 290] width 216 height 19
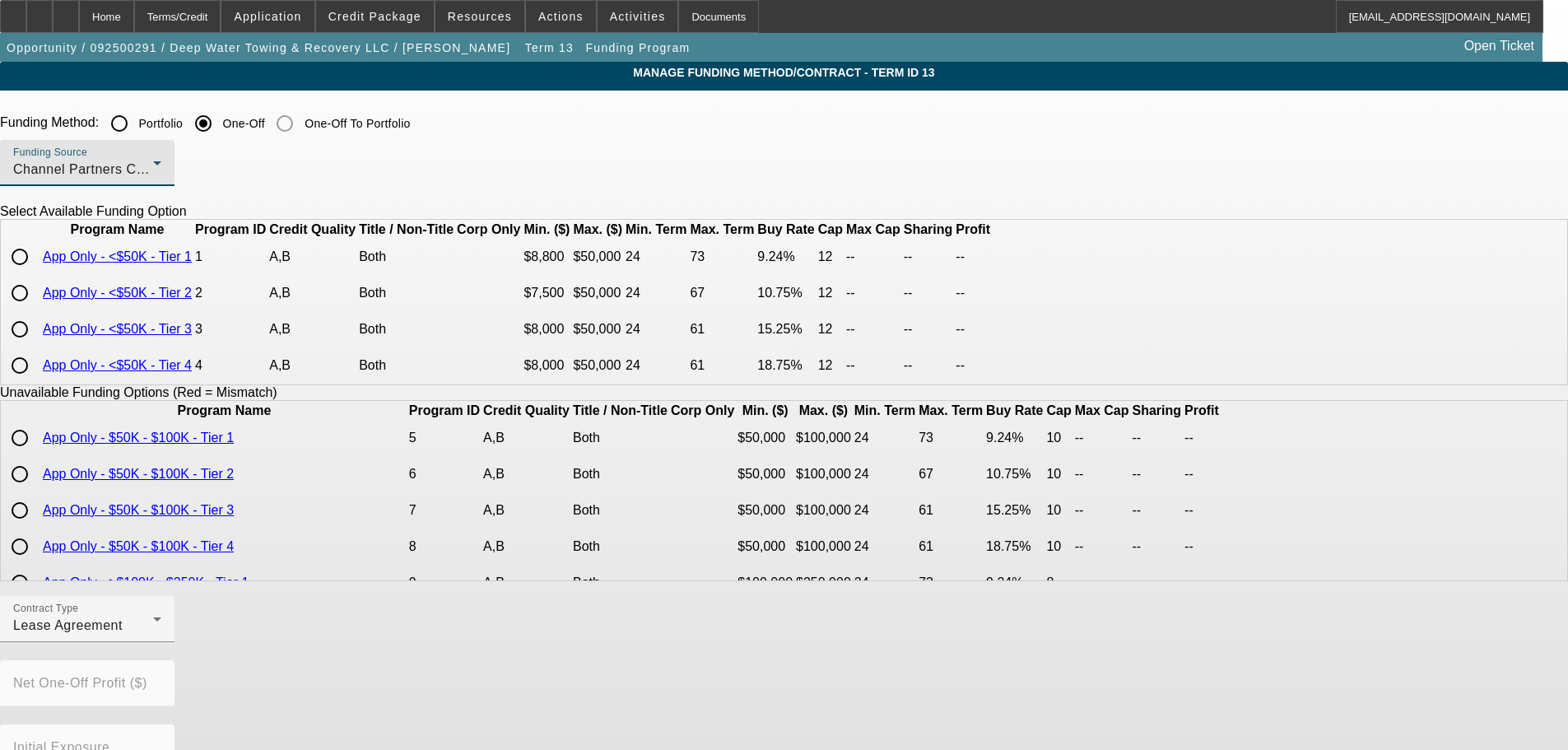
click at [36, 273] on input "radio" at bounding box center [19, 257] width 33 height 33
radio input "true"
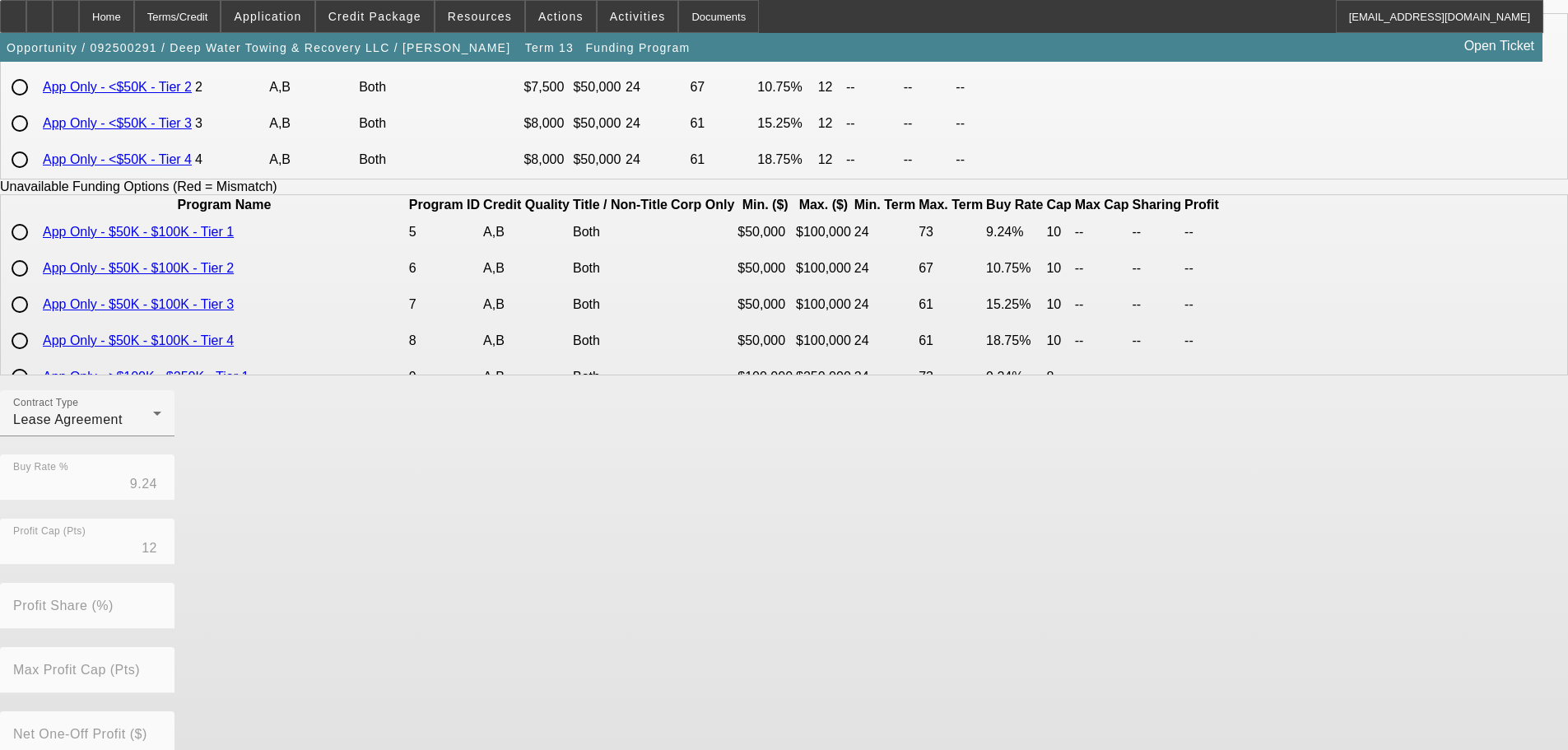
scroll to position [374, 0]
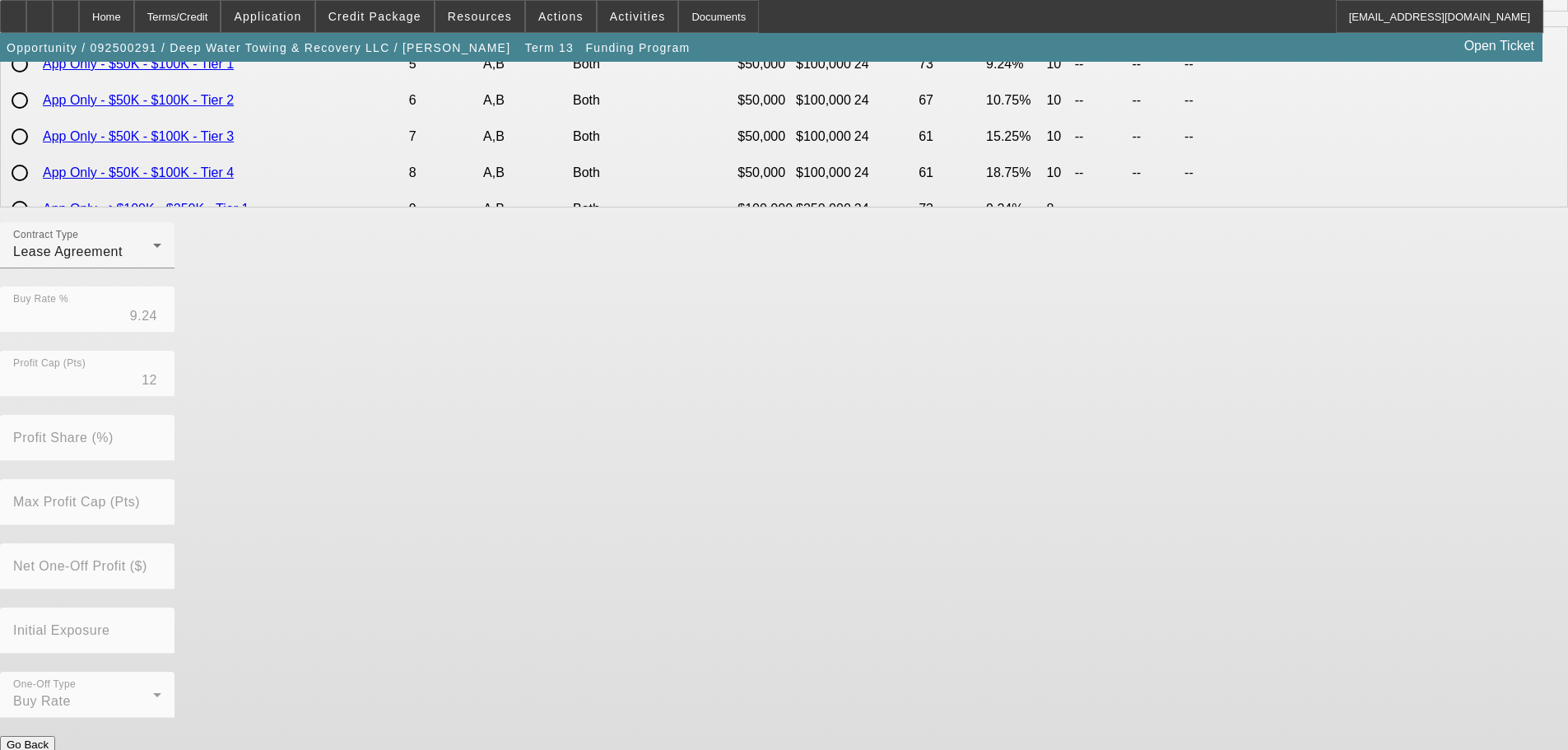
click at [47, 749] on button "Submit" at bounding box center [23, 762] width 47 height 18
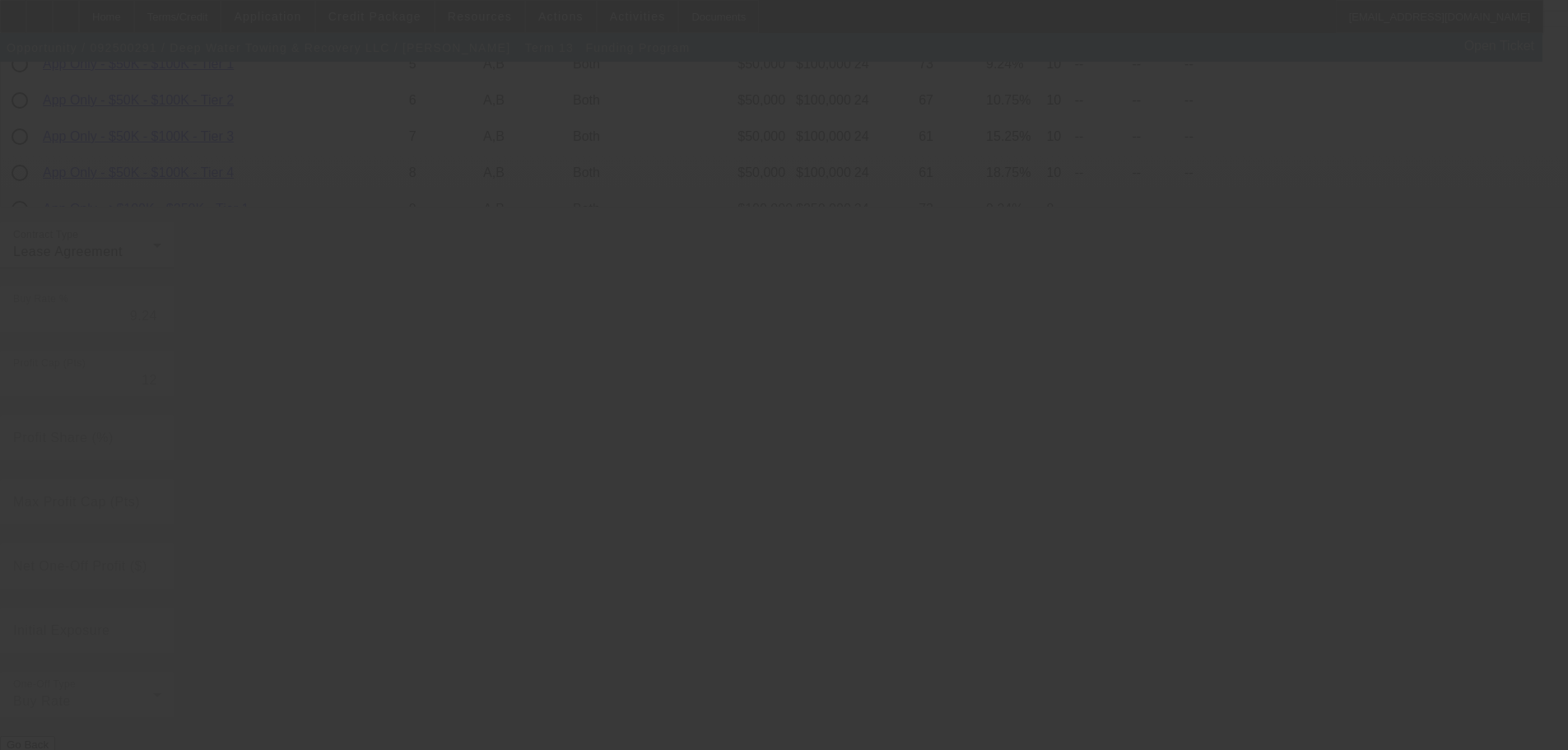
radio input "true"
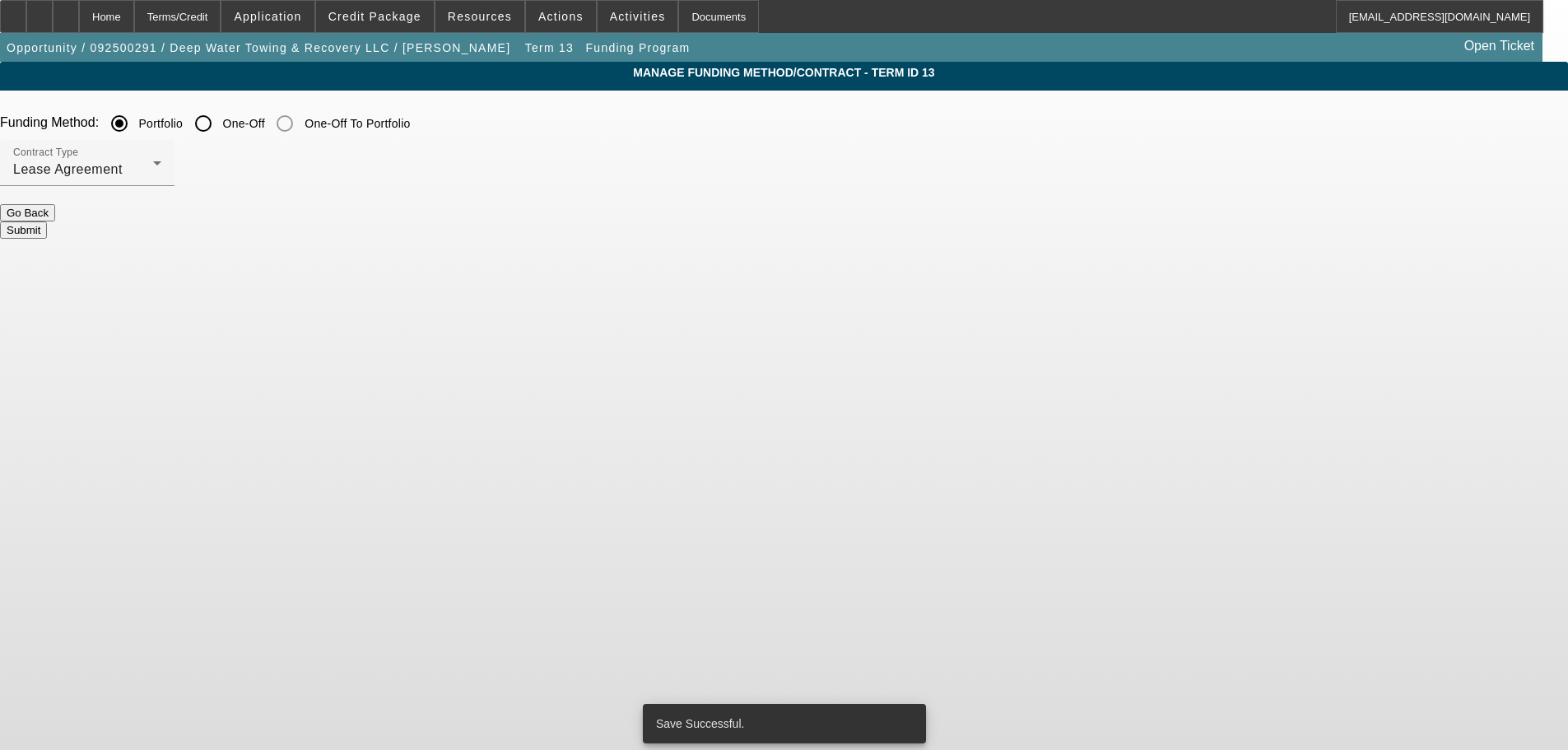
scroll to position [0, 0]
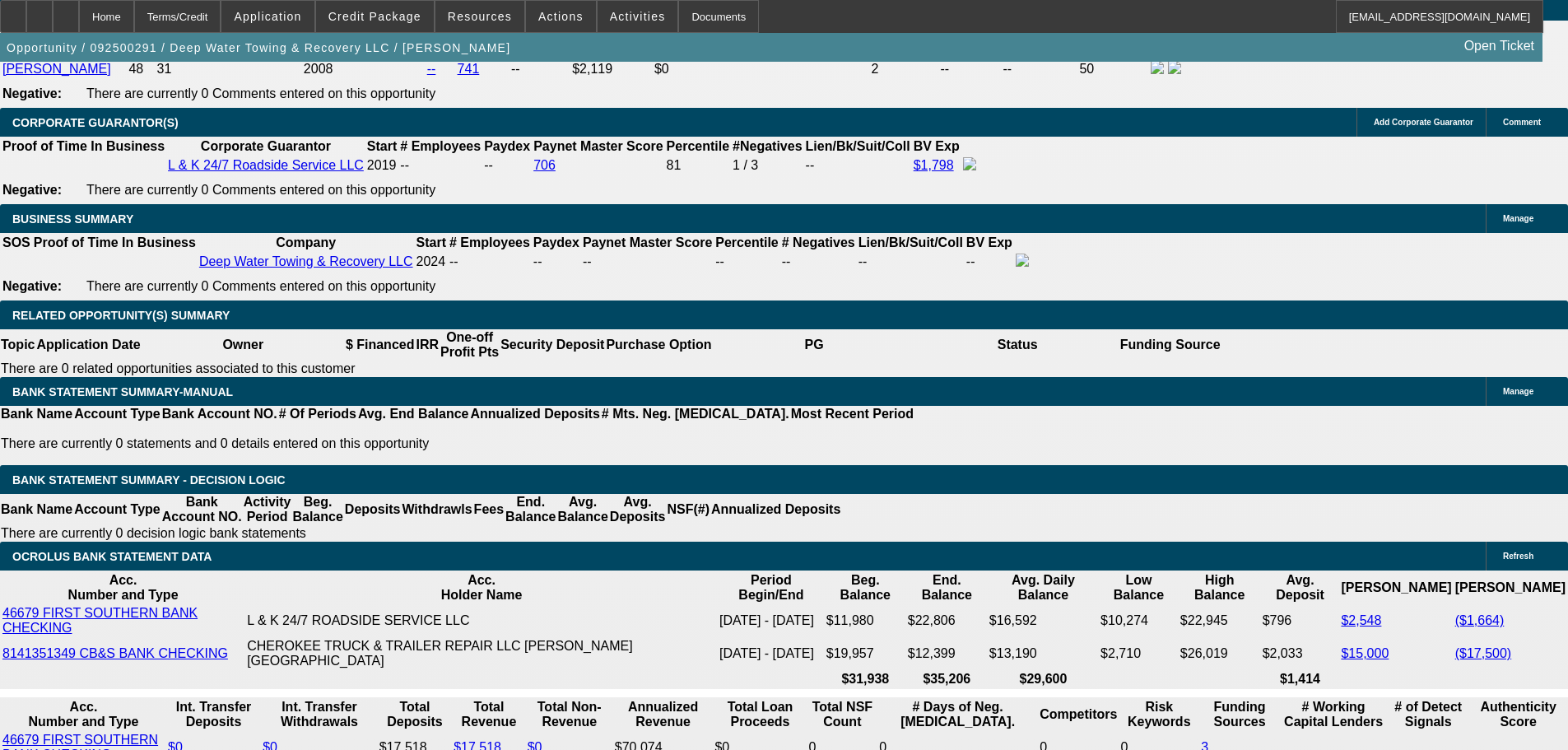
select select "0"
select select "2"
select select "0.1"
select select "4"
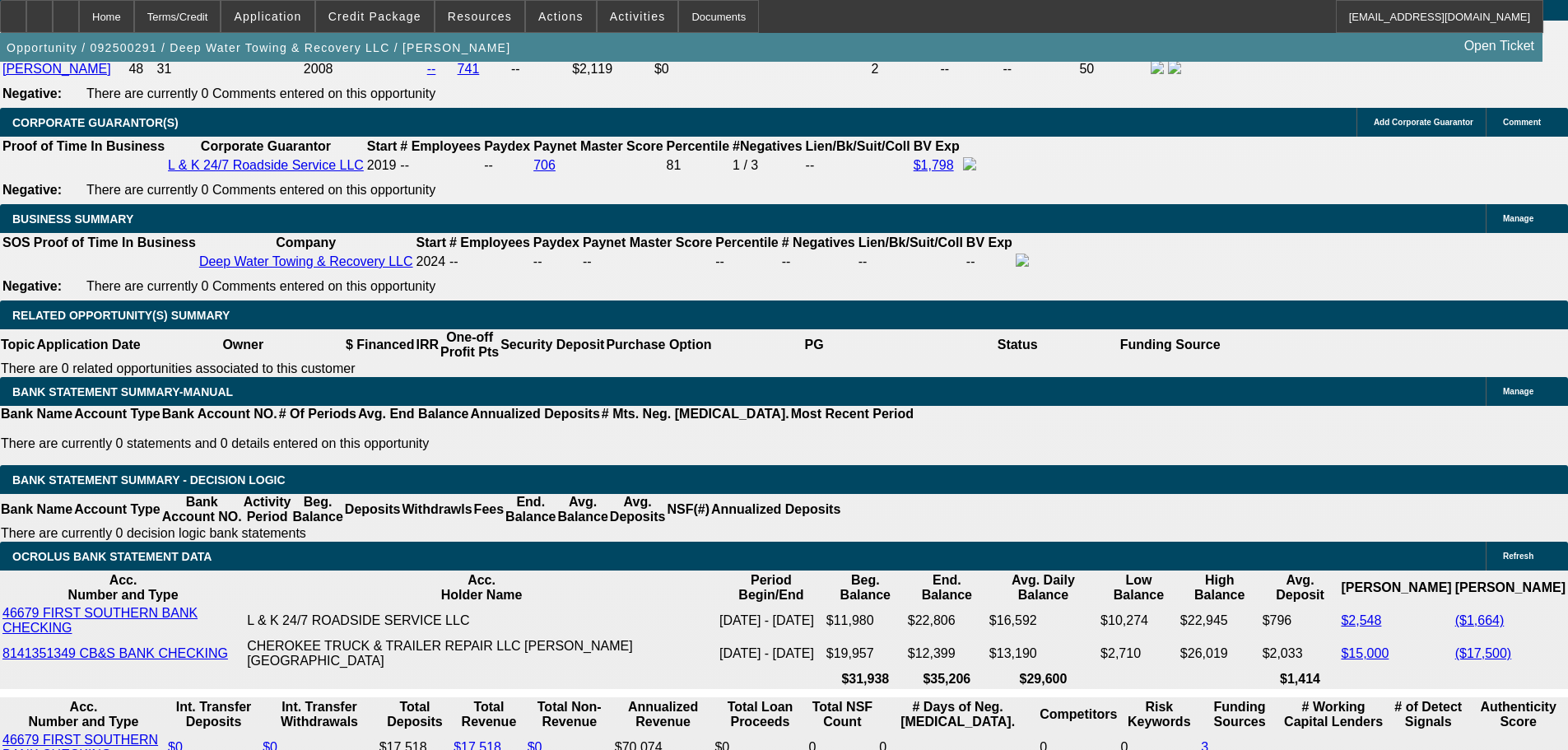
select select "0"
select select "2"
select select "0.1"
select select "4"
select select "0"
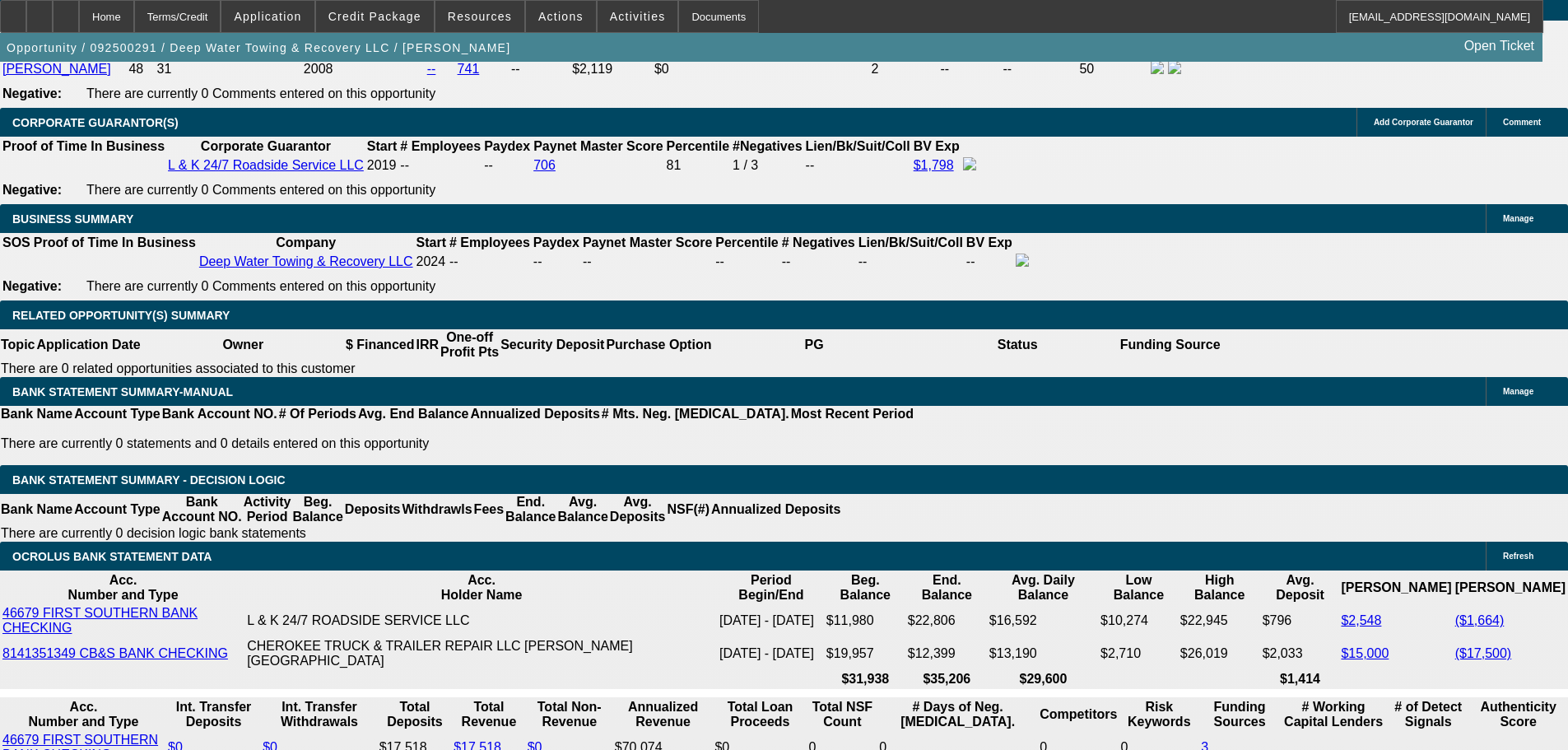
select select "2"
select select "0.1"
select select "4"
select select "0"
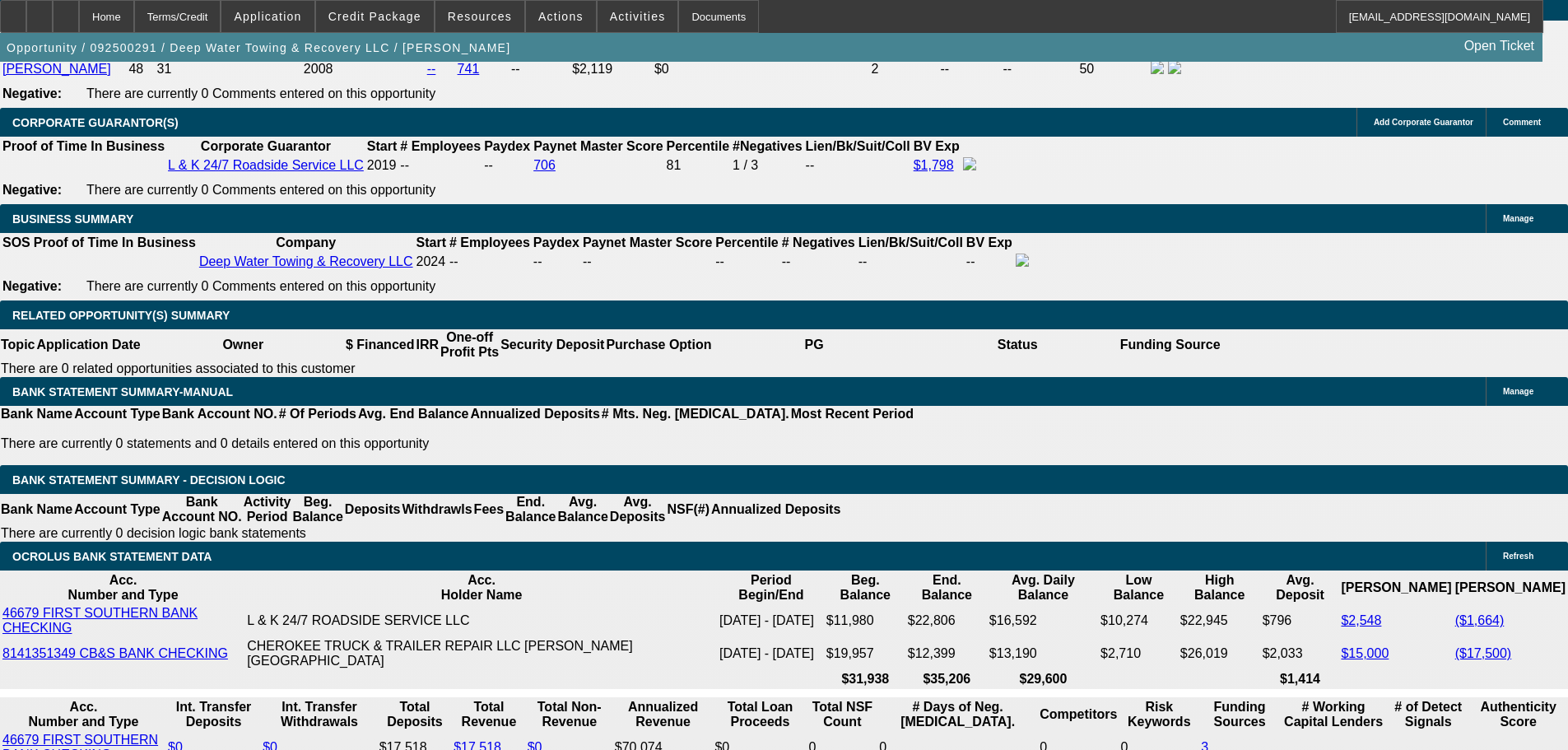
select select "0"
select select "2"
select select "0"
select select "6"
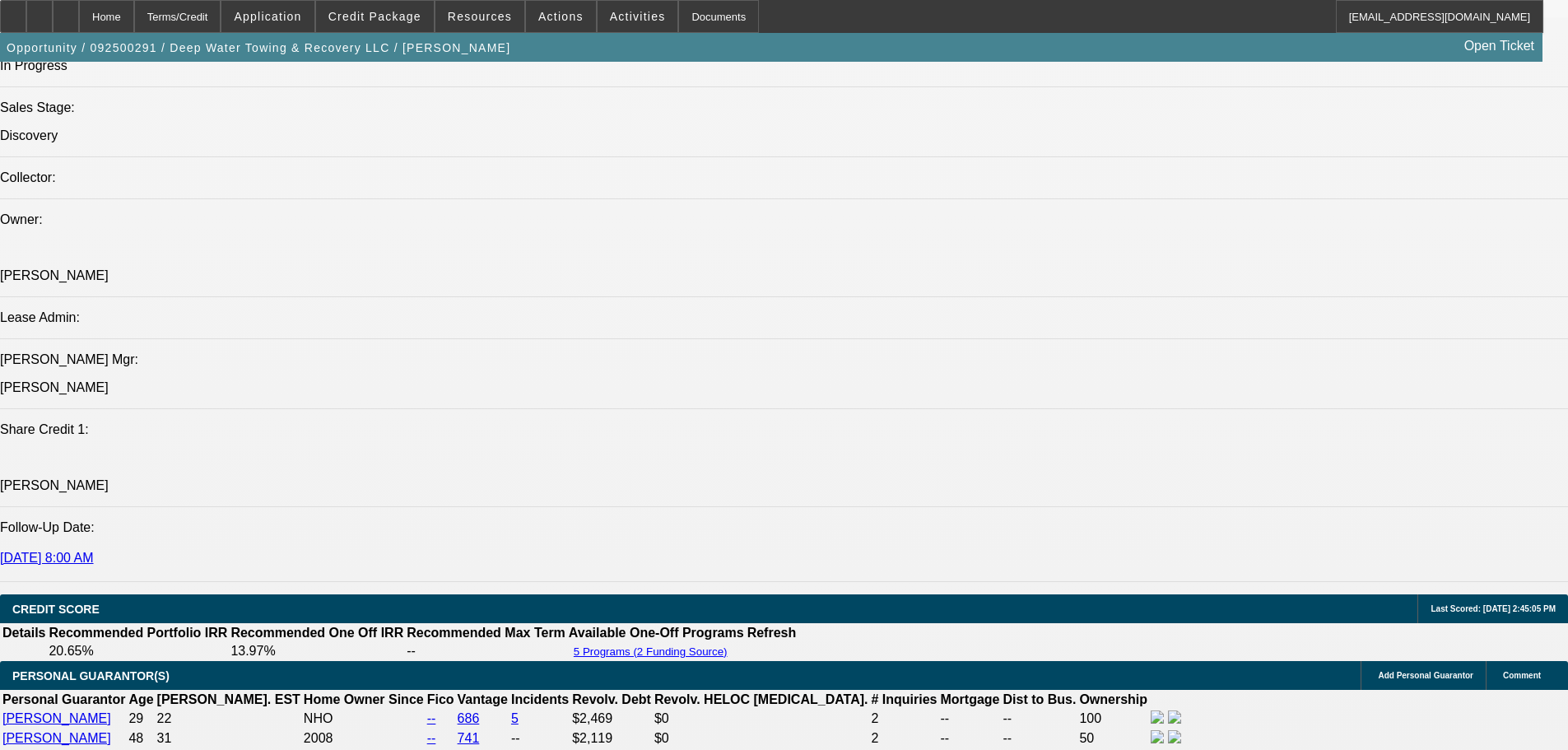
scroll to position [2305, 0]
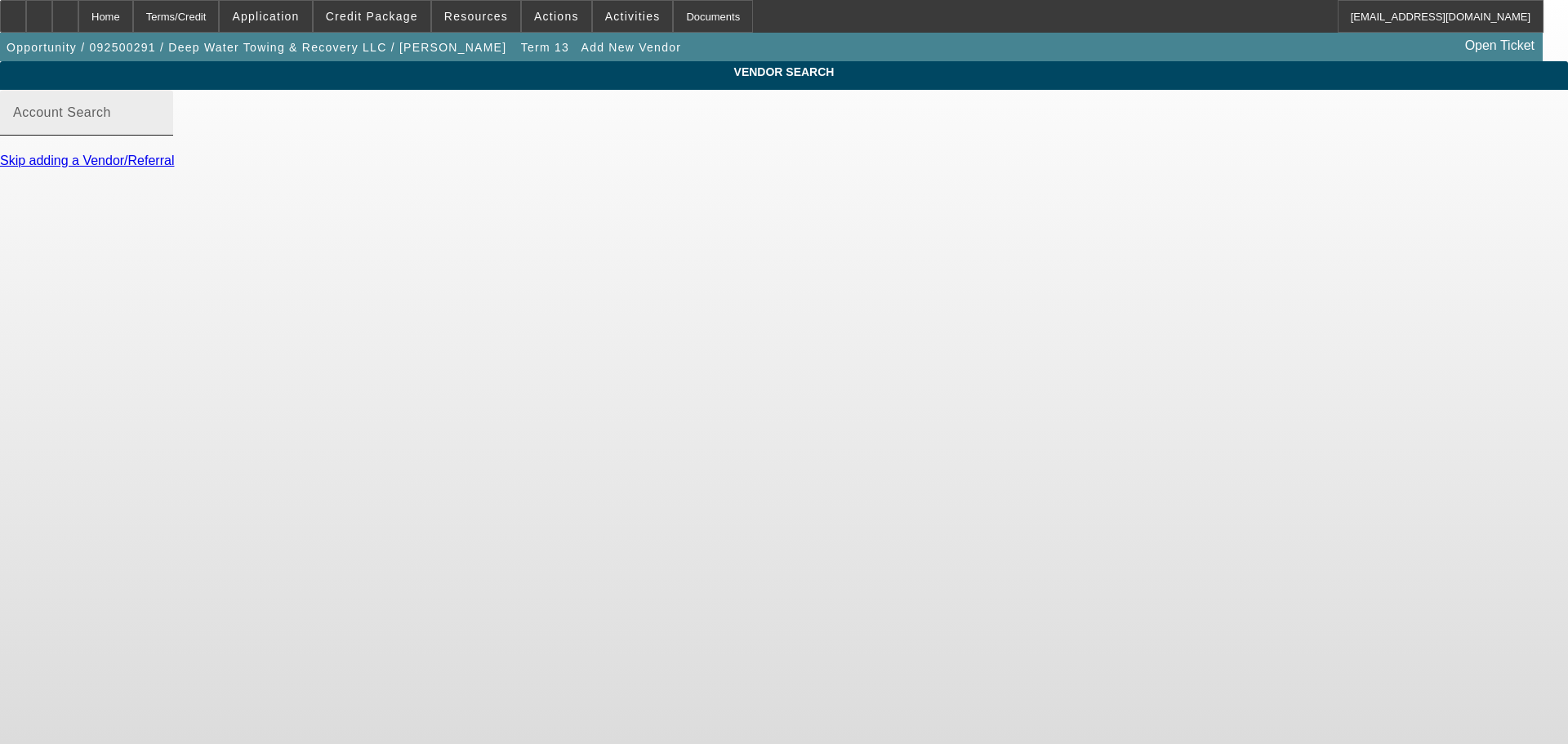
click at [160, 129] on input "Account Search" at bounding box center [87, 119] width 147 height 19
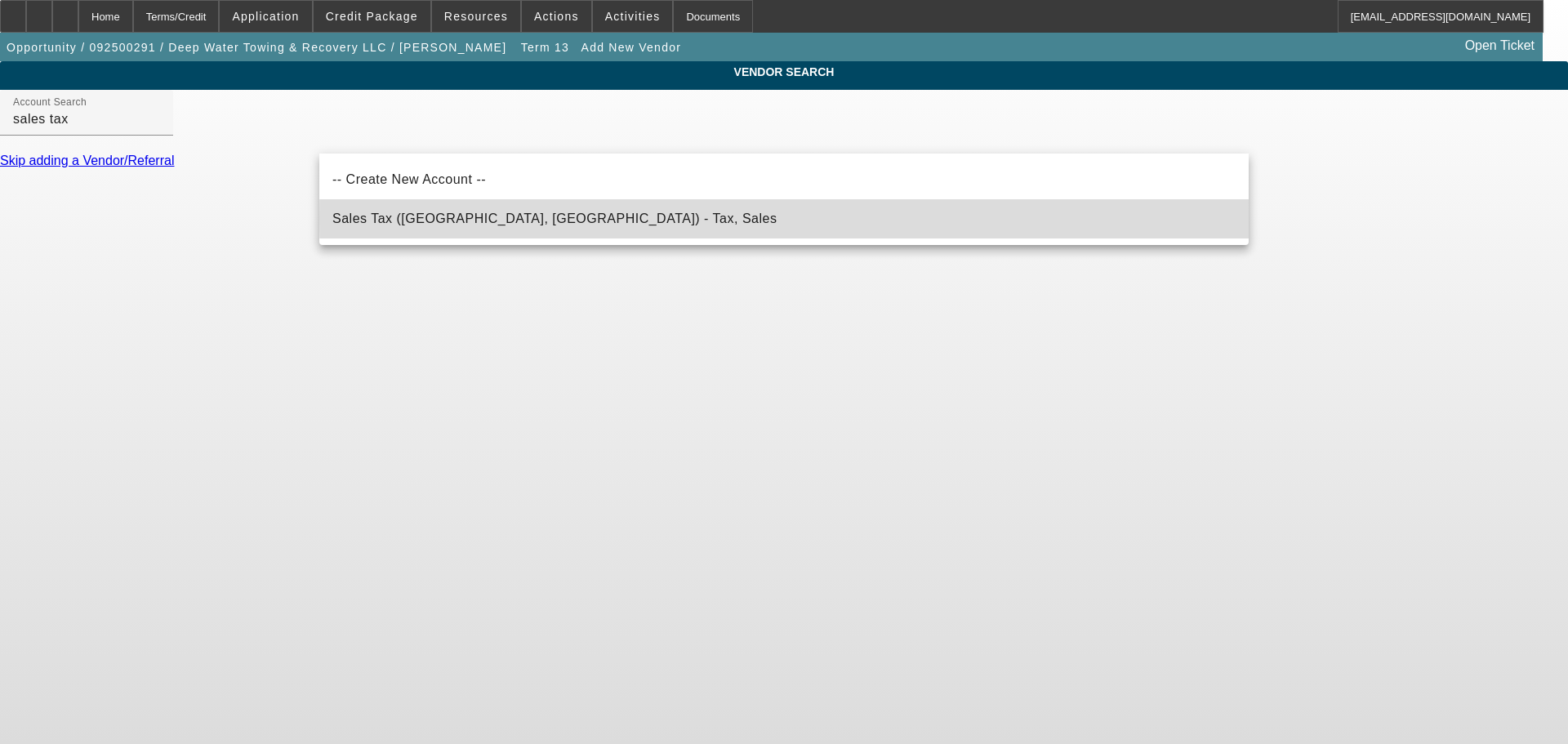
click at [1212, 218] on mat-option "Sales Tax (Marlborough, MA) - Tax, Sales" at bounding box center [784, 219] width 929 height 40
type input "Sales Tax (Marlborough, MA) - Tax, Sales"
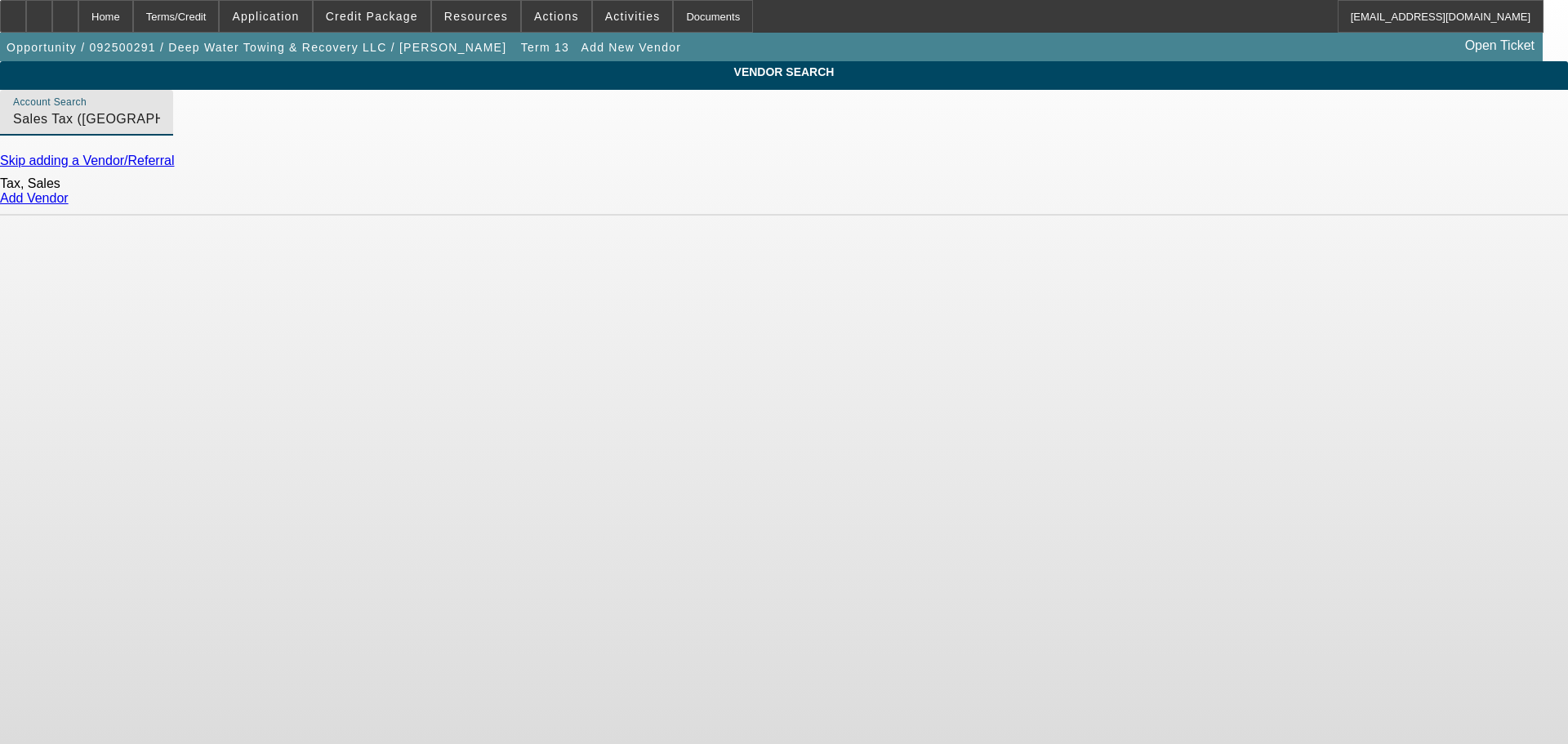
click at [69, 205] on link "Add Vendor" at bounding box center [34, 198] width 69 height 14
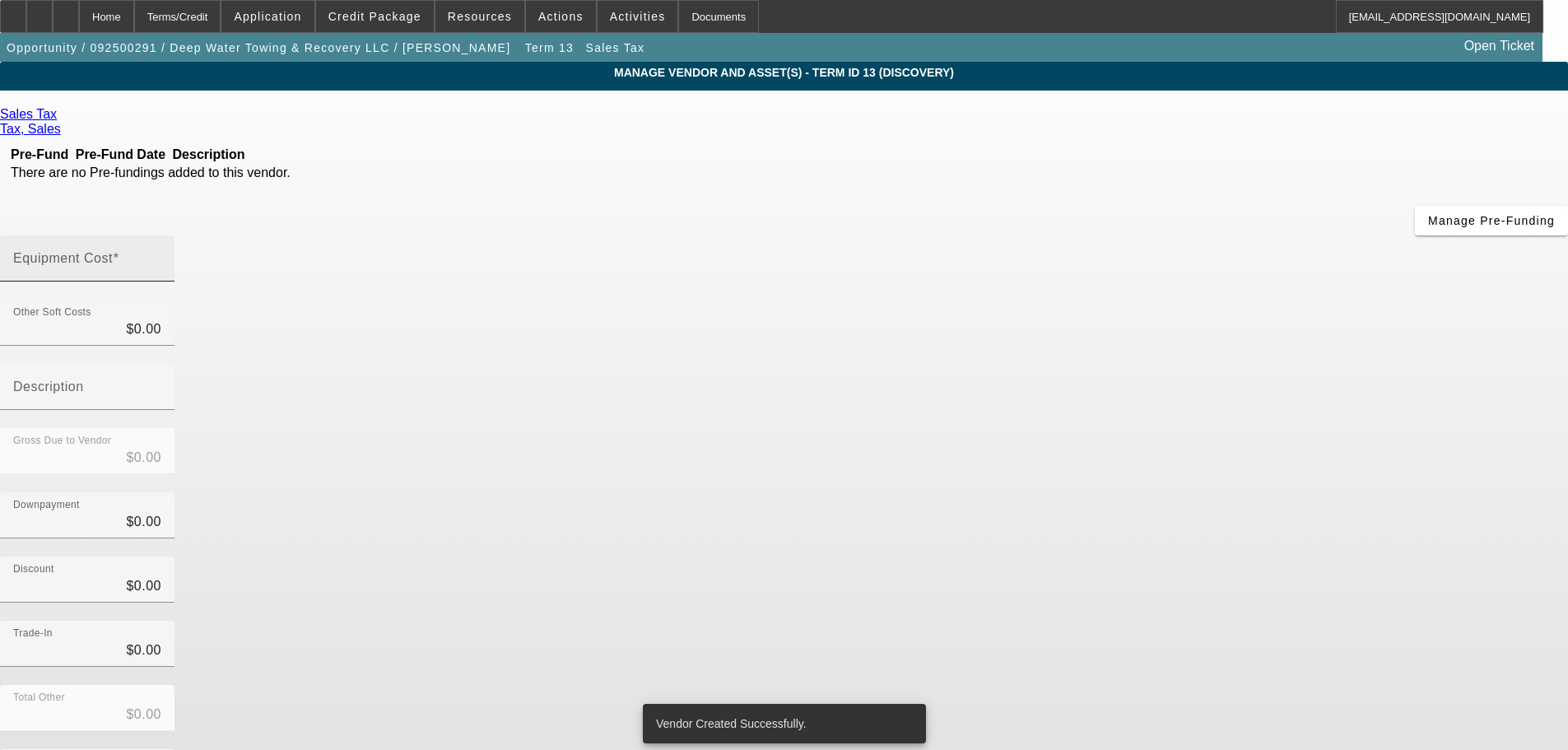
click at [161, 255] on input "Equipment Cost" at bounding box center [88, 265] width 148 height 19
type input "2"
type input "$2.00"
type input "23"
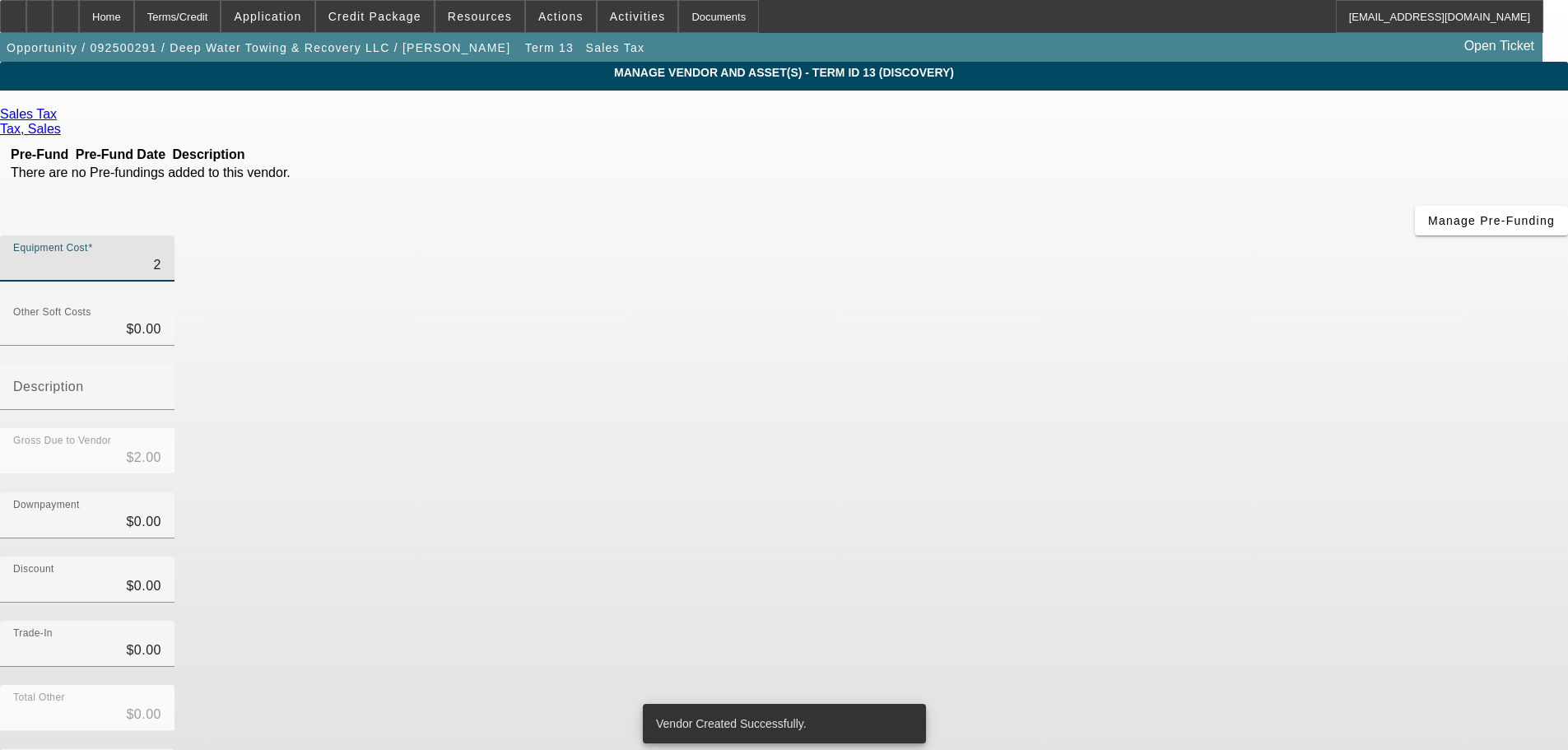
type input "$23.00"
type input "239"
type input "$239.00"
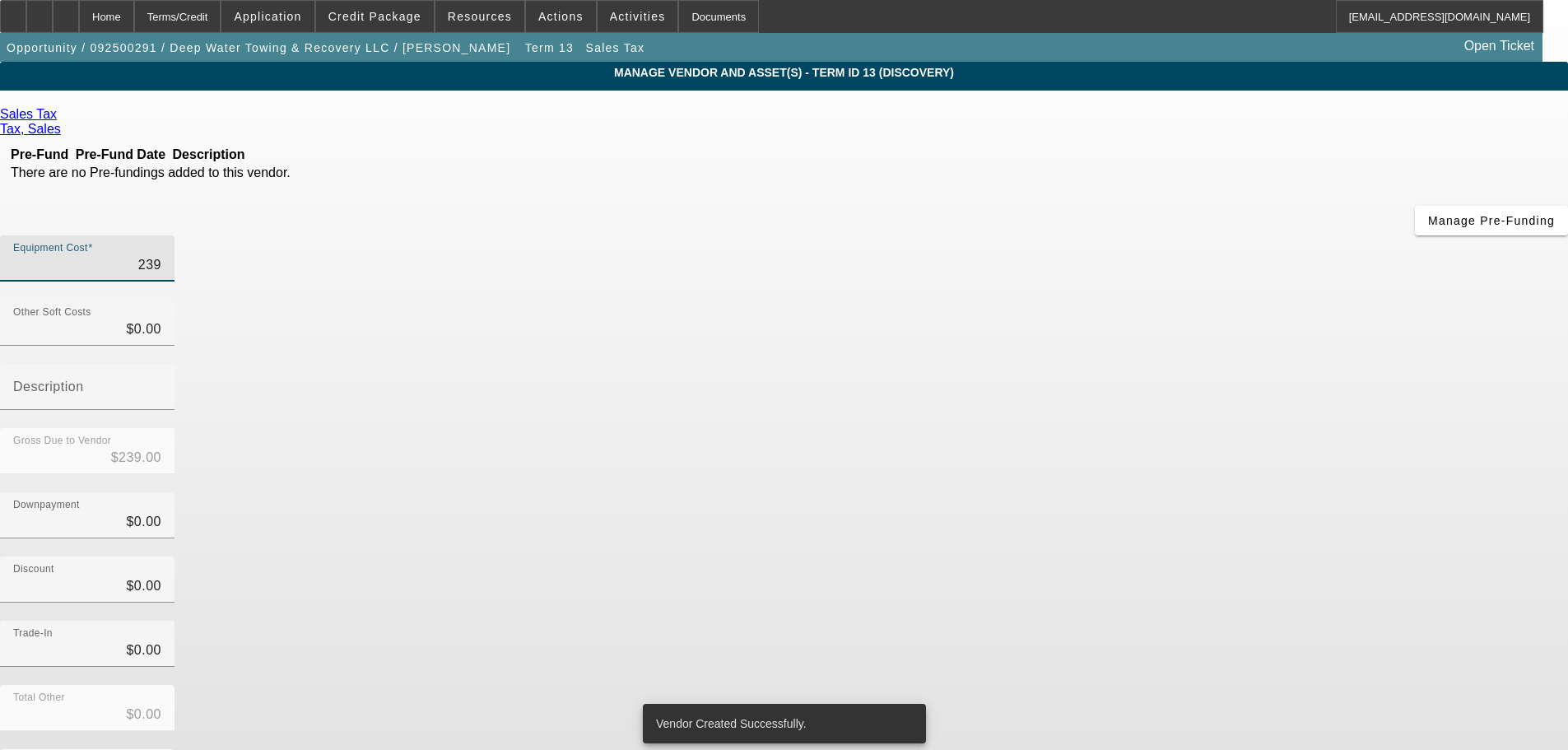
type input "2392"
type input "$2,392.00"
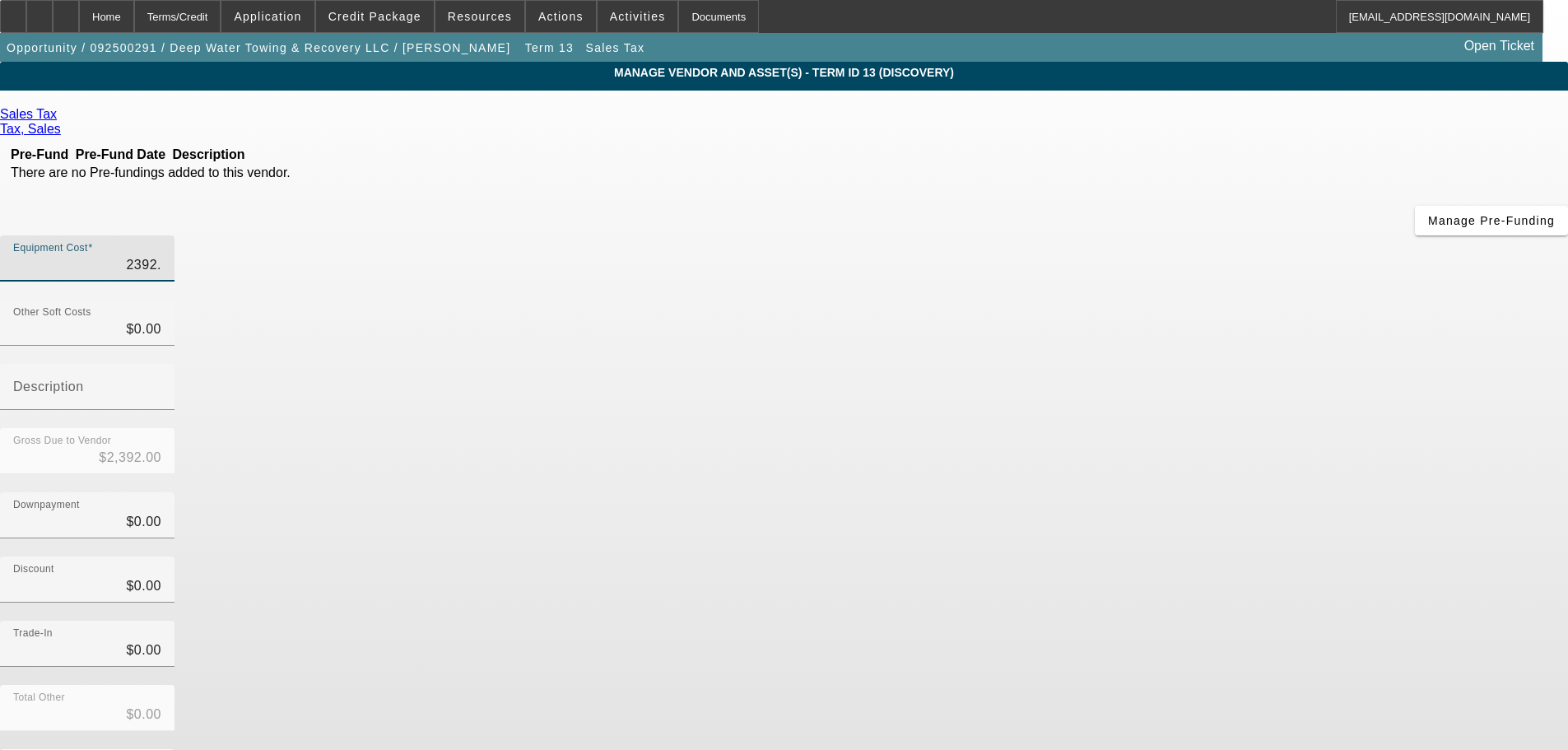
type input "2392.5"
type input "$2,392.50"
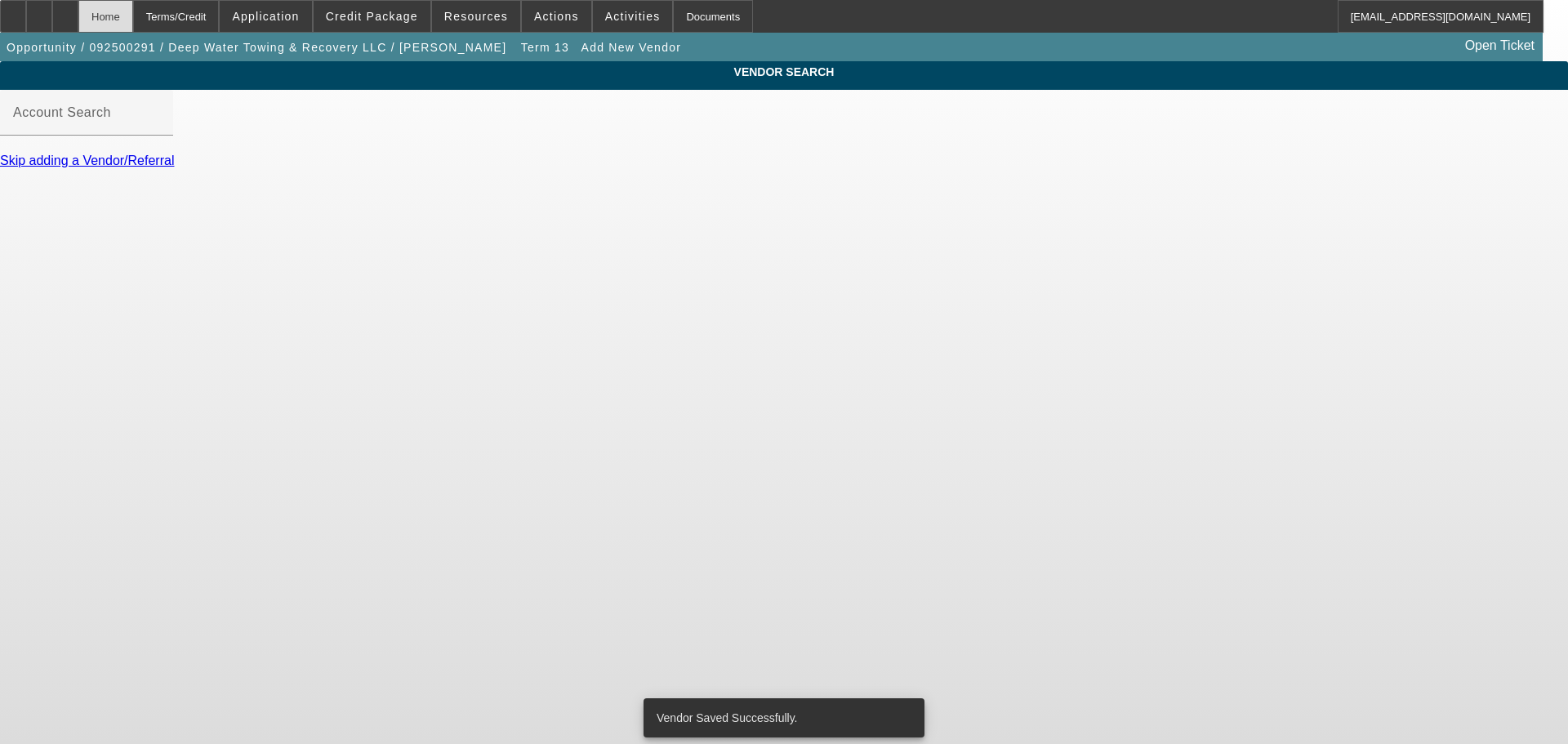
click at [133, 9] on div "Home" at bounding box center [105, 16] width 55 height 33
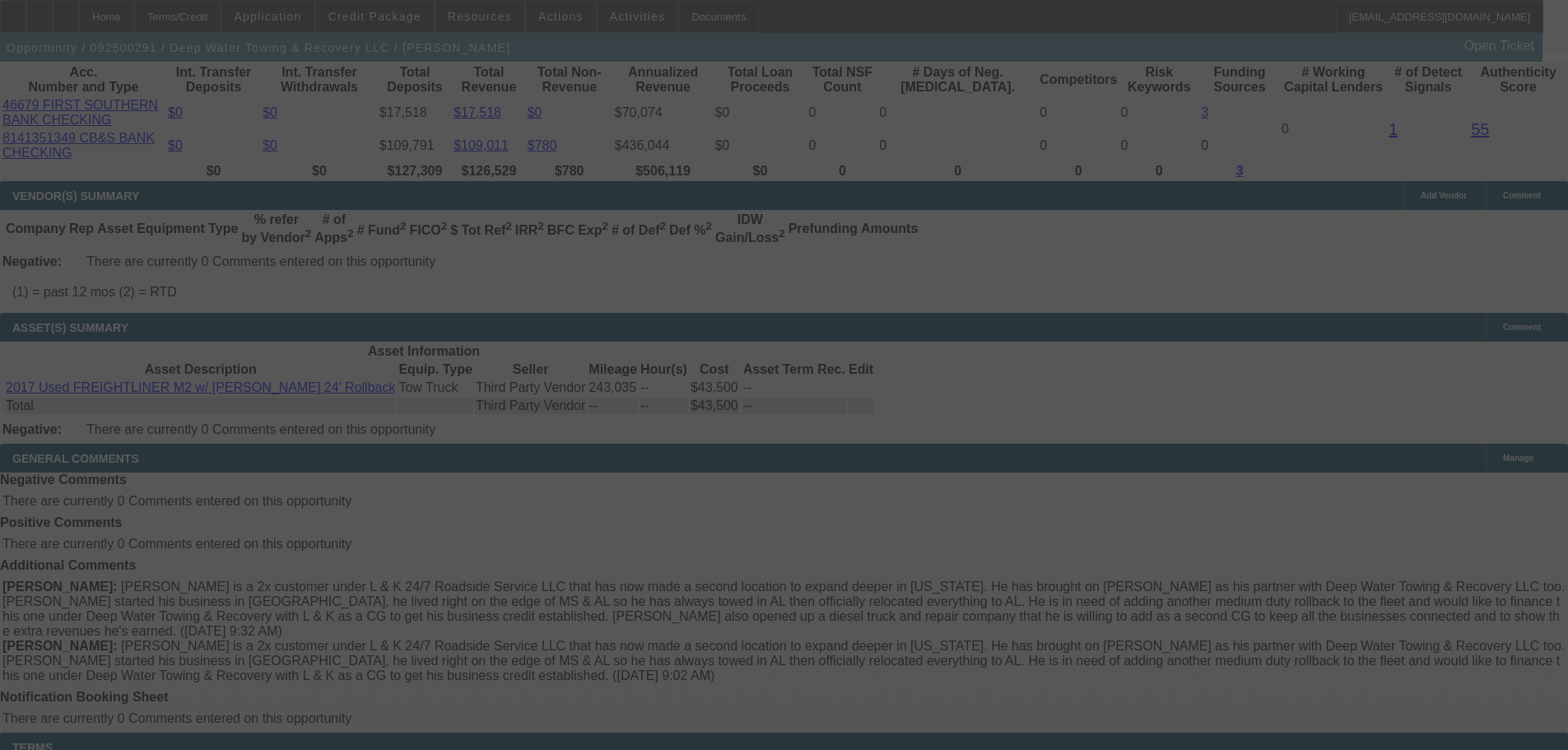
scroll to position [3105, 0]
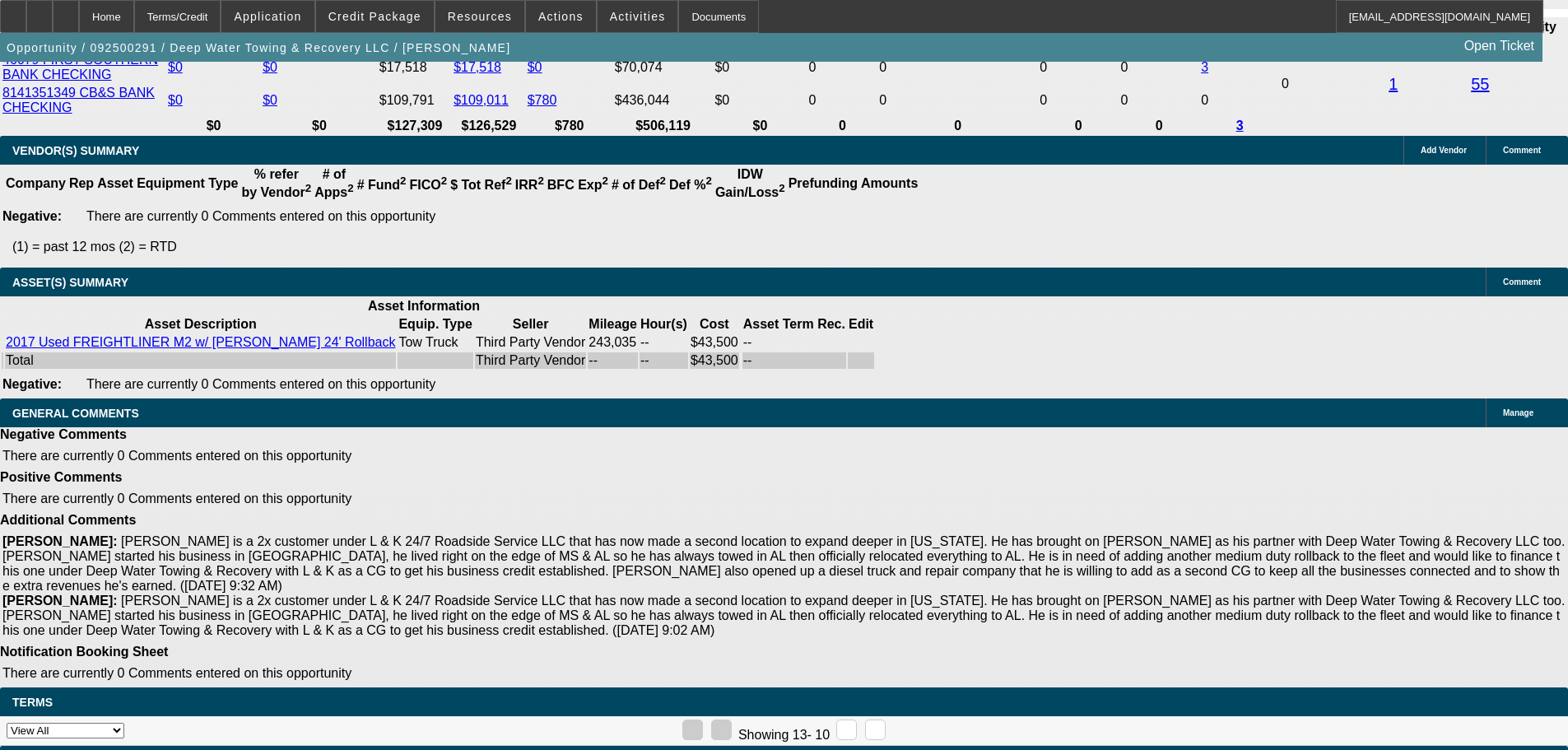
select select "0"
select select "2"
select select "0.1"
select select "4"
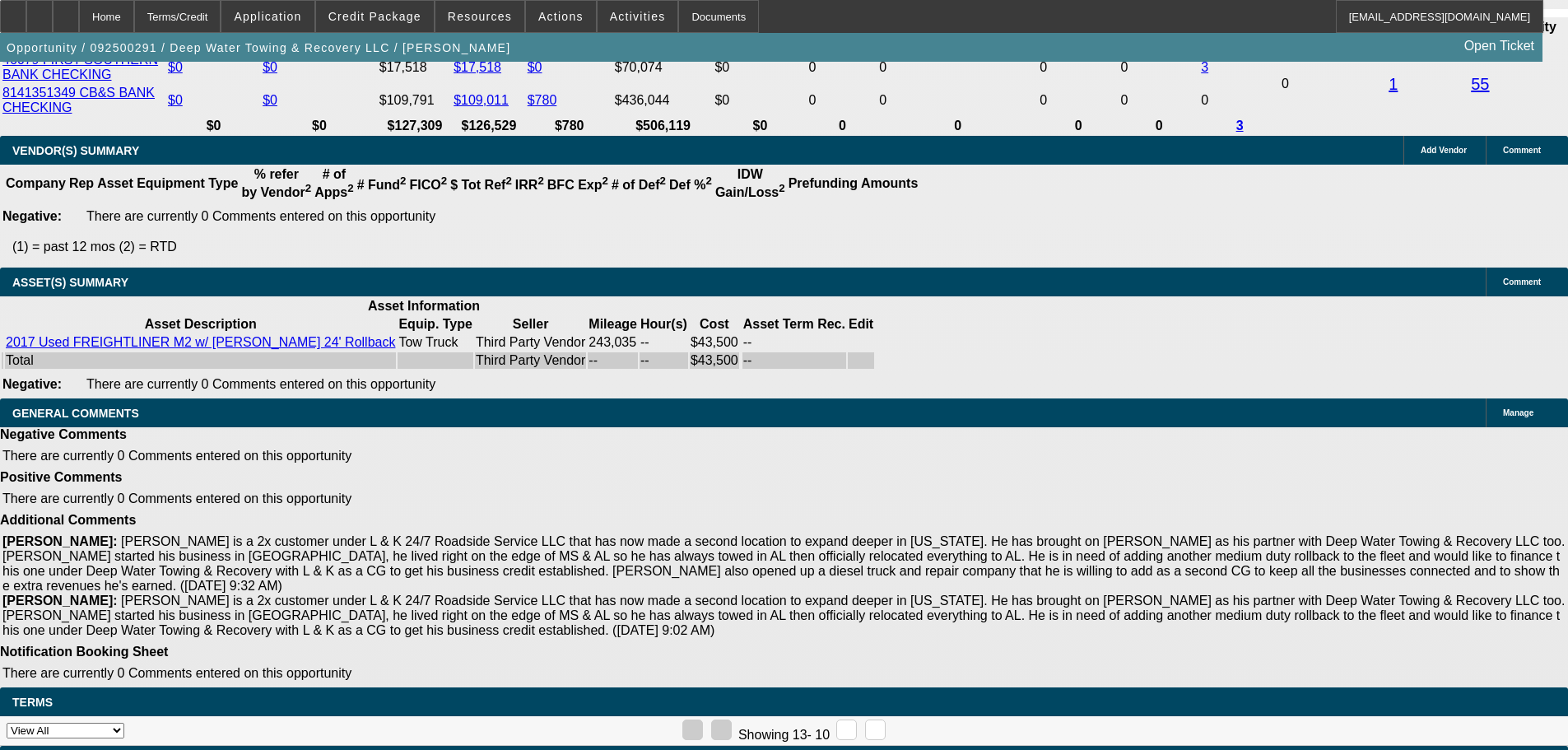
select select "0"
select select "2"
select select "0.1"
select select "4"
select select "0"
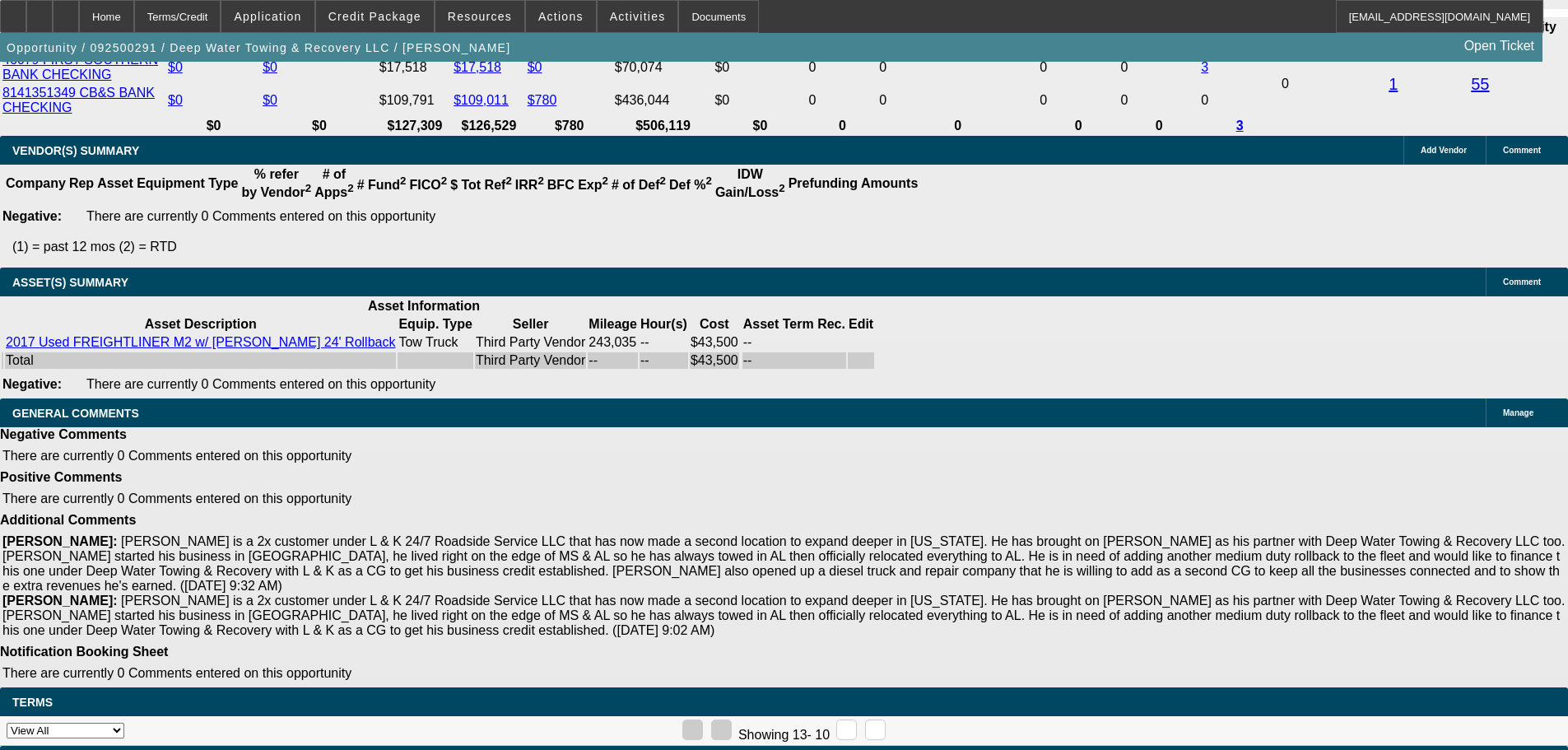
select select "2"
select select "0.1"
select select "4"
select select "0"
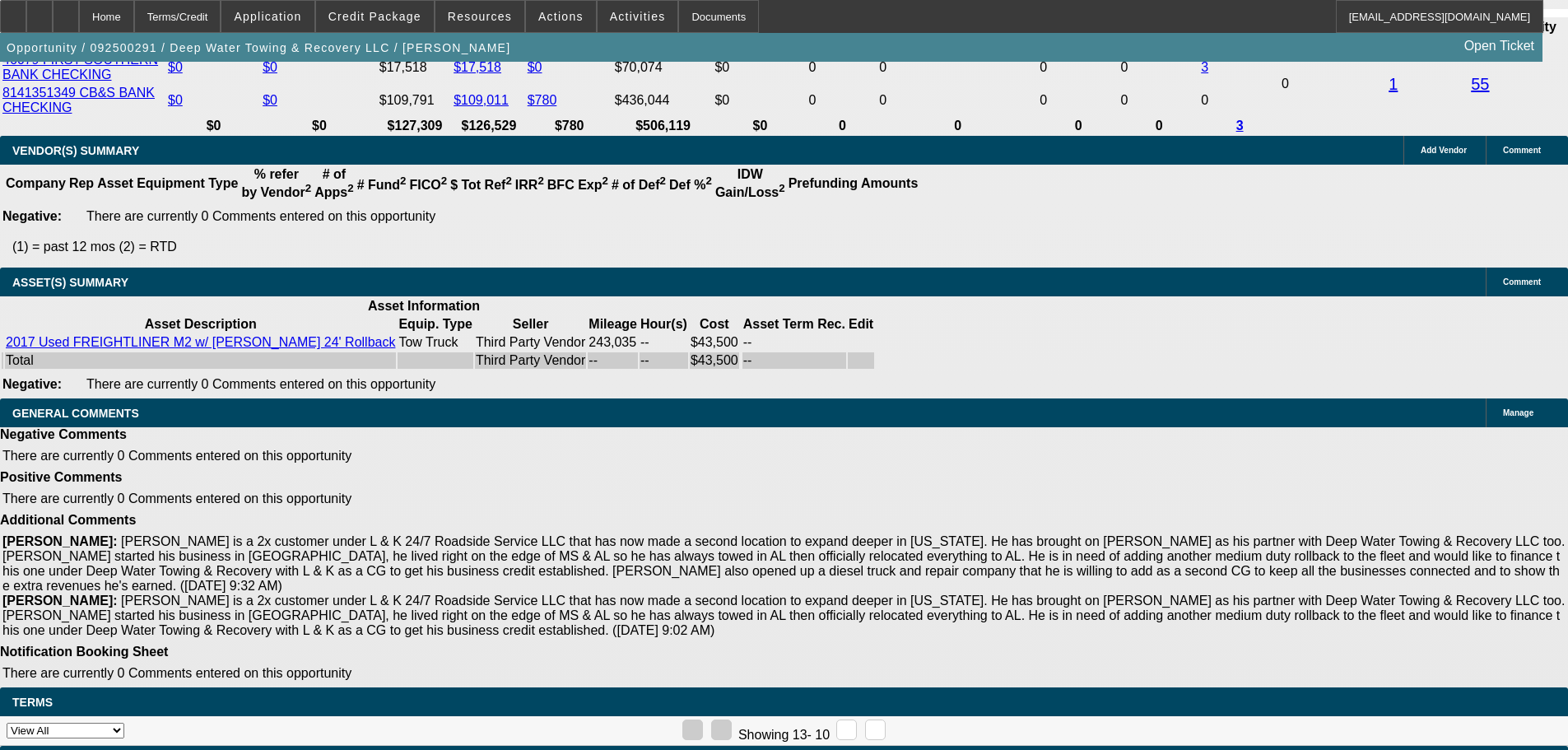
select select "0"
select select "2"
select select "0"
select select "6"
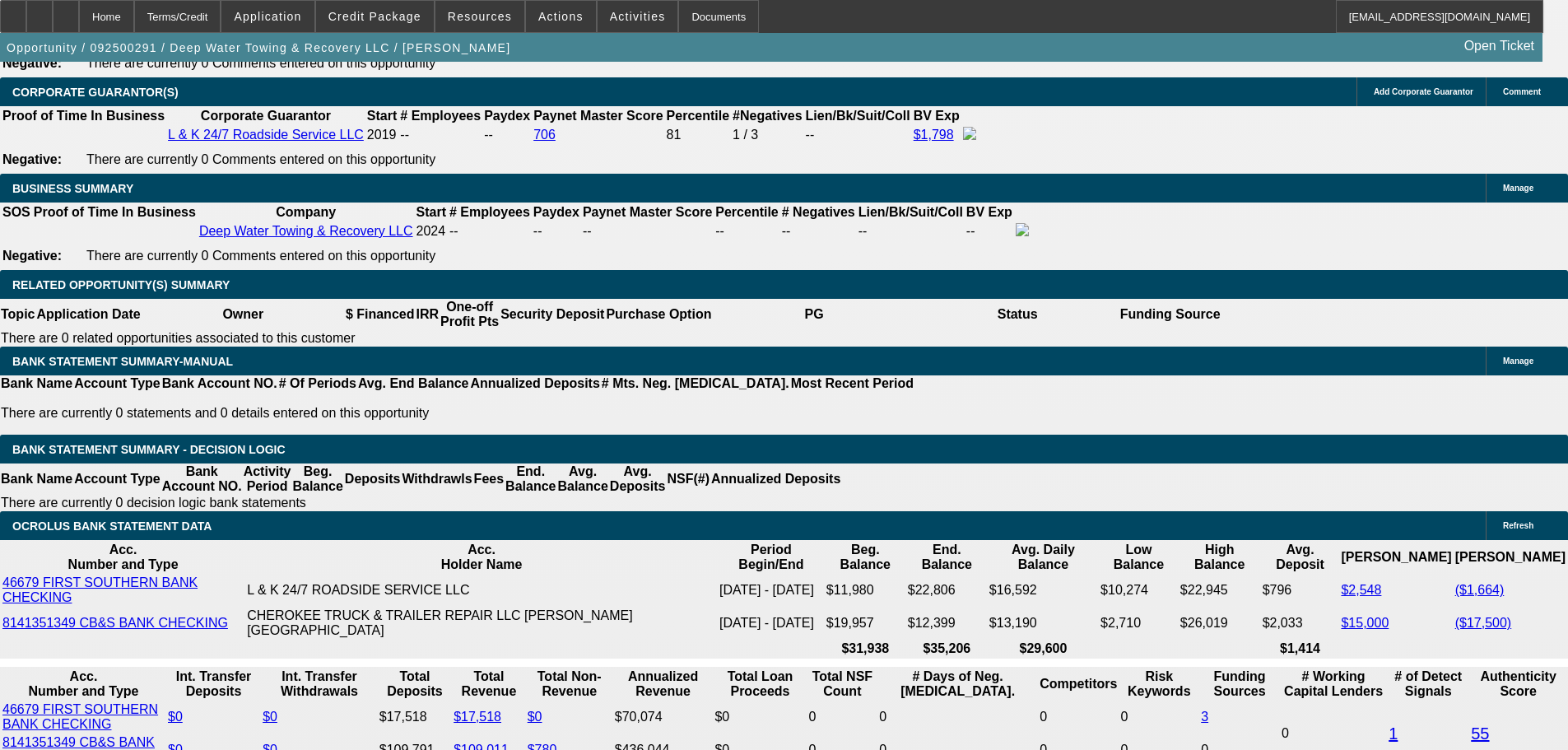
scroll to position [2513, 0]
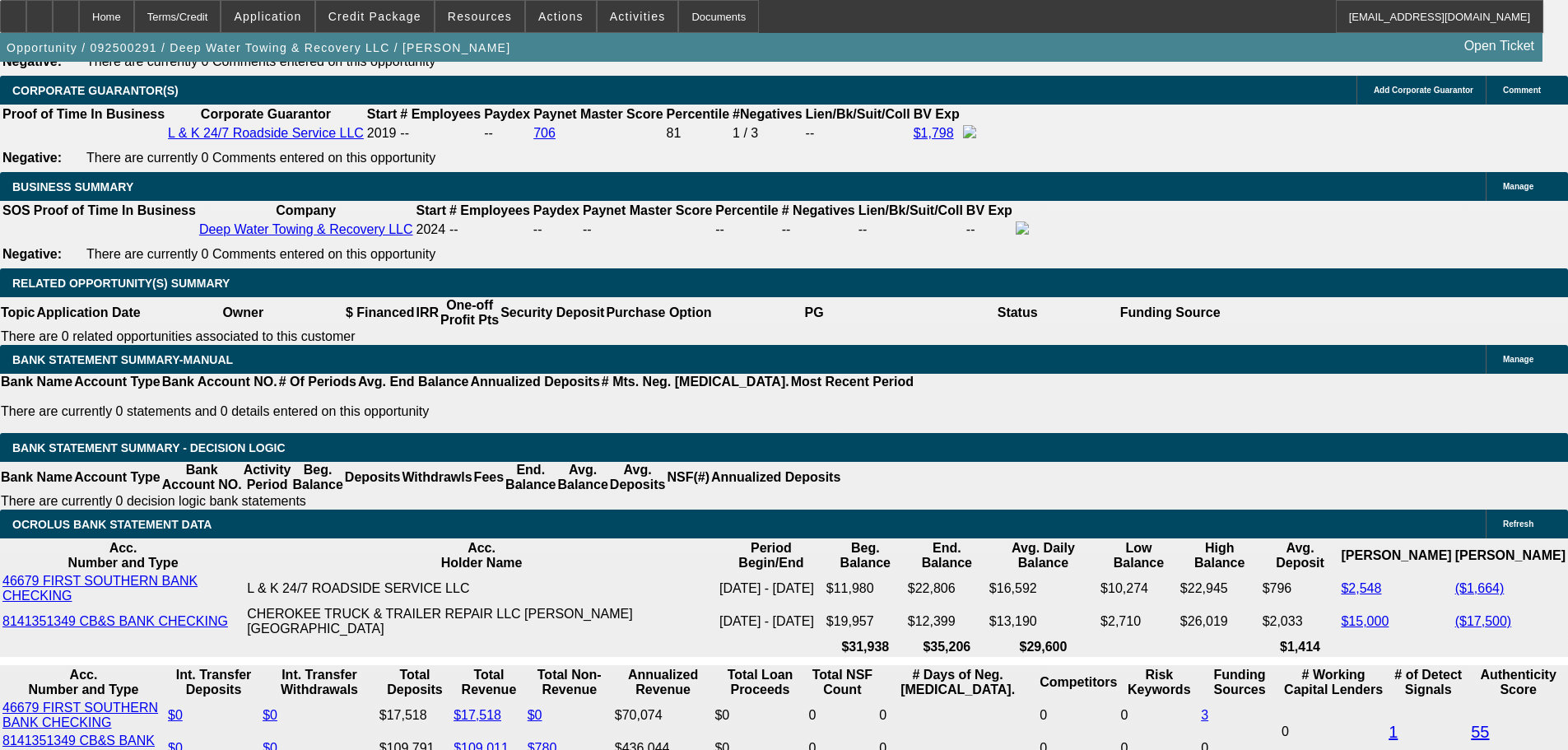
type input "$0.00"
type input "48"
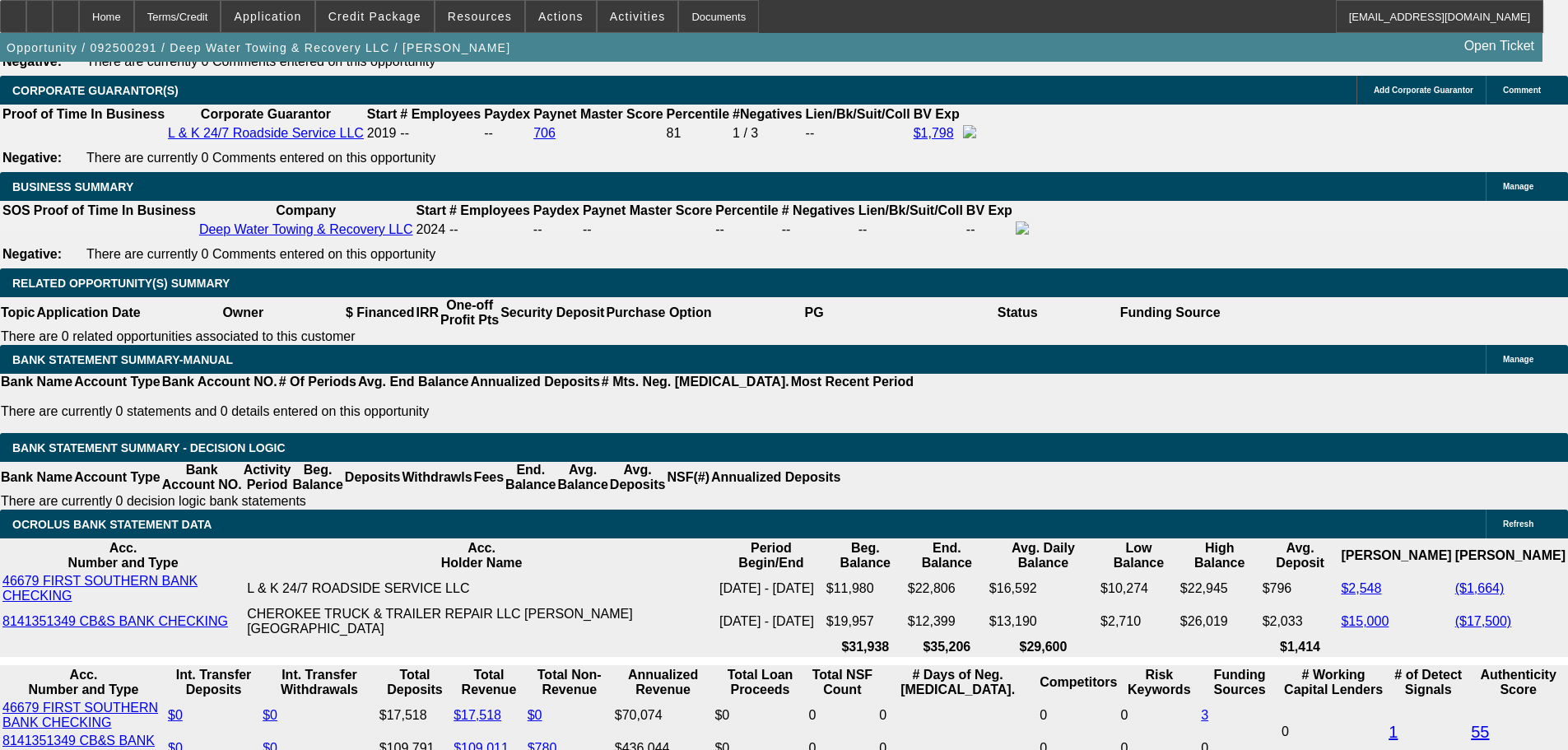
type input "12"
type input "$975.74"
type input "$1,951.48"
type input "$1,208.53"
type input "$2,417.06"
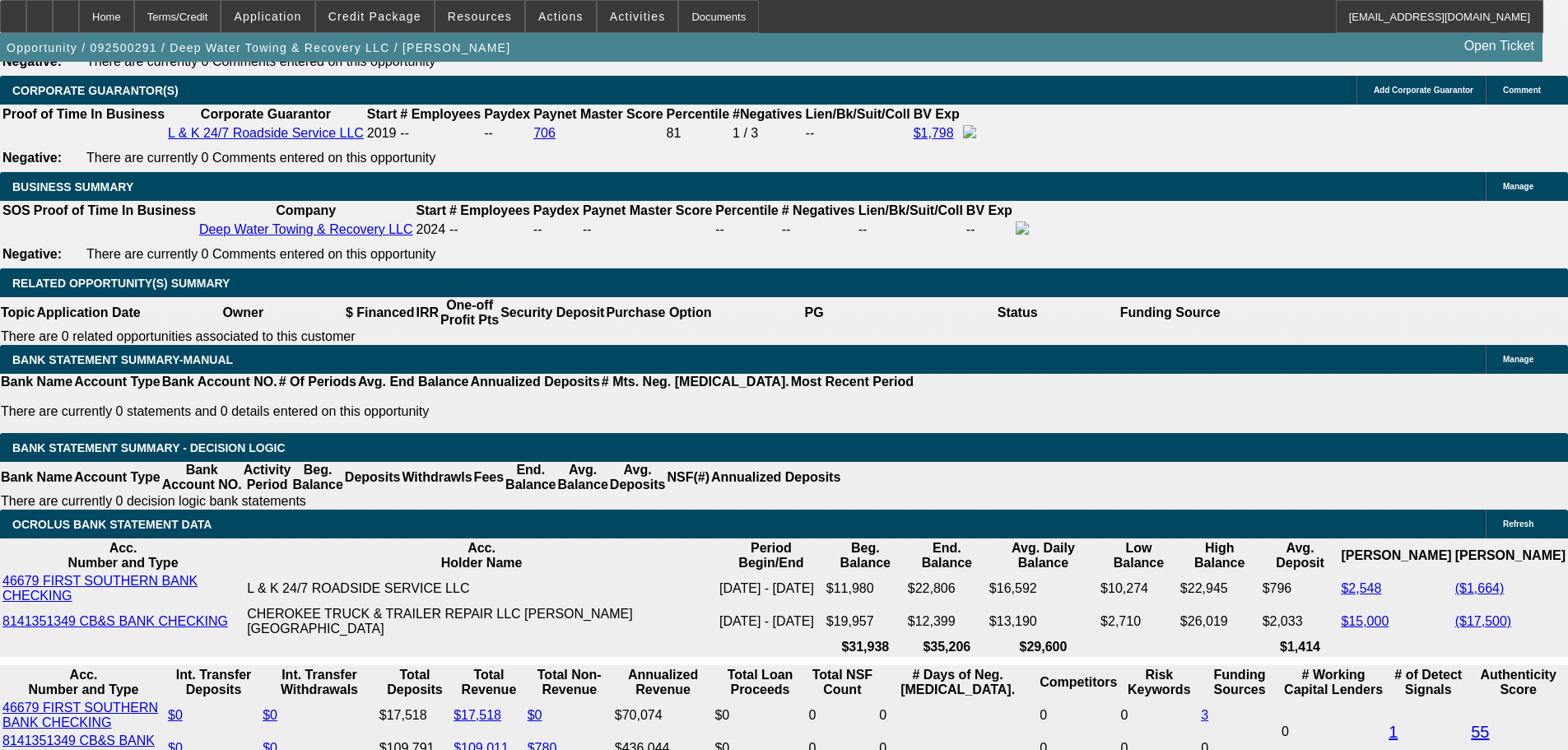
type input "12"
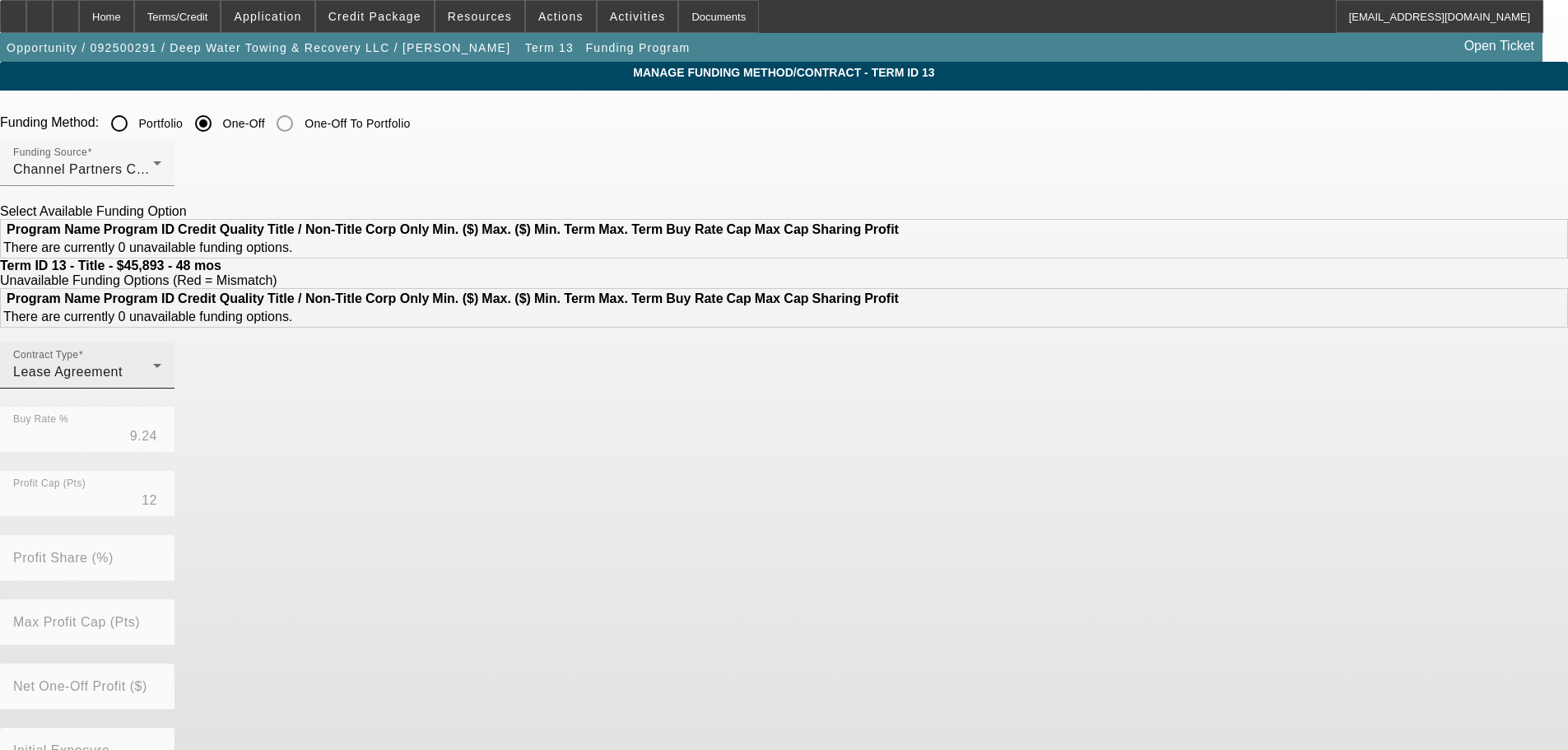
click at [153, 382] on div "Lease Agreement" at bounding box center [84, 372] width 140 height 19
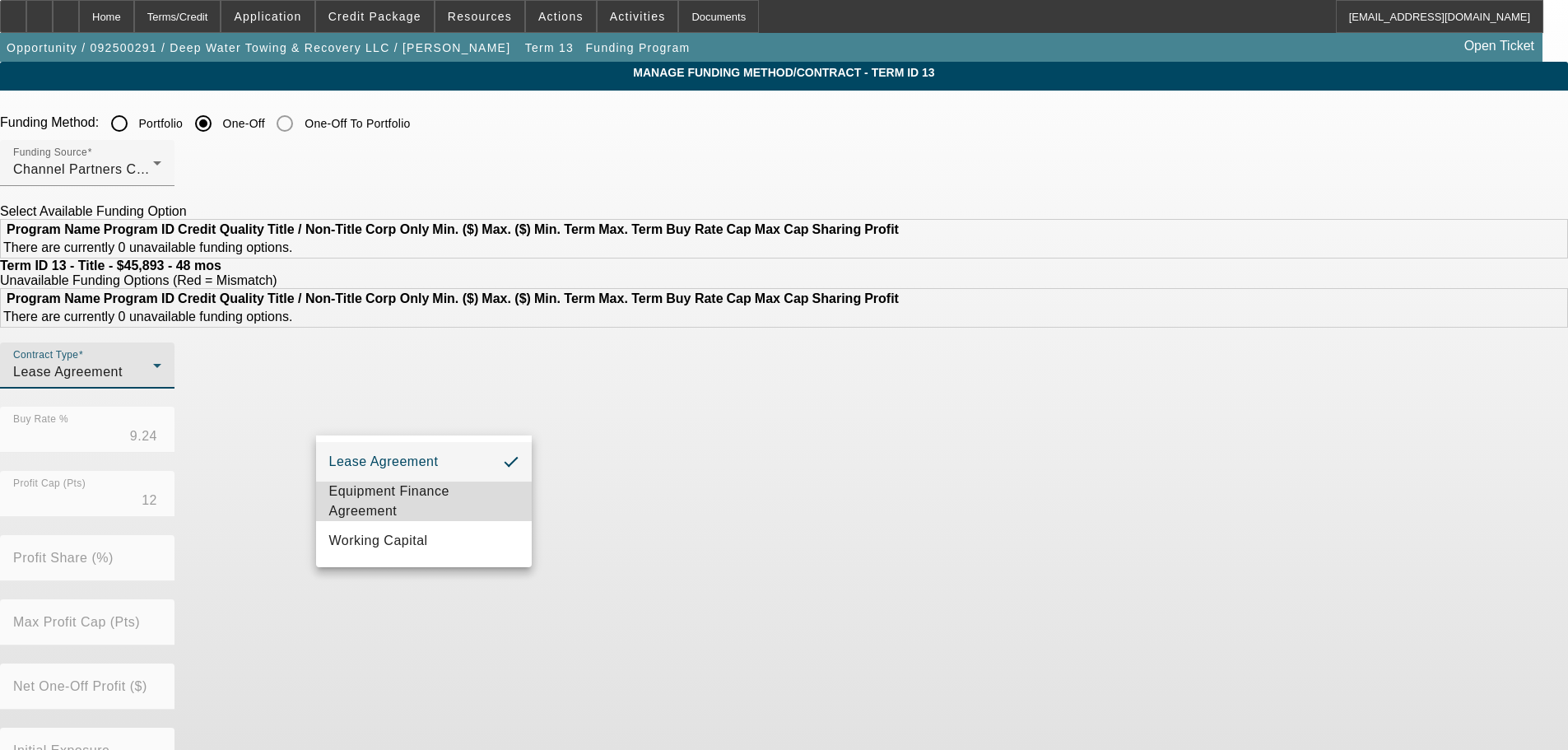
click at [420, 505] on span "Equipment Finance Agreement" at bounding box center [424, 501] width 190 height 40
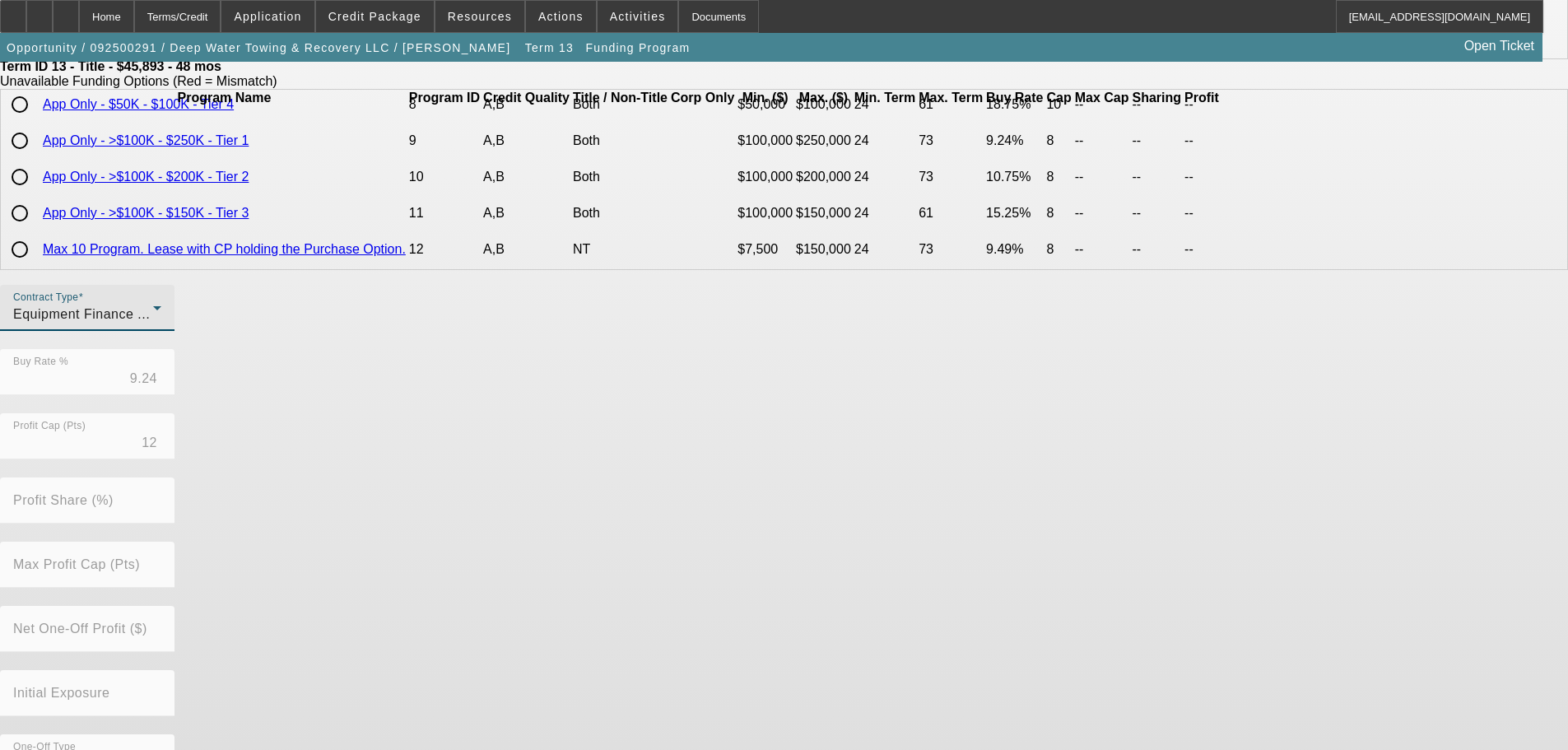
scroll to position [388, 0]
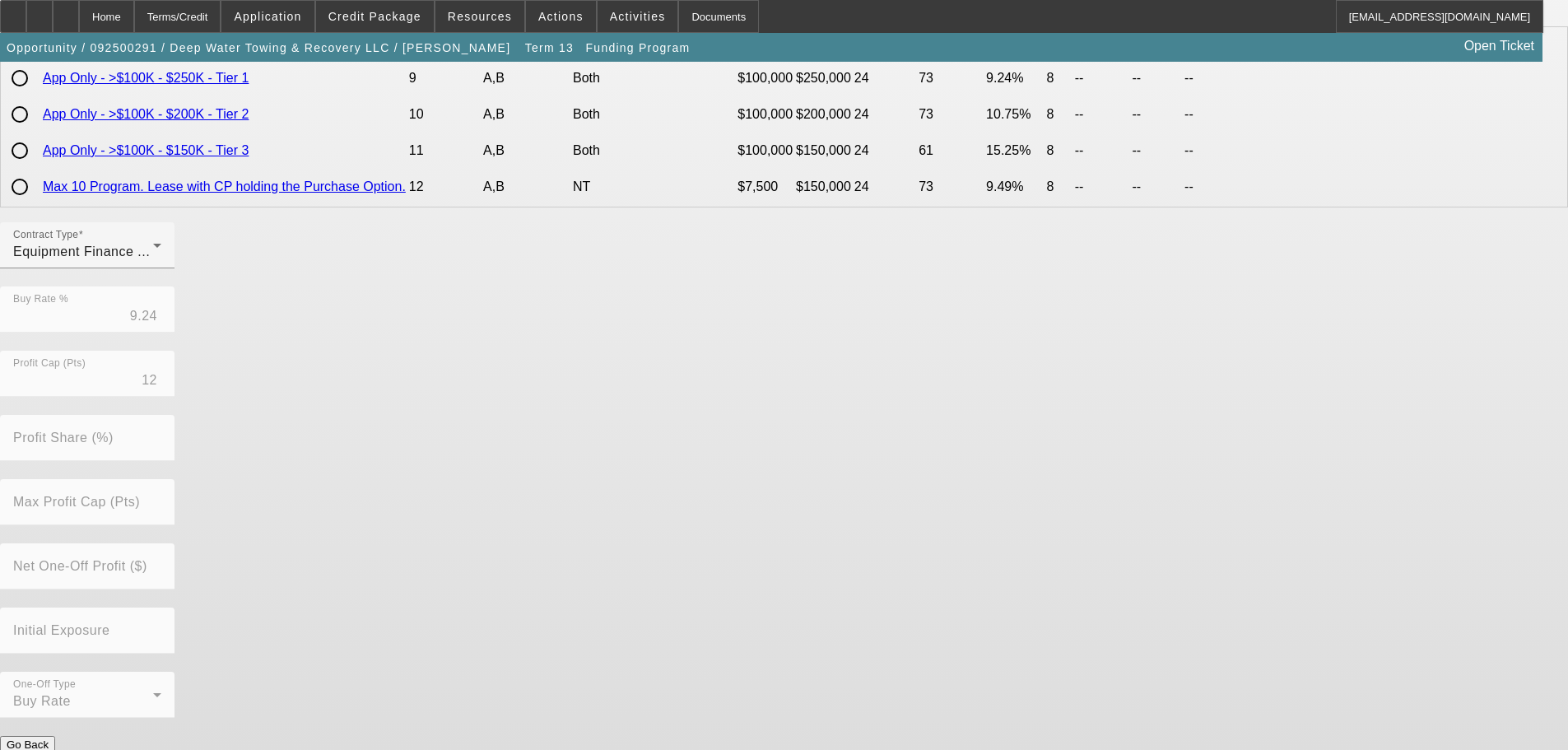
click at [47, 749] on button "Submit" at bounding box center [23, 762] width 47 height 18
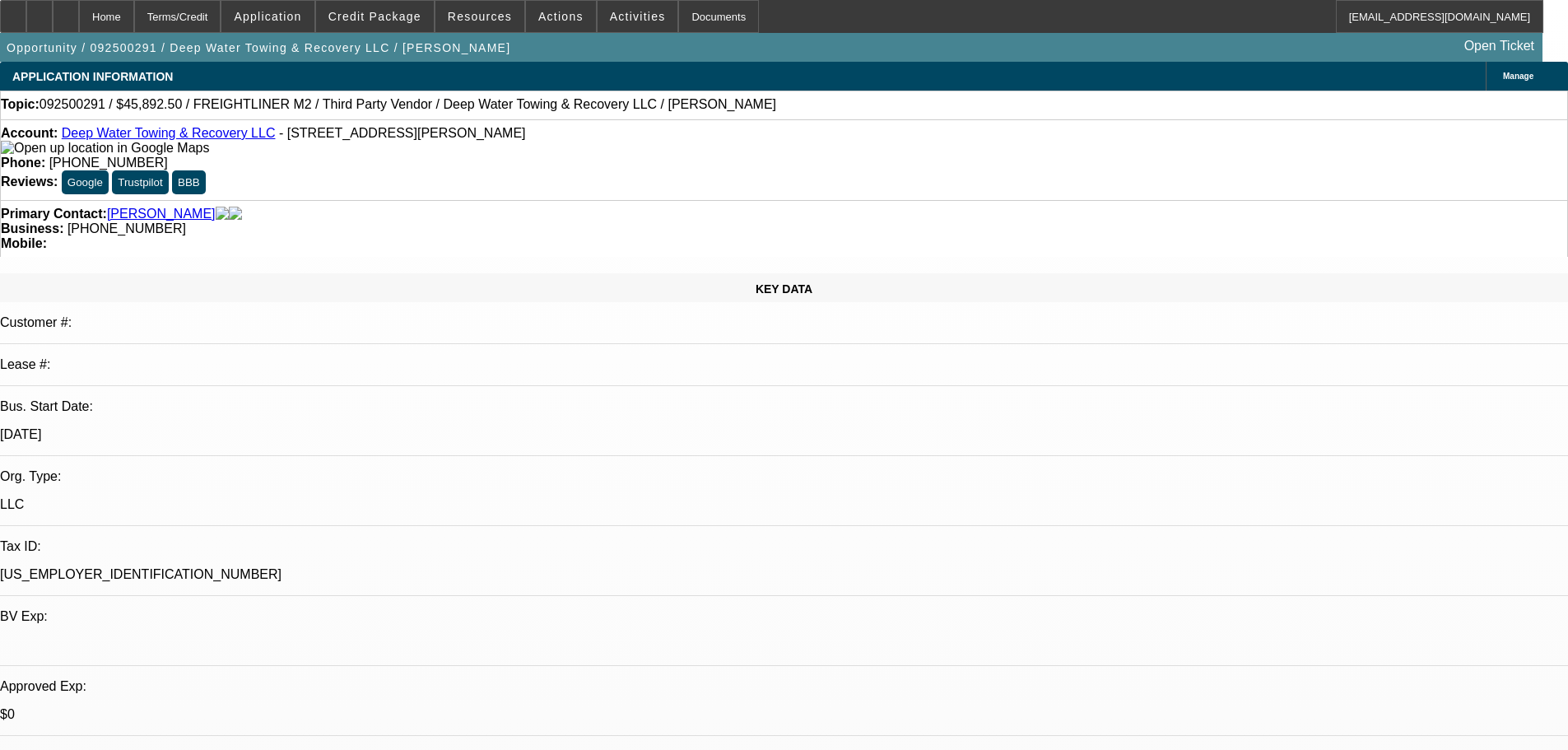
select select "0"
select select "2"
select select "0"
select select "6"
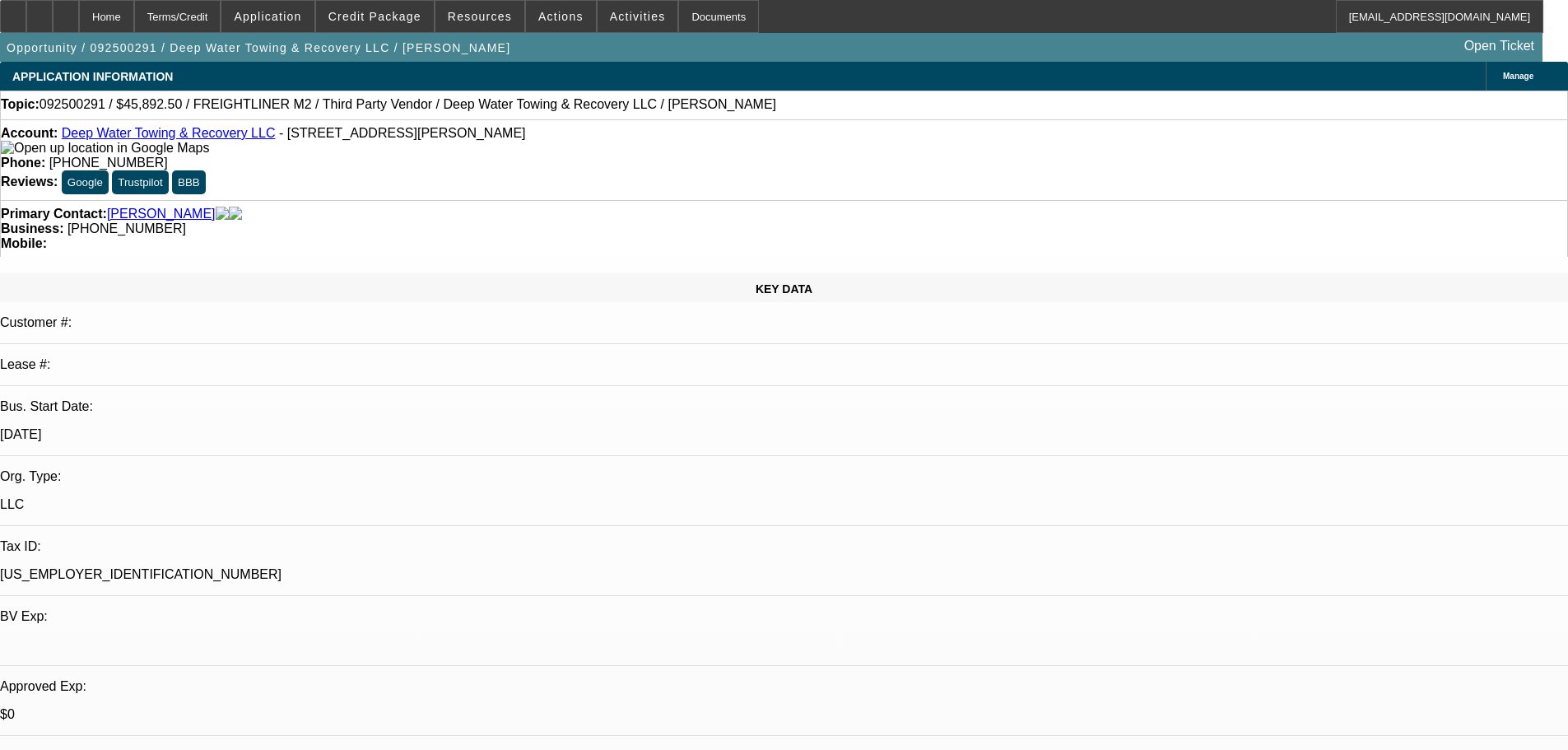
select select "0"
select select "2"
select select "0.1"
select select "4"
select select "0"
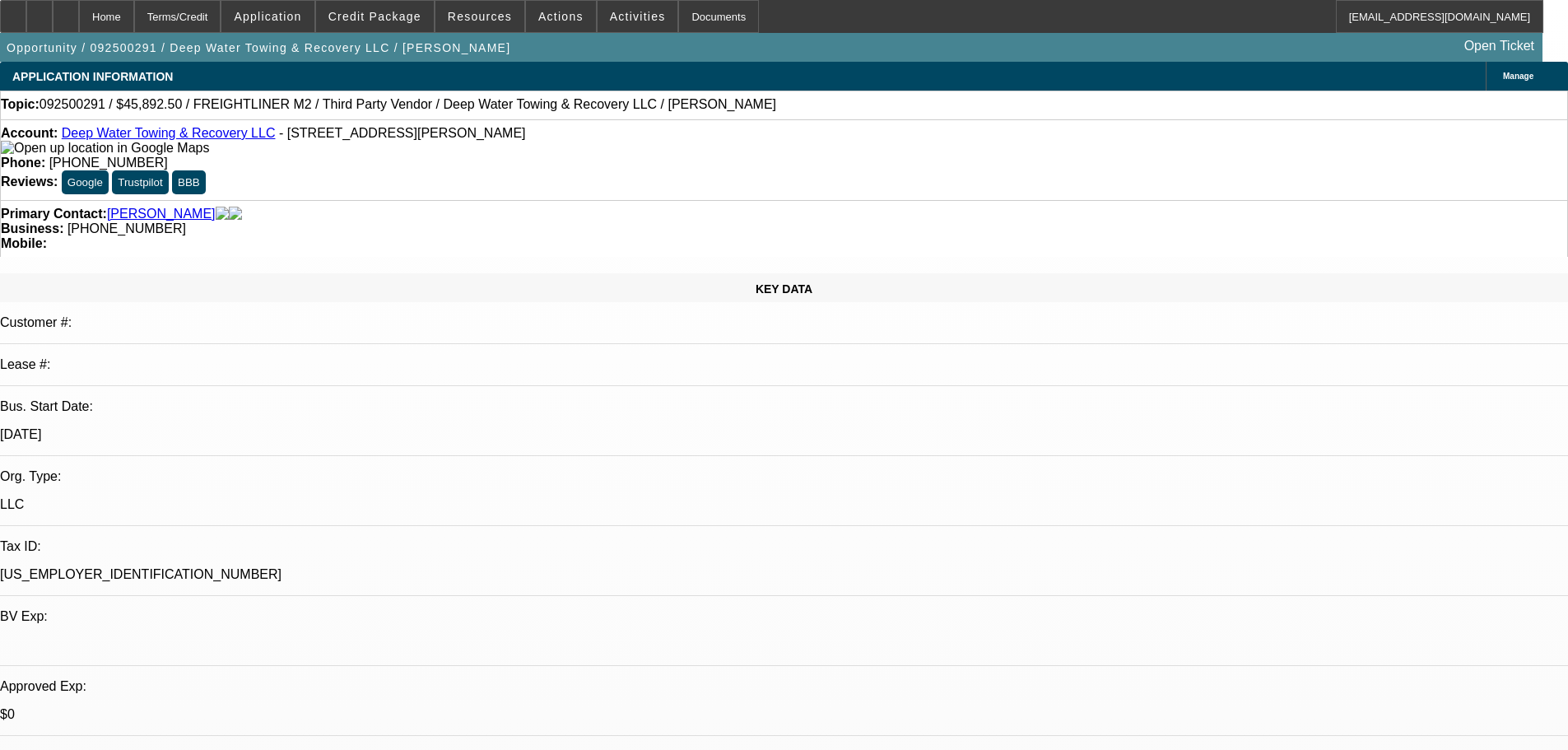
select select "2"
select select "0.1"
select select "4"
select select "0"
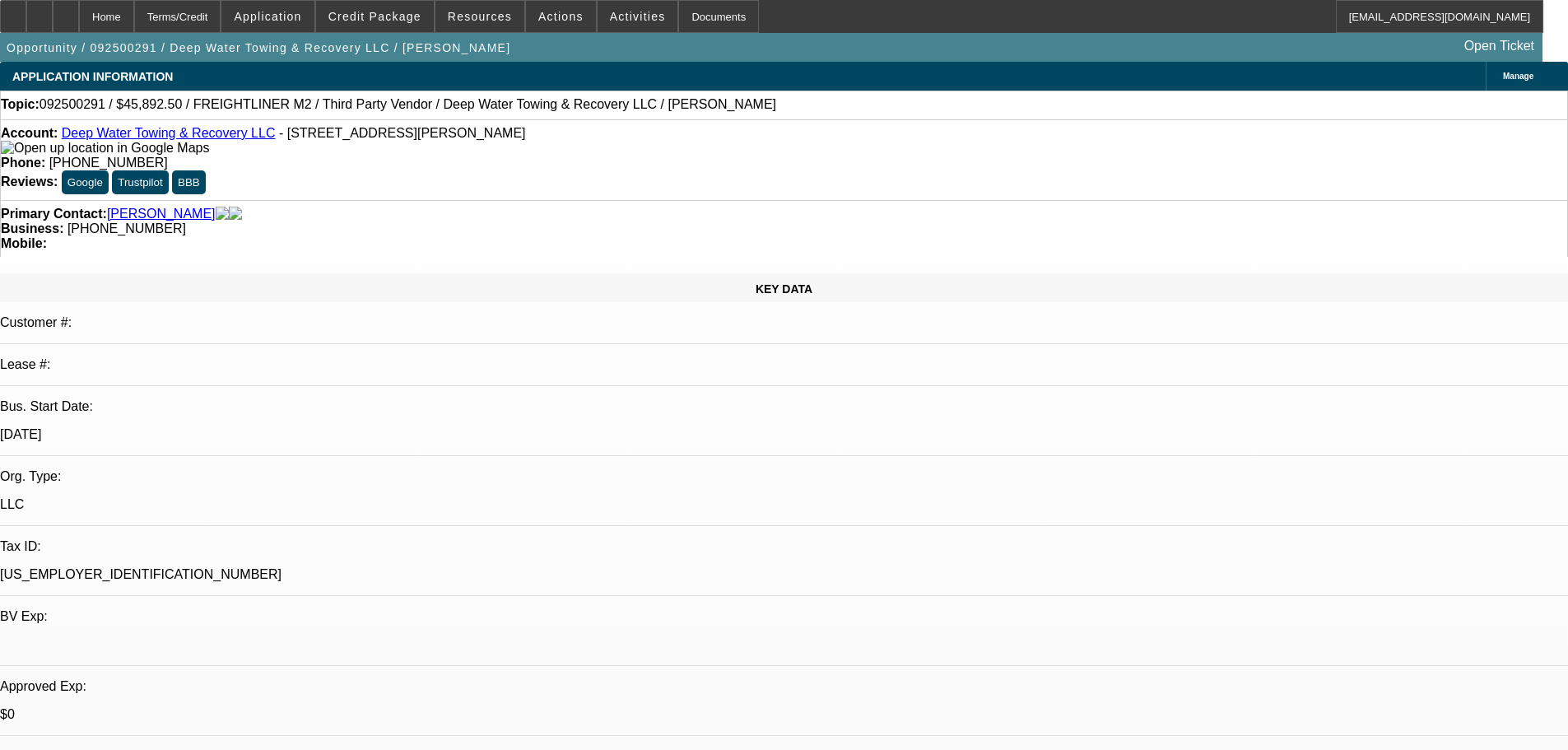
select select "0"
select select "2"
select select "0"
select select "6"
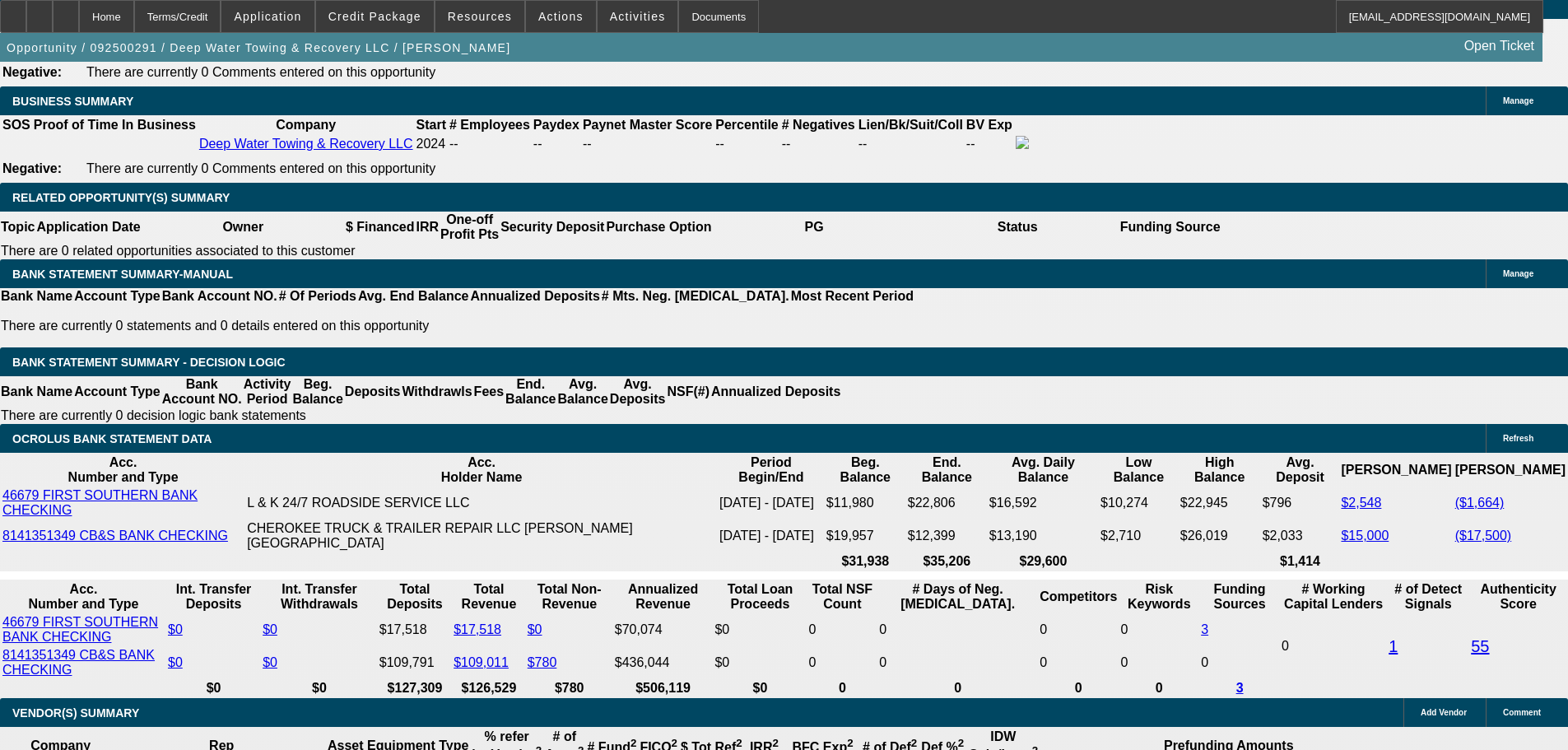
scroll to position [2634, 0]
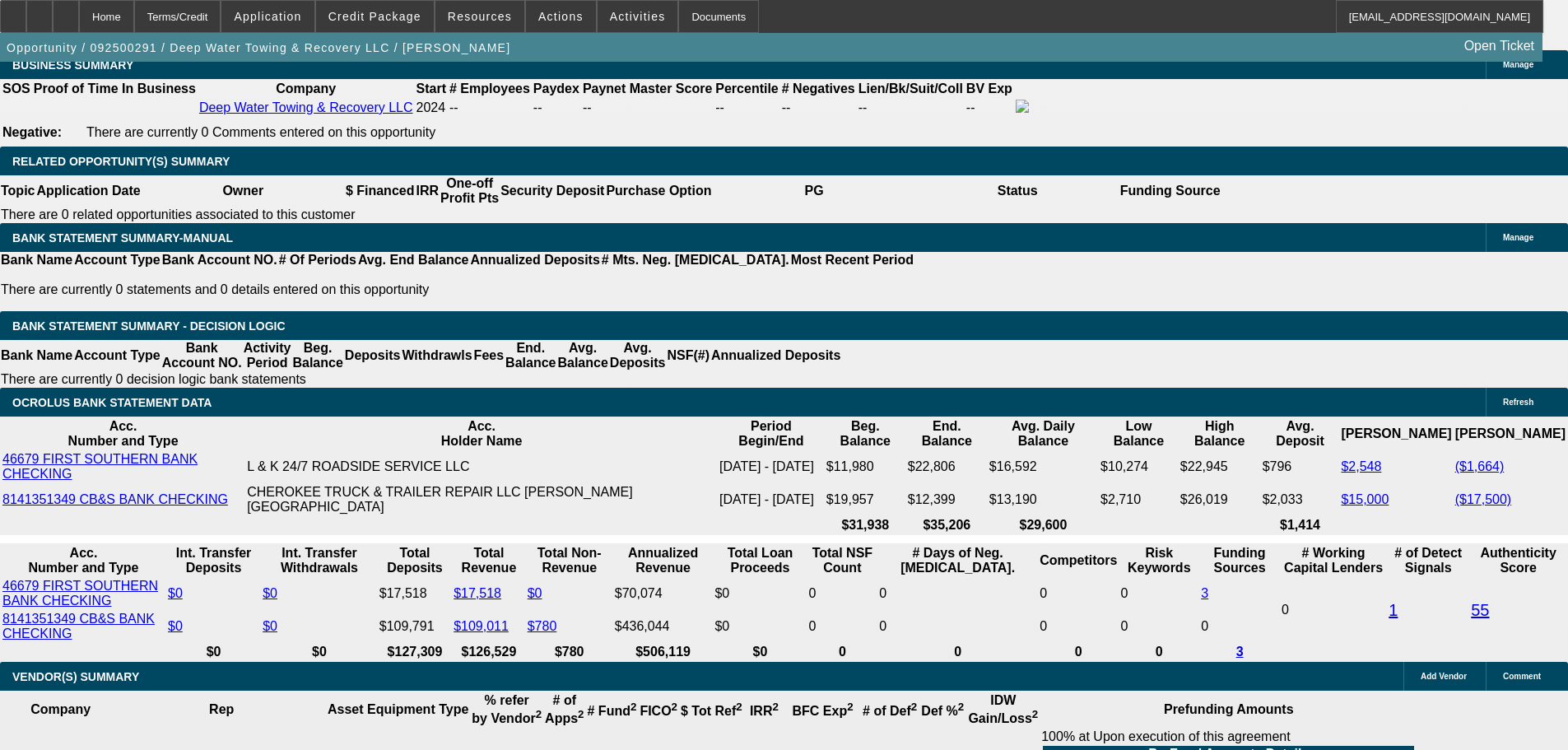
drag, startPoint x: 250, startPoint y: 444, endPoint x: 338, endPoint y: 439, distance: 88.1
type input "4"
type input "UNKNOWN"
type input "$4,589.25"
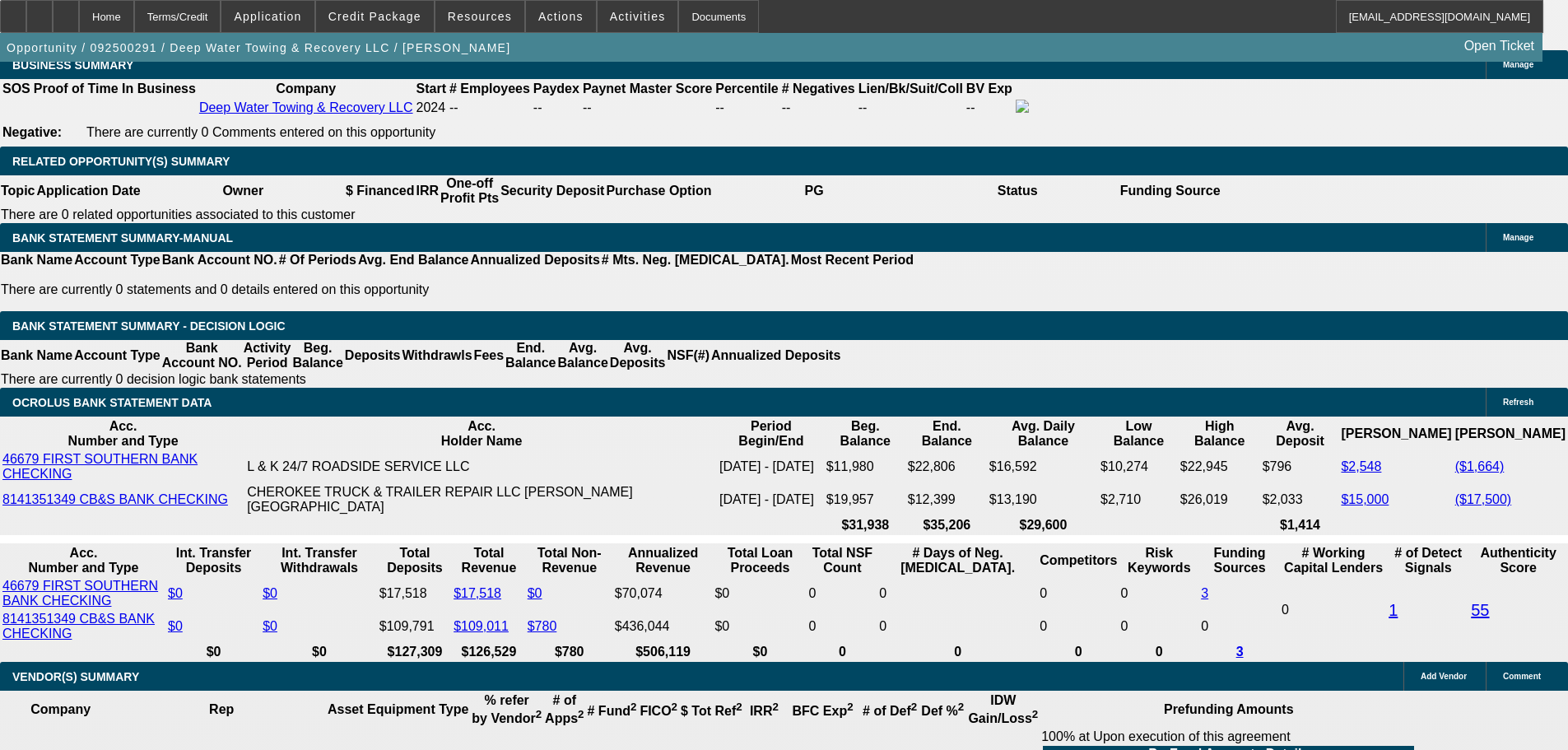
drag, startPoint x: 269, startPoint y: 201, endPoint x: 262, endPoint y: 206, distance: 8.6
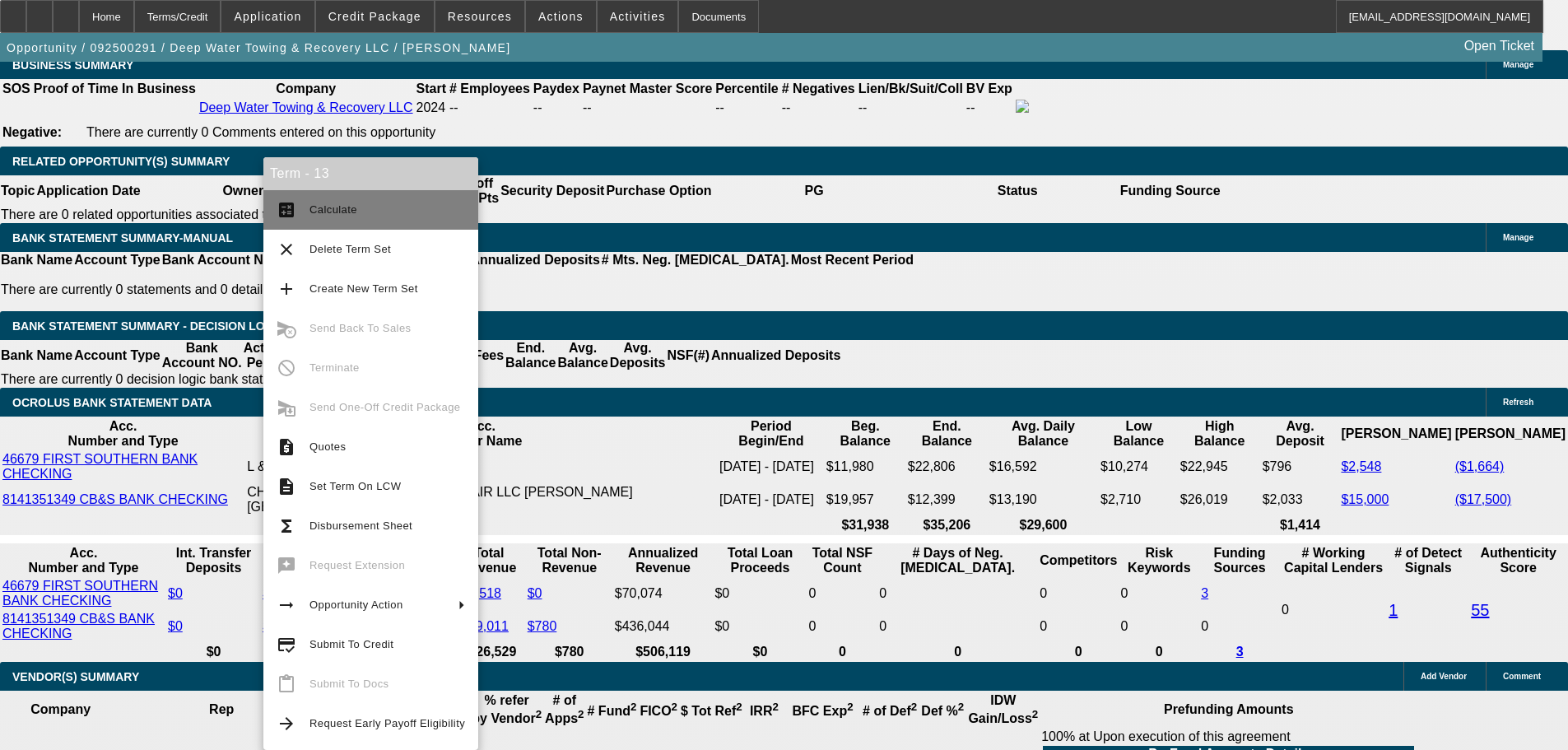
click at [351, 205] on span "Calculate" at bounding box center [333, 209] width 48 height 13
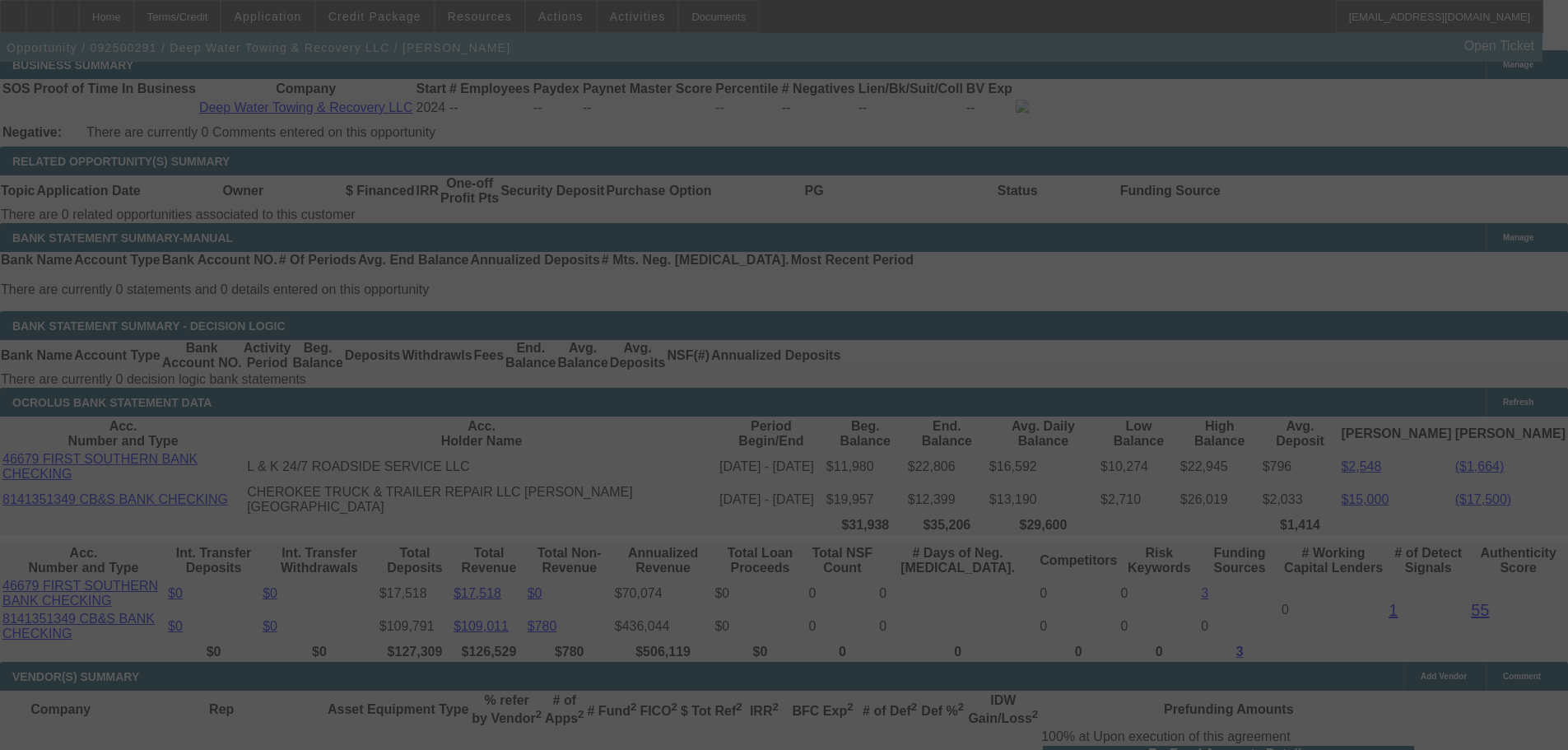
select select "0"
select select "2"
select select "0"
select select "6"
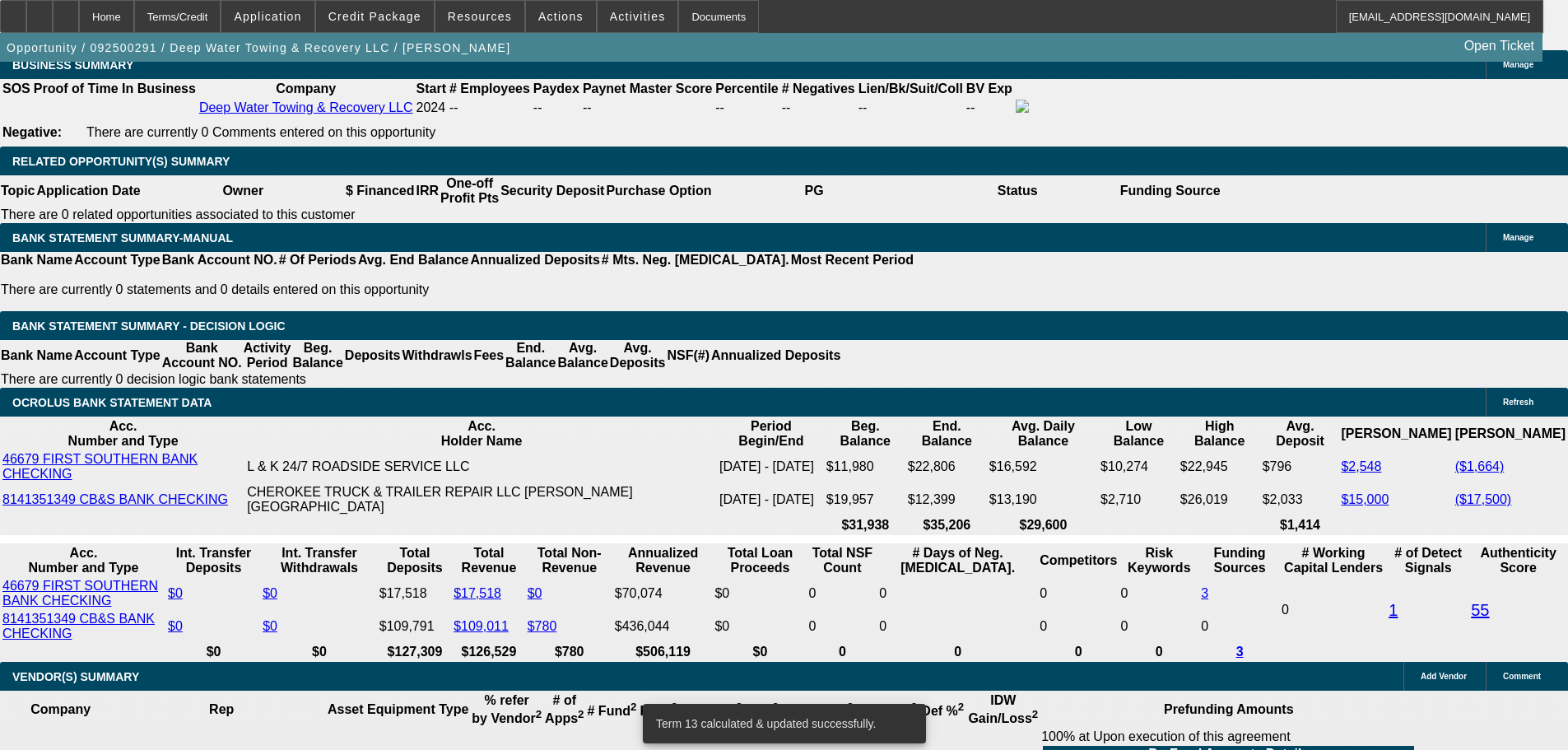
type input "4589.25"
drag, startPoint x: 243, startPoint y: 445, endPoint x: 351, endPoint y: 444, distance: 108.0
type input "UNKNOWN"
type input "$2,417.06"
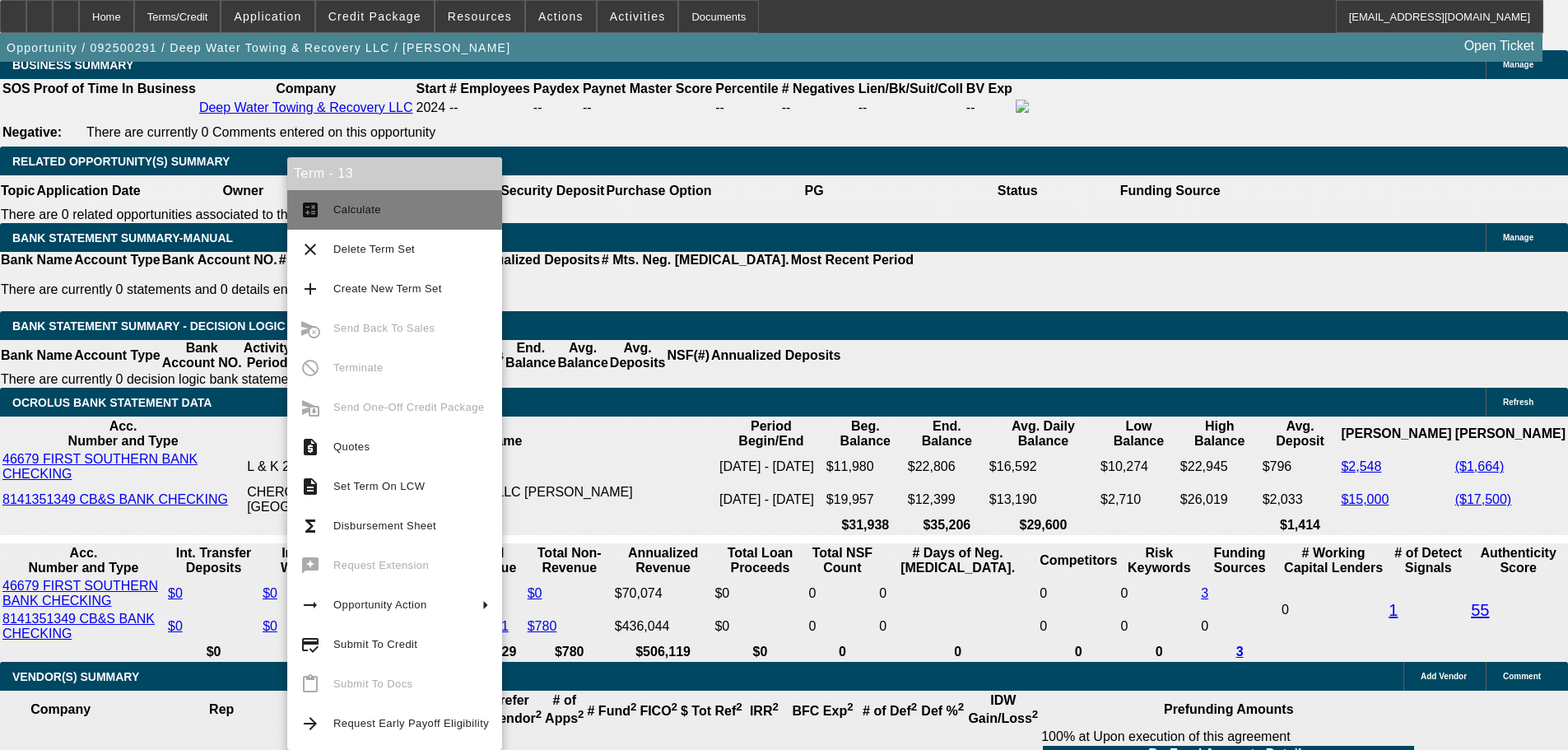
click at [390, 218] on span "Calculate" at bounding box center [411, 210] width 156 height 19
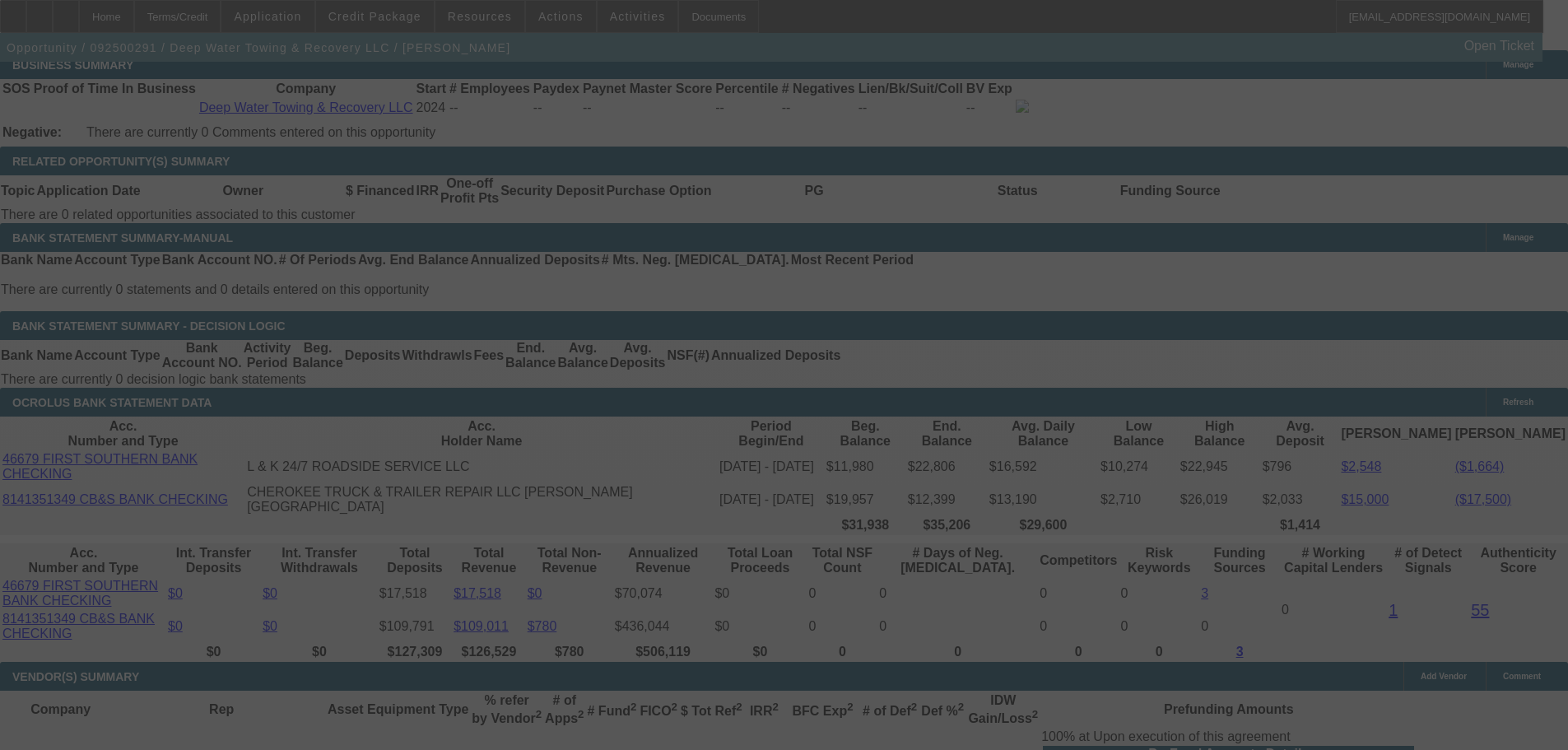
select select "0"
select select "2"
select select "0"
select select "6"
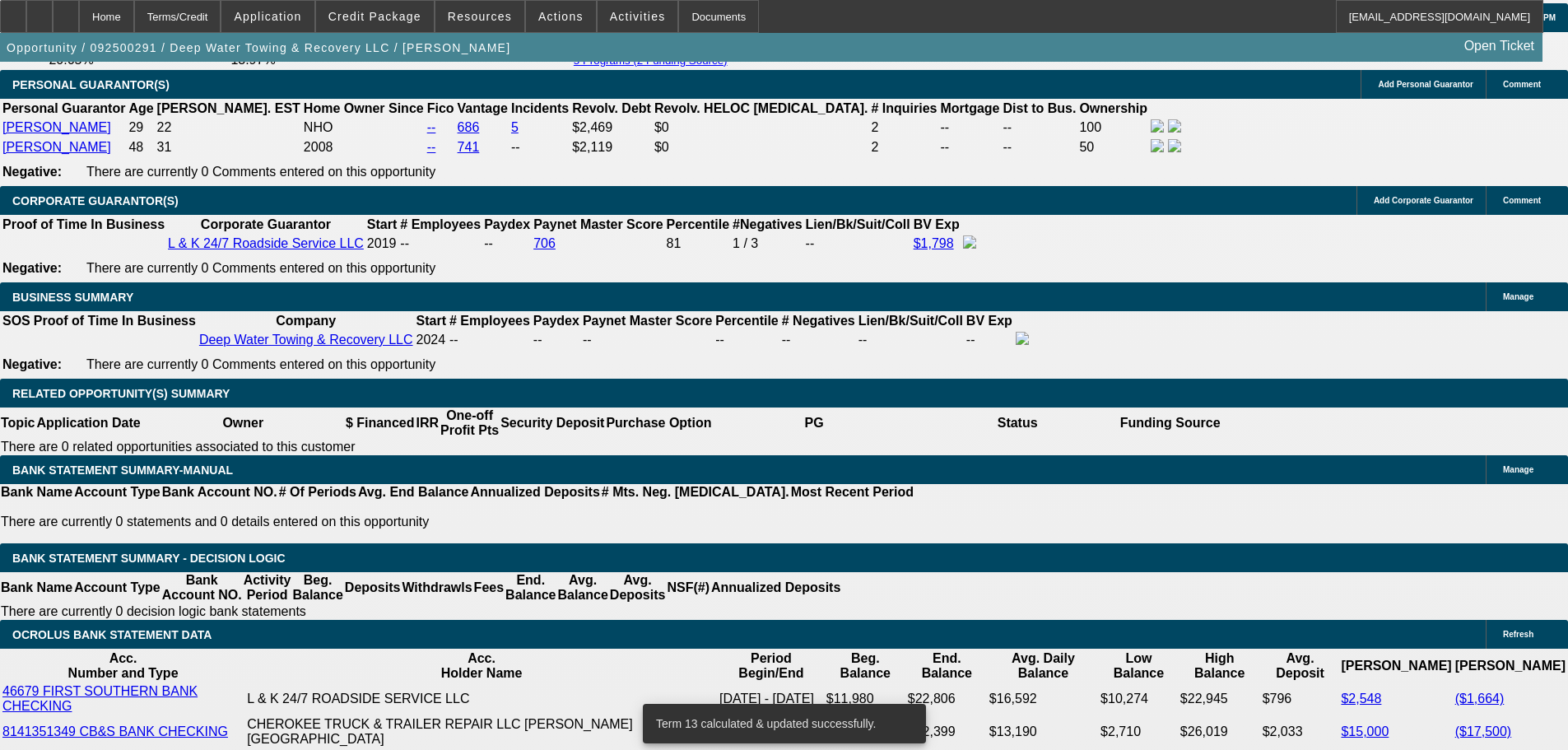
scroll to position [2387, 0]
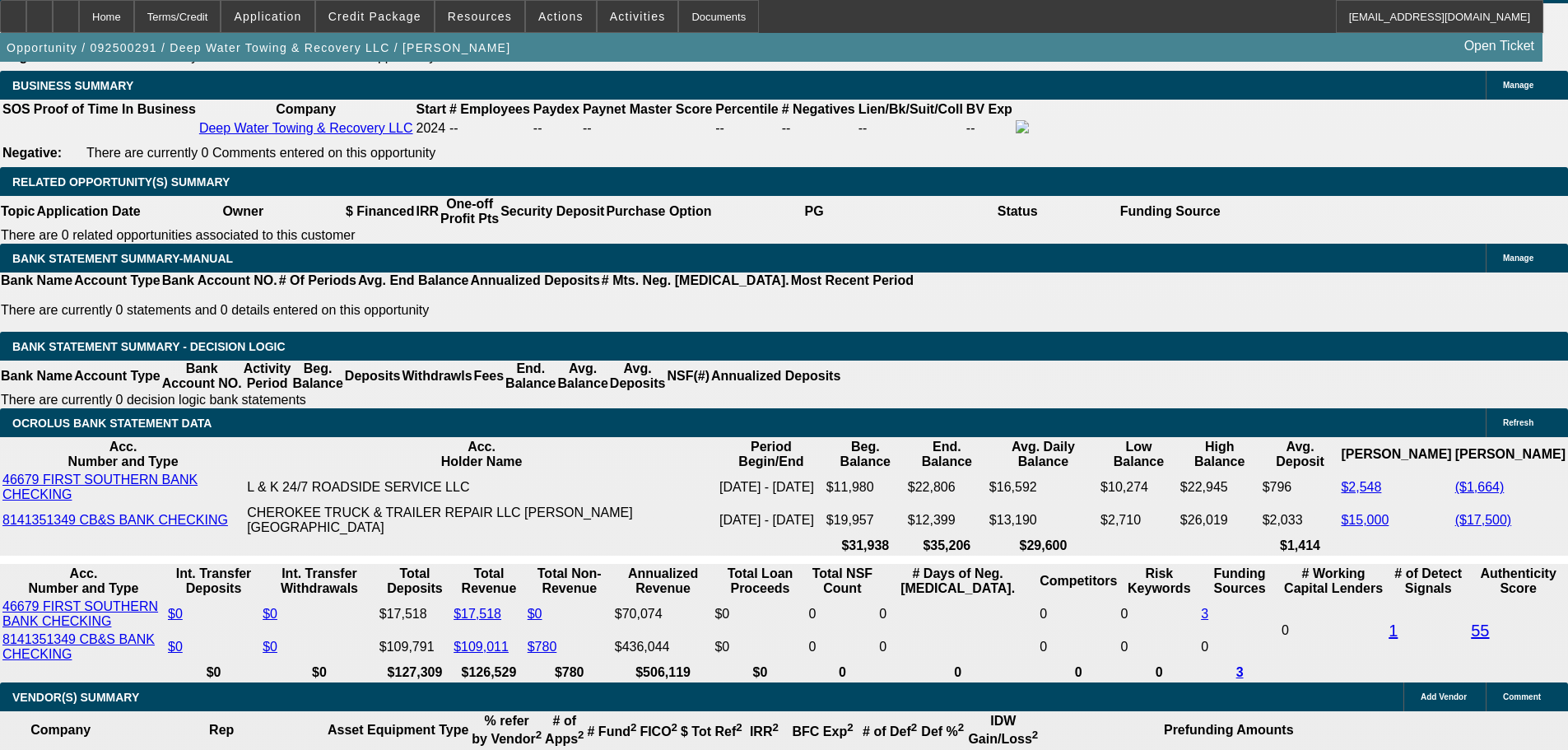
scroll to position [2470, 0]
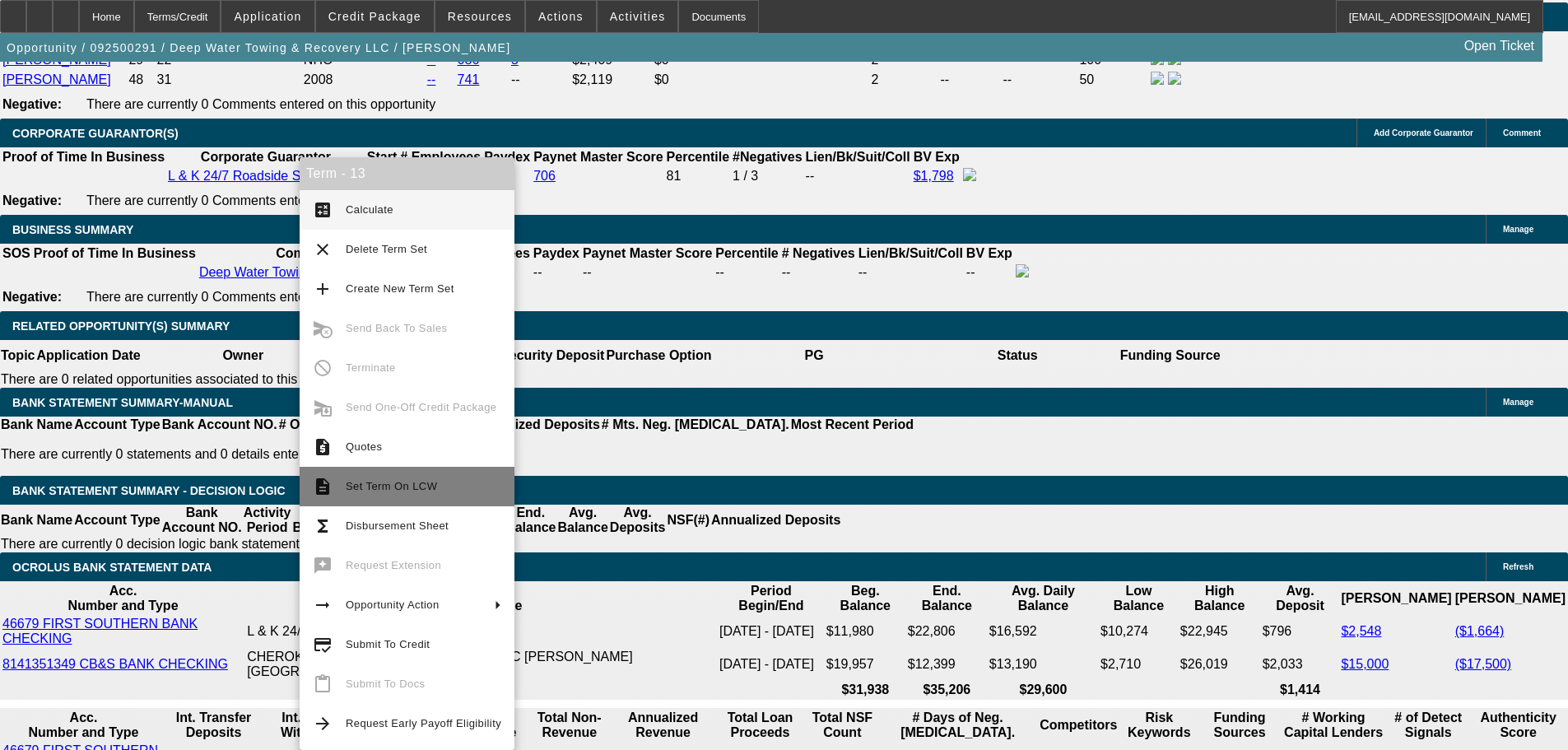
click at [410, 494] on span "Set Term On LCW" at bounding box center [423, 486] width 156 height 19
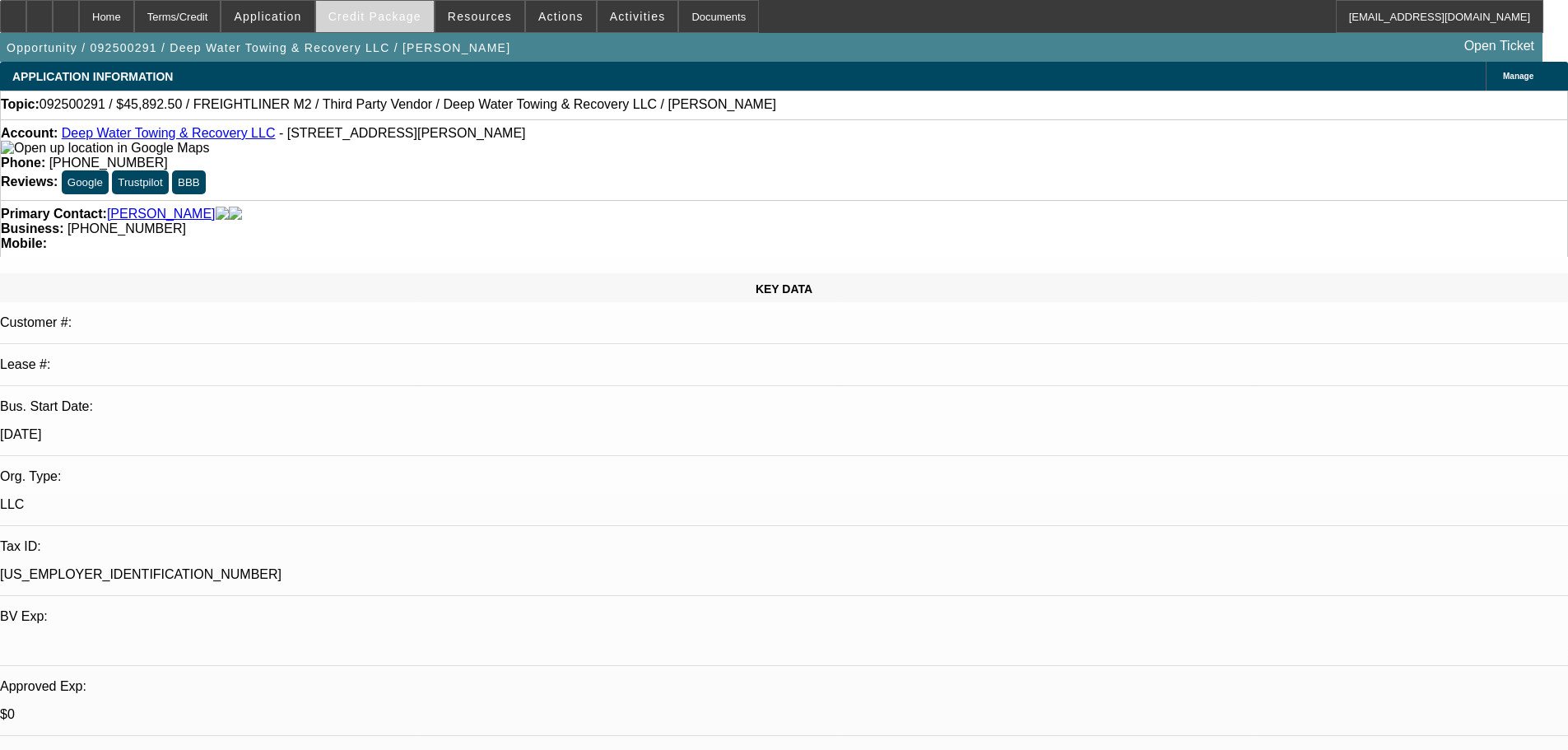
select select "0"
select select "2"
select select "0"
select select "6"
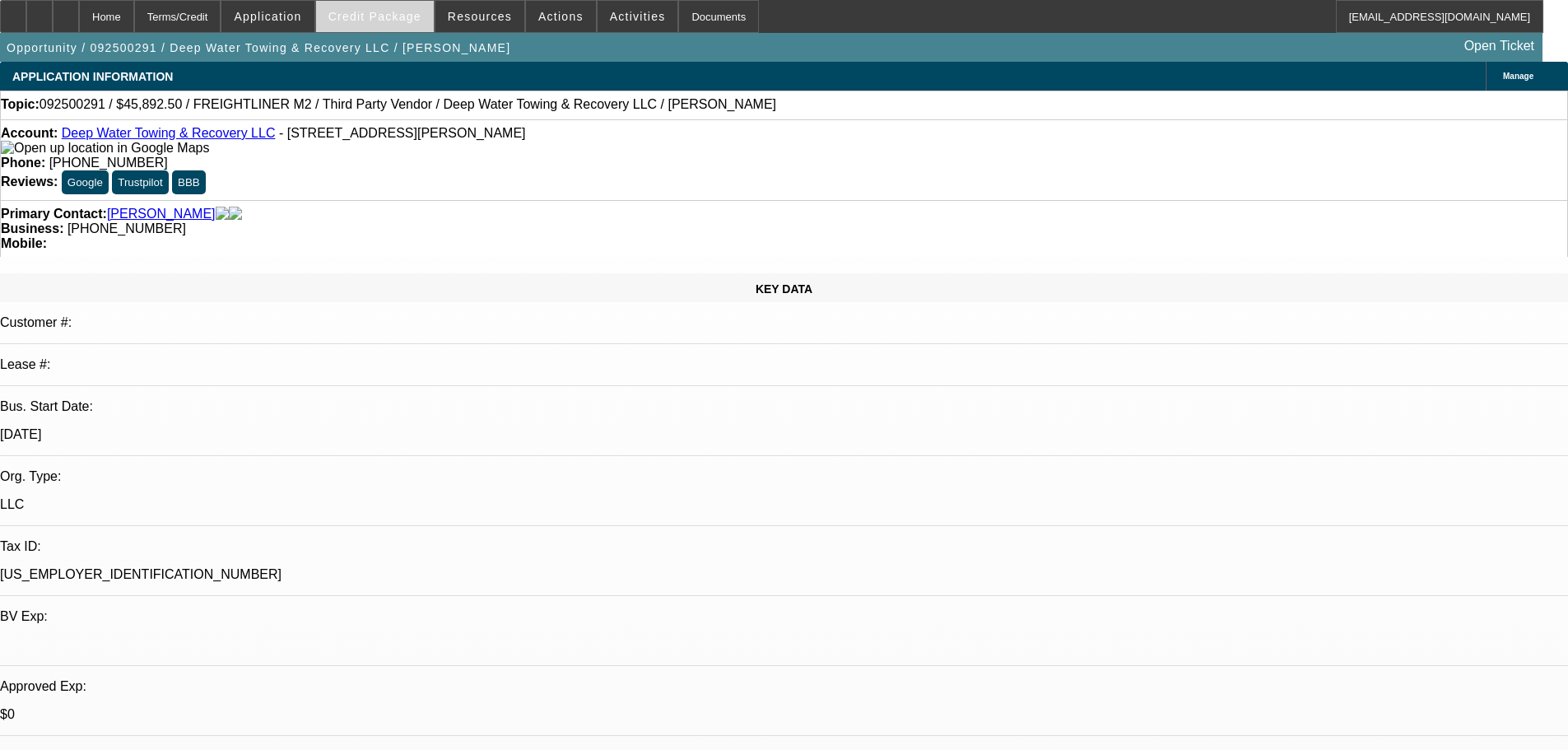
select select "0"
select select "2"
select select "0.1"
select select "4"
select select "0"
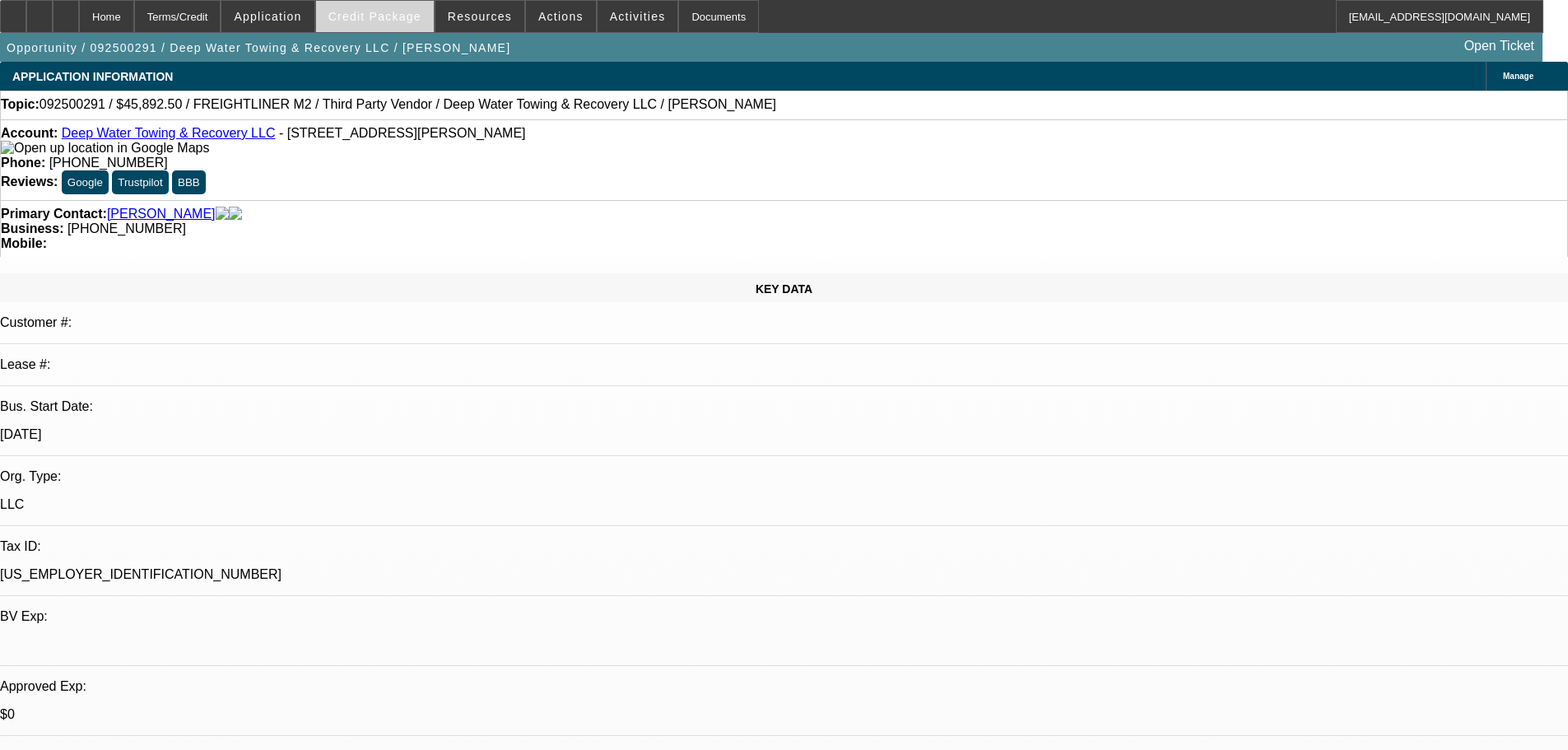
select select "2"
select select "0.1"
select select "4"
select select "0"
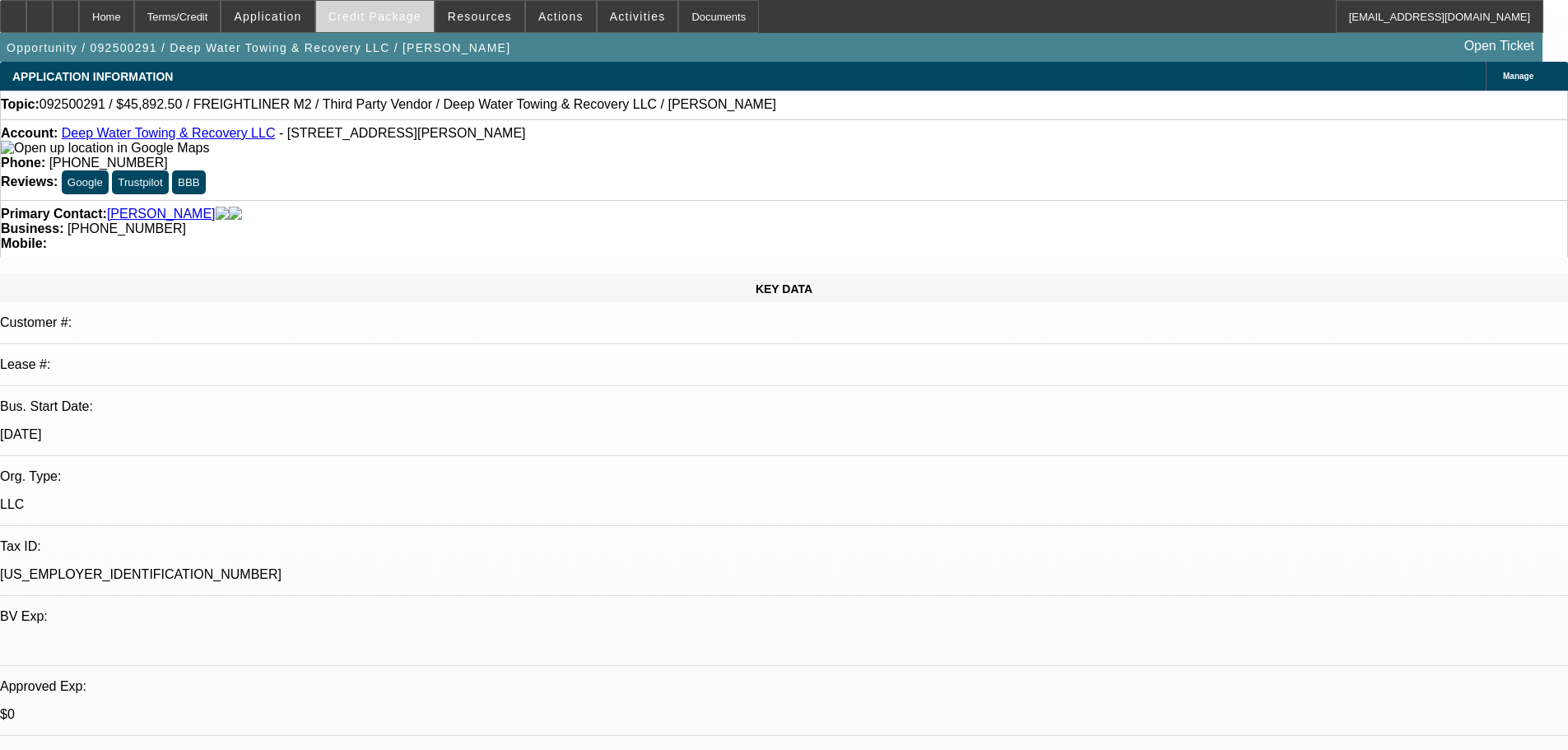
select select "0"
select select "2"
select select "0"
select select "6"
click at [383, 18] on span "Credit Package" at bounding box center [375, 17] width 93 height 14
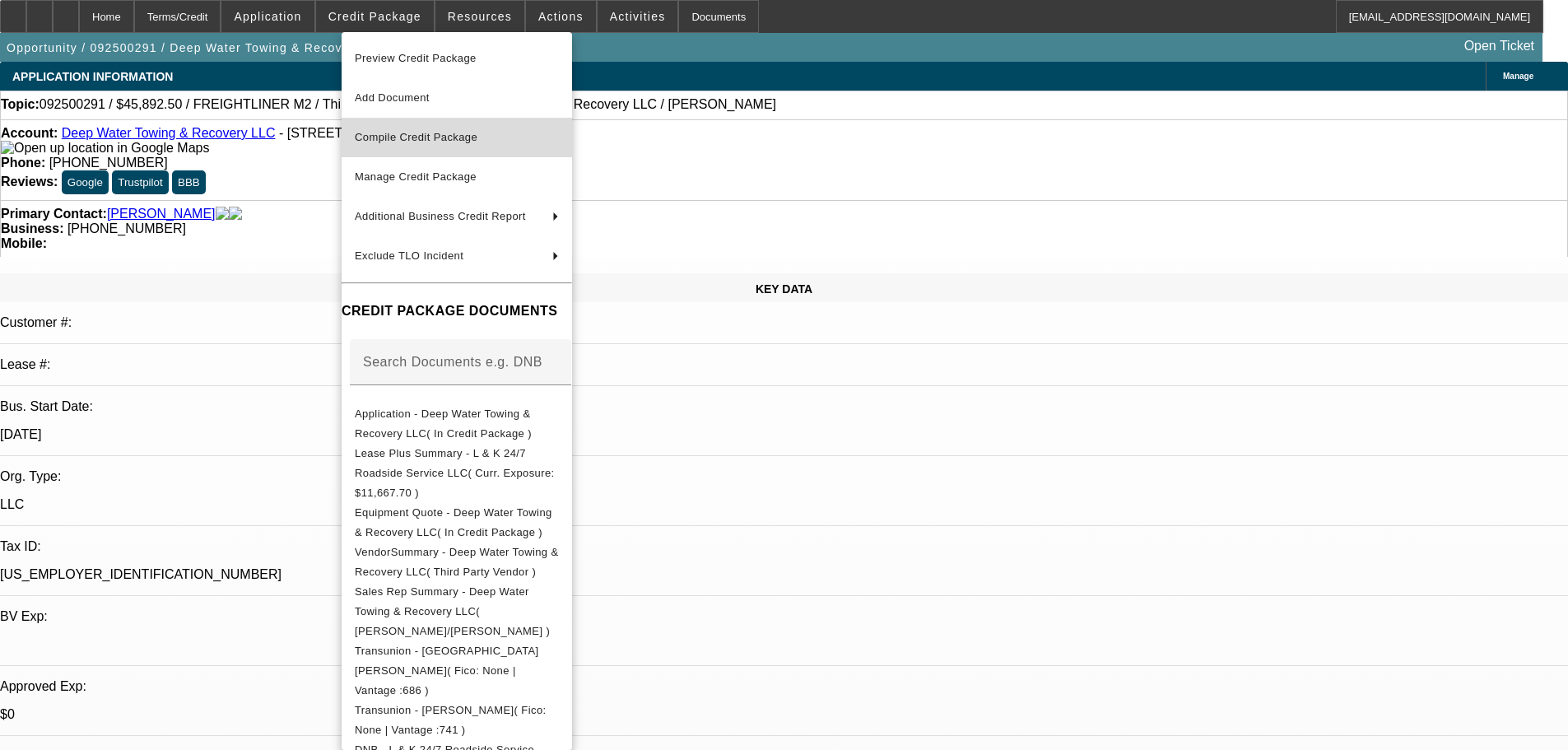
click at [442, 147] on span "Compile Credit Package" at bounding box center [457, 137] width 204 height 19
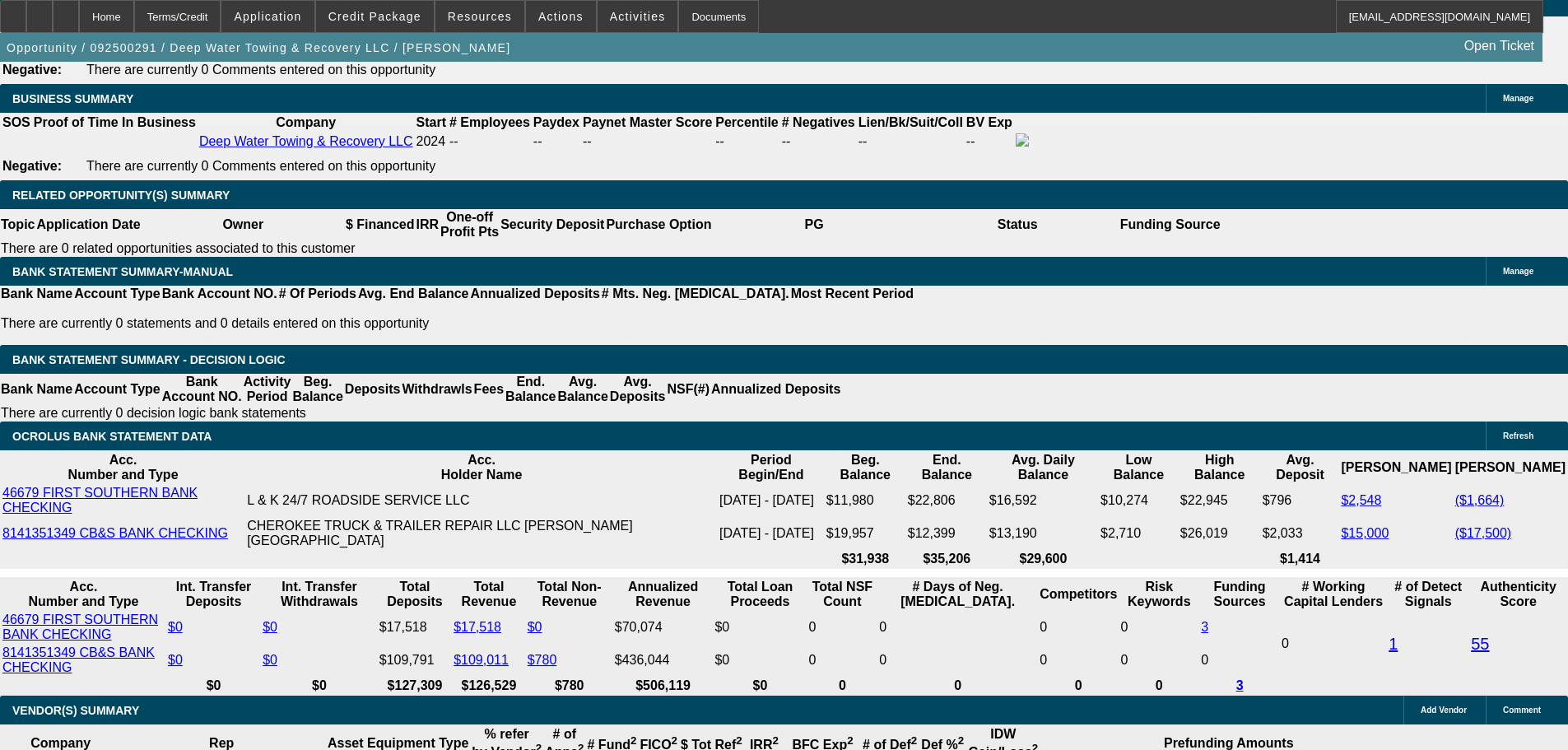
select select "0"
select select "2"
select select "0"
select select "6"
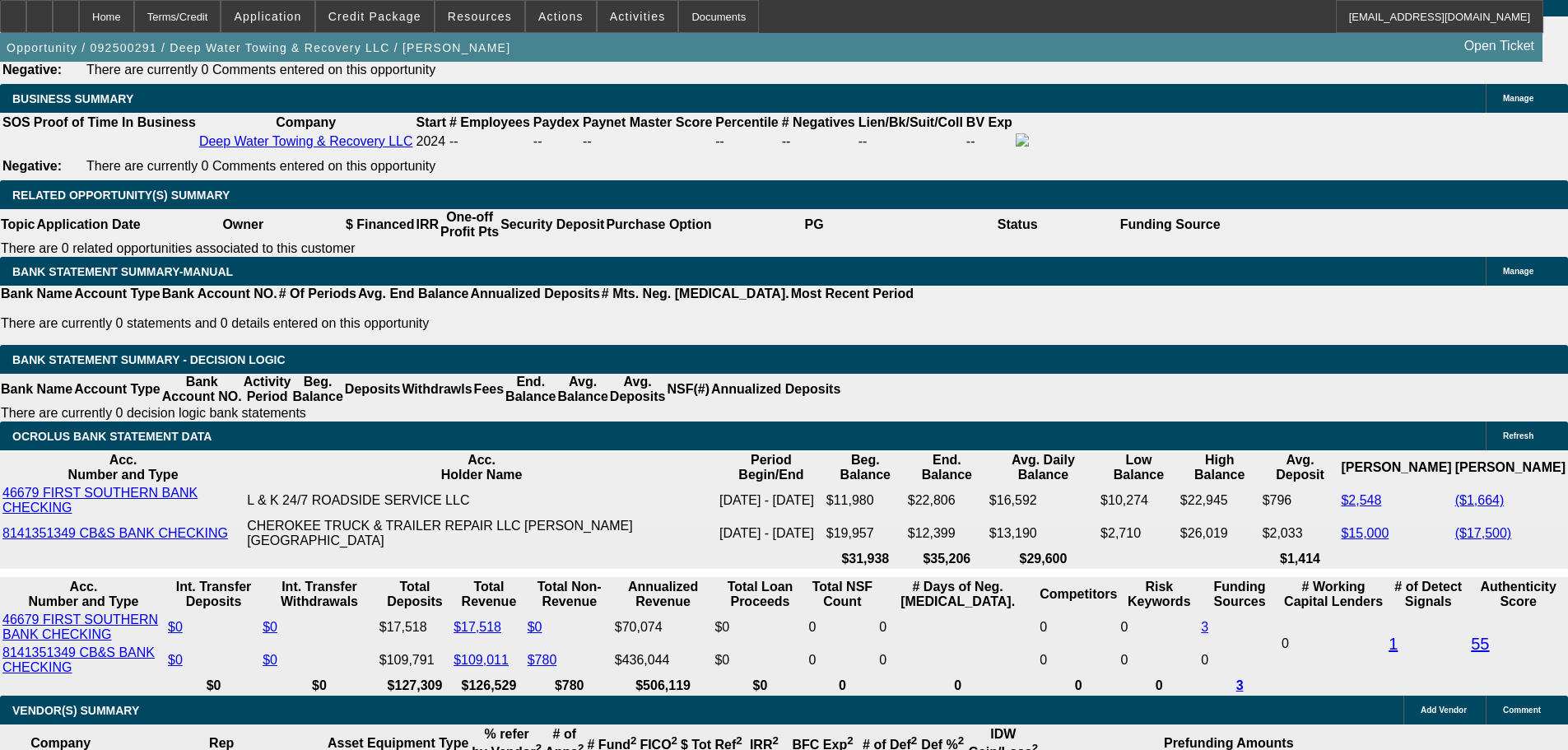
select select "0"
select select "2"
select select "0.1"
select select "4"
select select "0"
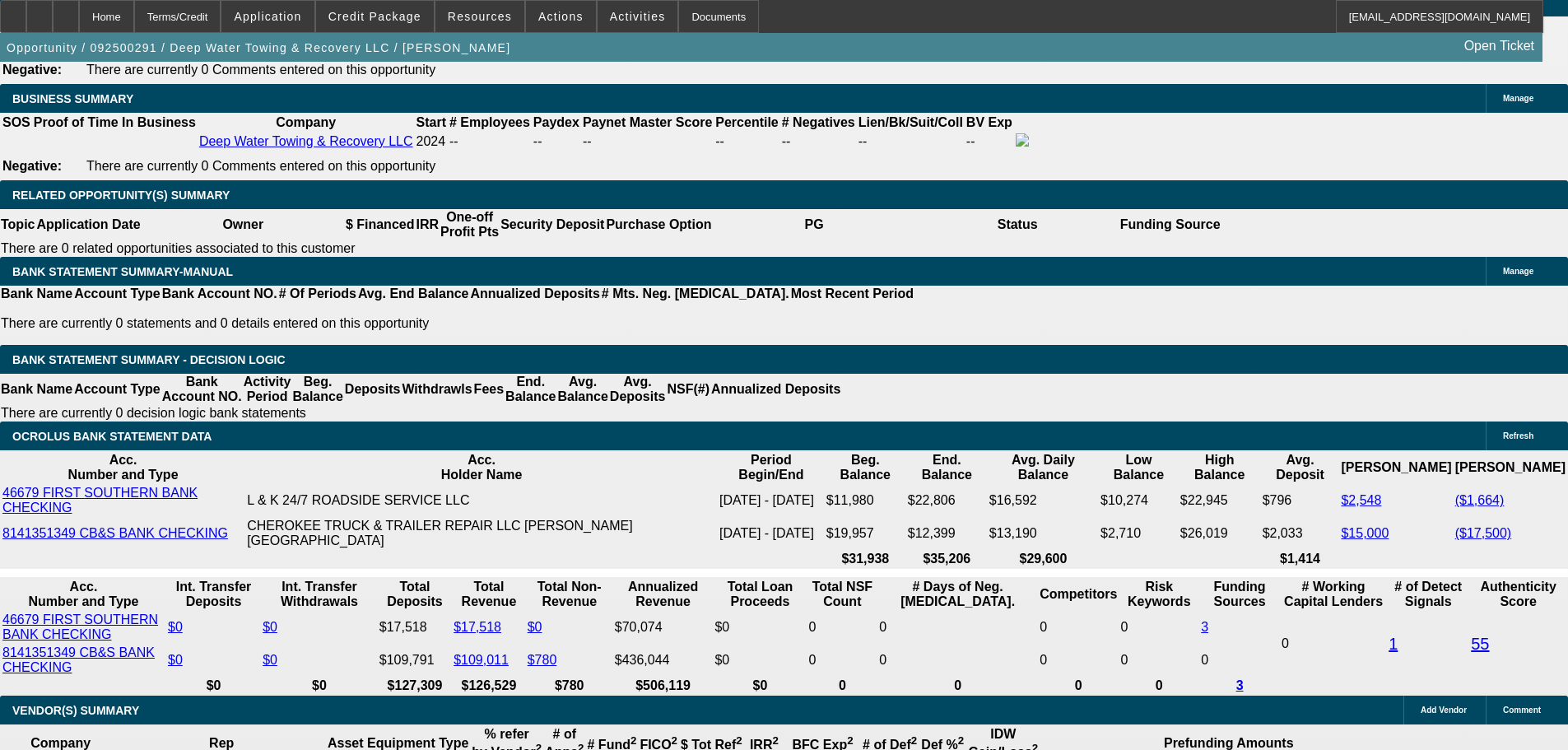
select select "2"
select select "0.1"
select select "4"
select select "0"
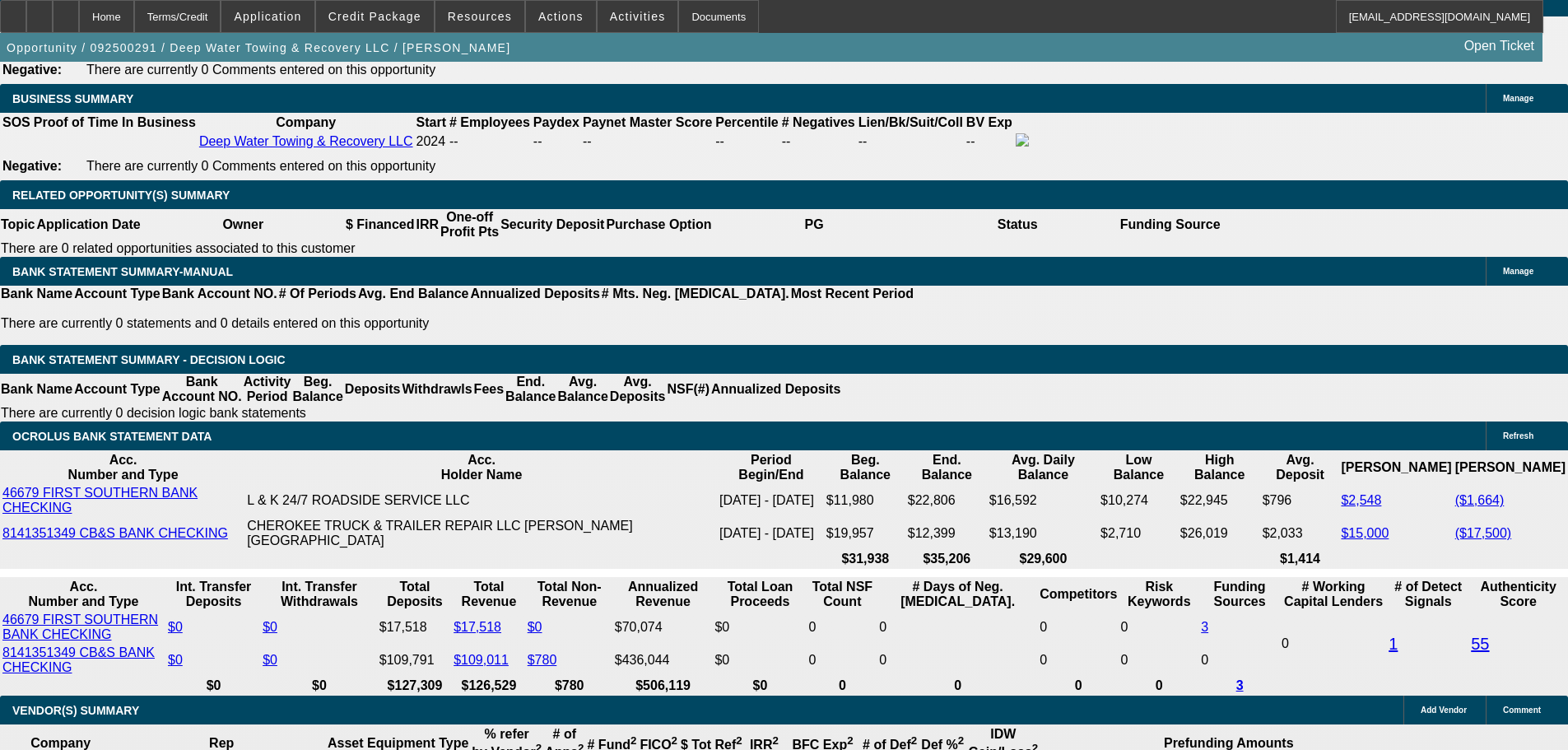
select select "0"
select select "2"
select select "0"
select select "6"
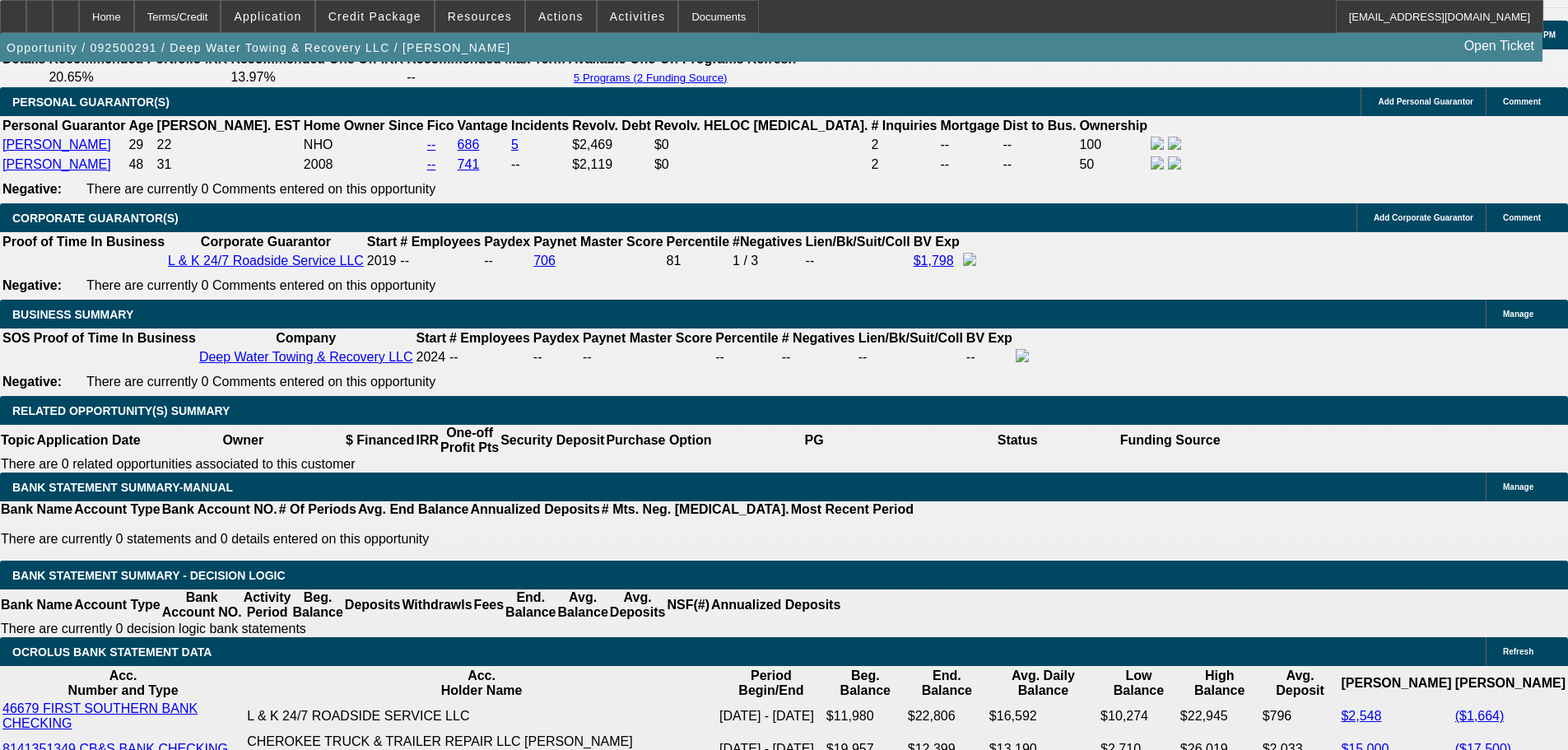
scroll to position [2338, 0]
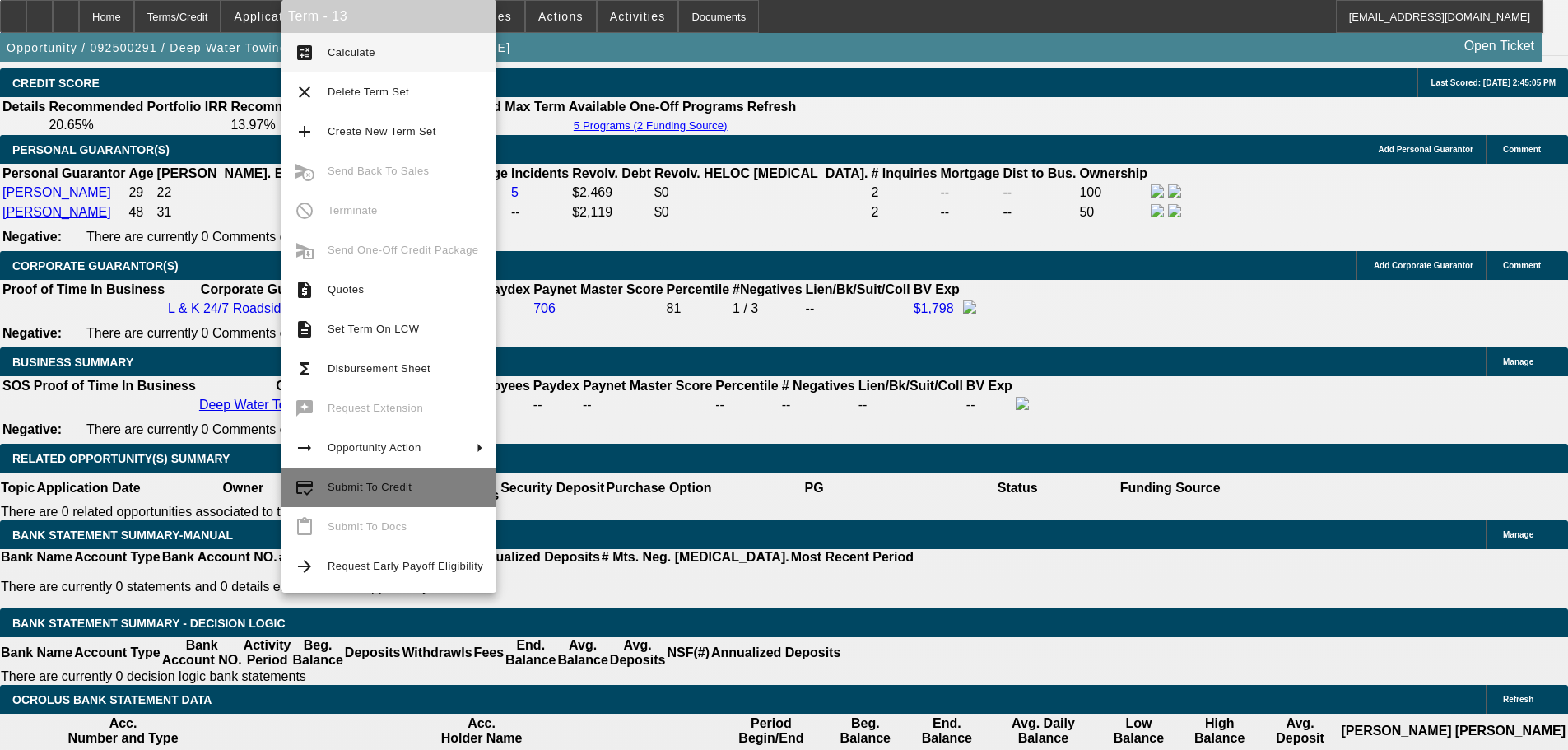
click at [342, 493] on span "Submit To Credit" at bounding box center [406, 487] width 156 height 19
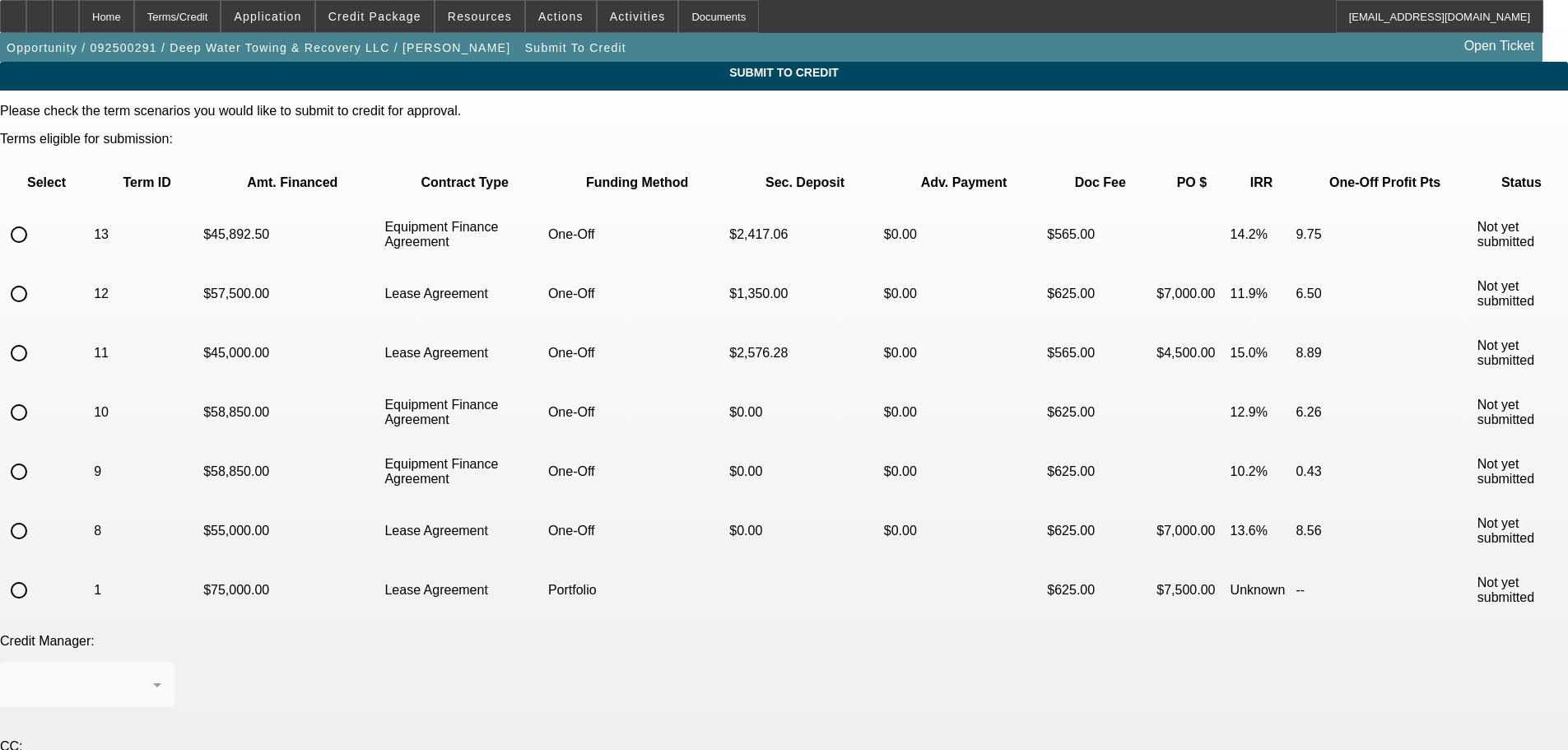
click at [397, 15] on span "Credit Package" at bounding box center [375, 17] width 93 height 14
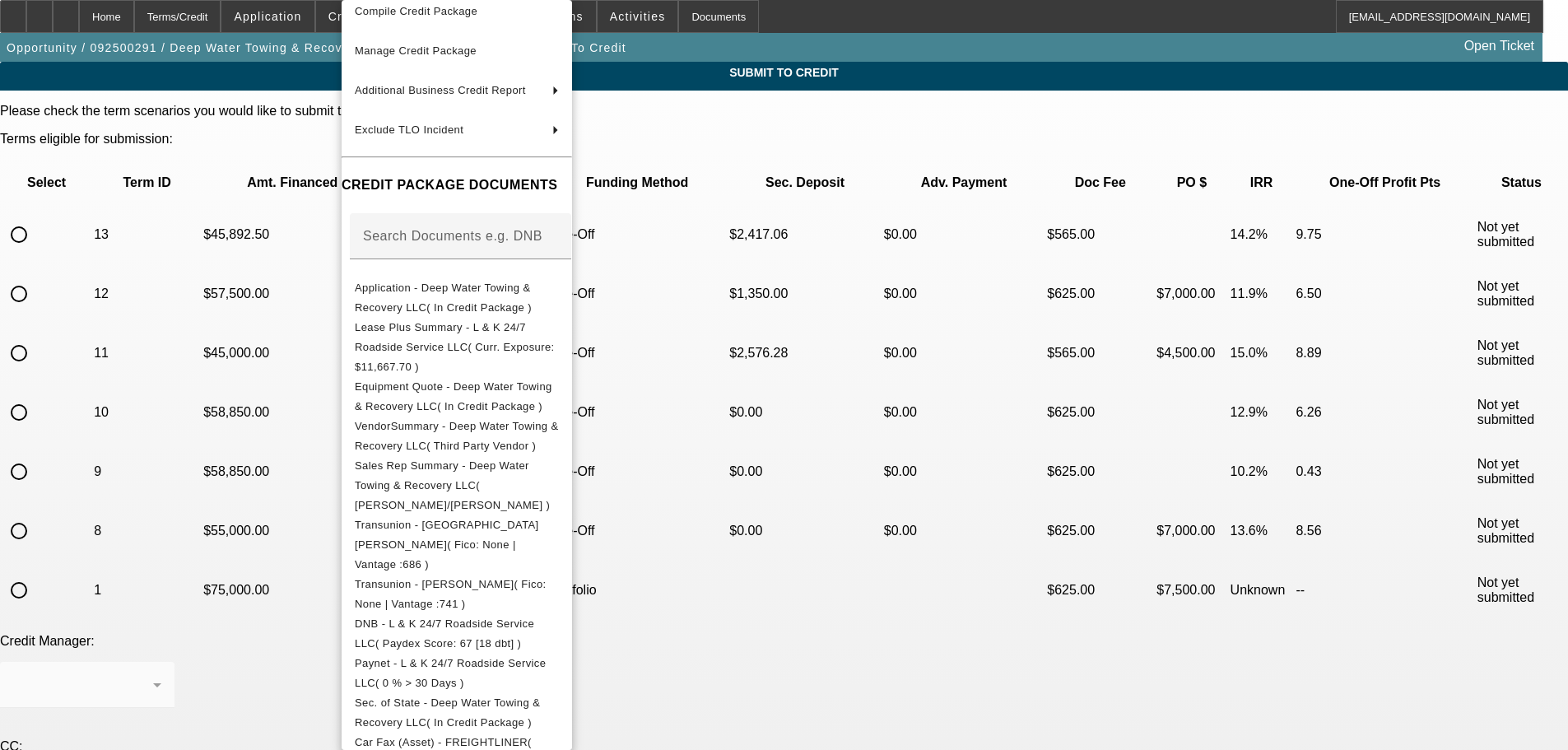
scroll to position [330, 0]
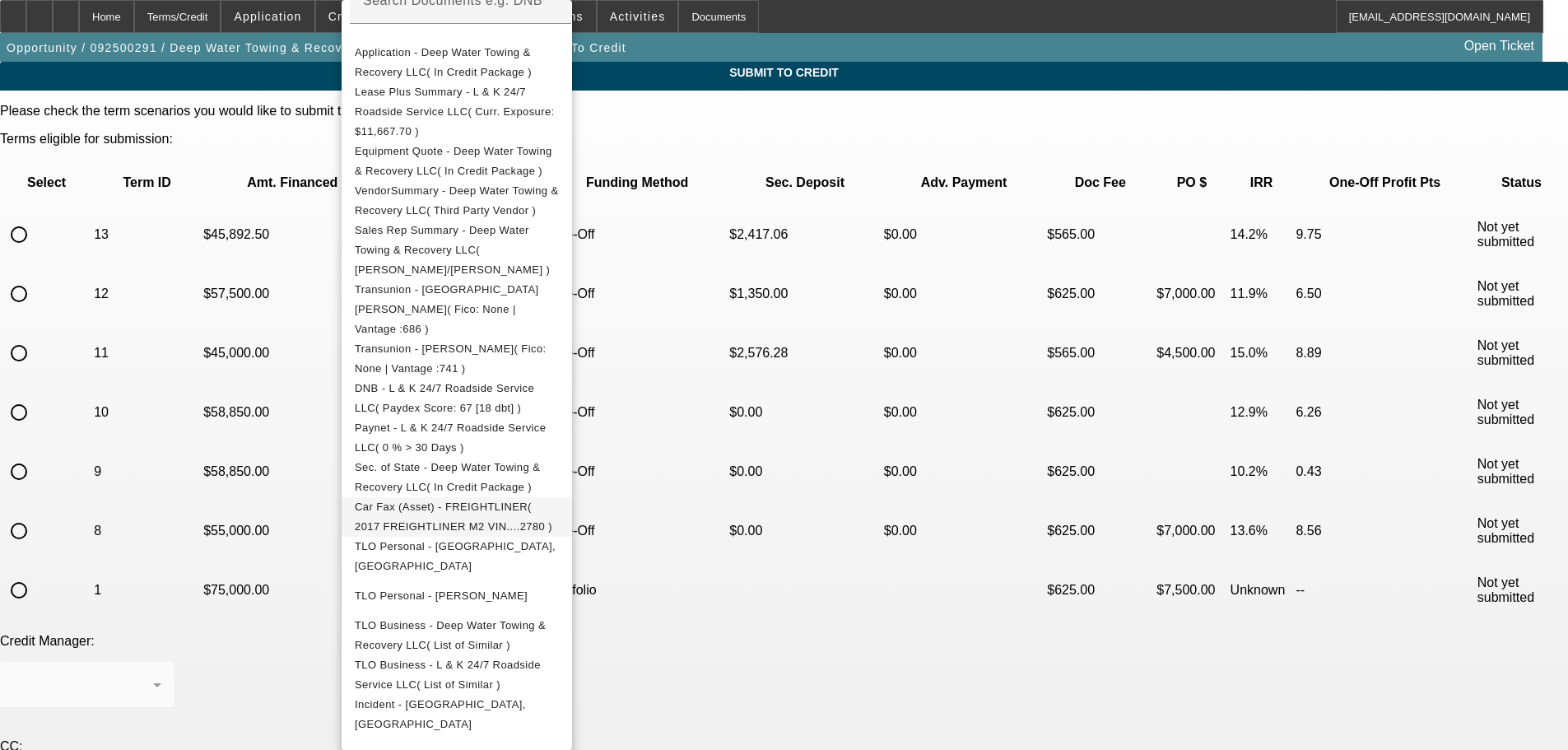
click at [572, 497] on button "Car Fax (Asset) - FREIGHTLINER( 2017 FREIGHTLINER M2 VIN....2780 )" at bounding box center [456, 517] width 231 height 40
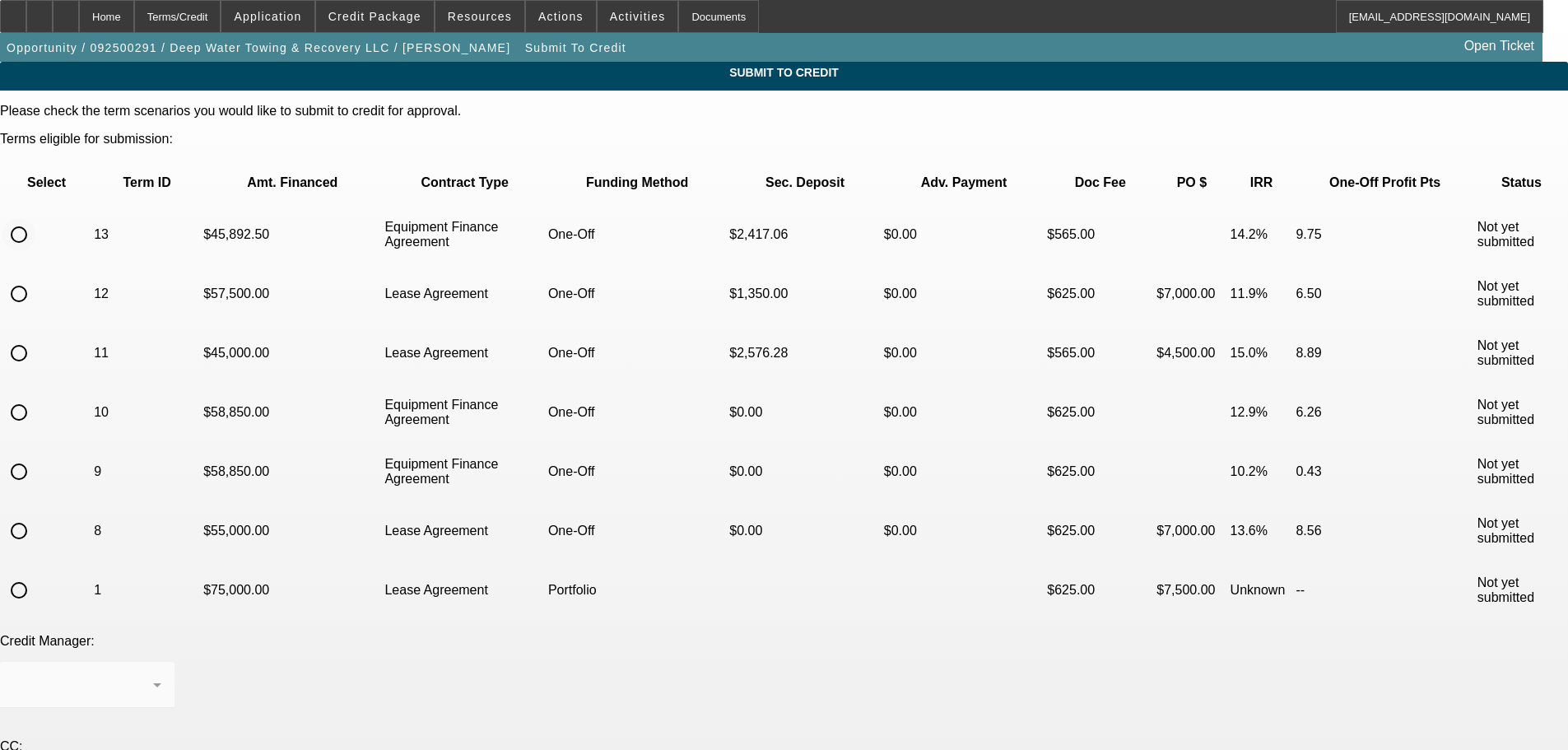
click at [35, 218] on input "radio" at bounding box center [19, 234] width 33 height 33
radio input "true"
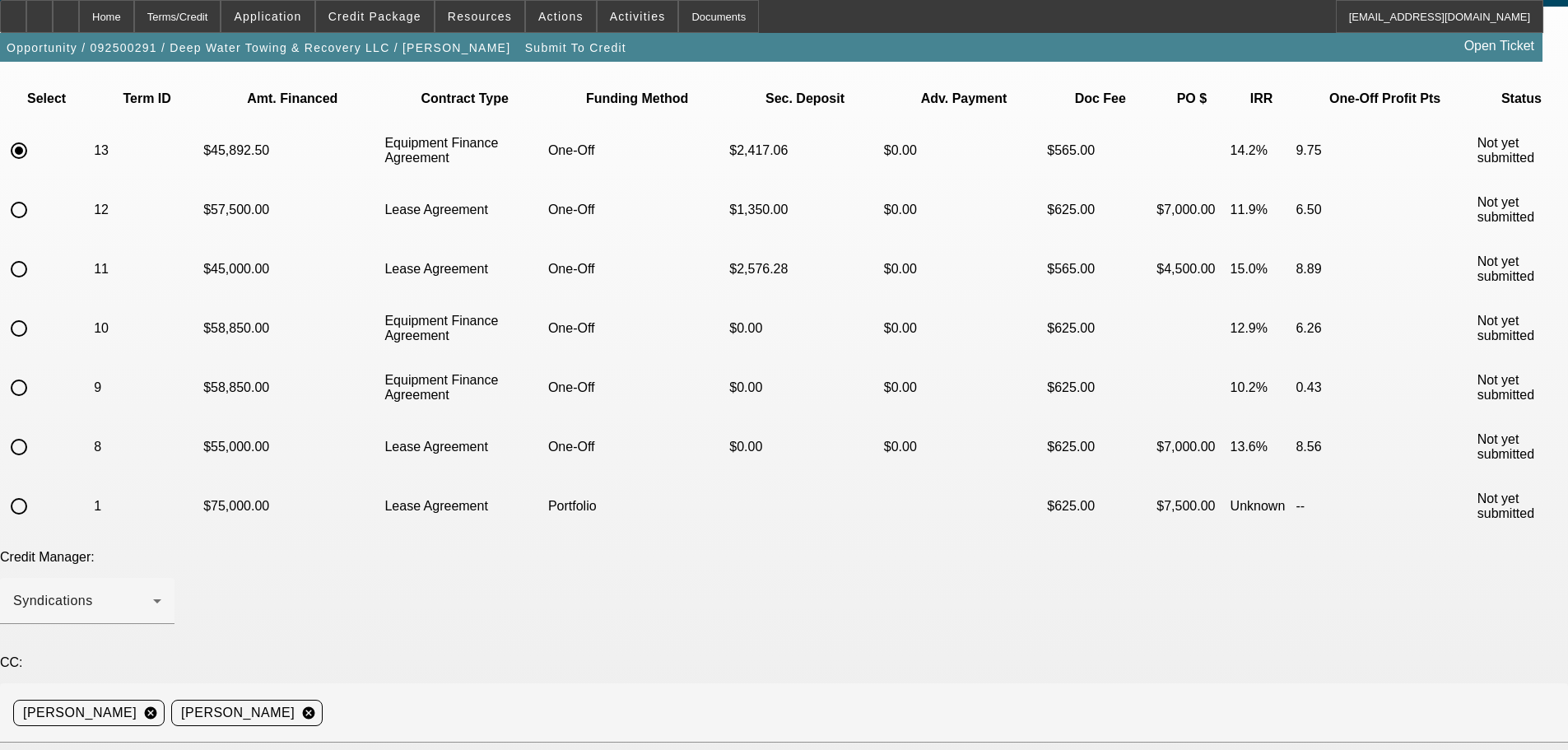
scroll to position [164, 0]
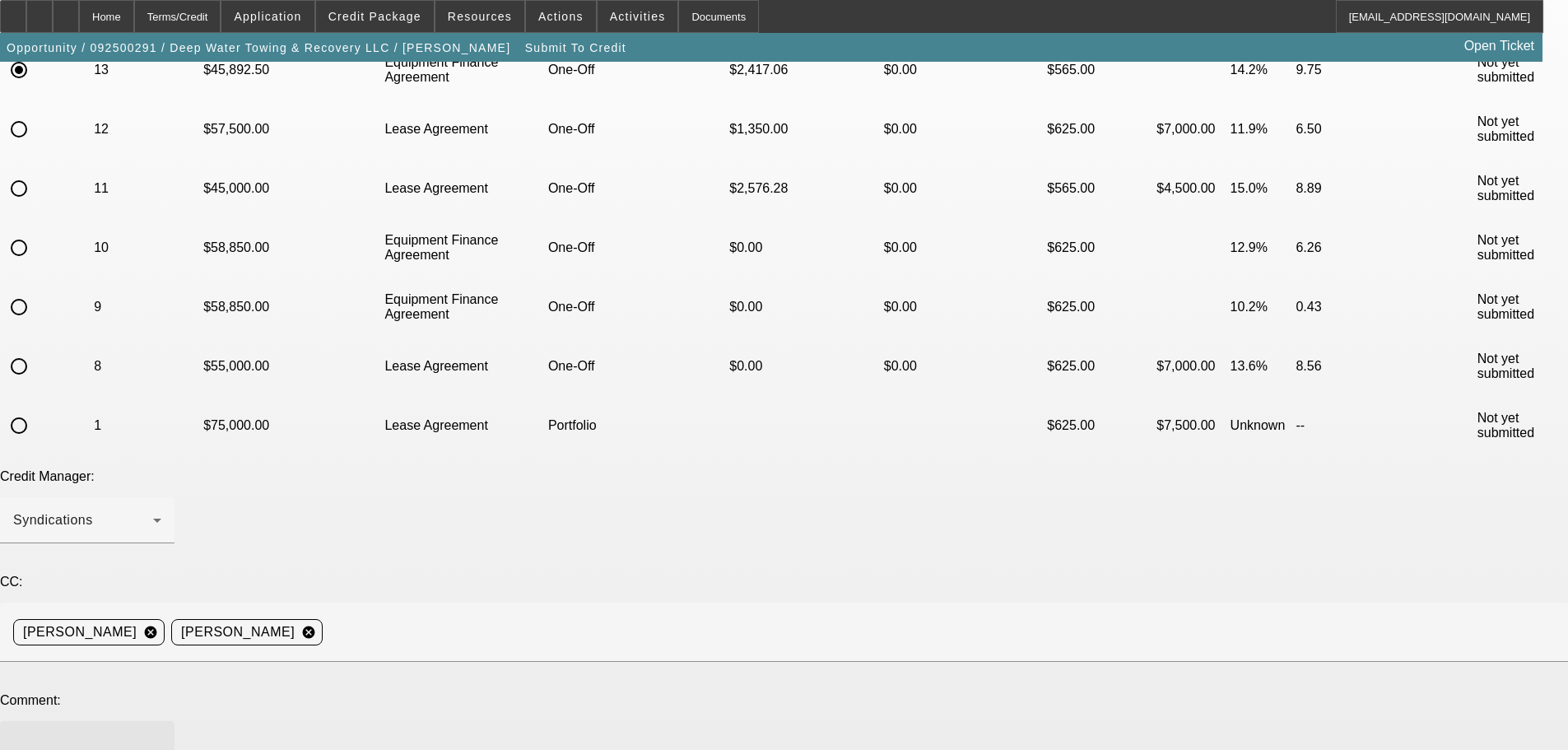
click at [161, 734] on textarea at bounding box center [88, 754] width 148 height 40
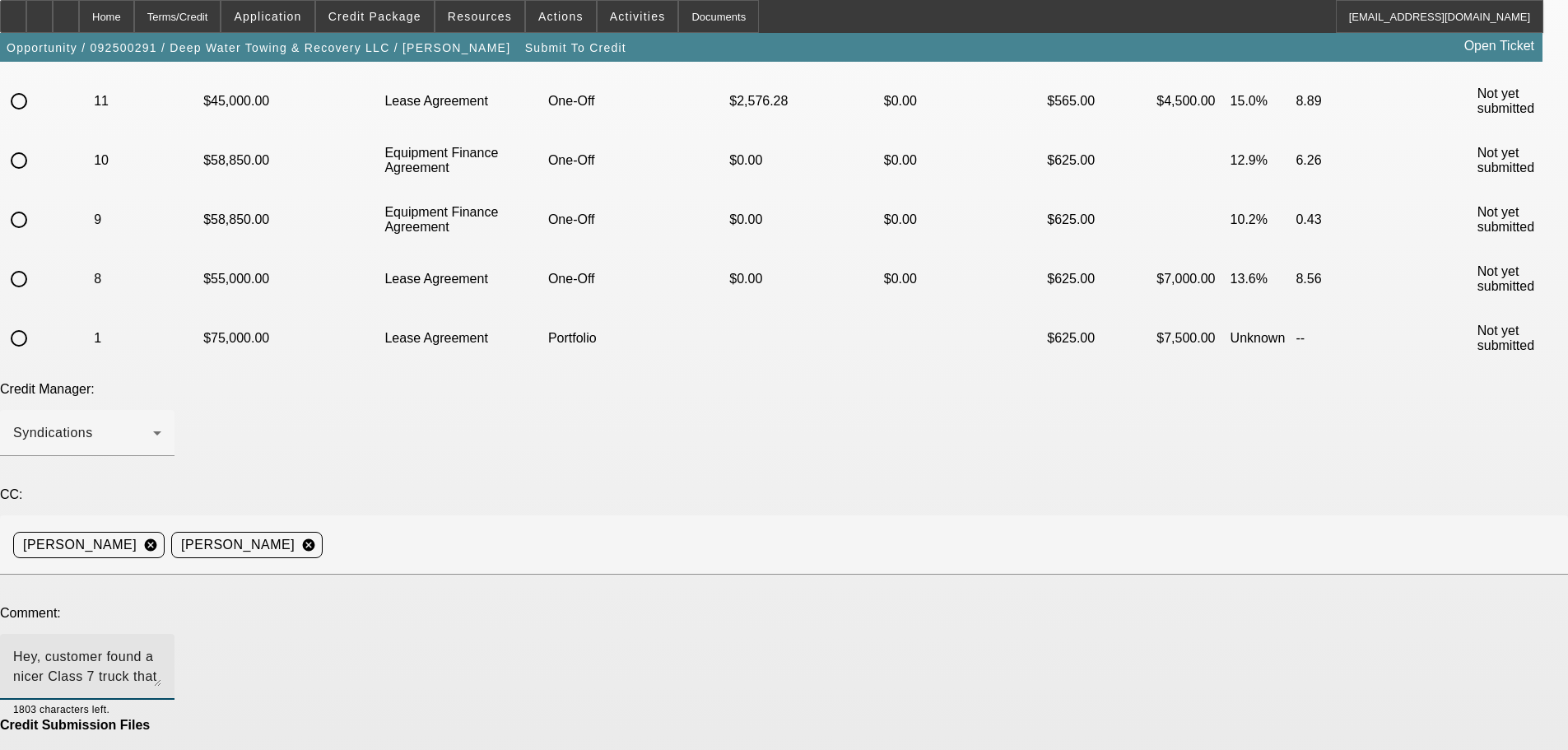
type textarea "Hey, customer found a nicer Class 7 truck that they wanted to shift to. We were…"
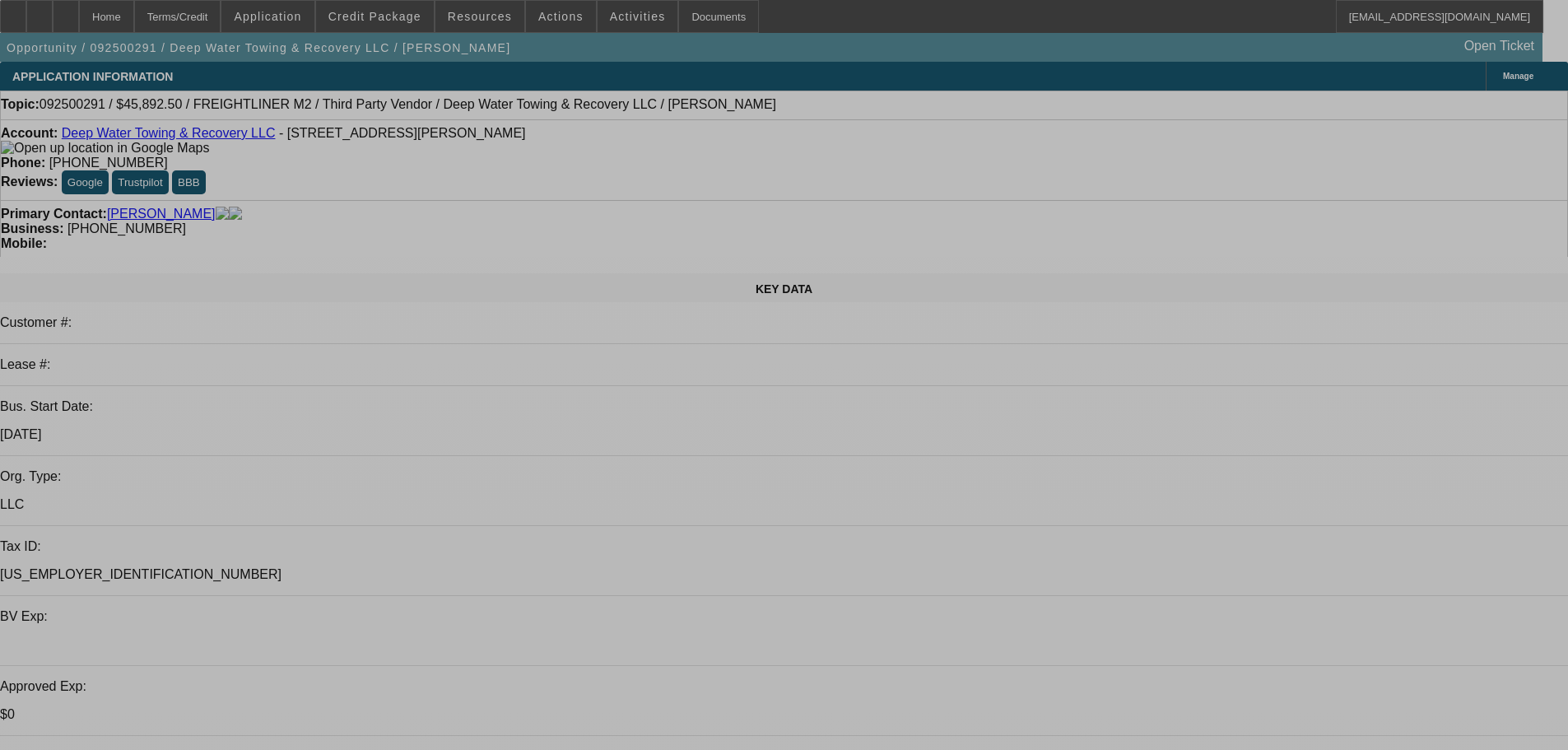
select select "0"
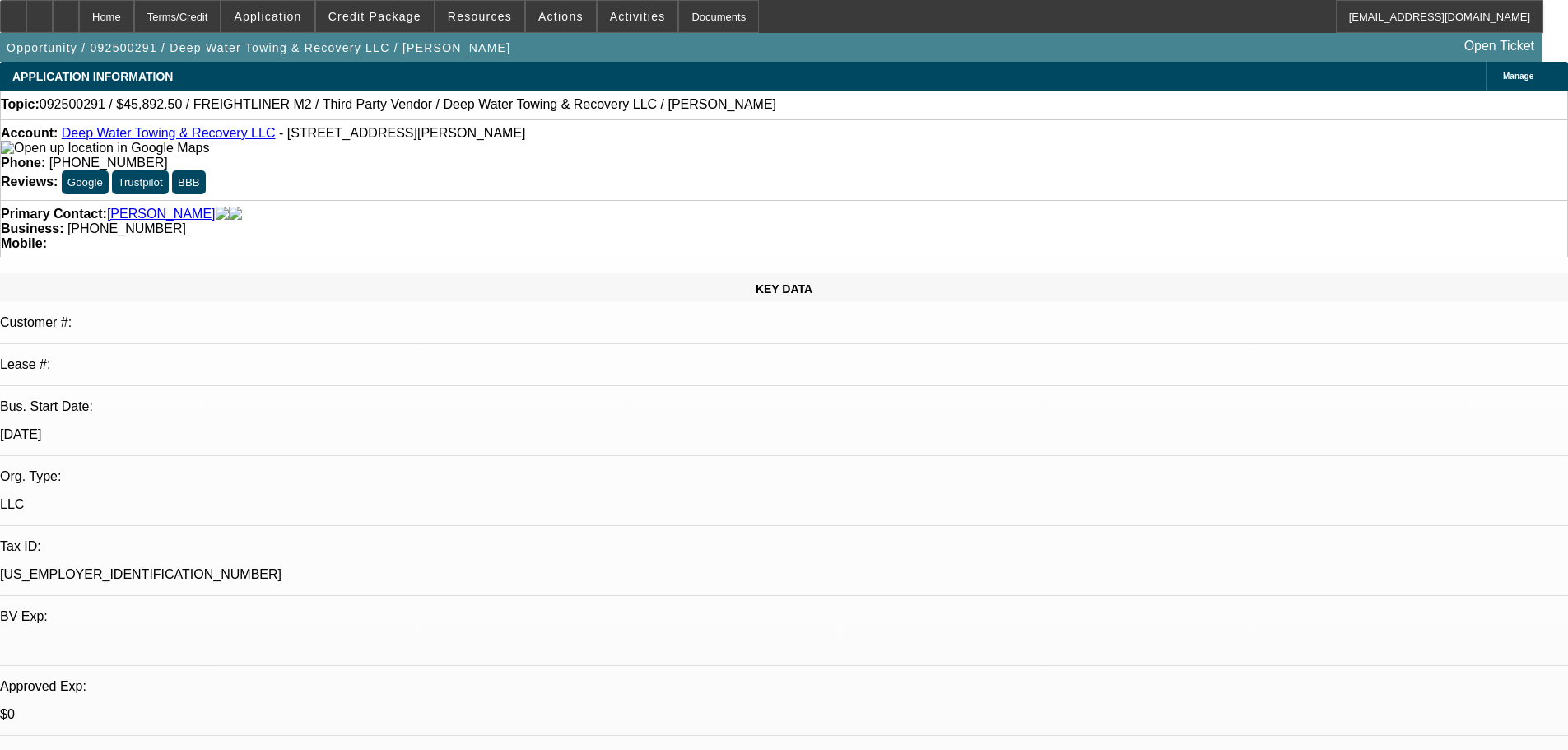
select select "2"
select select "0"
select select "6"
select select "0"
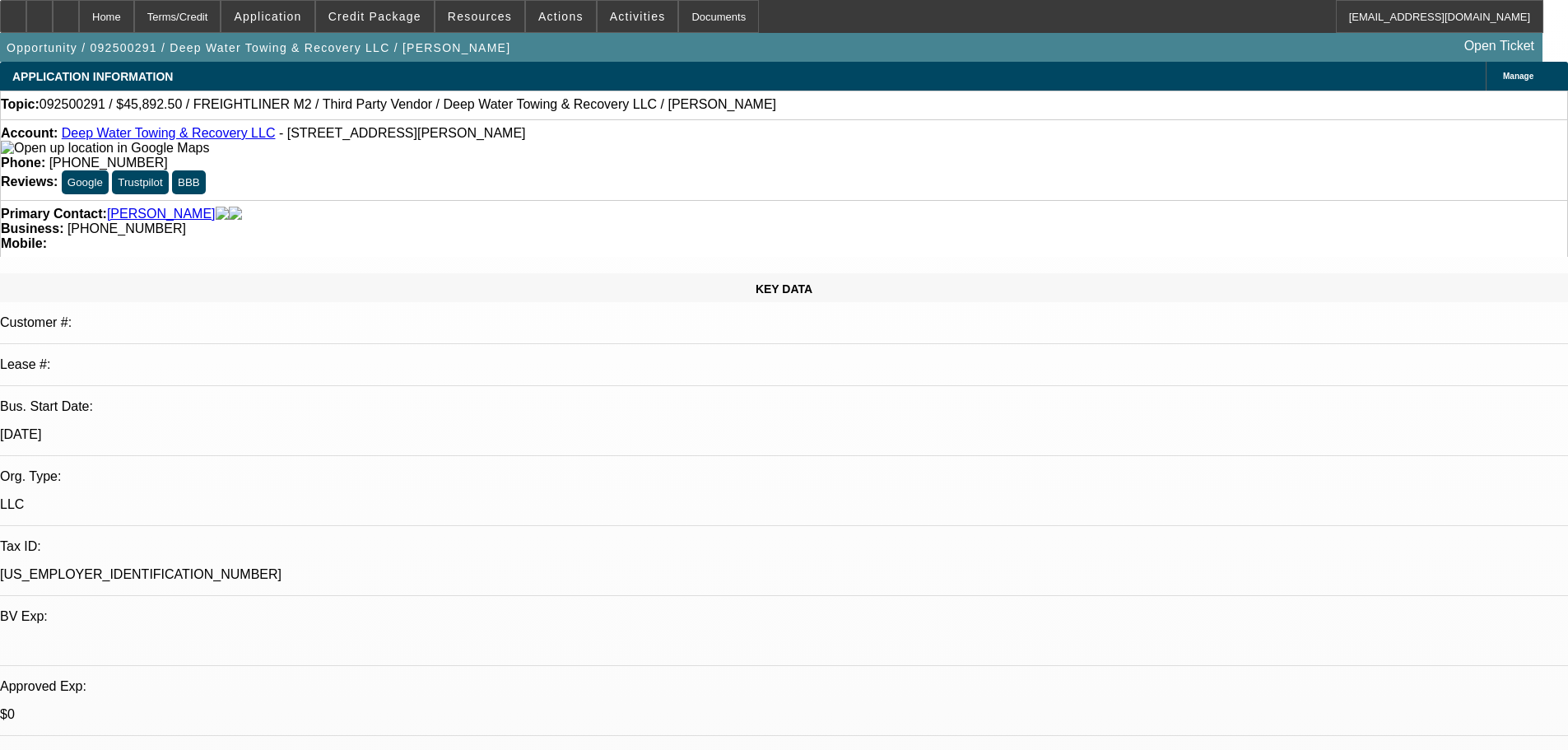
select select "2"
select select "0.1"
select select "4"
select select "0"
select select "2"
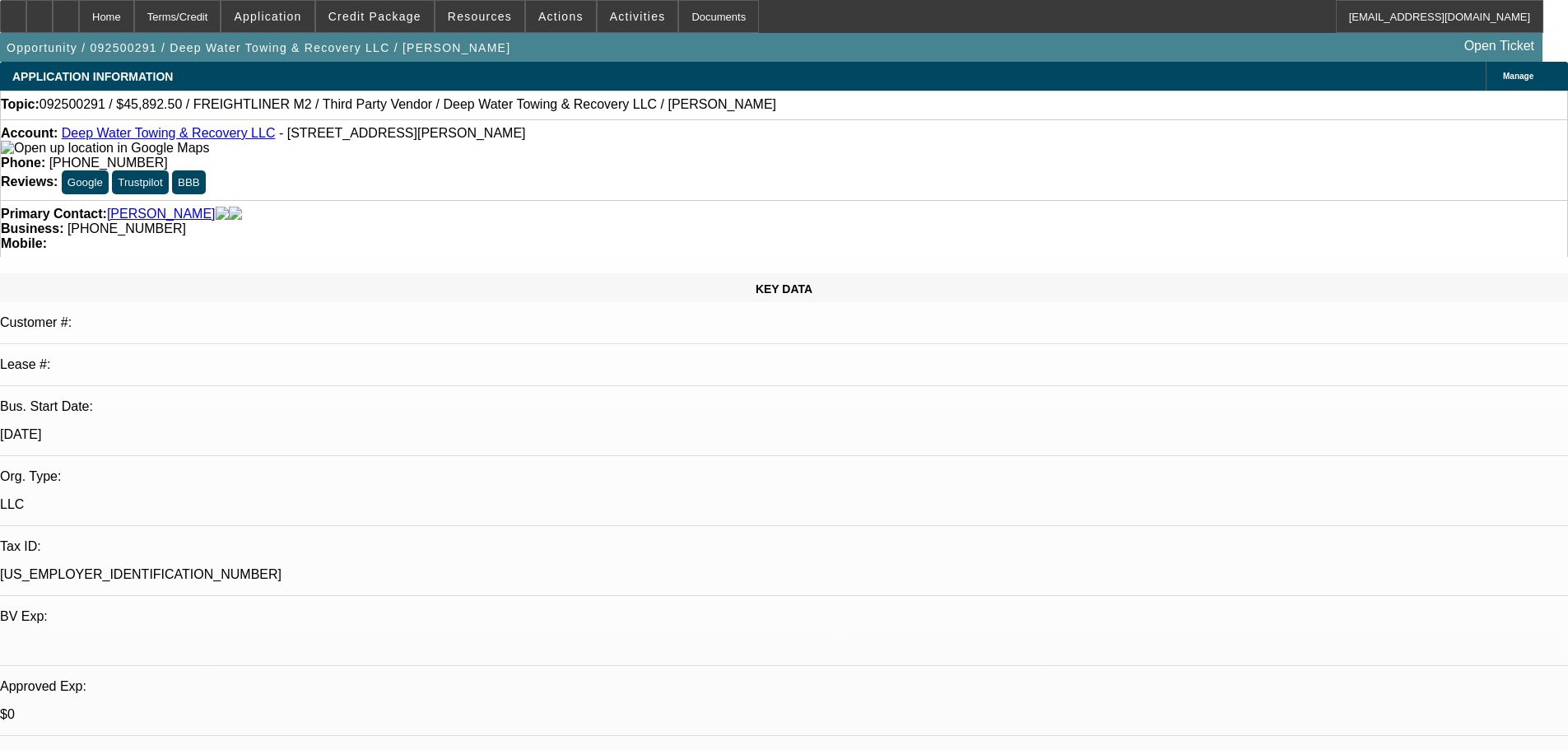
select select "2"
select select "0.1"
select select "4"
select select "0"
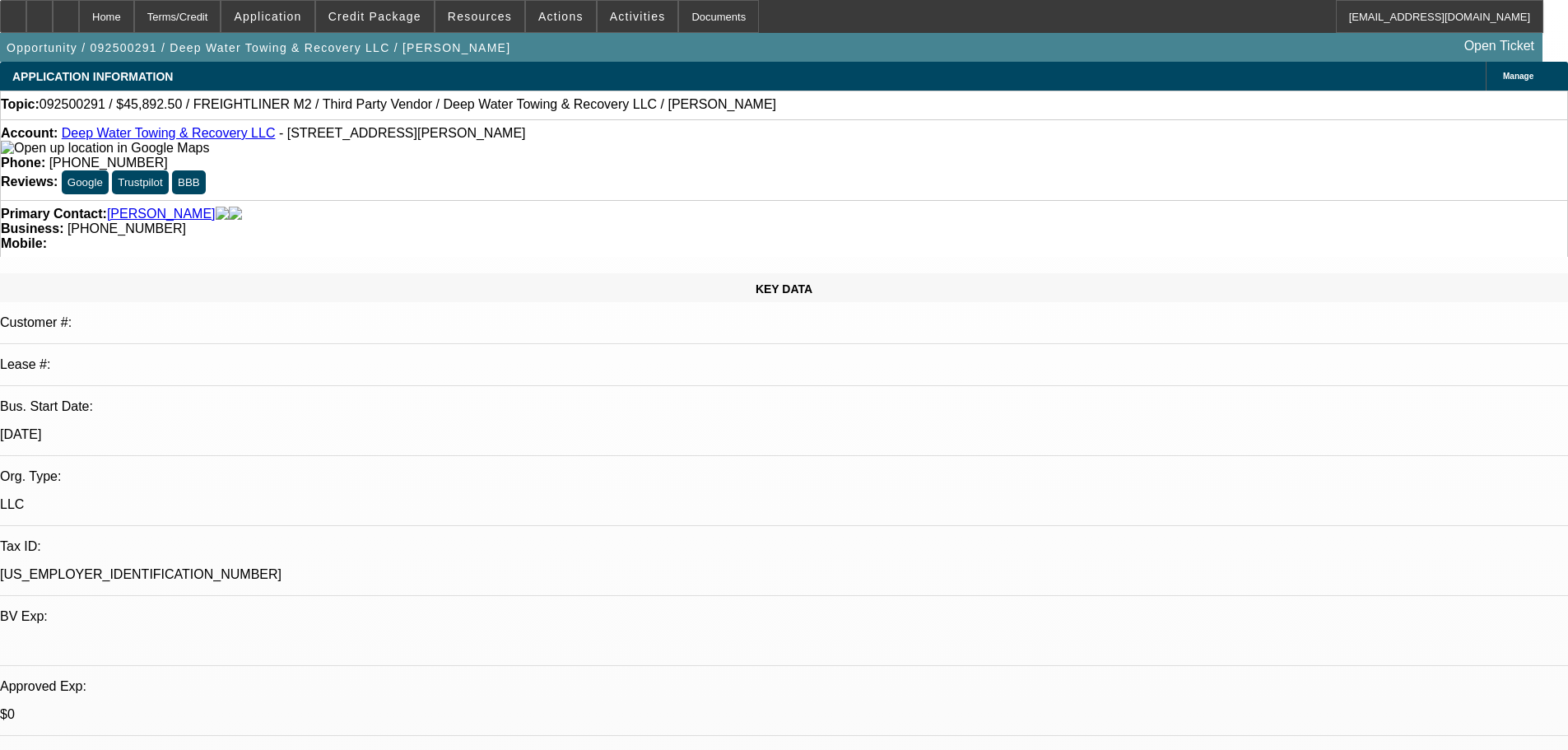
select select "2"
select select "0"
select select "6"
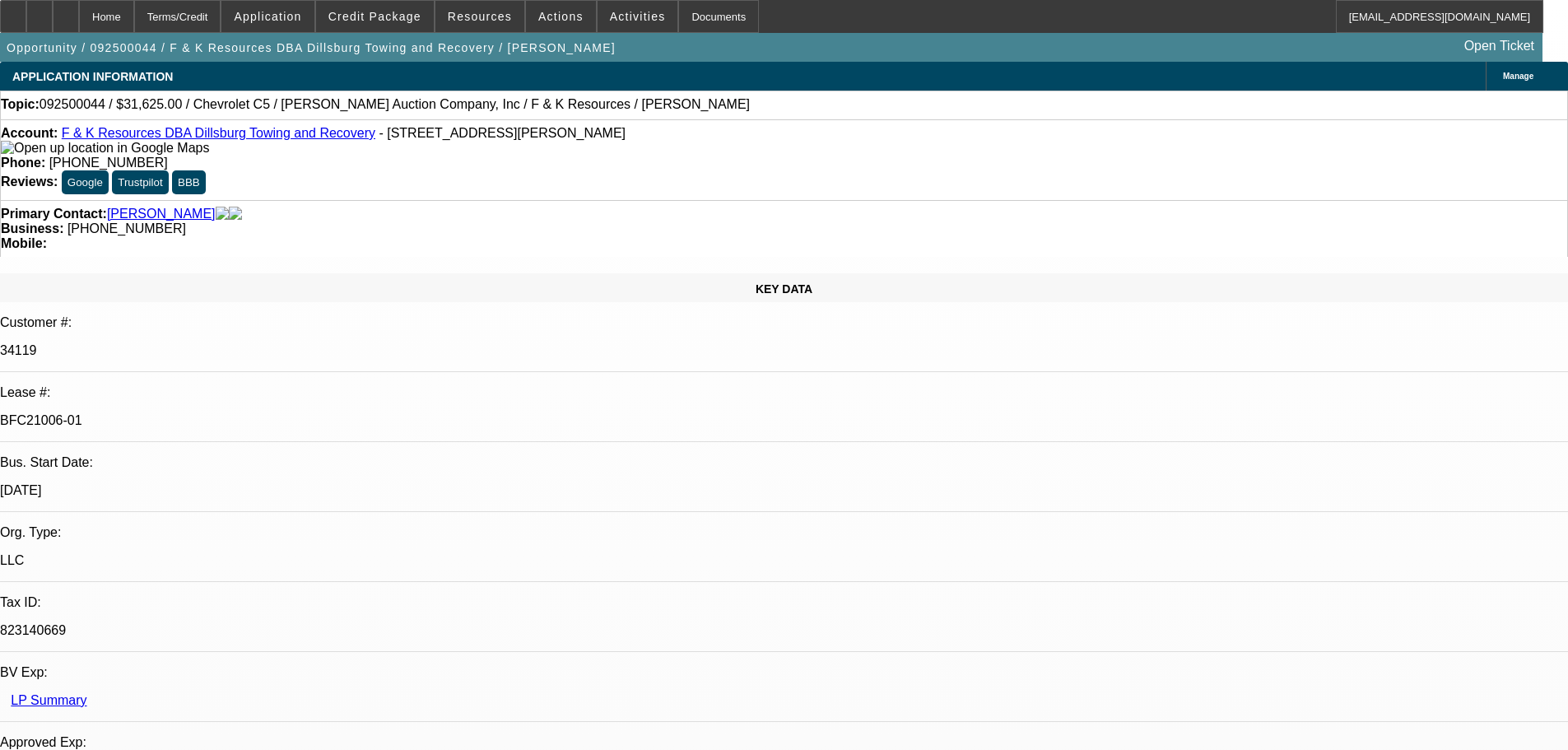
select select "0"
select select "6"
select select "0"
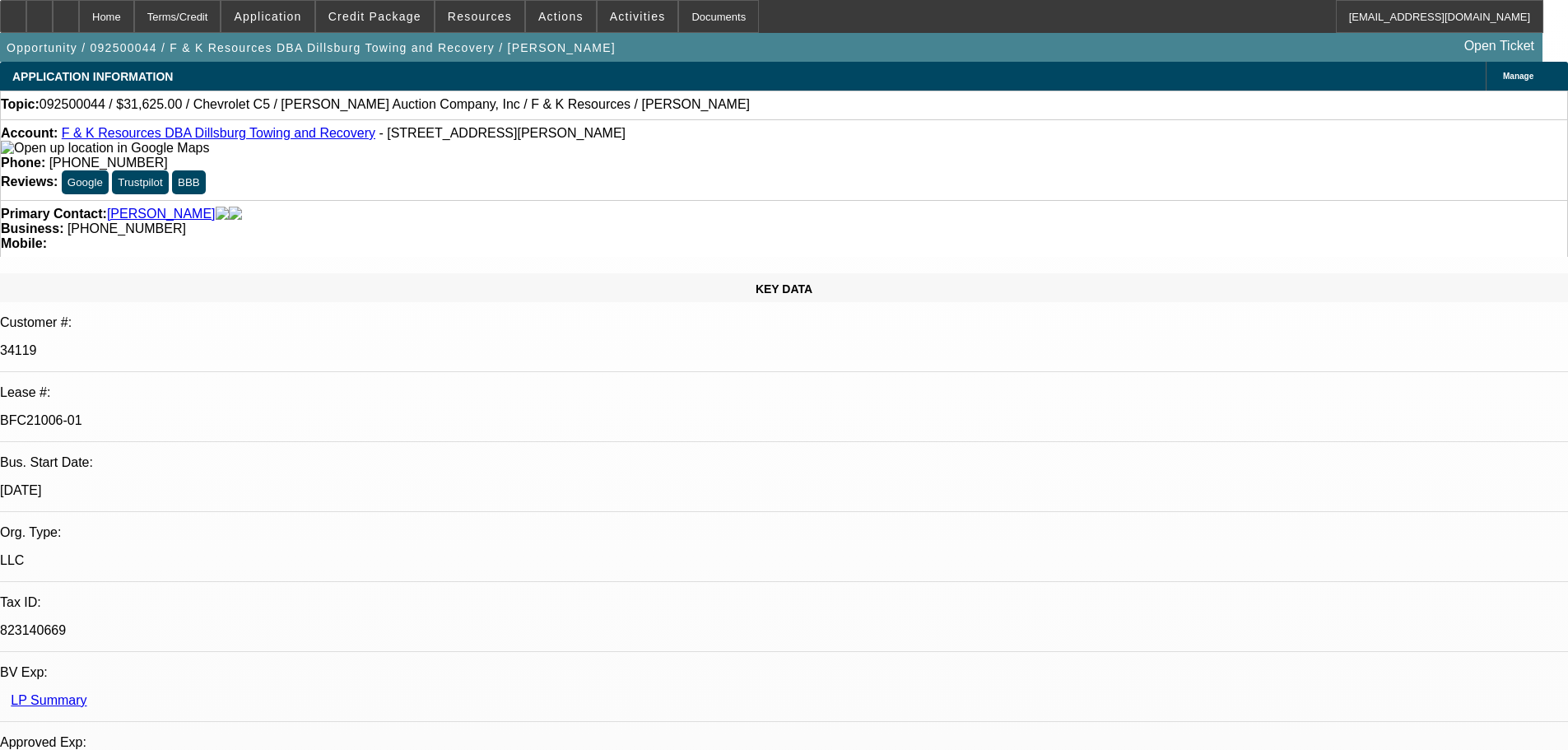
select select "0"
select select "6"
select select "0"
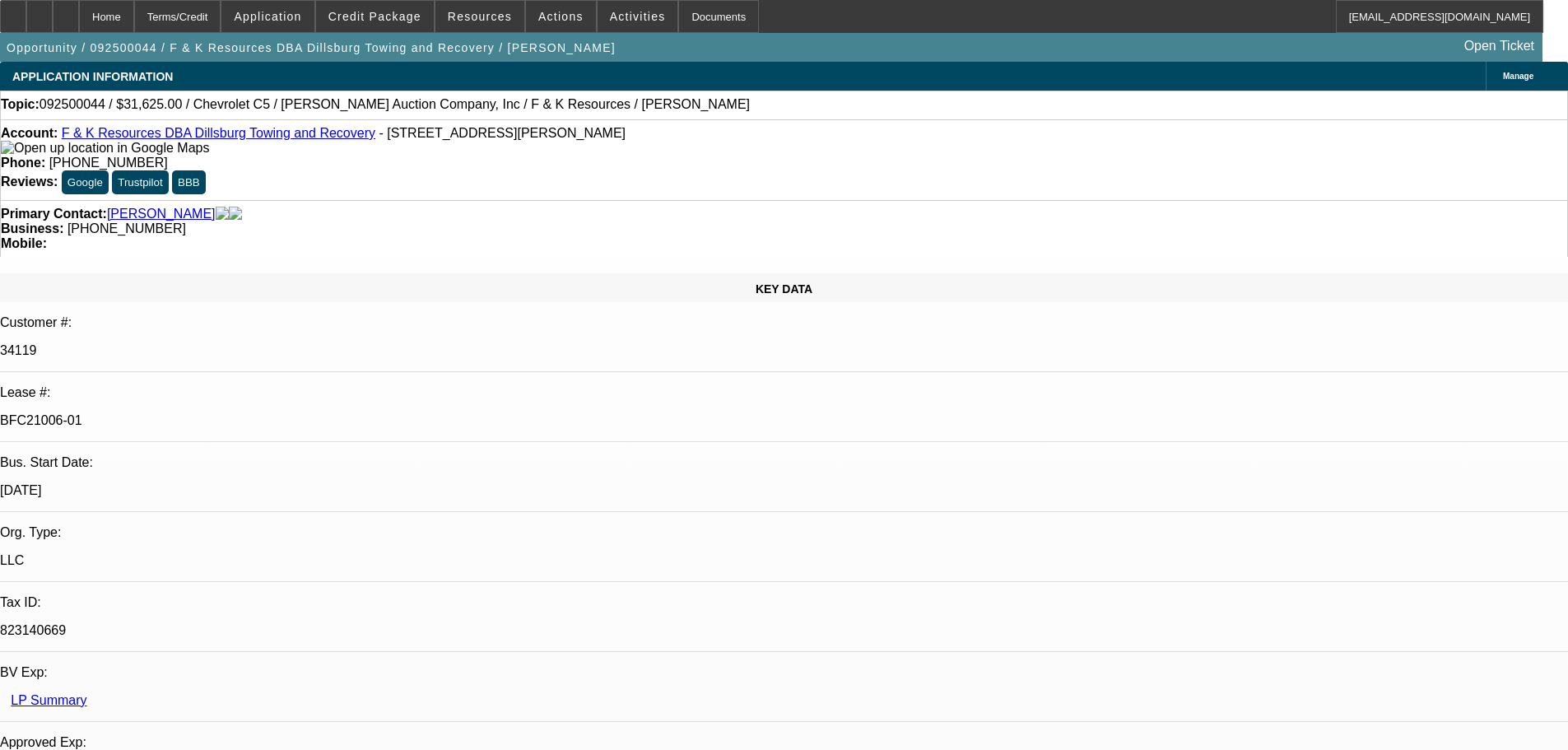
select select "3"
select select "0"
select select "6"
select select "0"
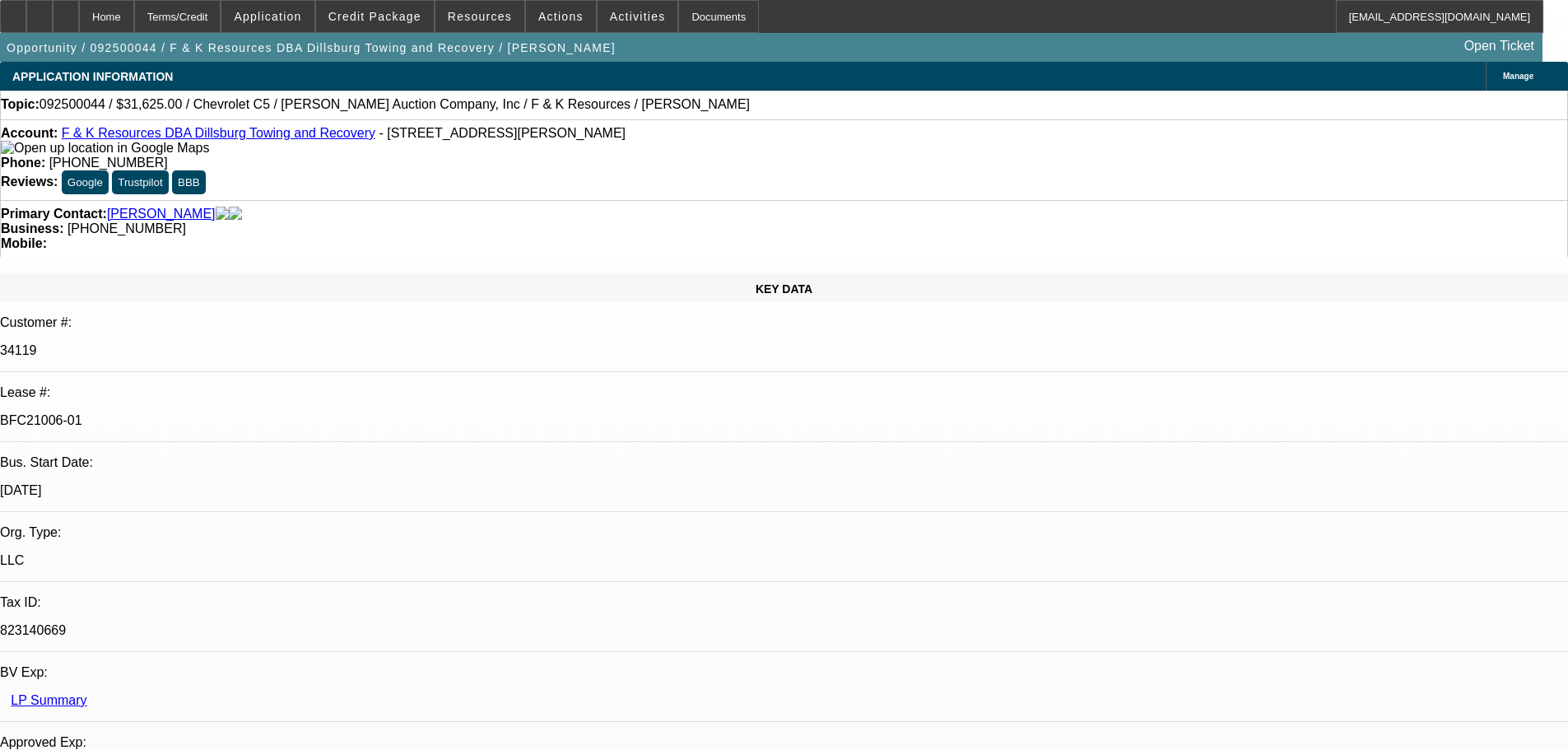
select select "0"
select select "6"
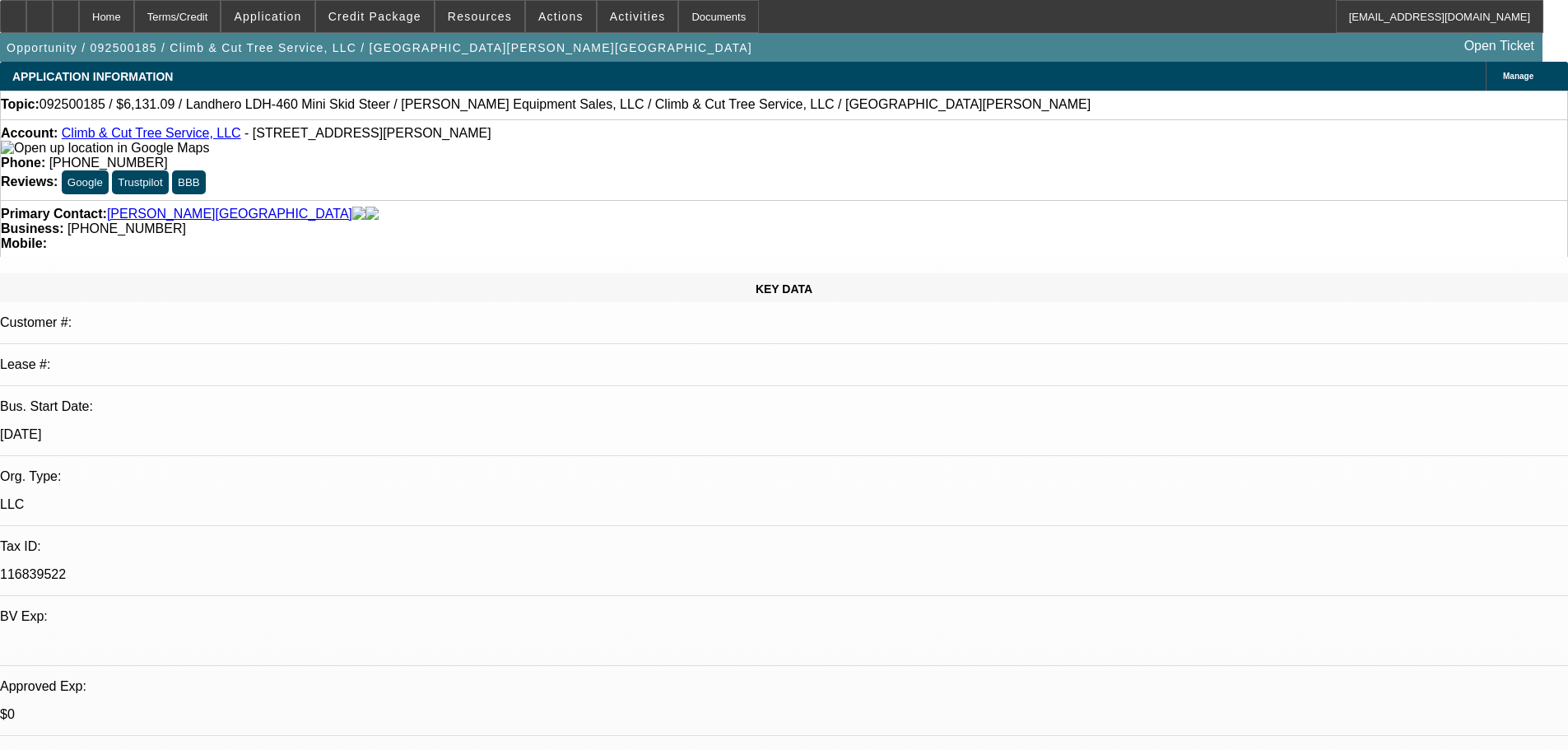
select select "0.15"
select select "2"
select select "0.1"
select select "4"
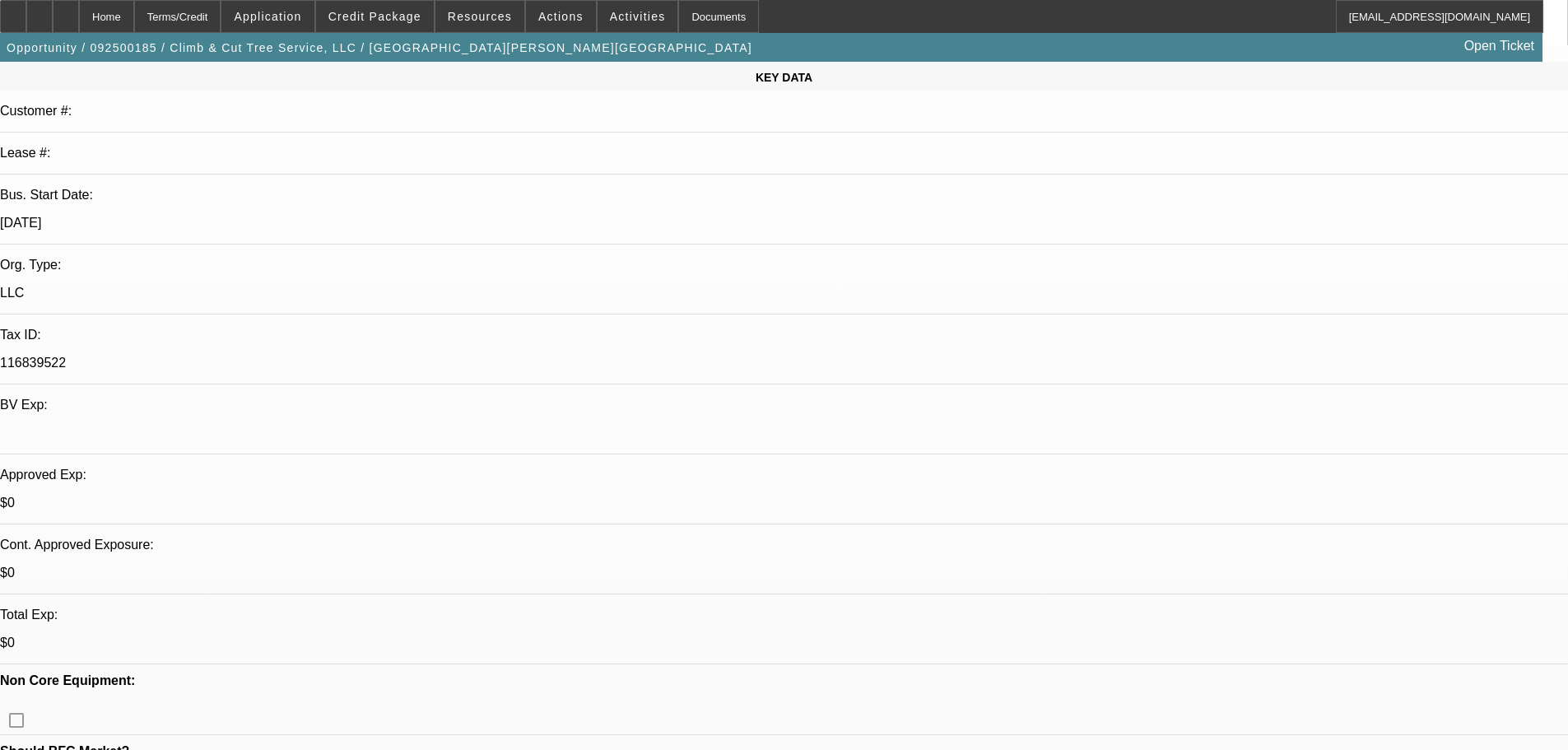
scroll to position [411, 0]
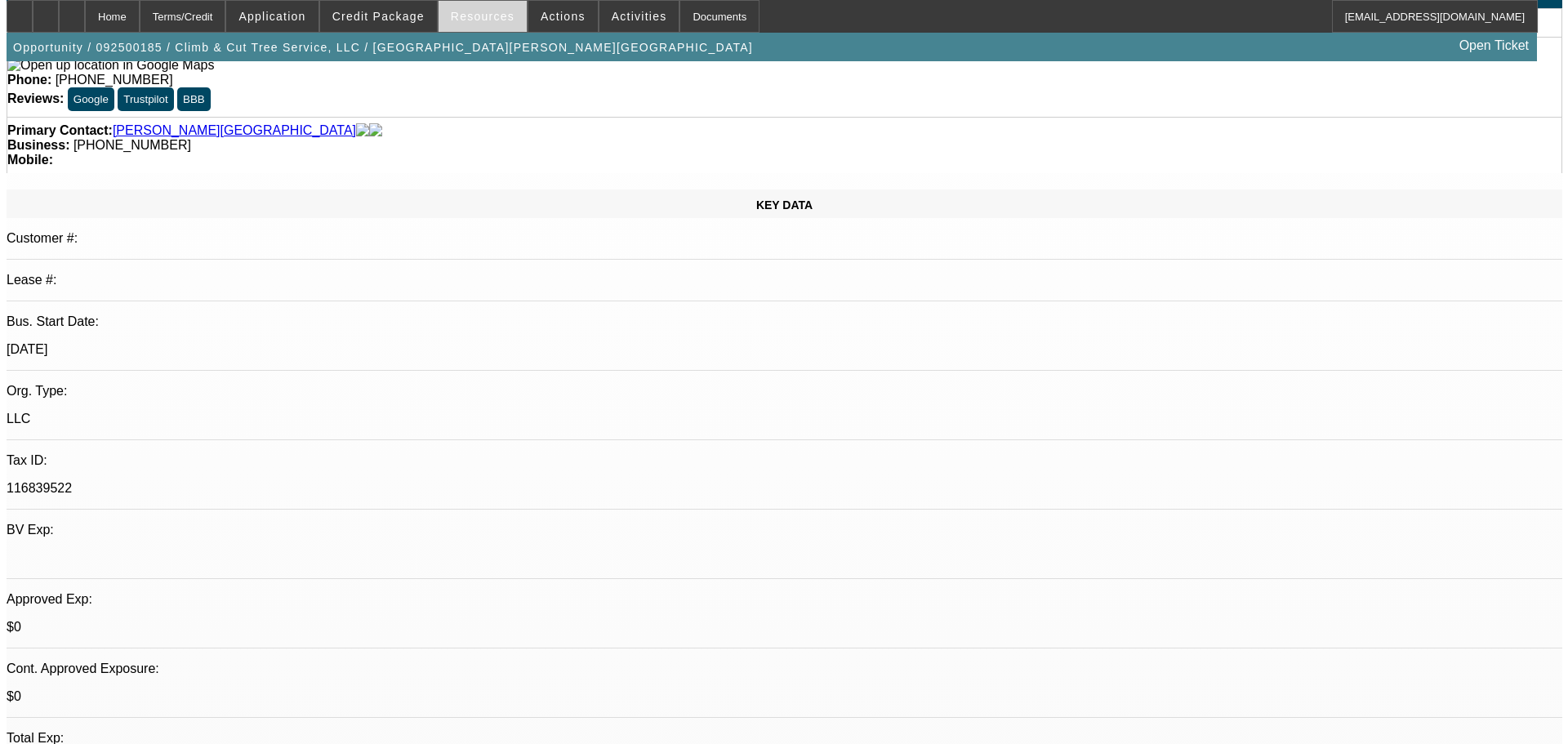
scroll to position [0, 0]
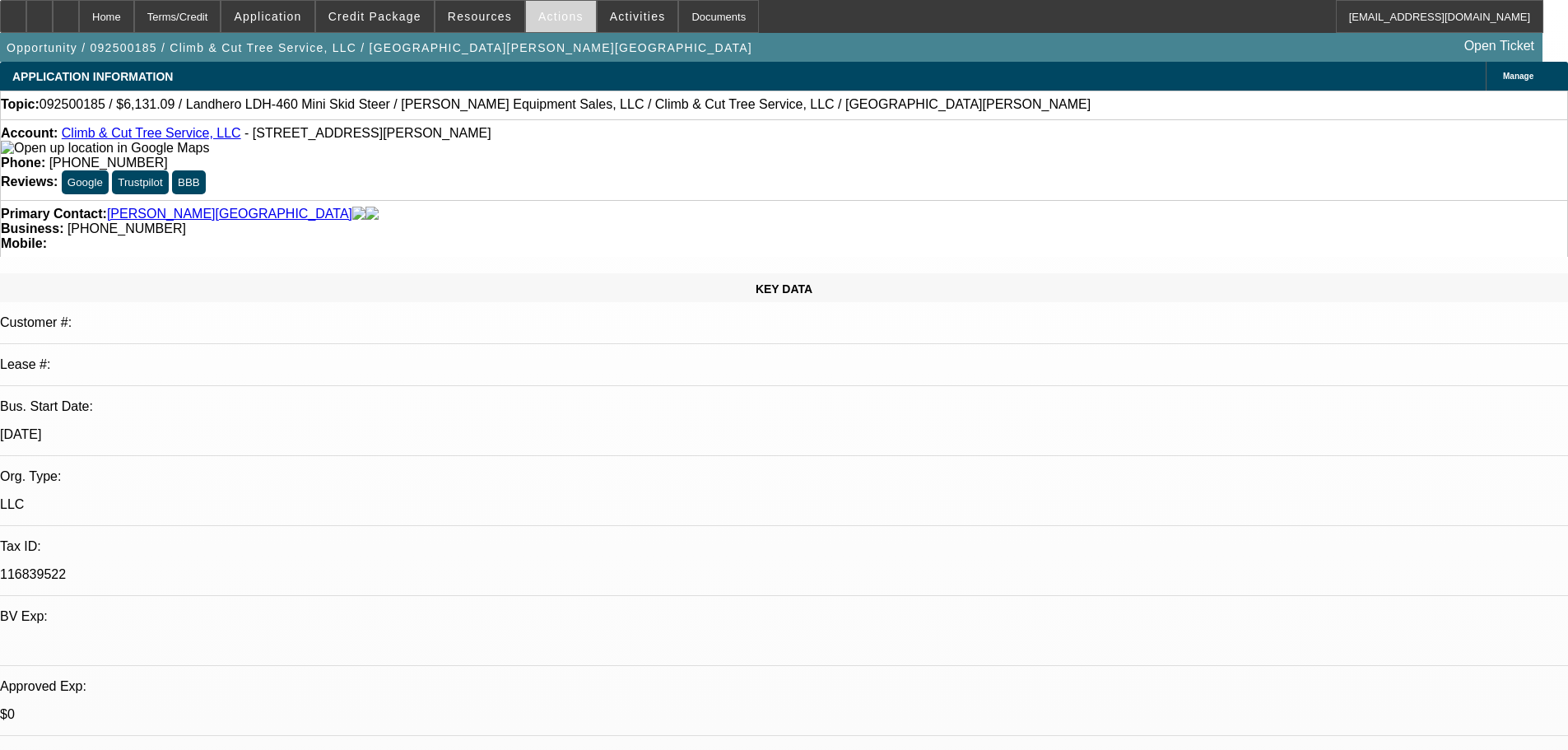
click at [547, 16] on span "Actions" at bounding box center [560, 17] width 46 height 14
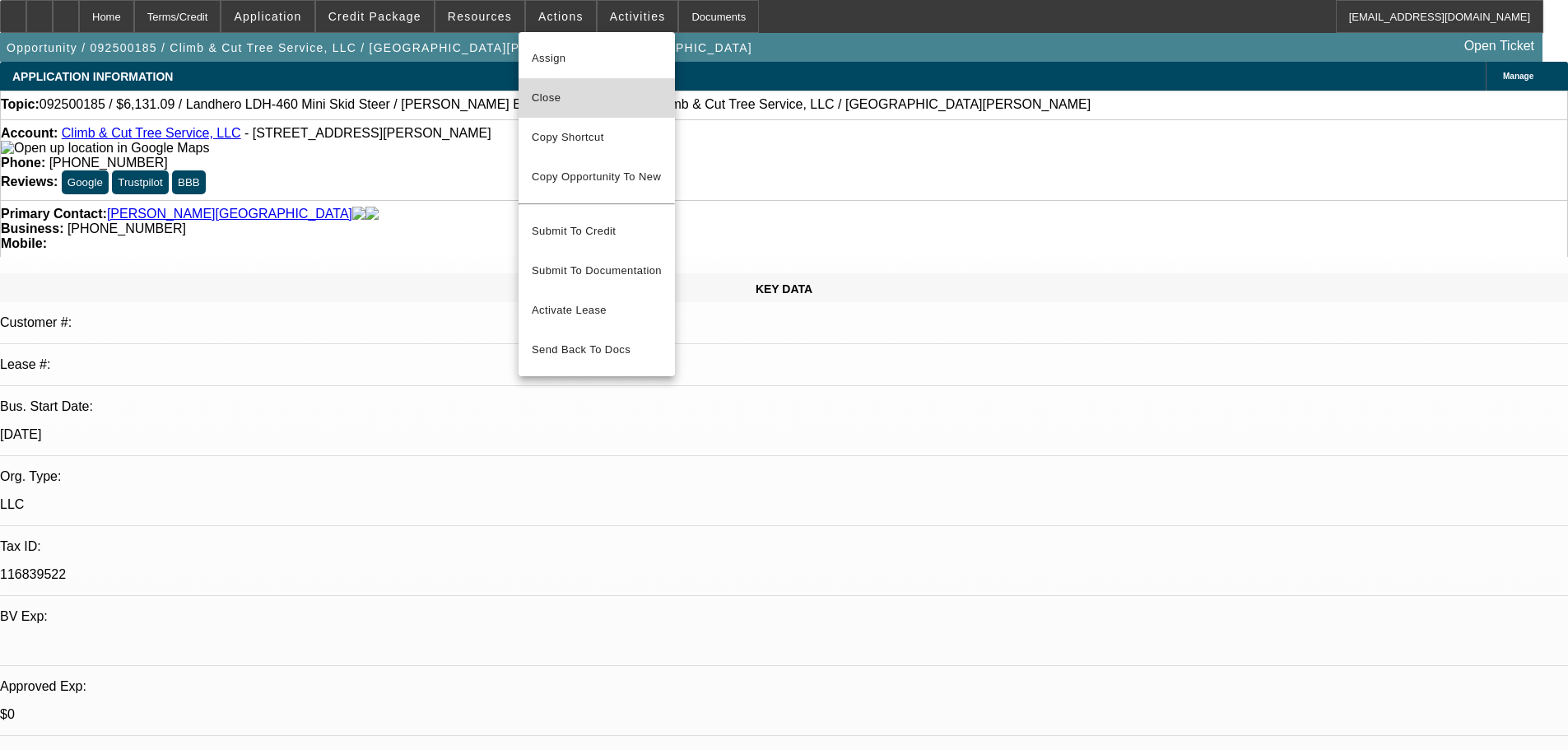
click at [576, 98] on span "Close" at bounding box center [597, 98] width 130 height 19
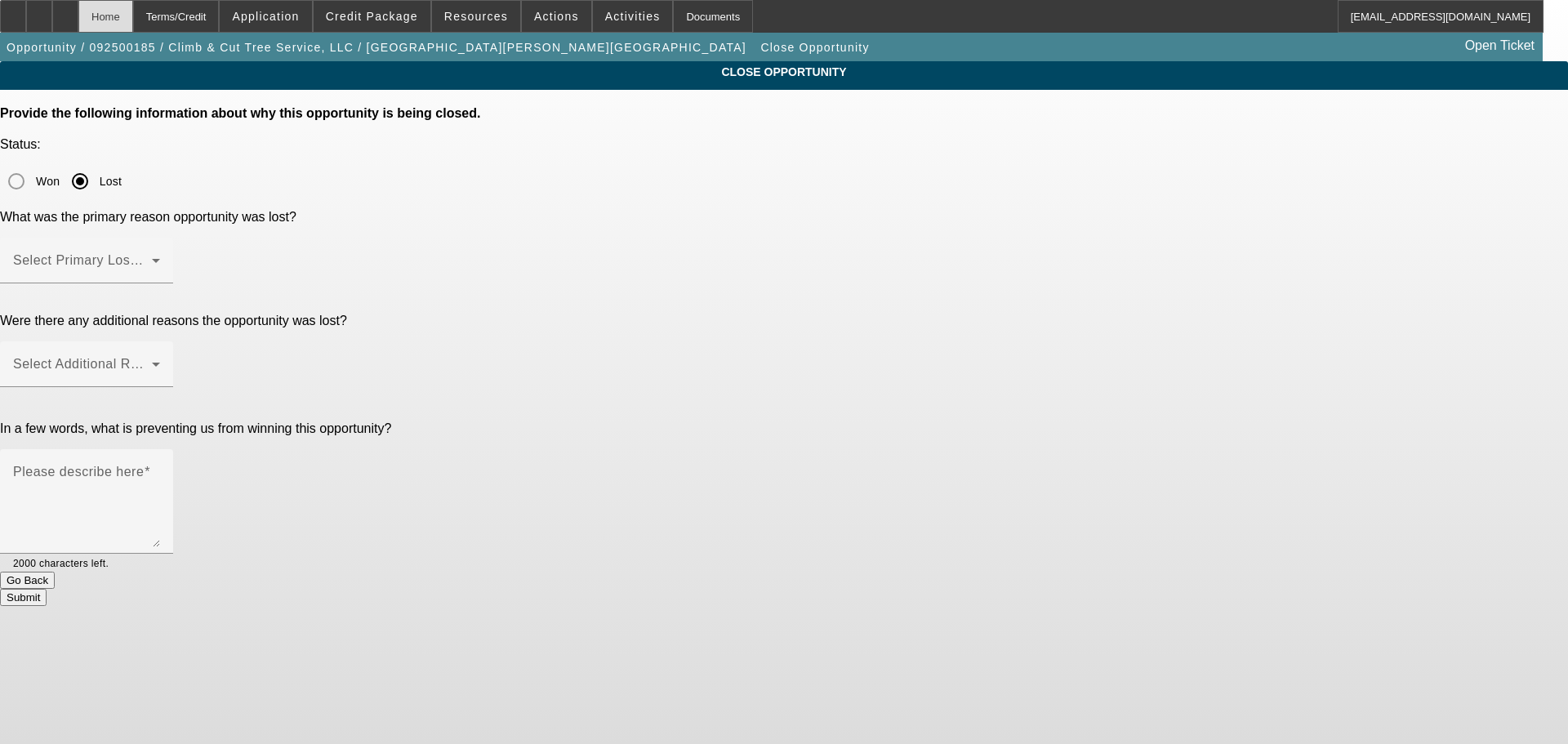
click at [133, 14] on div "Home" at bounding box center [105, 16] width 55 height 33
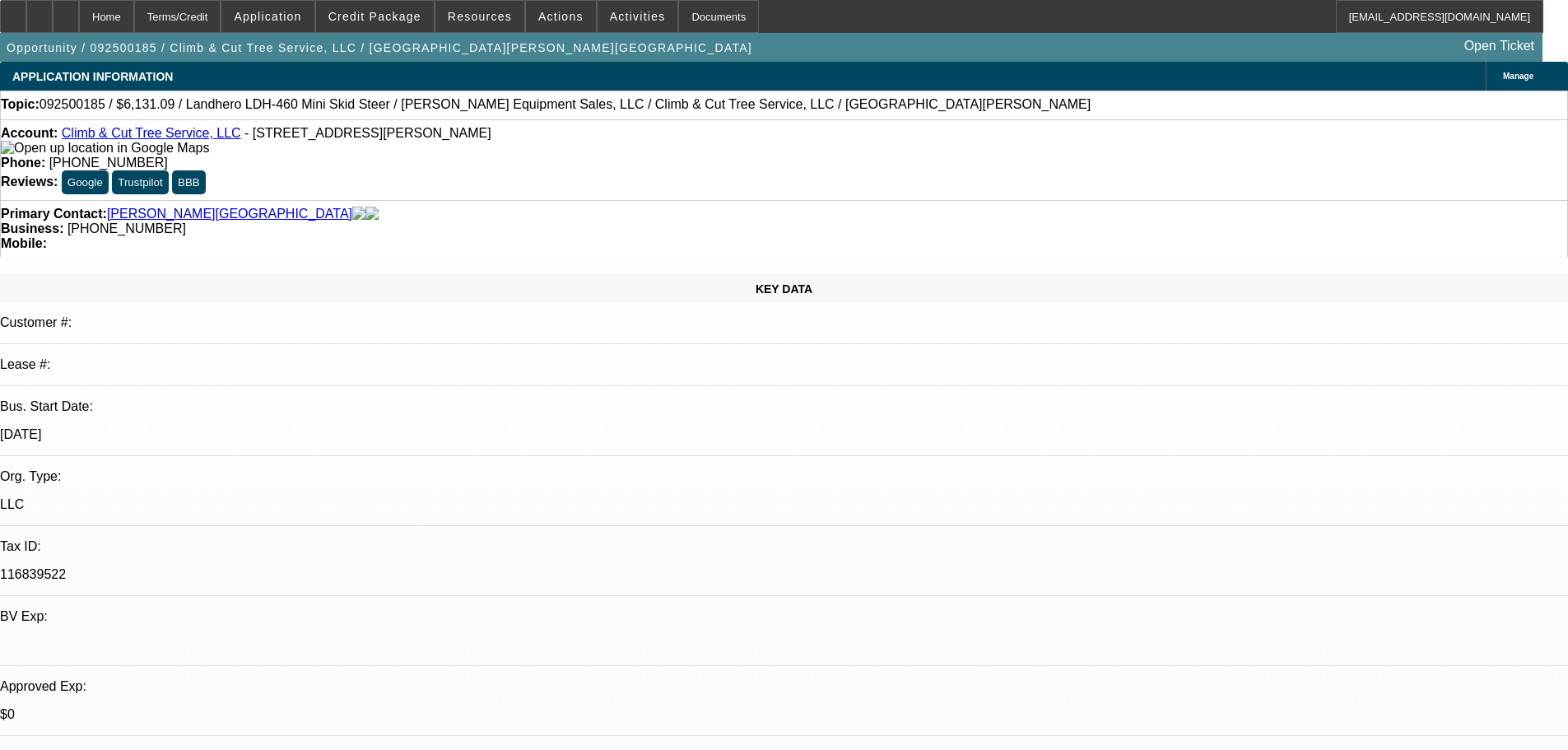
select select "0.15"
select select "2"
select select "0.1"
select select "4"
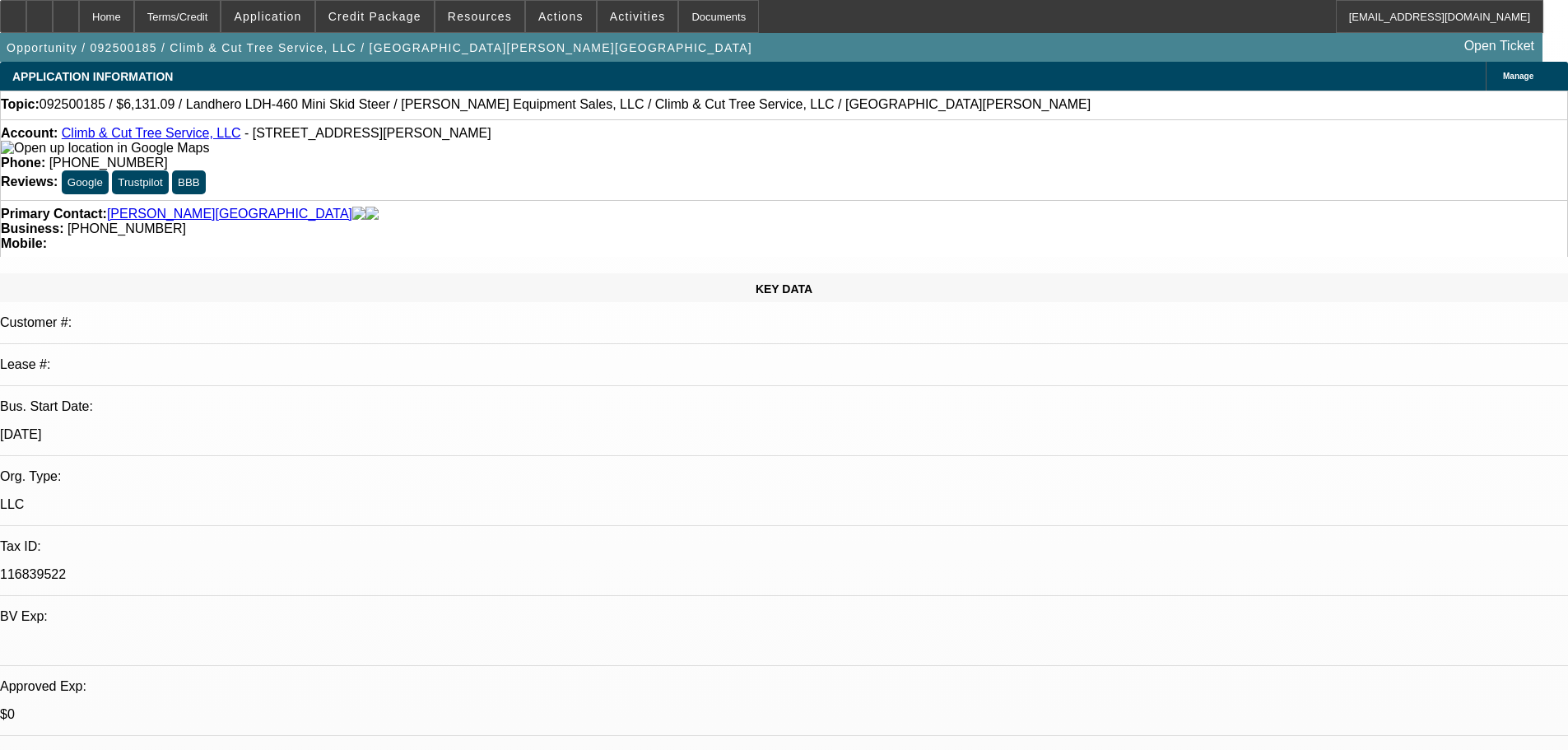
click at [159, 149] on div "Account: Climb & Cut Tree Service, LLC - [STREET_ADDRESS][PERSON_NAME]" at bounding box center [784, 140] width 1567 height 29
click at [163, 140] on link "Climb & Cut Tree Service, LLC" at bounding box center [151, 132] width 179 height 14
click at [555, 12] on span "Actions" at bounding box center [560, 17] width 46 height 14
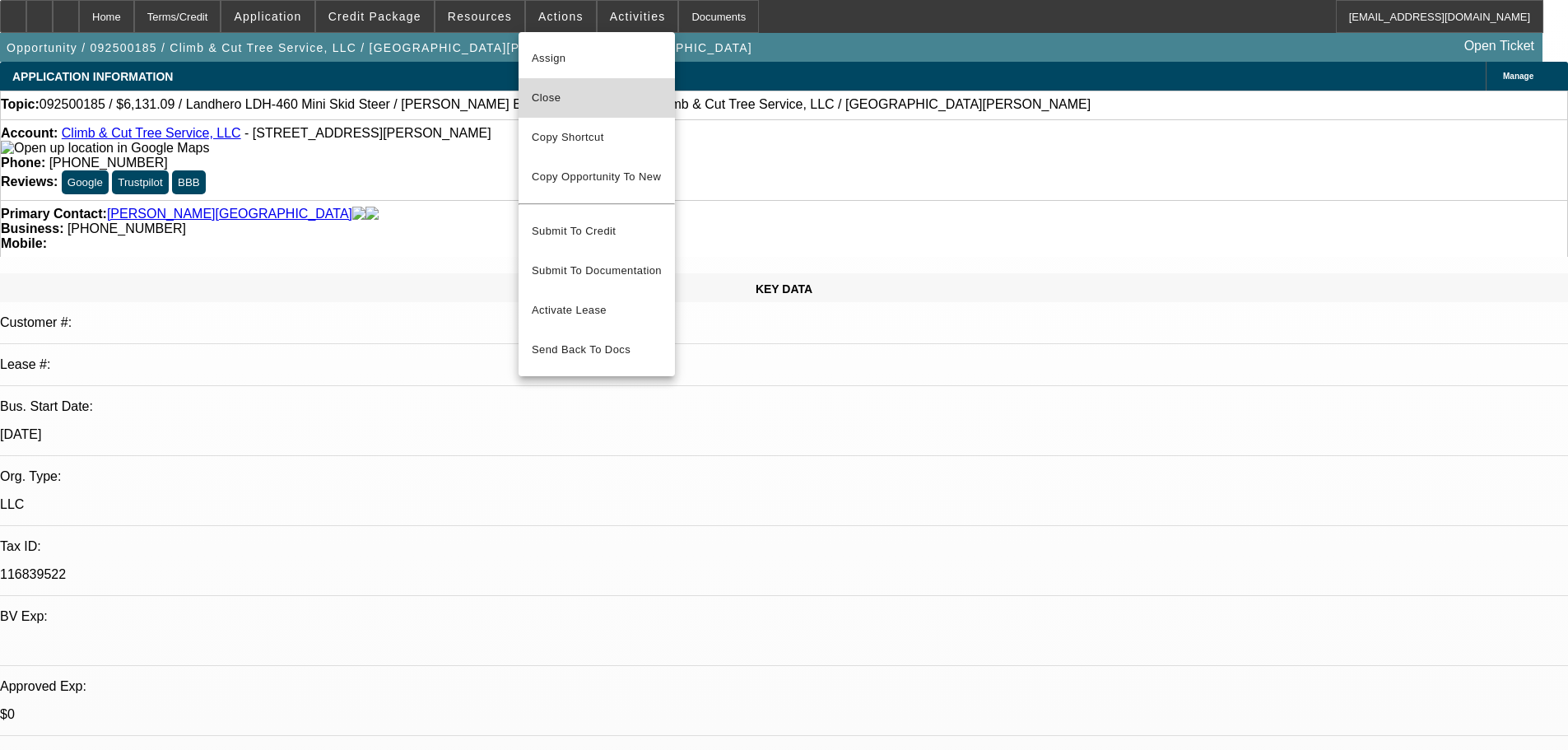
click at [587, 106] on span "Close" at bounding box center [597, 98] width 130 height 19
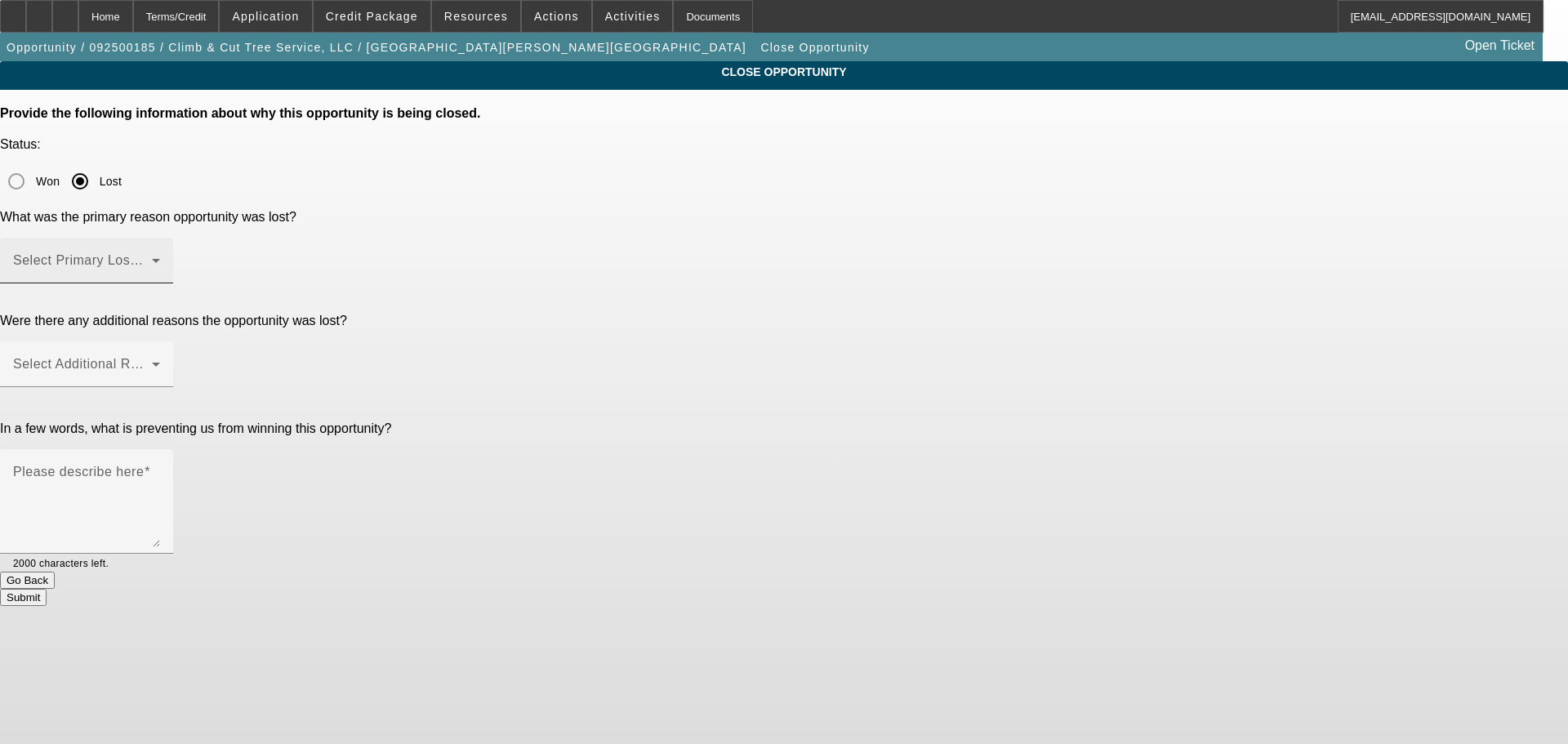
click at [151, 258] on span at bounding box center [83, 267] width 139 height 19
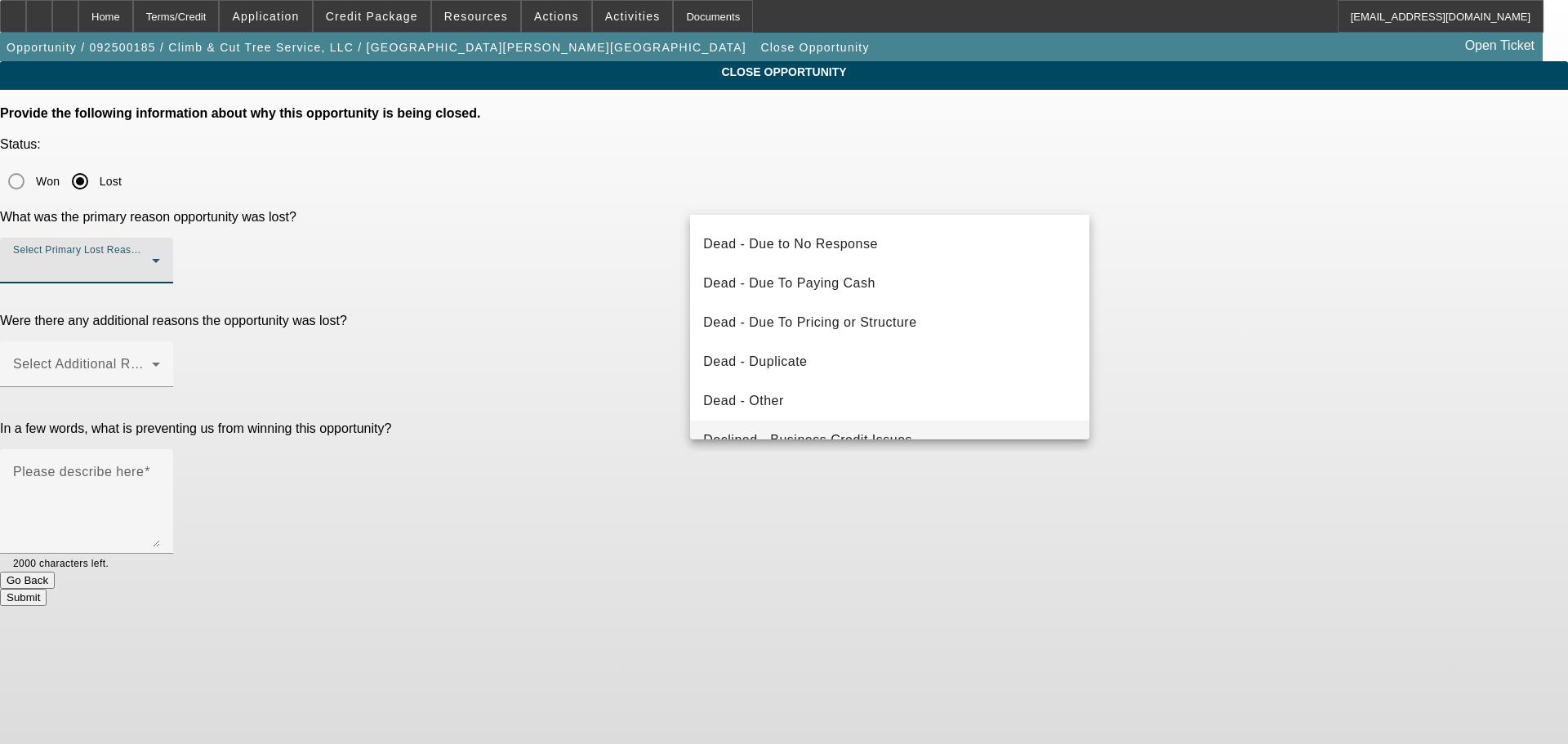
scroll to position [220, 0]
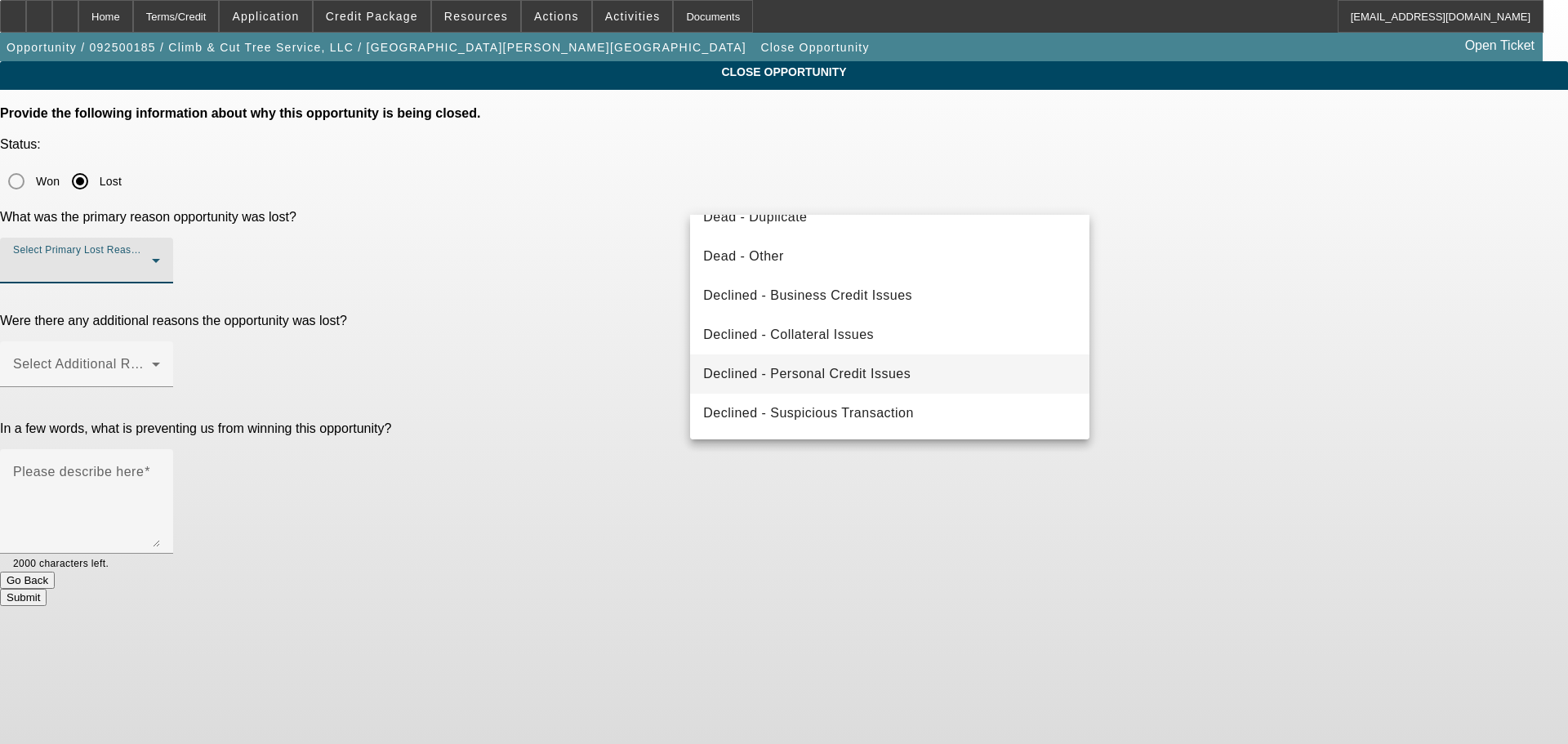
click at [906, 372] on span "Declined - Personal Credit Issues" at bounding box center [807, 373] width 207 height 19
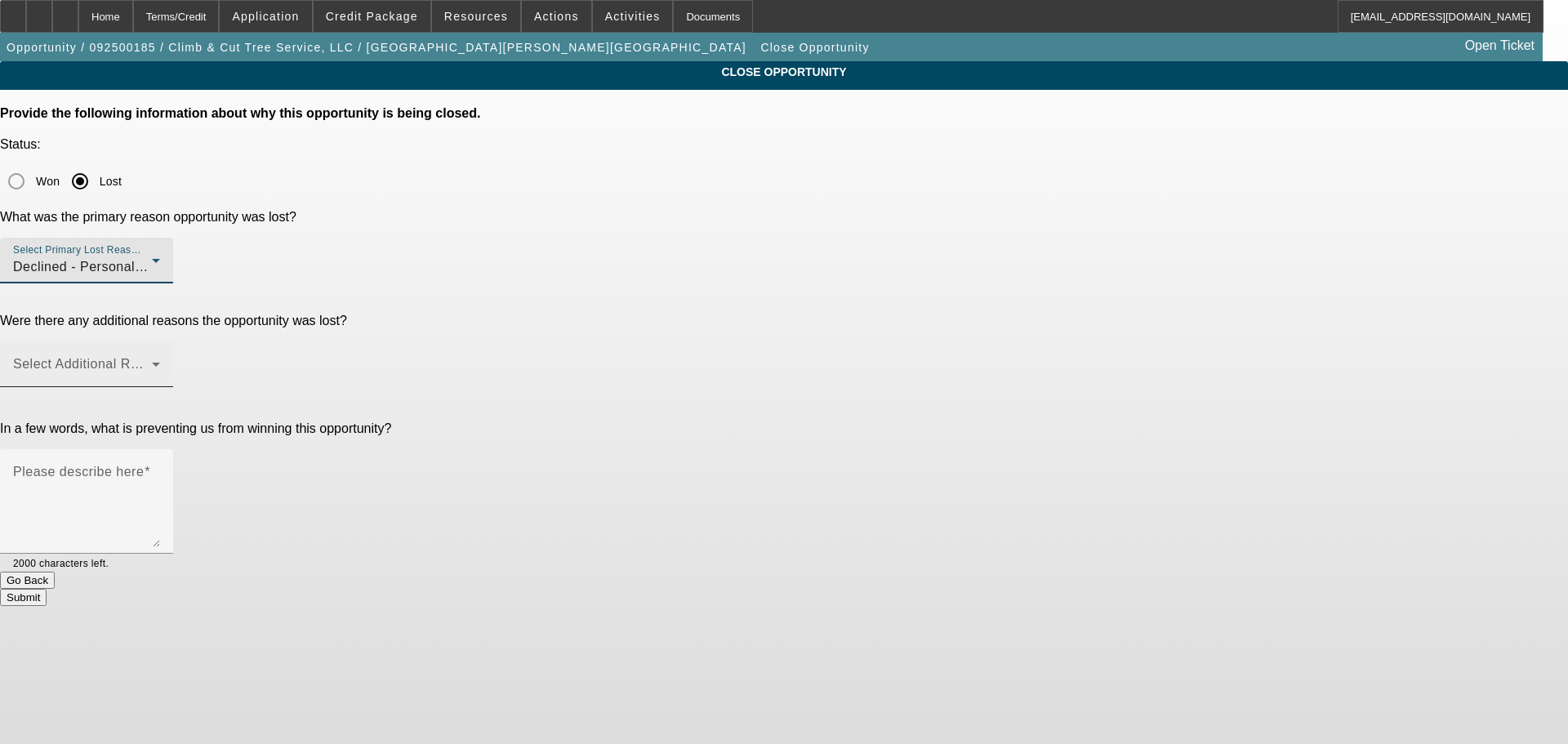
click at [151, 361] on span at bounding box center [83, 371] width 139 height 19
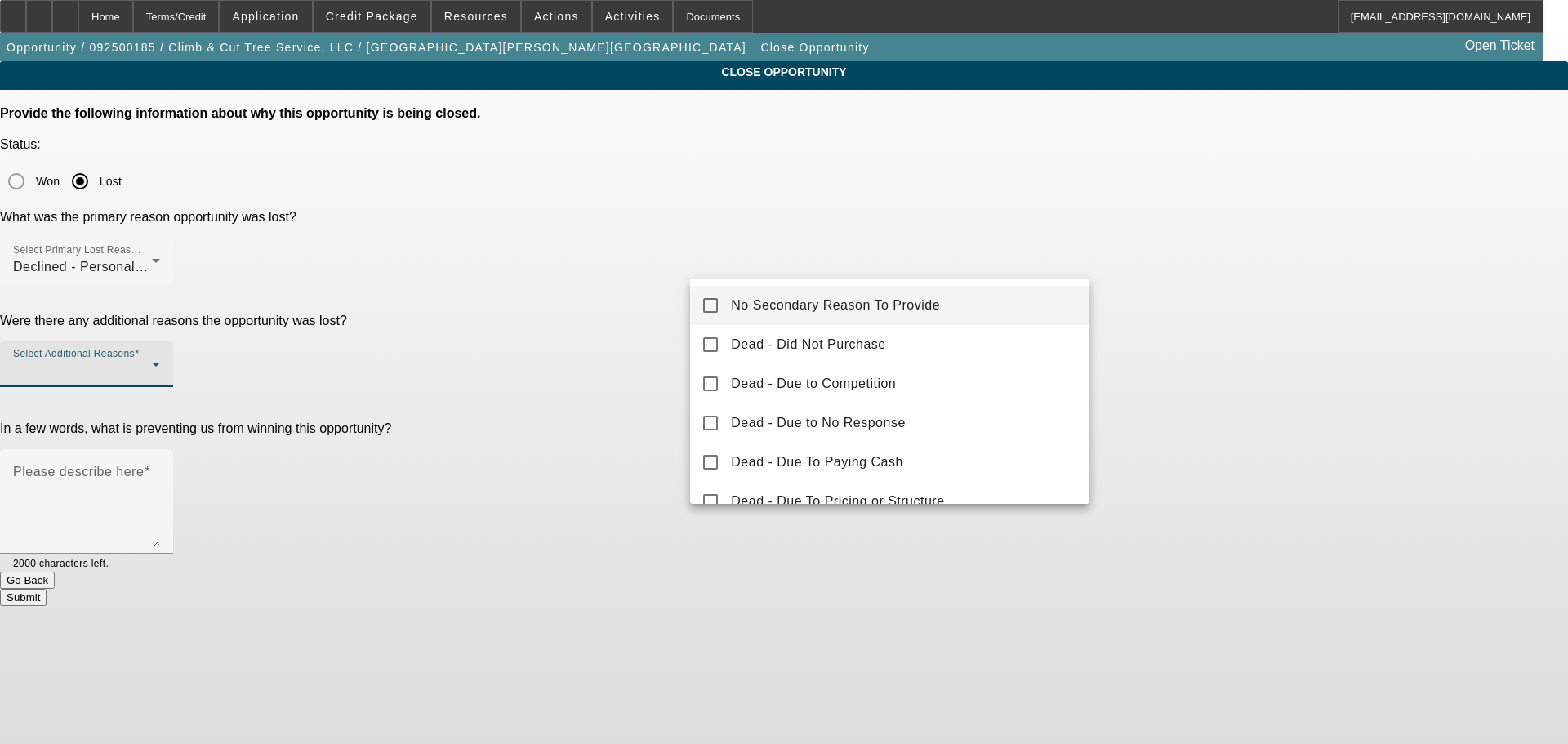
click at [885, 317] on mat-option "No Secondary Reason To Provide" at bounding box center [890, 305] width 399 height 40
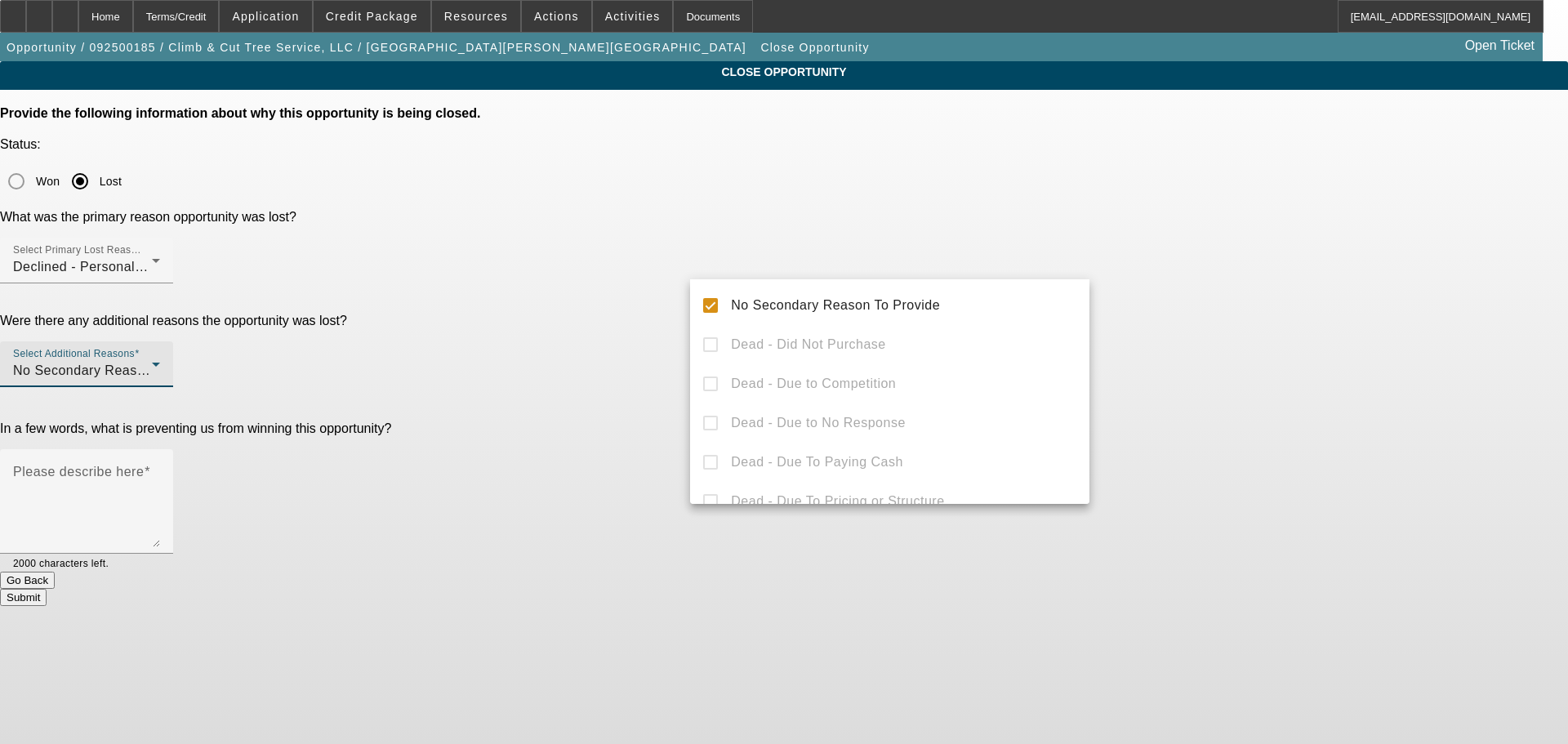
click at [1220, 330] on div at bounding box center [784, 372] width 1568 height 744
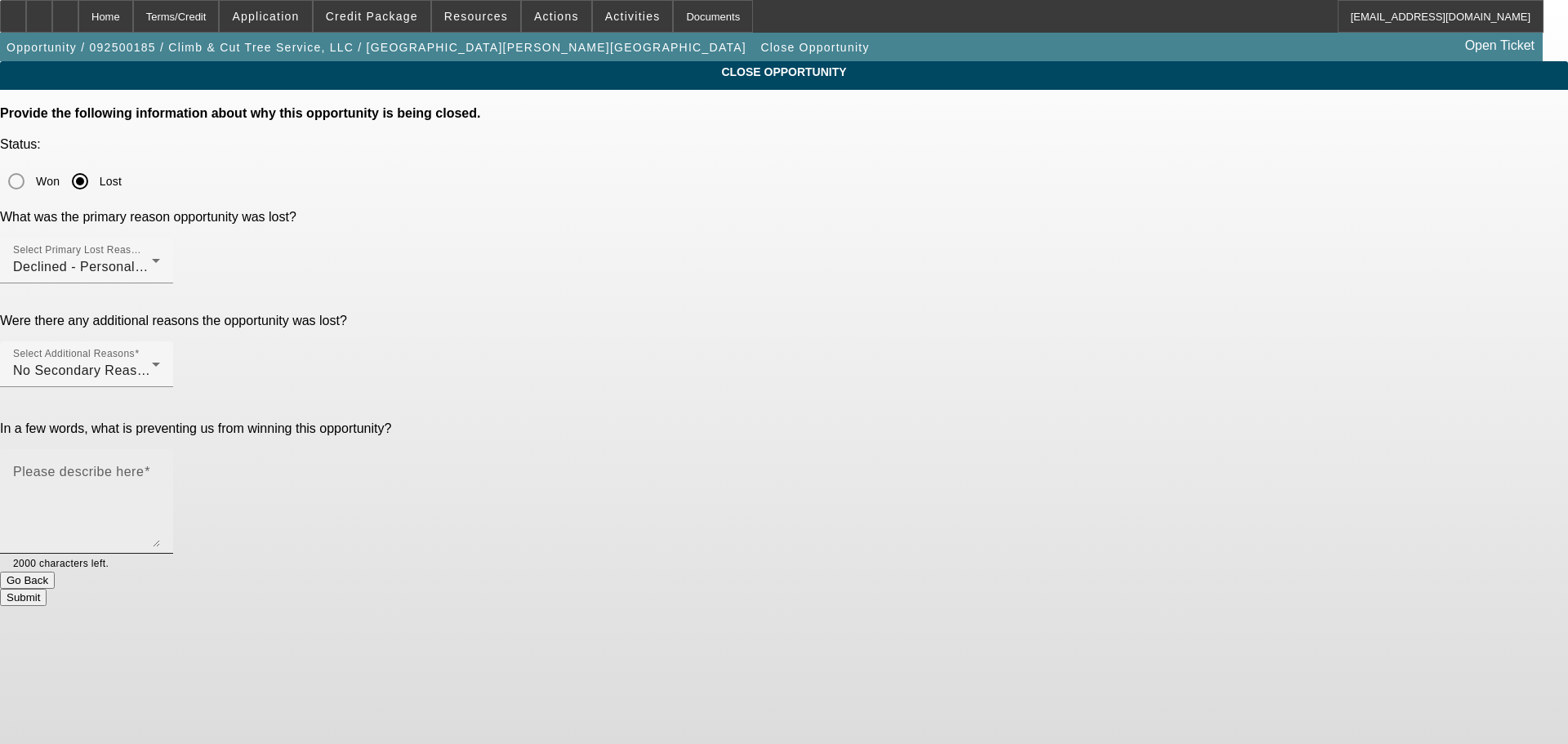
click at [160, 469] on textarea "Please describe here" at bounding box center [87, 508] width 147 height 78
type textarea "Was a client referral, tried it as it was a SU looking for $6-7K mini skid. I d…"
click at [46, 589] on button "Submit" at bounding box center [23, 597] width 46 height 17
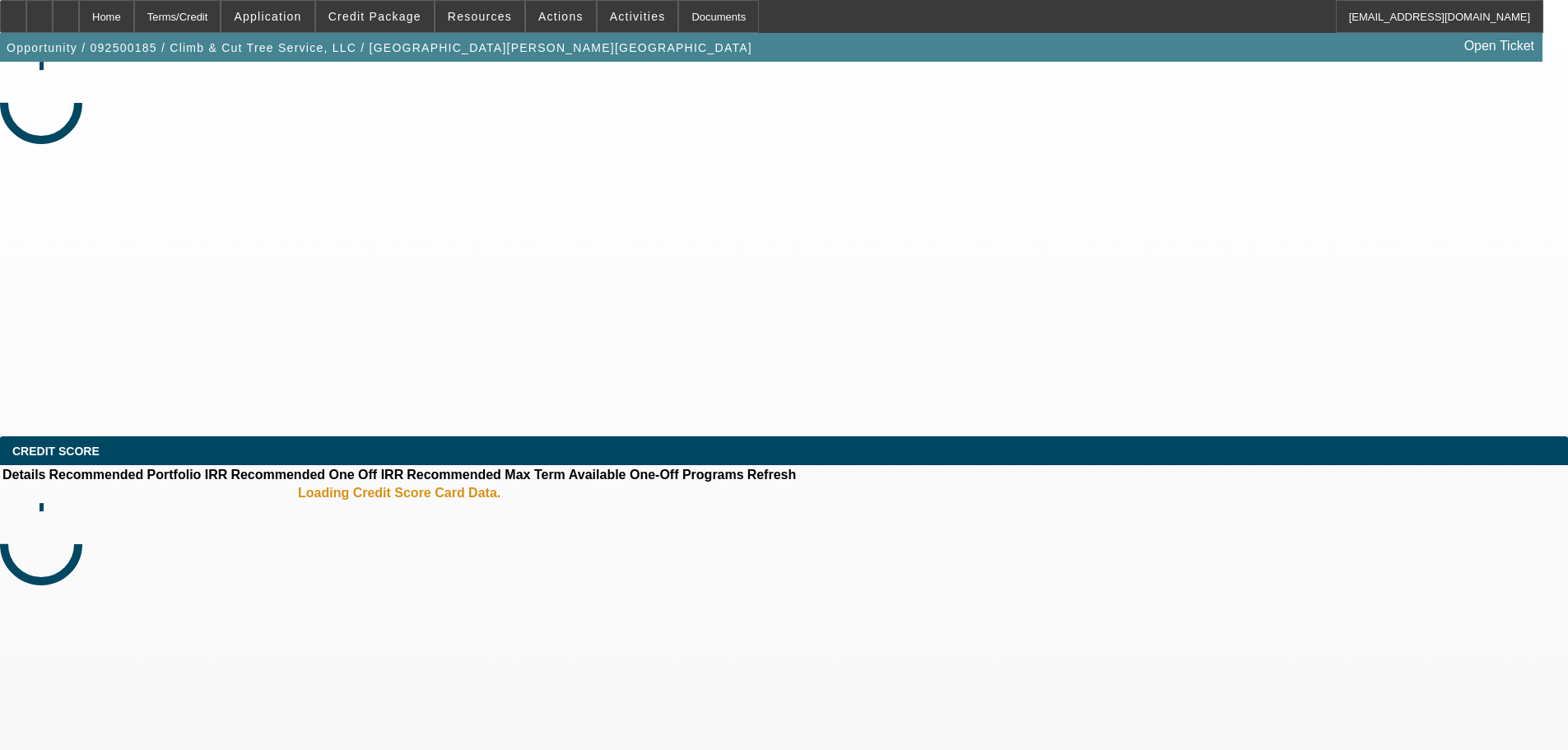
select select "0.15"
select select "2"
select select "0.1"
select select "4"
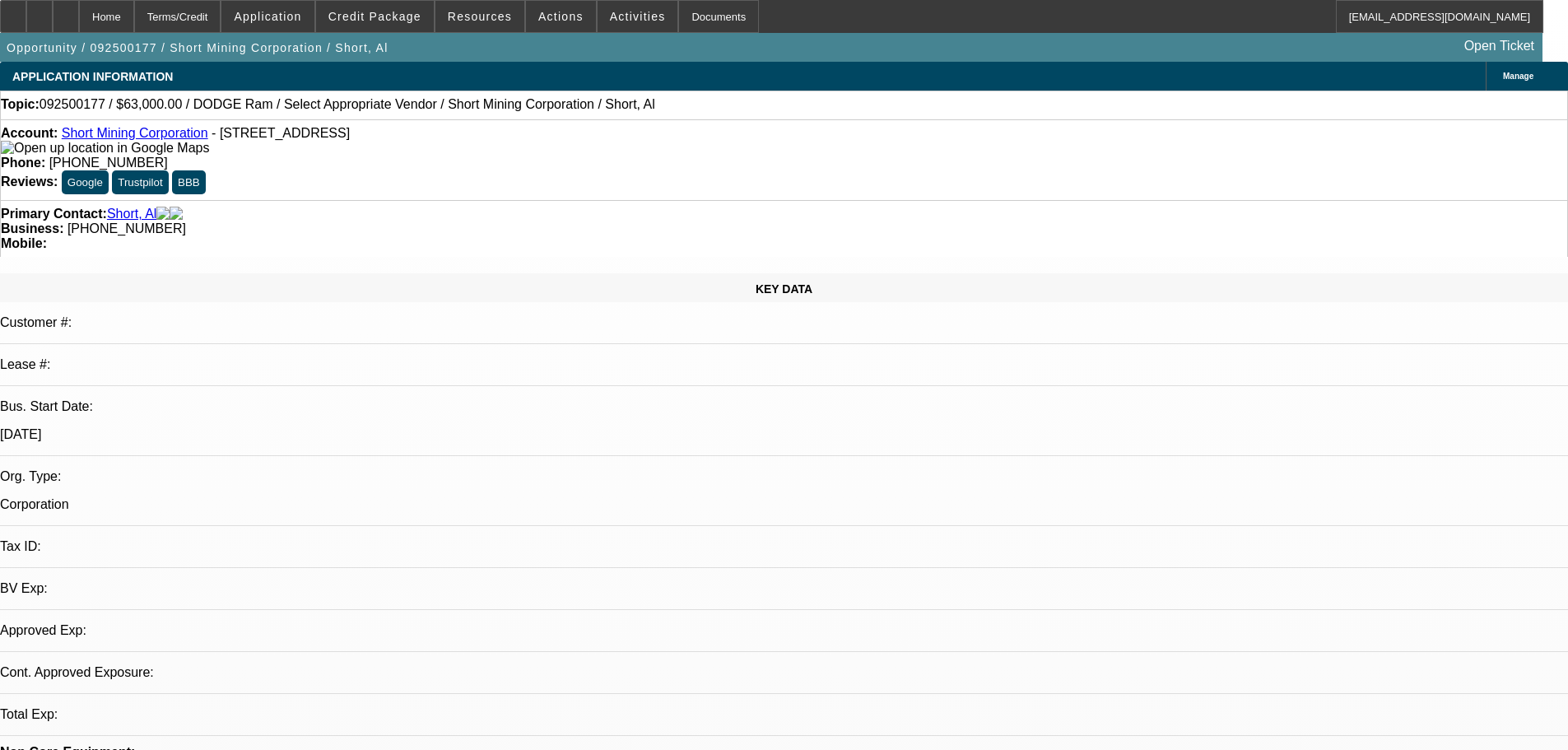
select select "0"
select select "2"
select select "0.1"
select select "4"
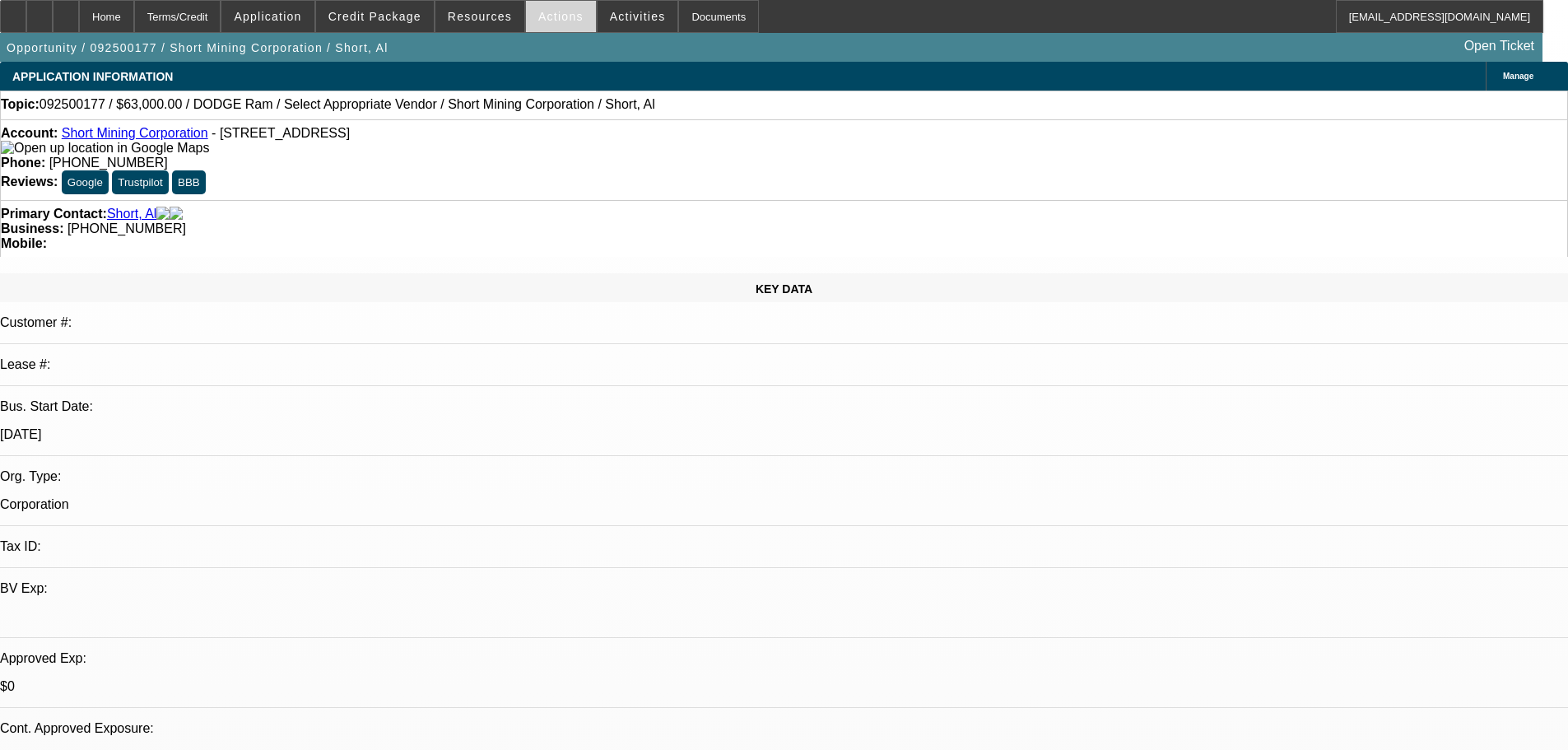
click at [549, 17] on span "Actions" at bounding box center [560, 17] width 46 height 14
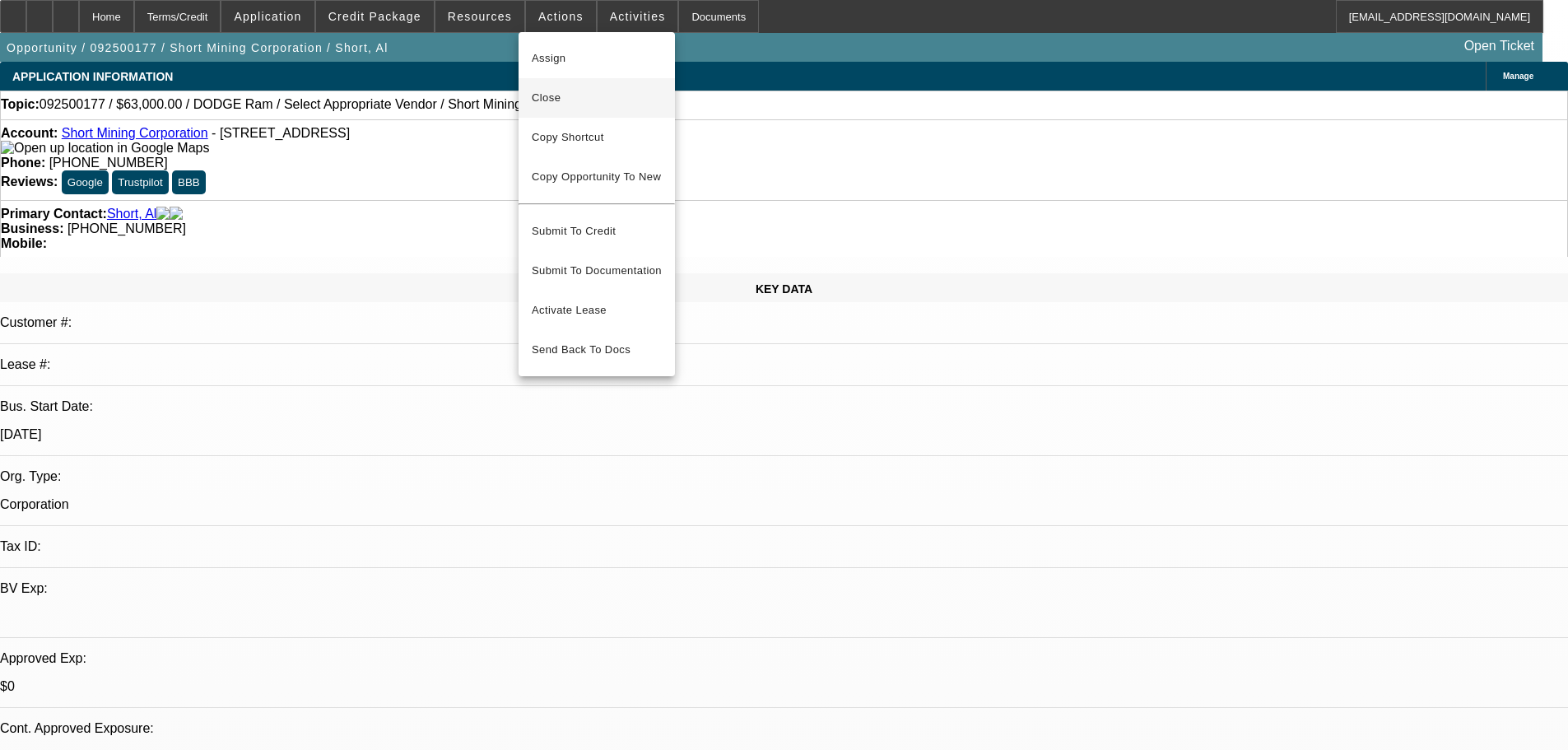
click at [613, 101] on span "Close" at bounding box center [597, 98] width 130 height 19
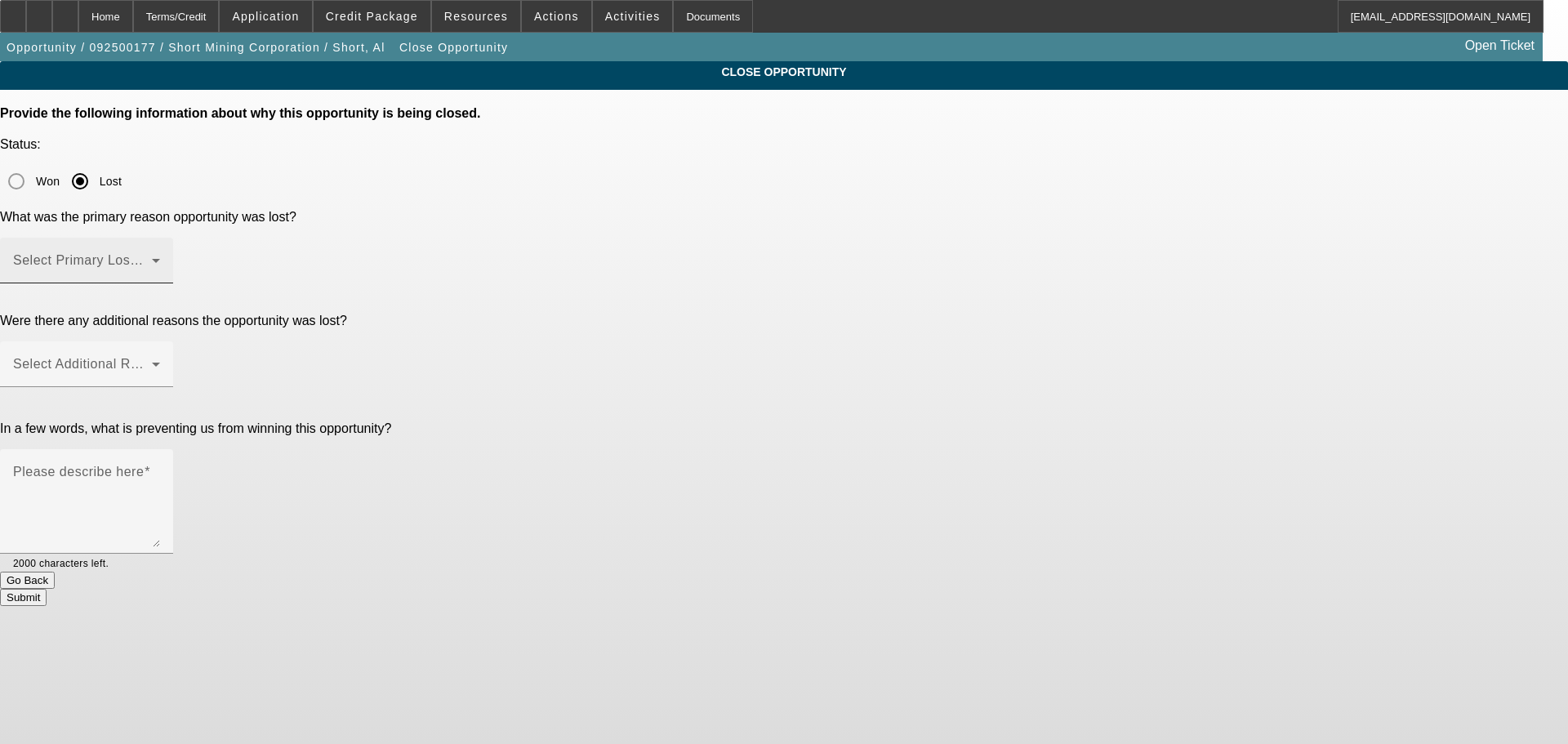
click at [151, 258] on span at bounding box center [83, 267] width 139 height 19
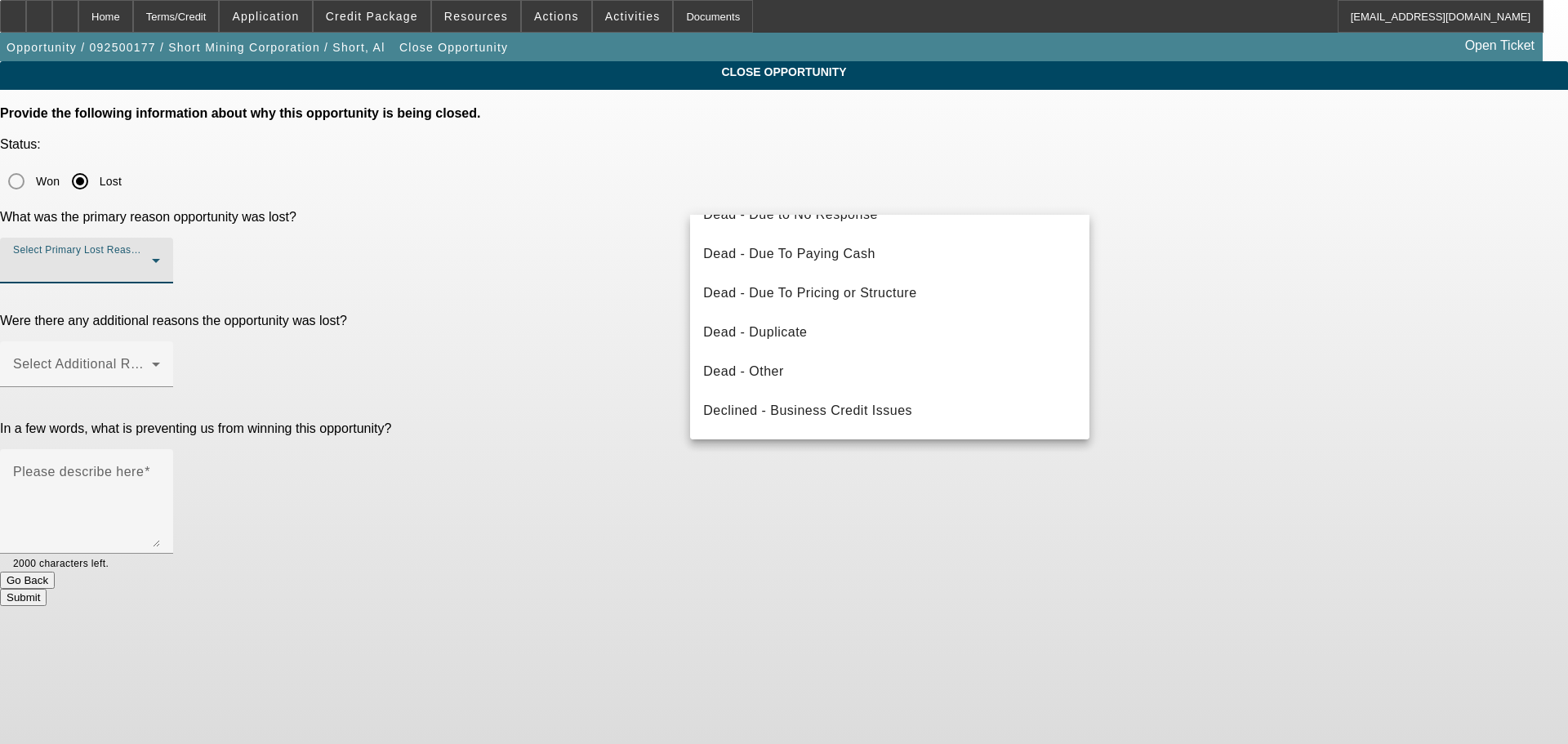
scroll to position [220, 0]
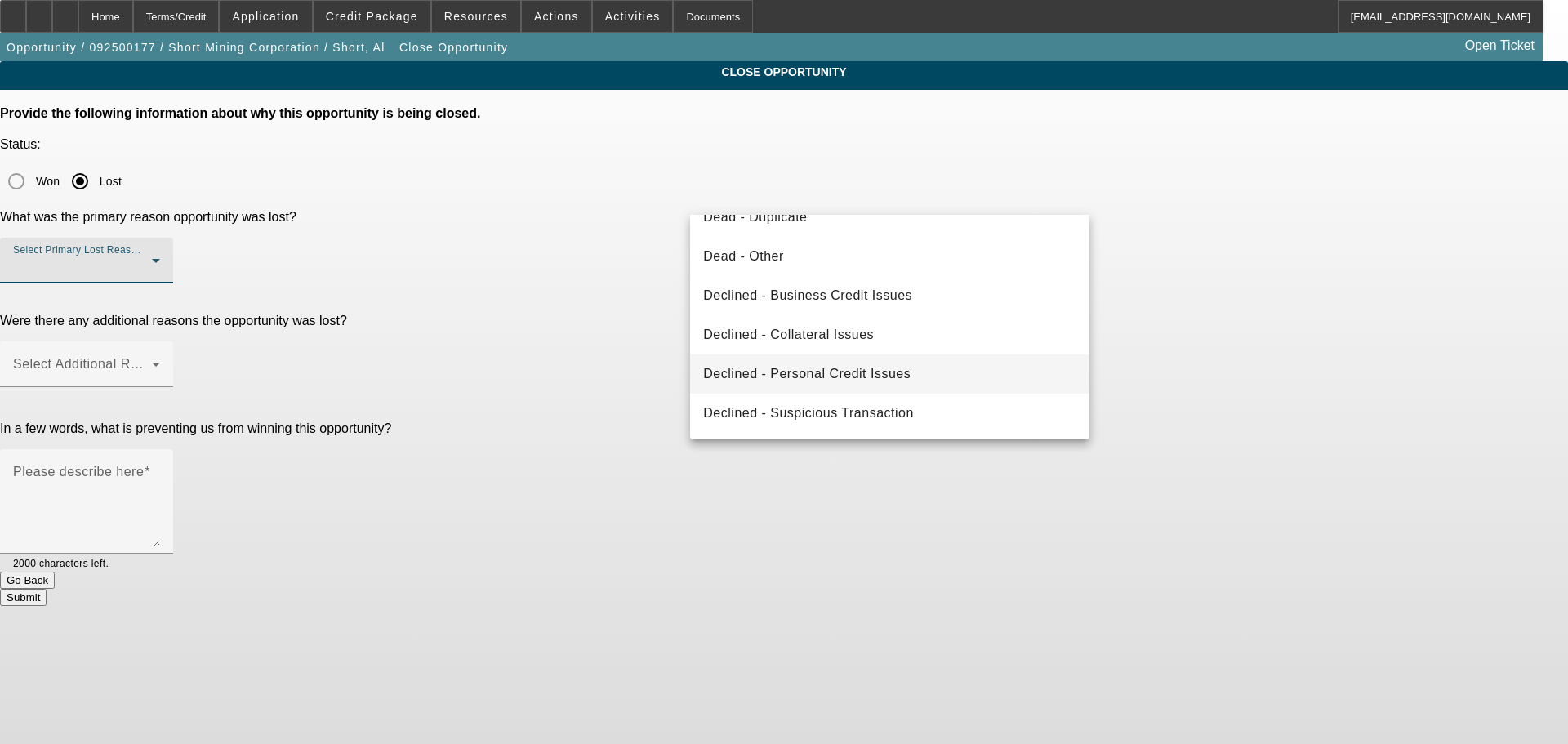
click at [888, 369] on span "Declined - Personal Credit Issues" at bounding box center [807, 373] width 207 height 19
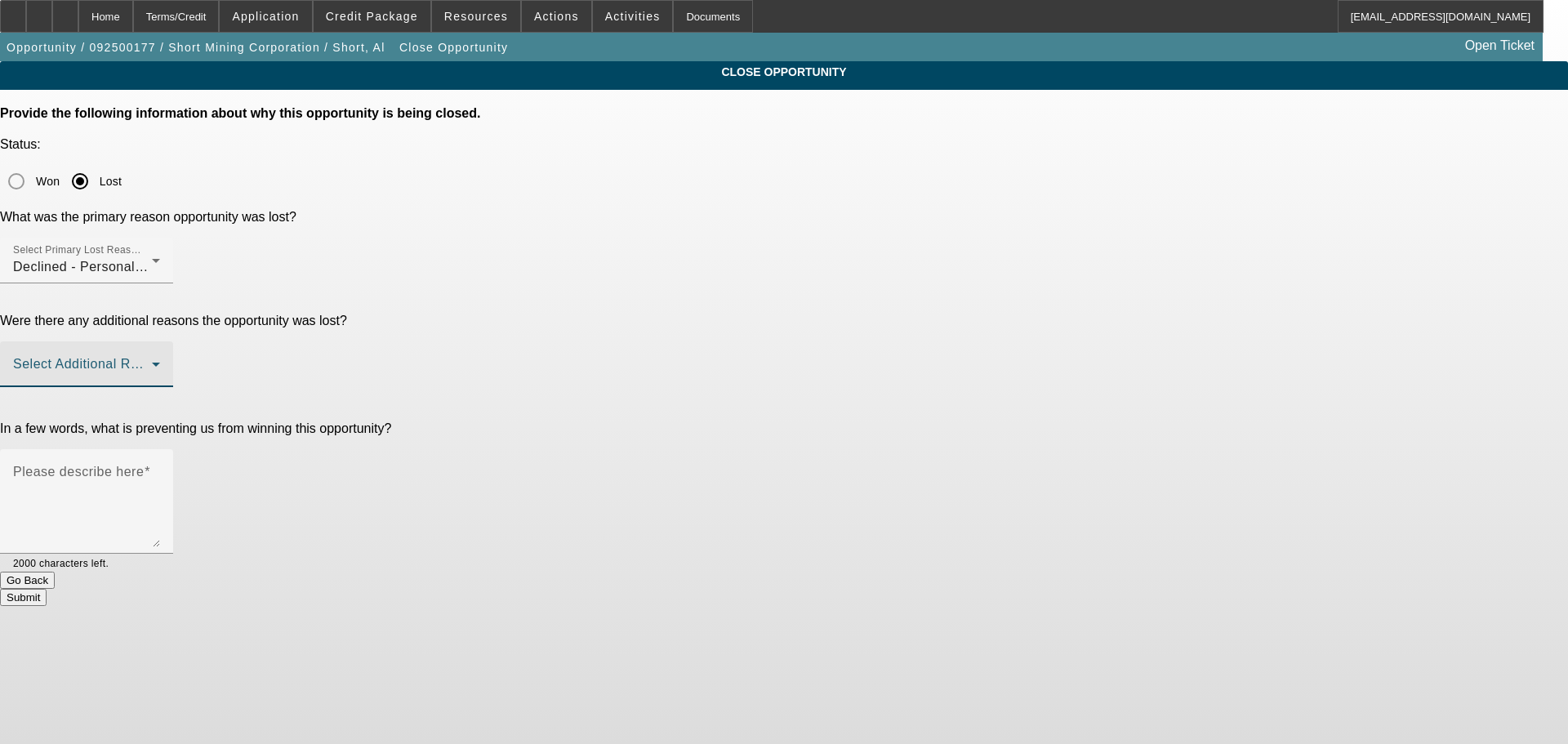
click at [151, 361] on span at bounding box center [83, 371] width 139 height 19
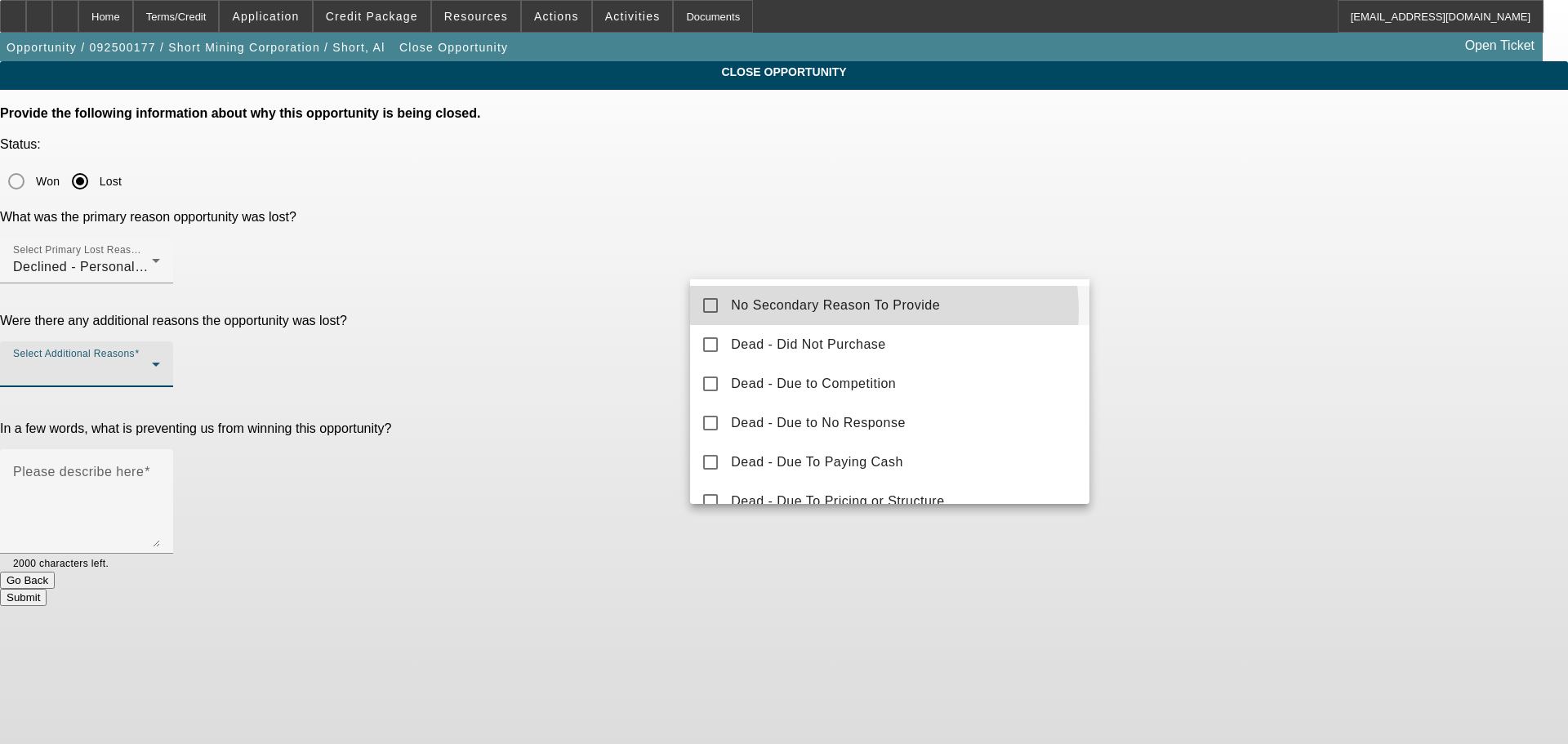
click at [874, 311] on span "No Secondary Reason To Provide" at bounding box center [835, 305] width 209 height 19
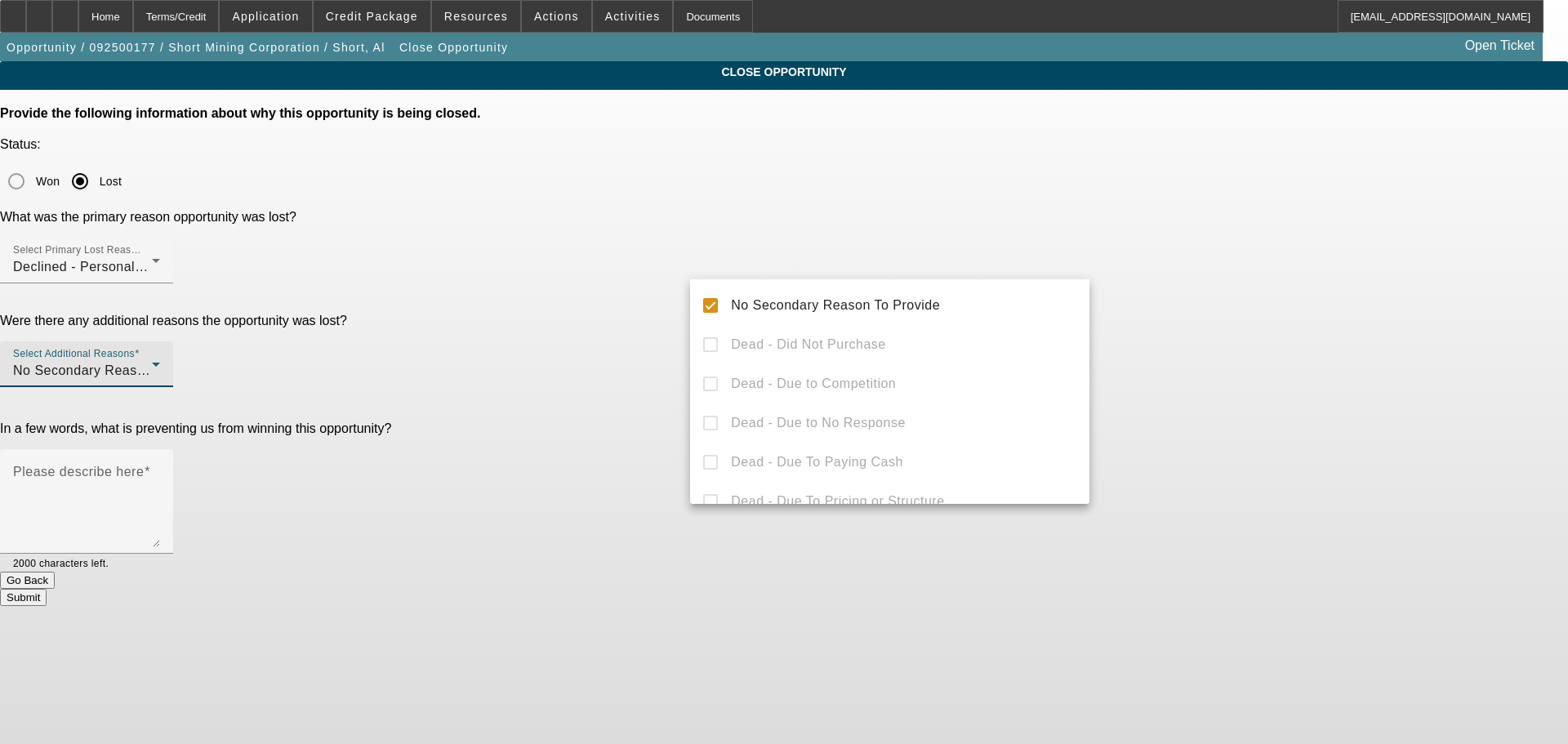
click at [1309, 323] on div at bounding box center [784, 372] width 1568 height 744
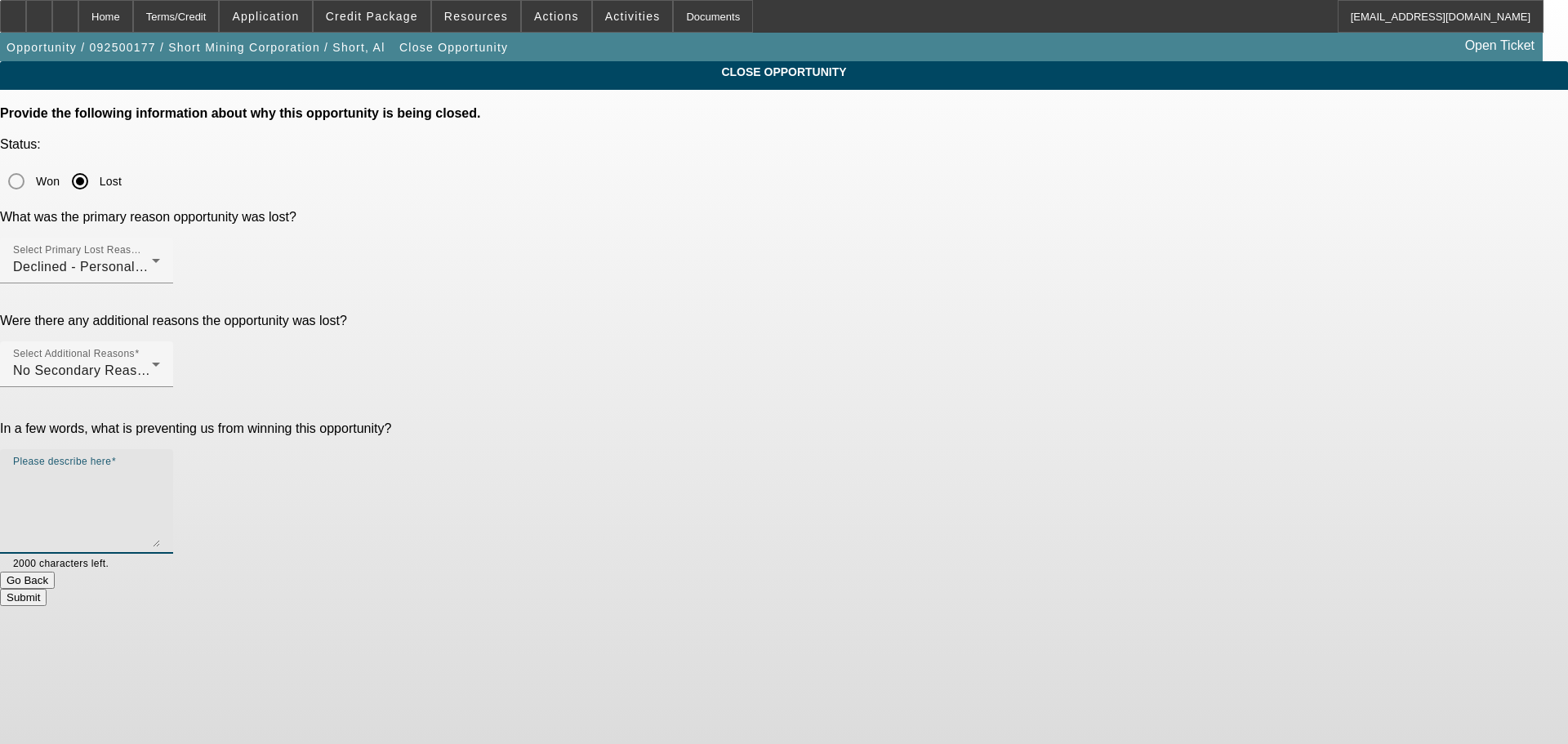
click at [160, 469] on textarea "Please describe here" at bounding box center [87, 508] width 147 height 78
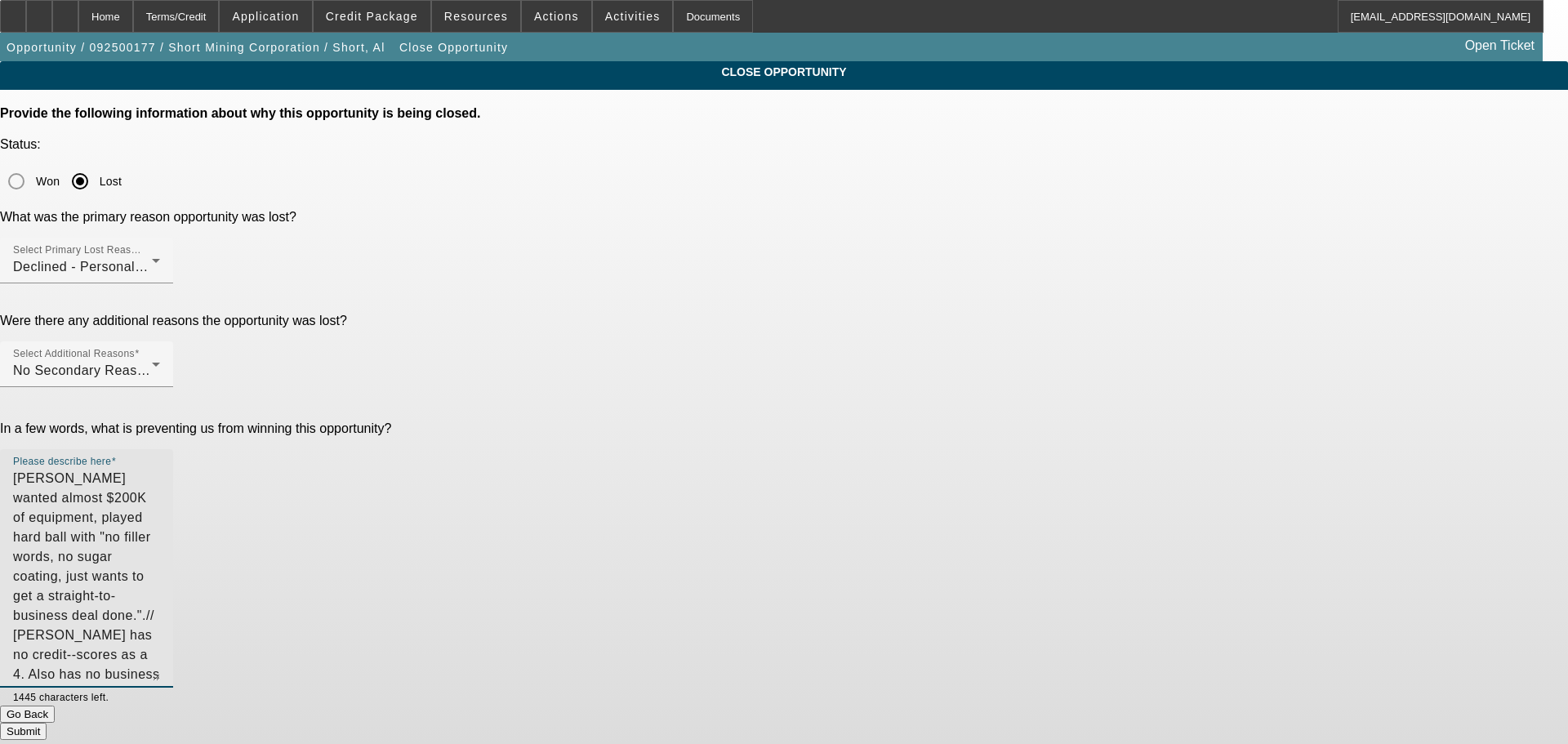
drag, startPoint x: 1071, startPoint y: 385, endPoint x: 1075, endPoint y: 522, distance: 137.1
click at [160, 522] on textarea "Al wanted almost $200K of equipment, played hard ball with "no filler words, no…" at bounding box center [87, 575] width 147 height 212
drag, startPoint x: 841, startPoint y: 469, endPoint x: 683, endPoint y: 282, distance: 244.8
click at [683, 282] on form "Provide the following information about why this opportunity is being closed. S…" at bounding box center [784, 424] width 1568 height 636
click at [160, 470] on textarea "Al wanted almost $200K of equipment, played hard ball with "no filler words, no…" at bounding box center [87, 576] width 147 height 215
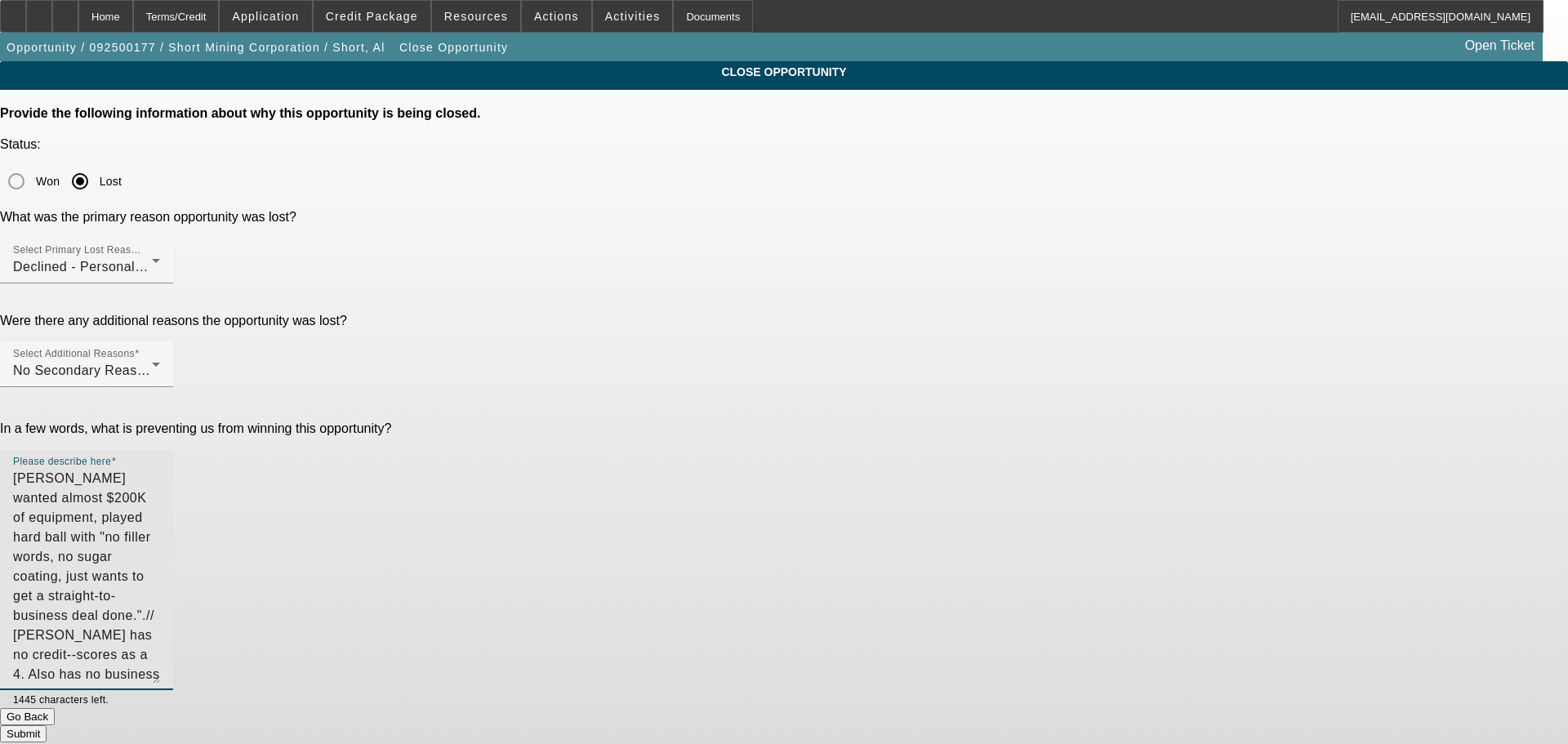
type textarea "Al wanted almost $200K of equipment, played hard ball with "no filler words, no…"
click at [46, 726] on button "Submit" at bounding box center [23, 734] width 46 height 17
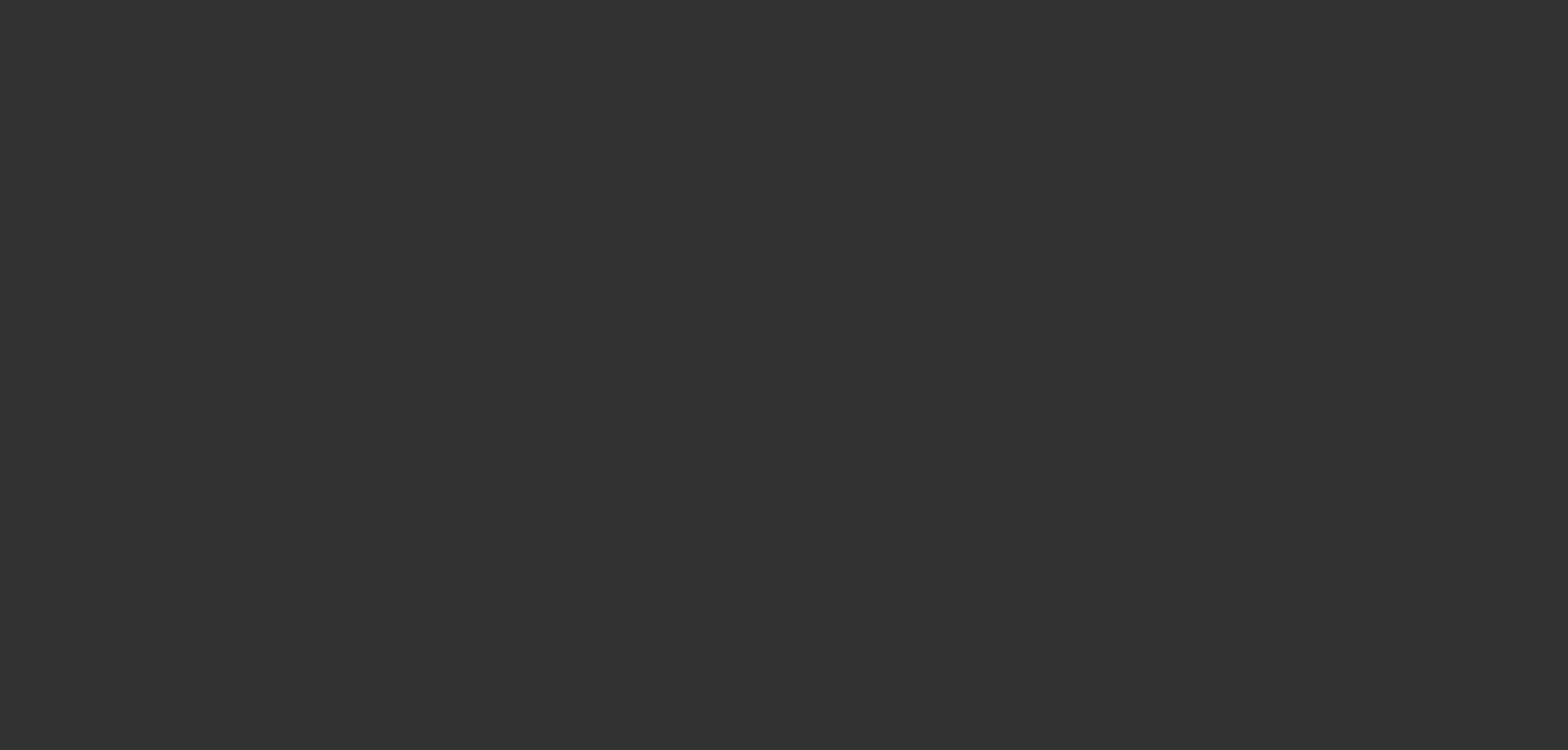
select select "0"
select select "2"
select select "0.1"
select select "4"
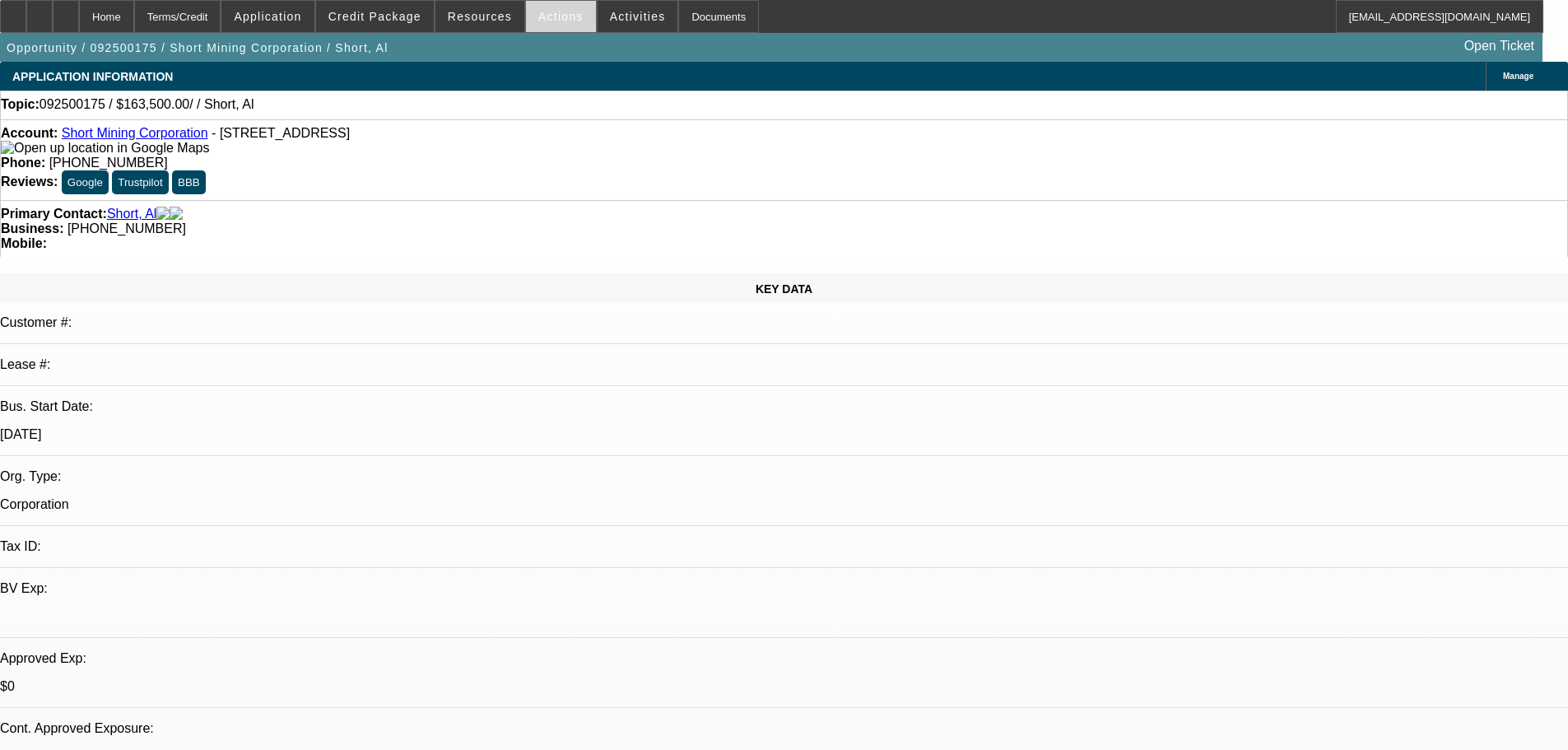
click at [566, 15] on span at bounding box center [561, 17] width 70 height 40
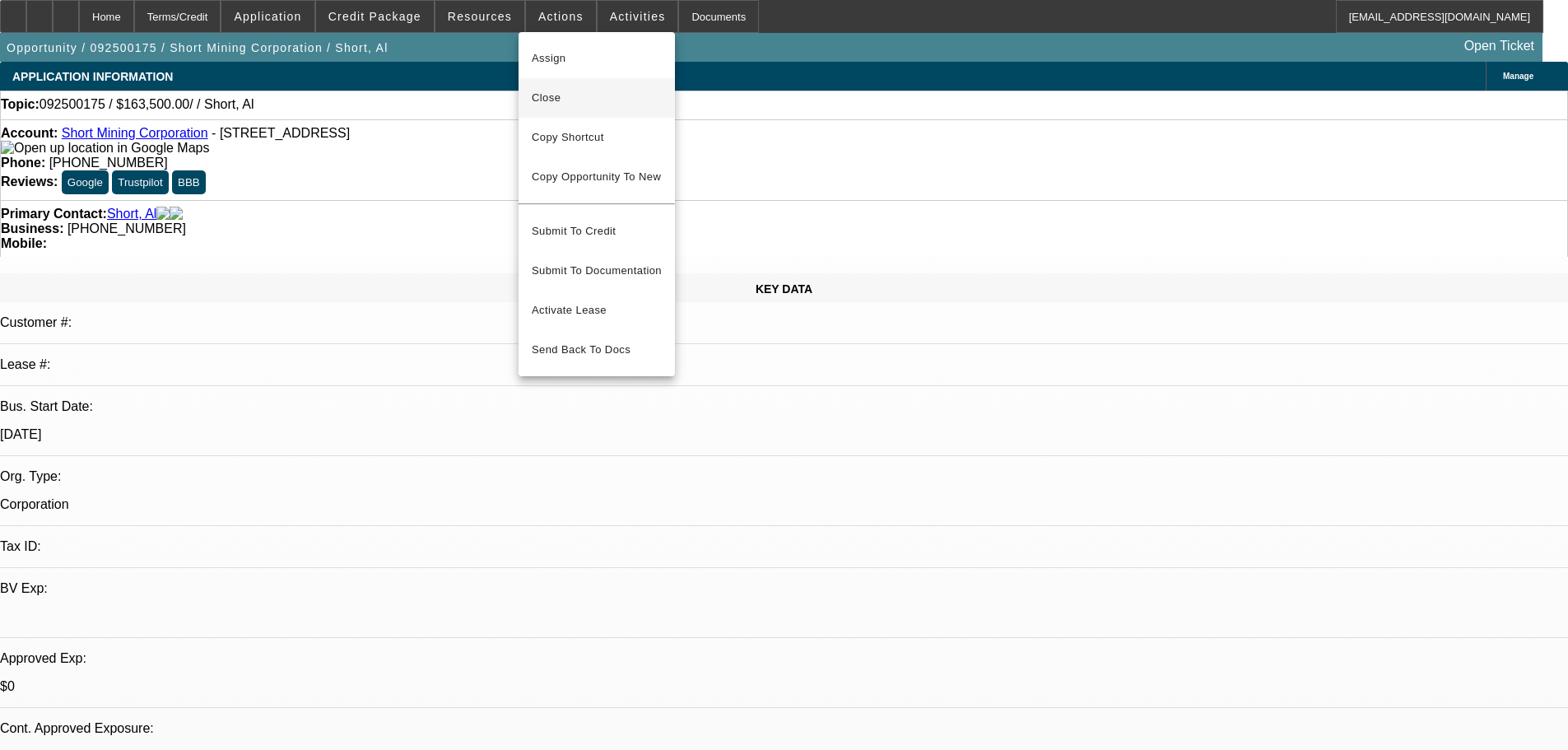
click at [605, 105] on span "Close" at bounding box center [597, 98] width 130 height 19
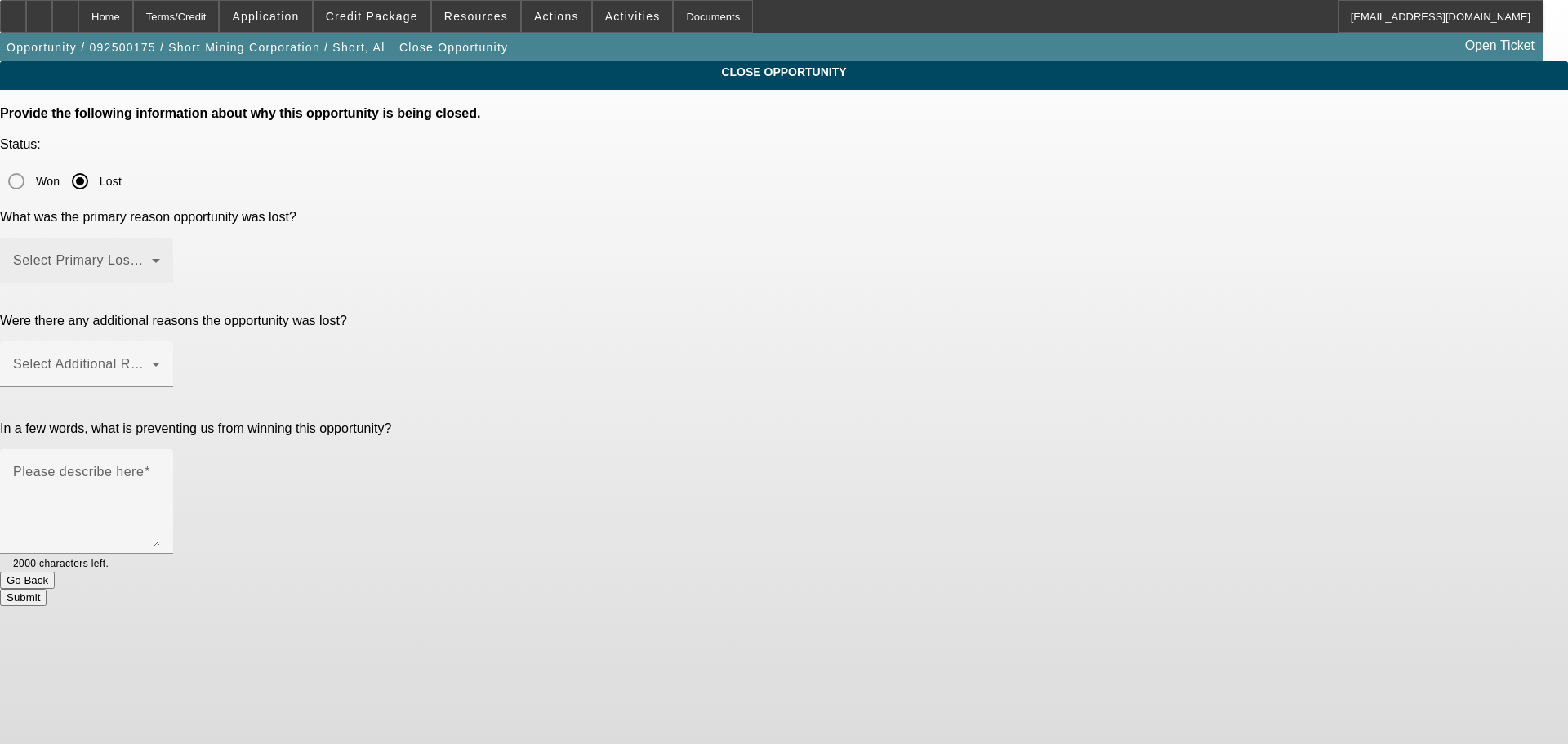
click at [151, 258] on span at bounding box center [83, 267] width 139 height 19
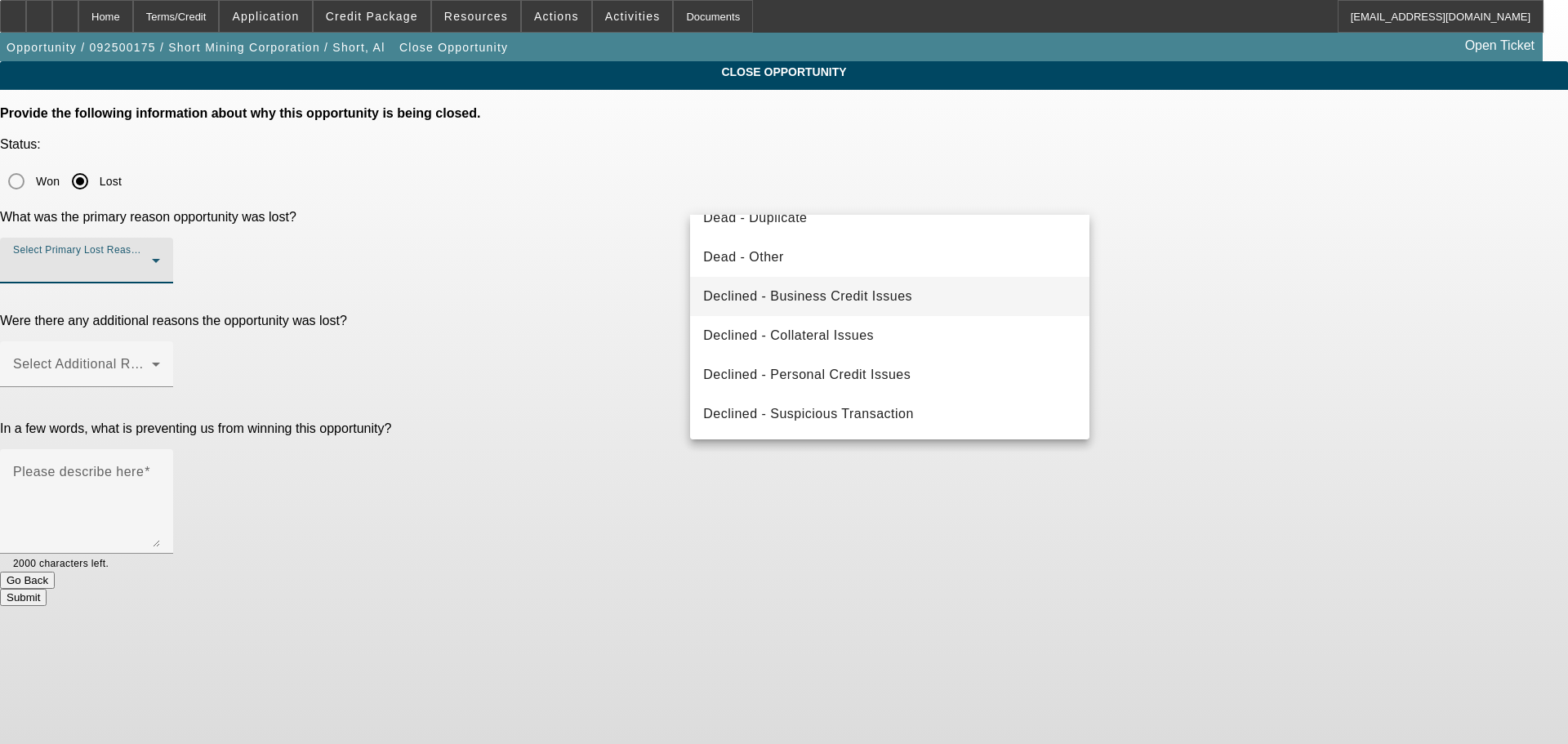
scroll to position [220, 0]
click at [855, 381] on span "Declined - Personal Credit Issues" at bounding box center [807, 373] width 207 height 19
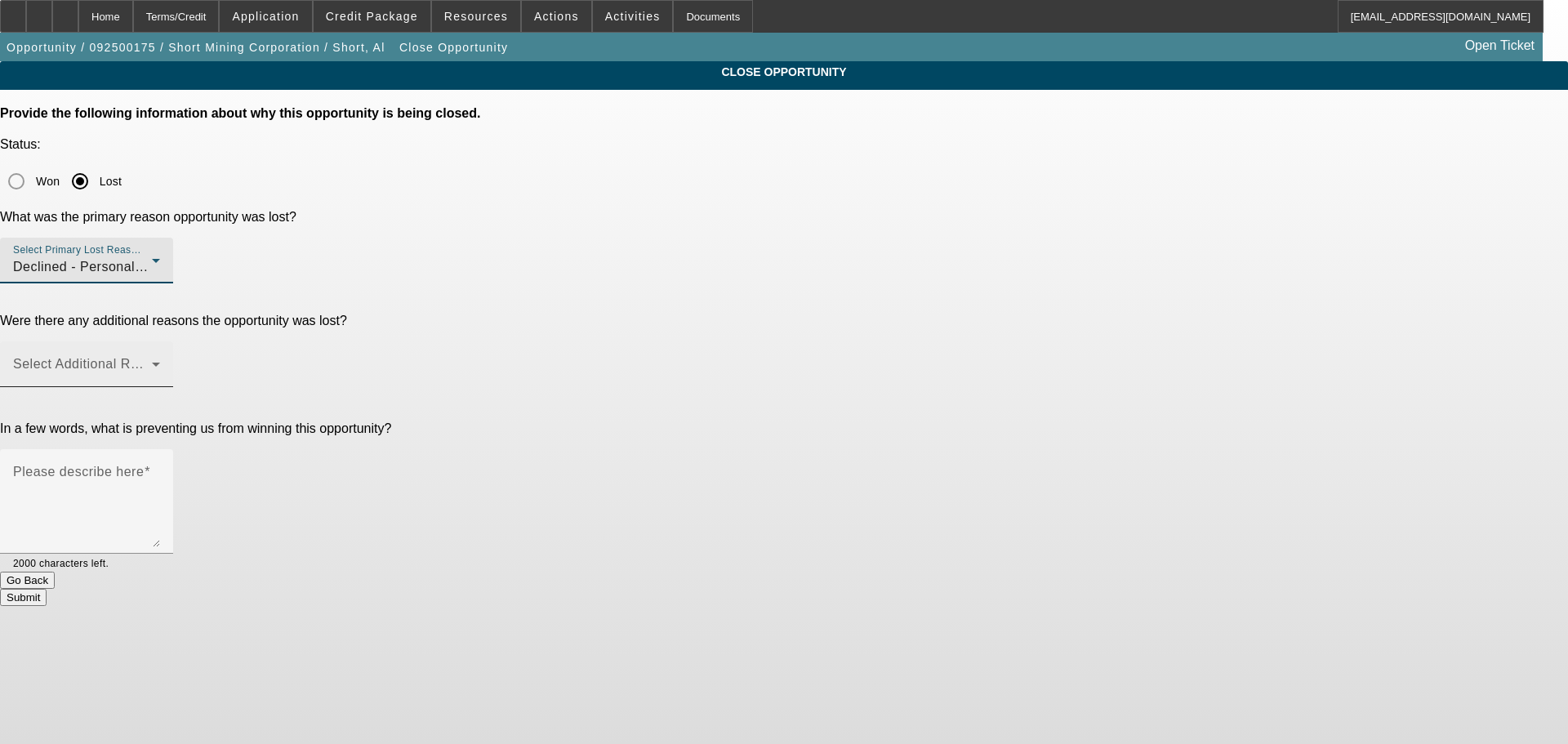
click at [160, 342] on div "Select Additional Reasons" at bounding box center [87, 364] width 147 height 45
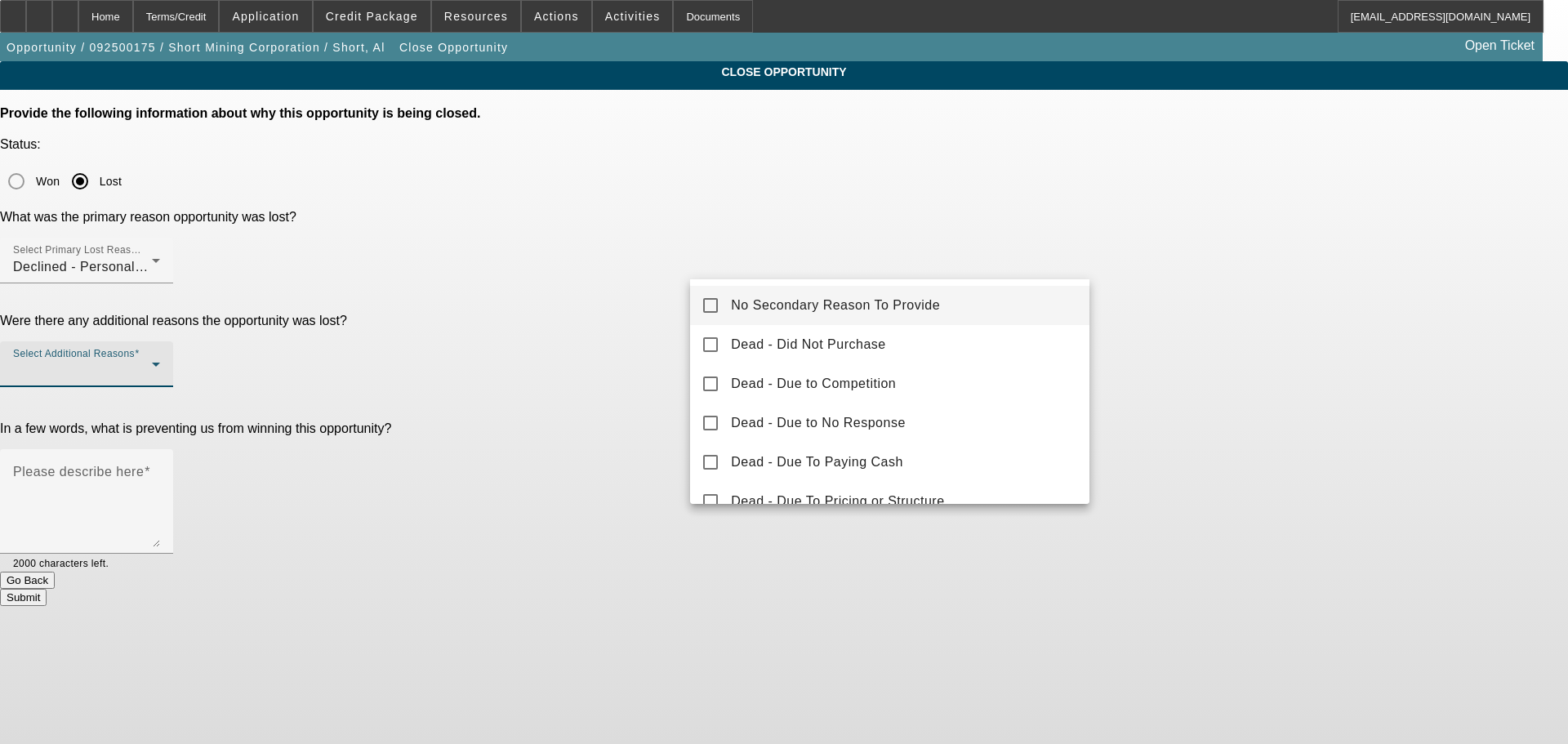
click at [861, 307] on span "No Secondary Reason To Provide" at bounding box center [835, 305] width 209 height 19
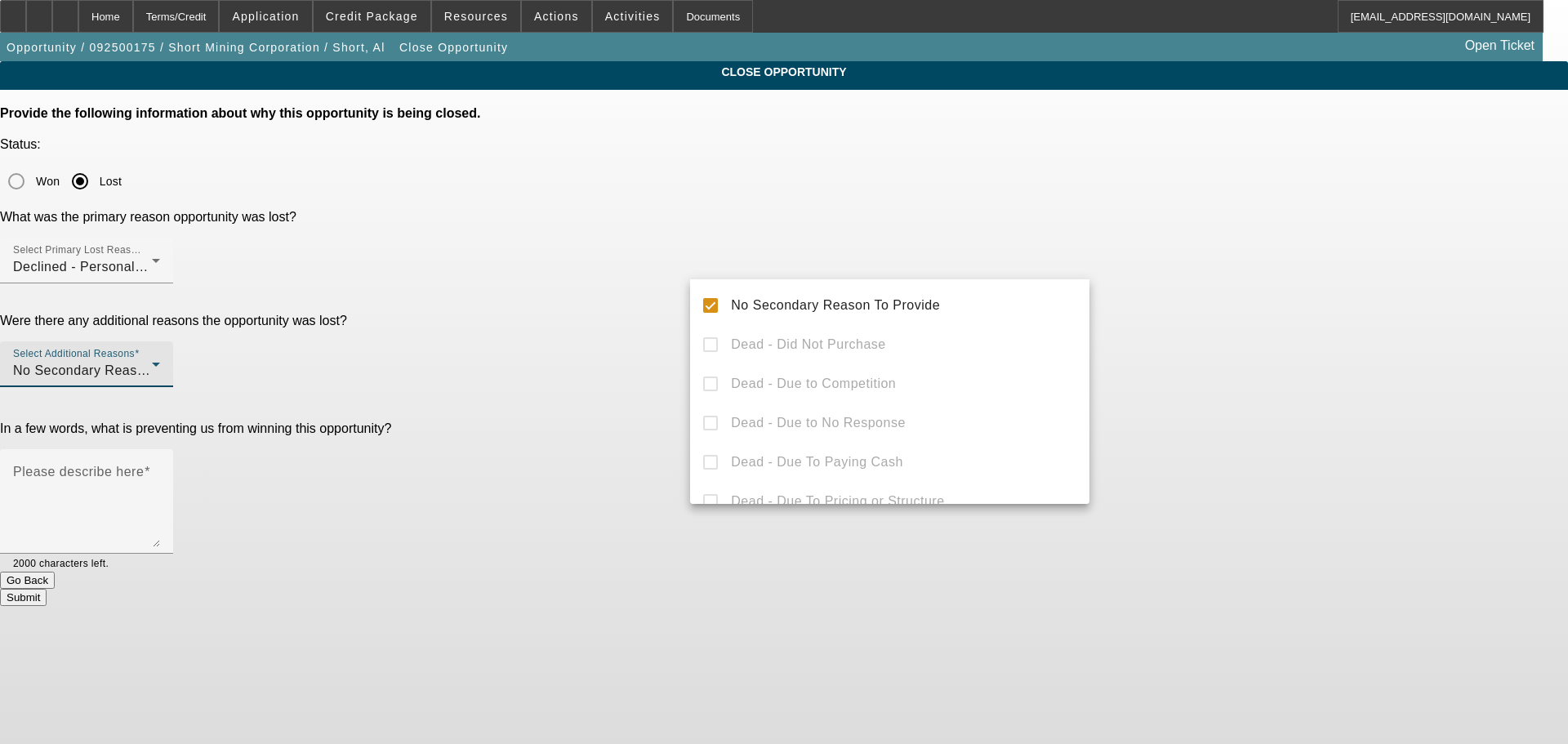
click at [1182, 314] on div at bounding box center [784, 372] width 1568 height 744
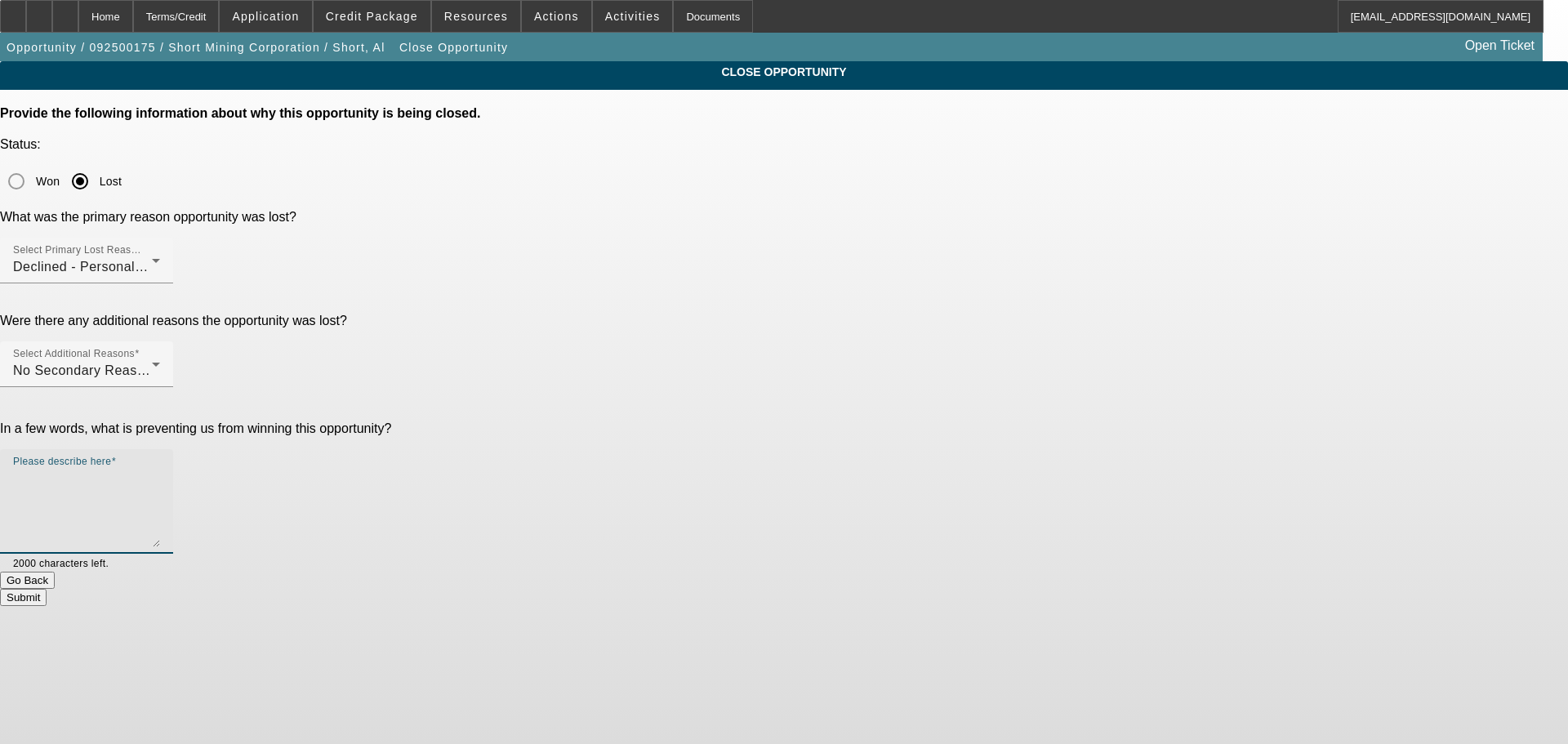
click at [160, 469] on textarea "Please describe here" at bounding box center [87, 508] width 147 height 78
paste textarea "[PERSON_NAME] wanted almost $200K of equipment, played hard ball with "no fille…"
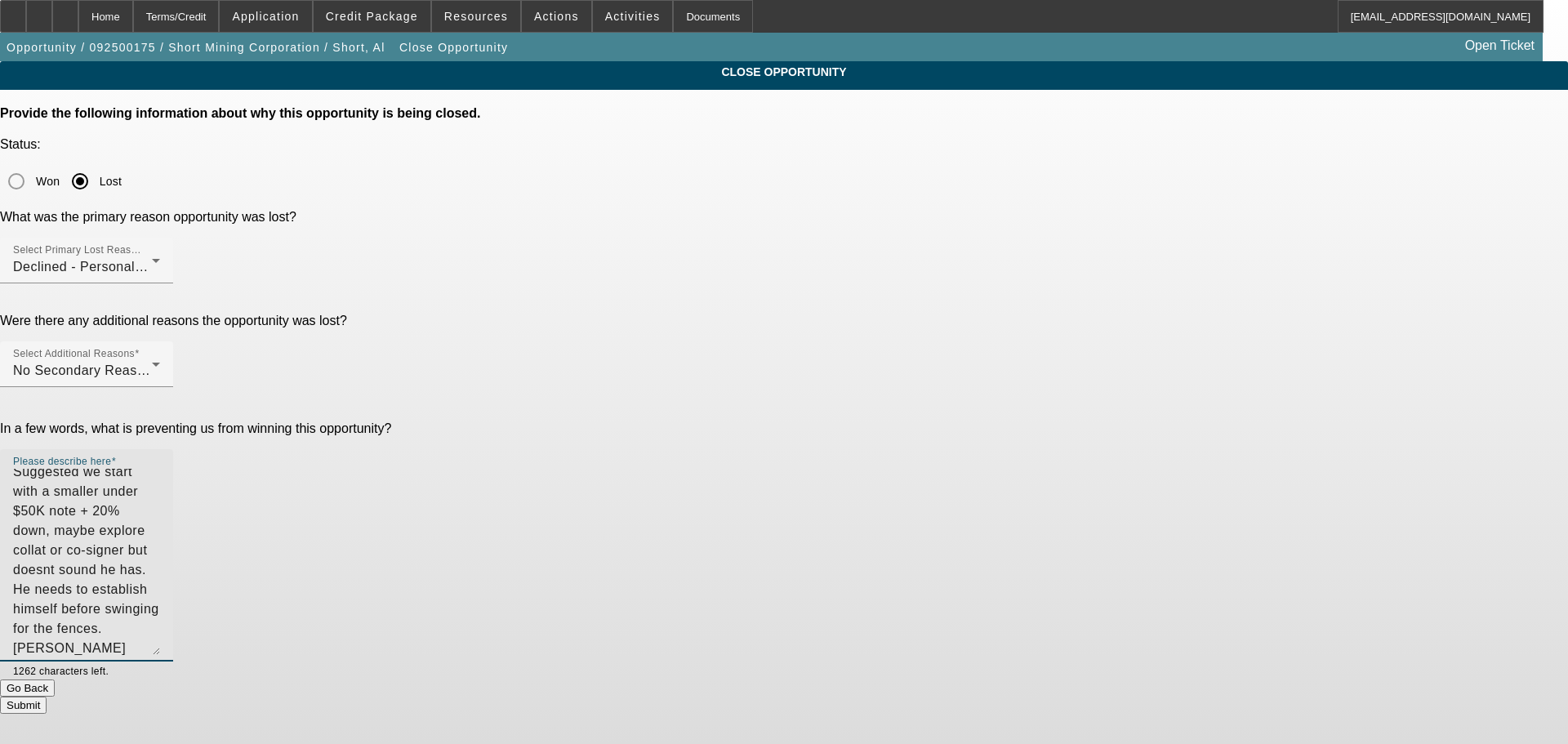
scroll to position [4, 0]
drag, startPoint x: 1067, startPoint y: 387, endPoint x: 1064, endPoint y: 501, distance: 114.0
click at [160, 501] on textarea "Suggested we start with a smaller under $50K note + 20% down, maybe explore col…" at bounding box center [87, 565] width 147 height 192
type textarea "Suggested we start with a smaller under $50K note + 20% down, maybe explore col…"
click at [46, 703] on button "Submit" at bounding box center [23, 711] width 46 height 17
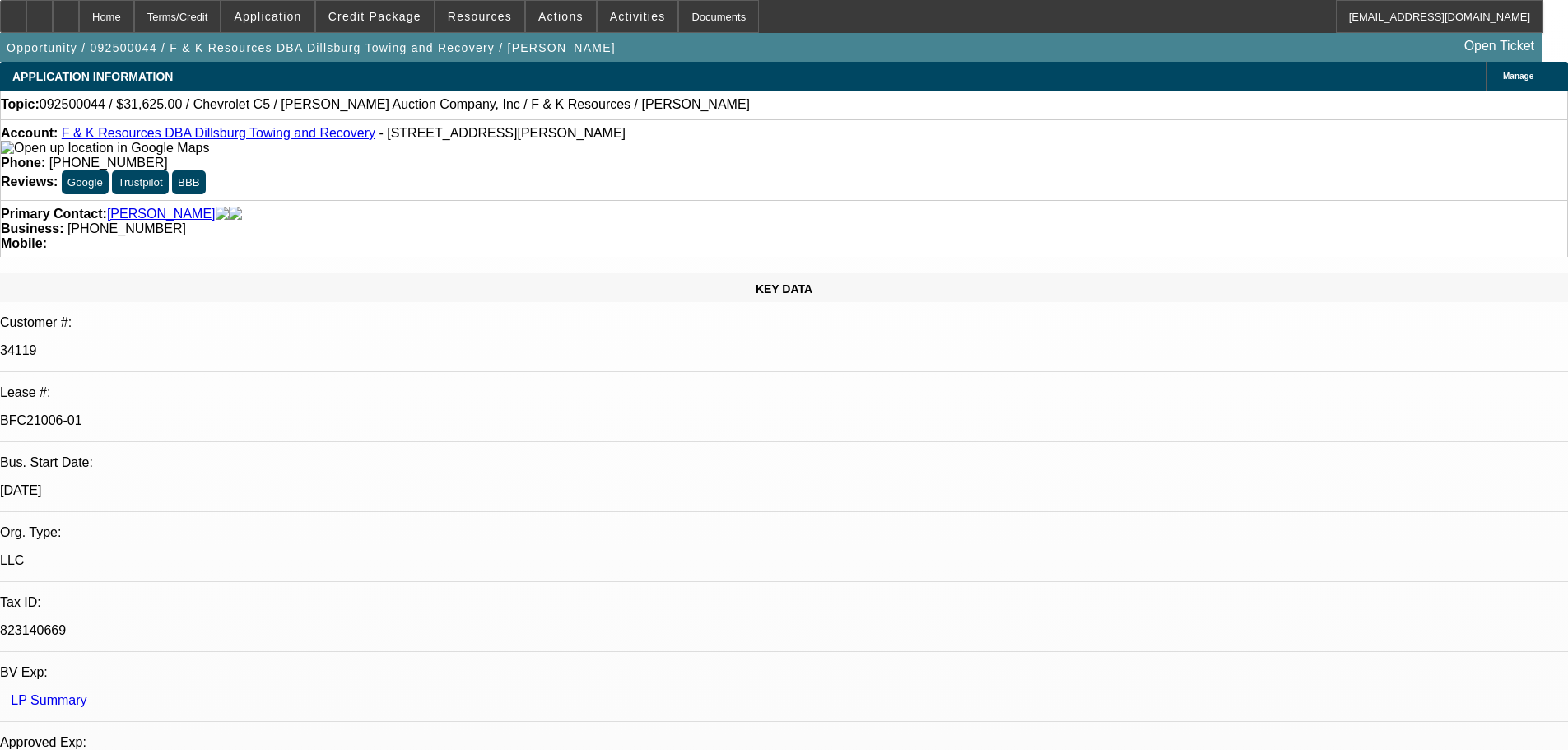
select select "0"
select select "6"
select select "0"
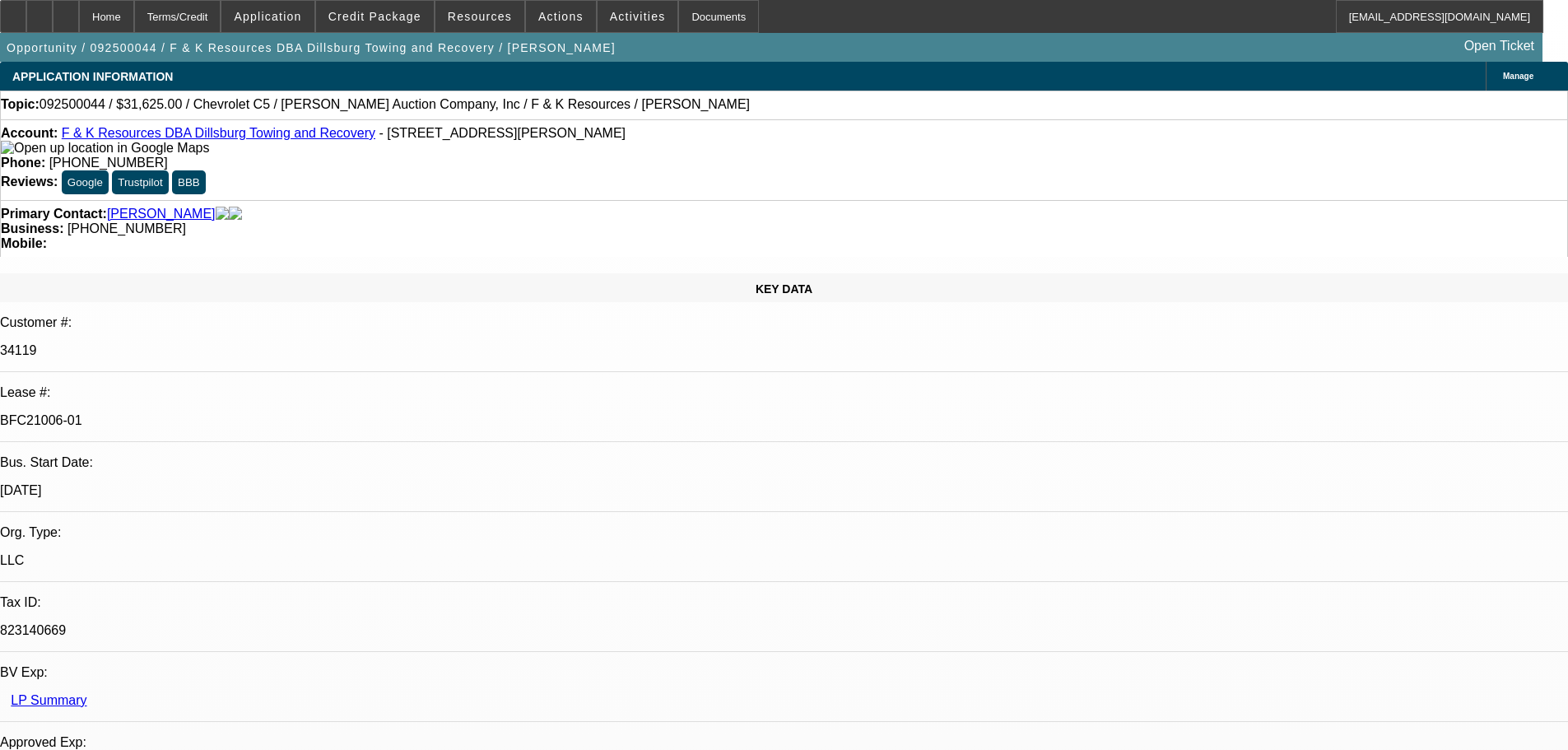
select select "0"
select select "6"
select select "0"
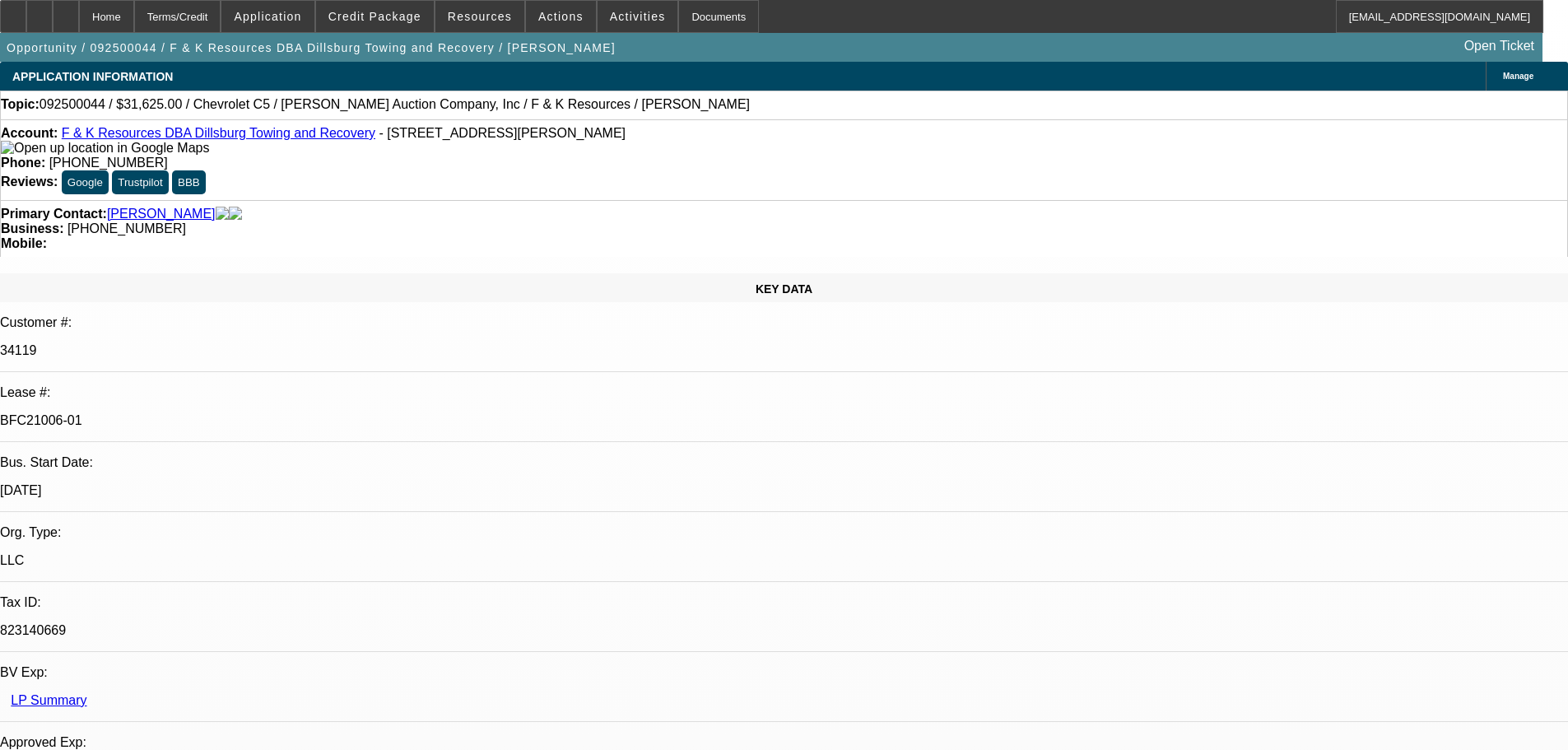
select select "3"
select select "0"
select select "6"
select select "0"
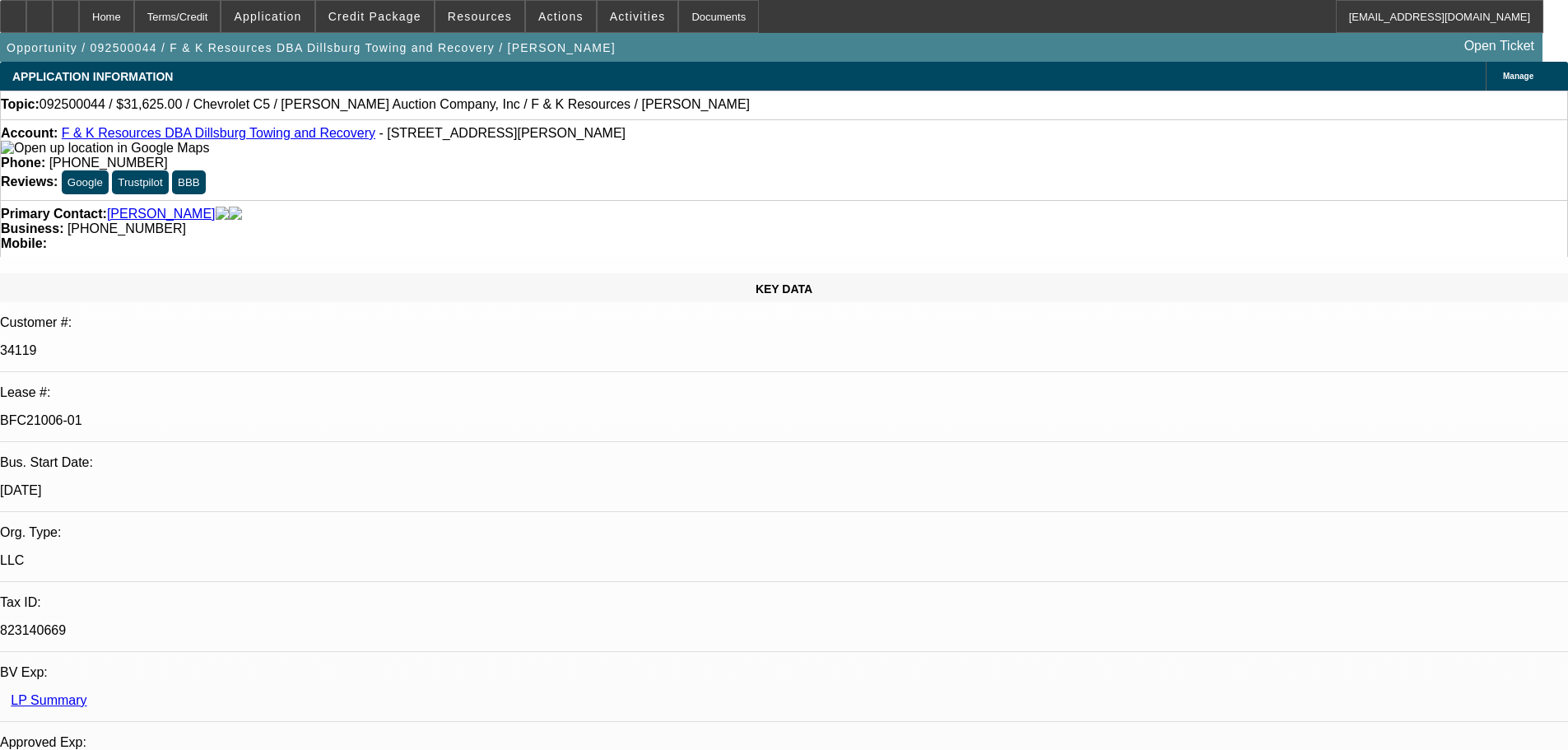
select select "0"
select select "6"
drag, startPoint x: 24, startPoint y: 16, endPoint x: 123, endPoint y: 81, distance: 118.4
click at [24, 16] on div at bounding box center [13, 17] width 26 height 33
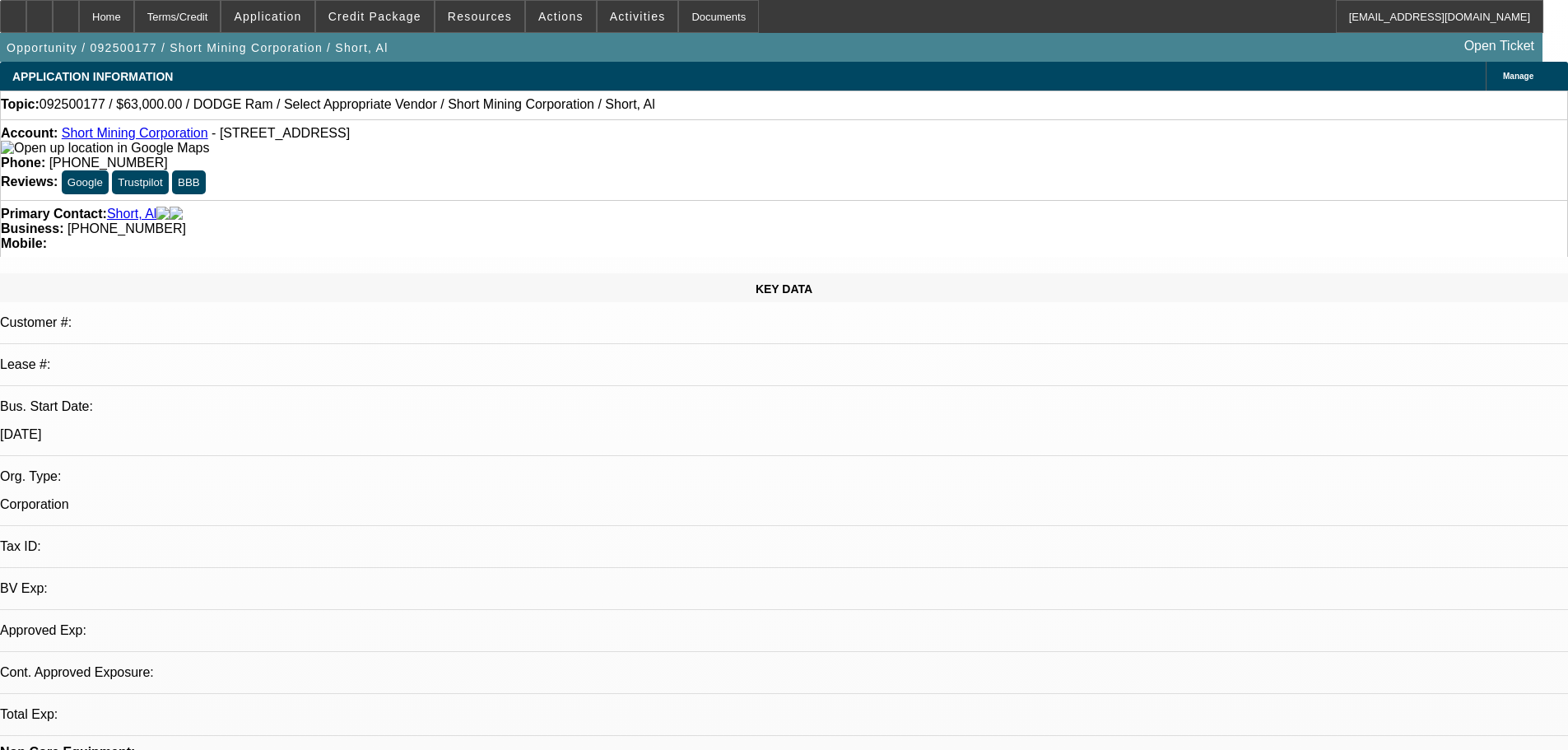
select select "0"
select select "2"
select select "0.1"
select select "4"
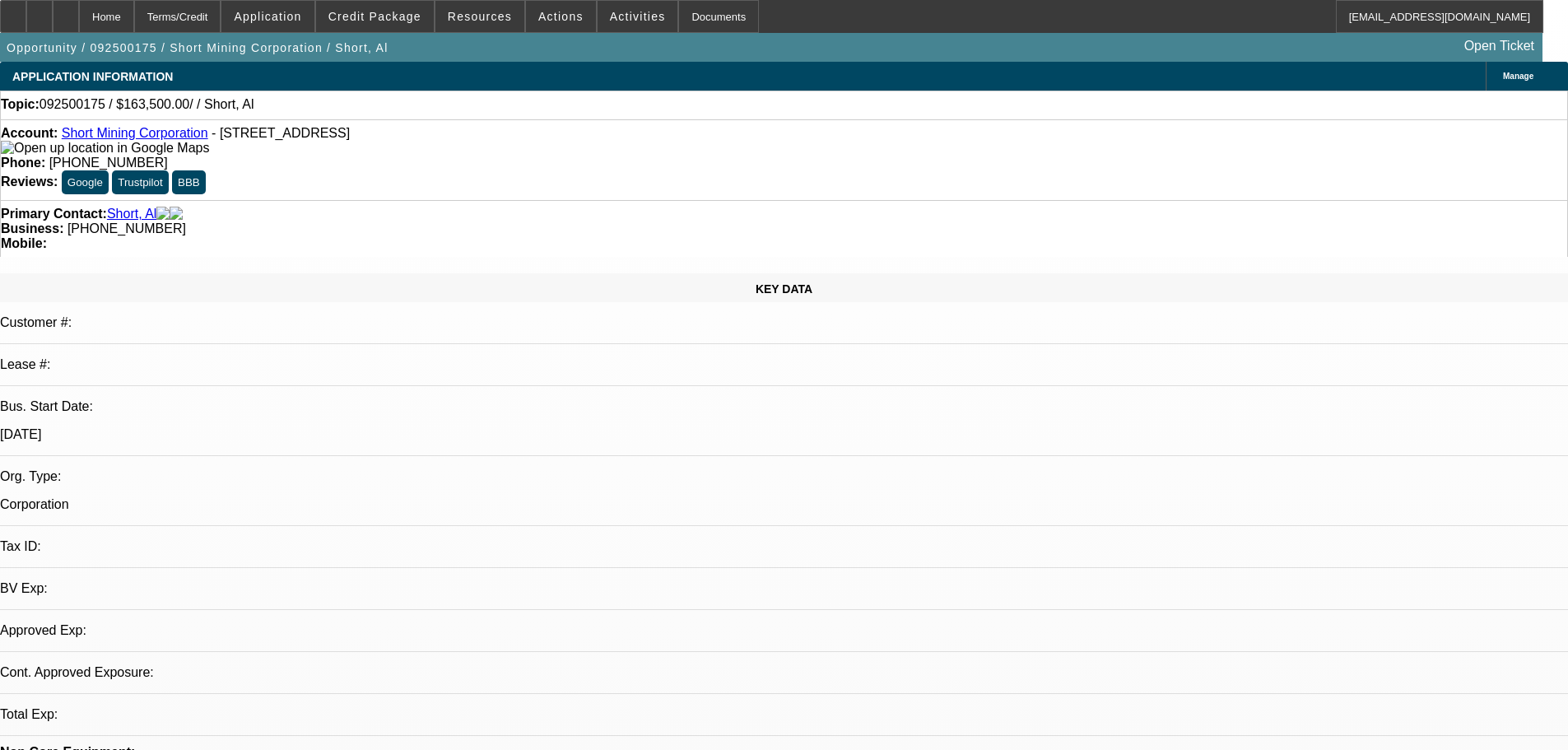
select select "0"
select select "2"
select select "0.1"
select select "4"
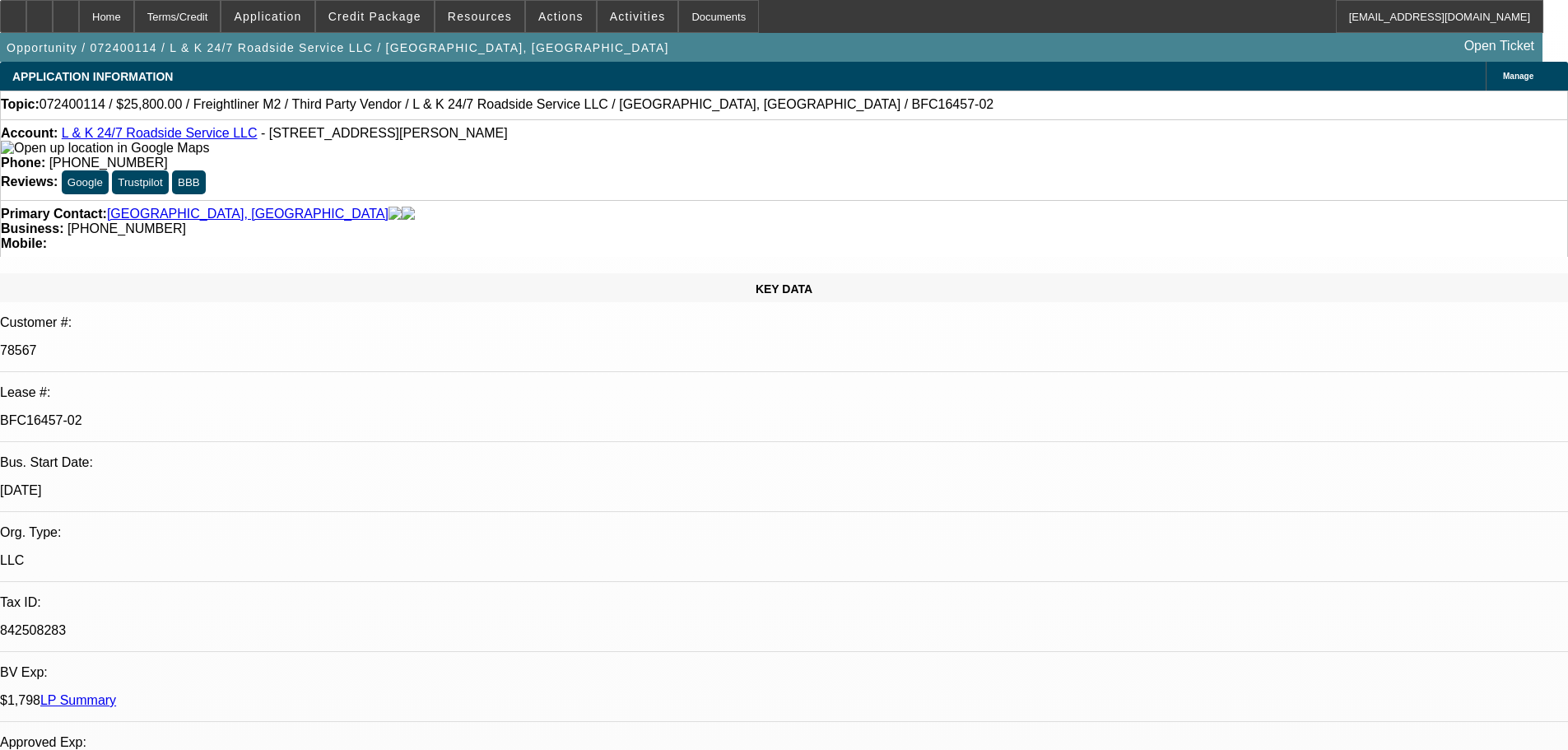
select select "0"
select select "3"
select select "0.1"
select select "4"
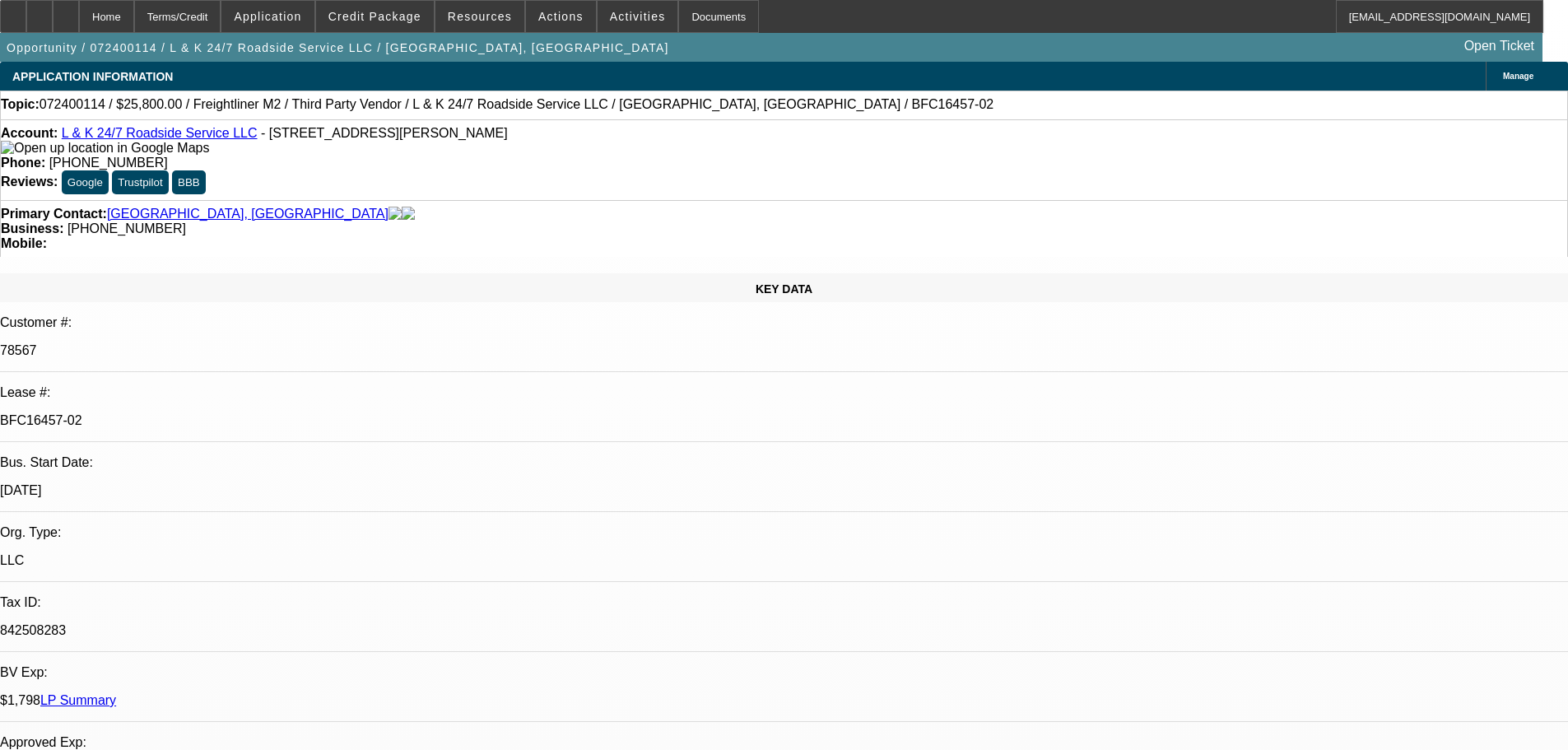
select select "0"
select select "3"
select select "0.1"
select select "4"
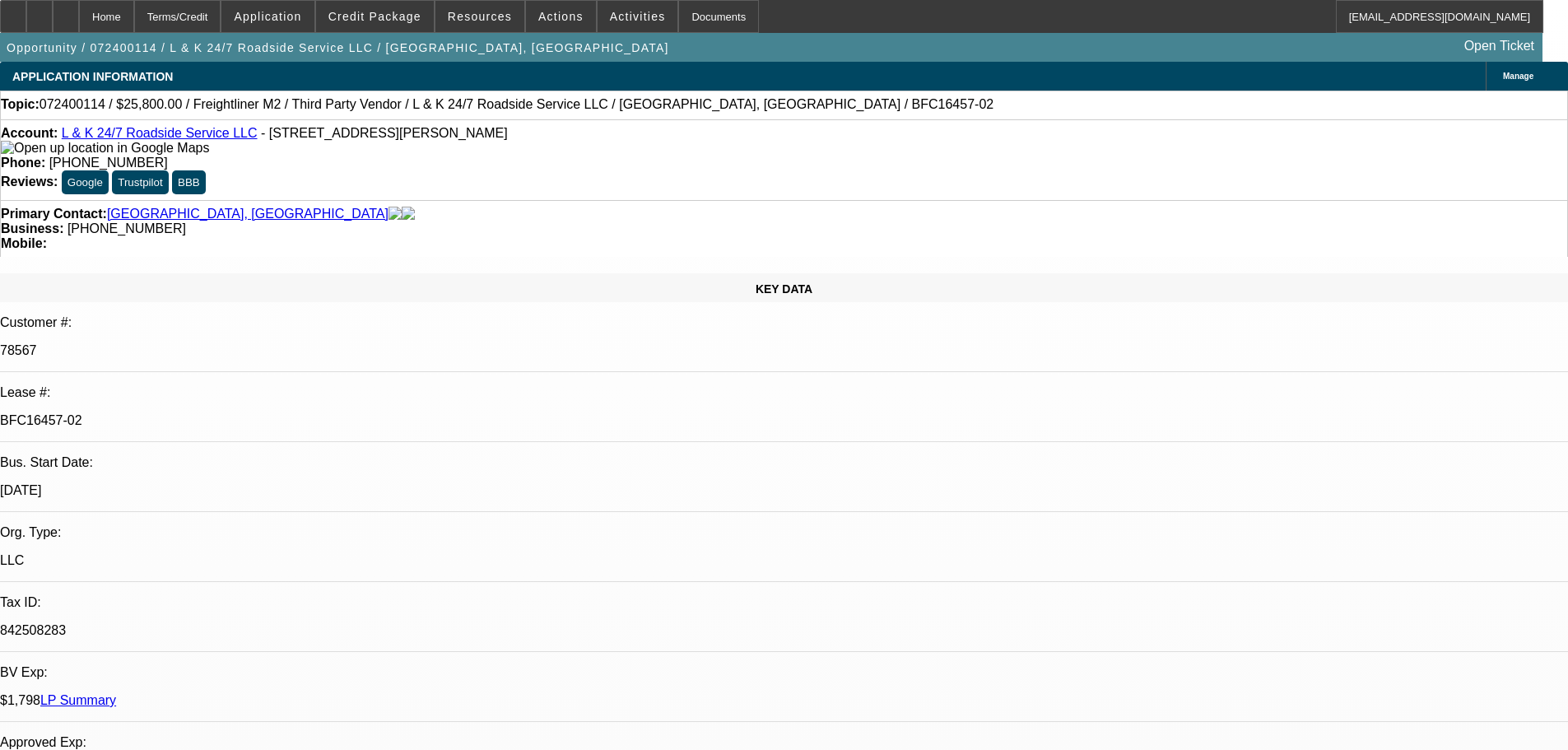
select select "0"
select select "3"
select select "0.1"
select select "4"
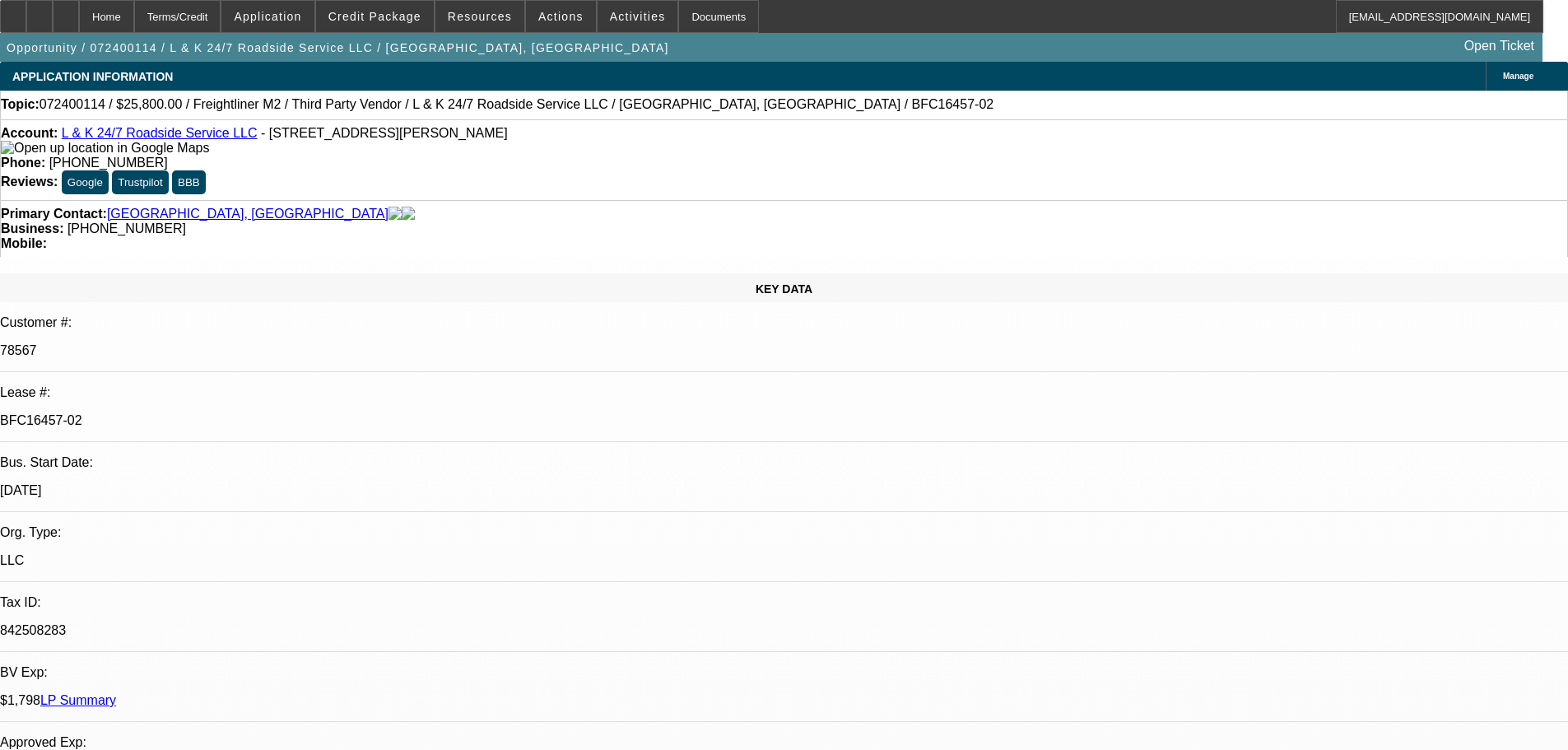
select select "0"
select select "3"
select select "0.1"
select select "4"
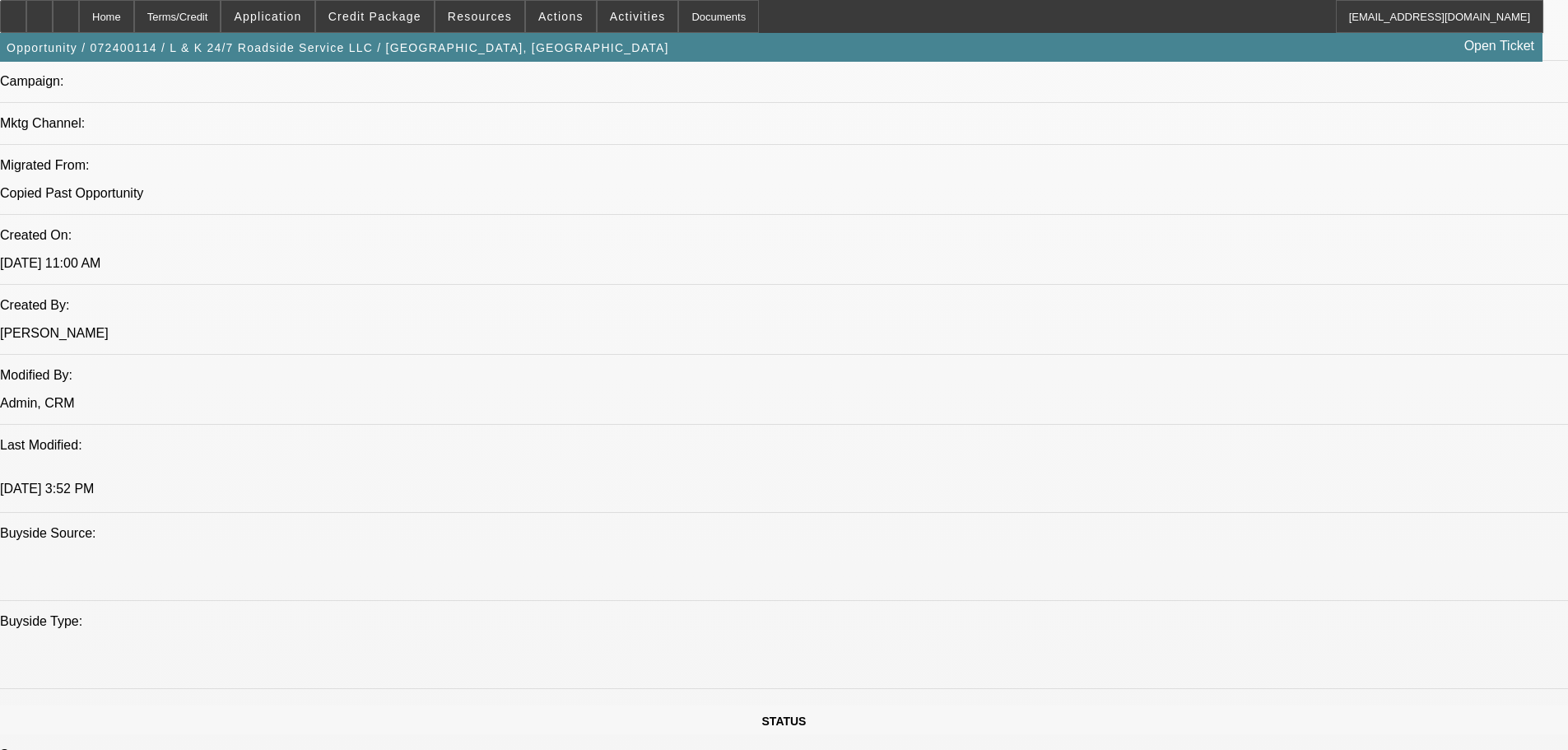
scroll to position [852, 0]
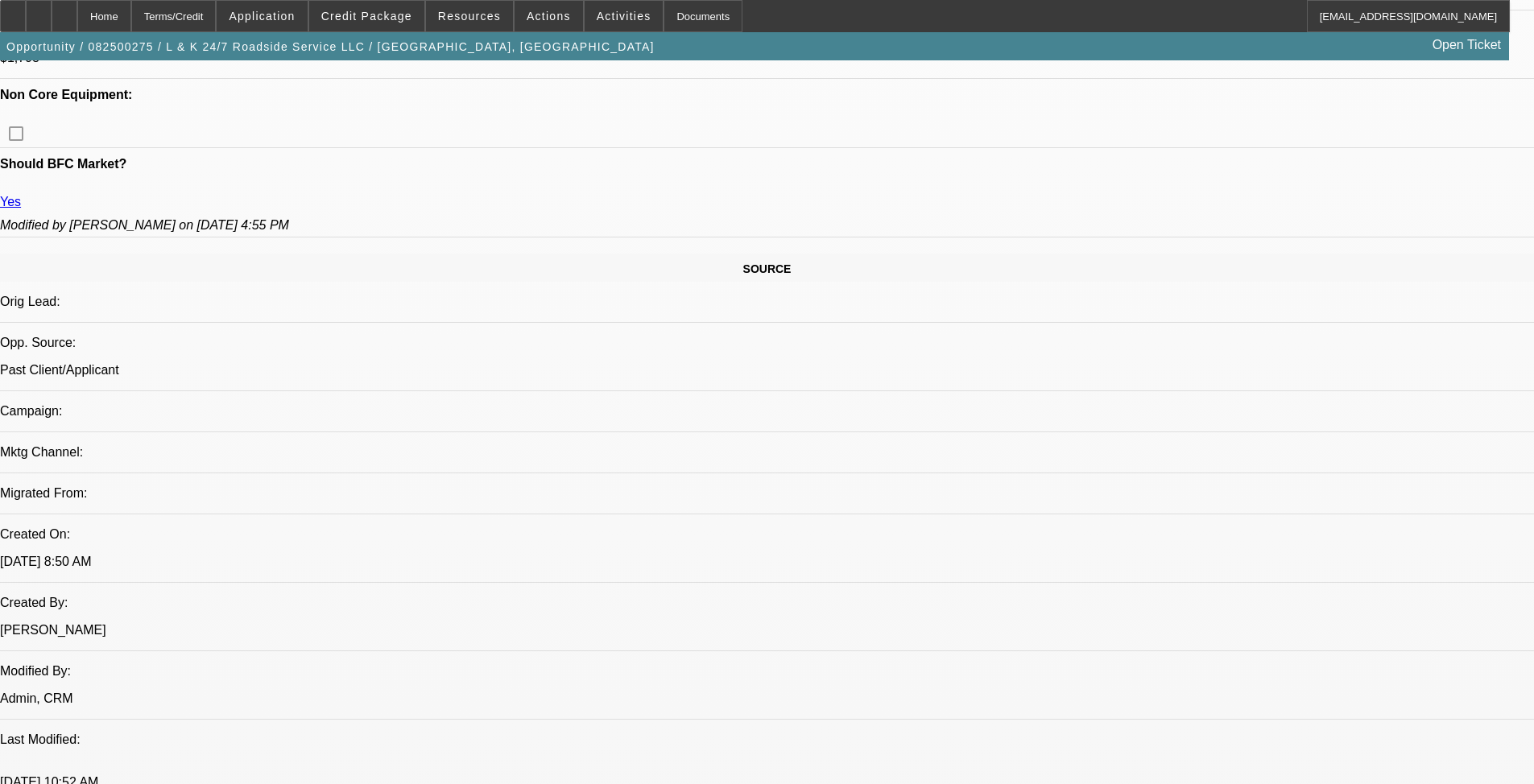
select select "0"
select select "2"
select select "0.1"
select select "4"
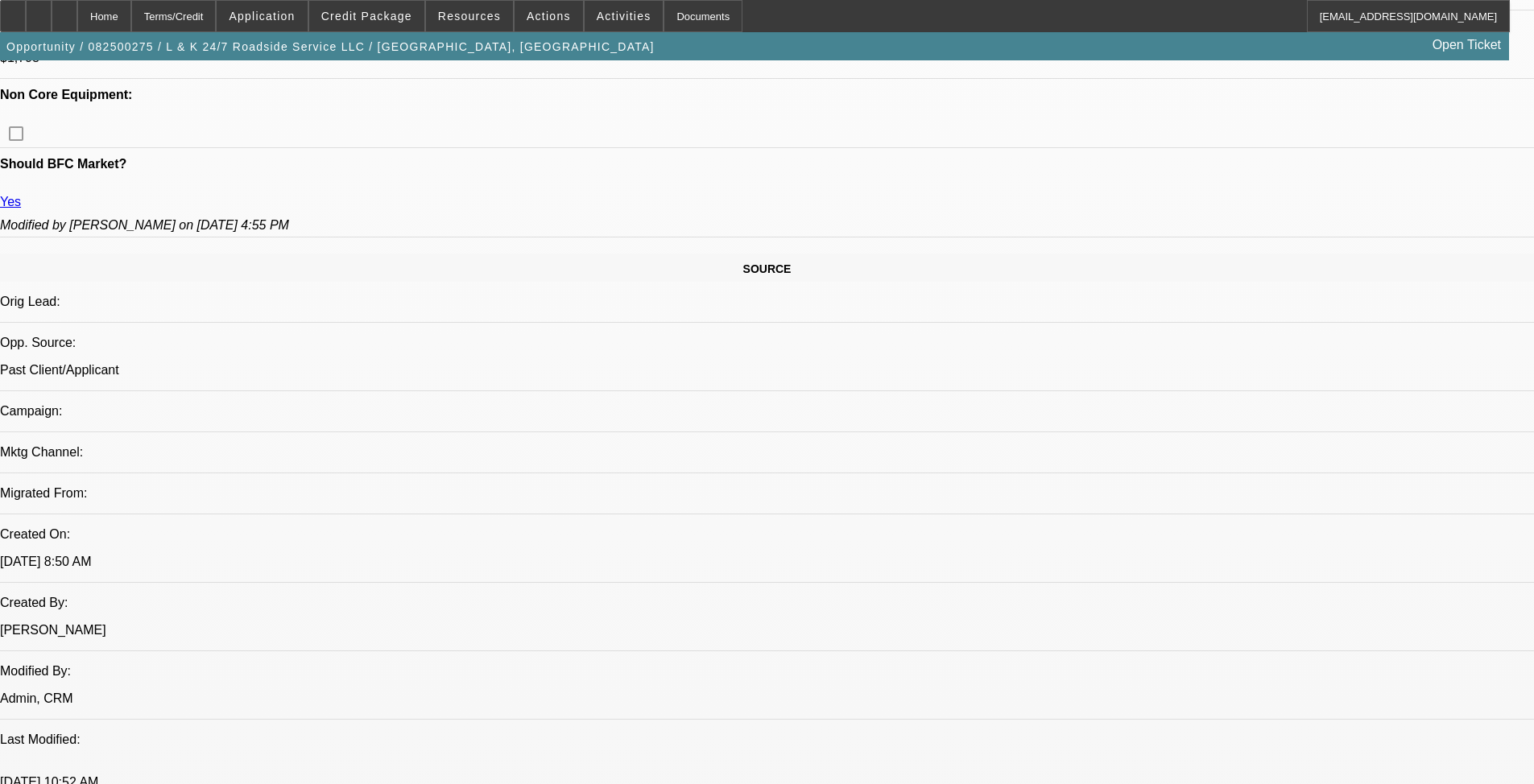
select select "0"
select select "2"
select select "0.1"
select select "4"
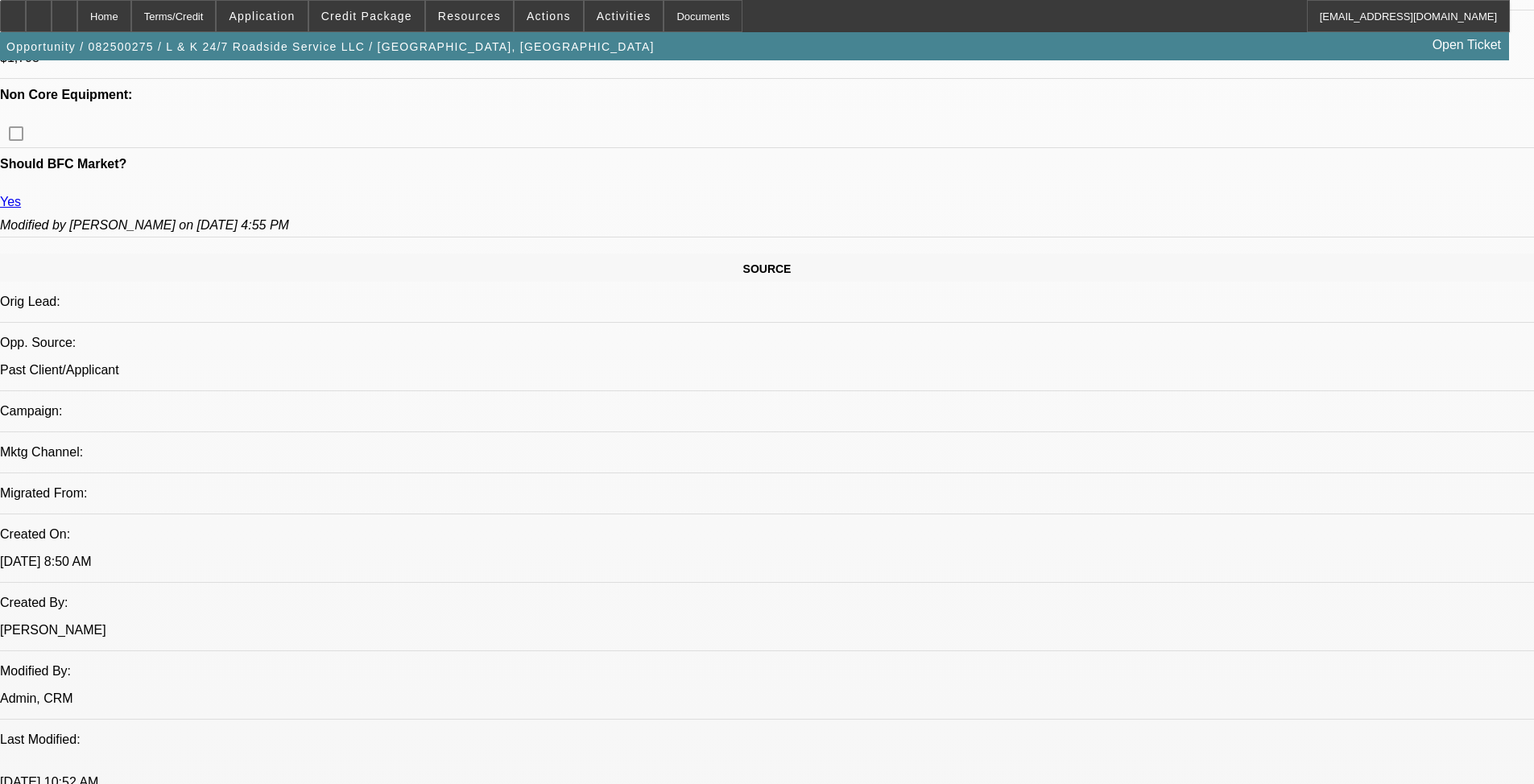
select select "0"
select select "2"
select select "0.1"
select select "4"
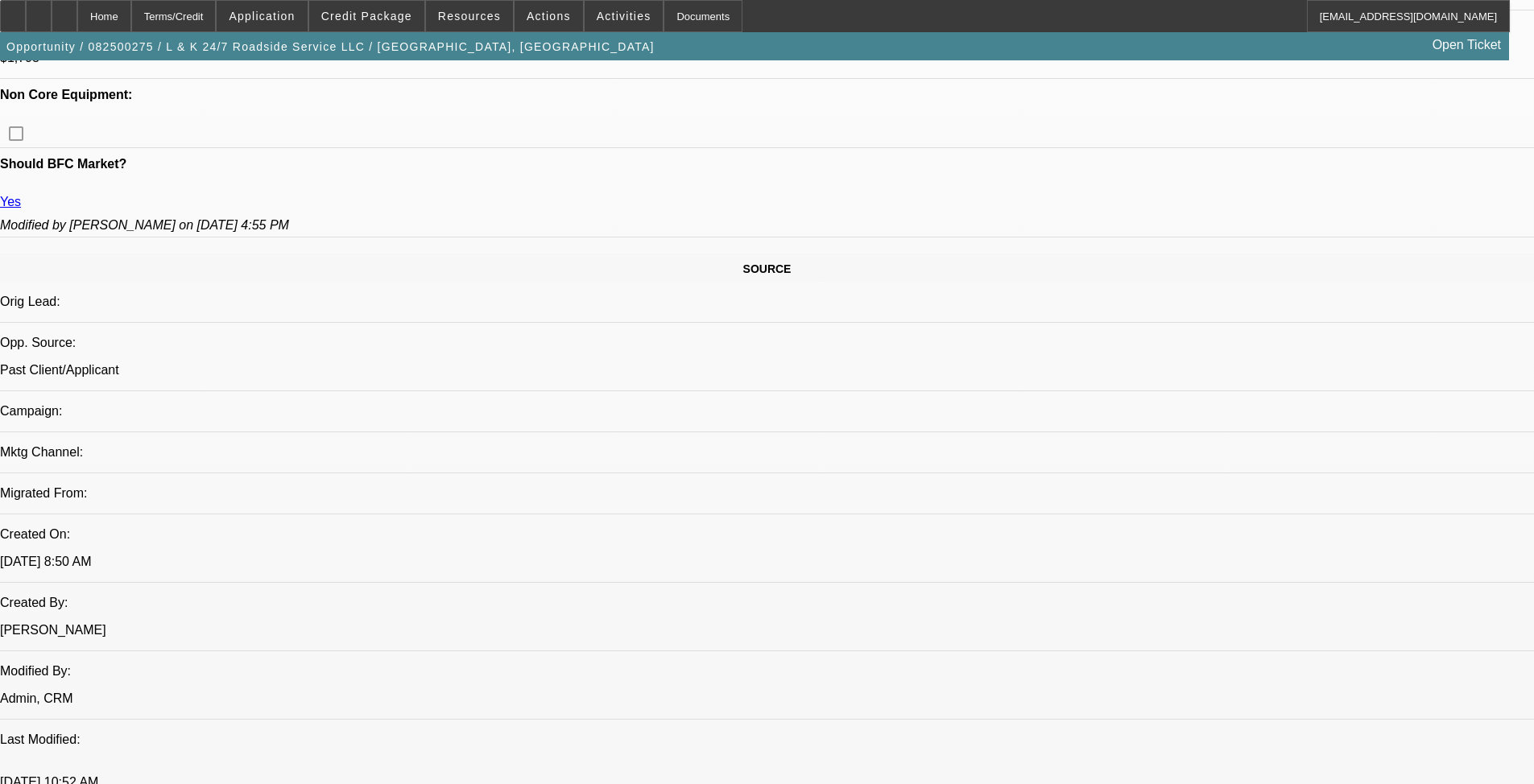
select select "0"
select select "2"
select select "0.1"
select select "4"
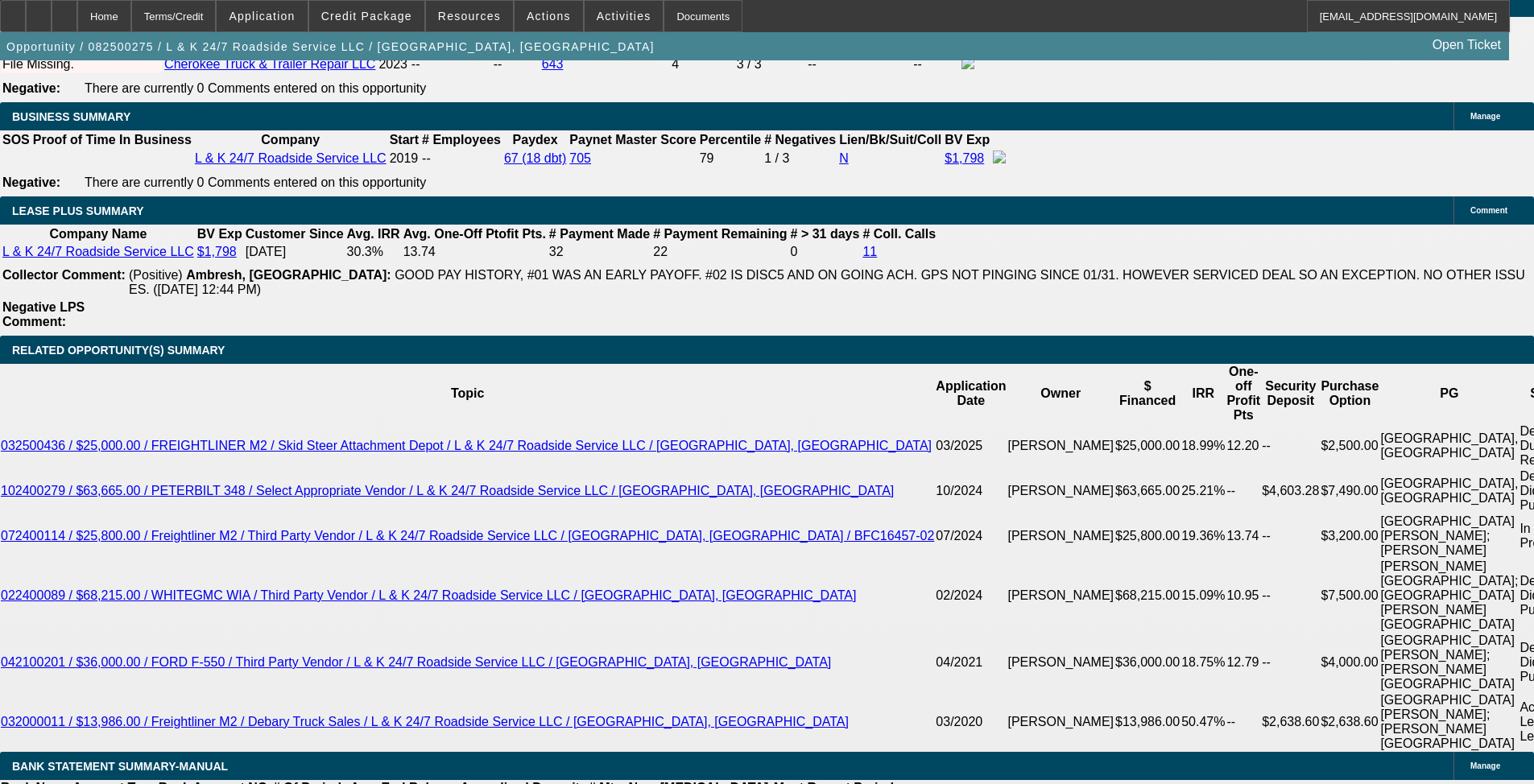
scroll to position [2979, 0]
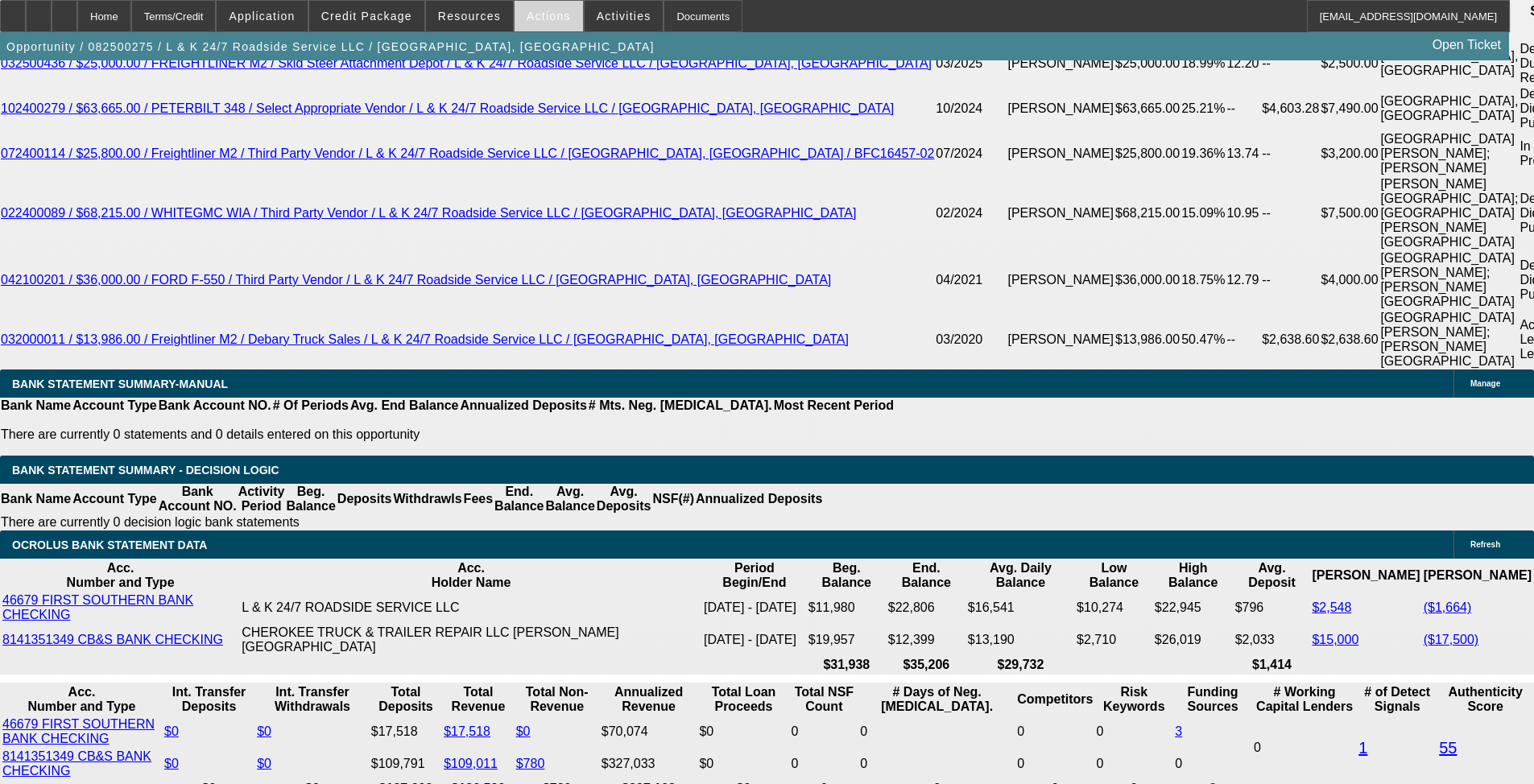
click at [542, 21] on span "Actions" at bounding box center [548, 16] width 45 height 13
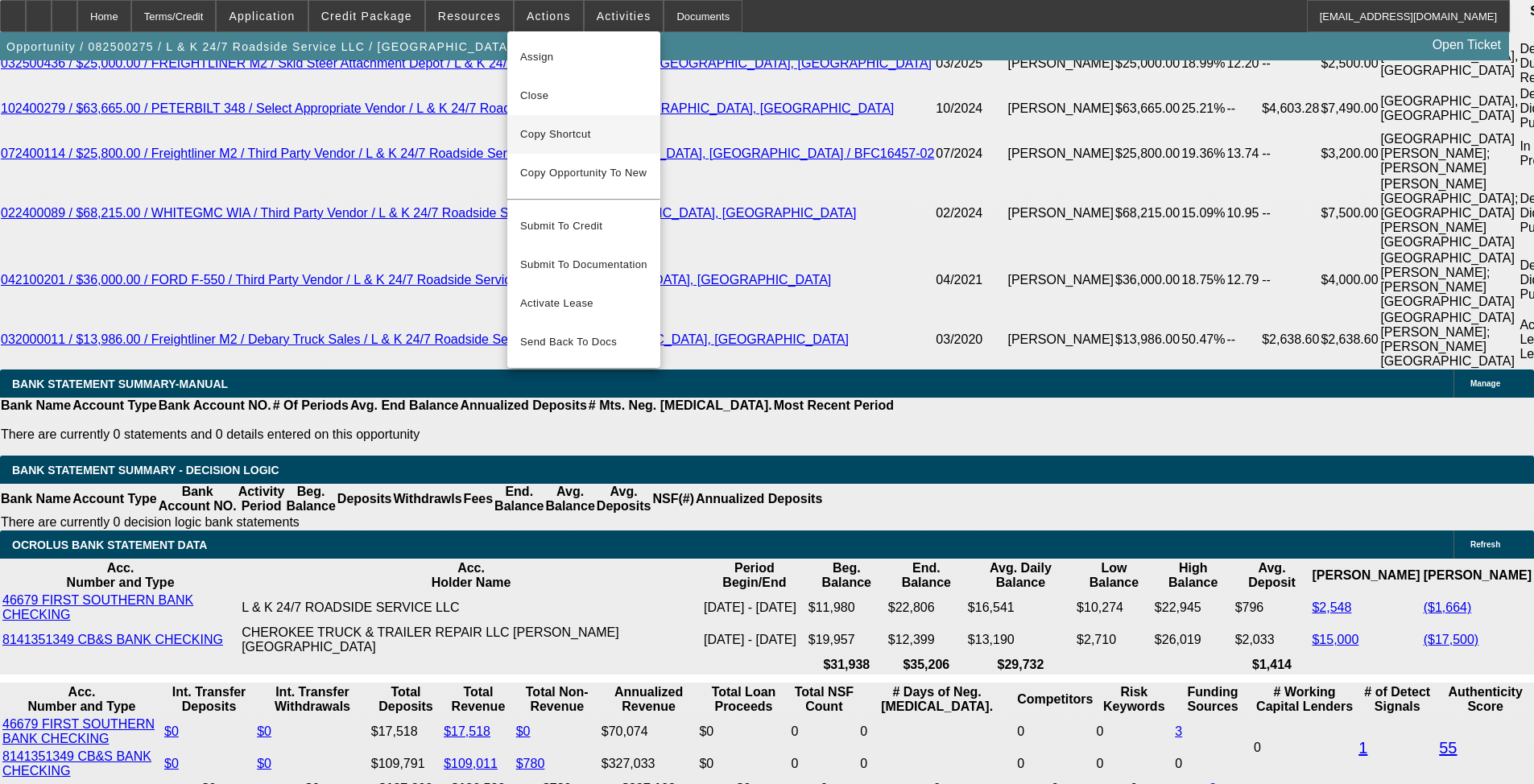
click at [585, 97] on span "Close" at bounding box center [584, 96] width 128 height 19
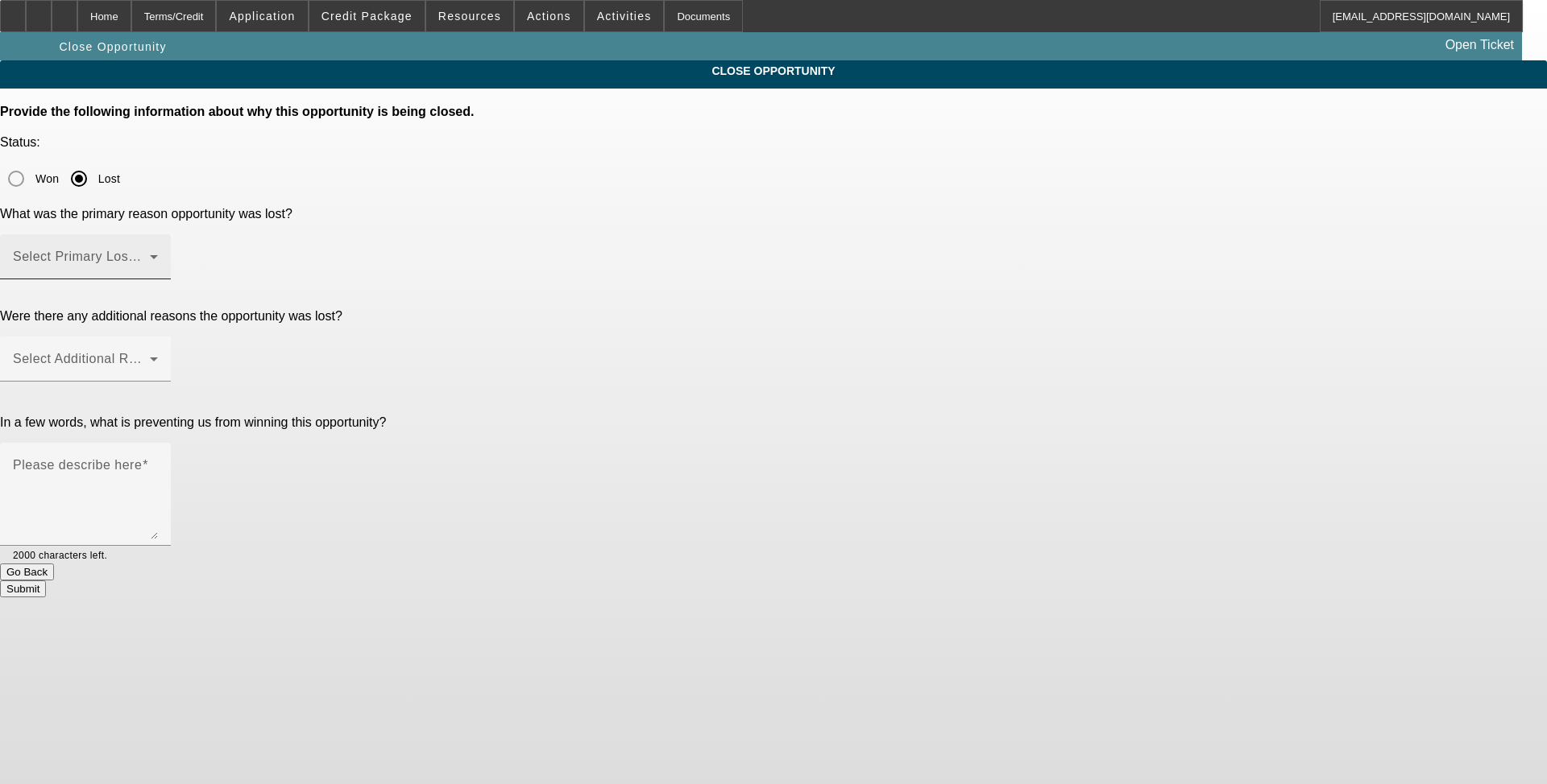
click at [149, 254] on span at bounding box center [82, 264] width 137 height 19
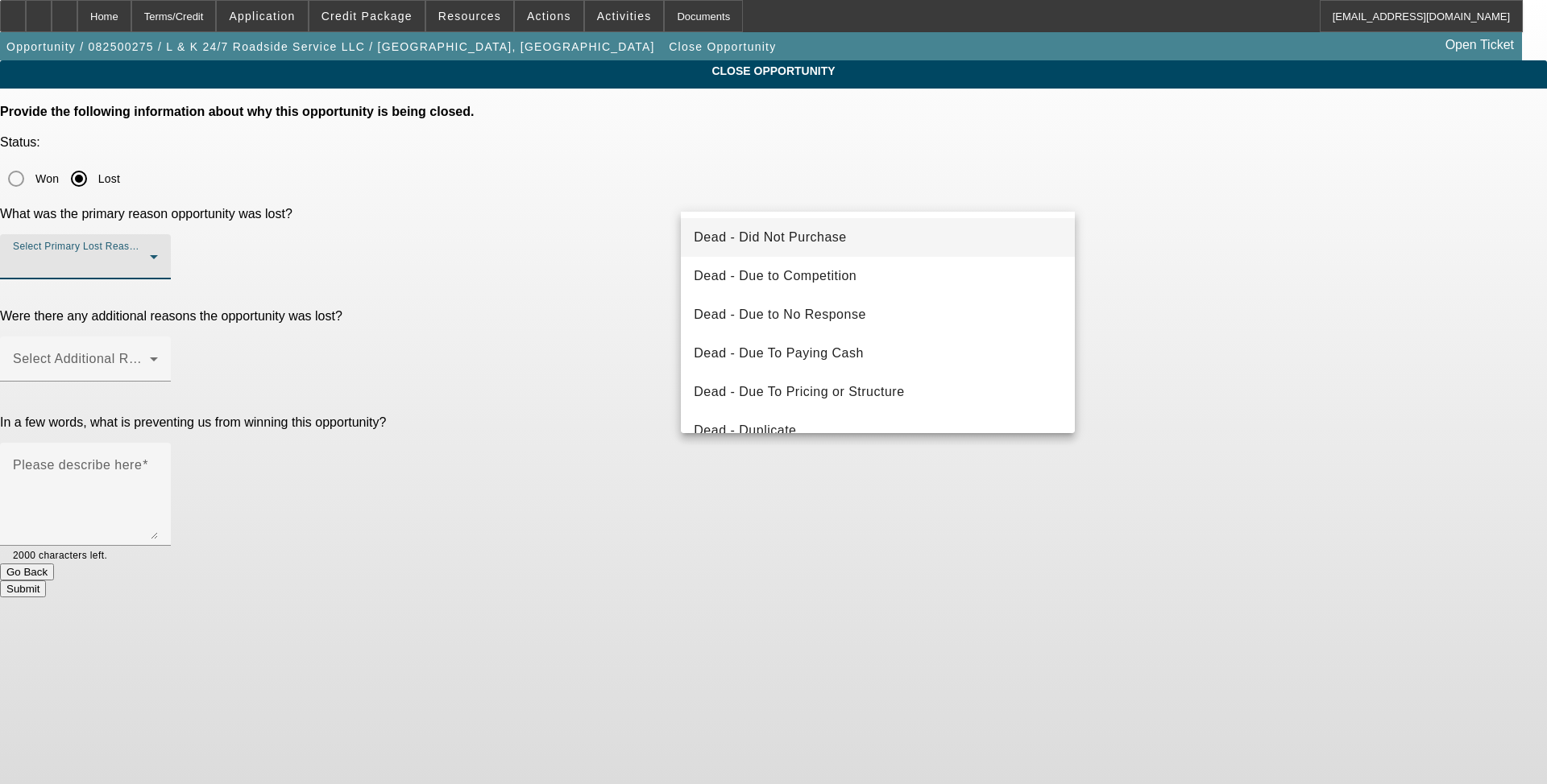
click at [644, 231] on span "Dead - Did Not Purchase" at bounding box center [770, 238] width 152 height 19
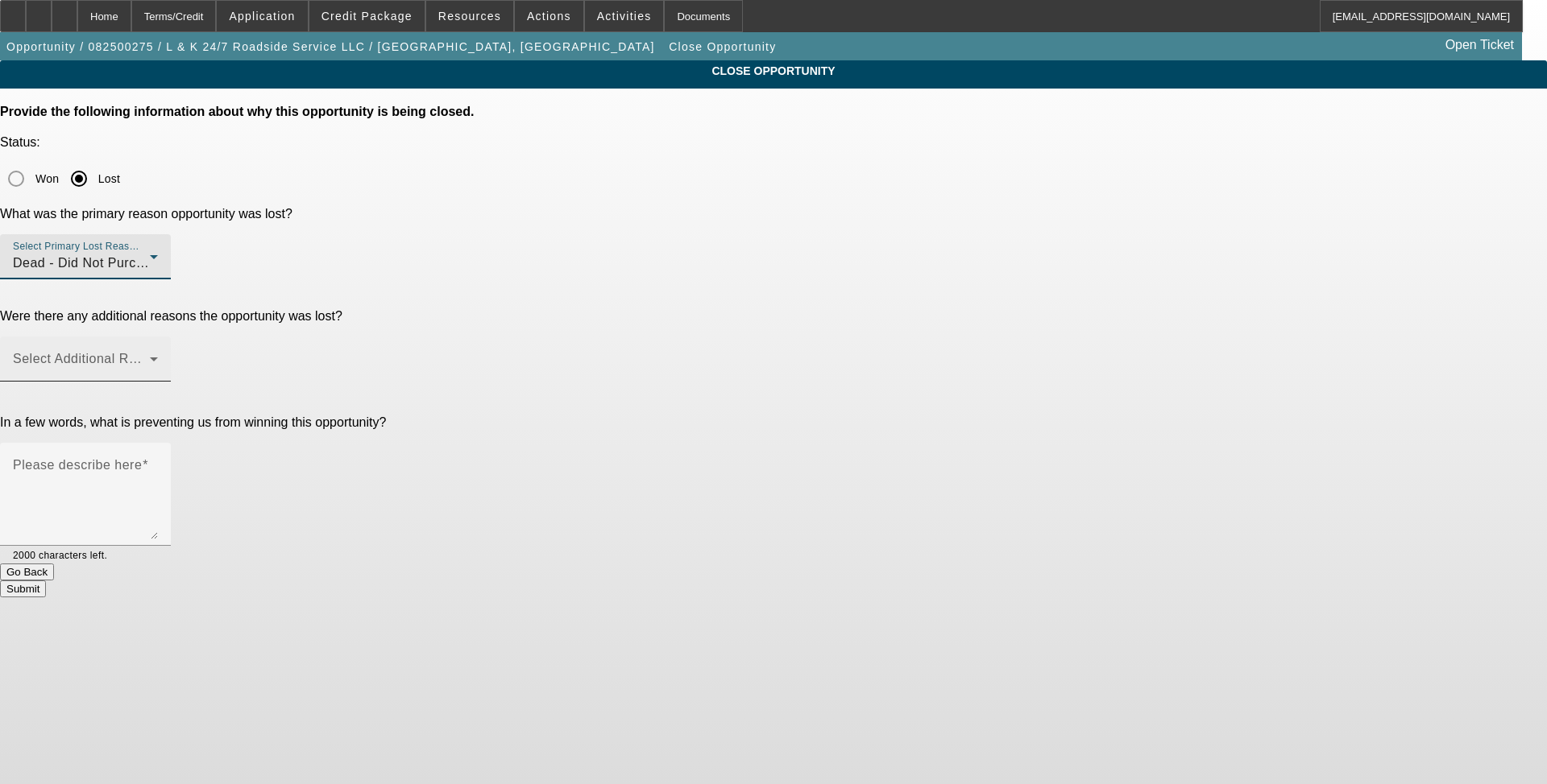
click at [149, 356] on span at bounding box center [82, 365] width 137 height 19
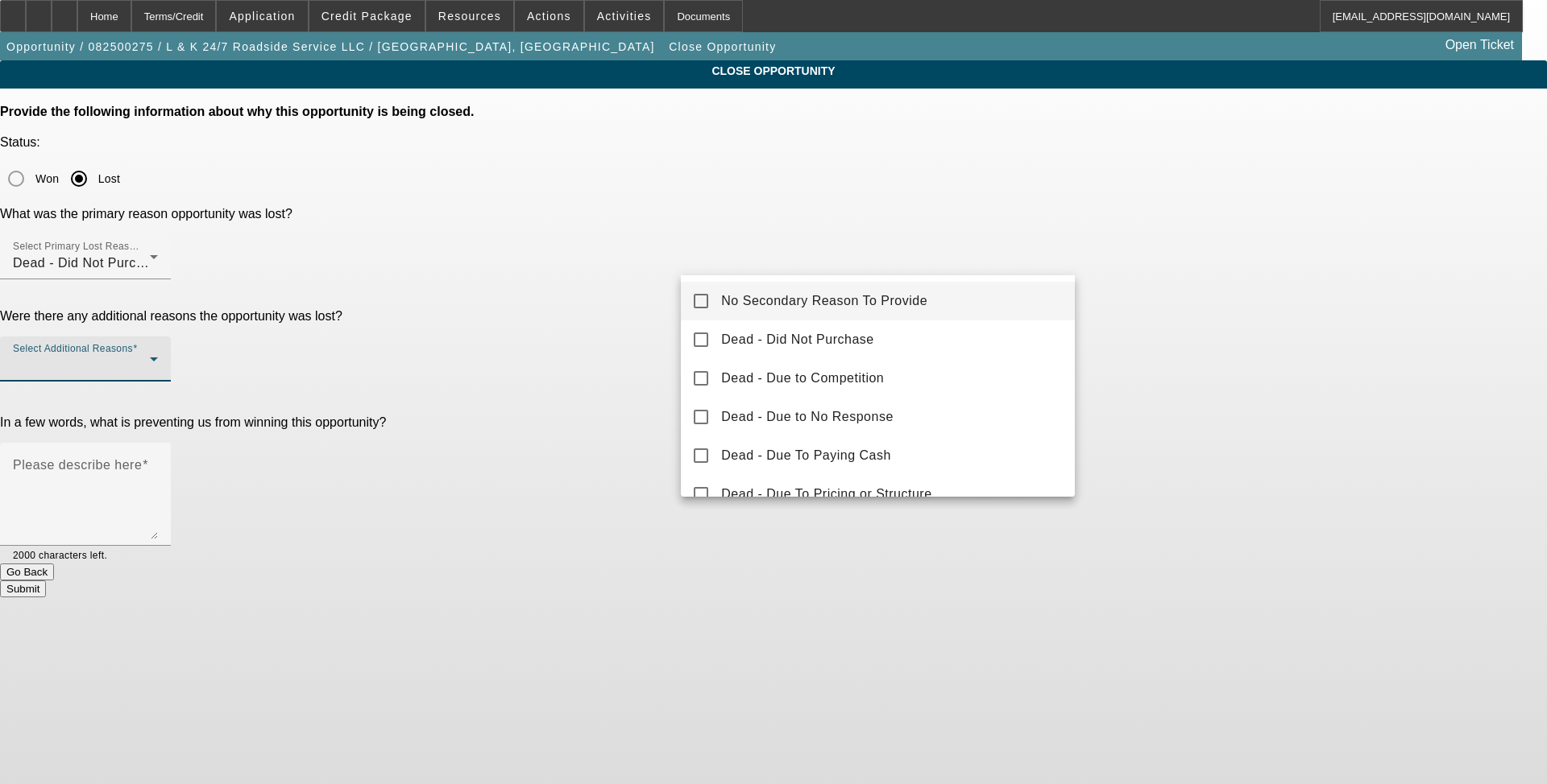
click at [644, 304] on span "No Secondary Reason To Provide" at bounding box center [823, 301] width 207 height 19
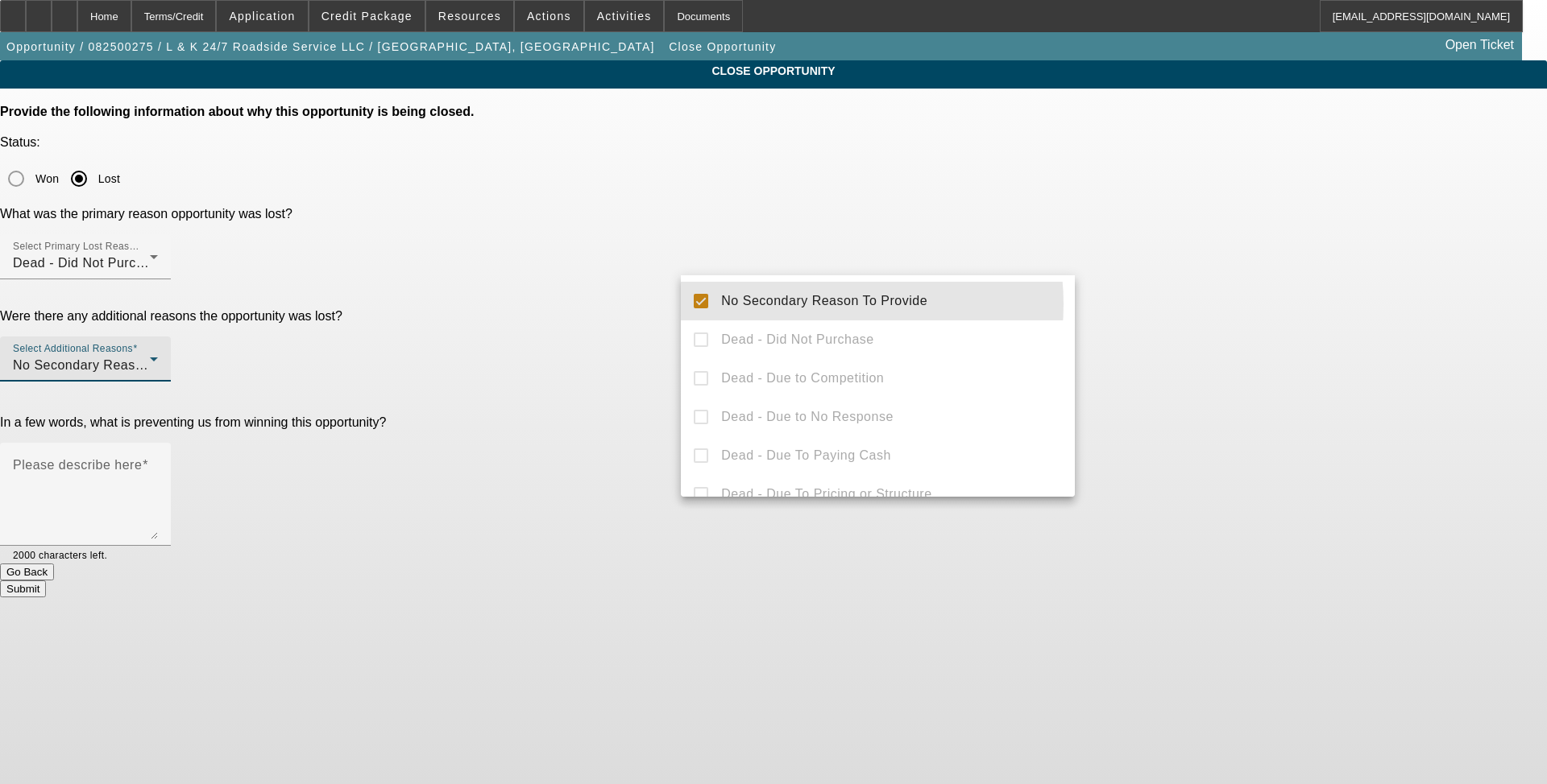
click at [644, 369] on div at bounding box center [773, 392] width 1547 height 784
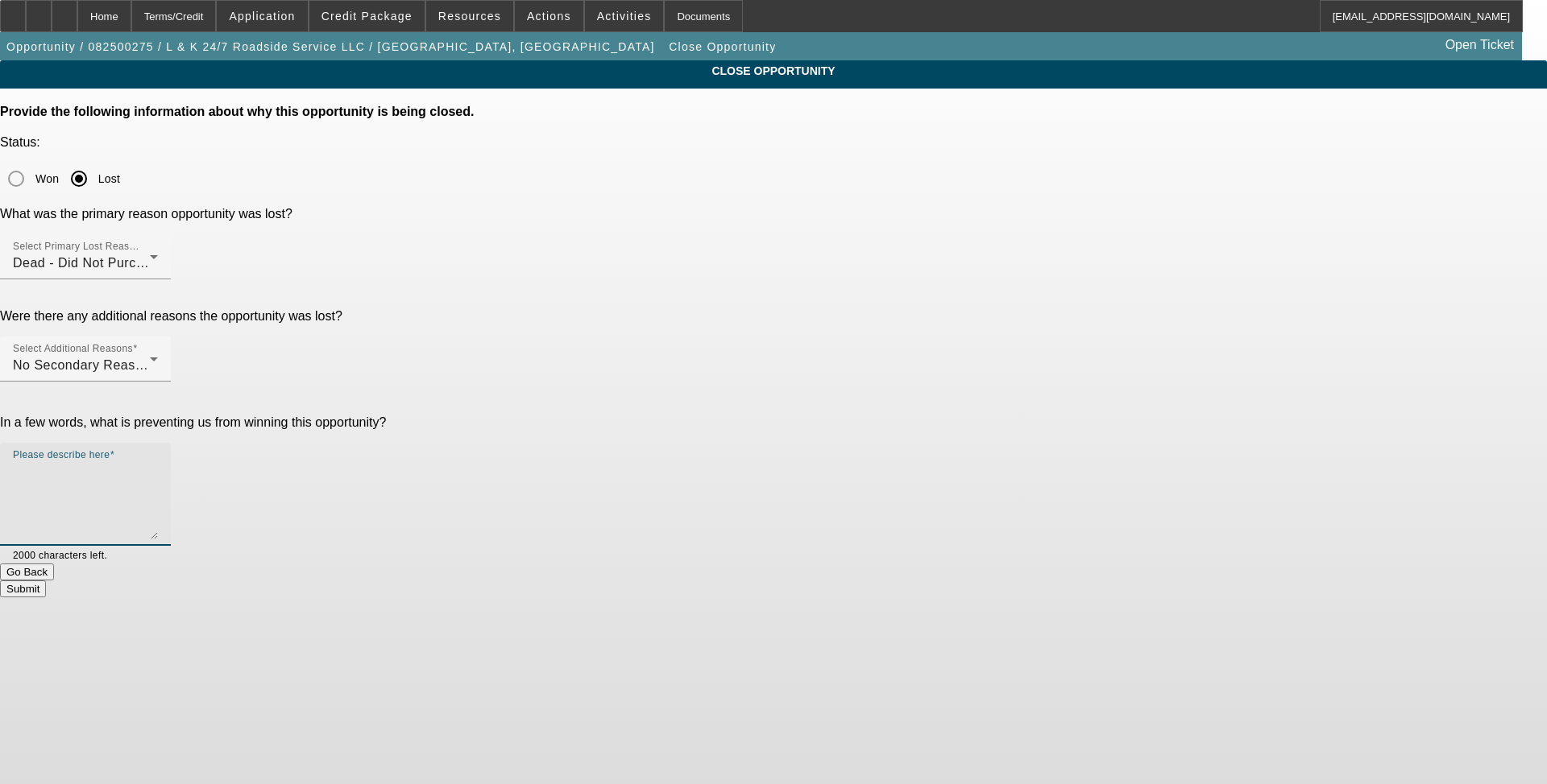
click at [158, 462] on textarea "Please describe here" at bounding box center [86, 500] width 145 height 77
type textarea "Using the deal under the CG business."
click at [46, 580] on button "Submit" at bounding box center [23, 589] width 46 height 17
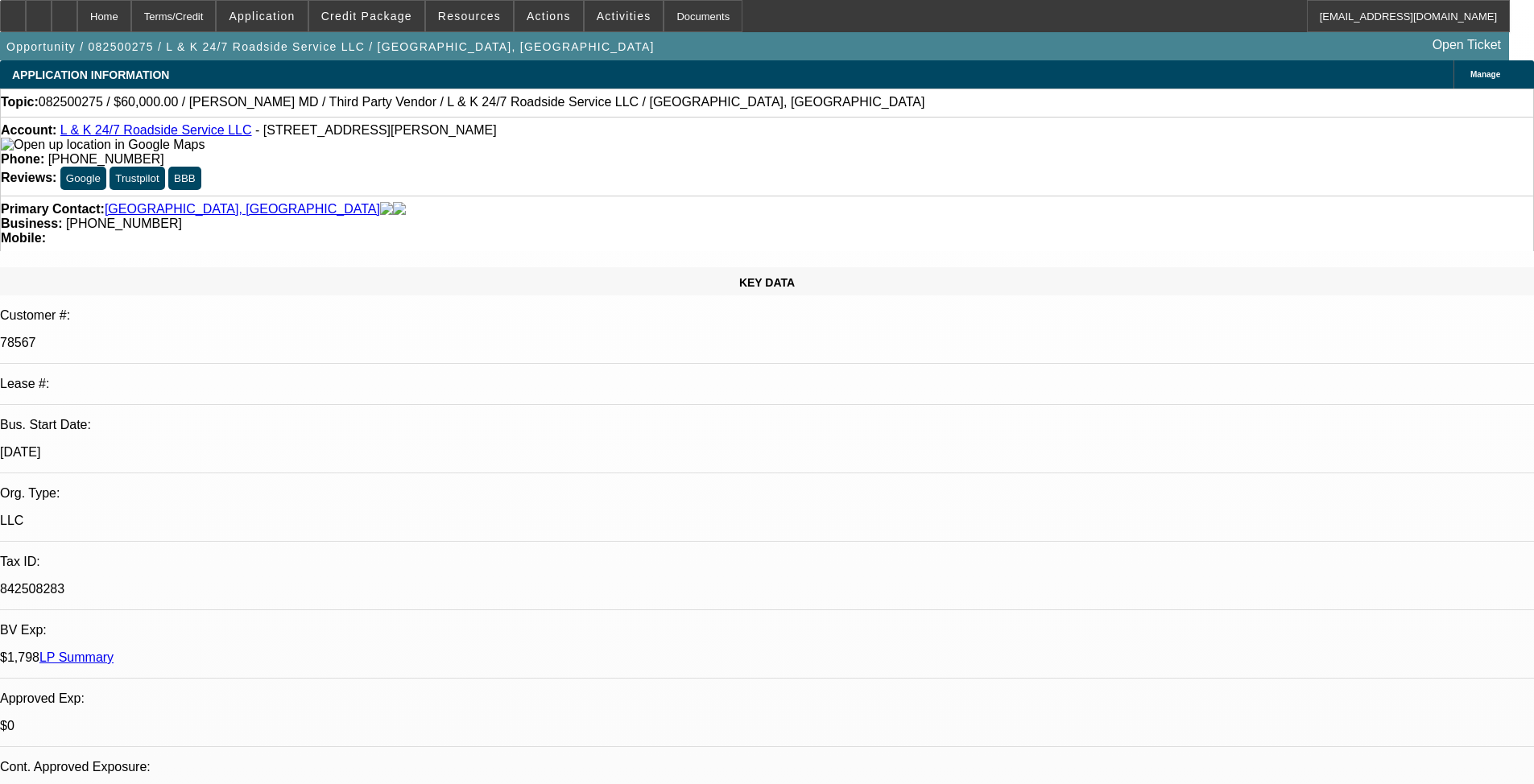
select select "0"
select select "0.1"
select select "0"
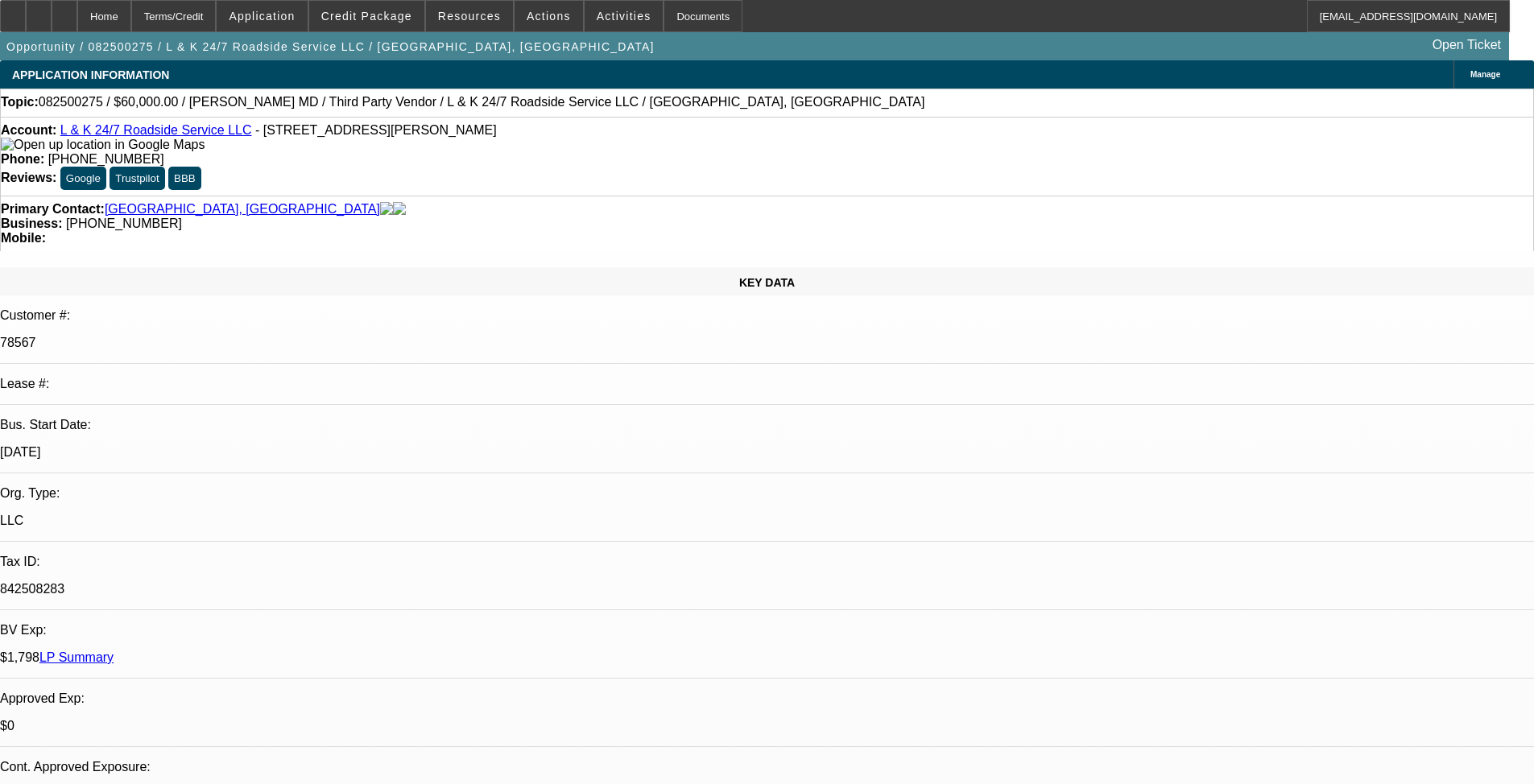
select select "0.1"
select select "0"
select select "0.1"
select select "0"
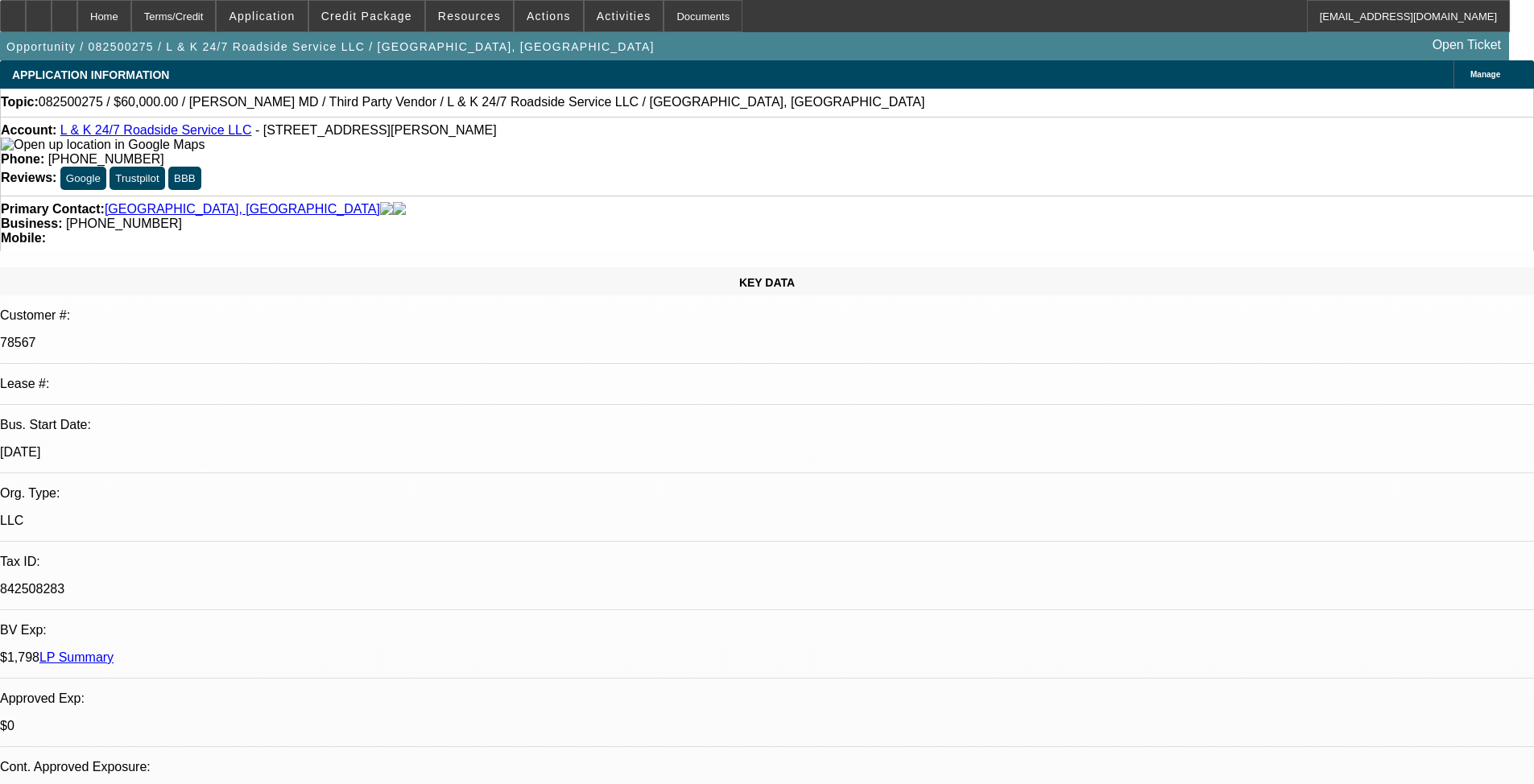
select select "0"
select select "0.1"
select select "2"
select select "4"
select select "2"
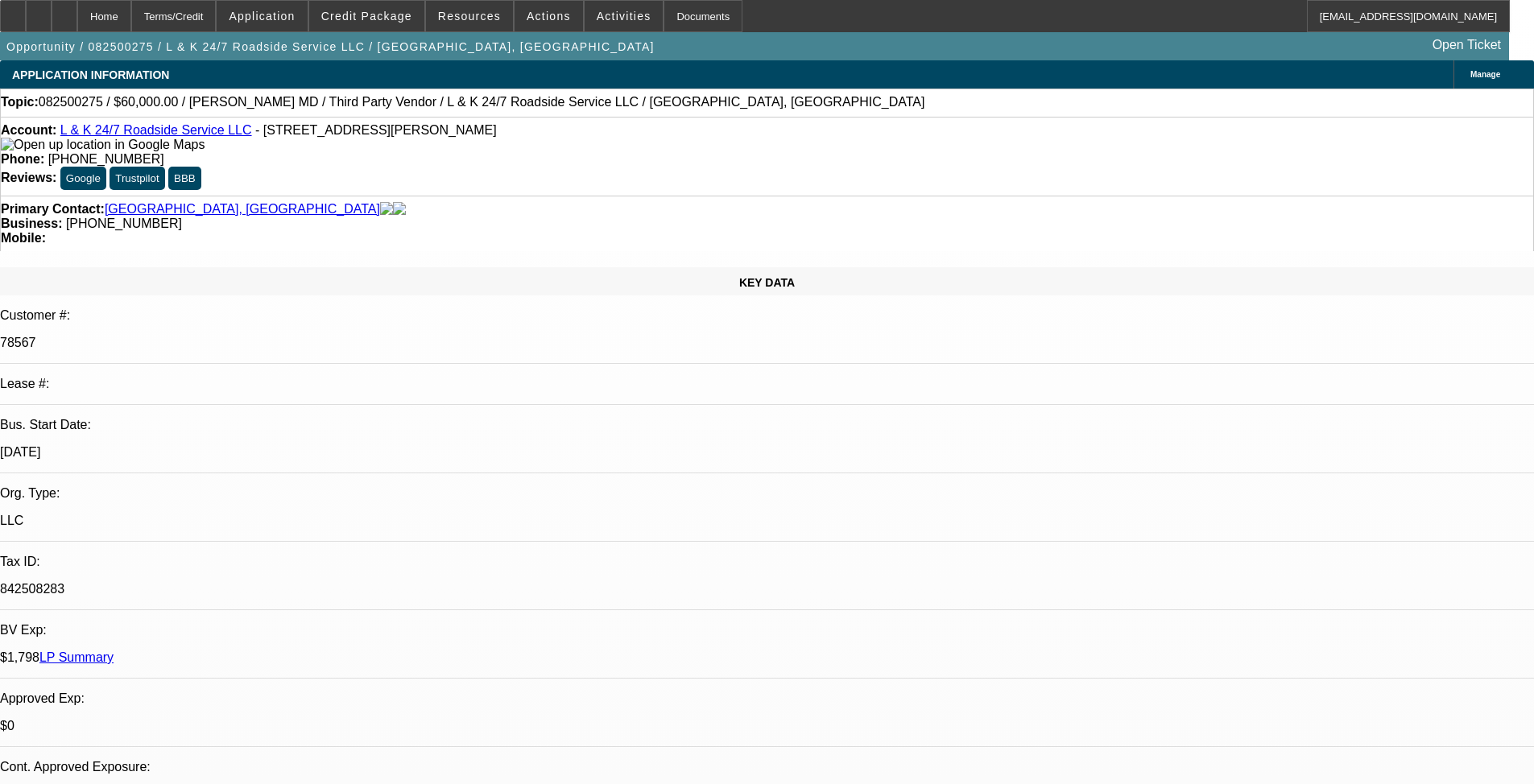
select select "4"
select select "2"
select select "4"
select select "2"
select select "4"
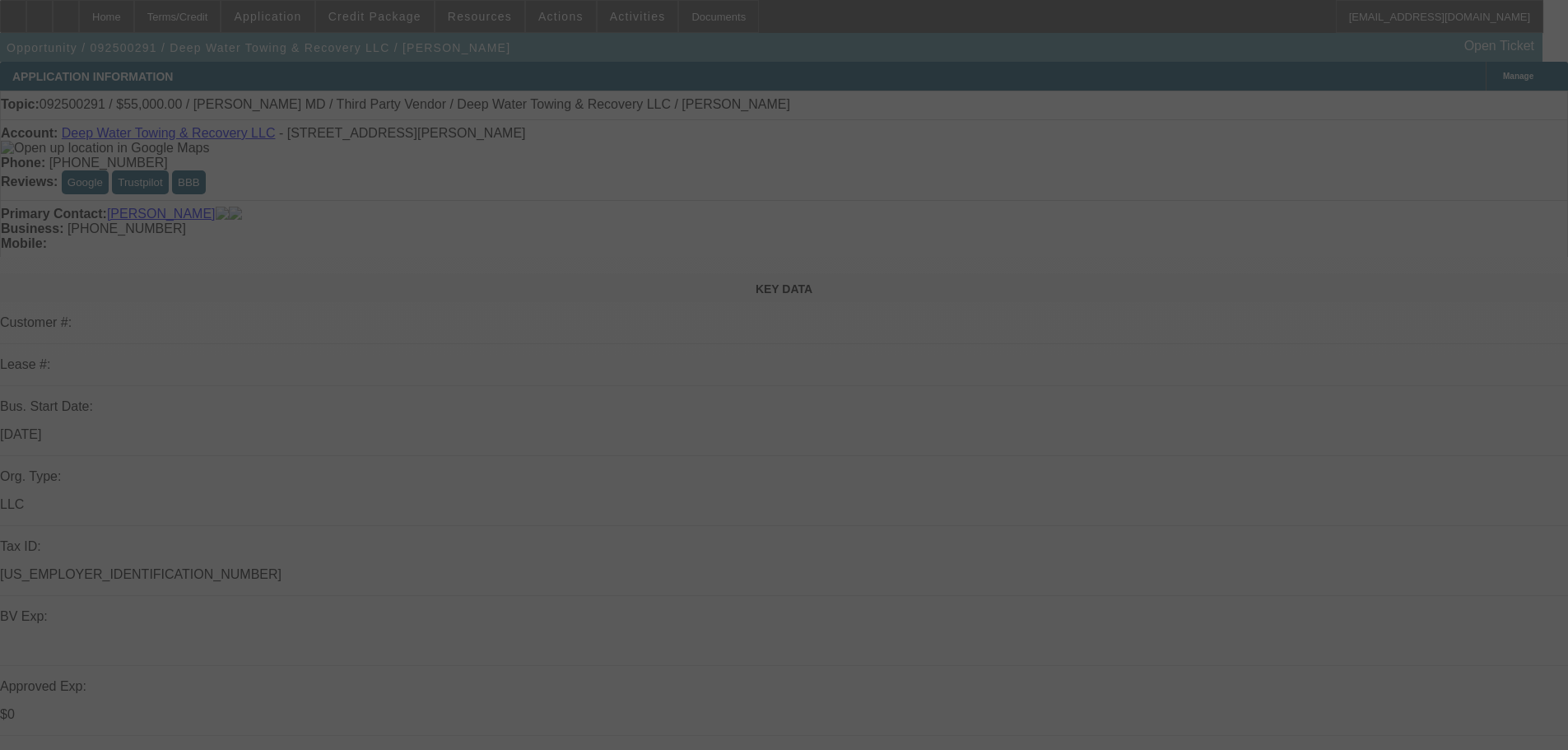
select select "0"
select select "2"
select select "0"
select select "6"
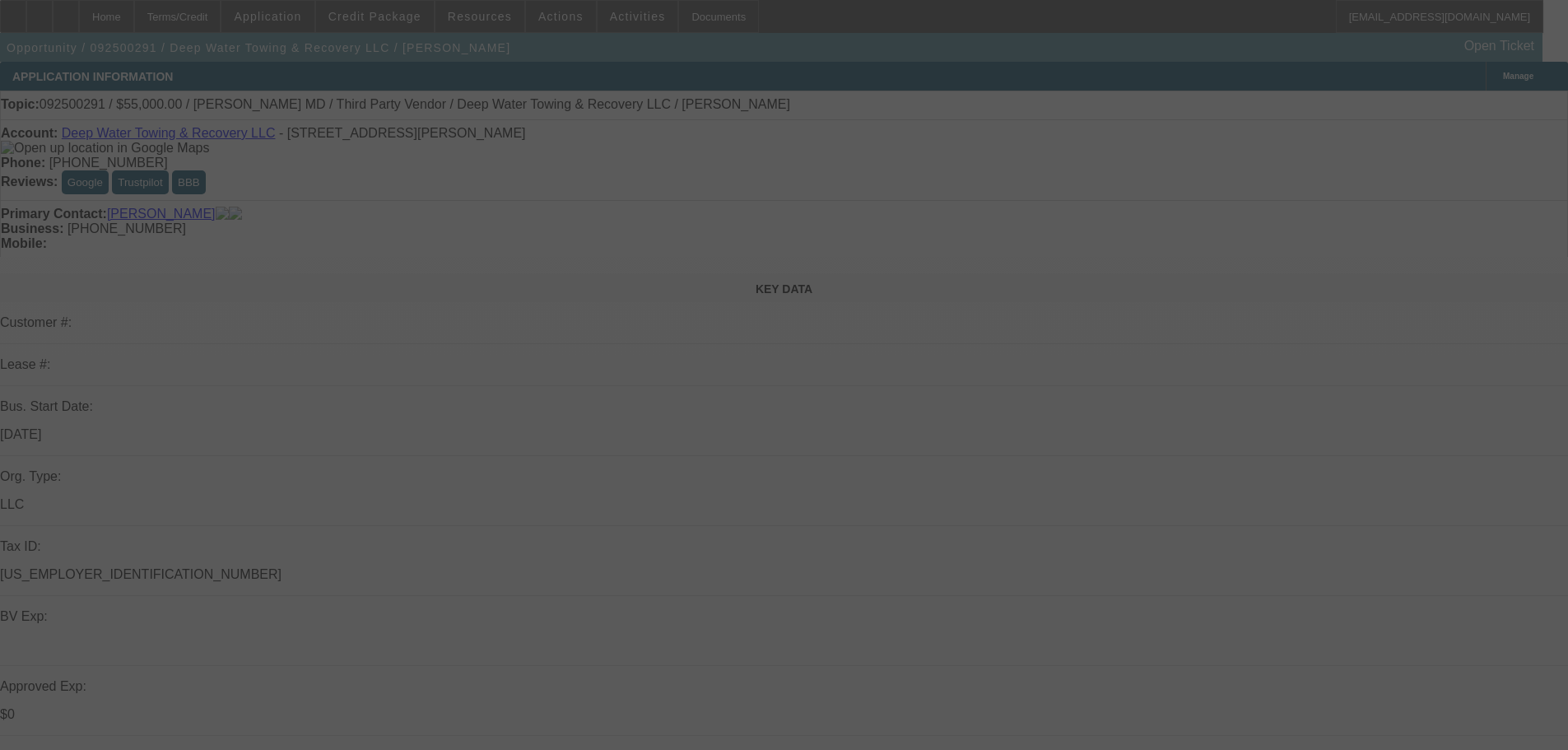
select select "0"
select select "2"
select select "0"
select select "6"
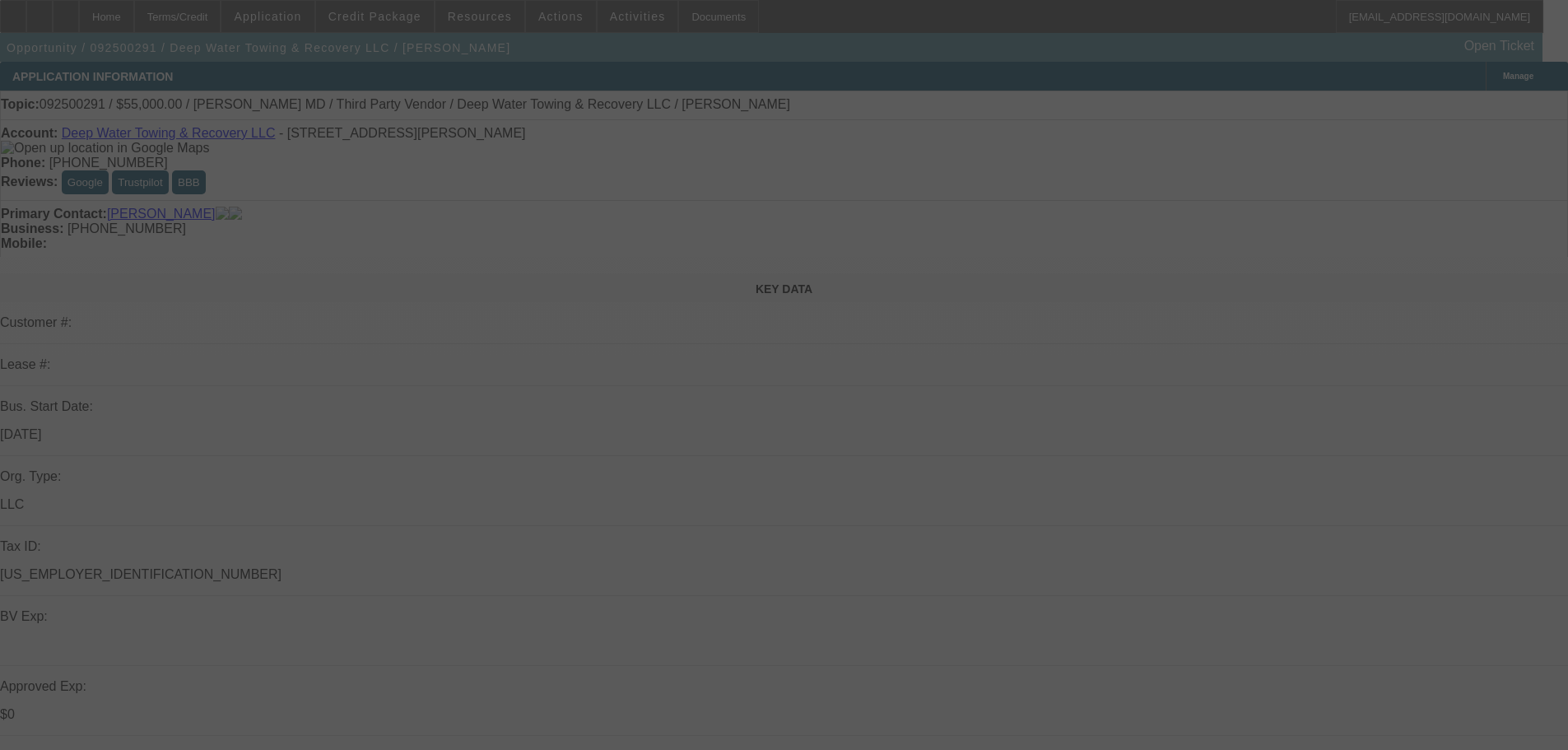
select select "0"
select select "2"
select select "0"
select select "6"
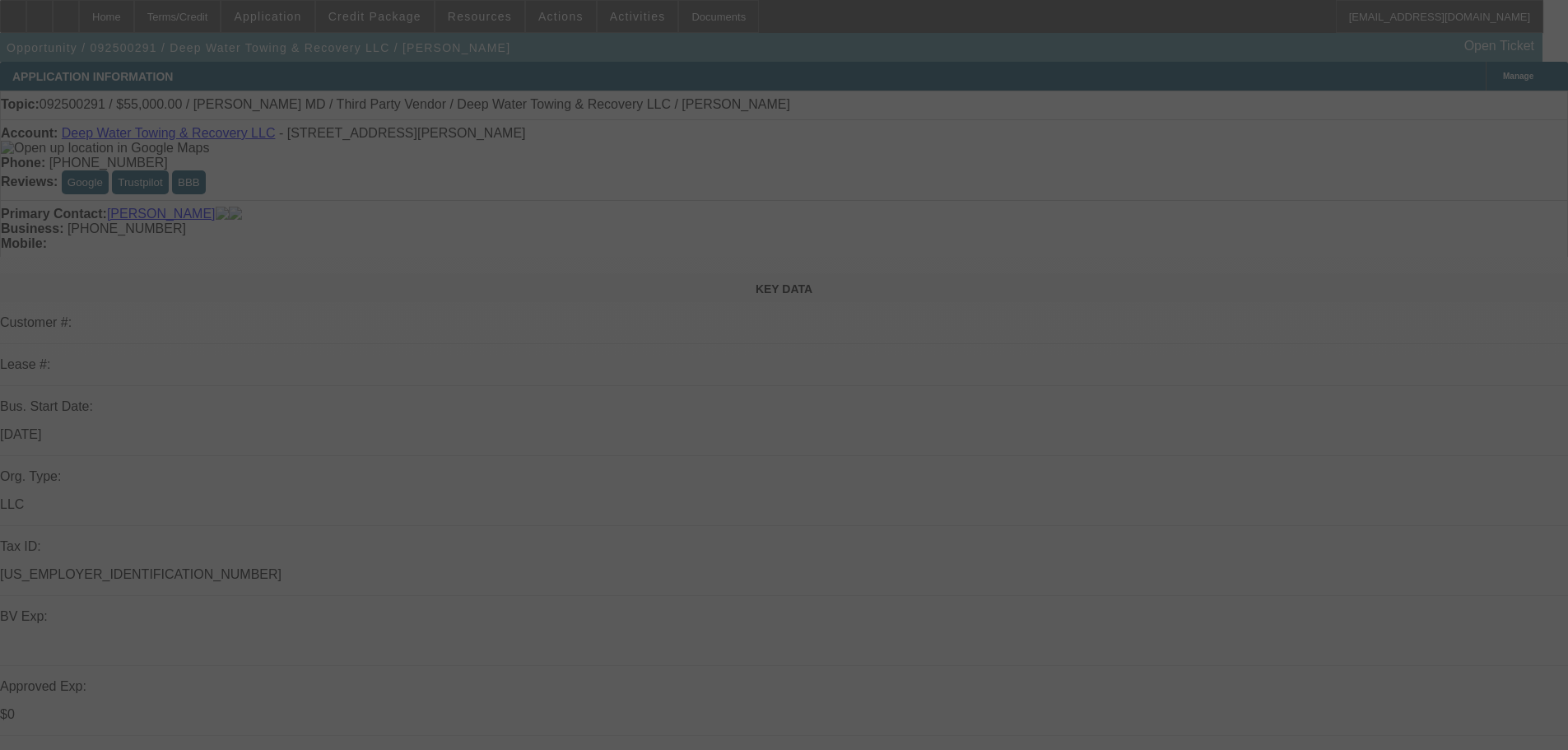
select select "0"
select select "2"
select select "0.1"
select select "4"
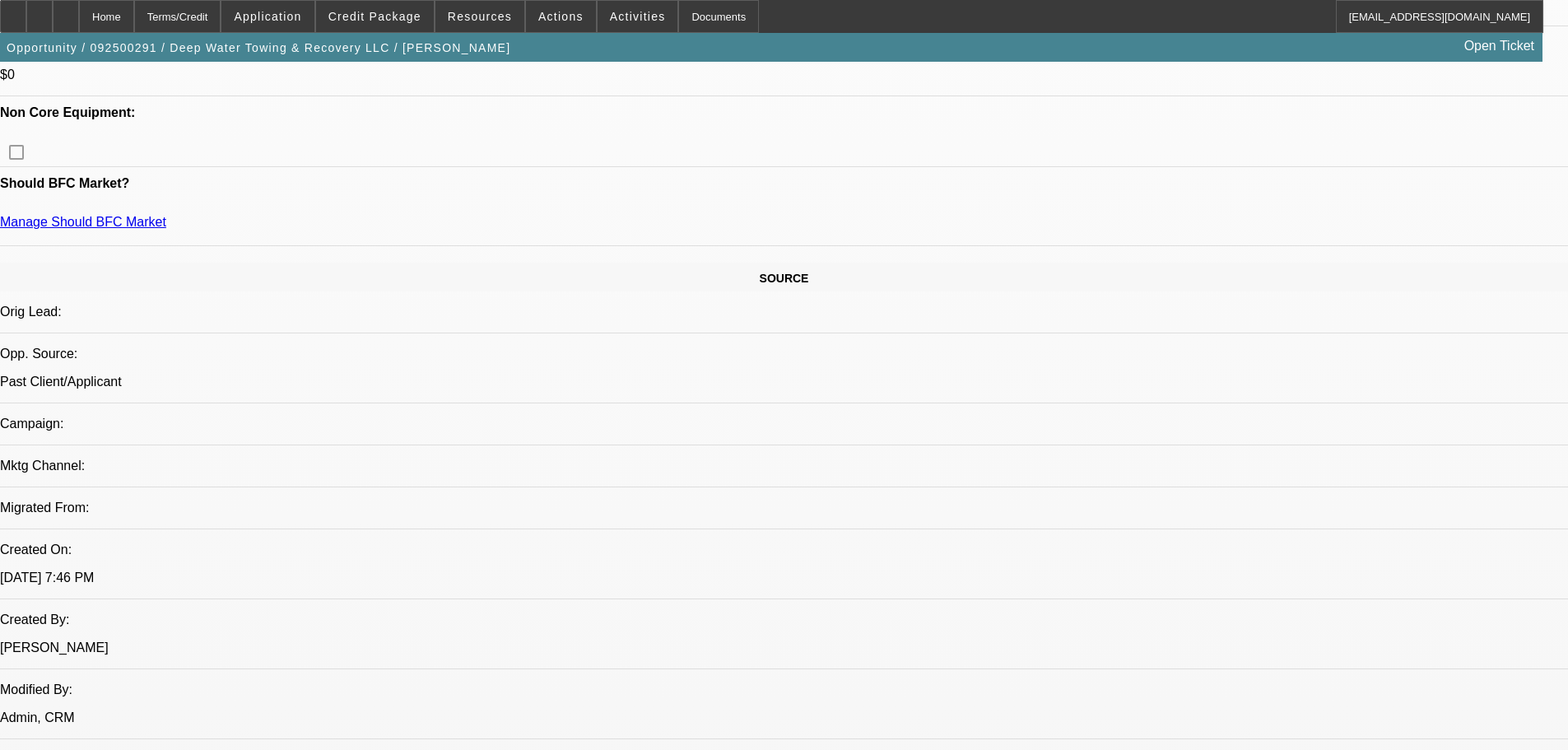
scroll to position [494, 0]
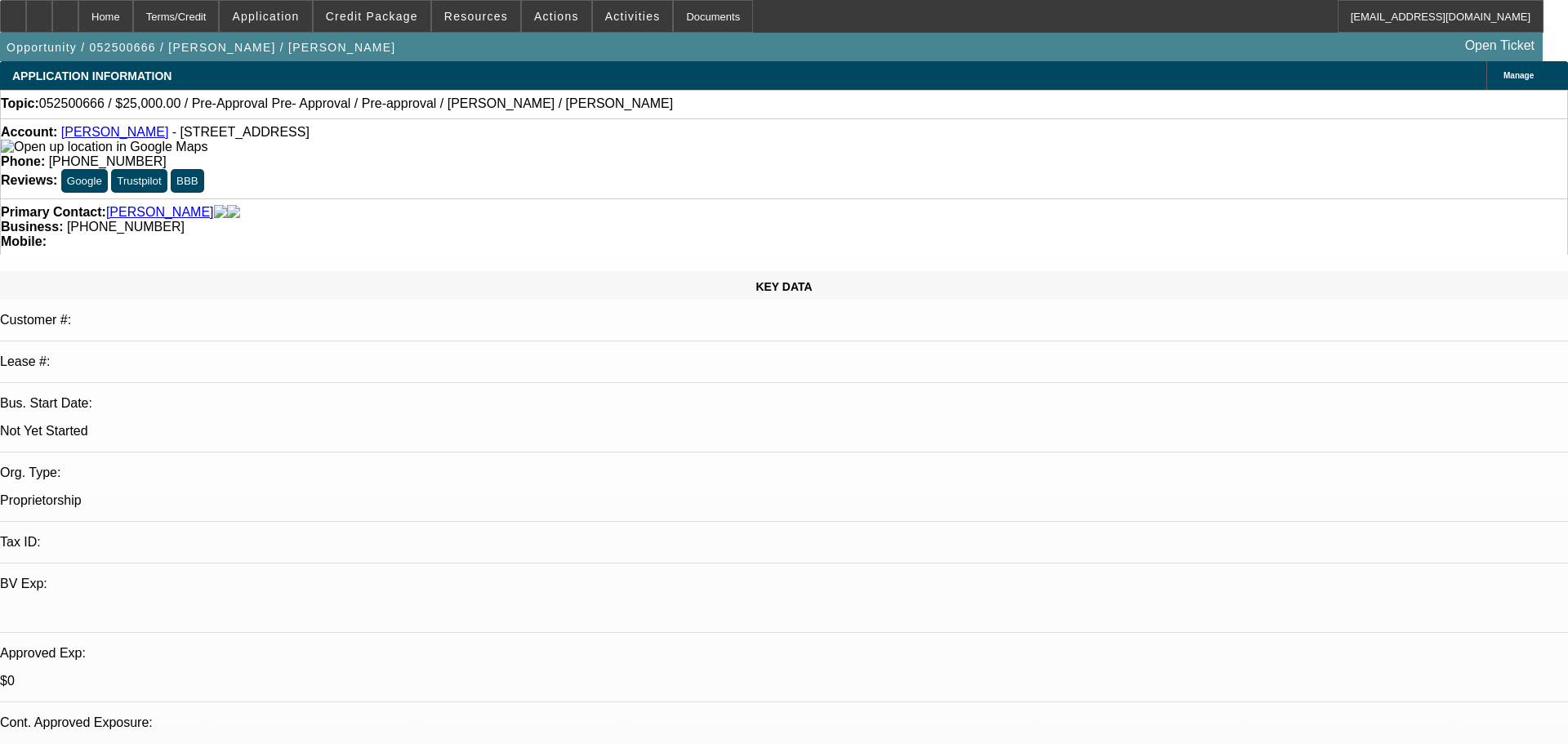
select select "0.2"
select select "2"
select select "0.1"
select select "4"
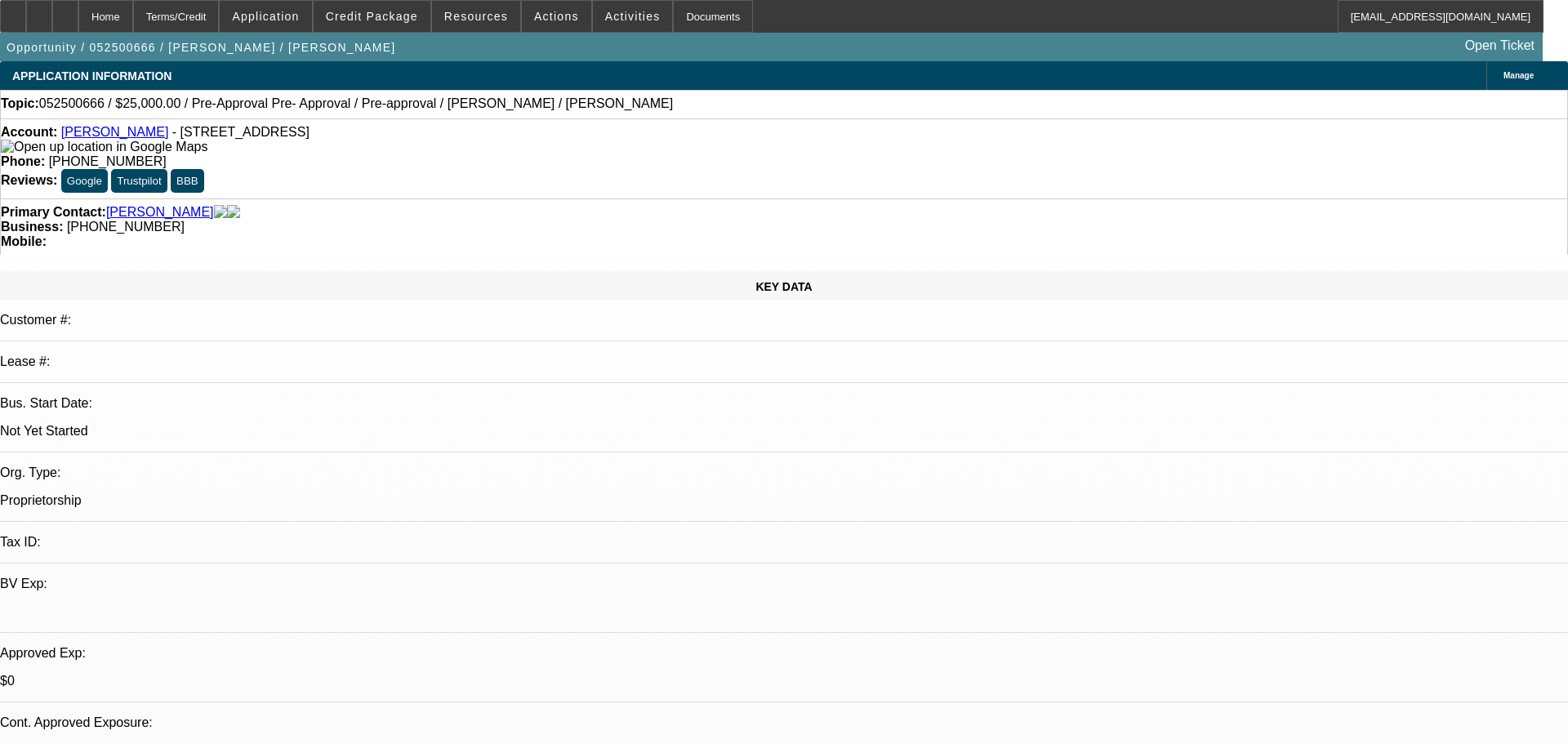
select select "0"
select select "2"
select select "0.1"
select select "4"
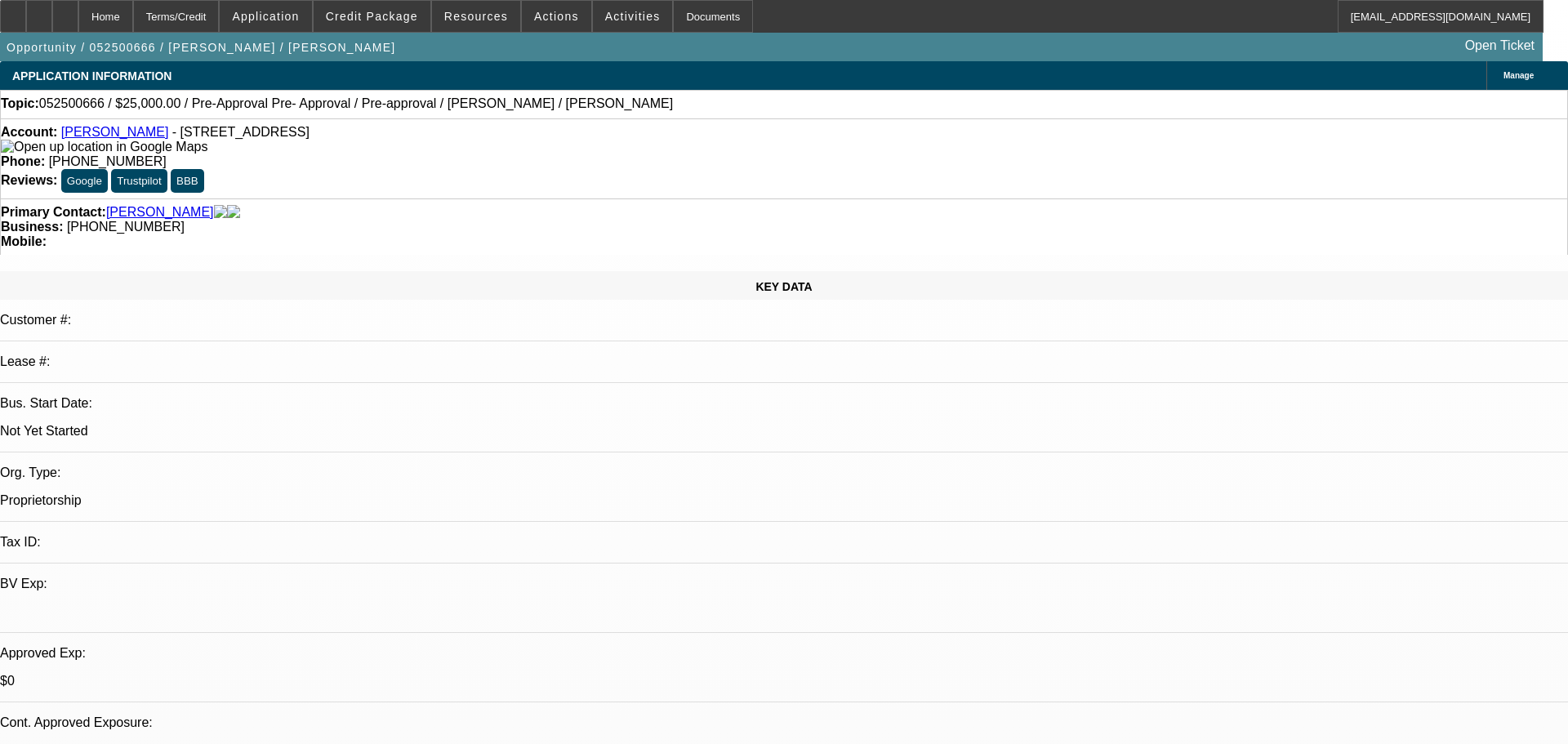
select select "0.15"
select select "2"
select select "0.1"
select select "4"
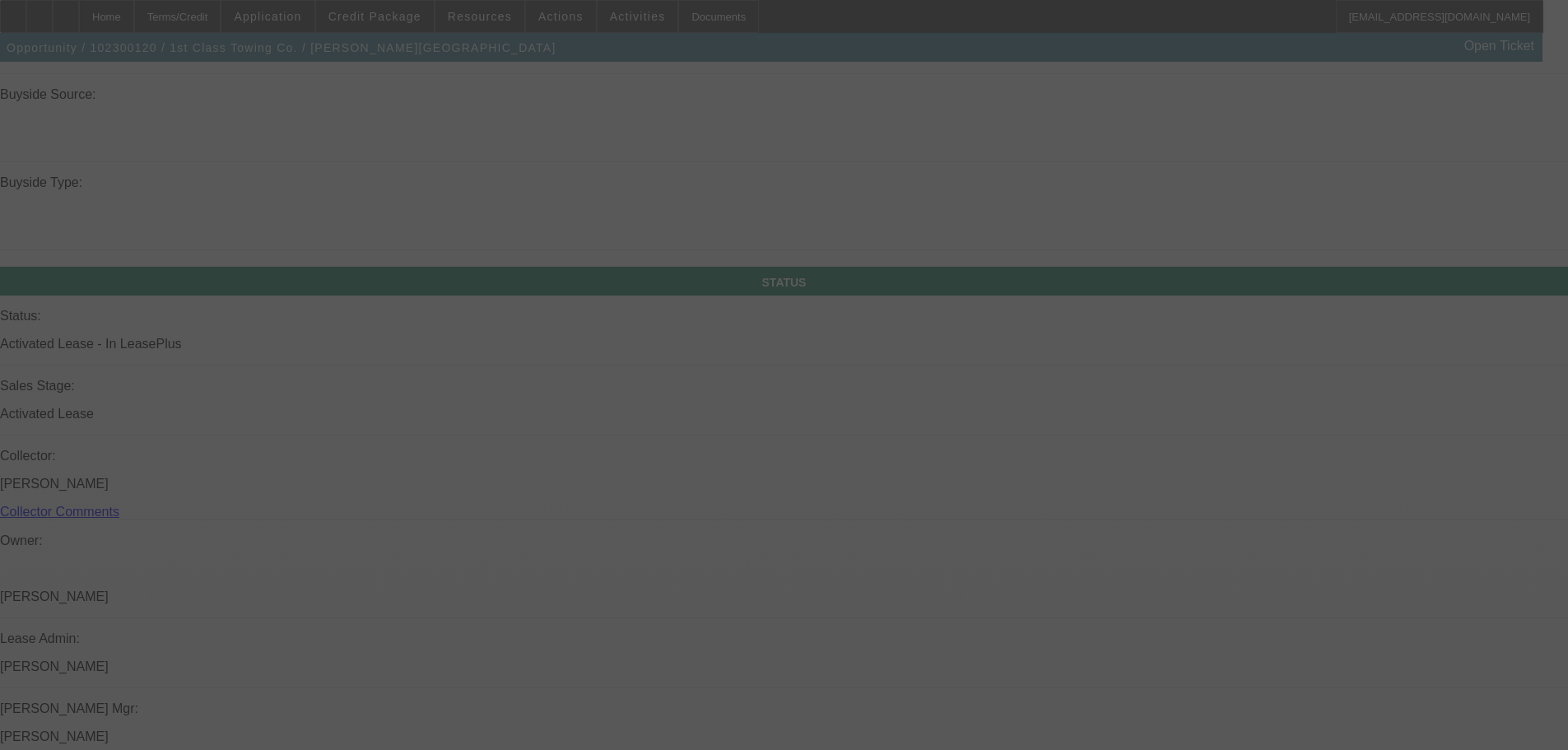
scroll to position [1597, 0]
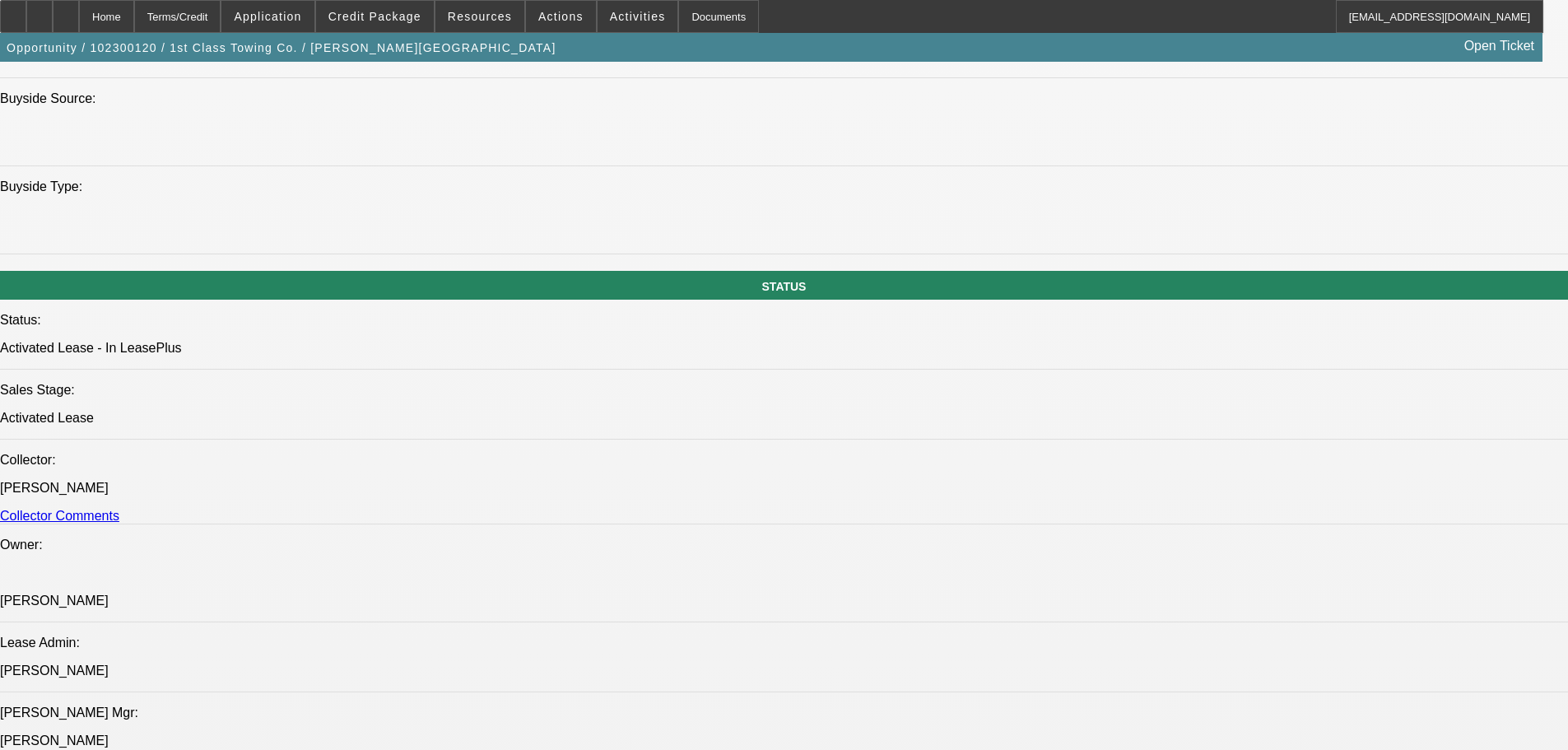
select select "0"
select select "2"
select select "0"
select select "6"
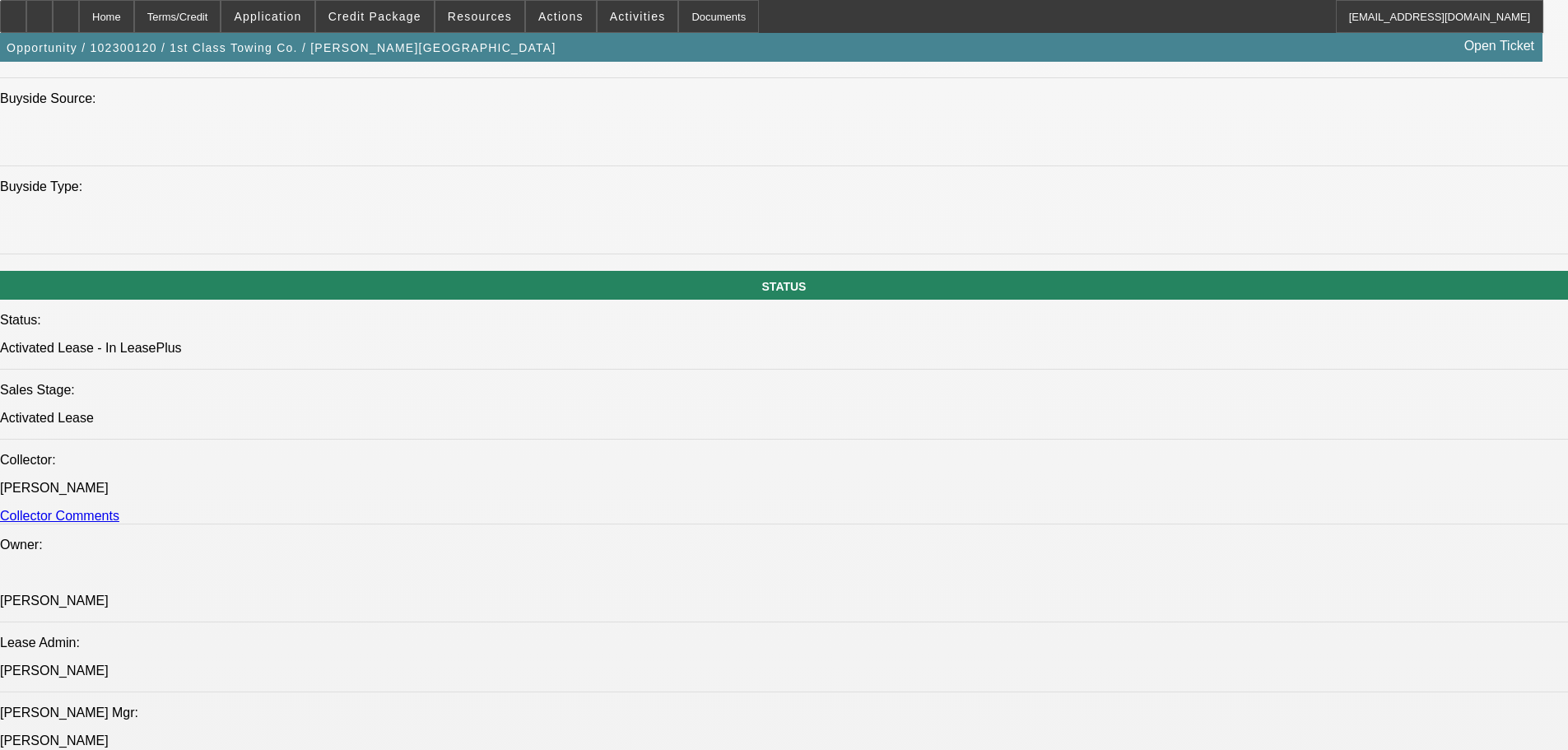
select select "0"
select select "2"
select select "0"
select select "6"
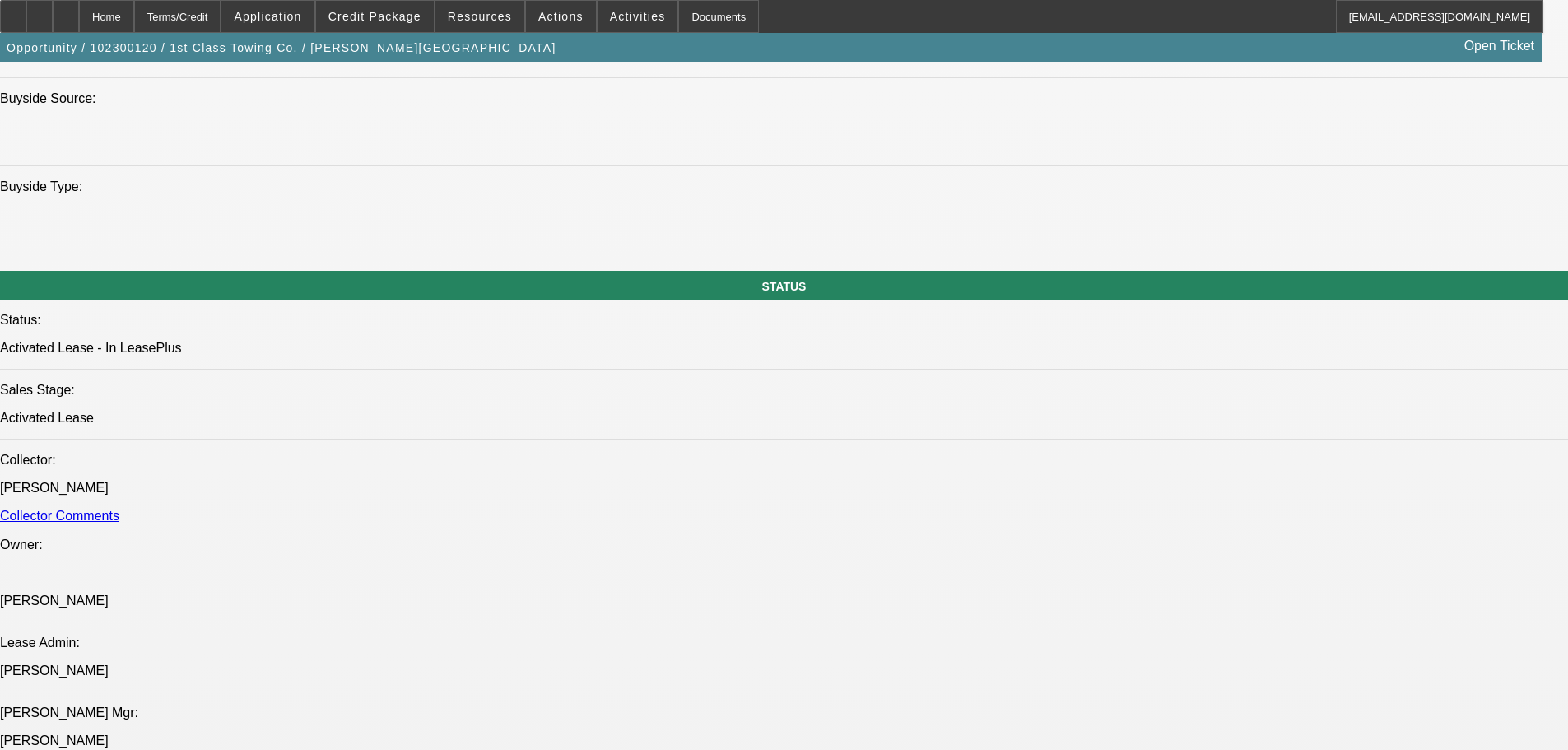
select select "0"
select select "2"
select select "0"
select select "6"
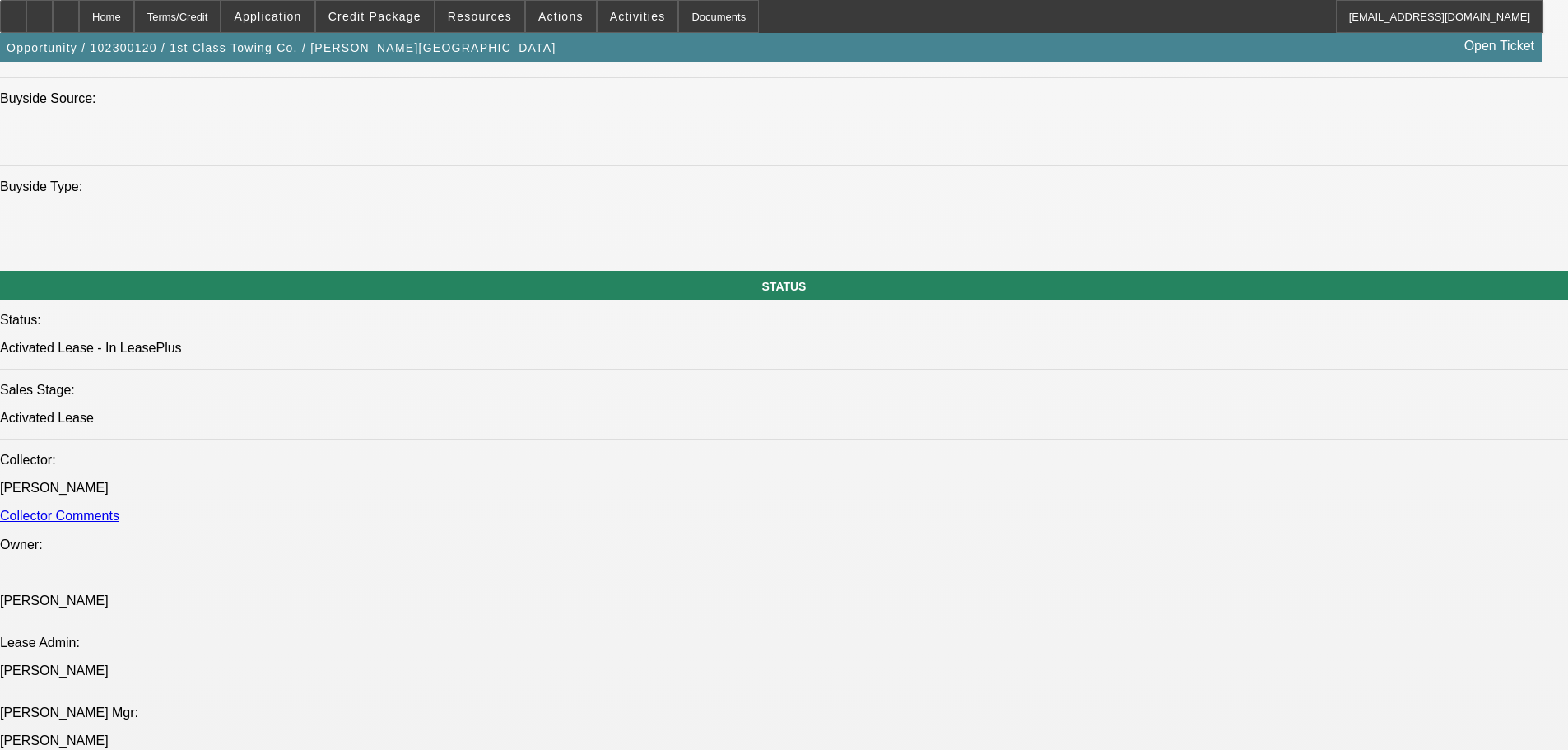
select select "0"
select select "2"
select select "0"
select select "6"
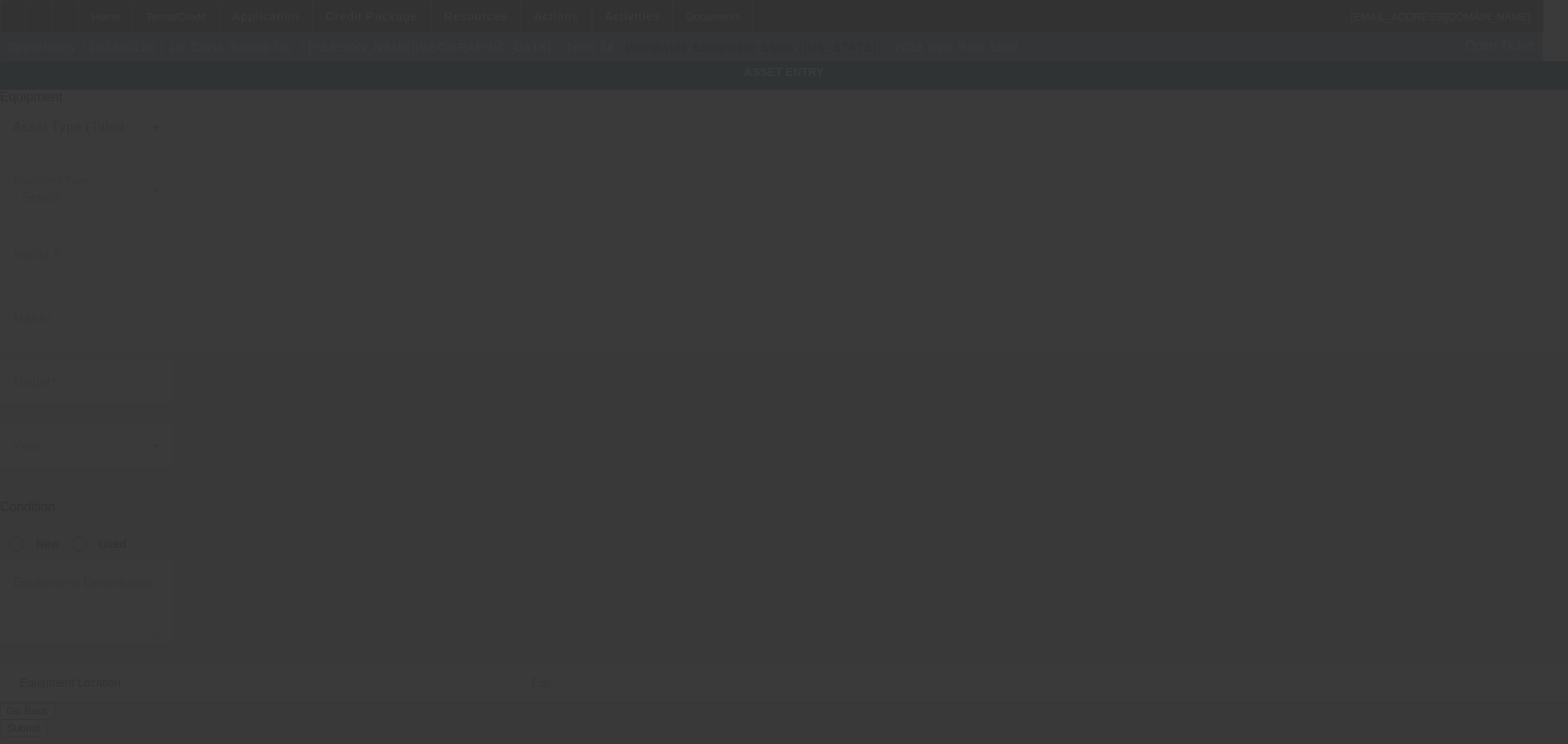
type input "[US_VEHICLE_IDENTIFICATION_NUMBER]"
type input "Ram"
type input "5500"
radio input "true"
type textarea "with"
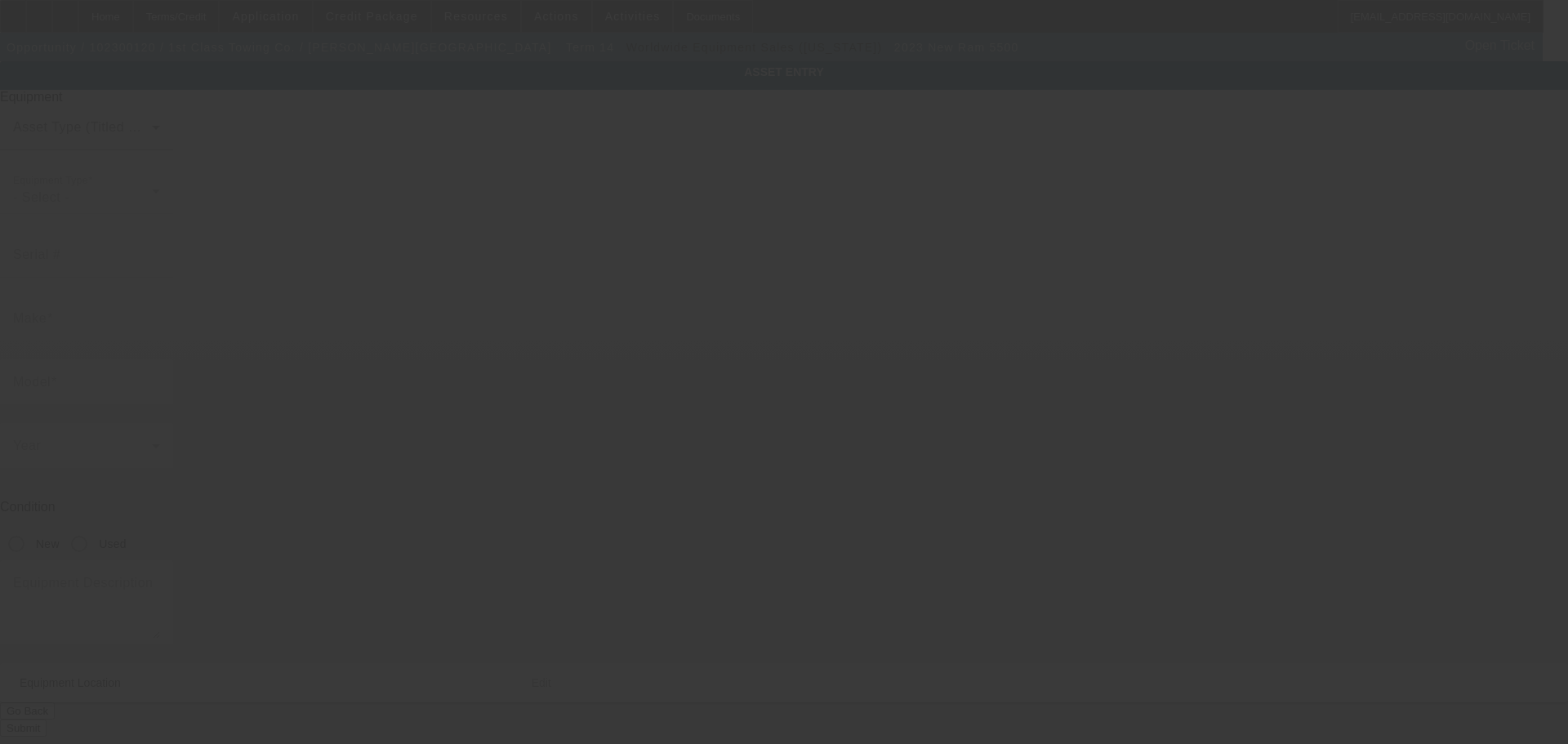
type input "[STREET_ADDRESS]"
type input "[PERSON_NAME] [PERSON_NAME]"
type input "60491"
type input "Will"
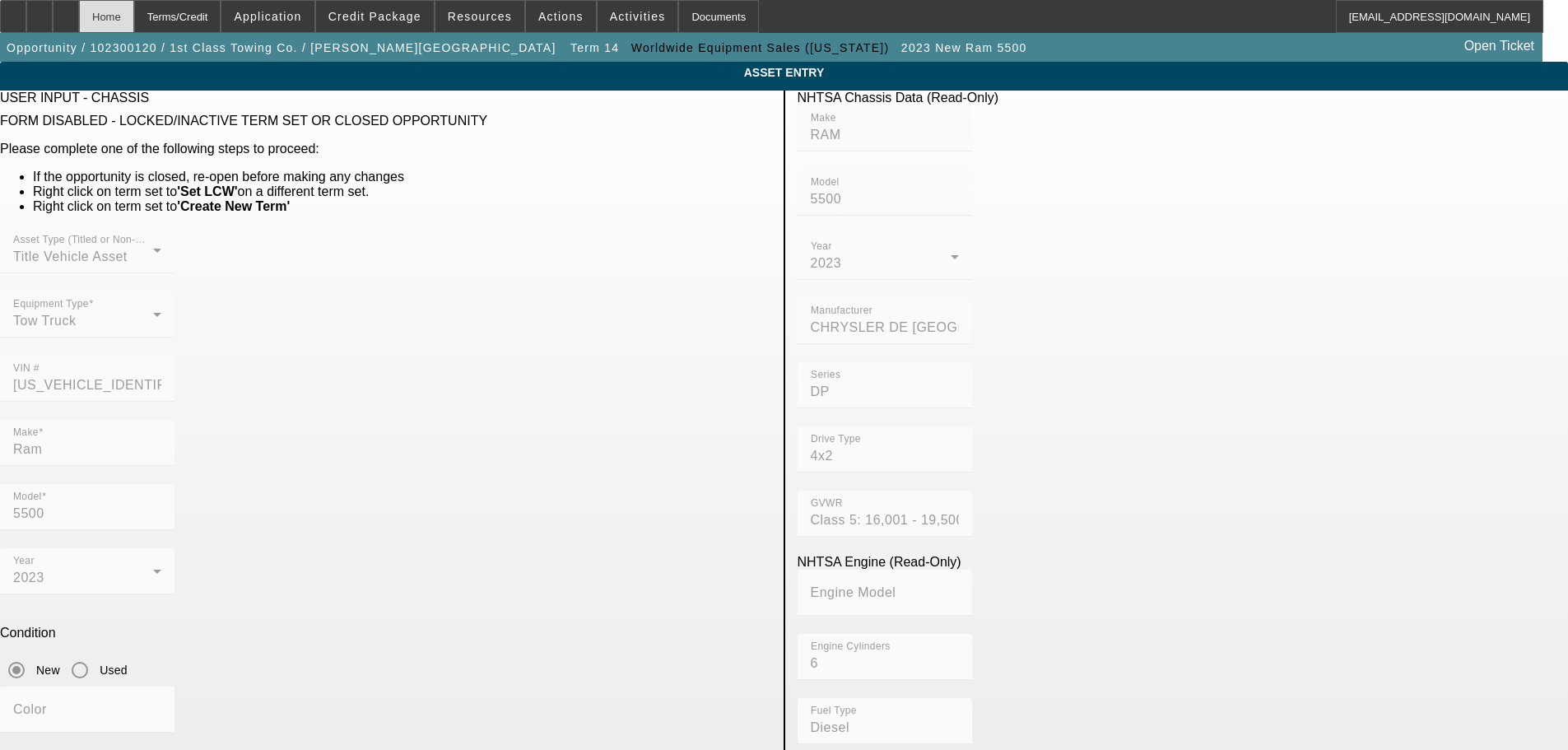
click at [134, 17] on div "Home" at bounding box center [106, 17] width 55 height 33
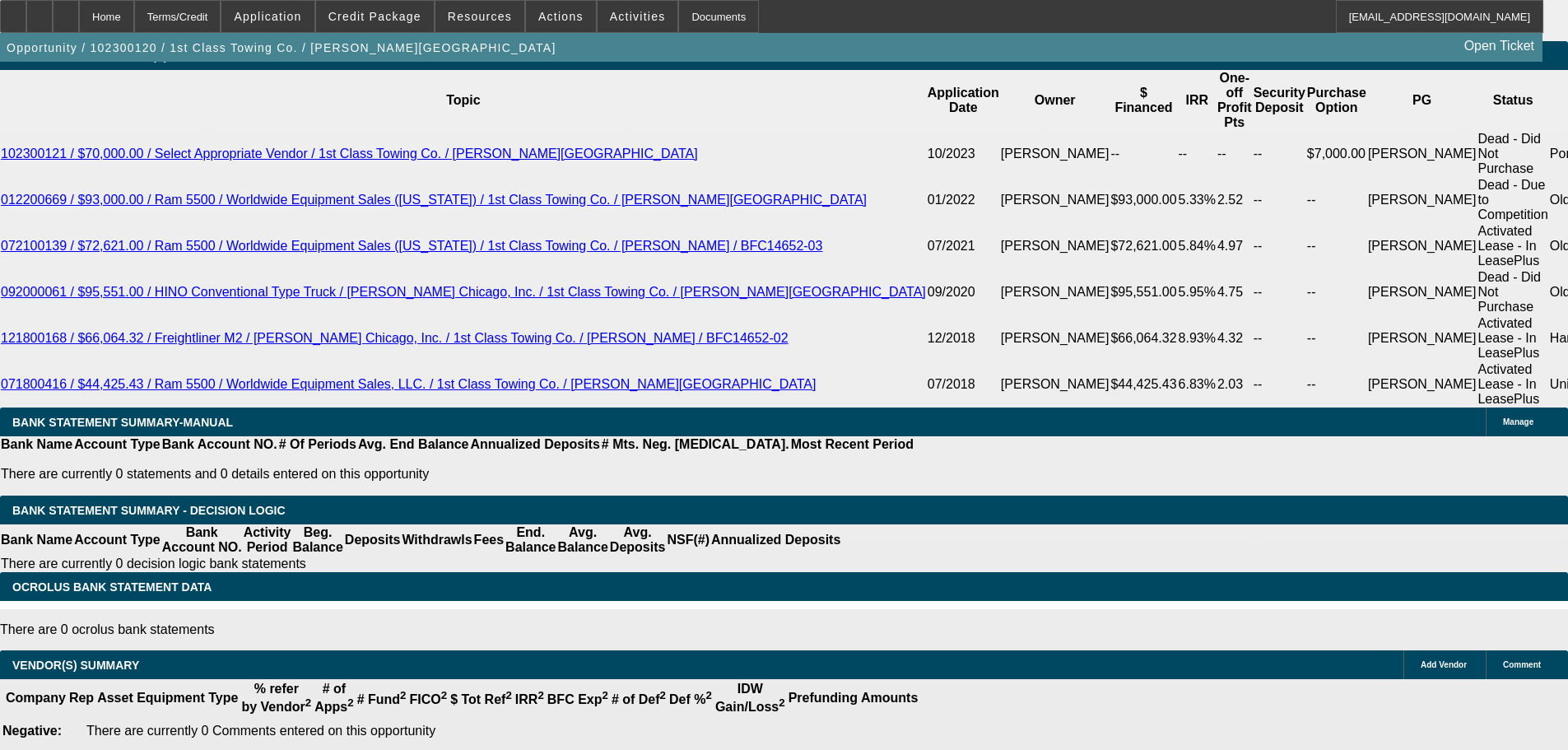
select select "0"
select select "2"
select select "0"
select select "6"
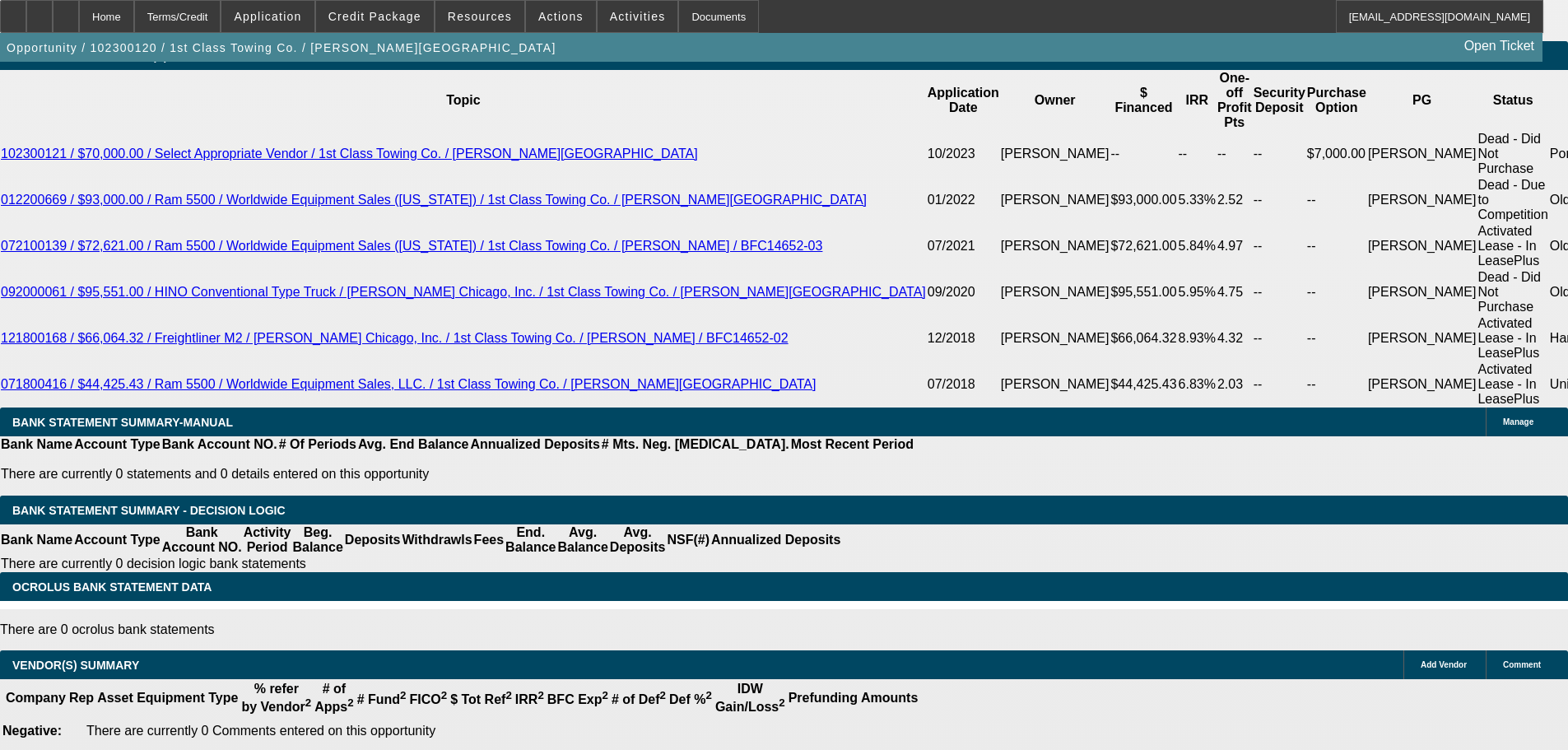
select select "0"
select select "2"
select select "0"
select select "6"
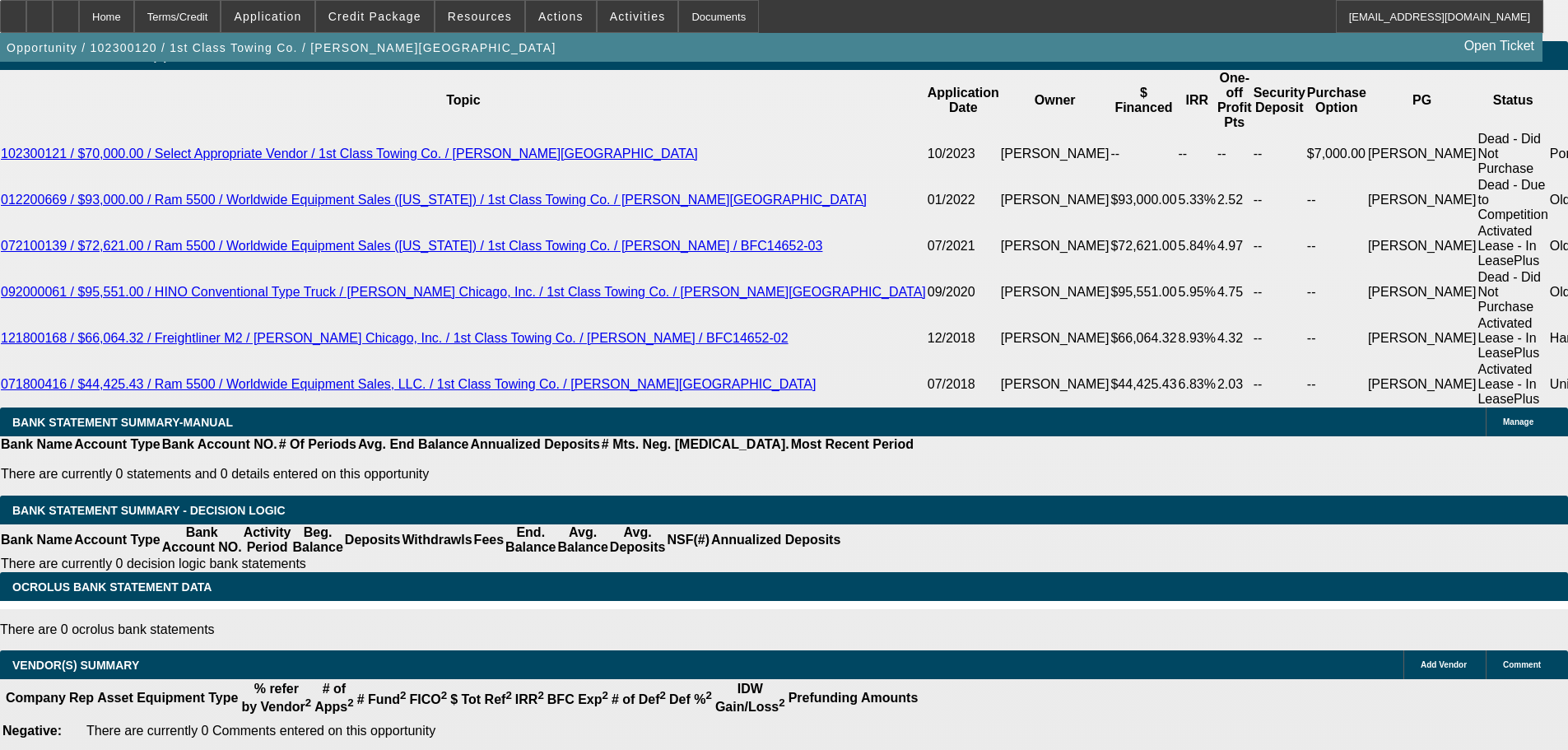
select select "0"
select select "2"
select select "0"
select select "6"
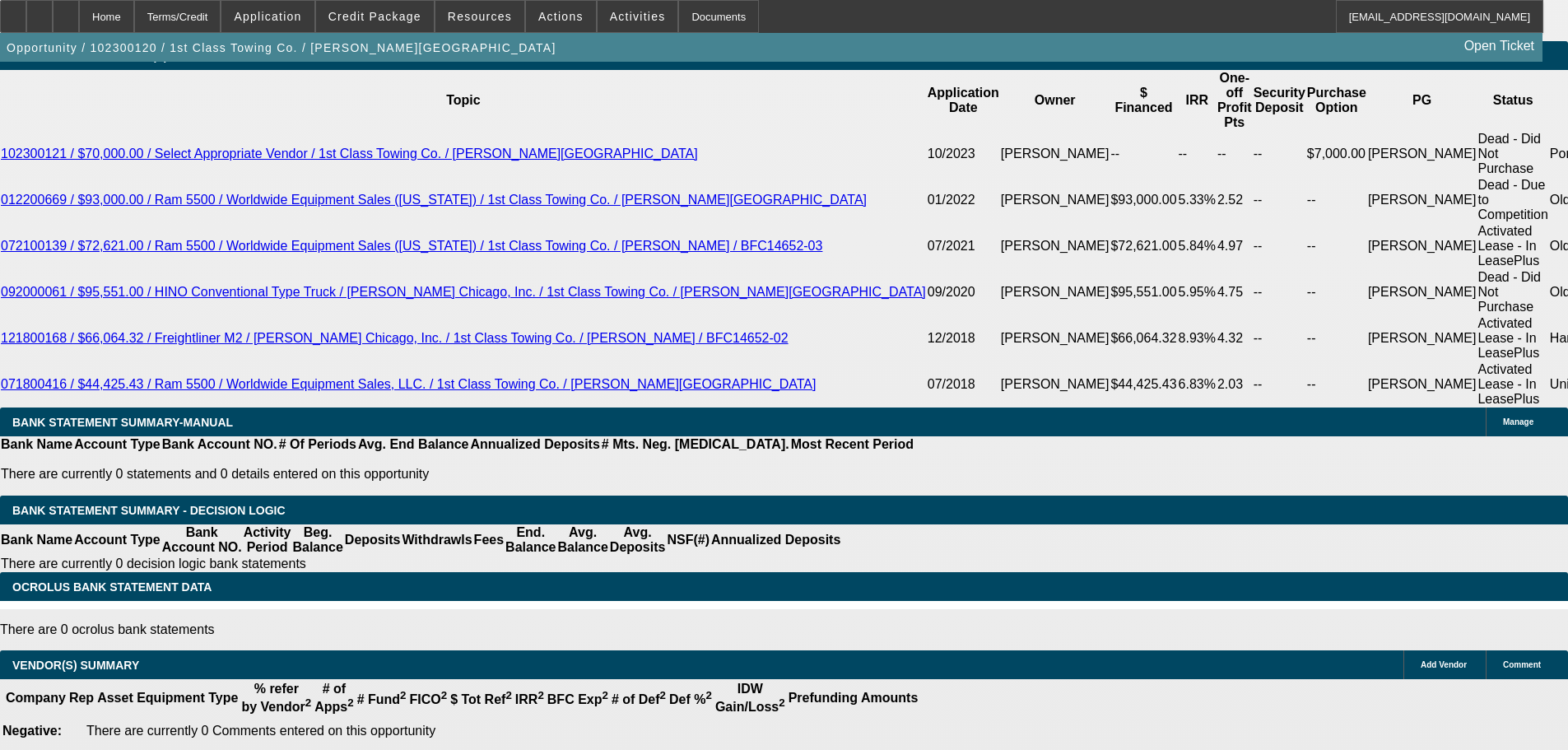
select select "0"
select select "2"
select select "0"
select select "6"
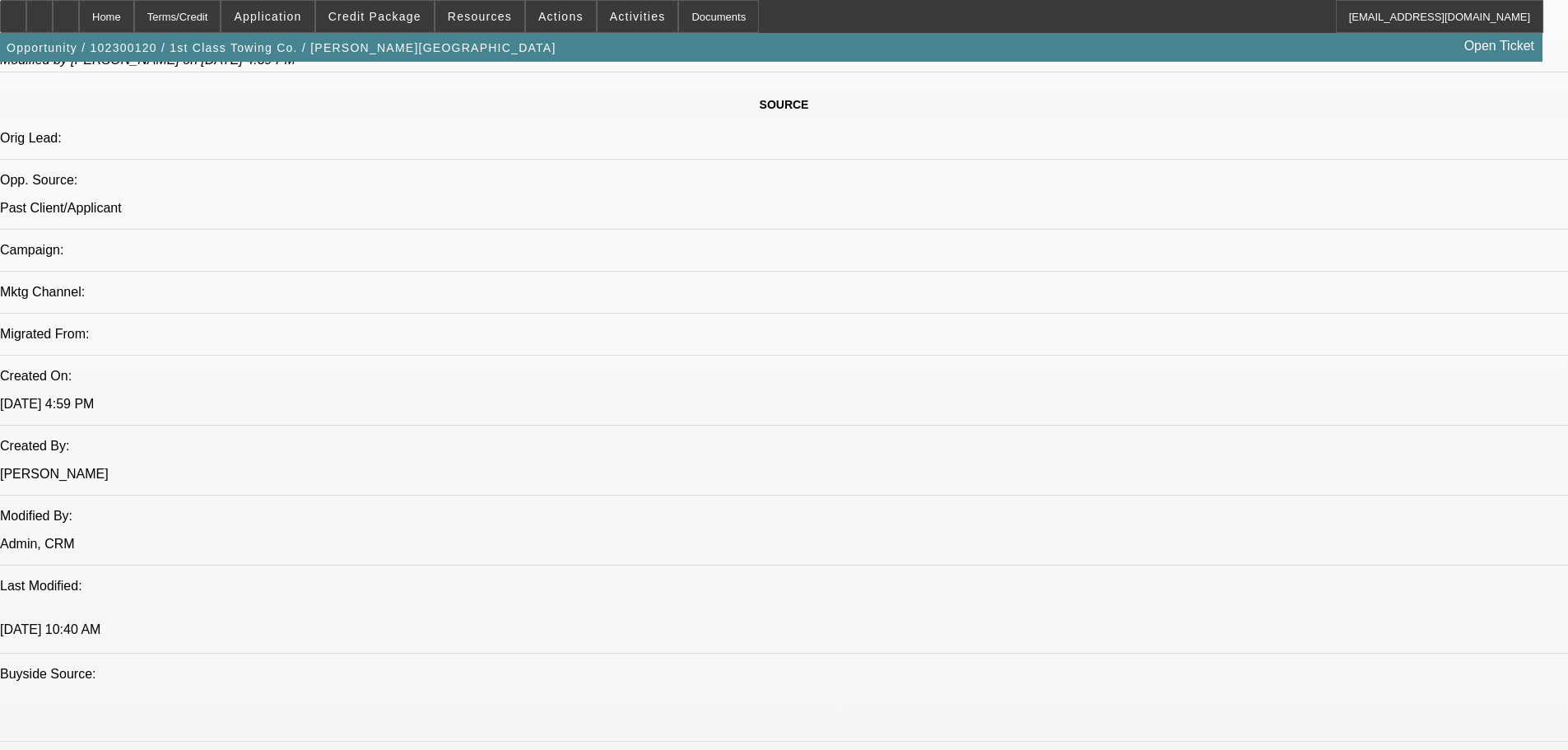
scroll to position [1100, 0]
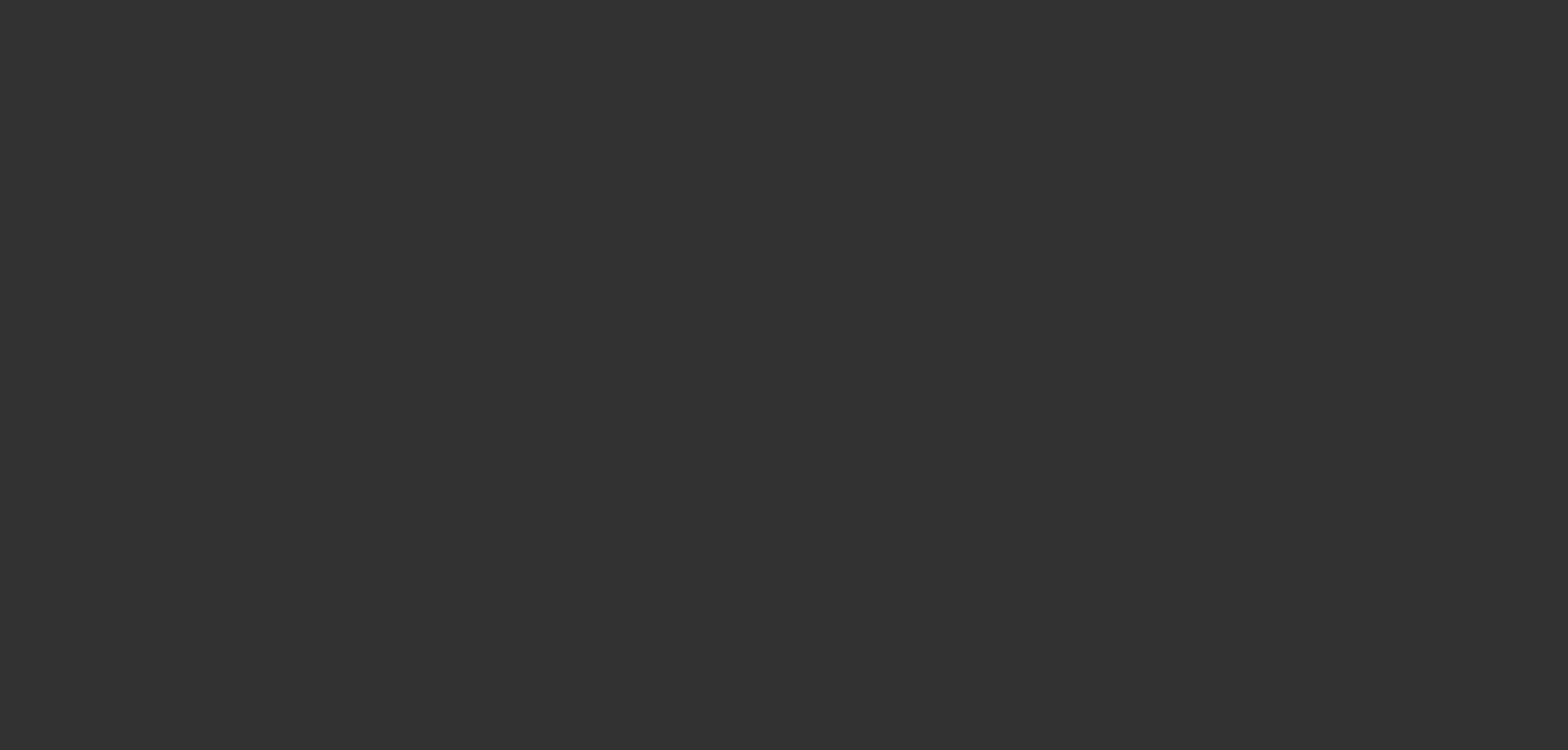
select select "0"
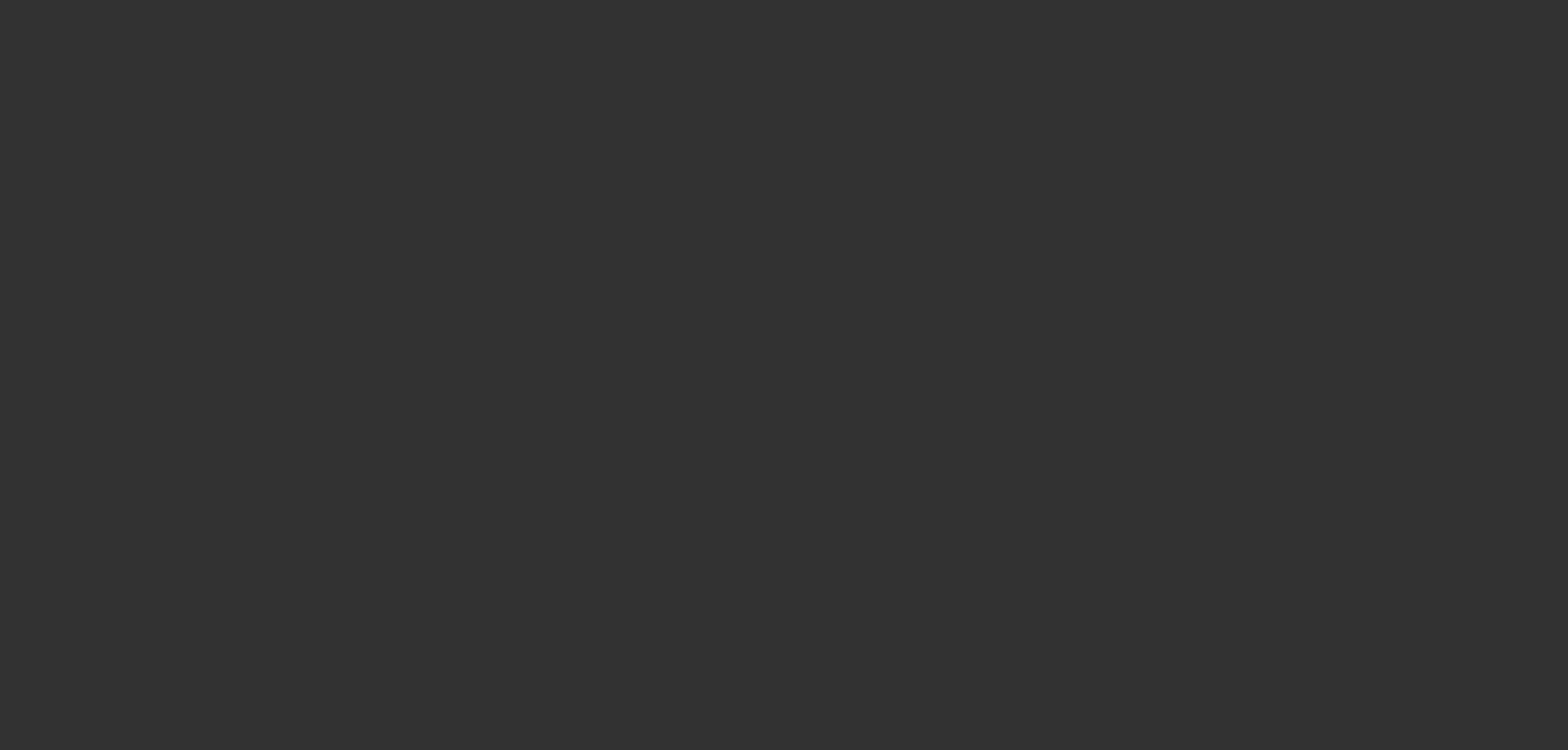
select select "0"
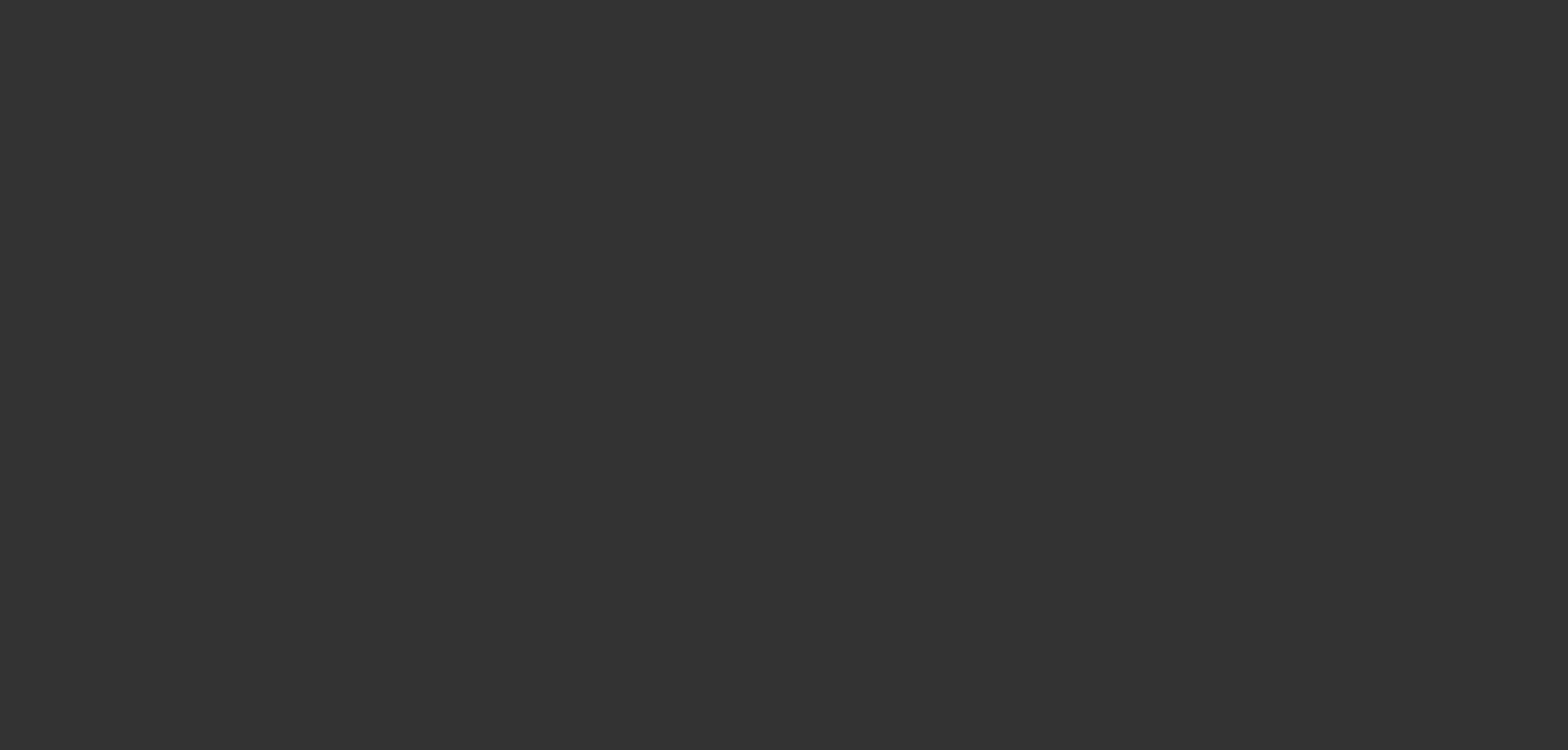
select select "0"
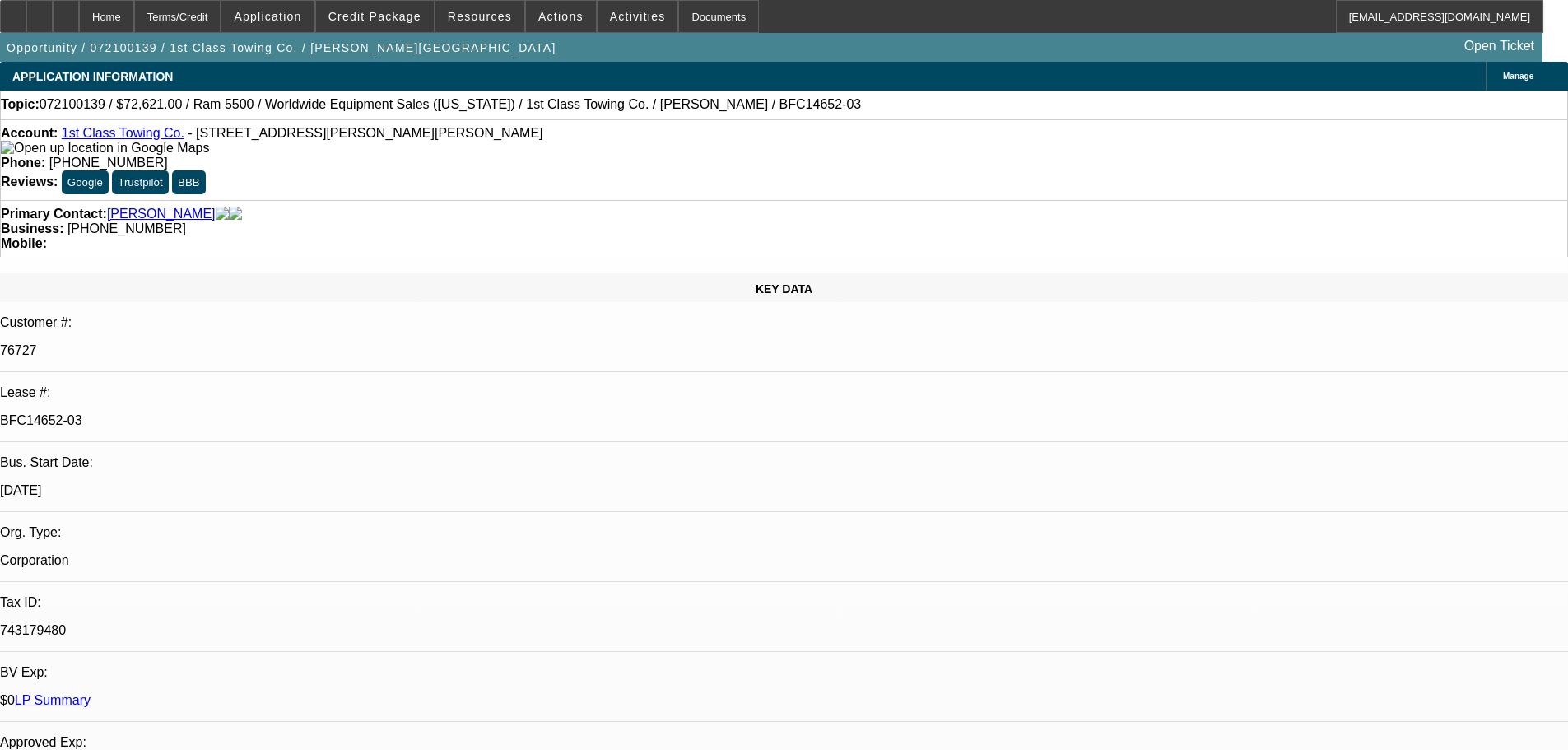
select select "1"
select select "6"
select select "1"
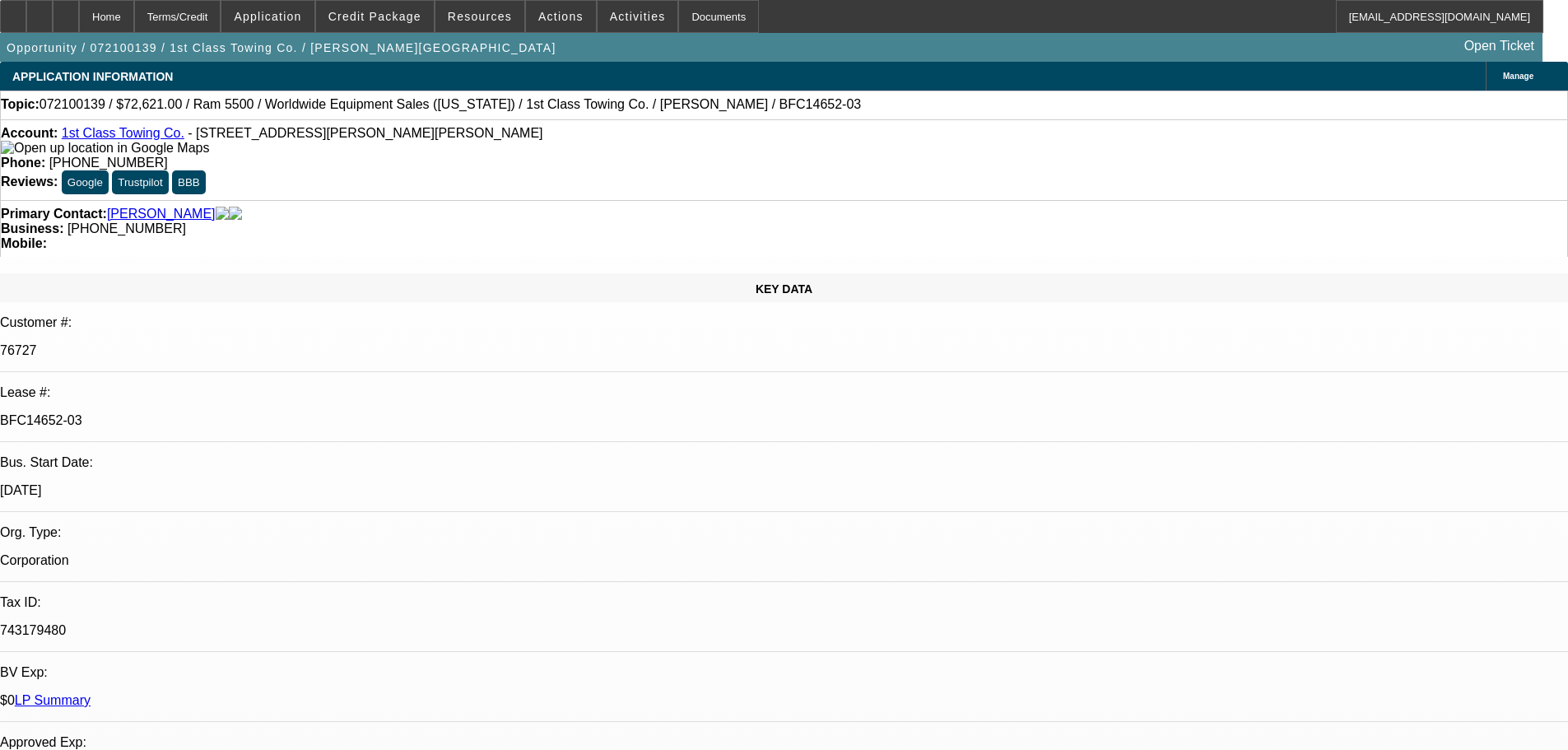
select select "6"
select select "1"
select select "6"
select select "1"
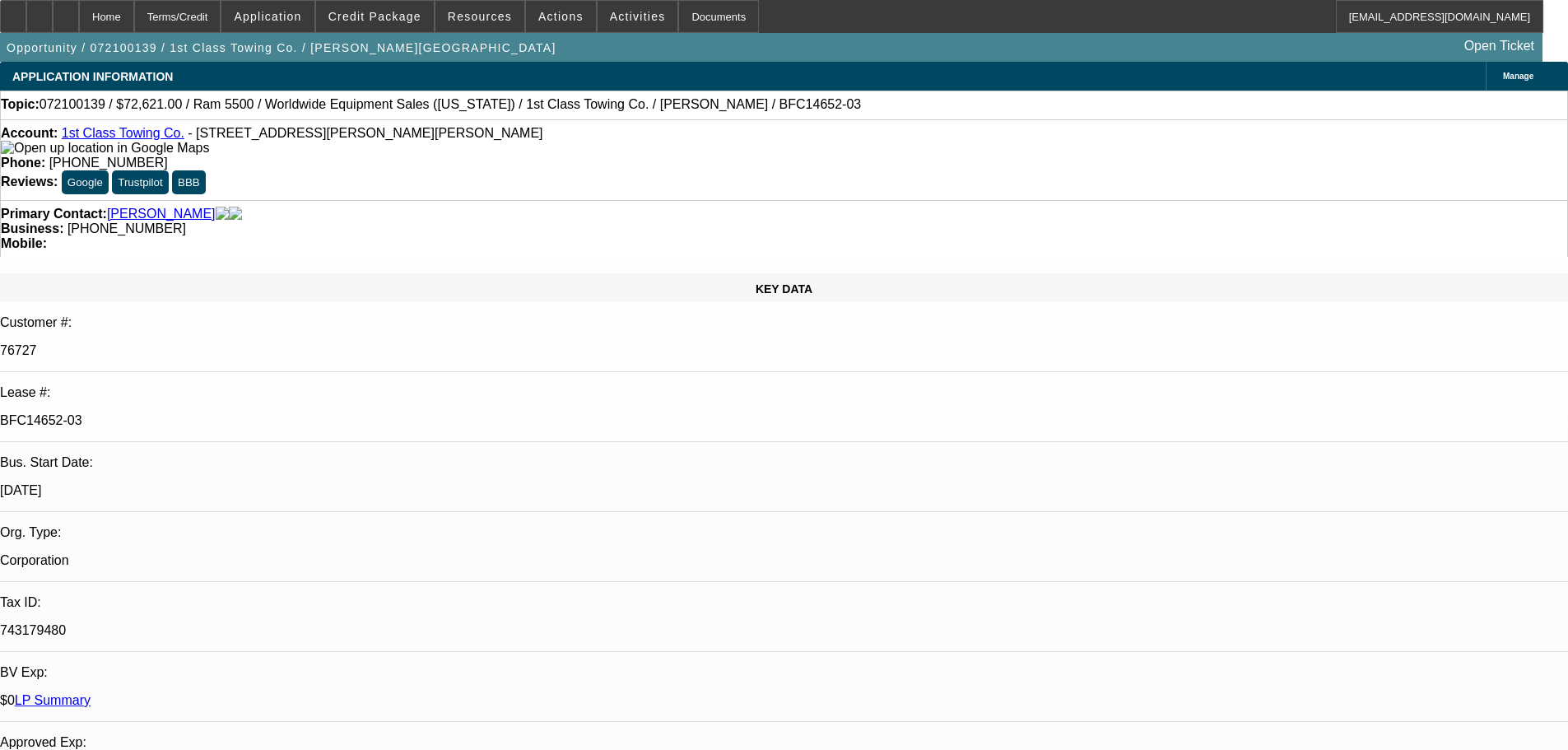
select select "1"
select select "6"
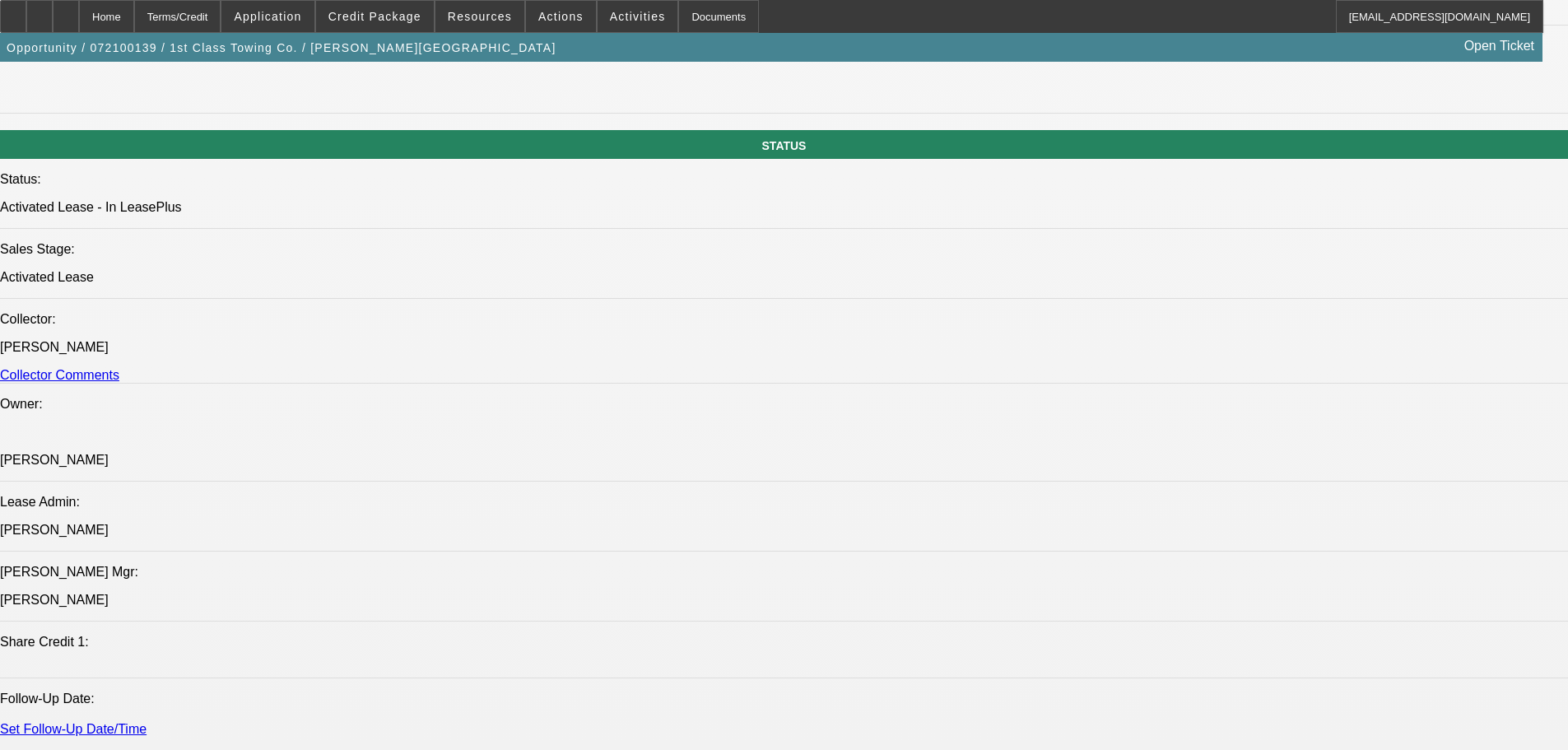
scroll to position [1804, 0]
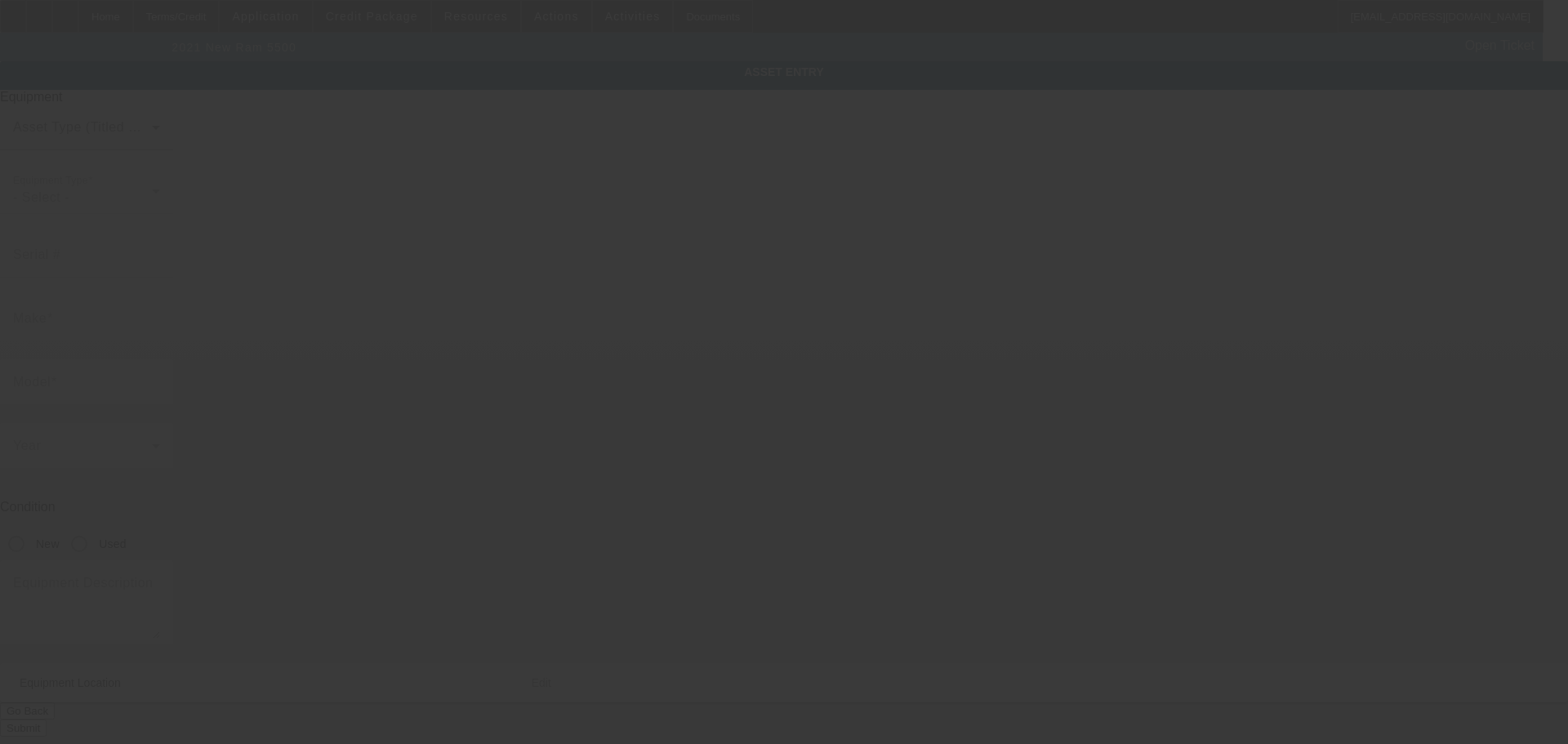
type input "[US_VEHICLE_IDENTIFICATION_NUMBER]"
type input "Ram"
type input "5500"
radio input "true"
type textarea "With:"
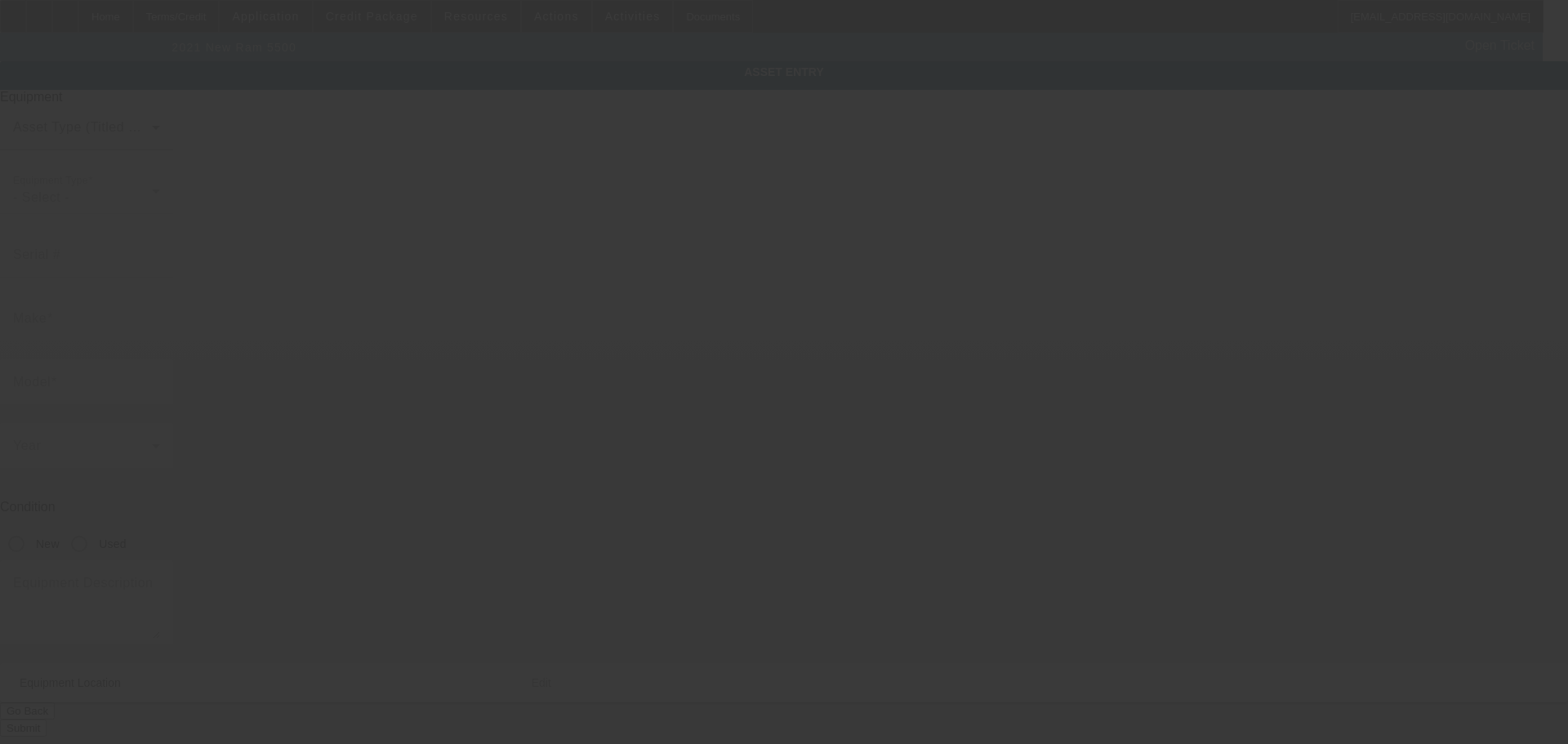
type input "[STREET_ADDRESS][PERSON_NAME]"
type input "[GEOGRAPHIC_DATA]"
type input "60638"
type input "Cook"
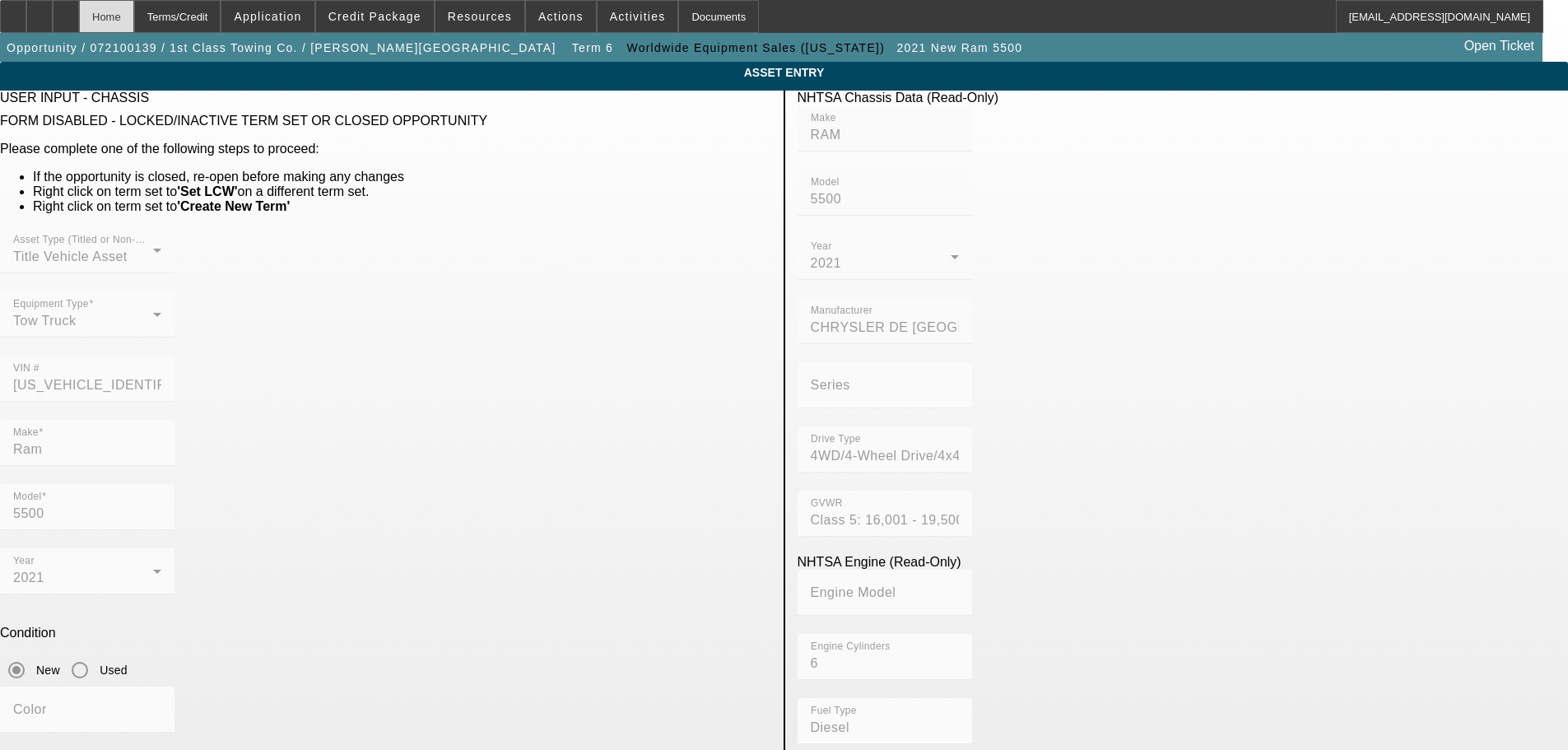
click at [134, 19] on div "Home" at bounding box center [106, 17] width 55 height 33
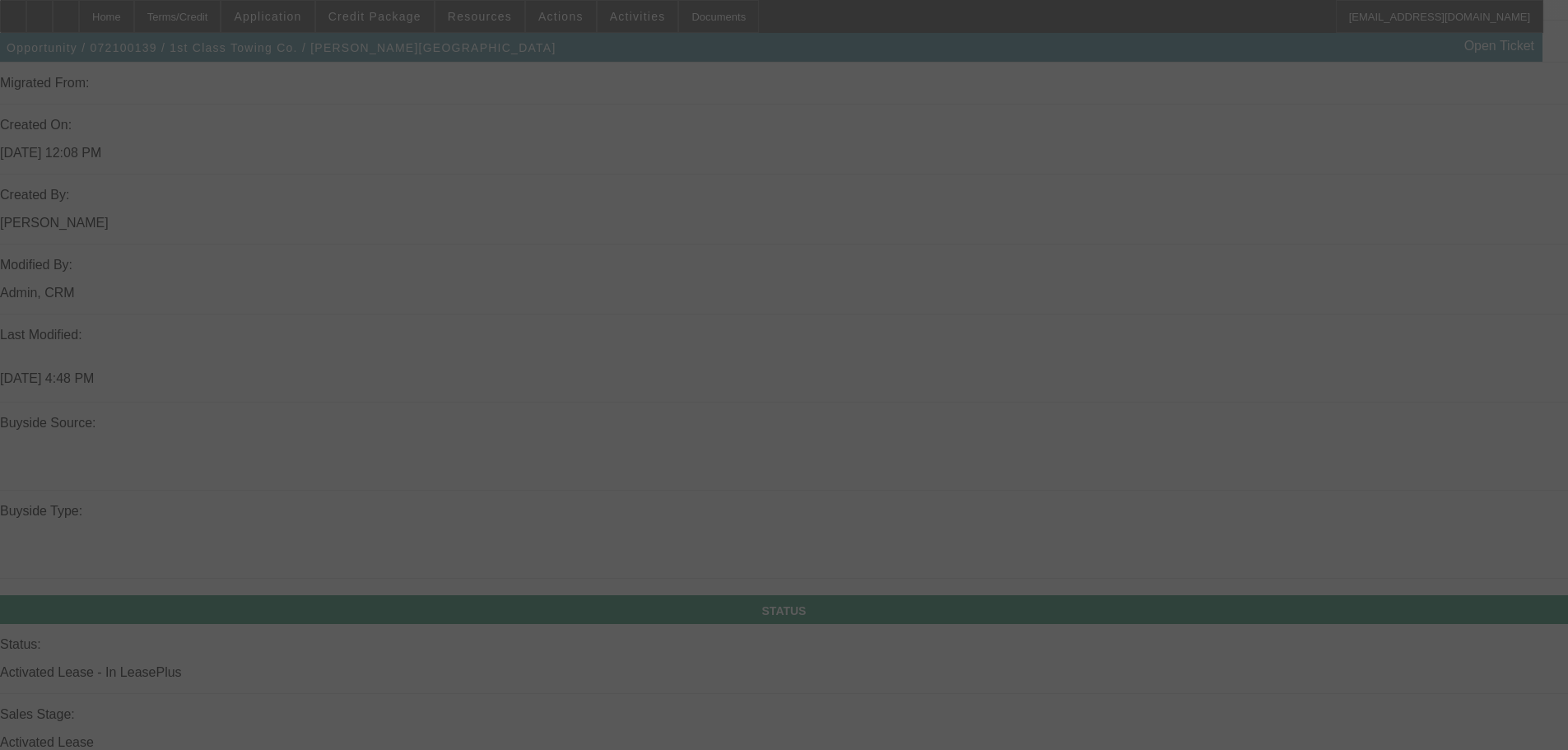
scroll to position [1090, 0]
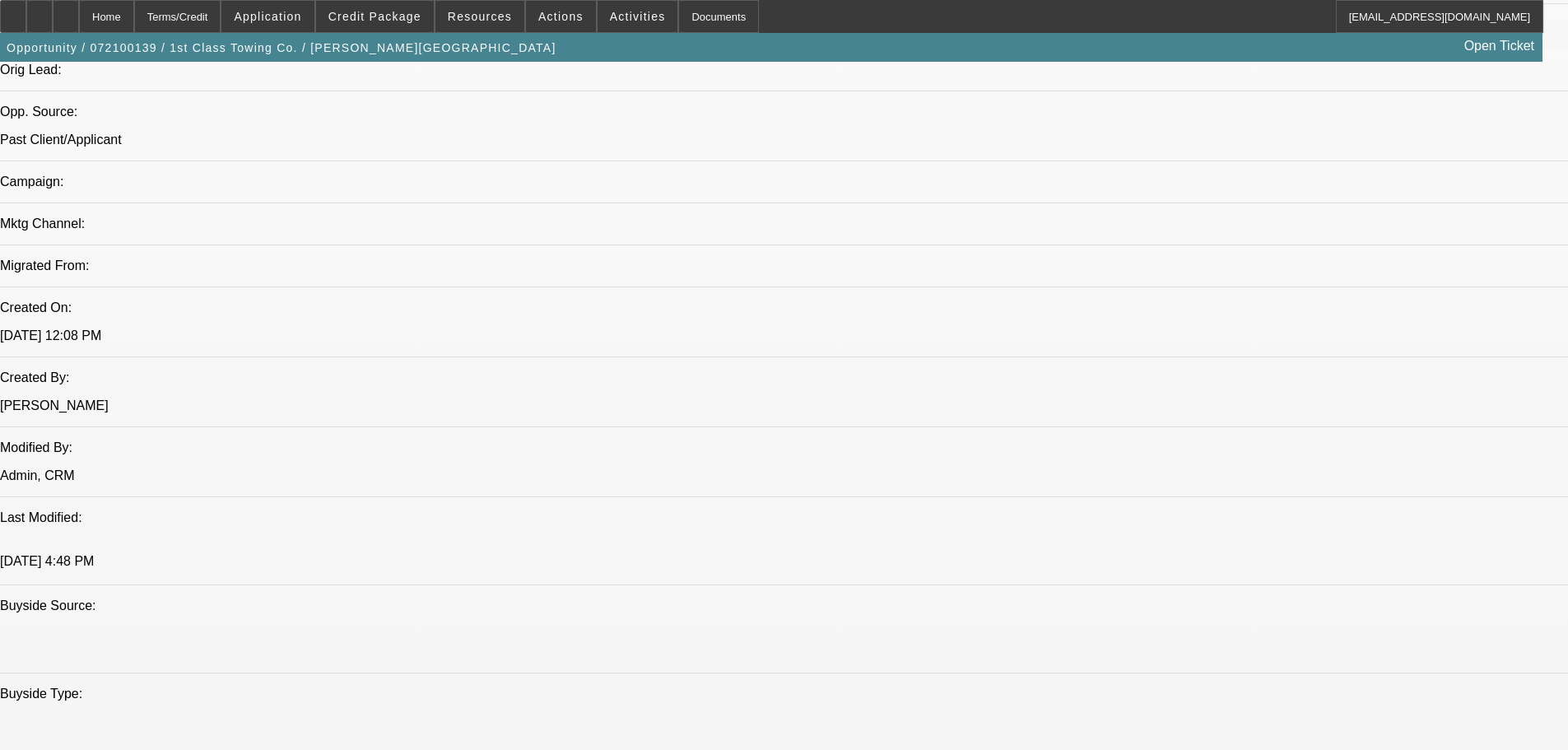
select select "0"
select select "6"
select select "0"
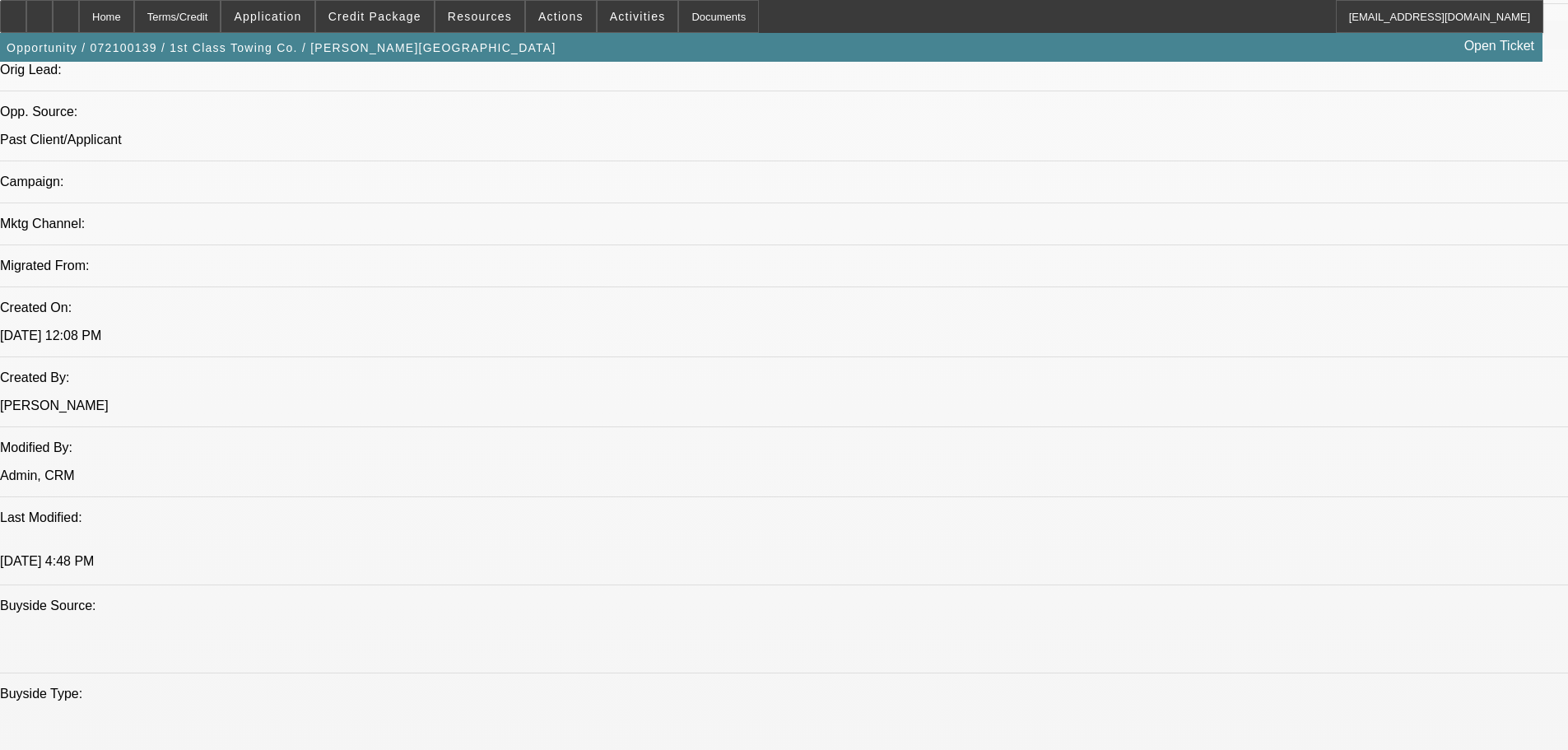
select select "0"
select select "6"
select select "0"
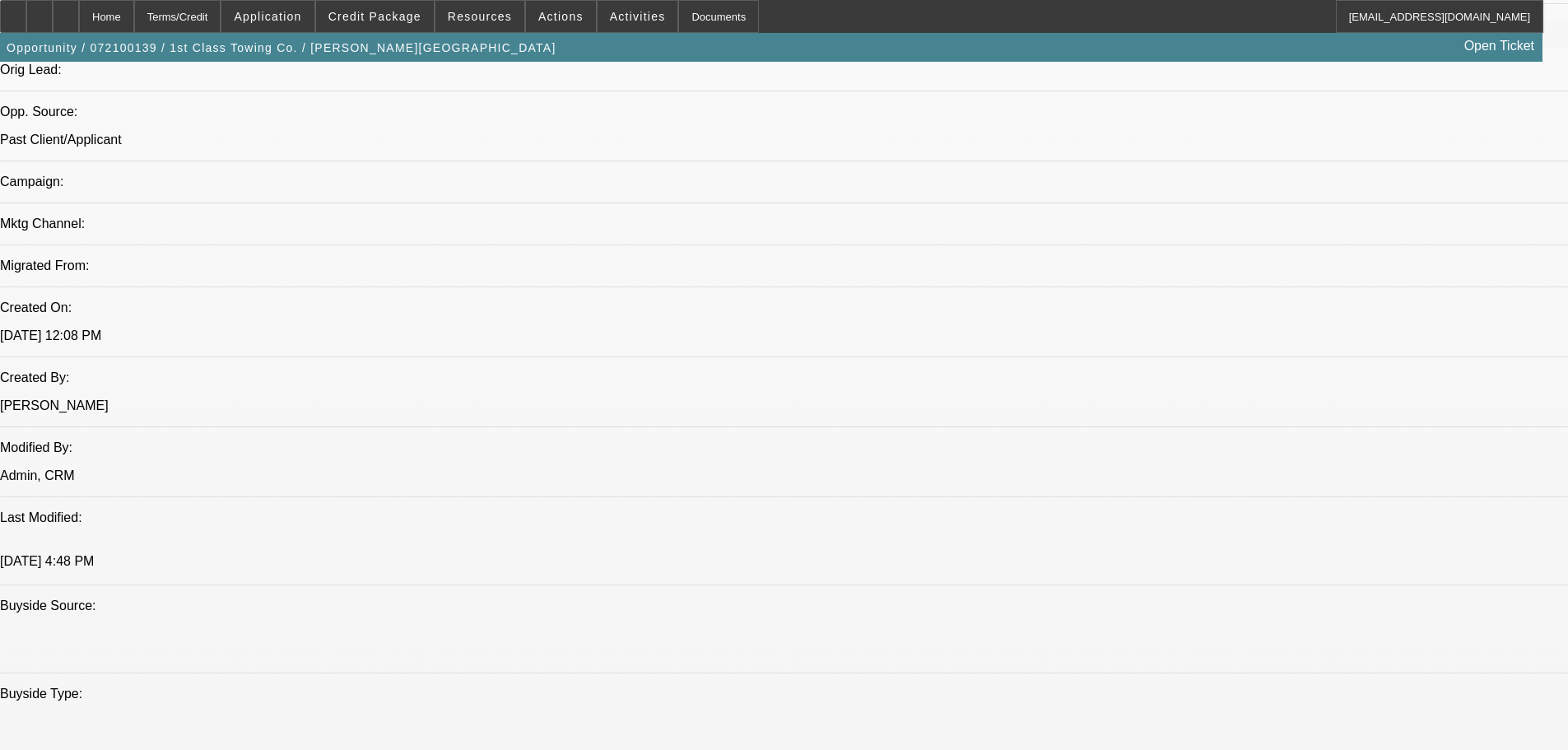
select select "0"
select select "6"
select select "0"
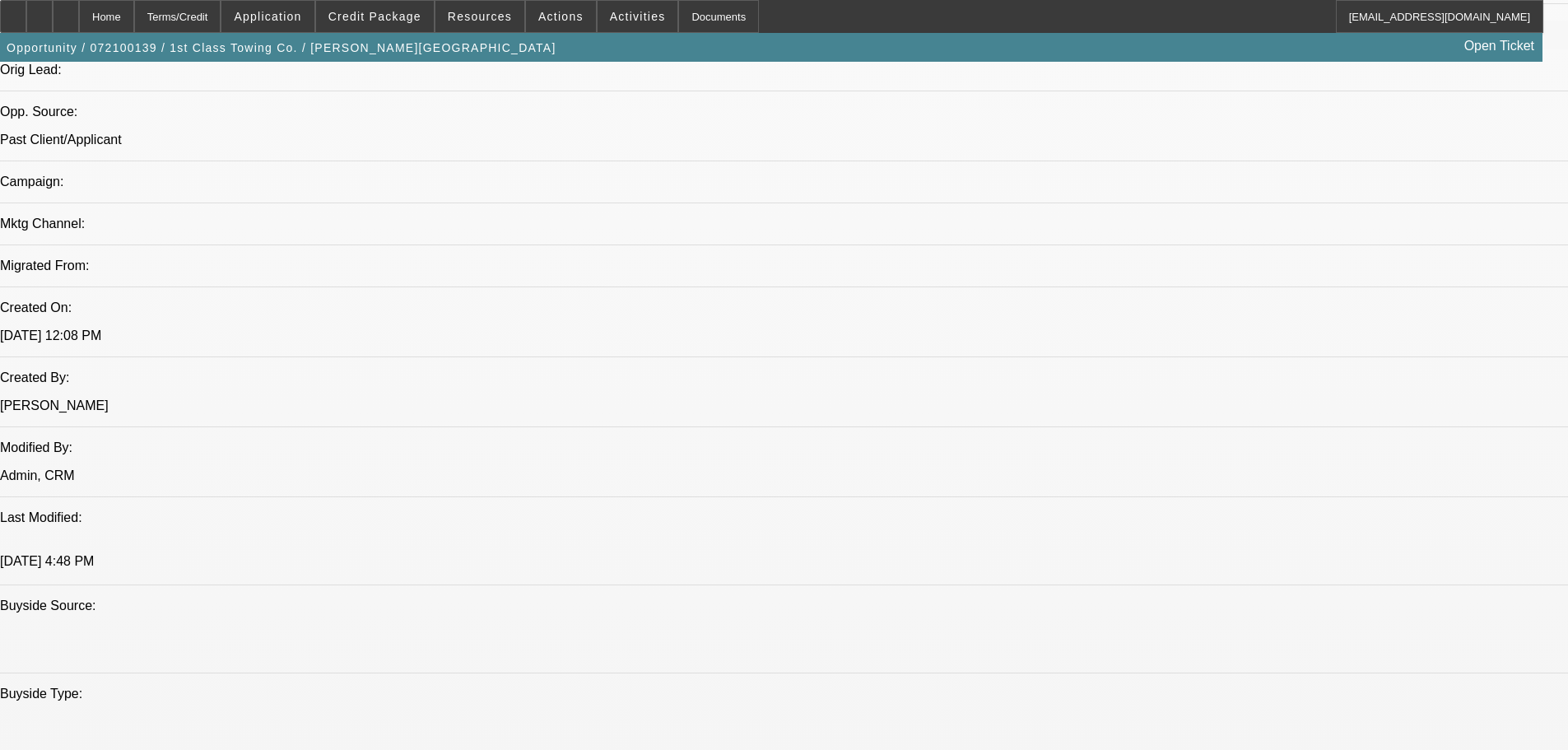
select select "6"
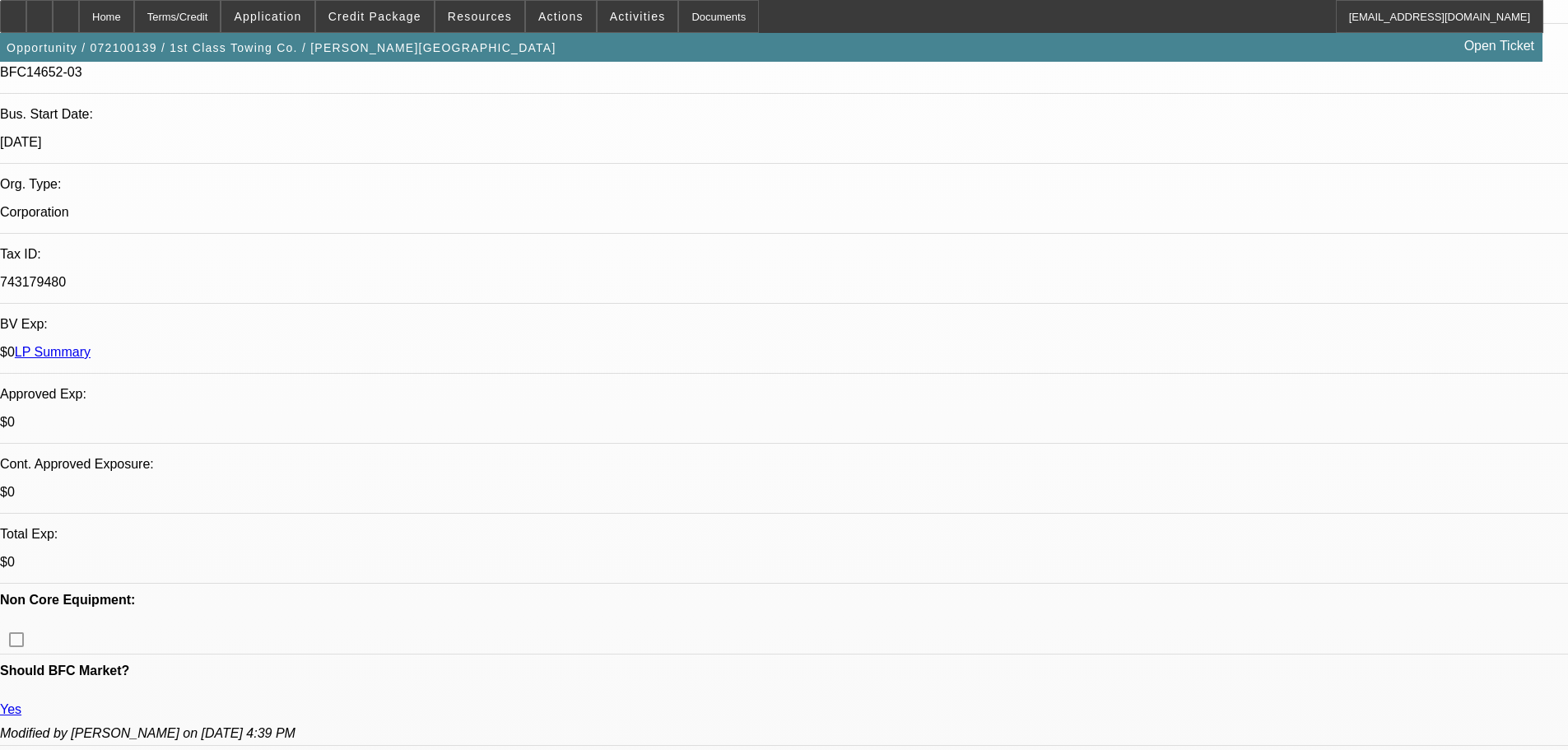
scroll to position [0, 0]
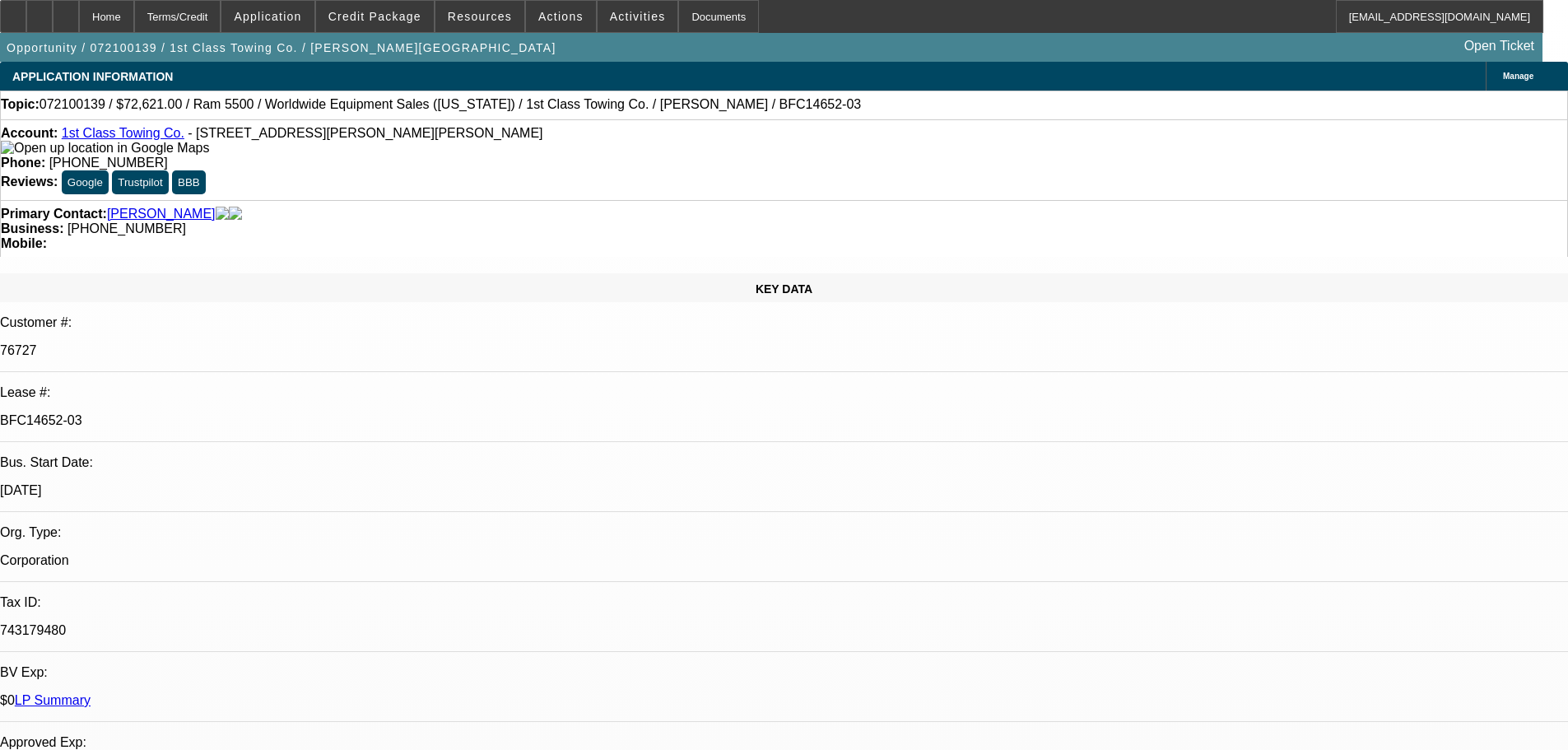
click at [90, 694] on link "LP Summary" at bounding box center [53, 700] width 76 height 14
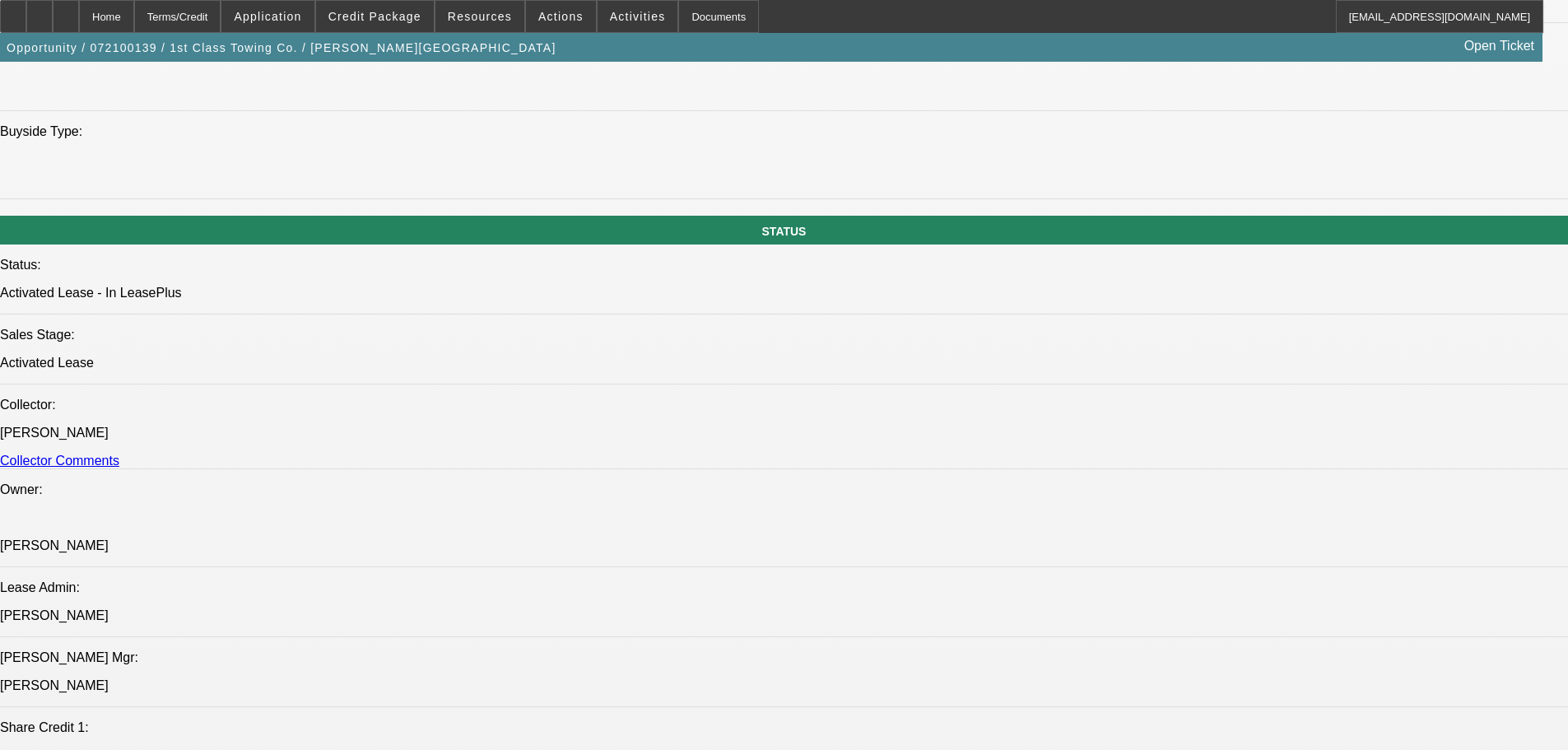
scroll to position [1894, 0]
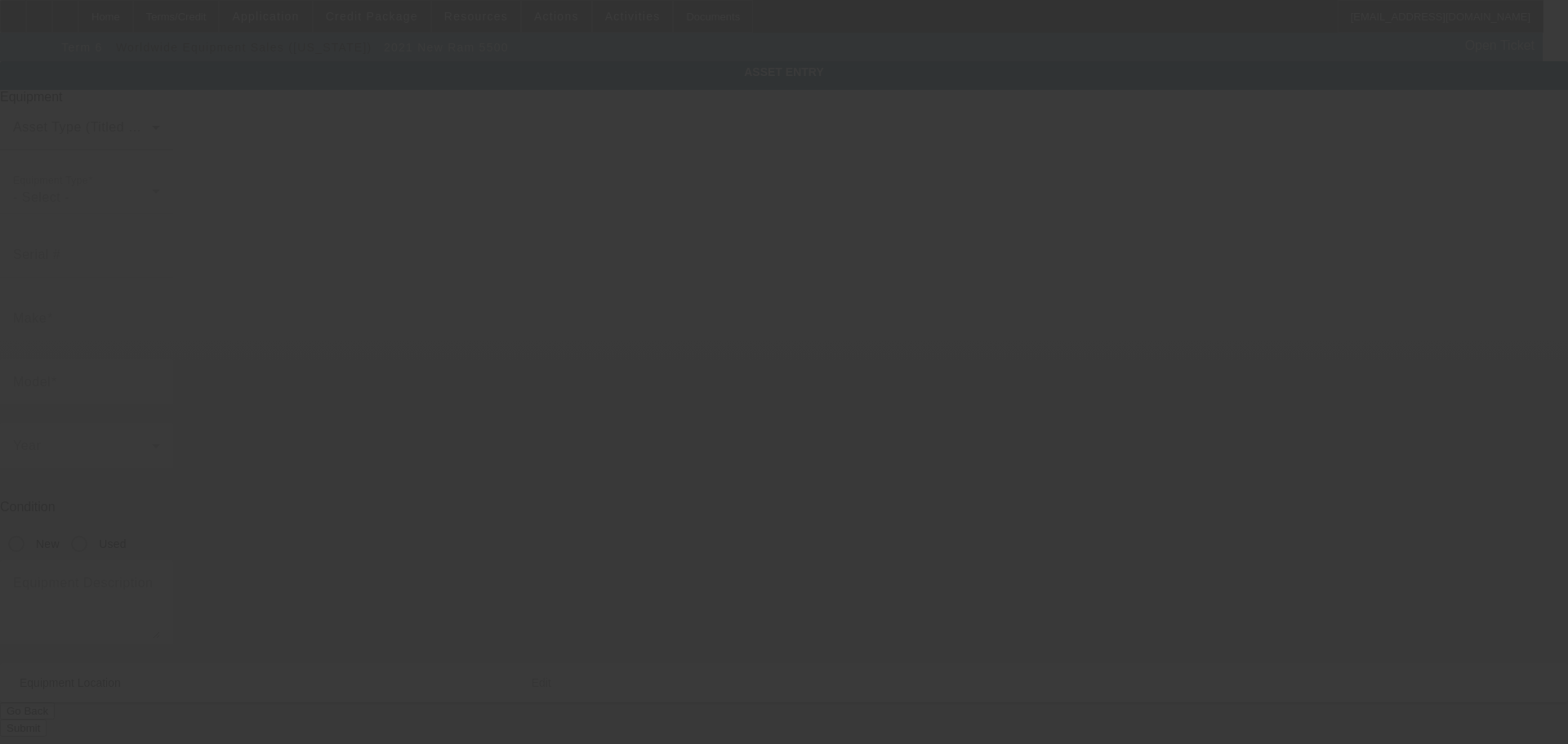
type input "[US_VEHICLE_IDENTIFICATION_NUMBER]"
type input "Ram"
type input "5500"
radio input "true"
type textarea "With:"
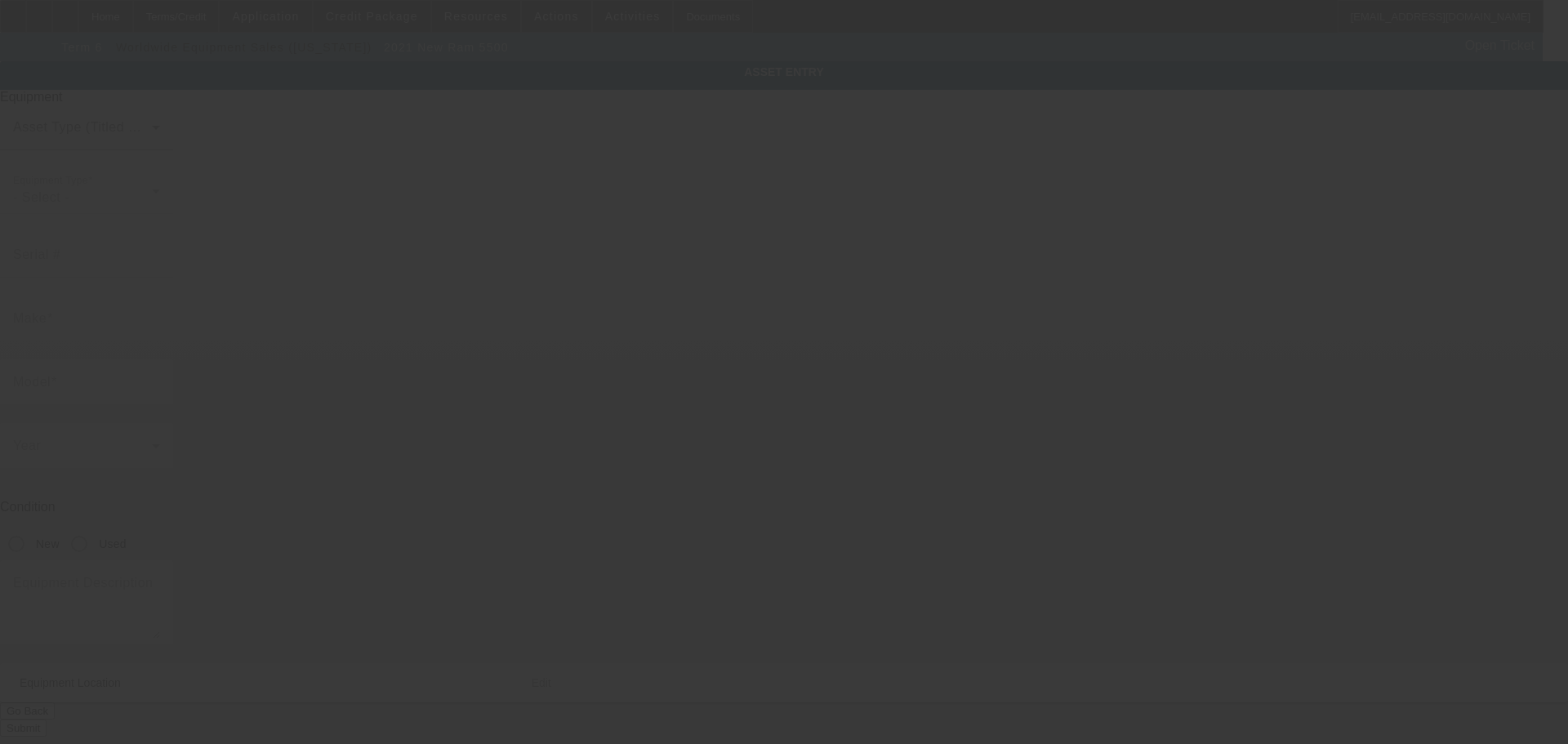
type input "[STREET_ADDRESS][PERSON_NAME]"
type input "[GEOGRAPHIC_DATA]"
type input "60638"
type input "Cook"
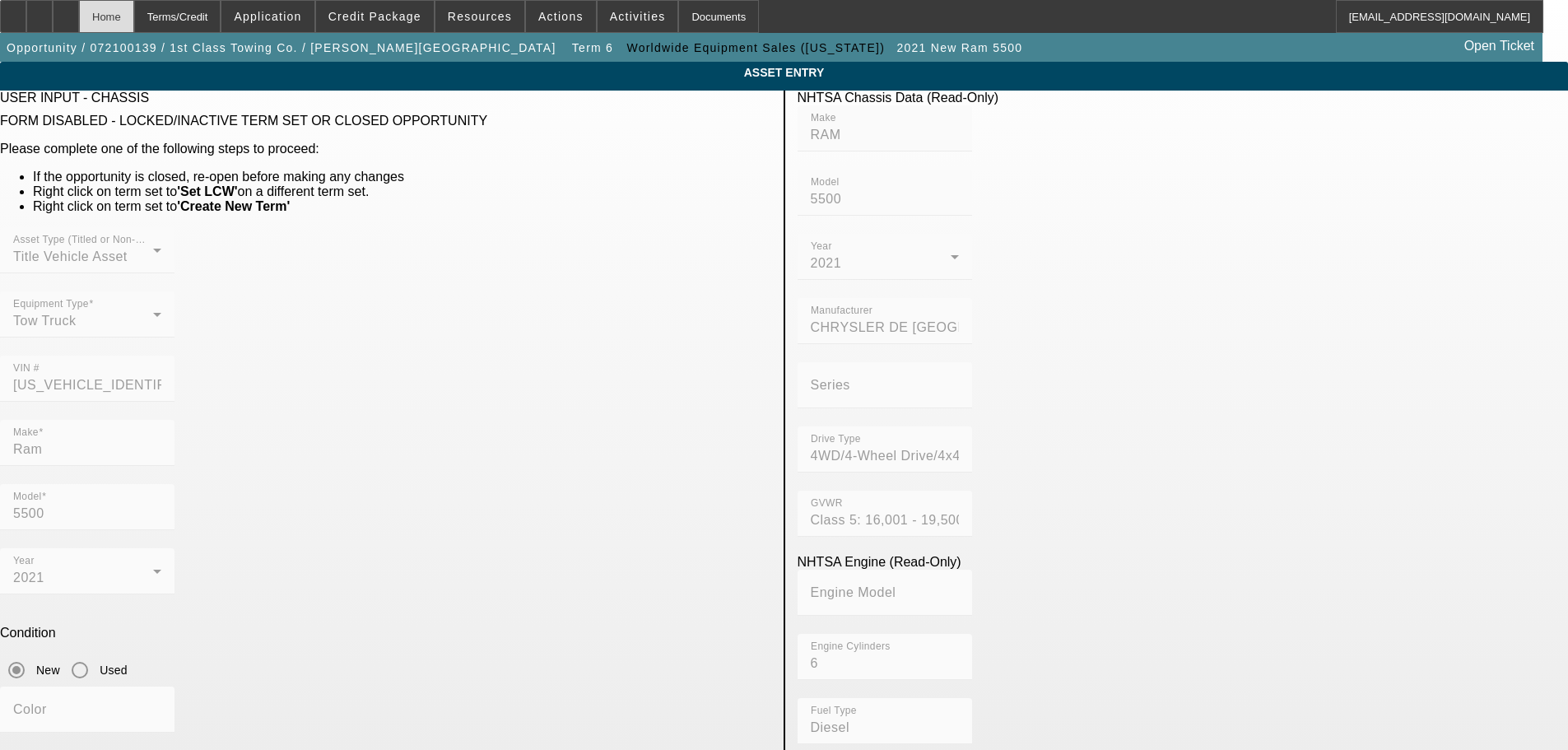
click at [134, 14] on div "Home" at bounding box center [106, 17] width 55 height 33
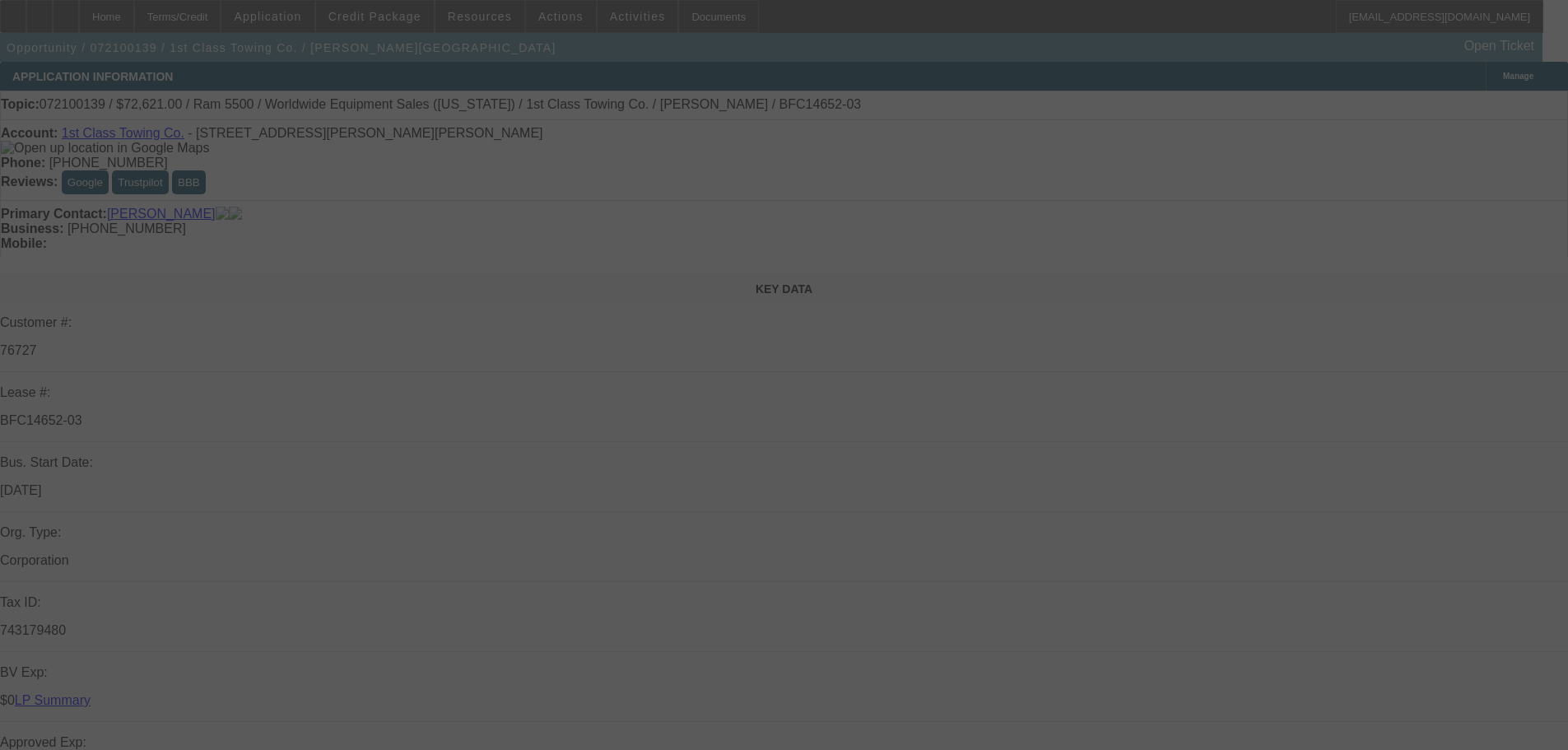
click at [253, 364] on div at bounding box center [784, 375] width 1568 height 750
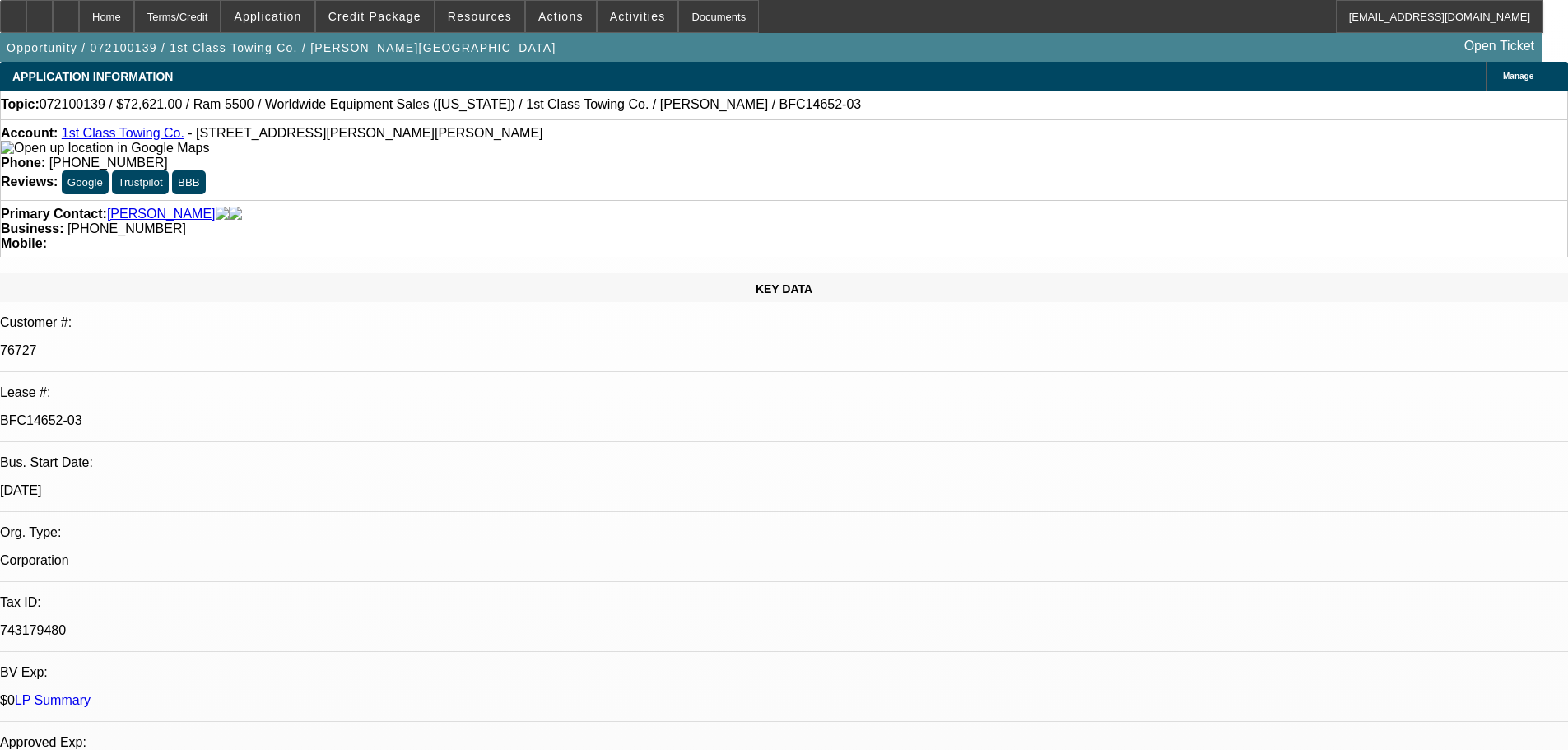
select select "0"
select select "6"
select select "0"
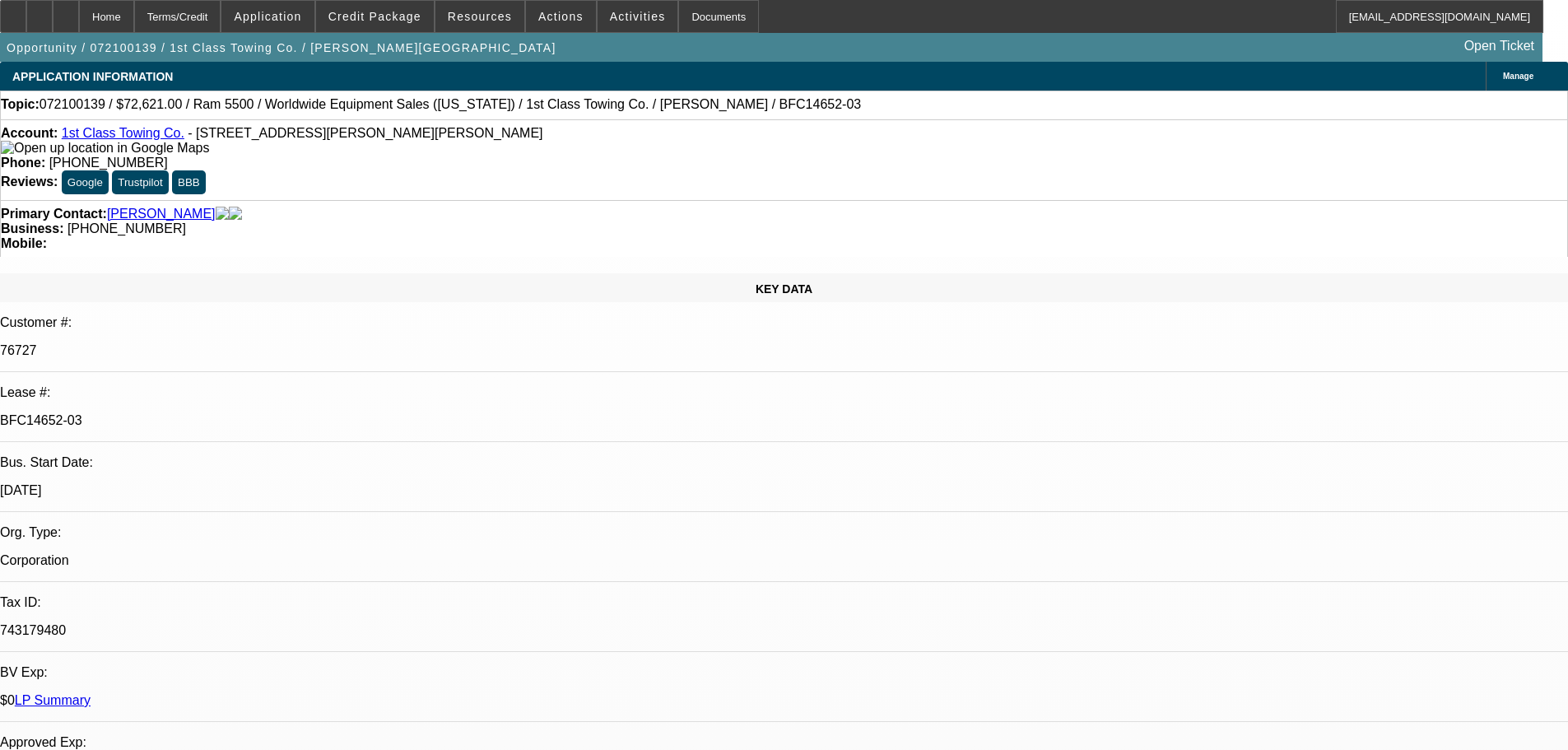
select select "0"
select select "6"
select select "0"
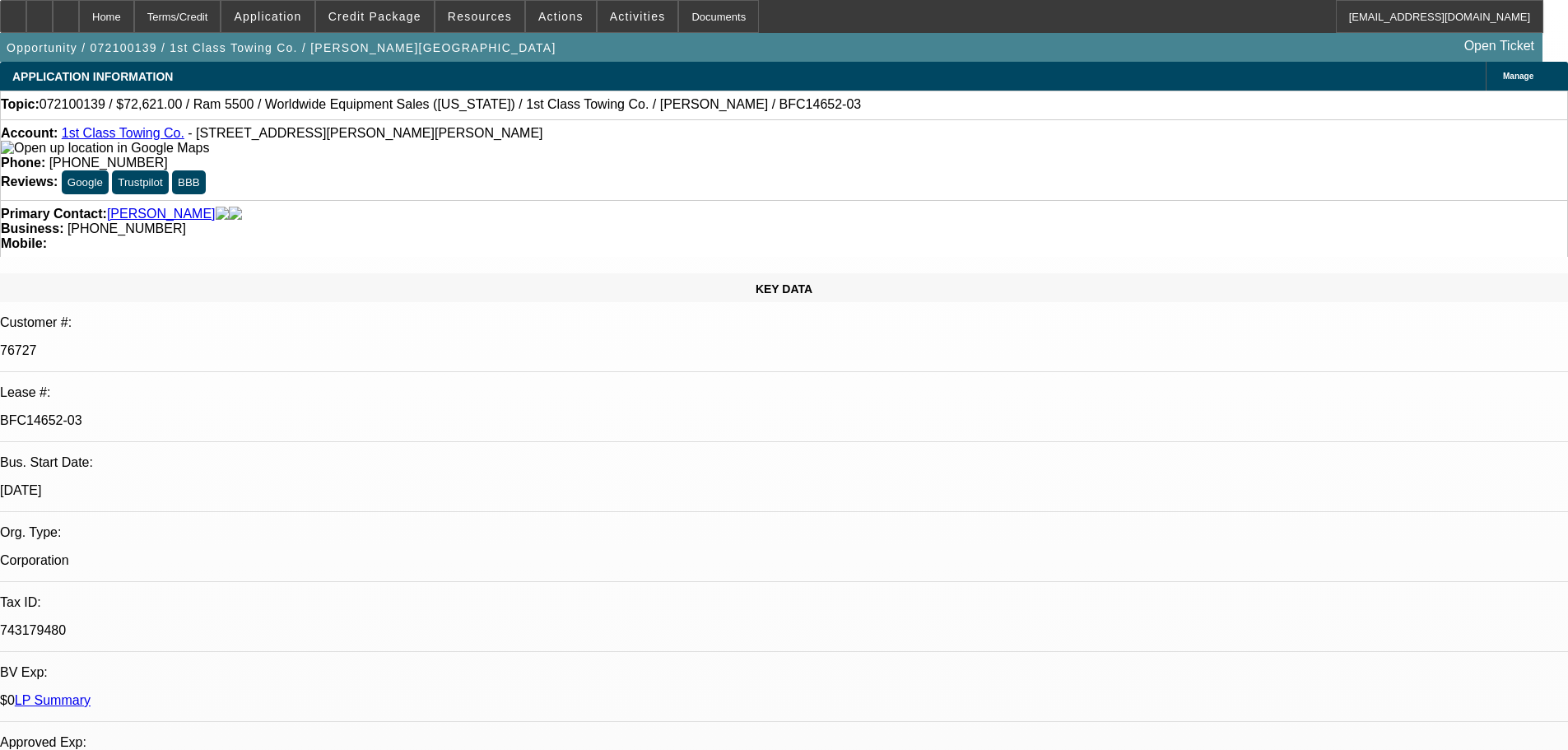
select select "0"
select select "6"
select select "0"
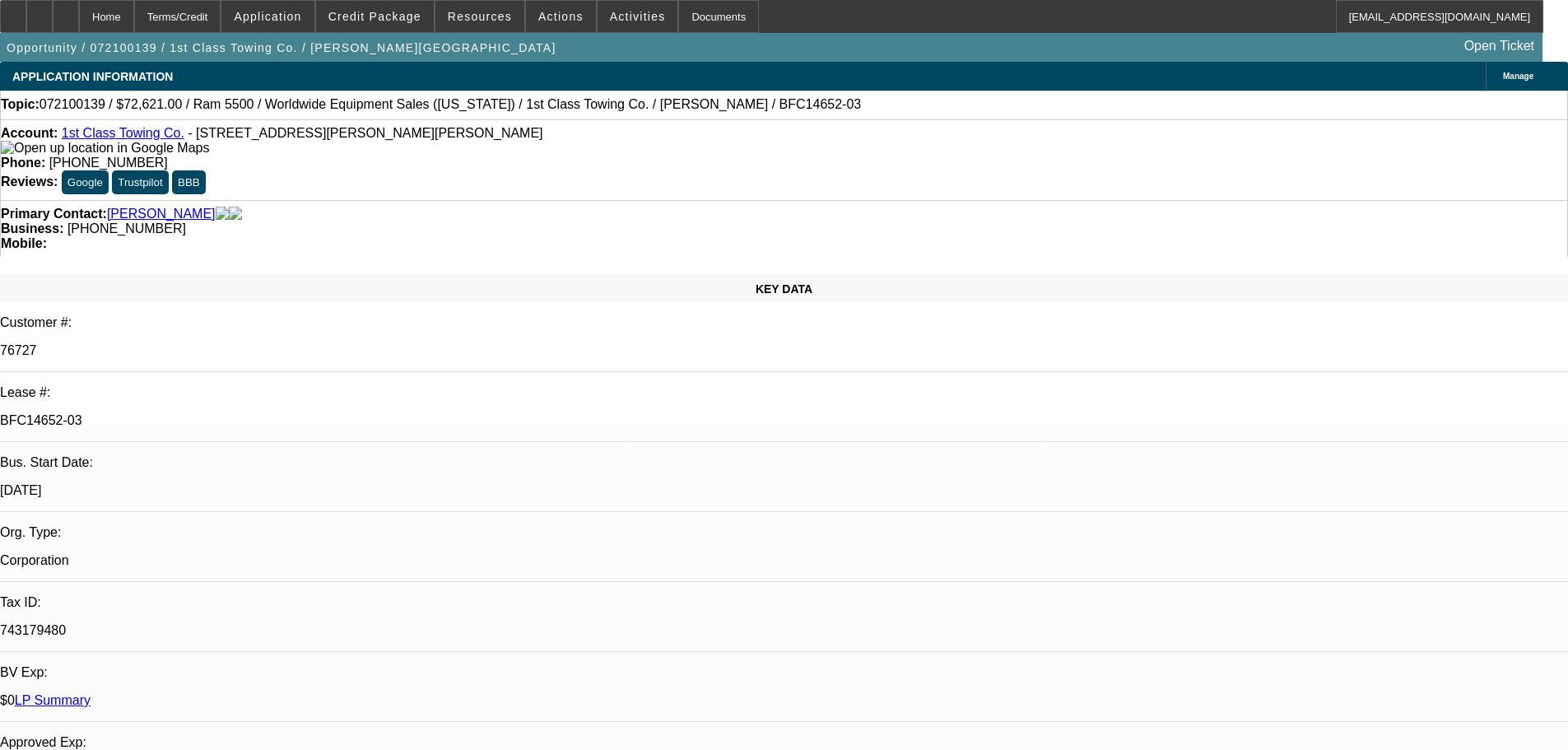
select select "6"
click at [90, 694] on link "LP Summary" at bounding box center [53, 700] width 76 height 14
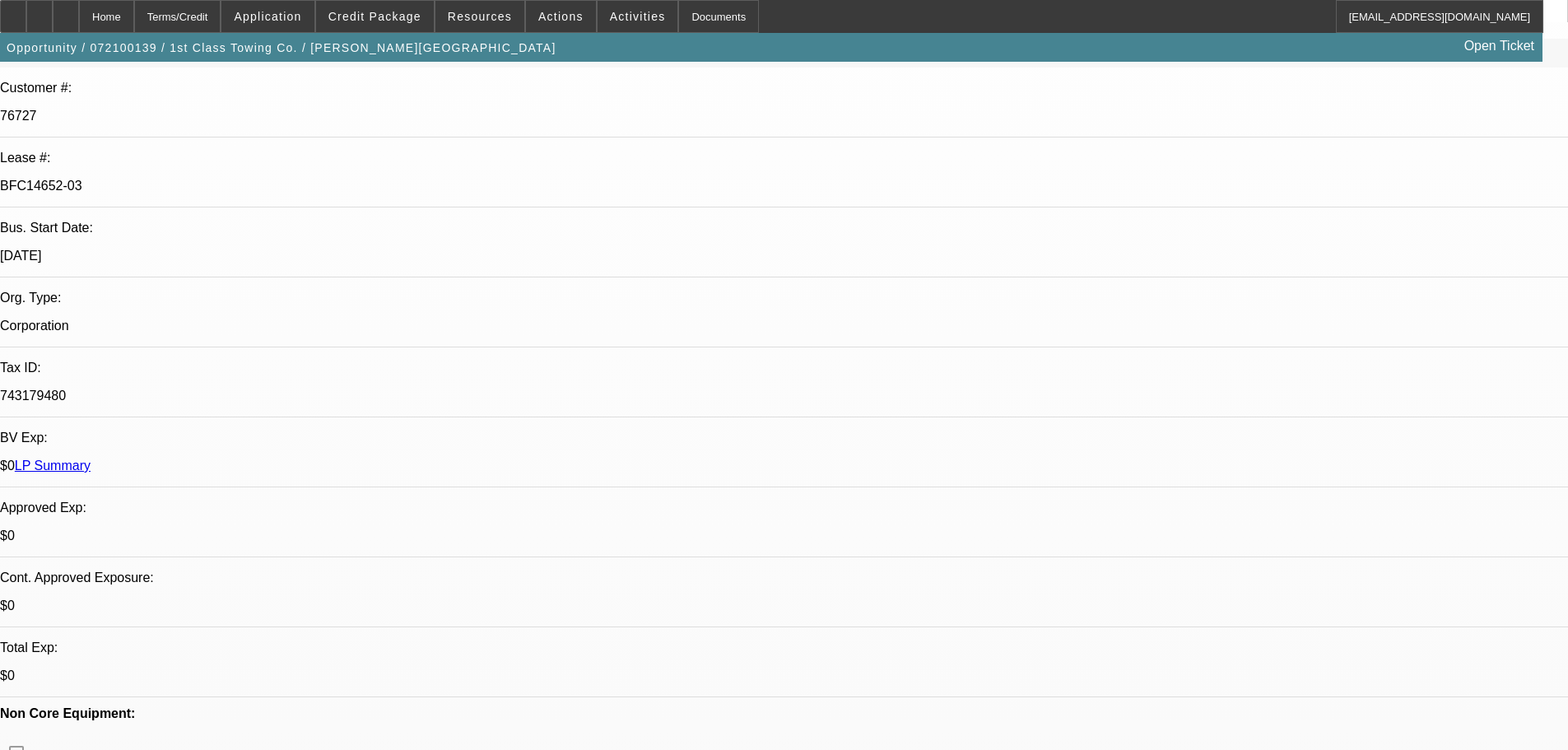
scroll to position [494, 0]
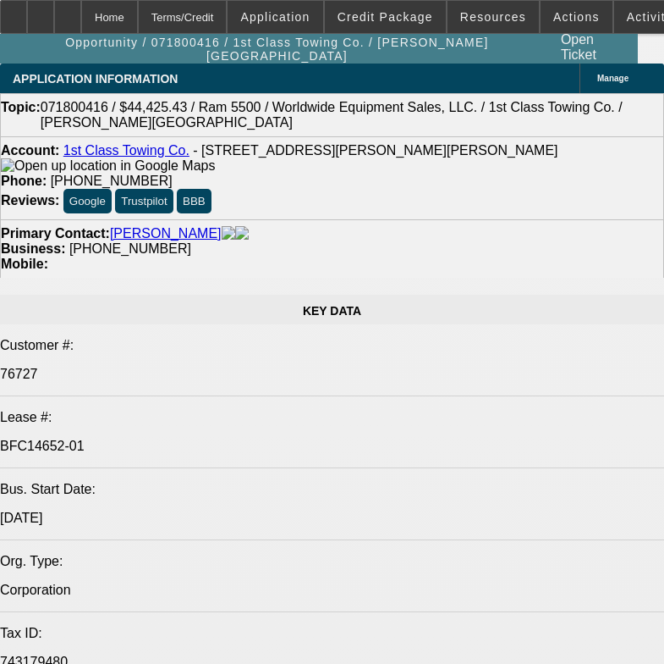
select select "0"
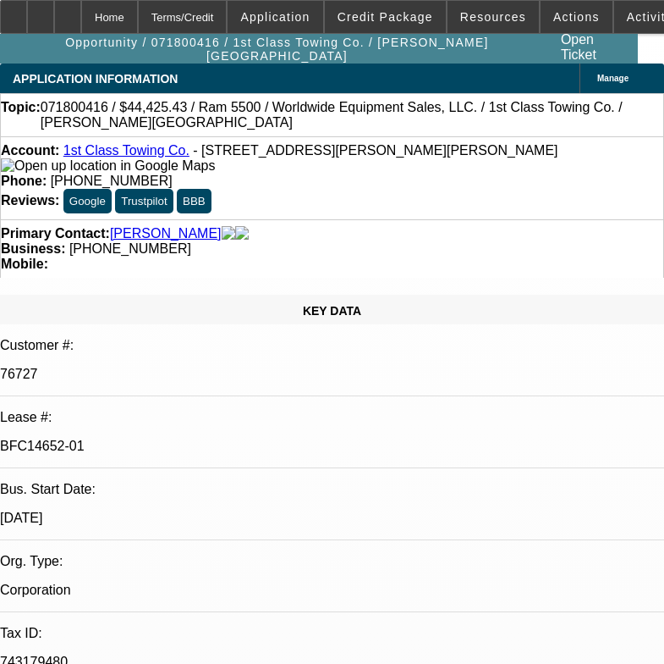
select select "0"
select select "2"
select select "0"
select select "6"
select select "0"
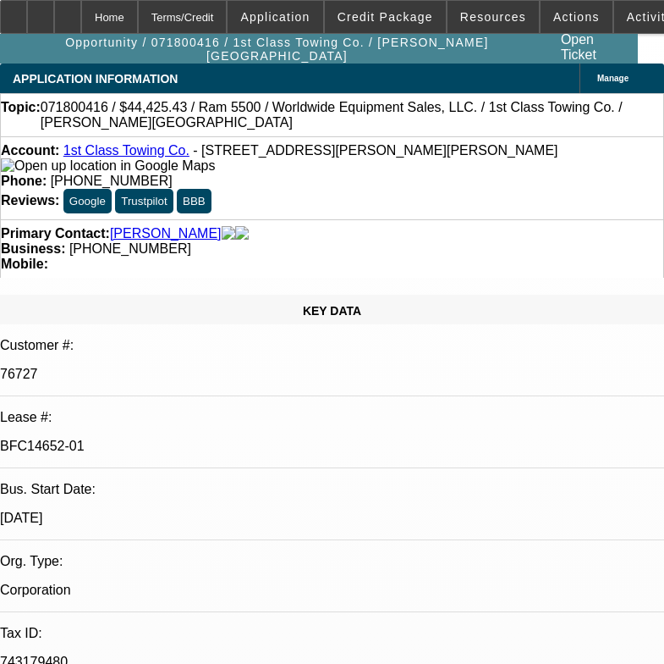
select select "0"
select select "2"
select select "0"
select select "6"
select select "0"
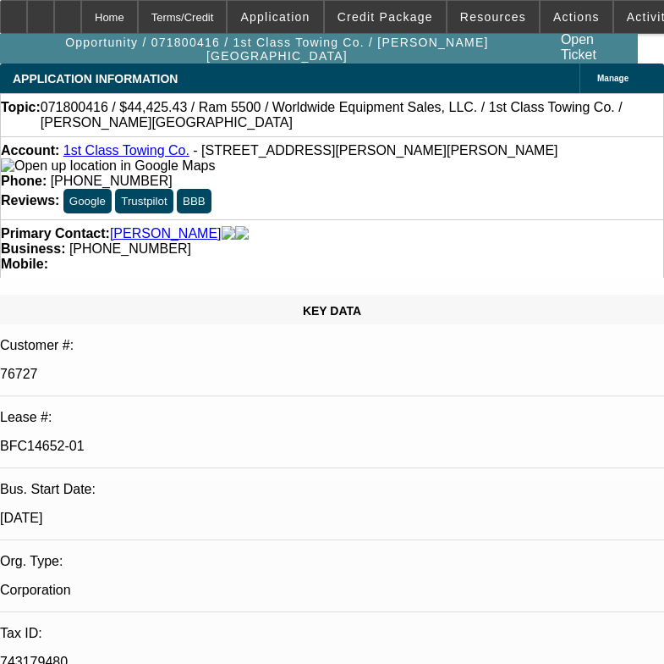
select select "0"
select select "3"
select select "0"
select select "6"
select select "0"
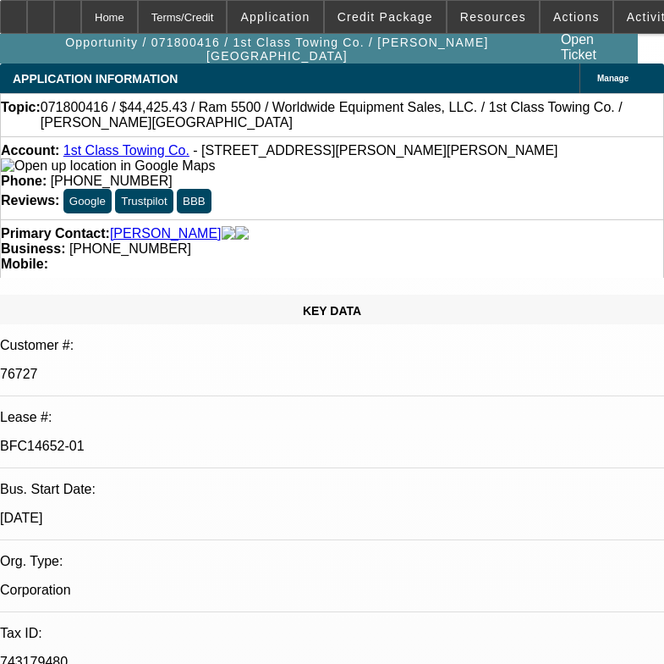
select select "0"
select select "3"
select select "0"
select select "6"
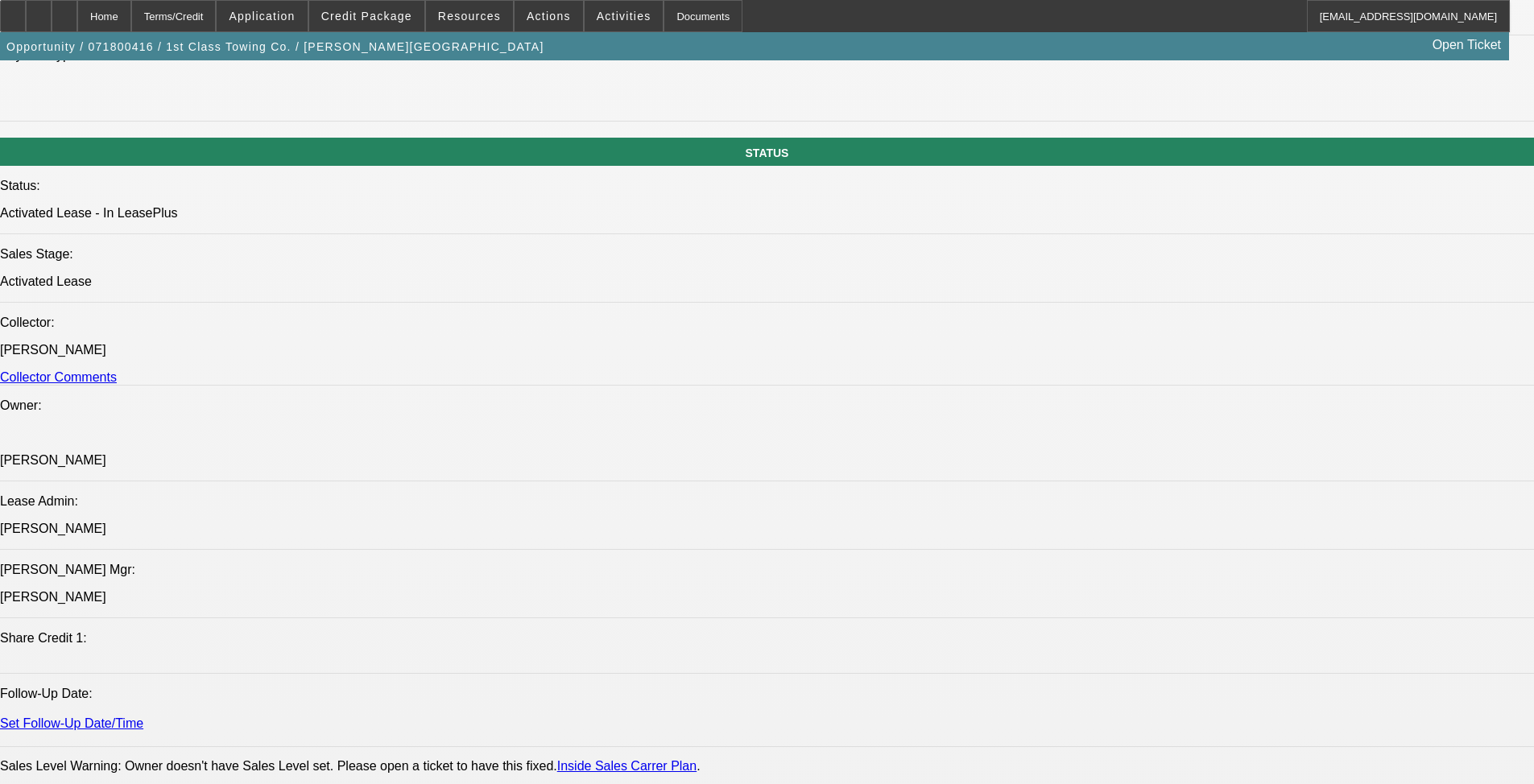
scroll to position [1449, 0]
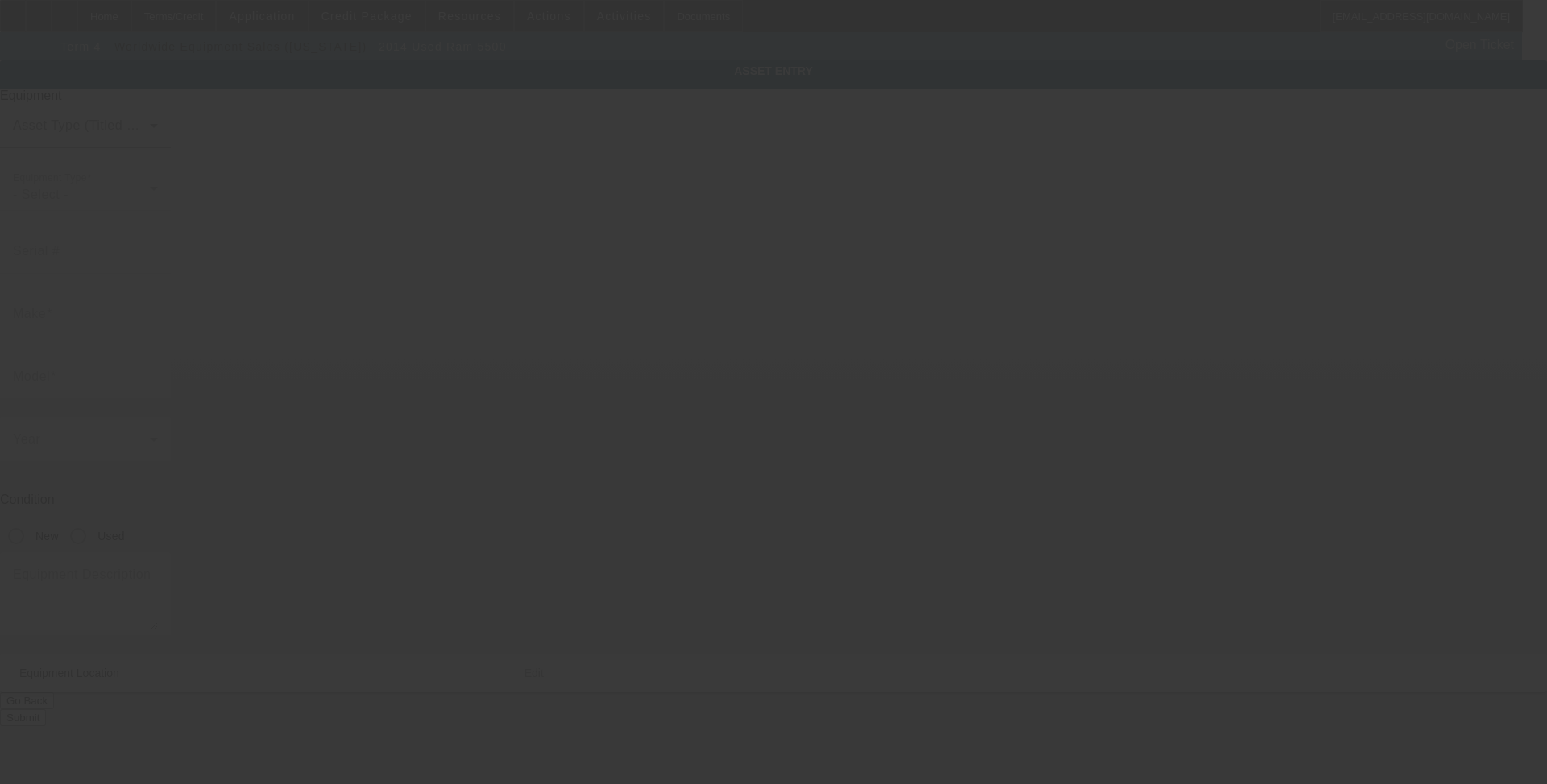
type input "3C7WRMDL3EG127875"
type input "Ram"
type input "5500"
radio input "true"
type textarea "with"
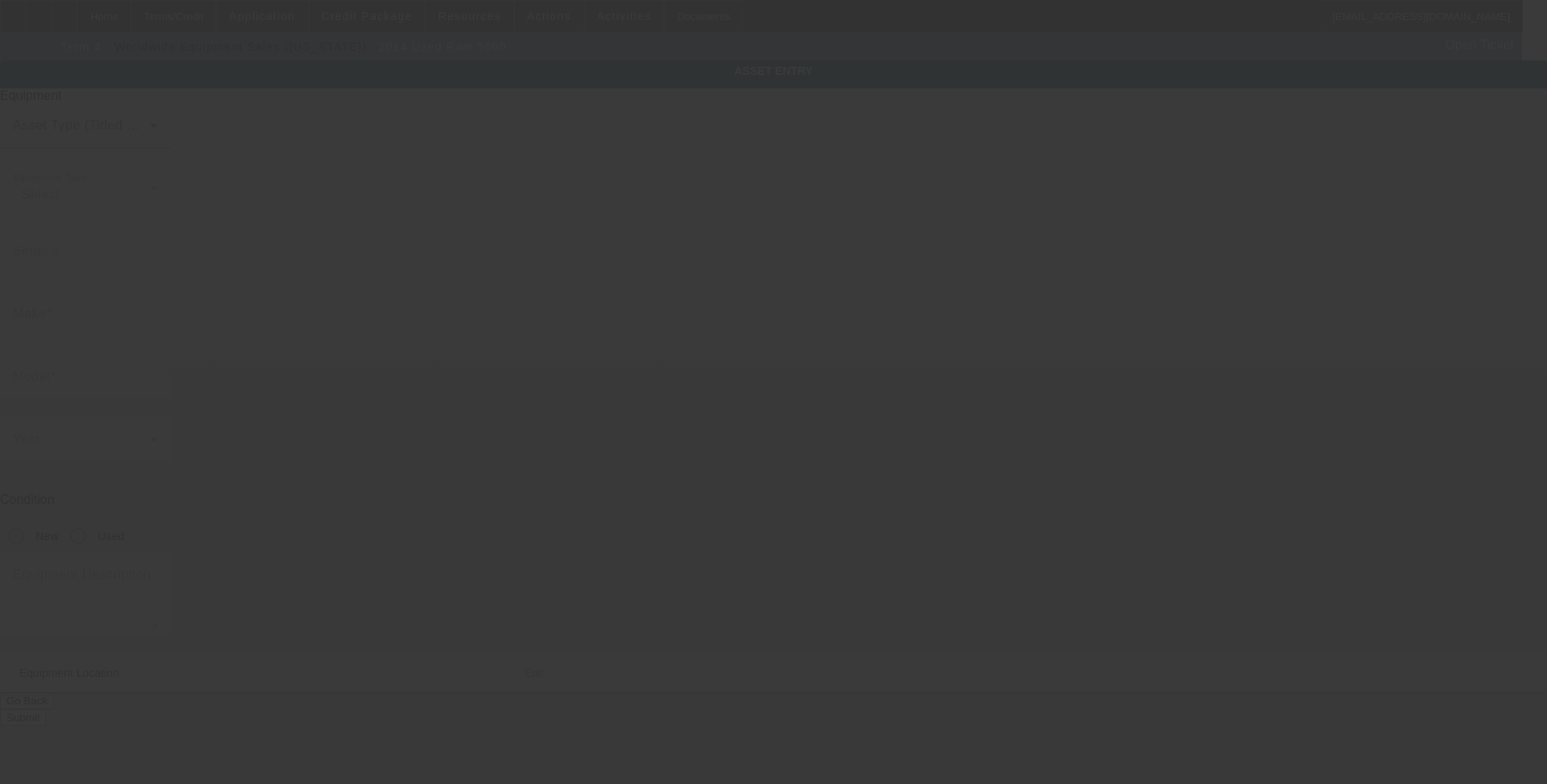
type input "14526 Pheasant Lane"
type input "[PERSON_NAME] [PERSON_NAME]"
type input "60491"
type input "Will"
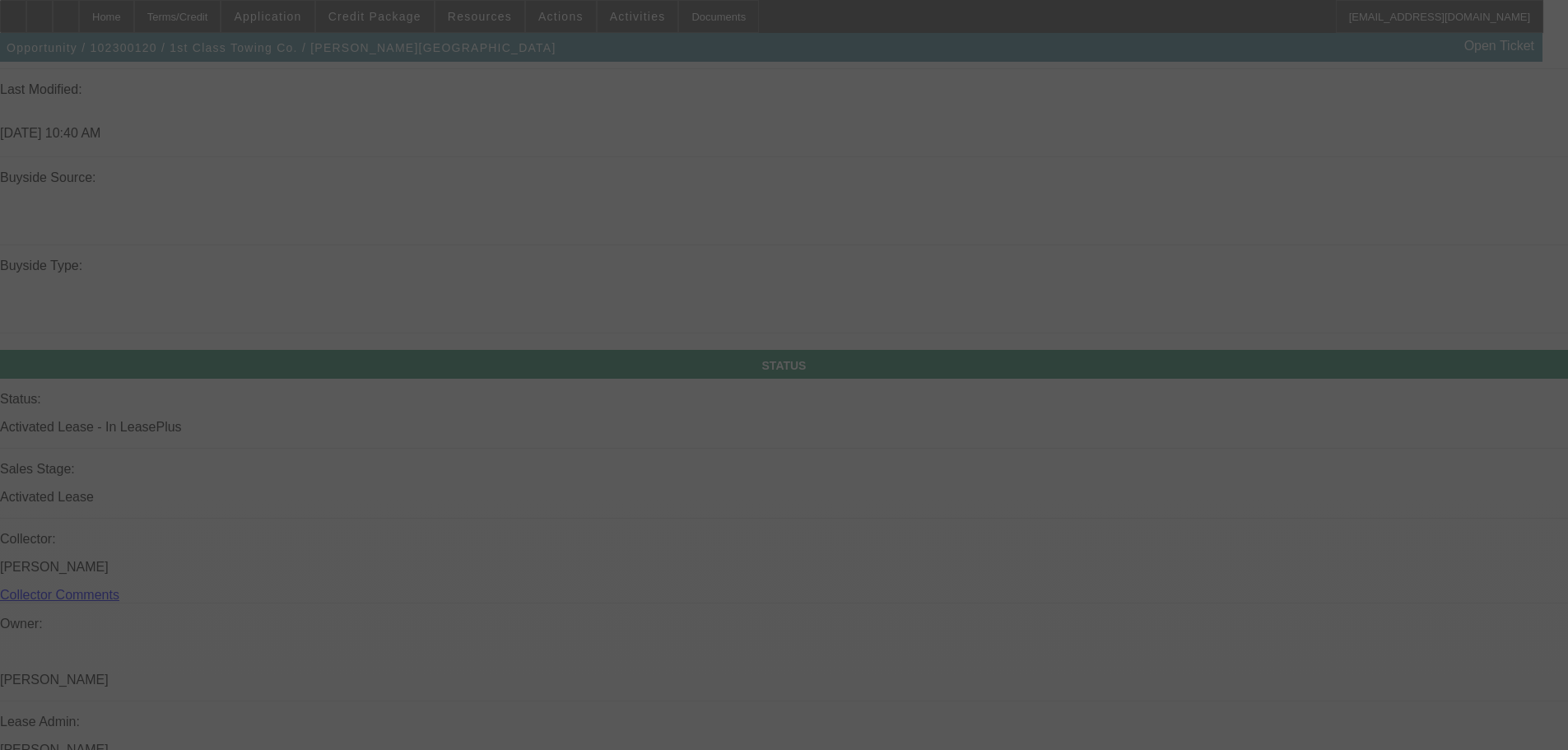
scroll to position [1544, 0]
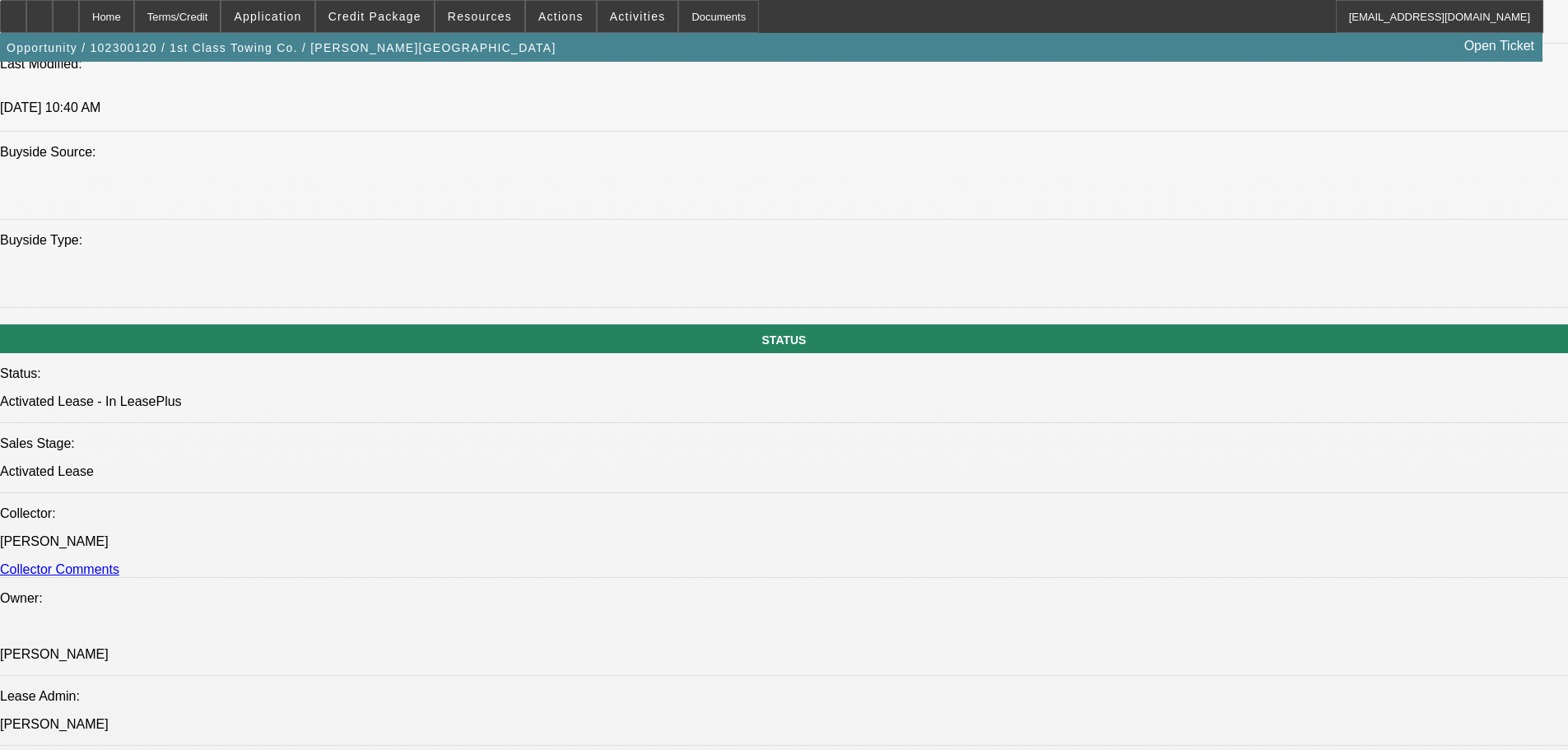
select select "0"
select select "2"
select select "0"
select select "6"
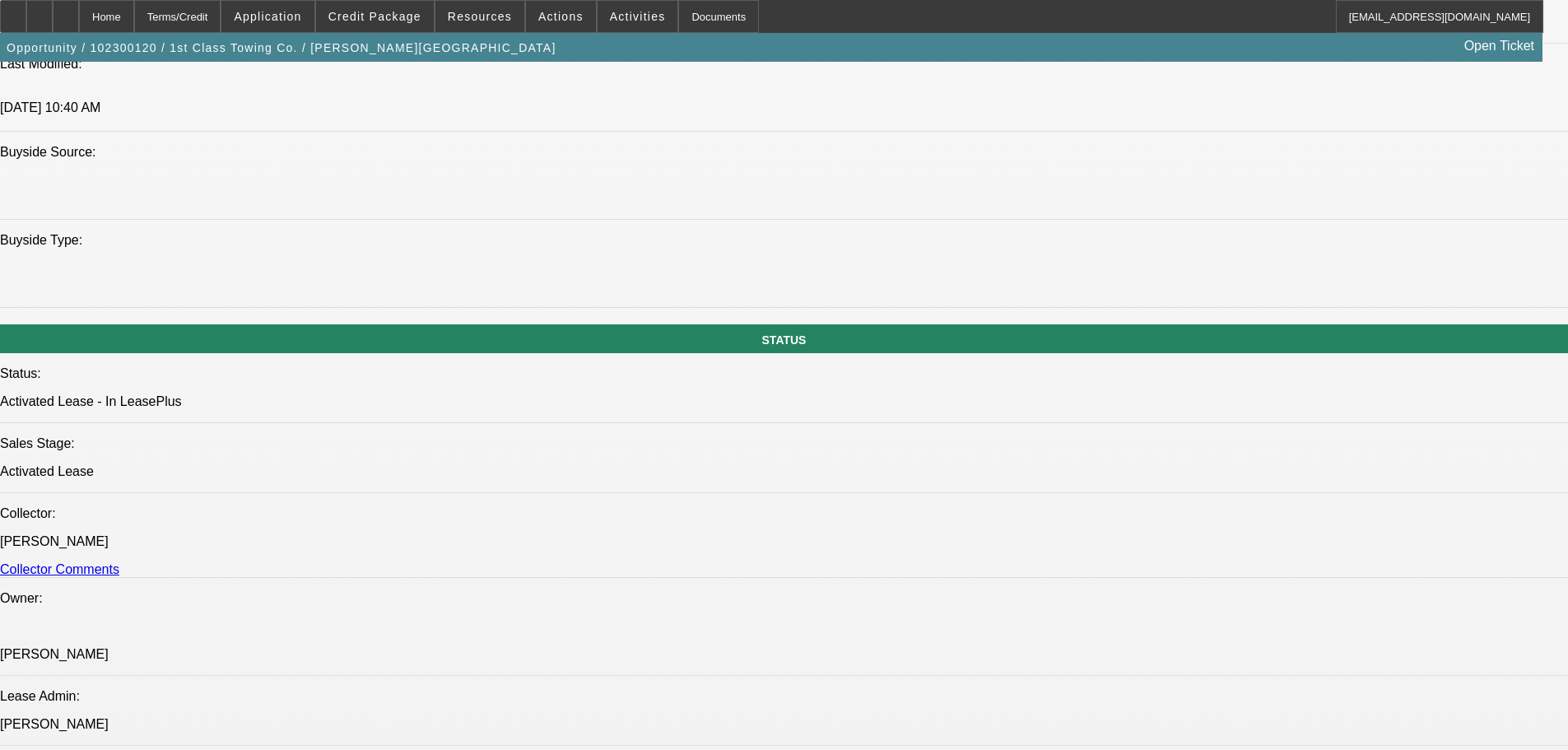
select select "0"
select select "2"
select select "0"
select select "6"
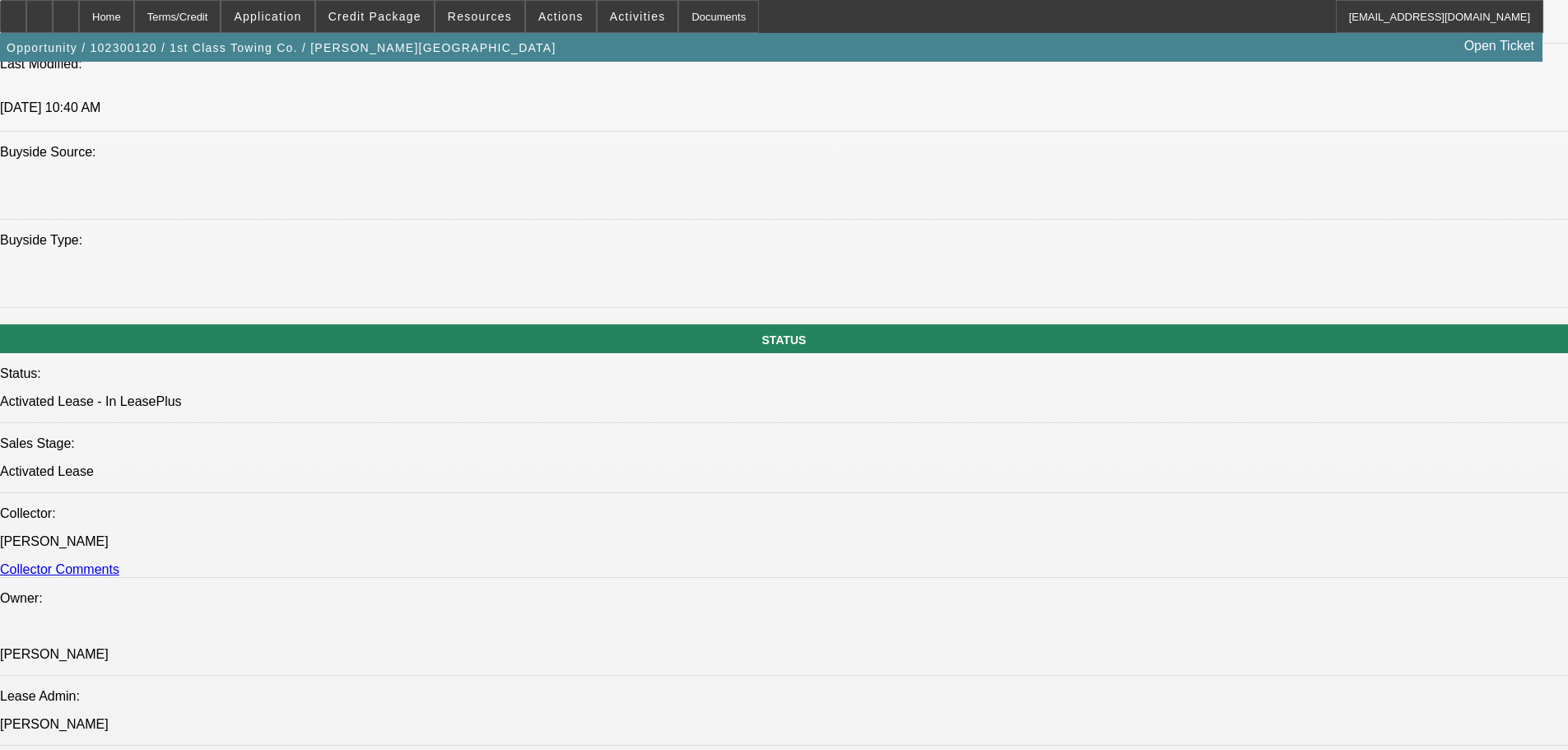
select select "0"
select select "2"
select select "0"
select select "6"
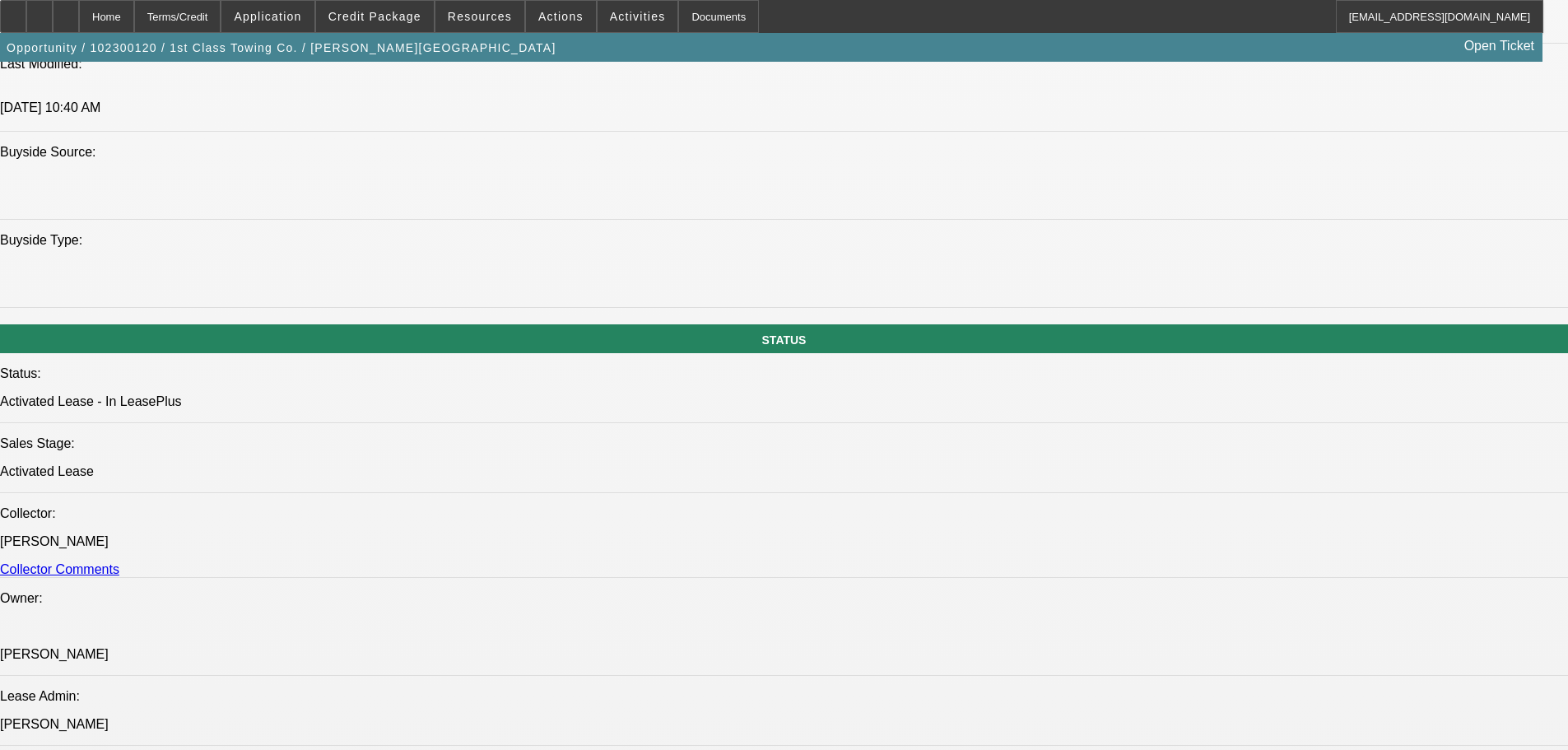
select select "0"
select select "2"
select select "0"
select select "6"
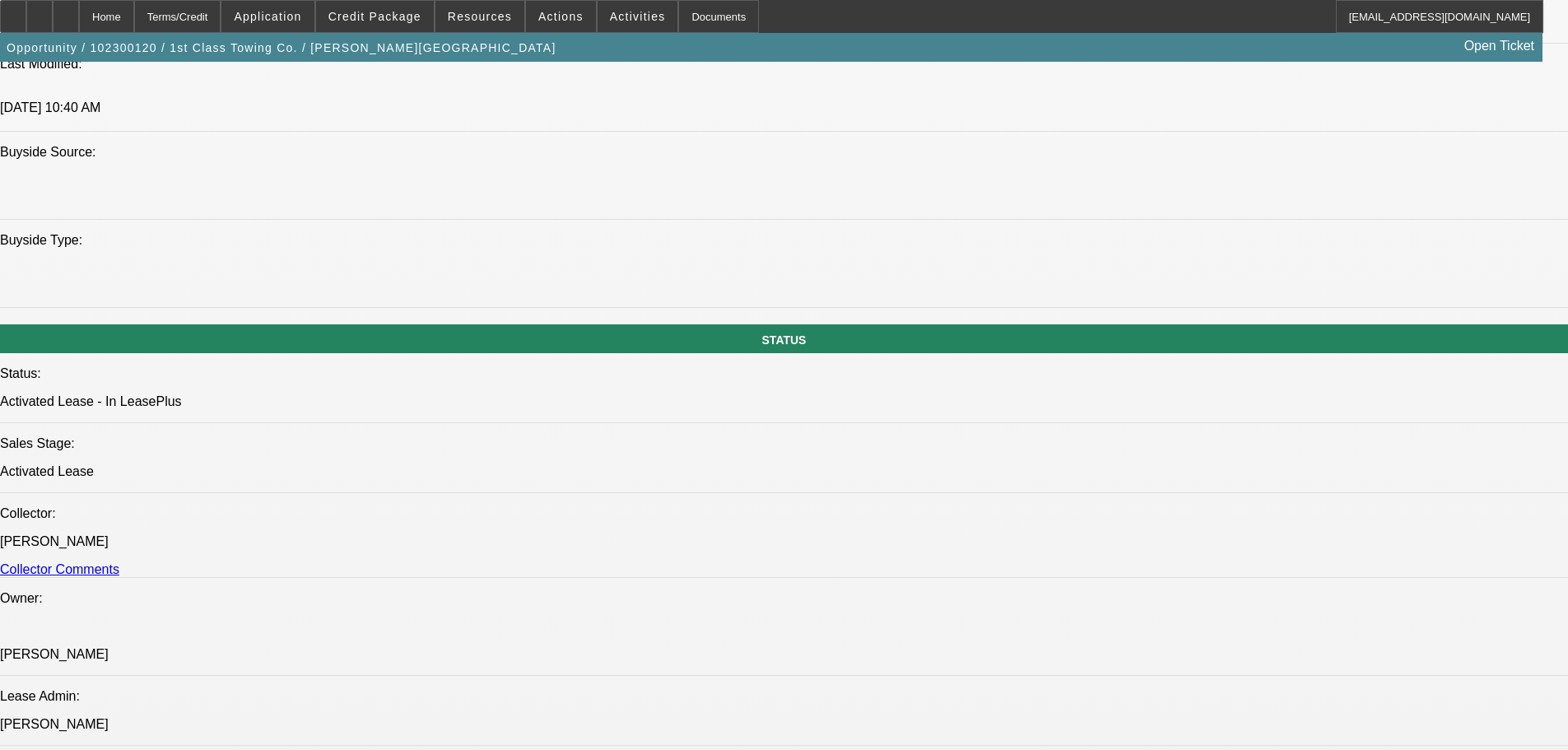
scroll to position [1601, 0]
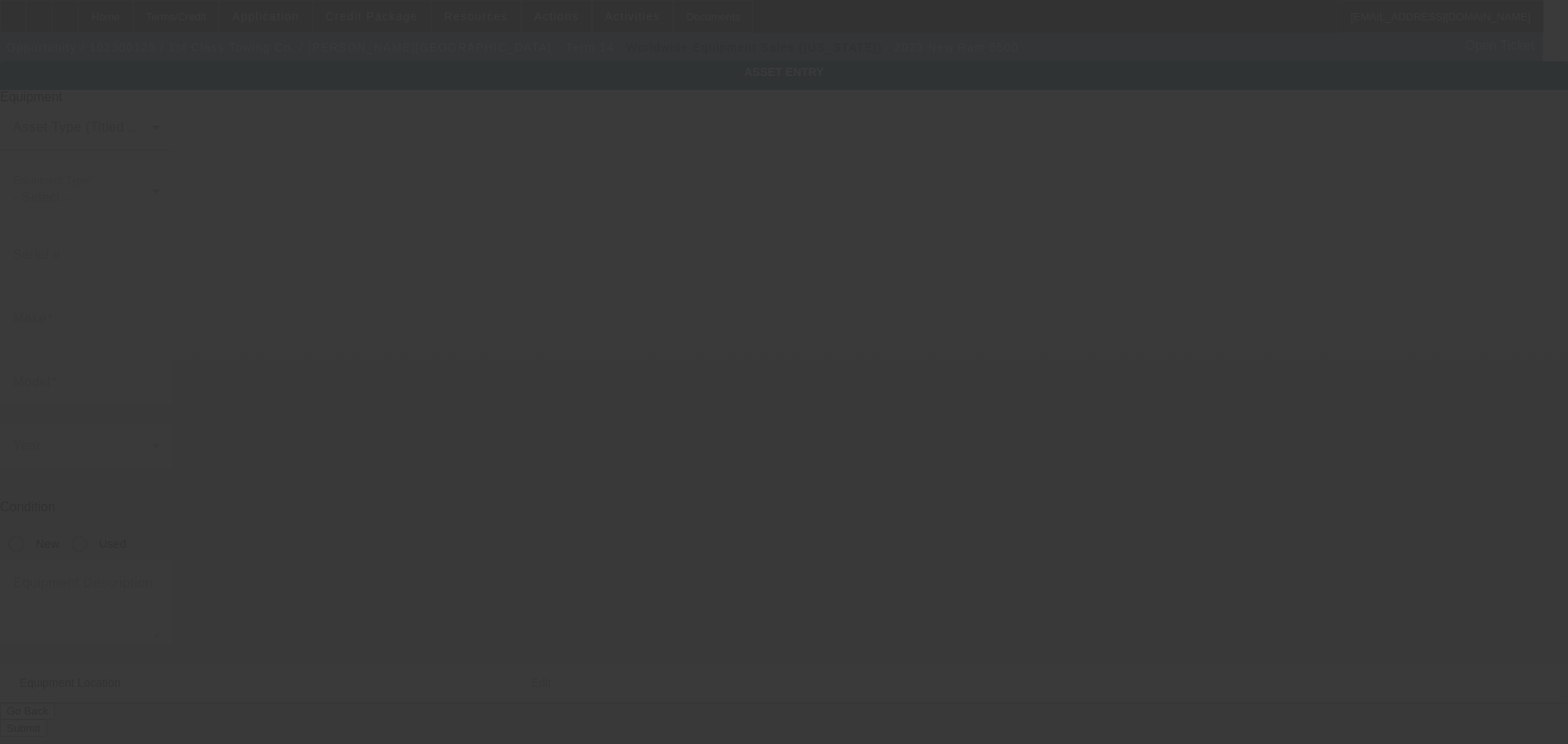
type input "3C7WRMDL9PG606997"
type input "Ram"
type input "5500"
radio input "true"
type textarea "with"
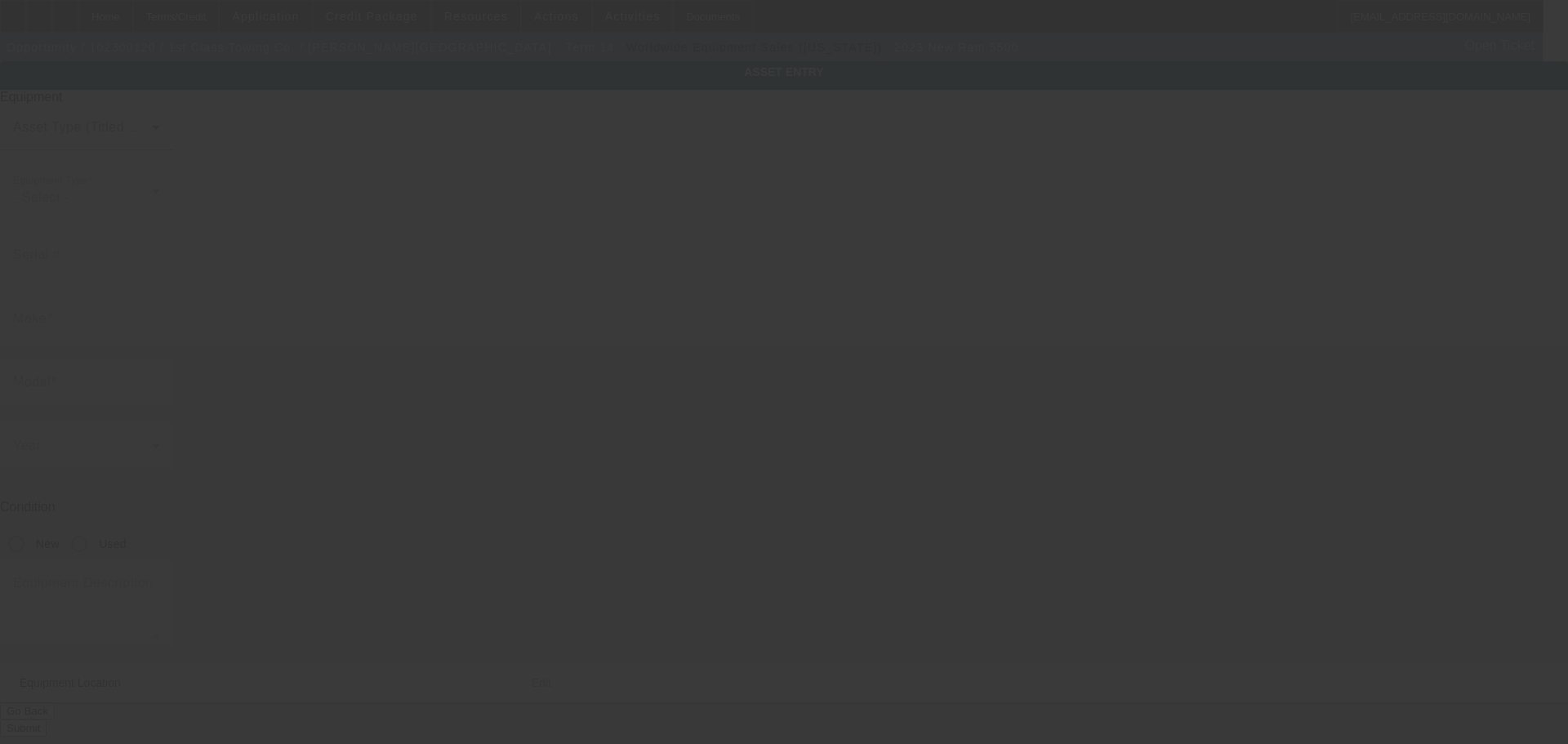
type input "14526 S Pheasant Ln"
type input "Homer Glen"
type input "60491"
type input "Will"
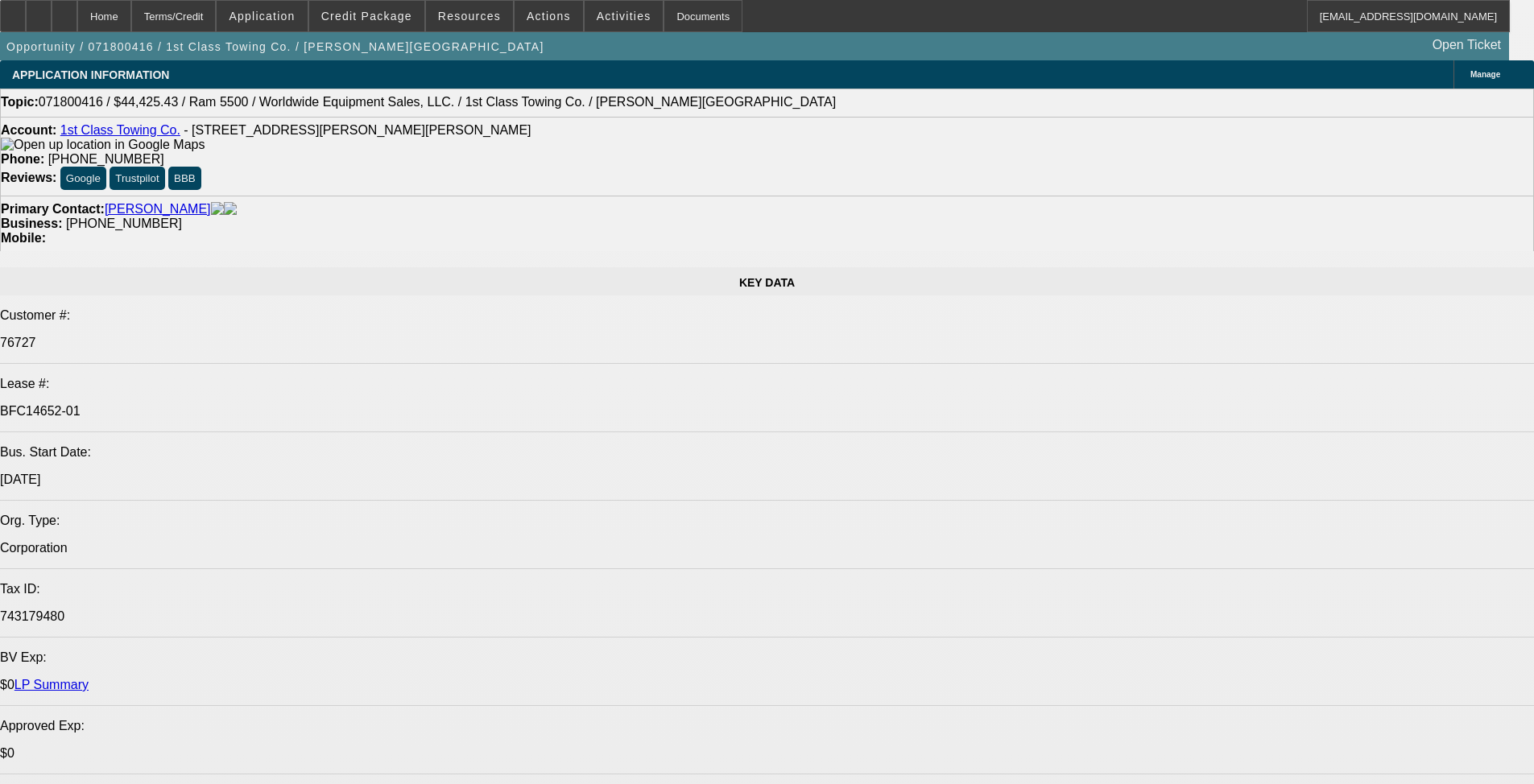
select select "0"
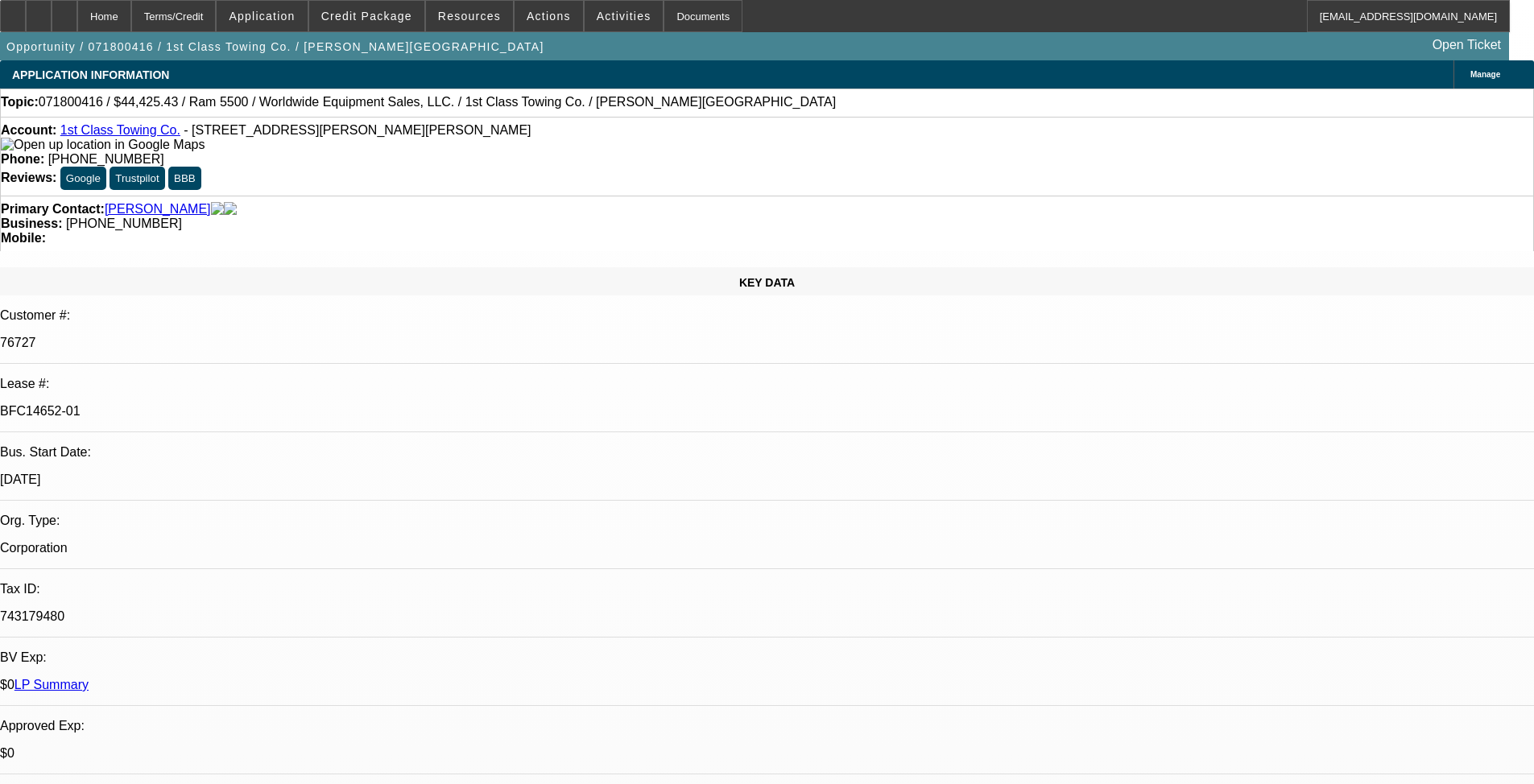
select select "0"
select select "2"
select select "0"
select select "6"
select select "0"
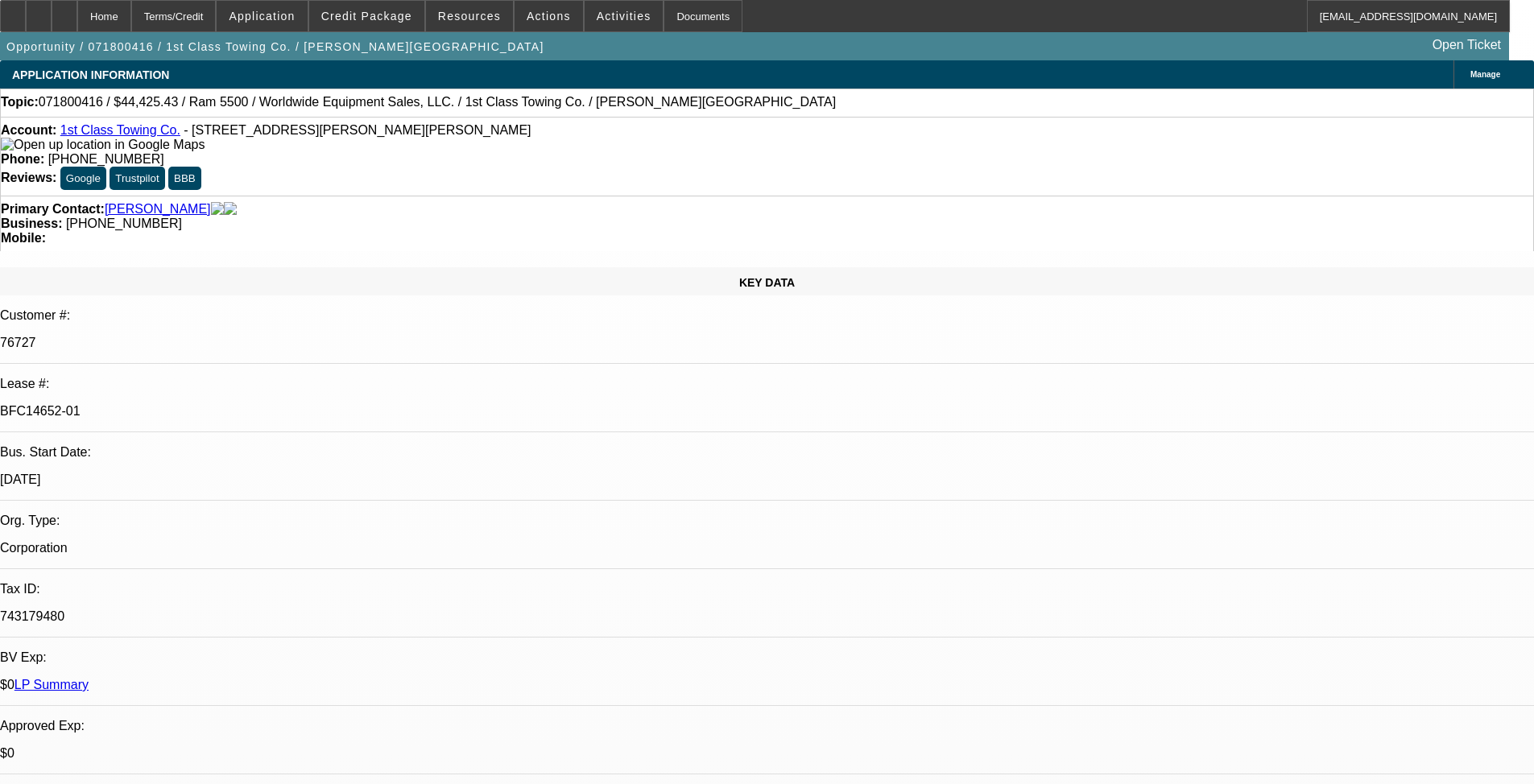
select select "0"
select select "2"
select select "0"
select select "6"
select select "0"
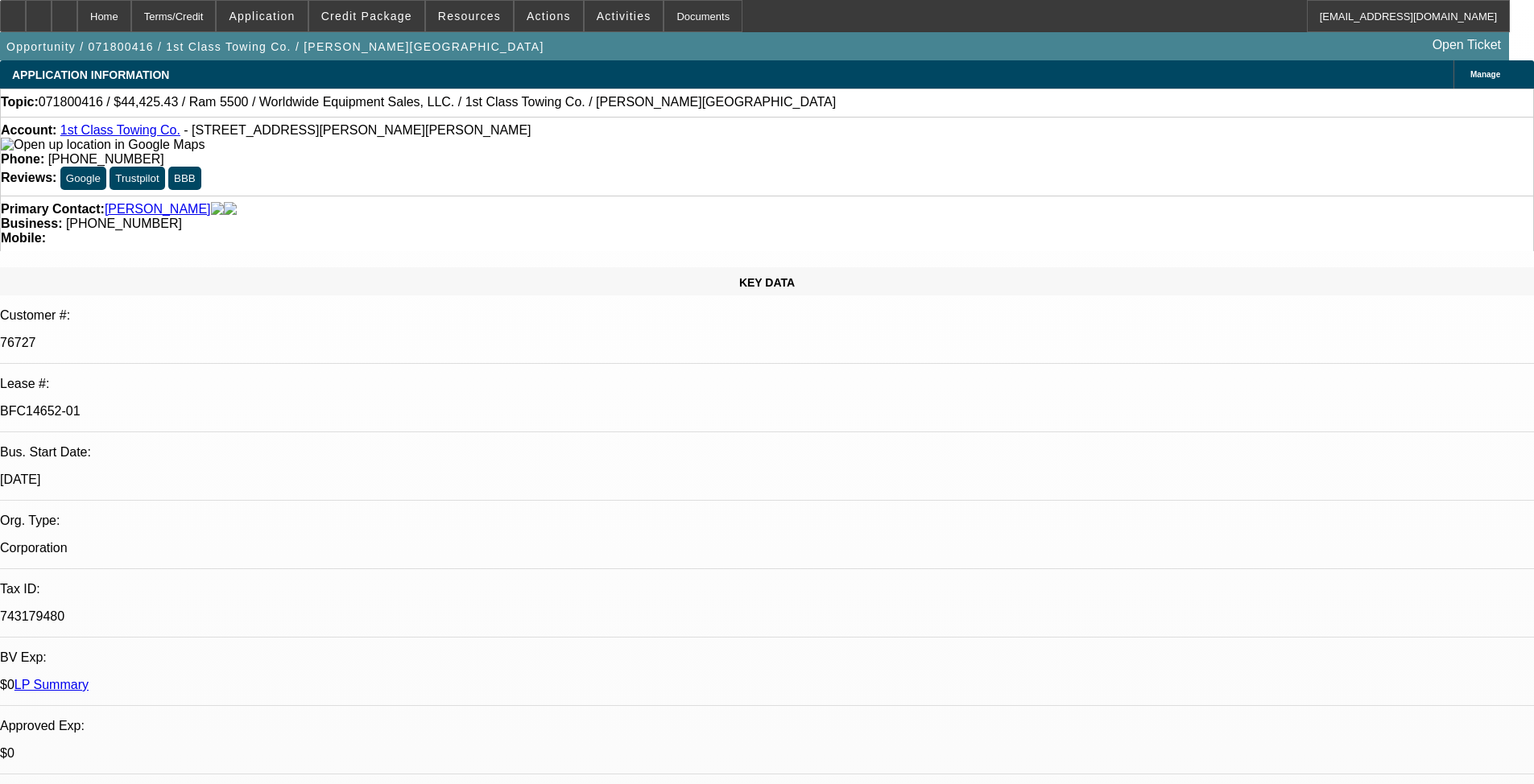
select select "0"
select select "3"
select select "0"
select select "6"
select select "0"
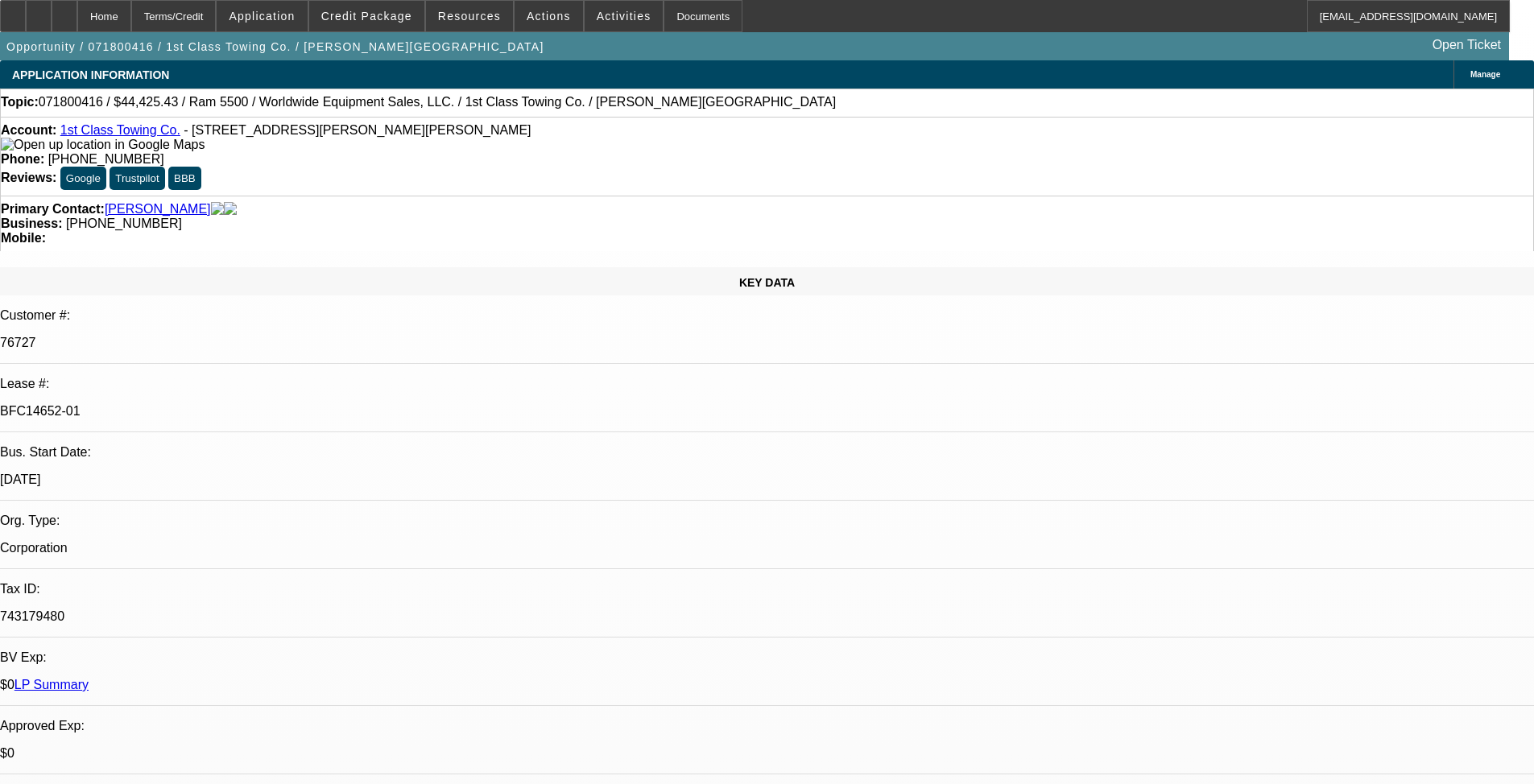
select select "0"
select select "3"
select select "0"
select select "6"
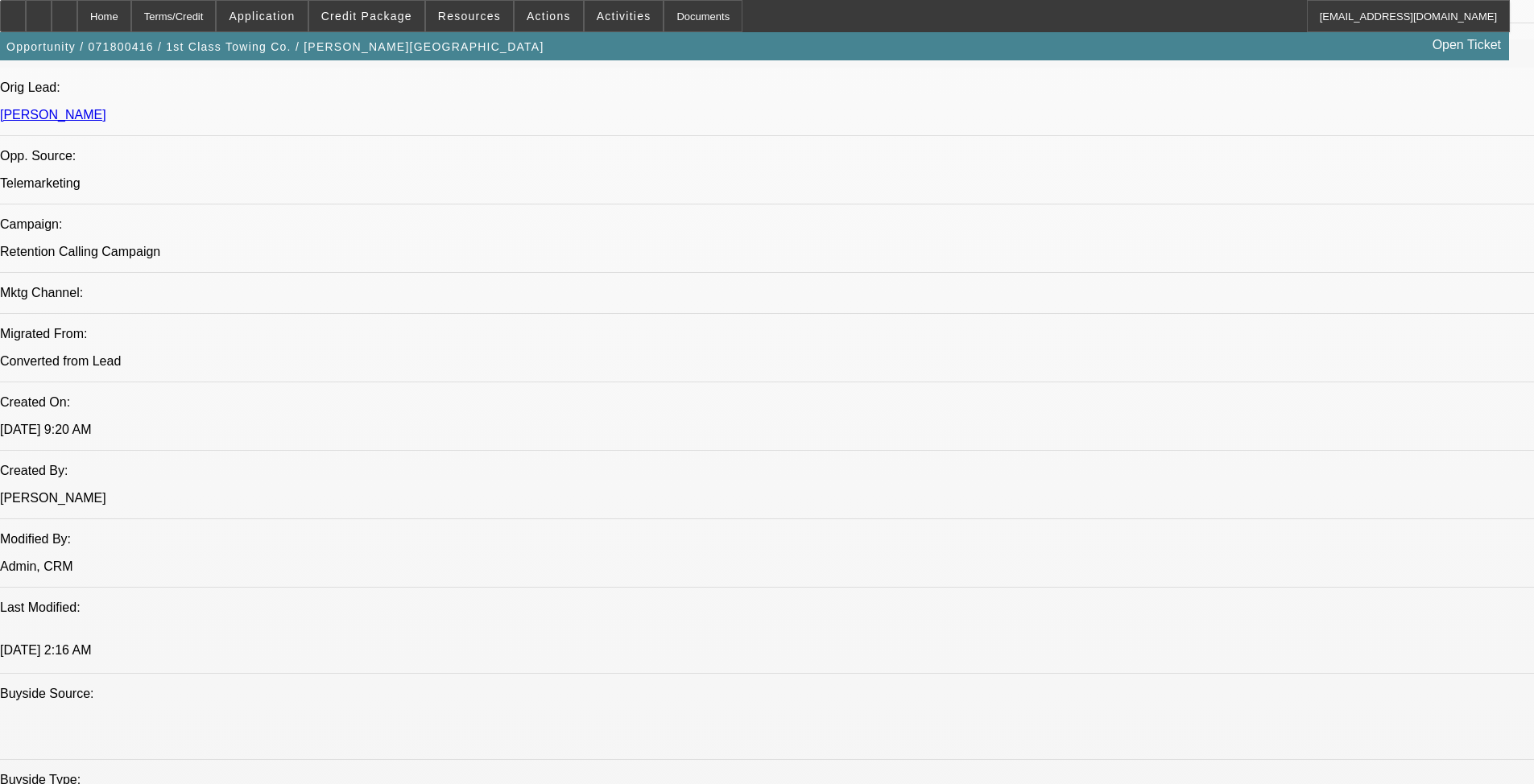
scroll to position [1530, 0]
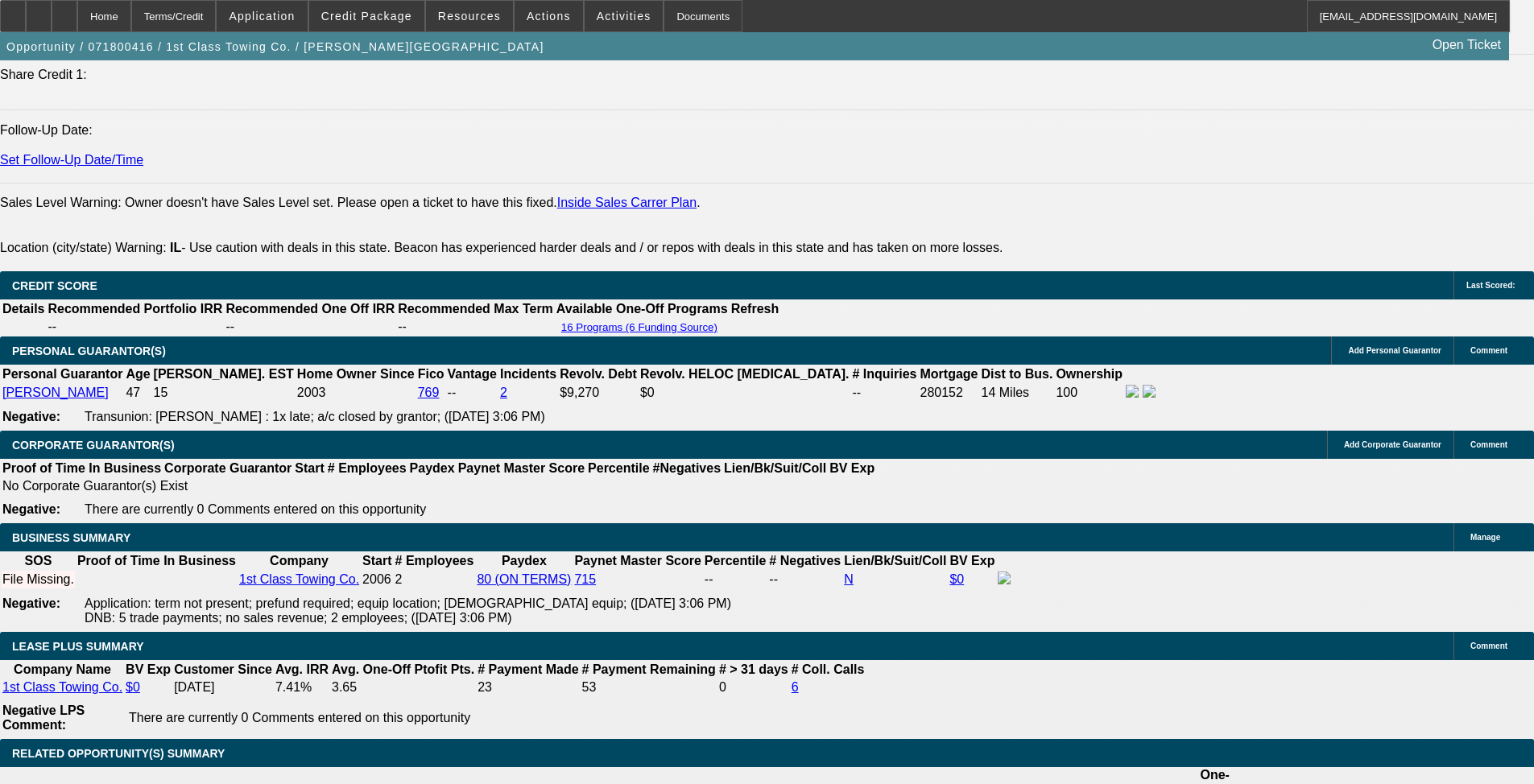
scroll to position [2334, 0]
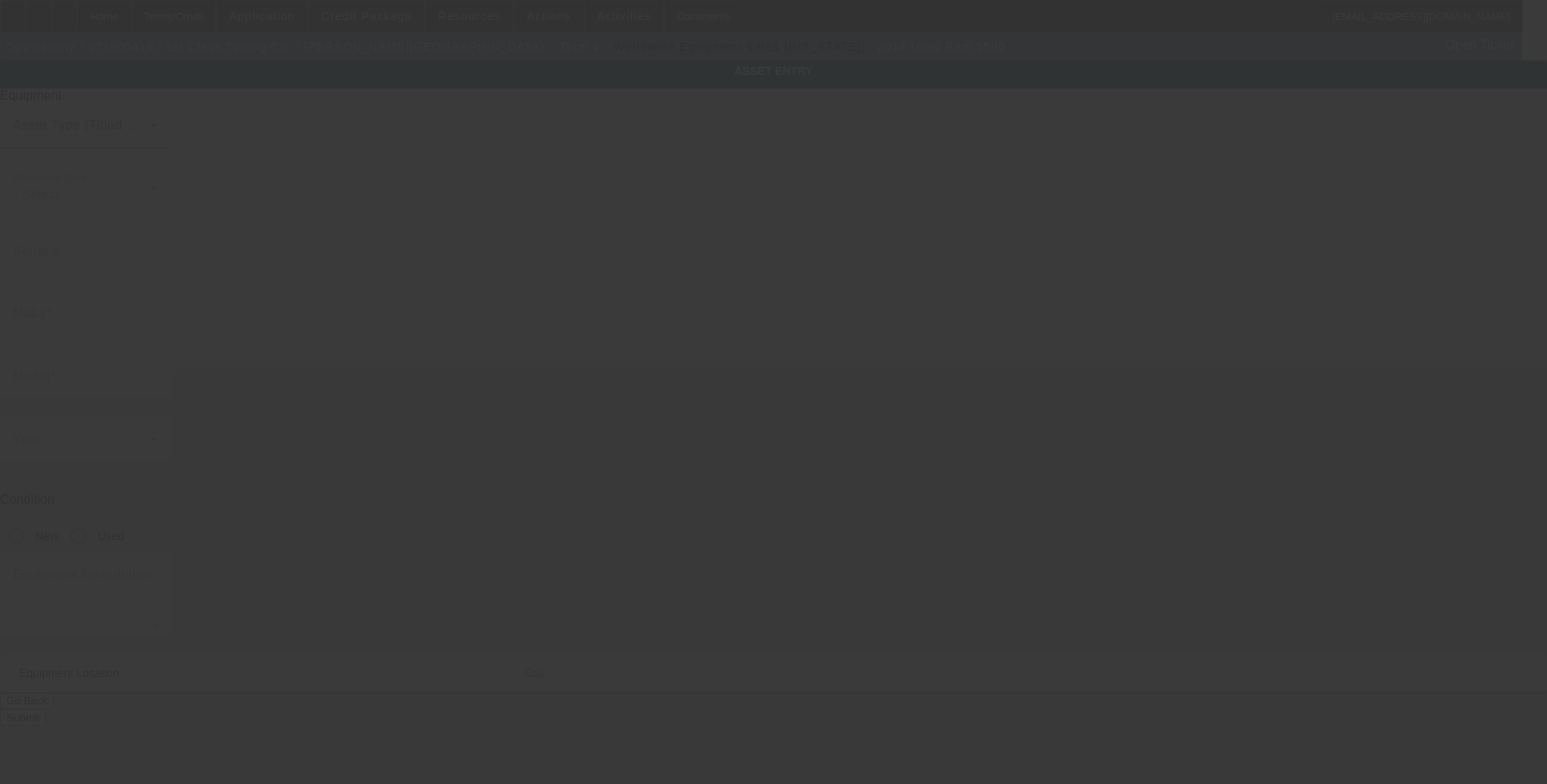
type input "[US_VEHICLE_IDENTIFICATION_NUMBER]"
type input "Ram"
type input "5500"
radio input "true"
type textarea "with"
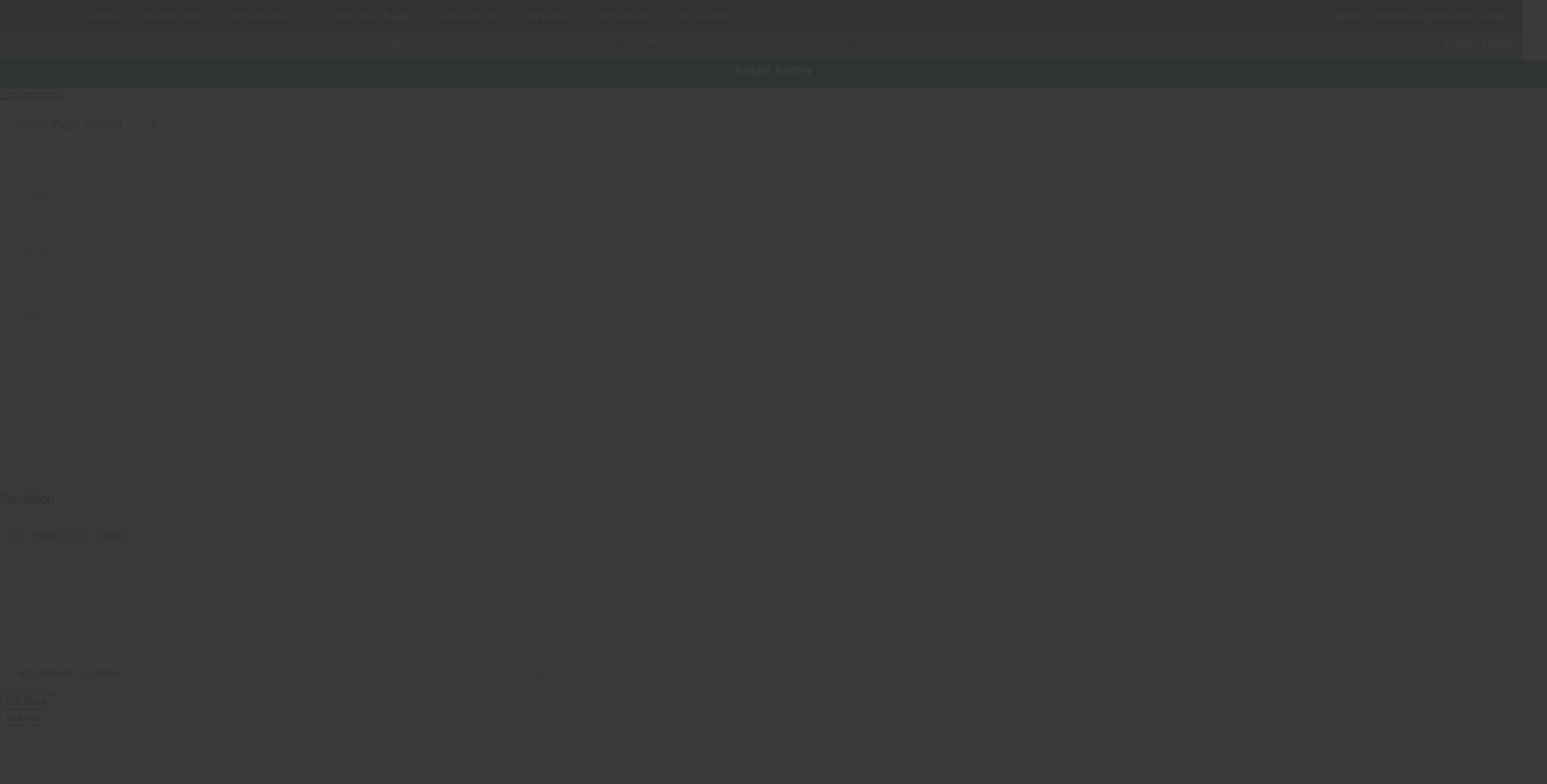
type input "[STREET_ADDRESS]"
type input "[PERSON_NAME] [PERSON_NAME]"
type input "60491"
type input "Will"
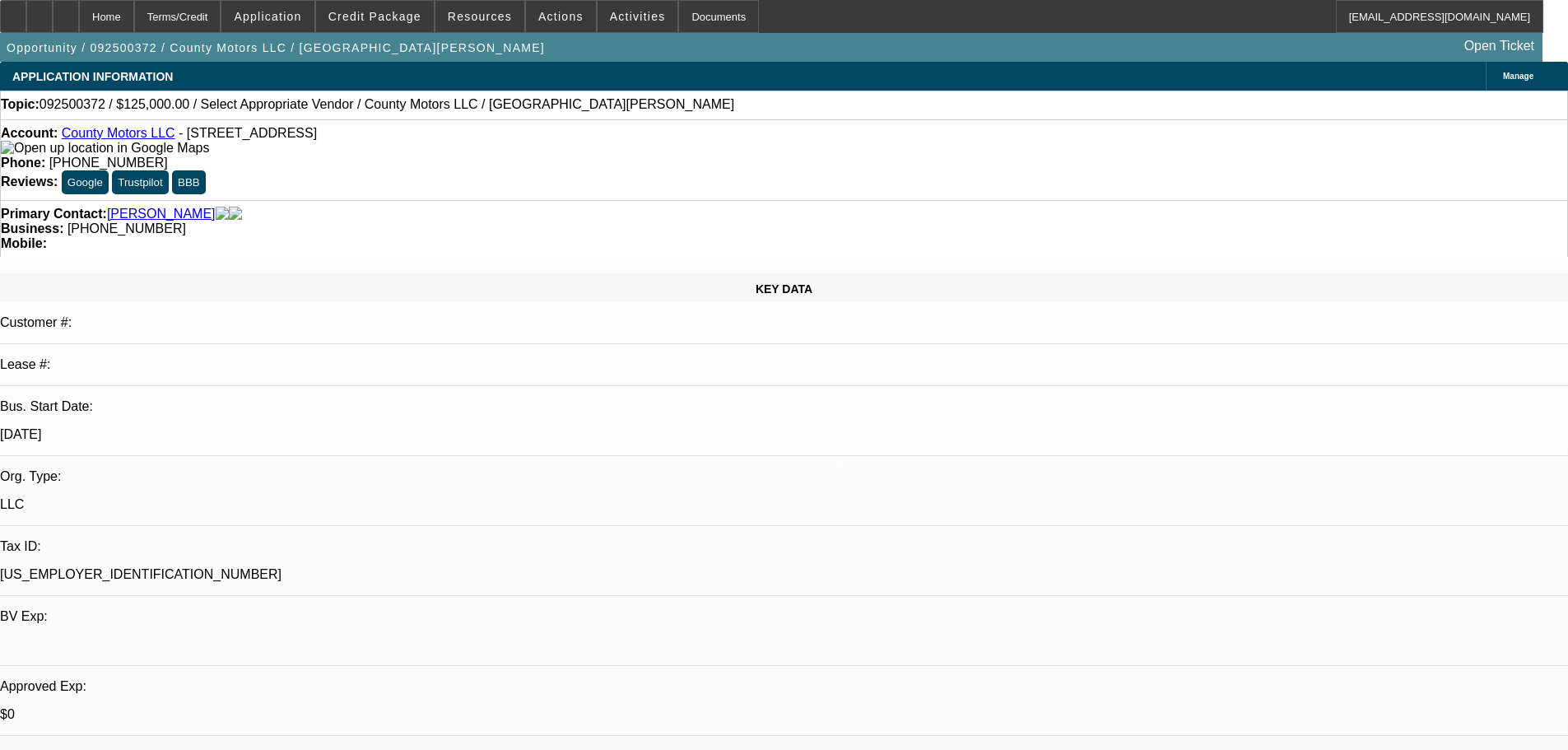
select select "0"
select select "2"
select select "0.1"
select select "4"
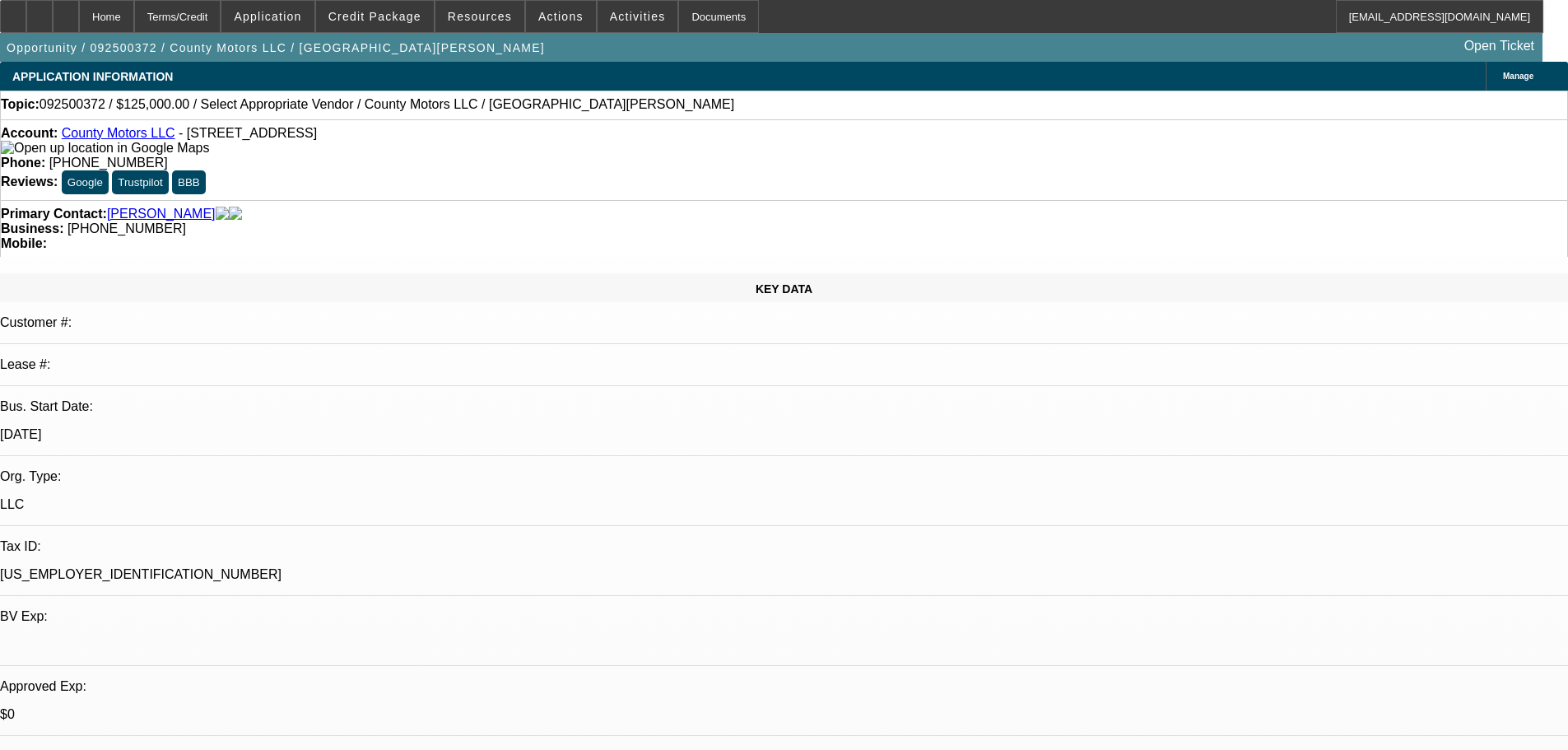
click at [128, 133] on link "County Motors LLC" at bounding box center [118, 132] width 114 height 14
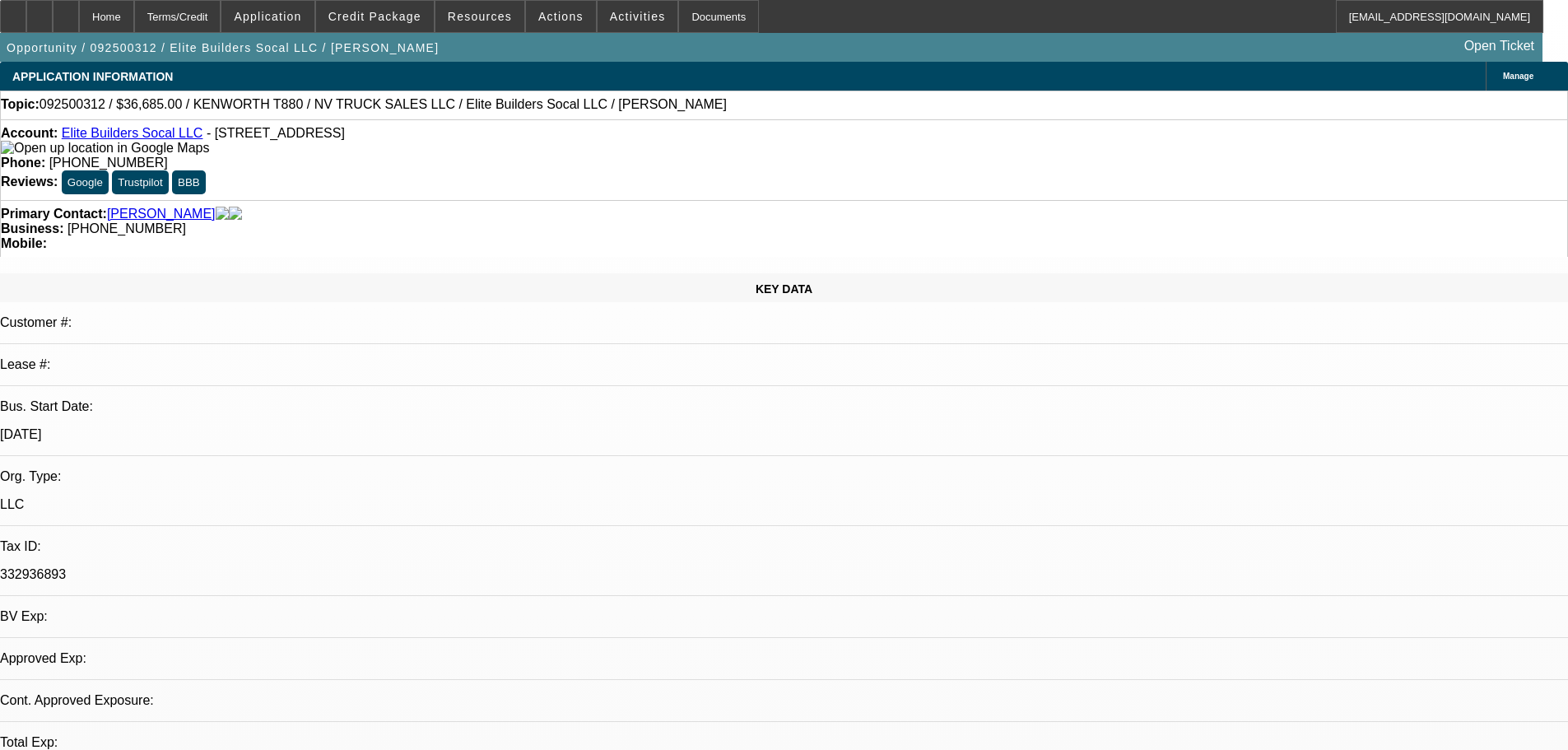
select select "0"
select select "2"
select select "0.1"
select select "4"
